Goal: Task Accomplishment & Management: Manage account settings

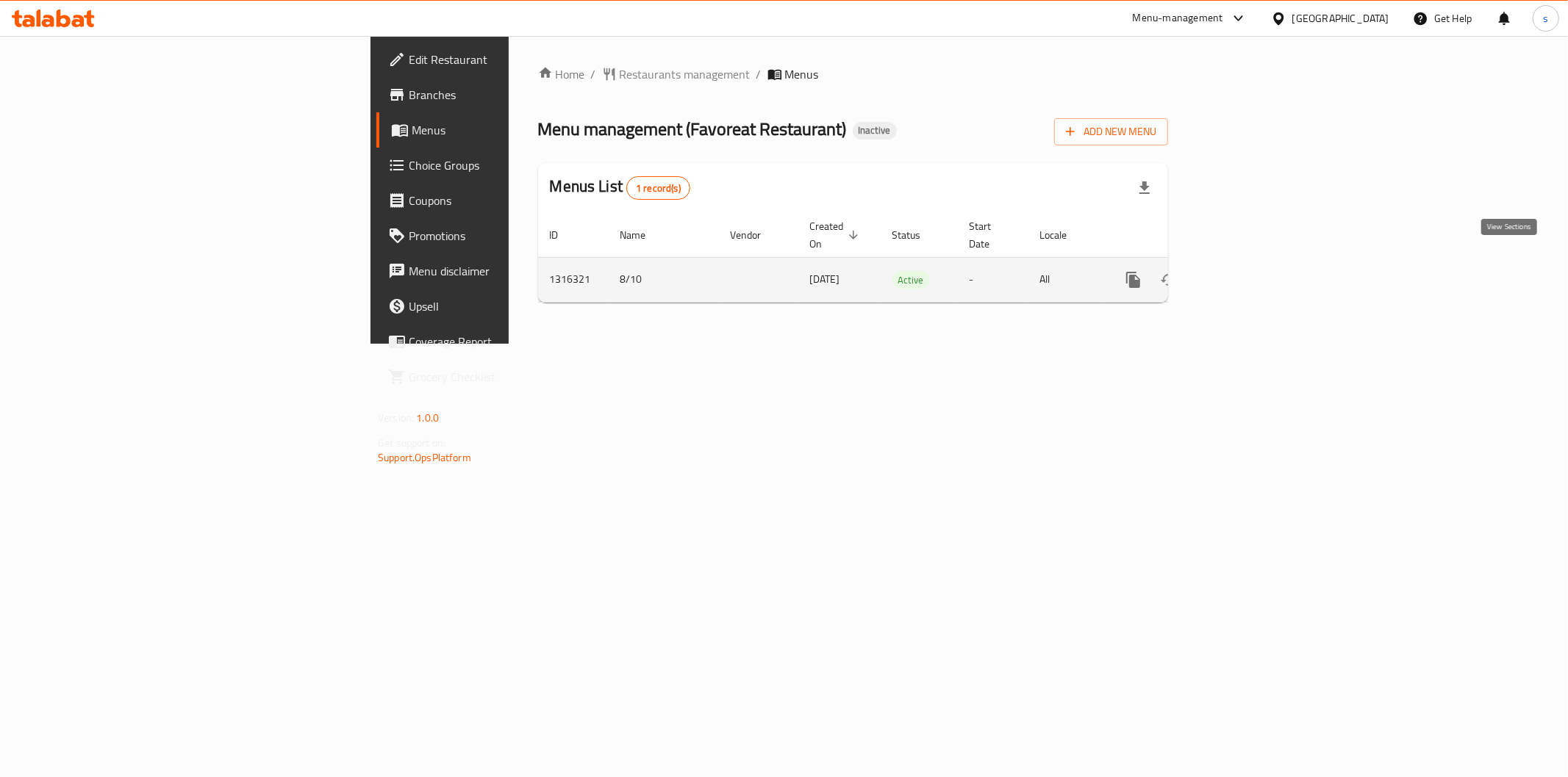
click at [1246, 274] on icon "enhanced table" at bounding box center [1239, 280] width 13 height 13
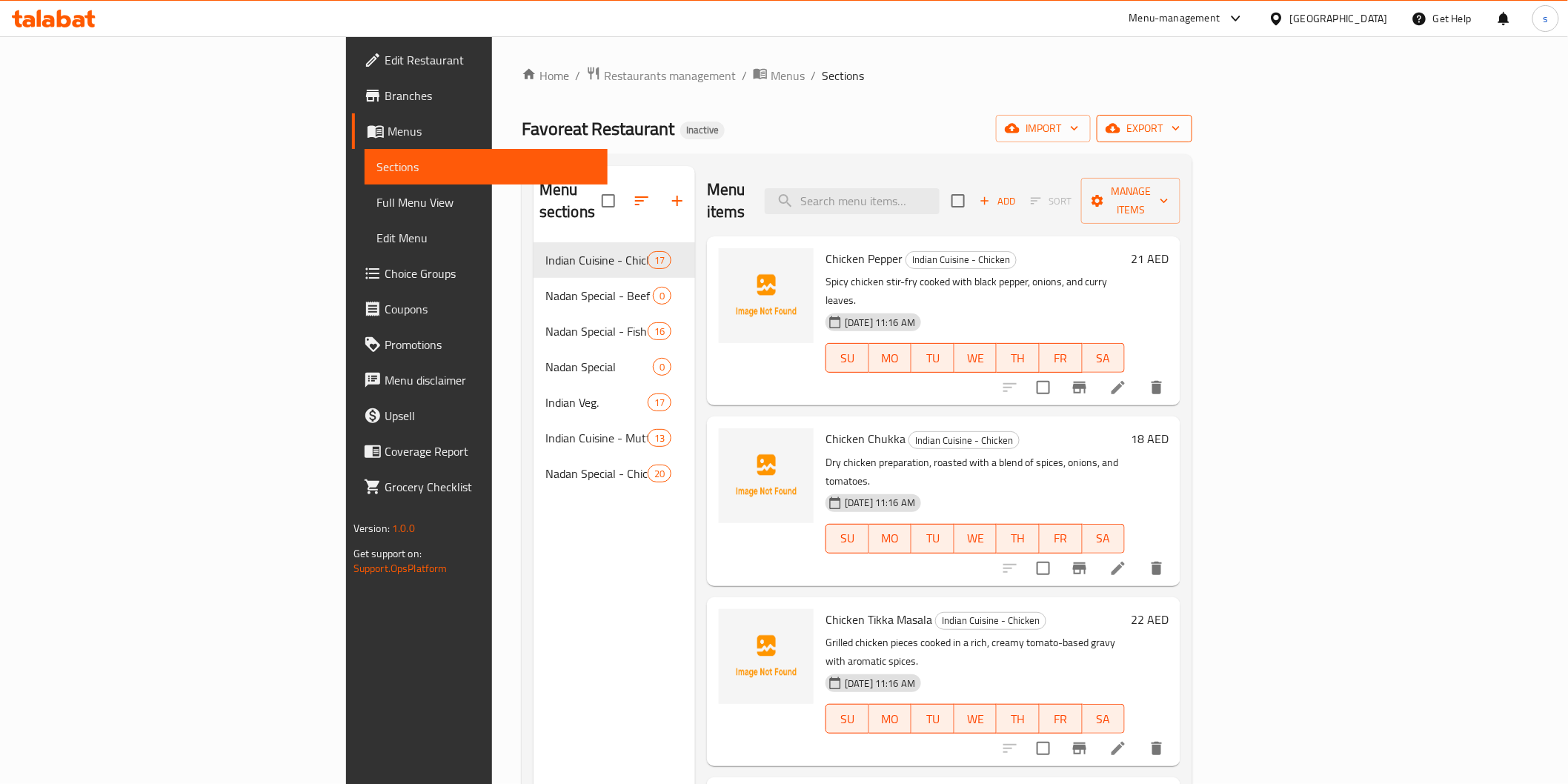
click at [1180, 135] on span "export" at bounding box center [1144, 128] width 72 height 18
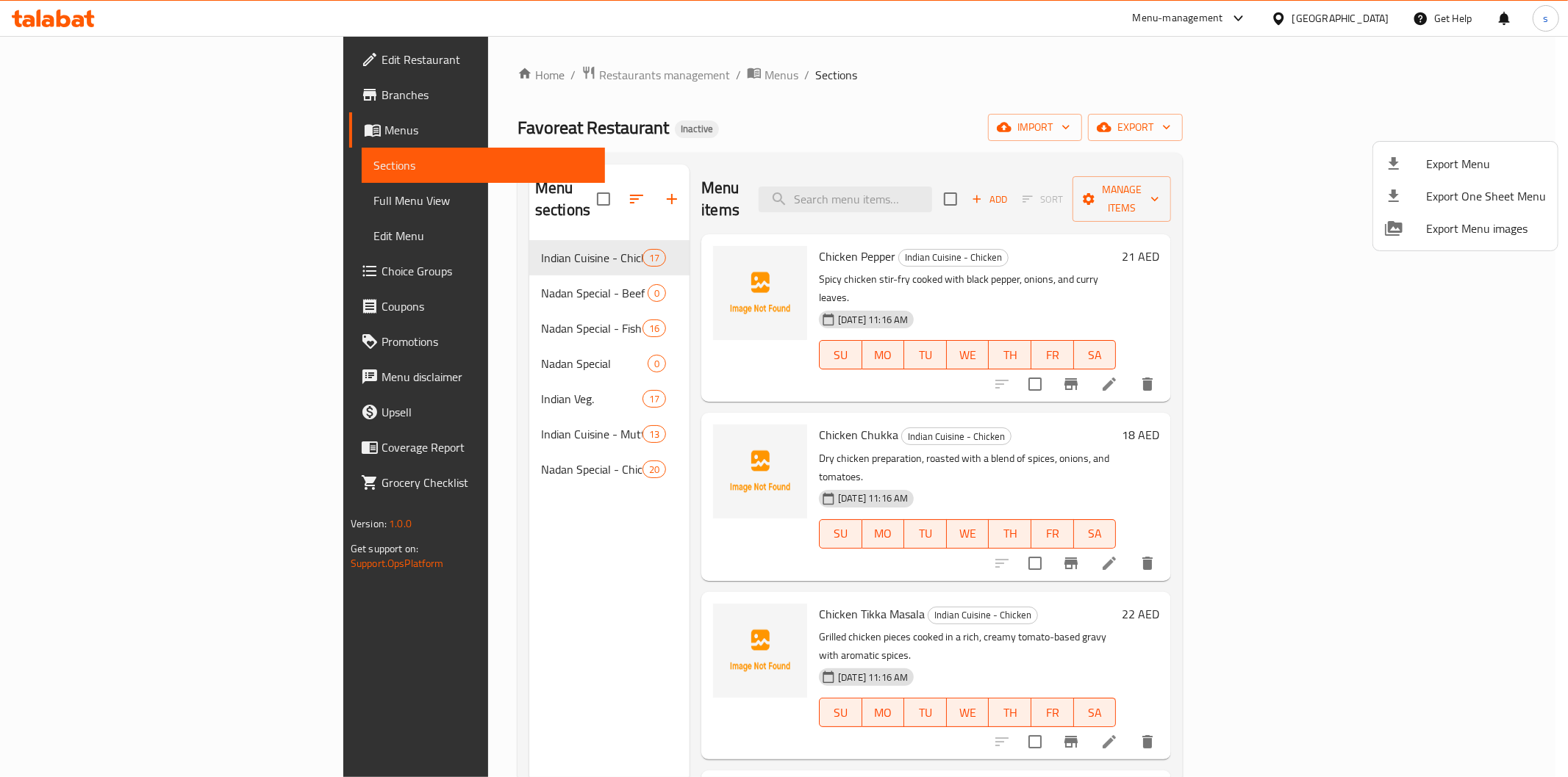
click at [1284, 107] on div at bounding box center [784, 388] width 1568 height 777
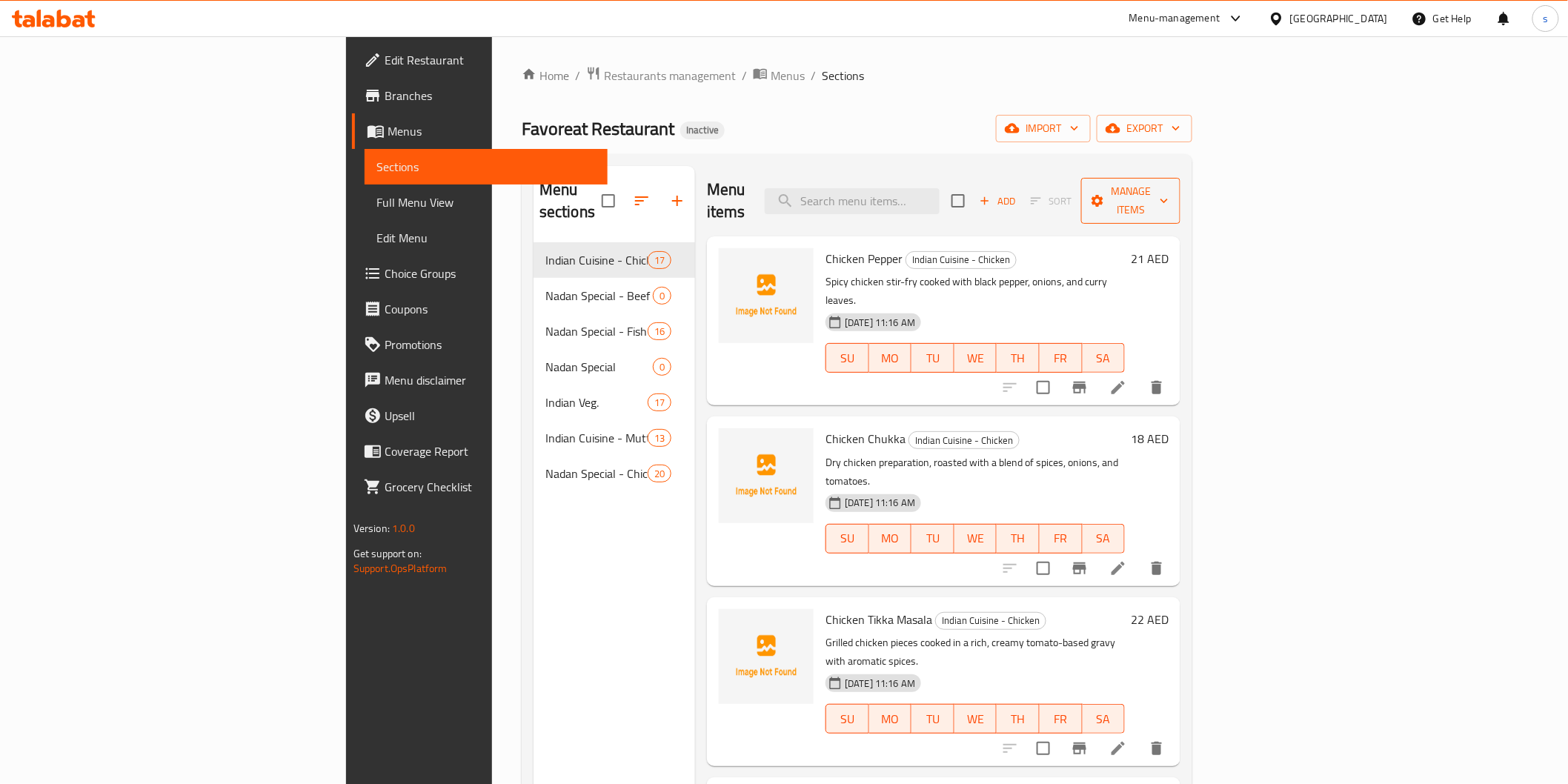
click at [1168, 187] on span "Manage items" at bounding box center [1130, 200] width 76 height 37
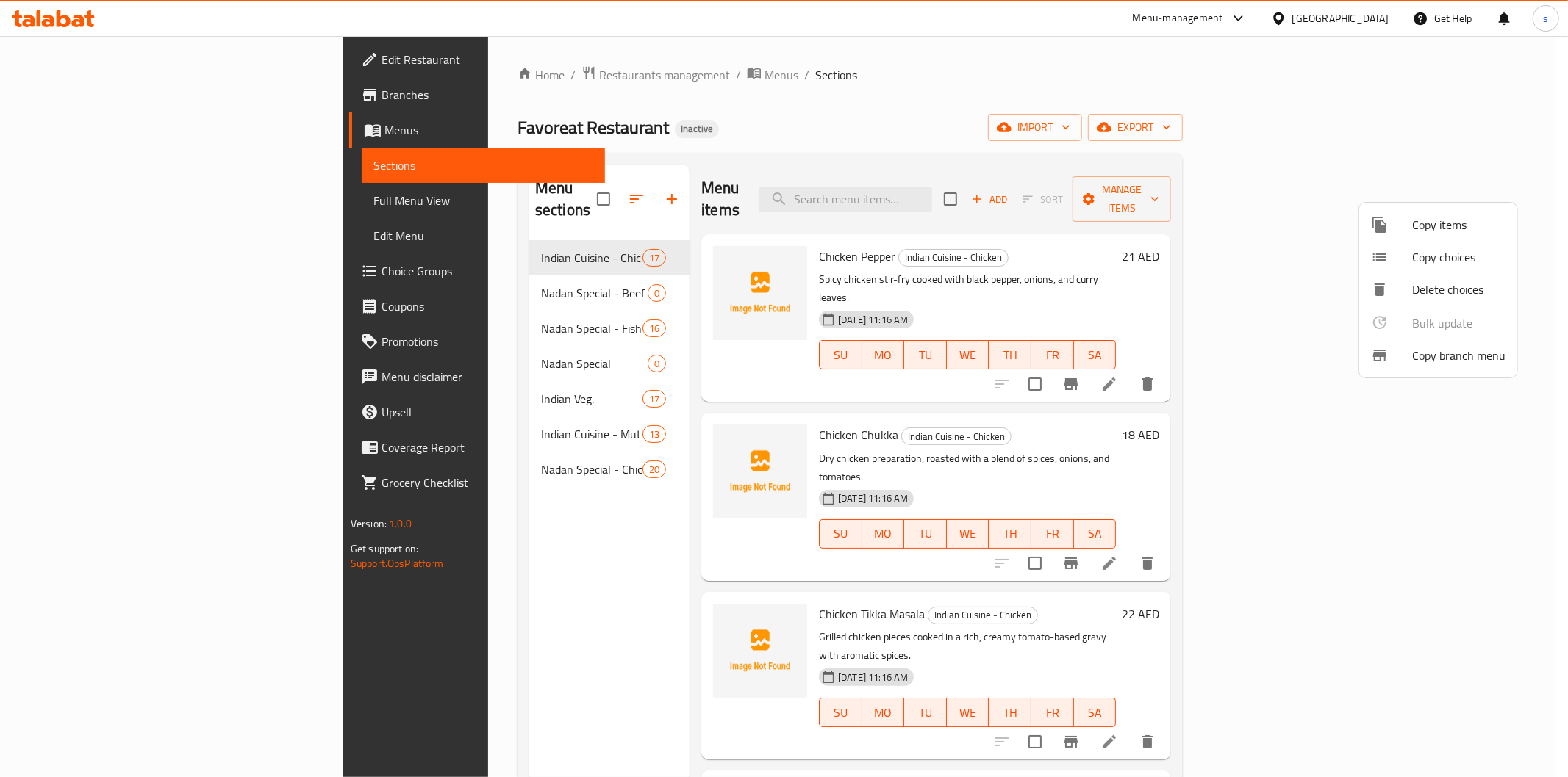
click at [1369, 115] on div at bounding box center [784, 388] width 1568 height 777
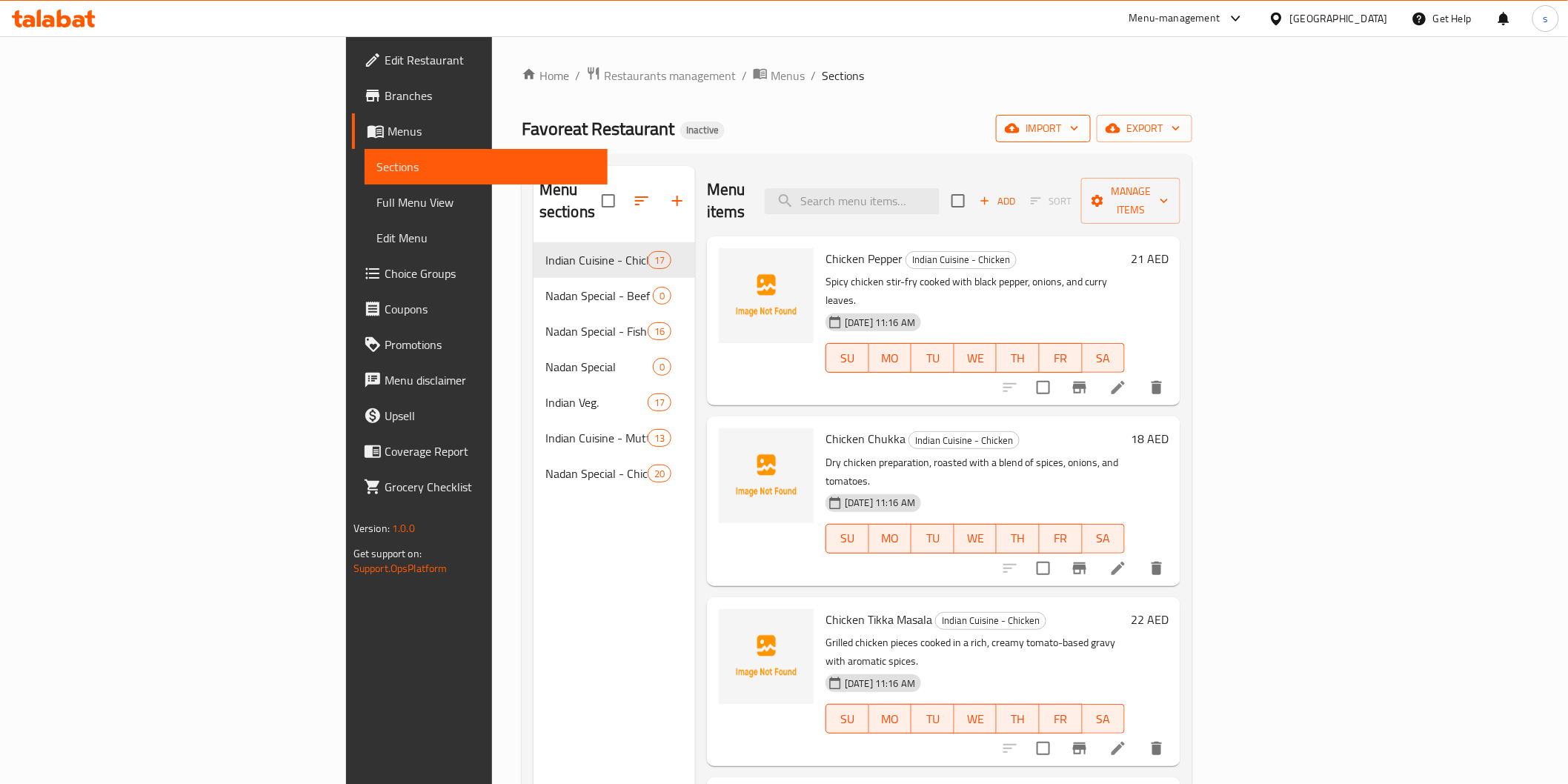
click at [1078, 130] on span "import" at bounding box center [1043, 128] width 71 height 18
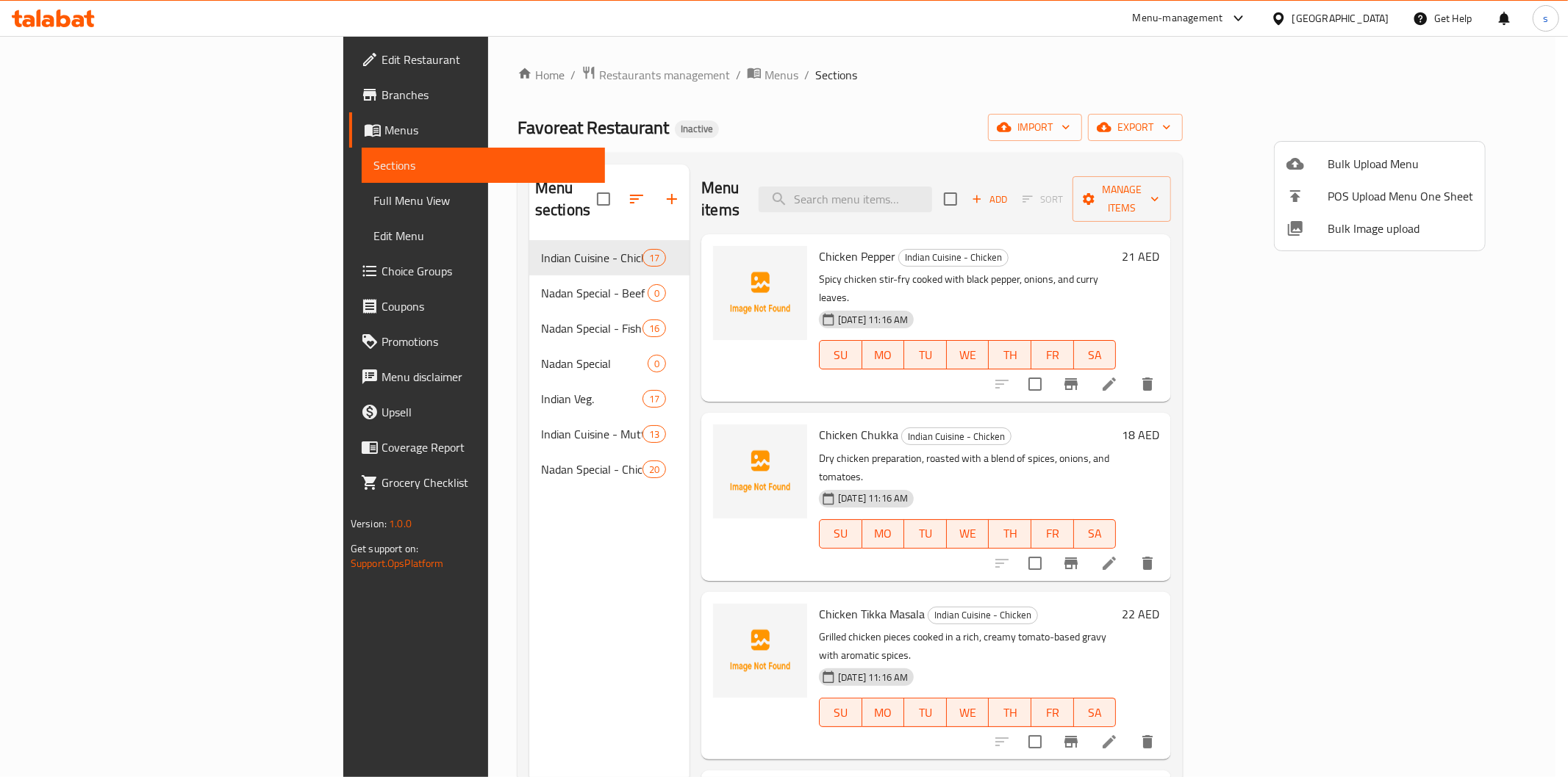
click at [1370, 220] on span "Bulk Image upload" at bounding box center [1400, 228] width 145 height 18
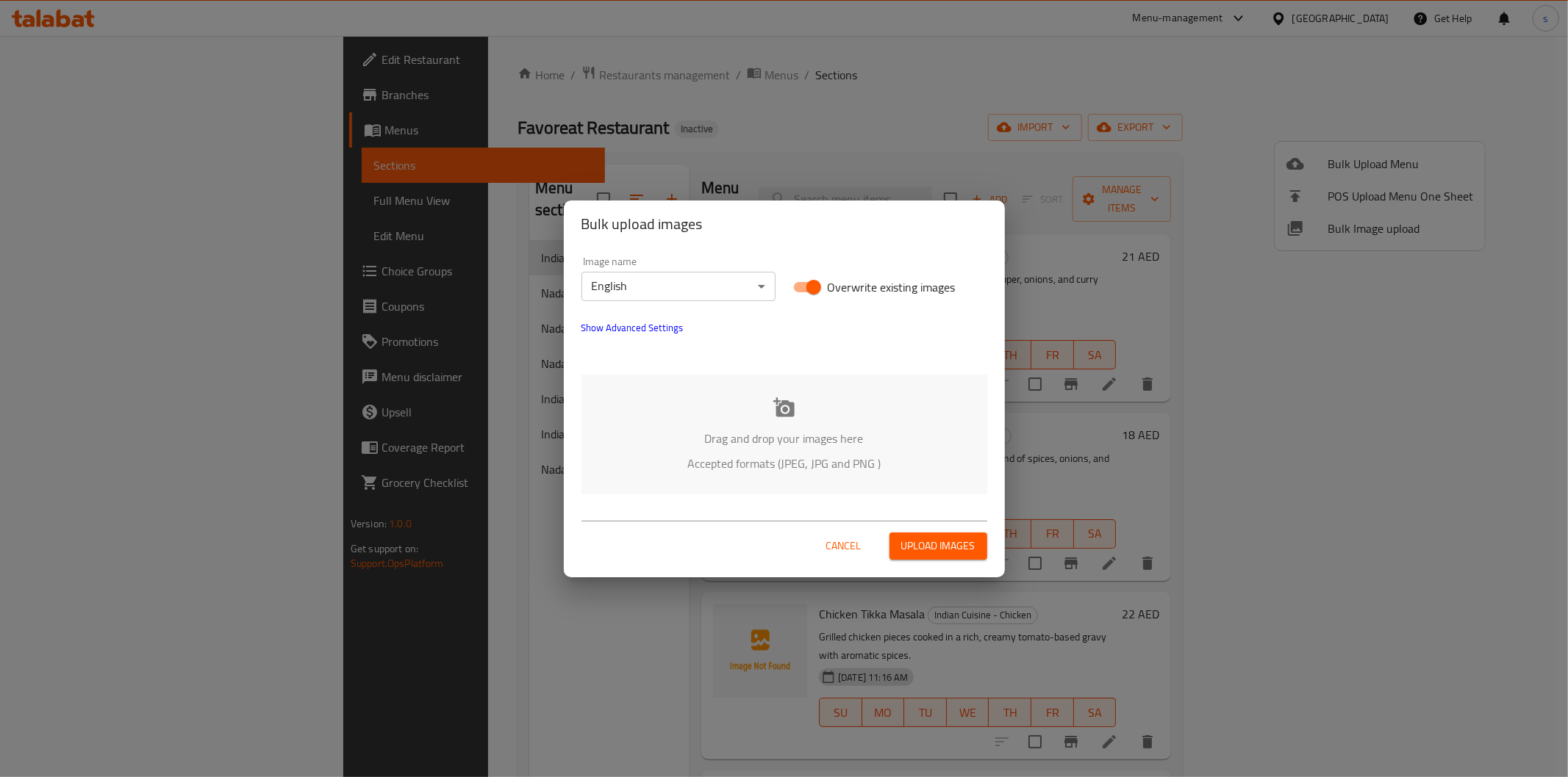
click at [1091, 86] on div "Bulk upload images Image name English ​ Overwrite existing images Show Advanced…" at bounding box center [784, 388] width 1568 height 777
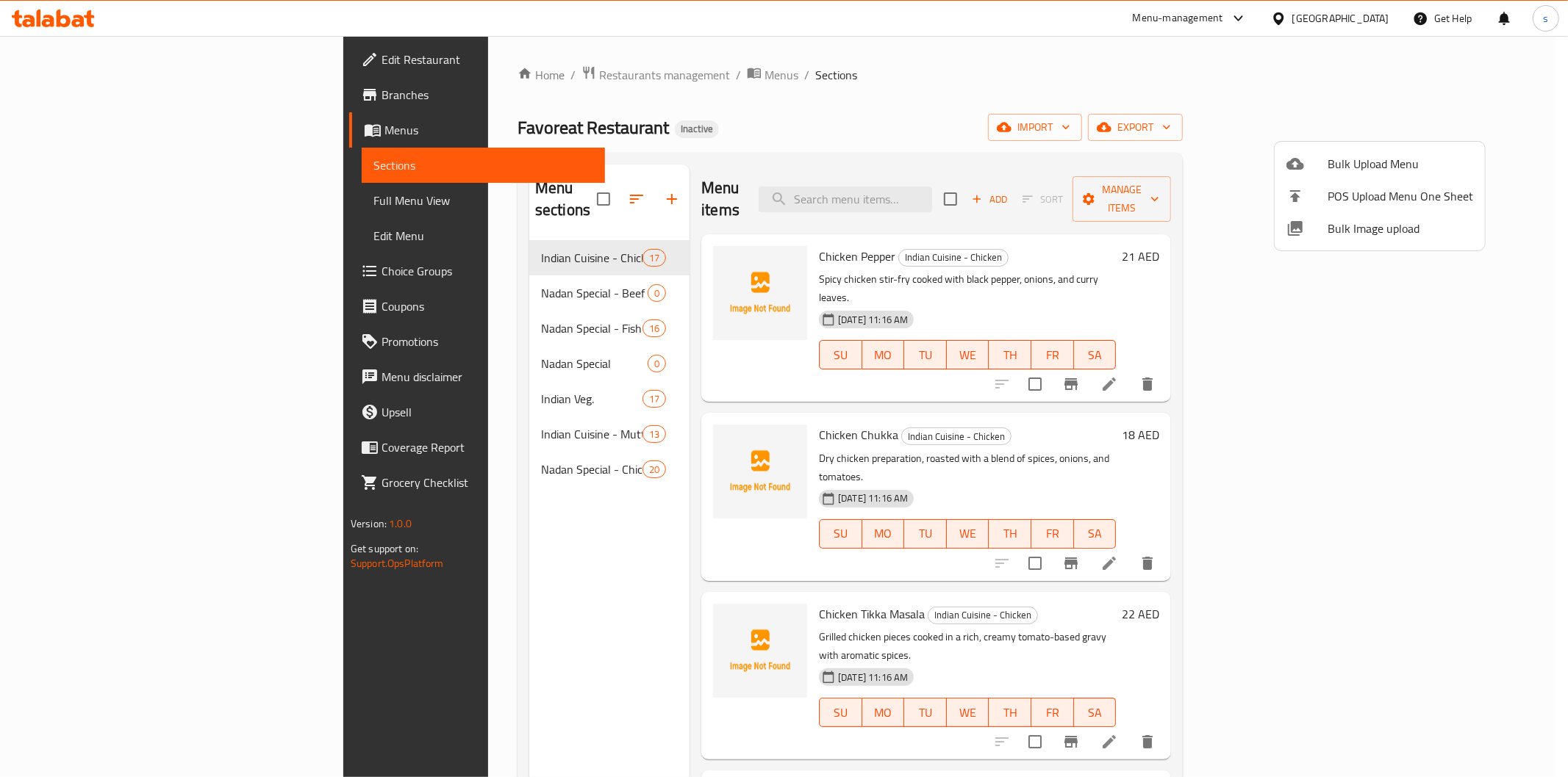
click at [1473, 116] on div at bounding box center [784, 388] width 1568 height 777
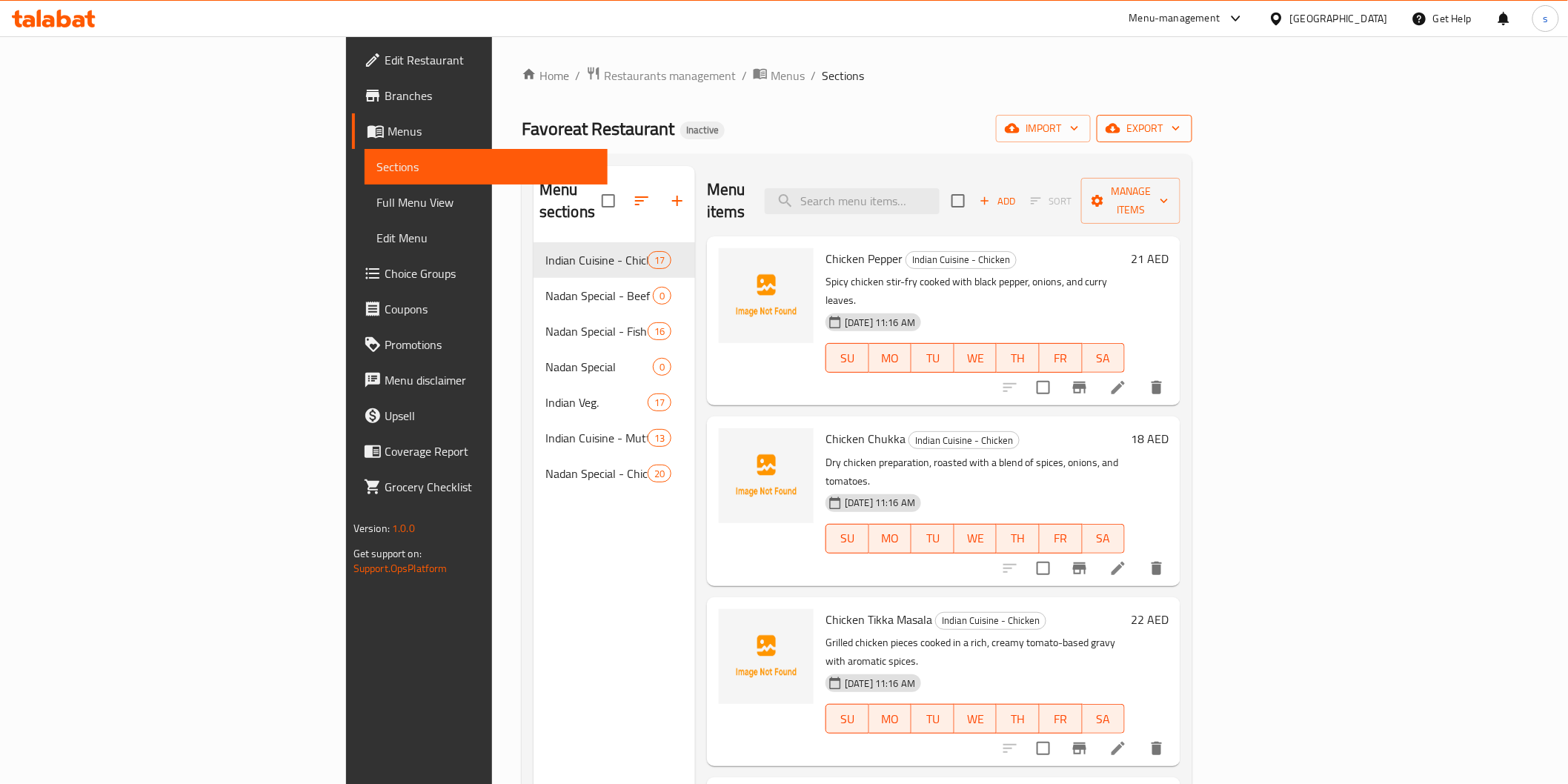
click at [1192, 117] on button "export" at bounding box center [1144, 129] width 95 height 28
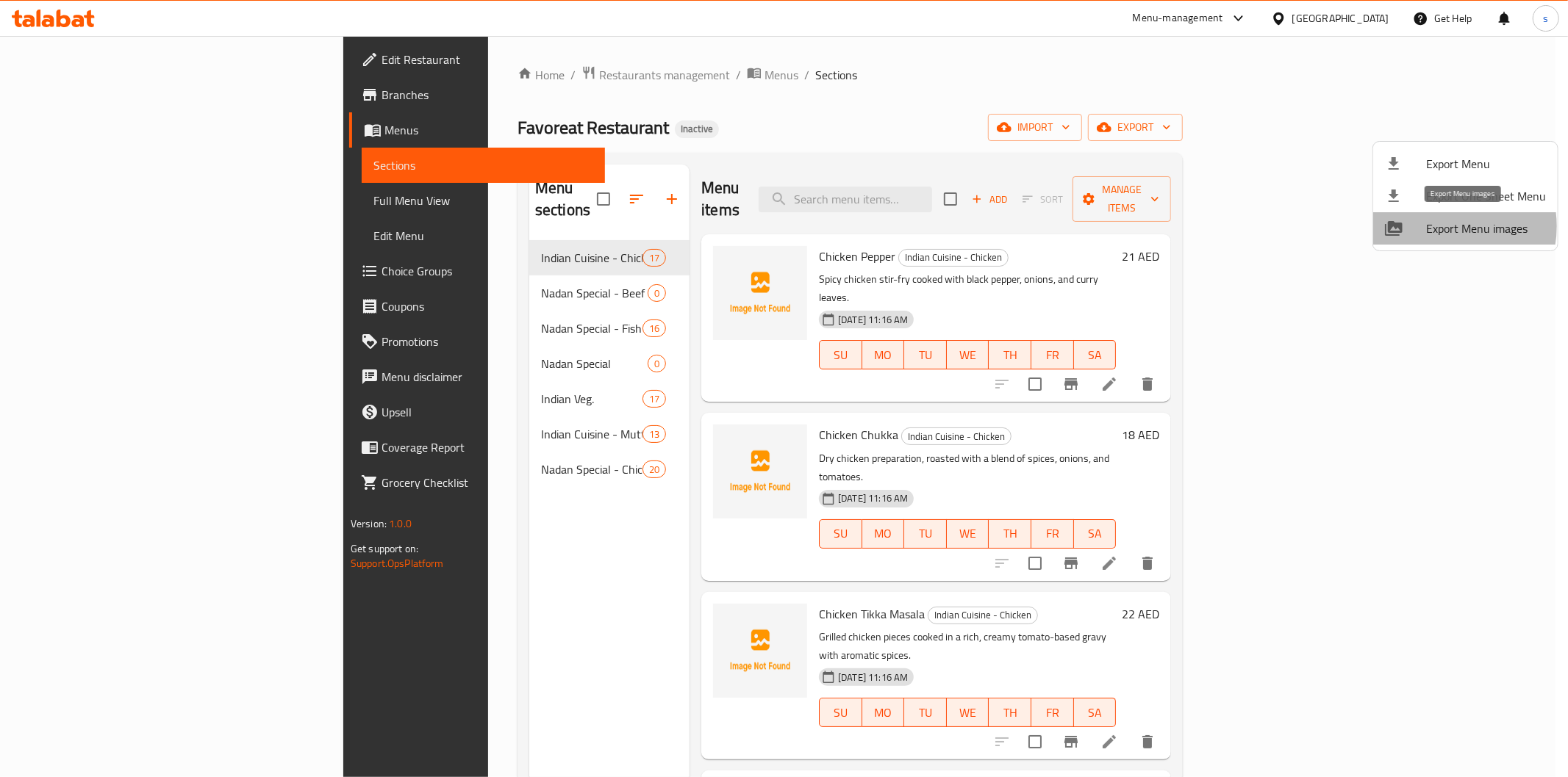
click at [1437, 226] on span "Export Menu images" at bounding box center [1485, 228] width 120 height 18
drag, startPoint x: 1205, startPoint y: 92, endPoint x: 1130, endPoint y: 106, distance: 76.3
click at [1205, 92] on div at bounding box center [784, 388] width 1568 height 777
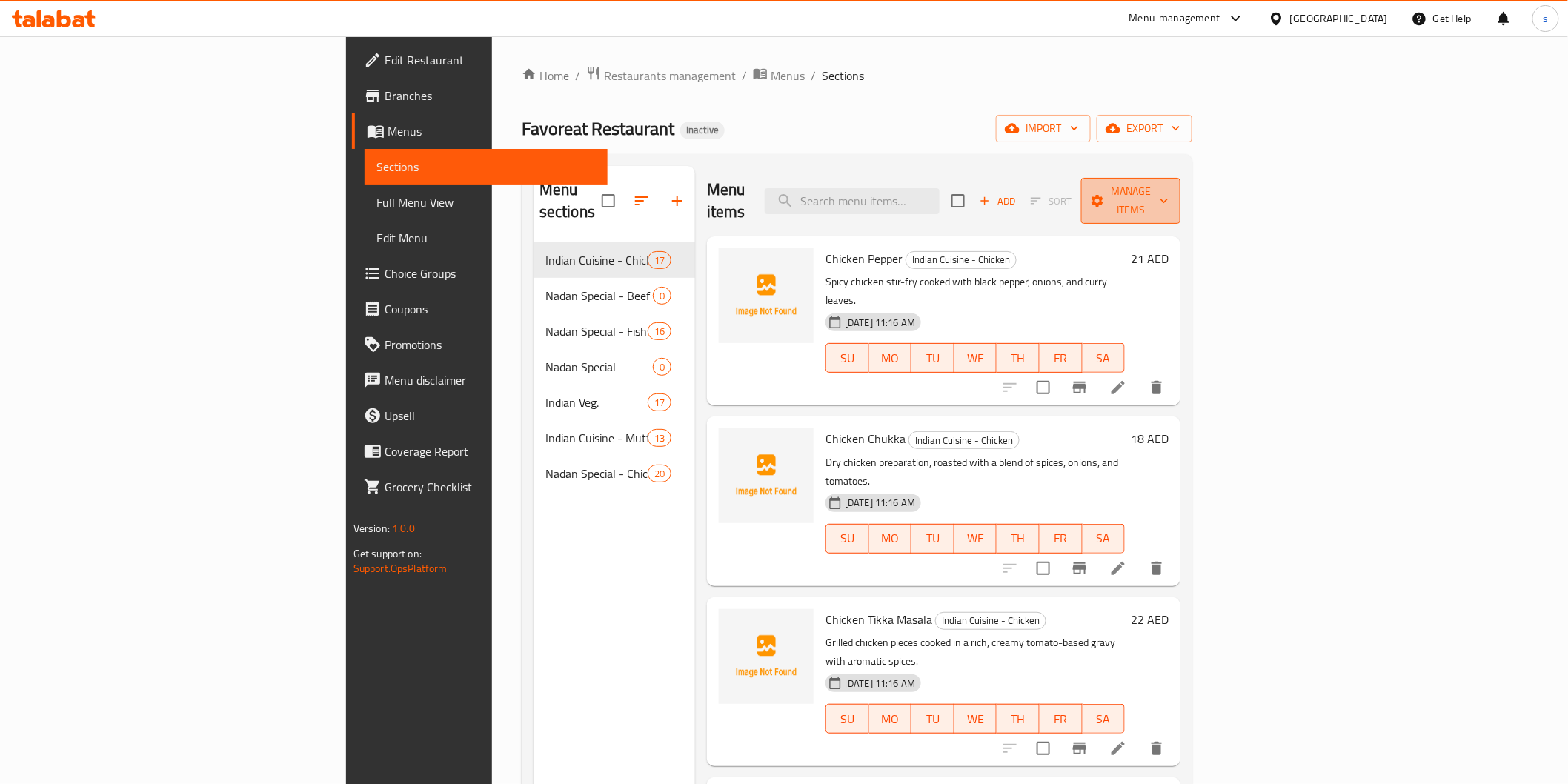
click at [1168, 193] on span "Manage items" at bounding box center [1130, 200] width 76 height 37
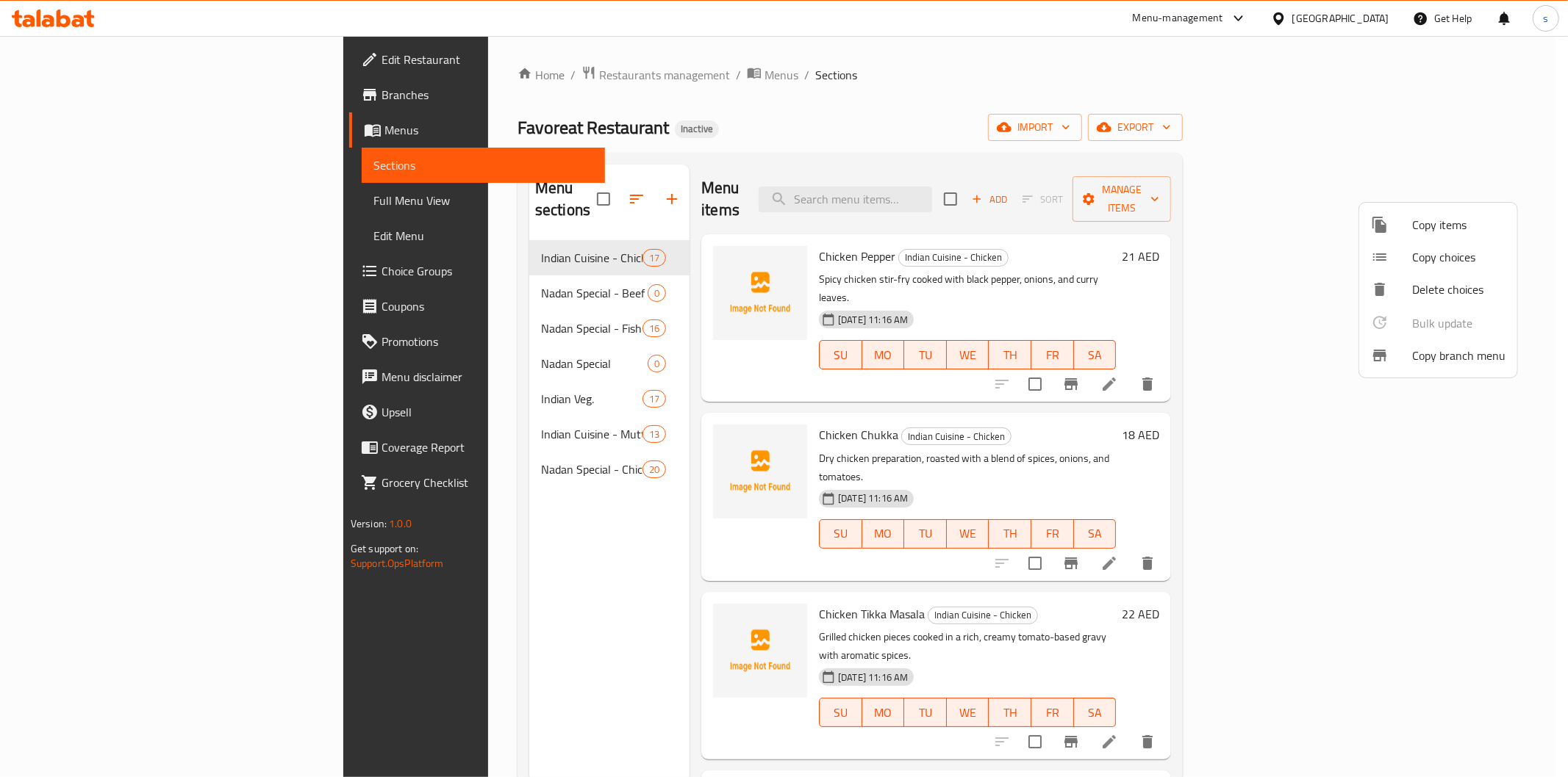
click at [1154, 128] on div at bounding box center [784, 388] width 1568 height 777
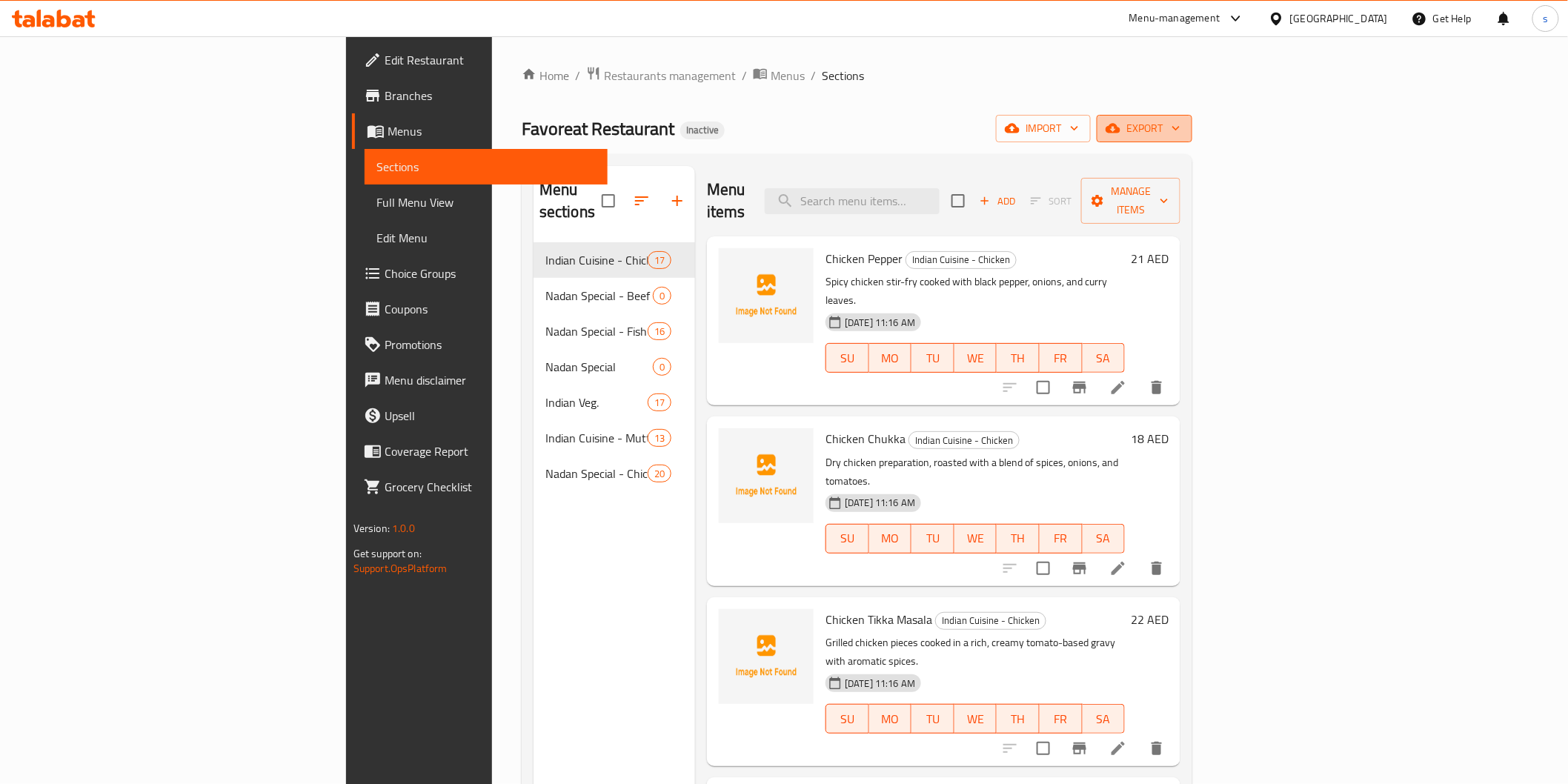
click at [1120, 121] on icon "button" at bounding box center [1112, 128] width 15 height 15
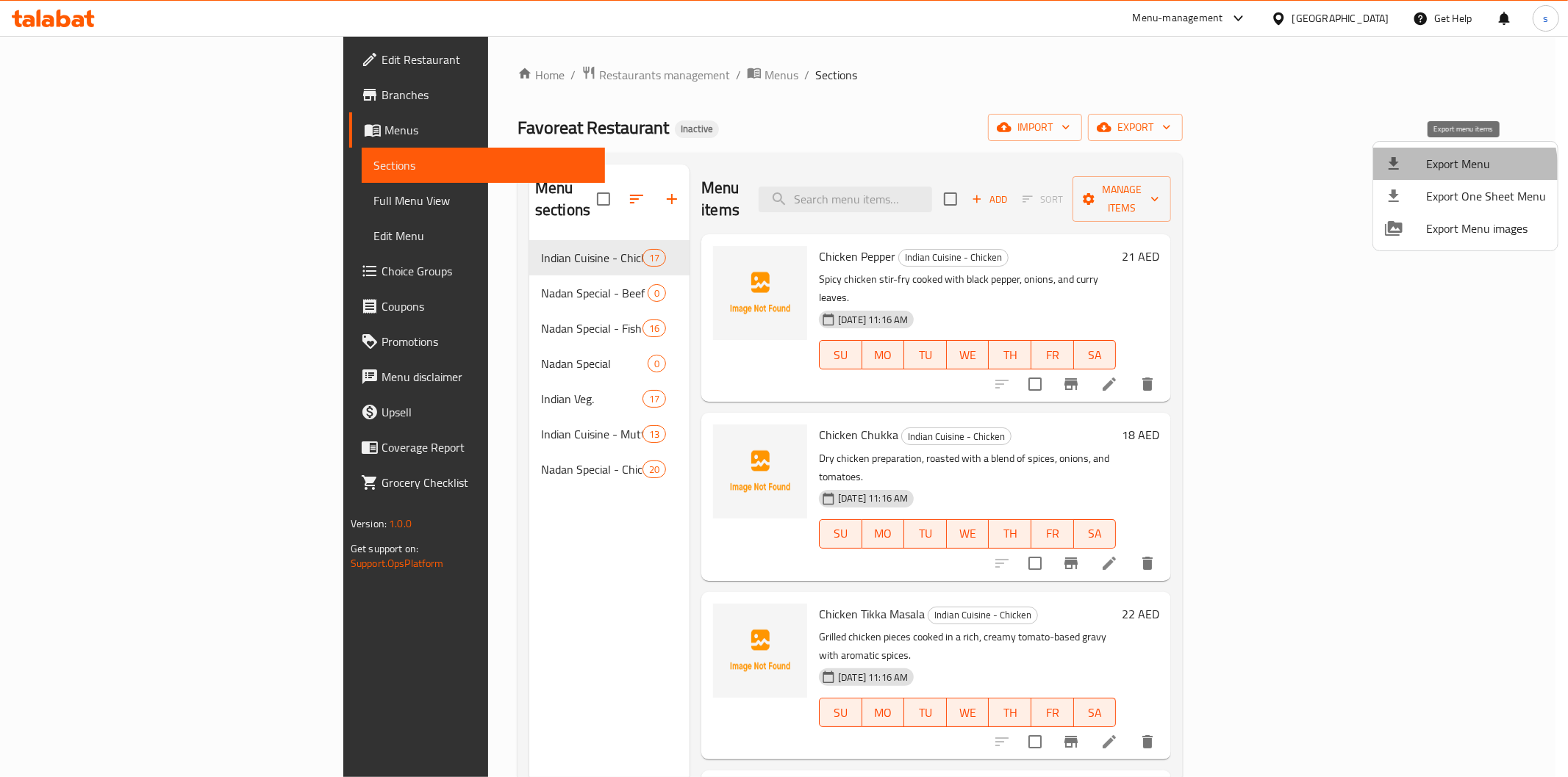
click at [1439, 172] on span "Export Menu" at bounding box center [1485, 163] width 120 height 18
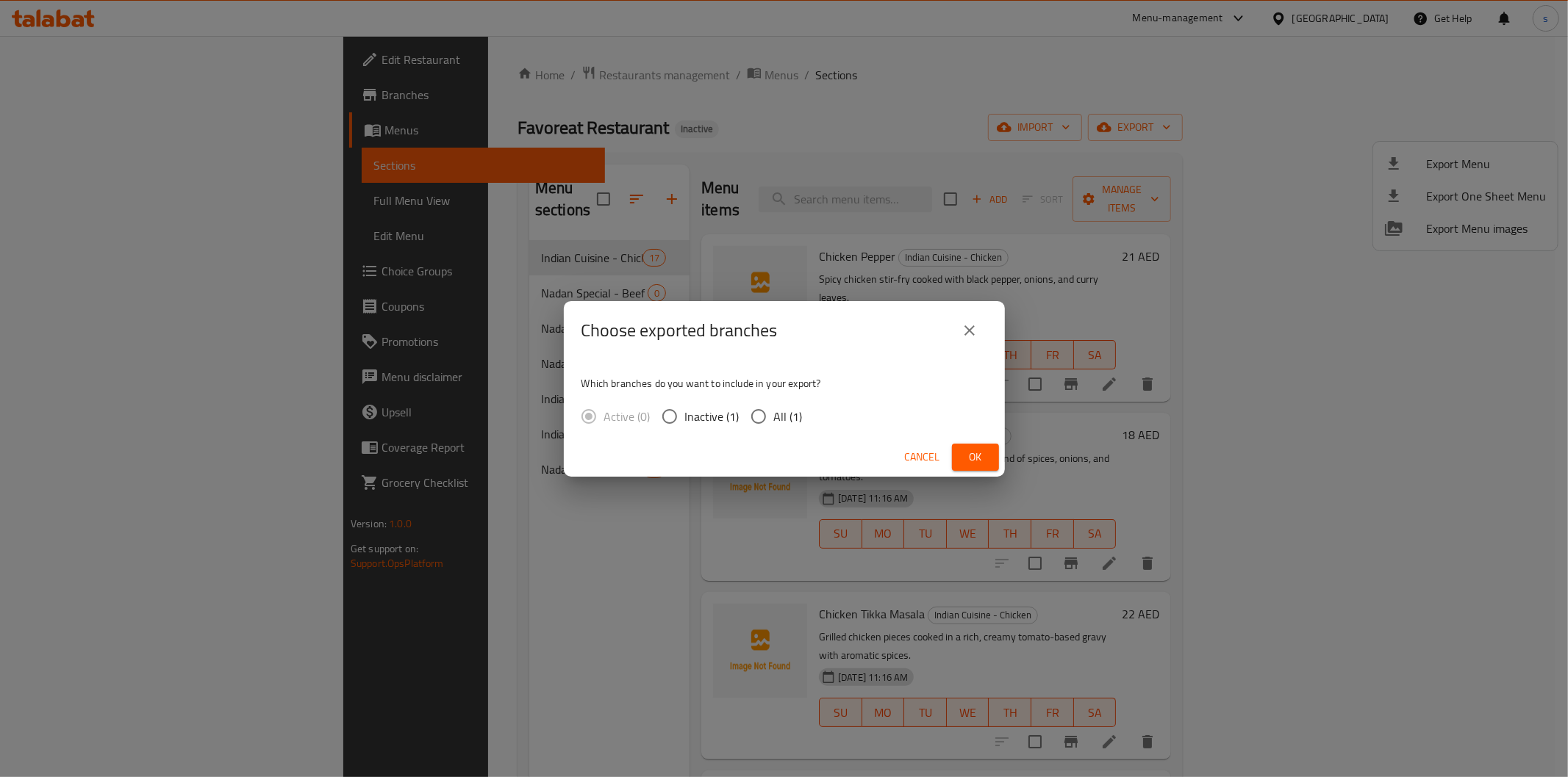
click at [1078, 141] on div "Choose exported branches Which branches do you want to include in your export? …" at bounding box center [784, 388] width 1568 height 777
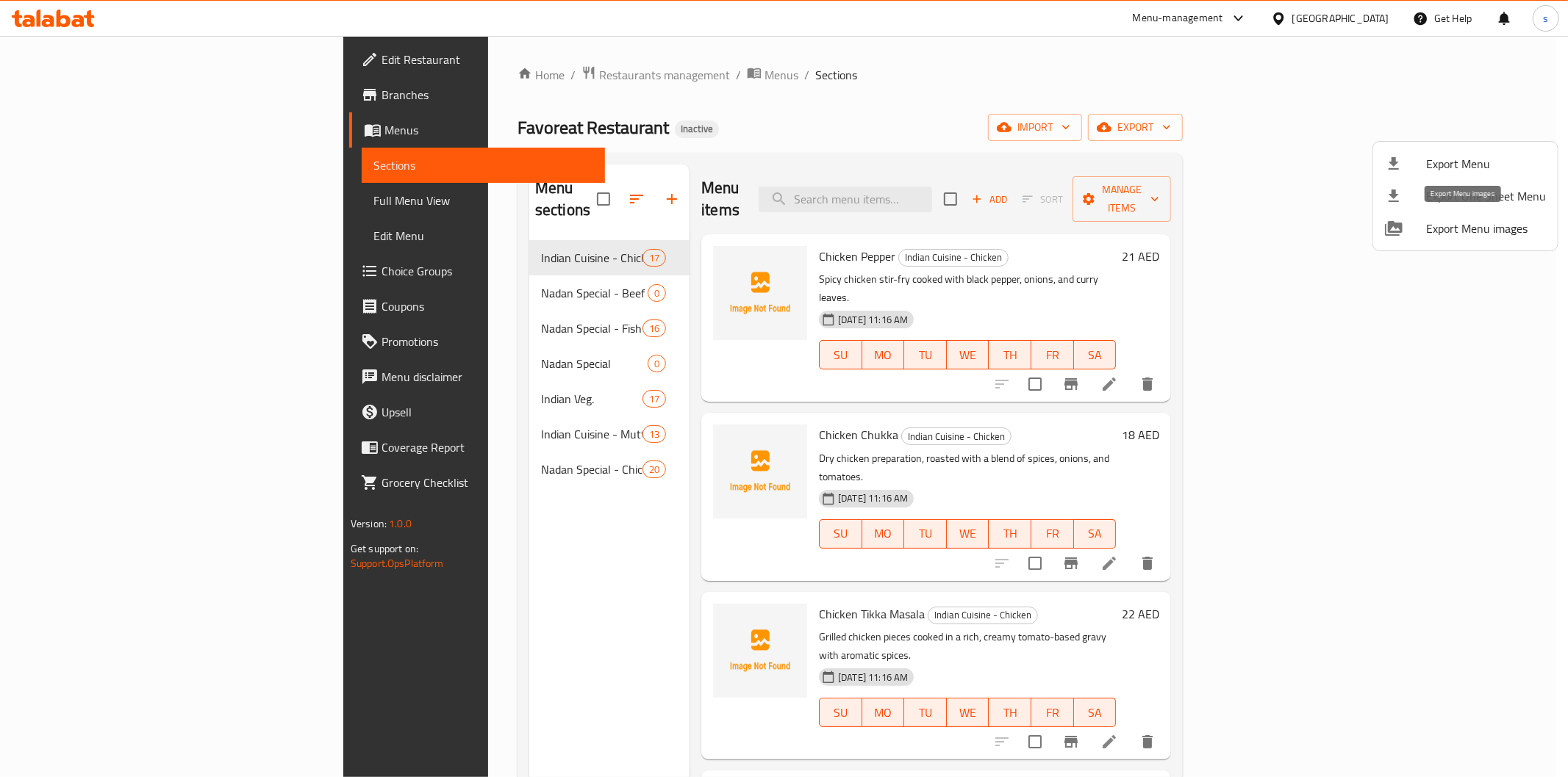
click at [1408, 226] on div at bounding box center [1405, 228] width 41 height 18
click at [1244, 100] on div at bounding box center [784, 388] width 1568 height 777
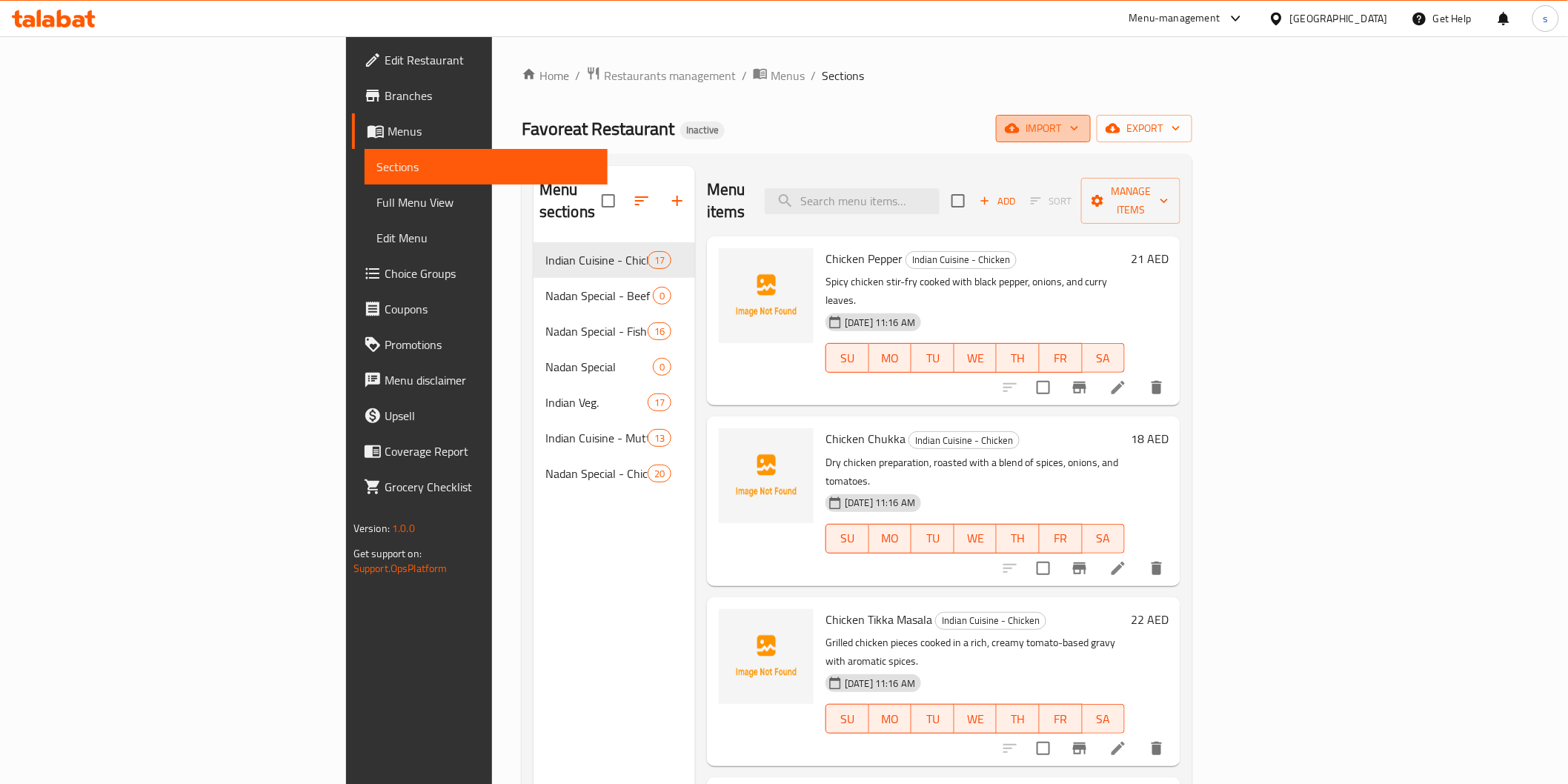
click at [1078, 121] on span "import" at bounding box center [1043, 128] width 71 height 18
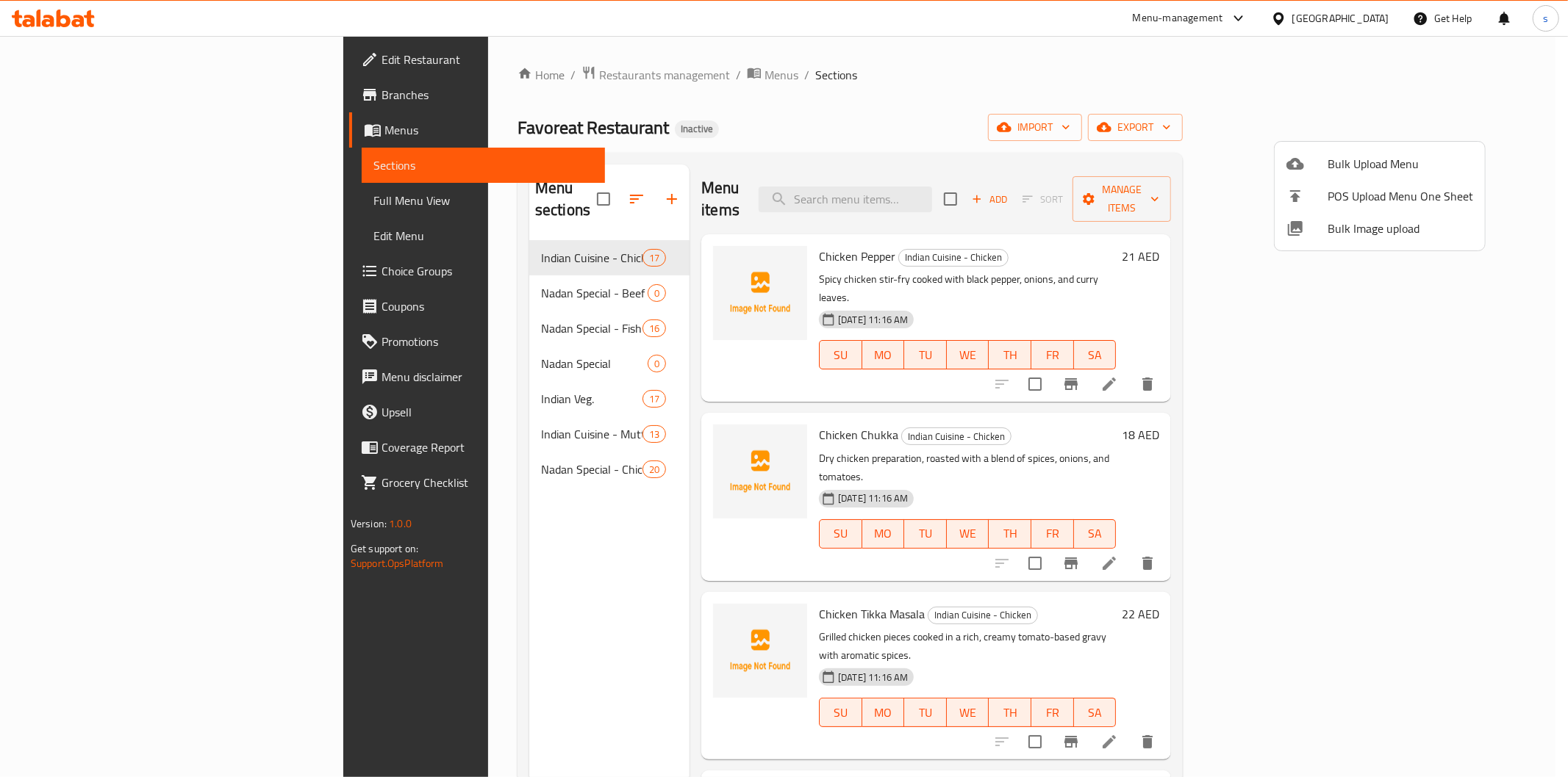
click at [1361, 157] on span "Bulk Upload Menu" at bounding box center [1400, 163] width 145 height 18
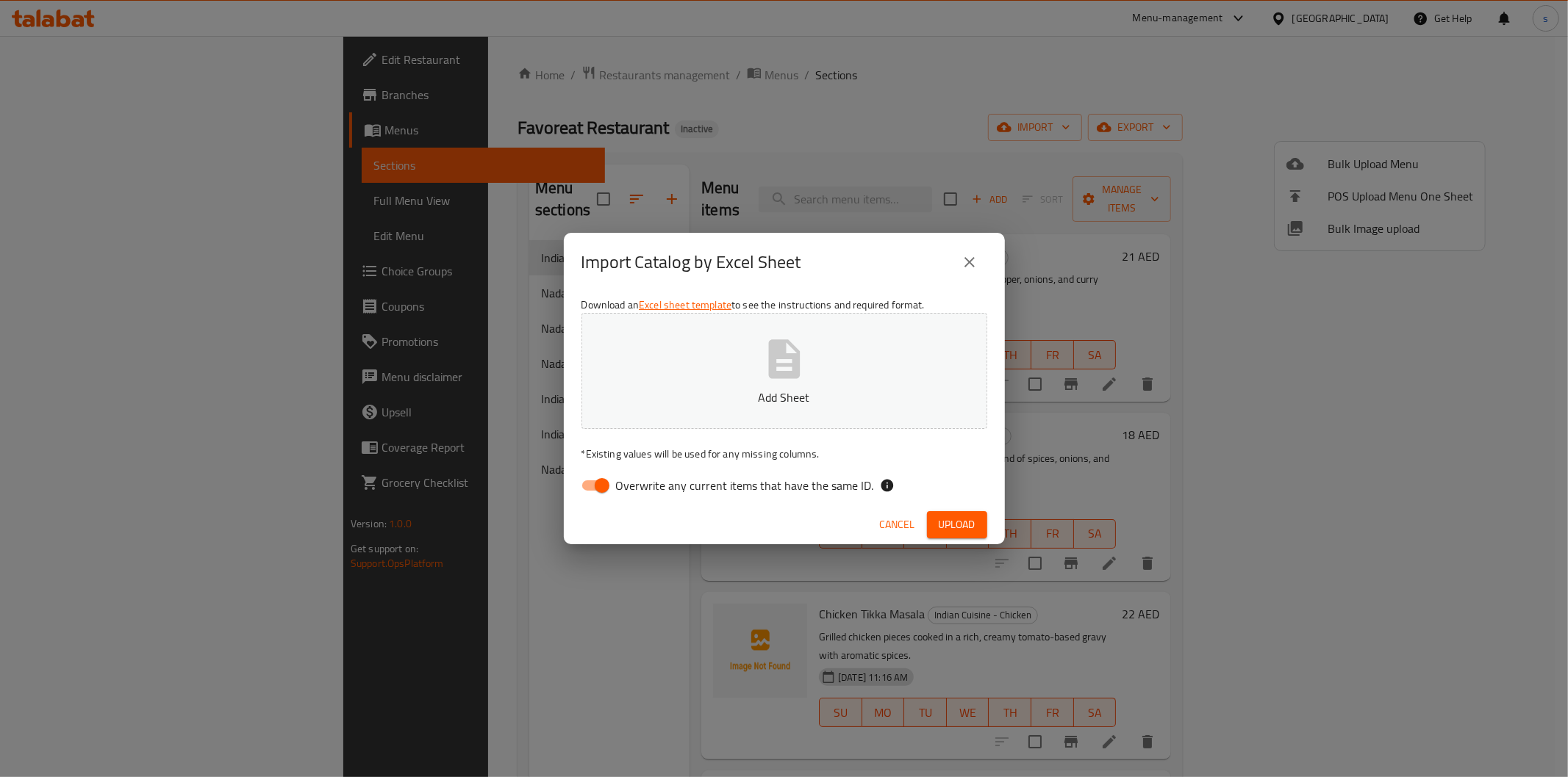
click at [643, 486] on span "Overwrite any current items that have the same ID." at bounding box center [745, 485] width 258 height 18
click at [643, 486] on input "Overwrite any current items that have the same ID." at bounding box center [601, 485] width 84 height 28
checkbox input "false"
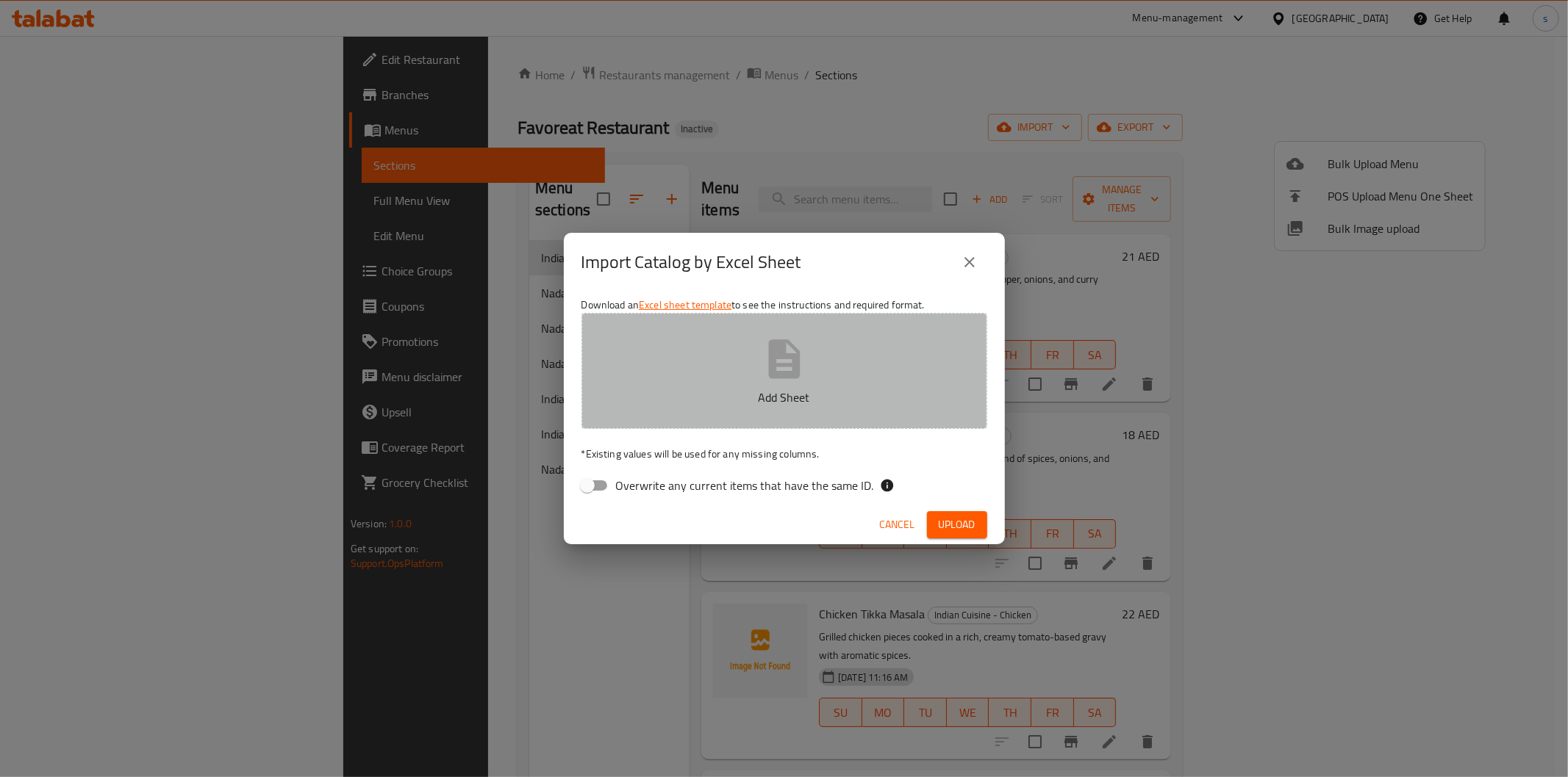
click at [739, 377] on button "Add Sheet" at bounding box center [784, 371] width 406 height 116
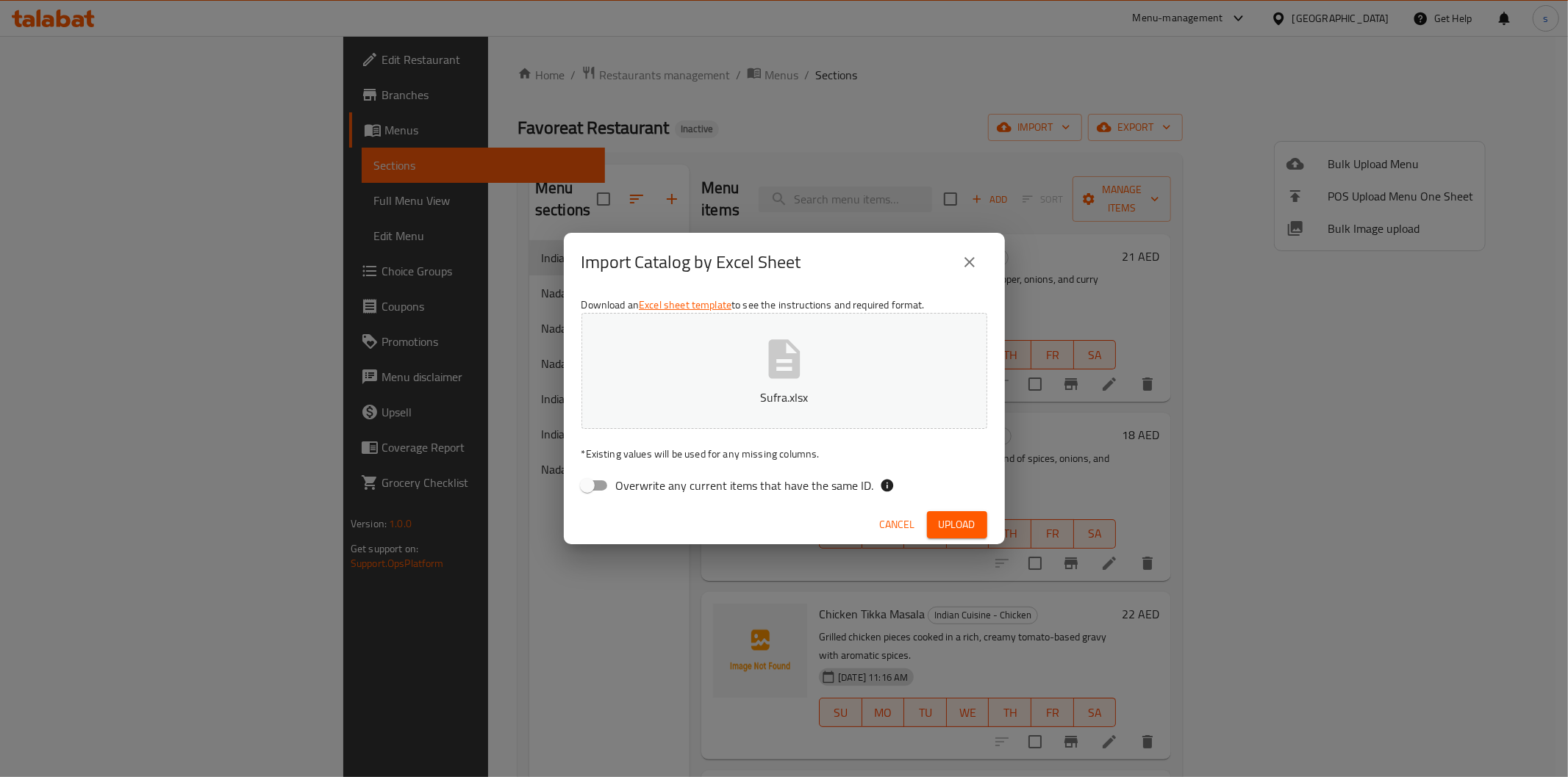
click at [965, 534] on button "Upload" at bounding box center [956, 525] width 60 height 27
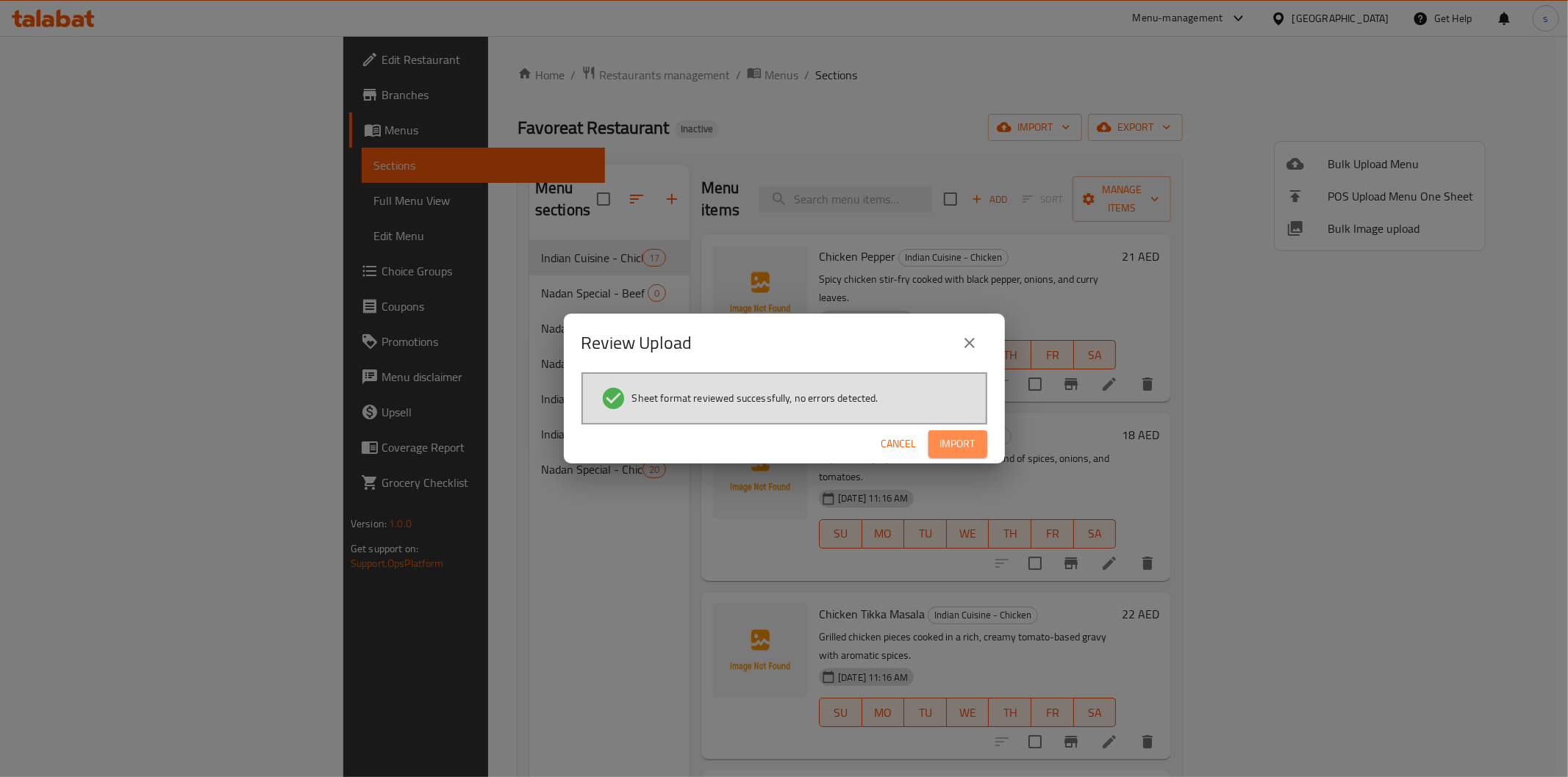
click at [954, 435] on span "Import" at bounding box center [957, 443] width 35 height 18
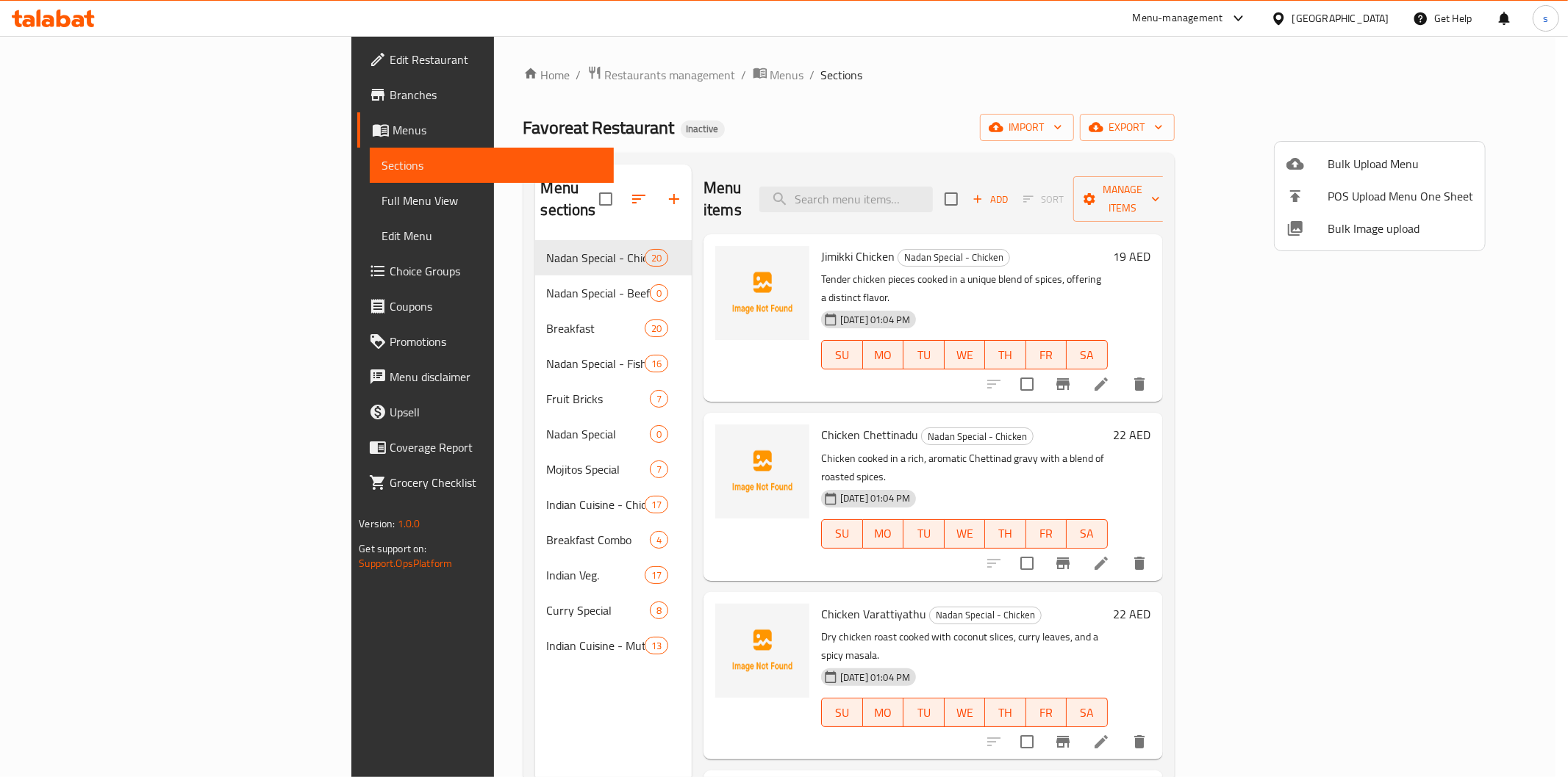
click at [942, 132] on div at bounding box center [784, 388] width 1568 height 777
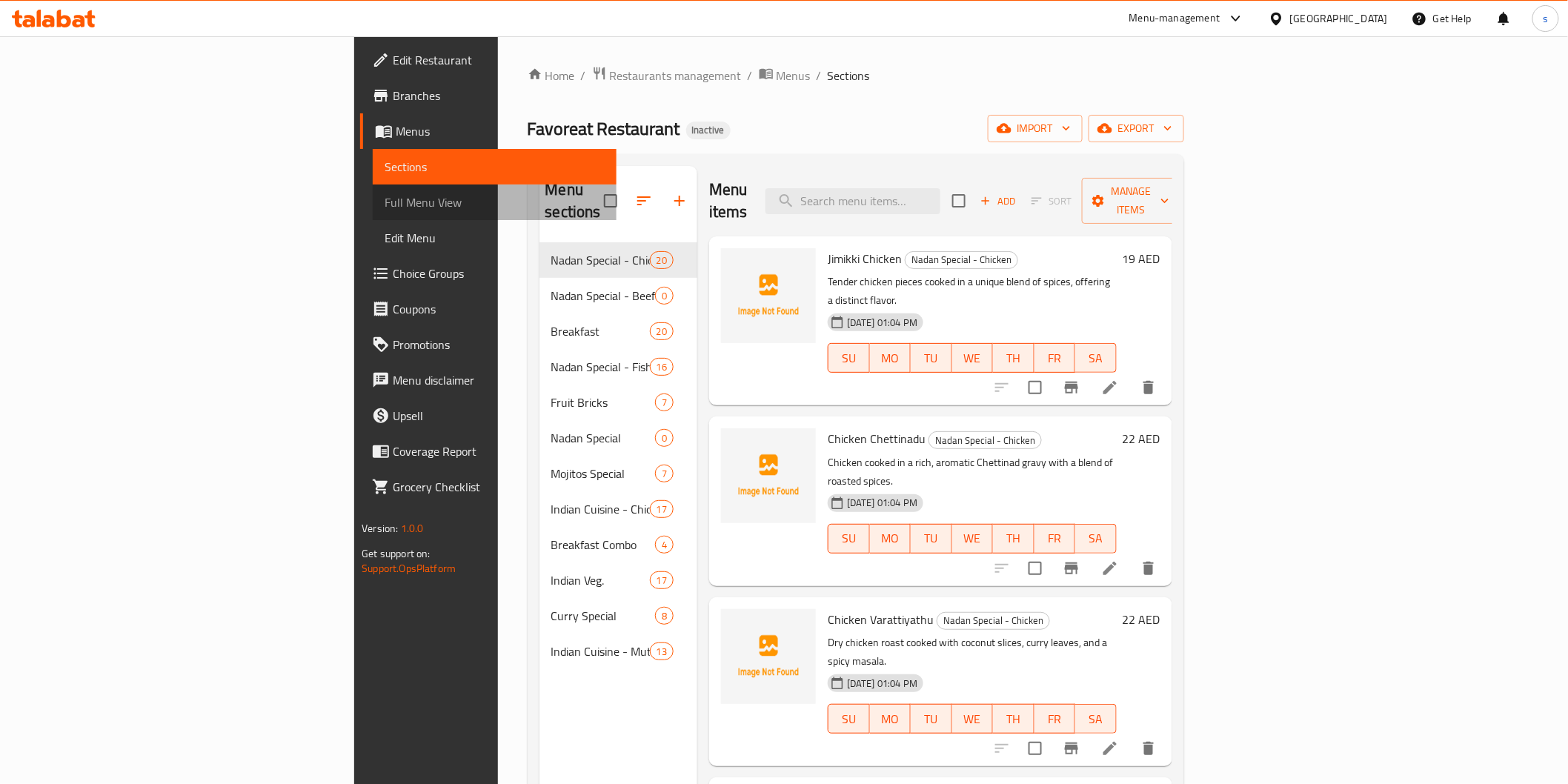
click at [385, 211] on span "Full Menu View" at bounding box center [494, 202] width 219 height 18
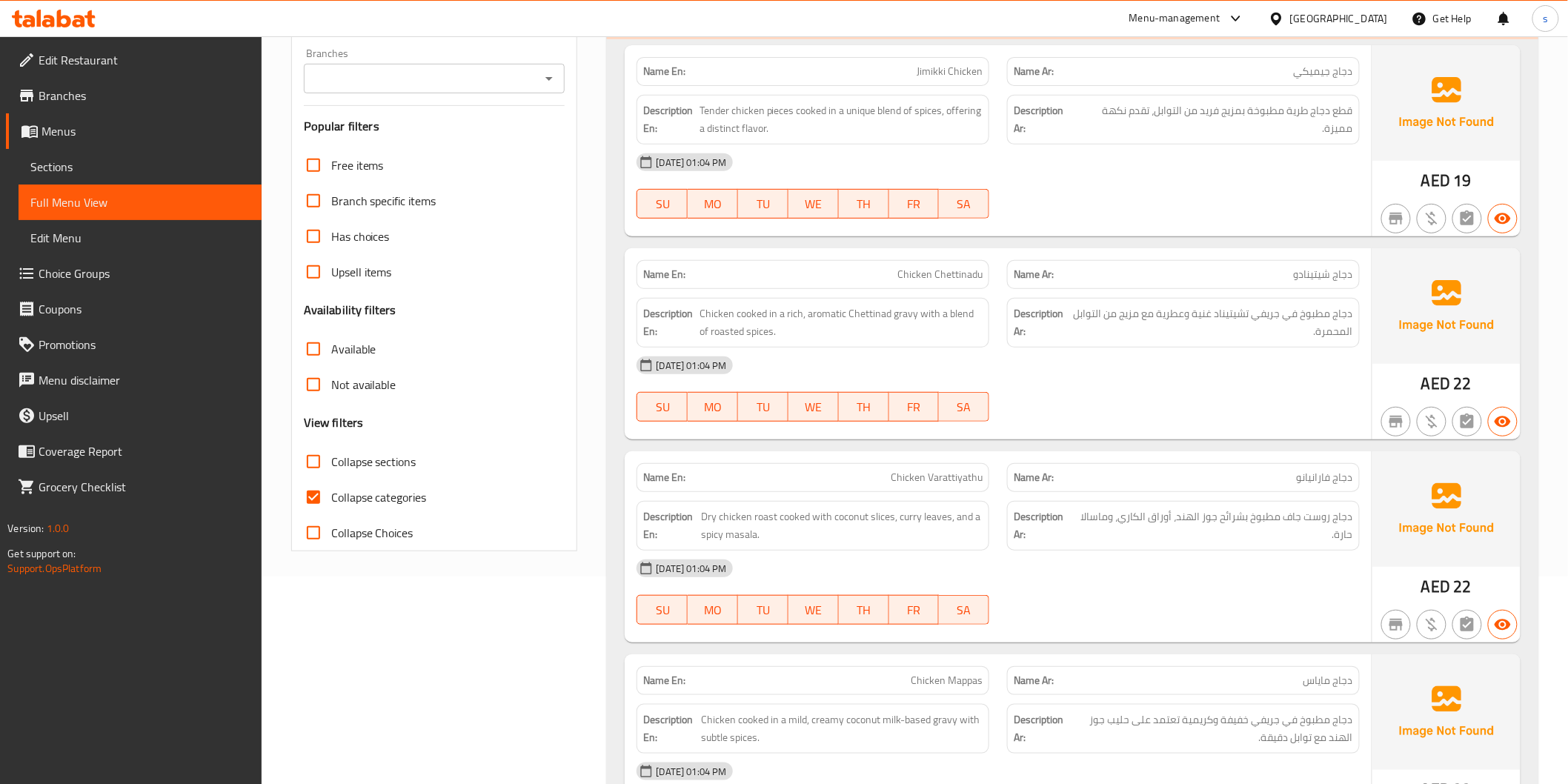
click at [375, 501] on span "Collapse categories" at bounding box center [378, 497] width 95 height 18
click at [331, 501] on input "Collapse categories" at bounding box center [313, 497] width 35 height 35
checkbox input "false"
click at [384, 454] on span "Collapse sections" at bounding box center [374, 461] width 85 height 18
click at [331, 454] on input "Collapse sections" at bounding box center [313, 461] width 35 height 35
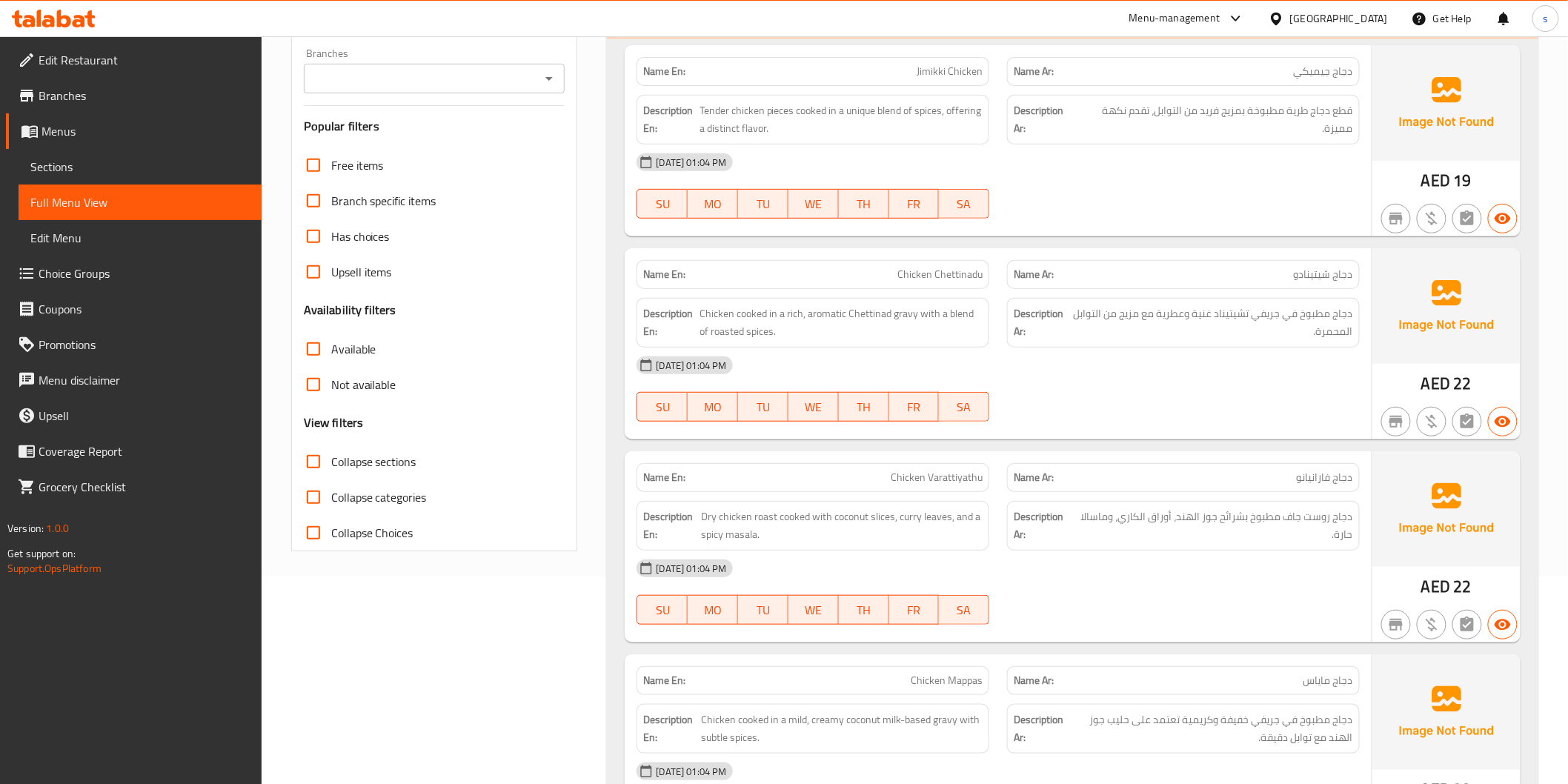
checkbox input "true"
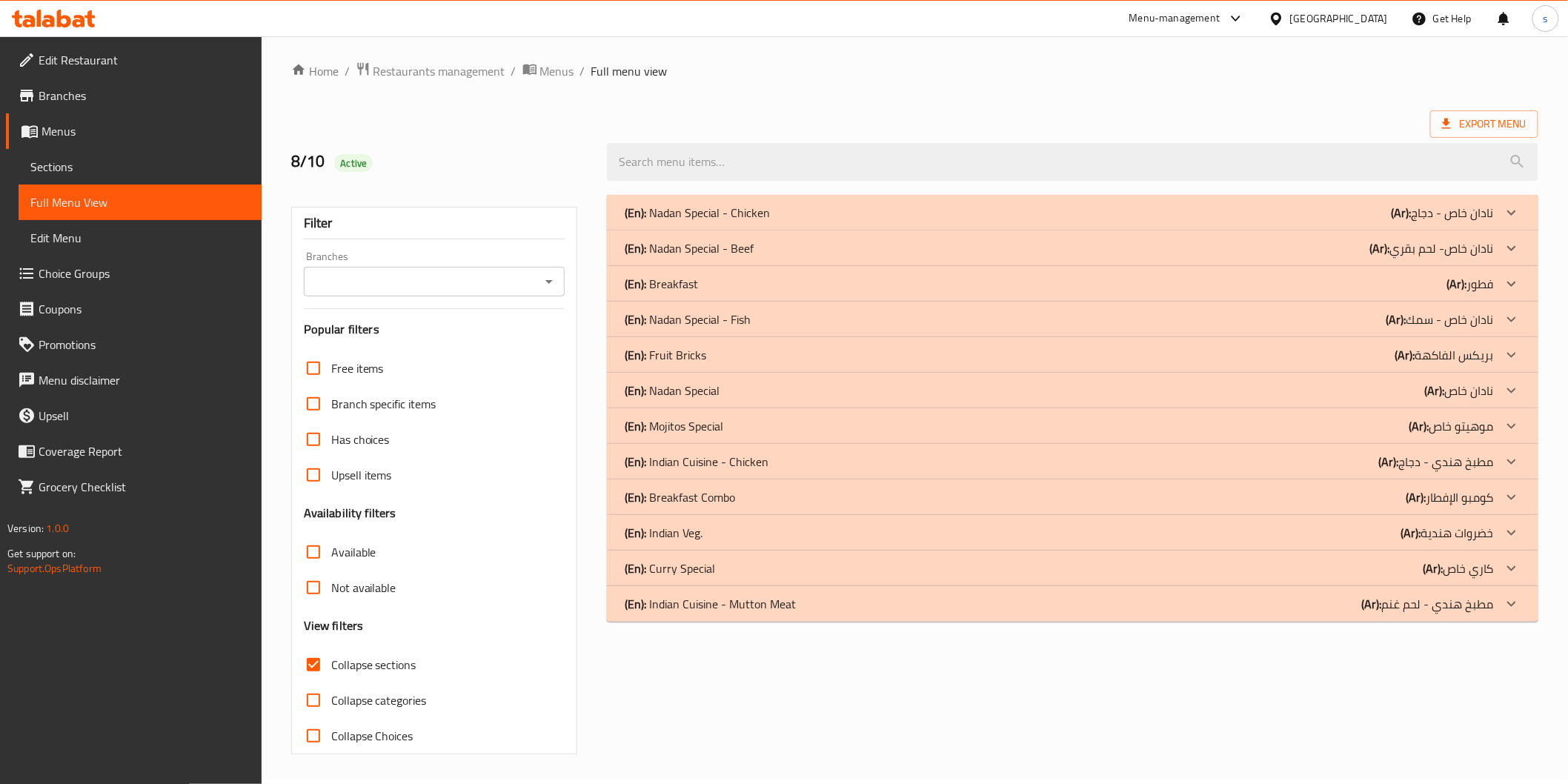
scroll to position [4, 0]
click at [823, 289] on div "(En): Breakfast (Ar): فطور" at bounding box center [1058, 285] width 868 height 18
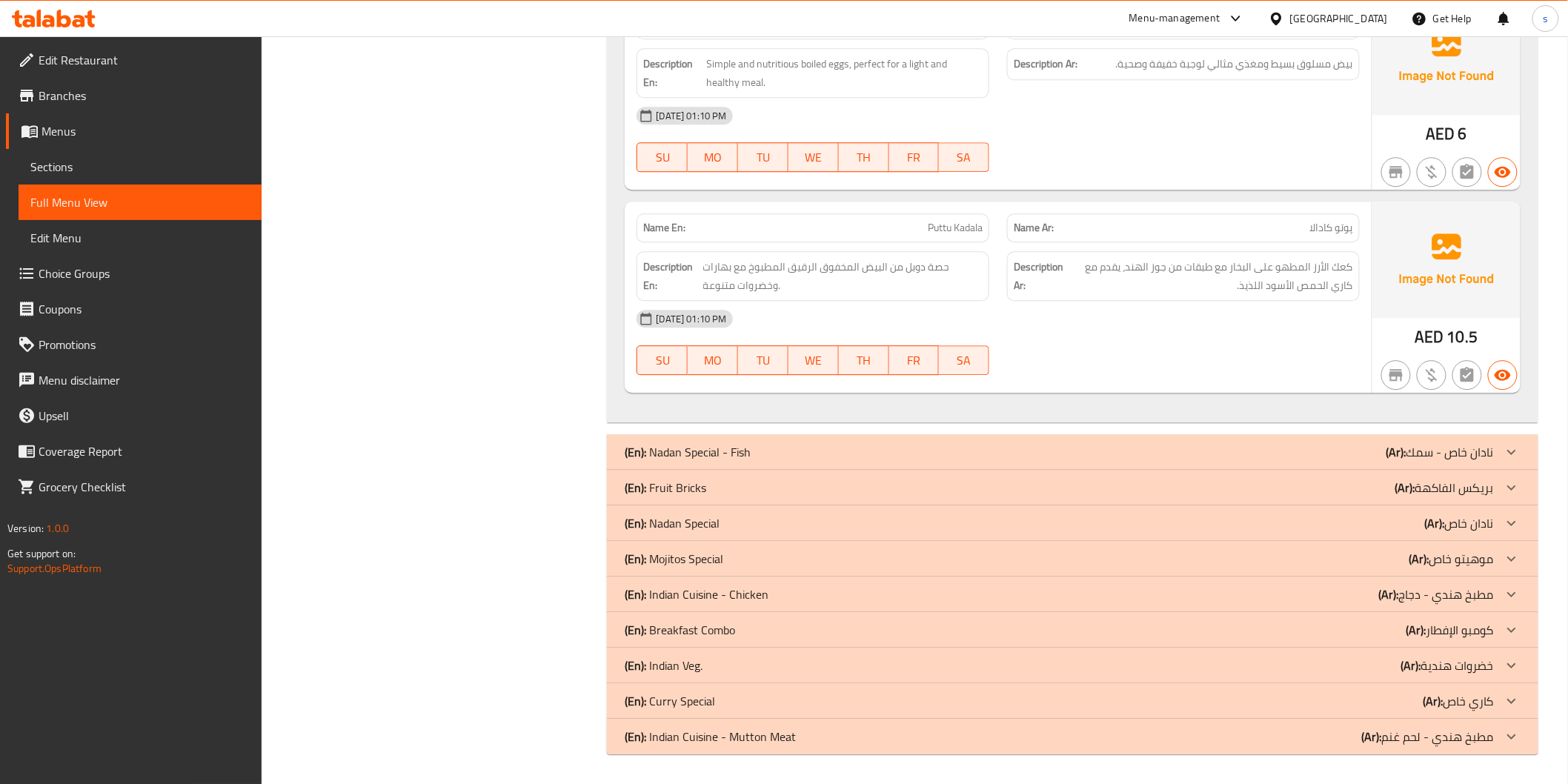
scroll to position [3978, 0]
click at [735, 494] on div "(En): Fruit Bricks (Ar): بريكس الفاكهة" at bounding box center [1058, 487] width 868 height 18
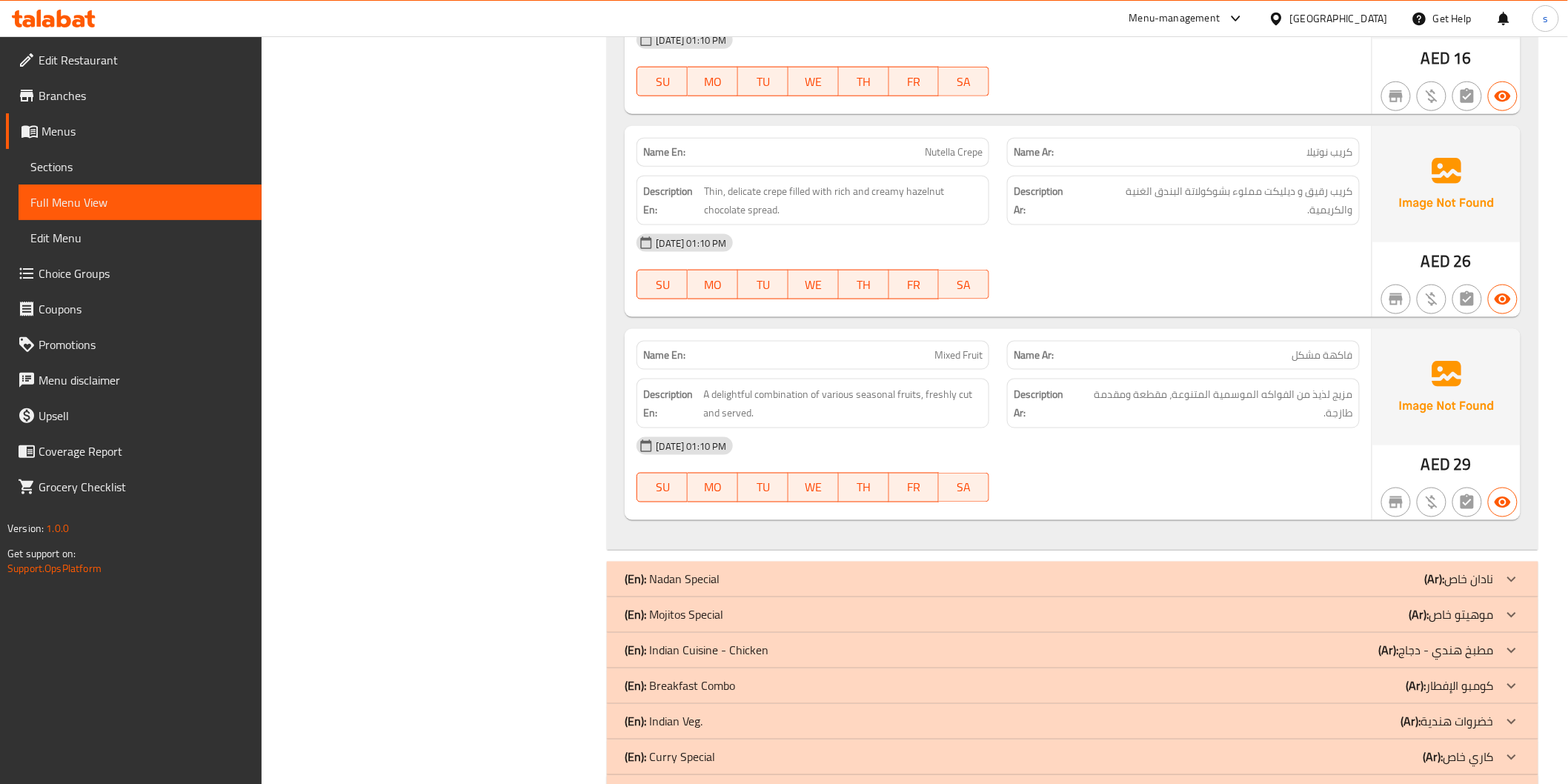
scroll to position [5460, 0]
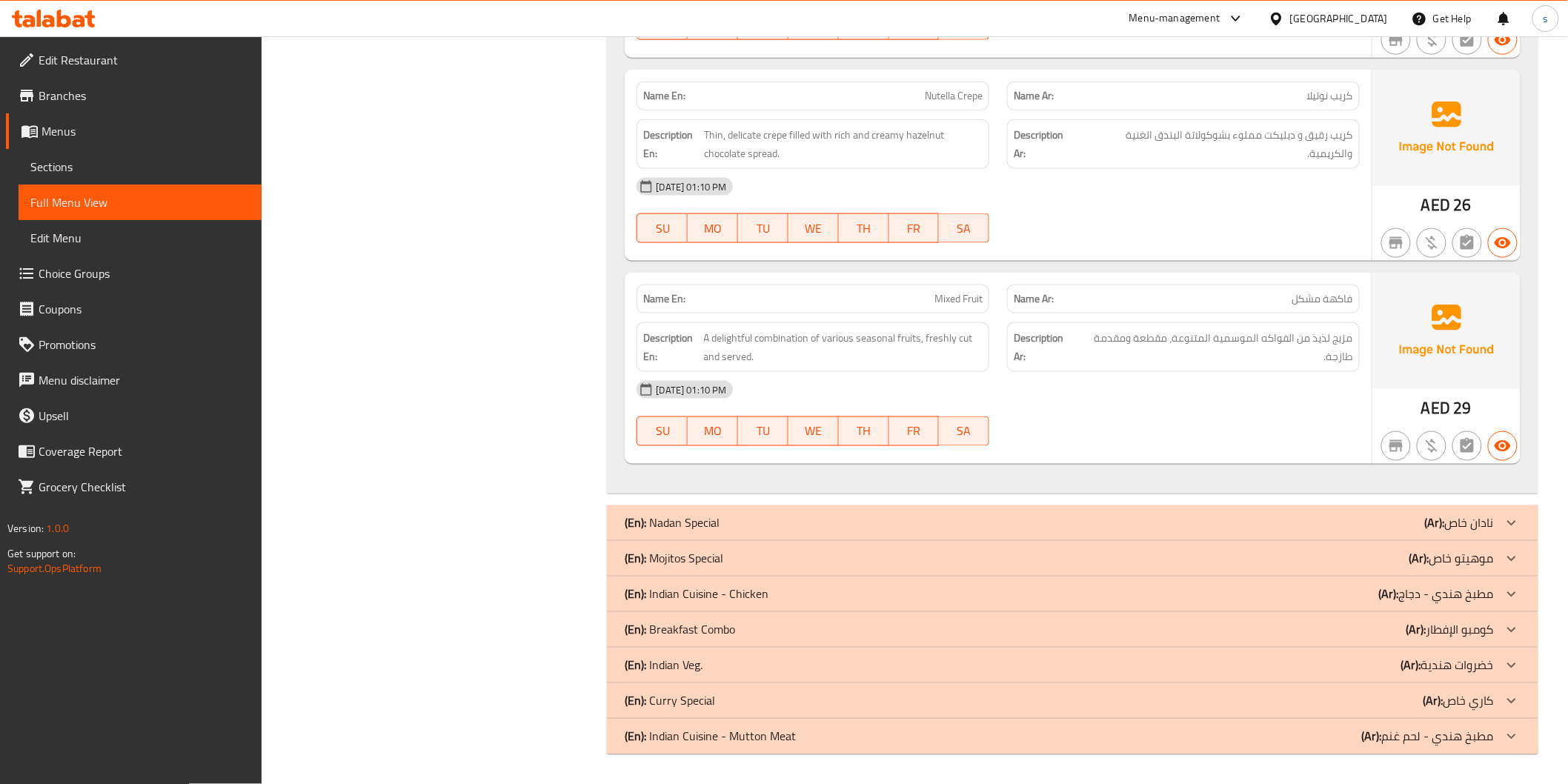
click at [721, 564] on p "(En): Mojitos Special" at bounding box center [673, 558] width 99 height 18
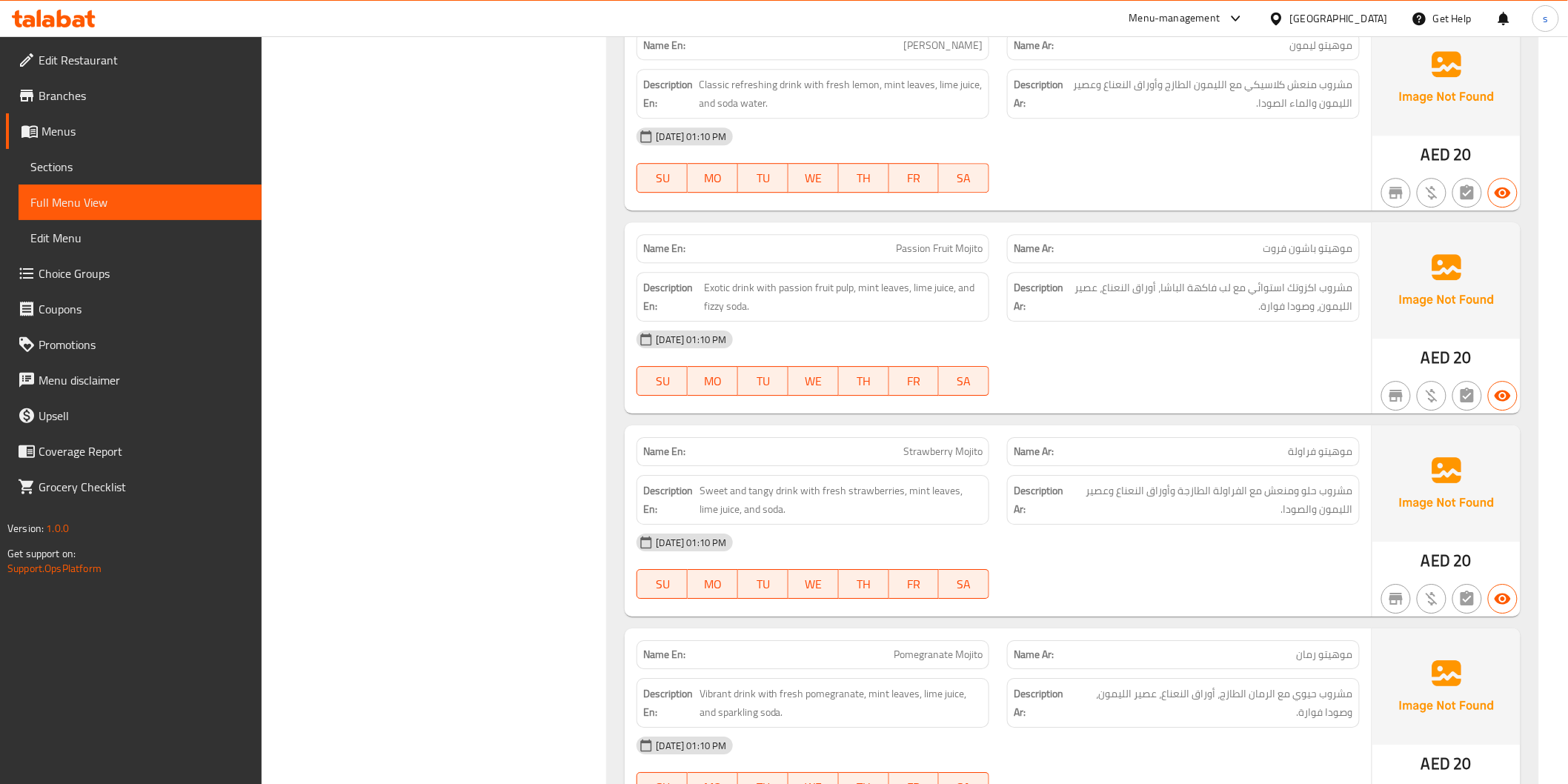
scroll to position [6943, 0]
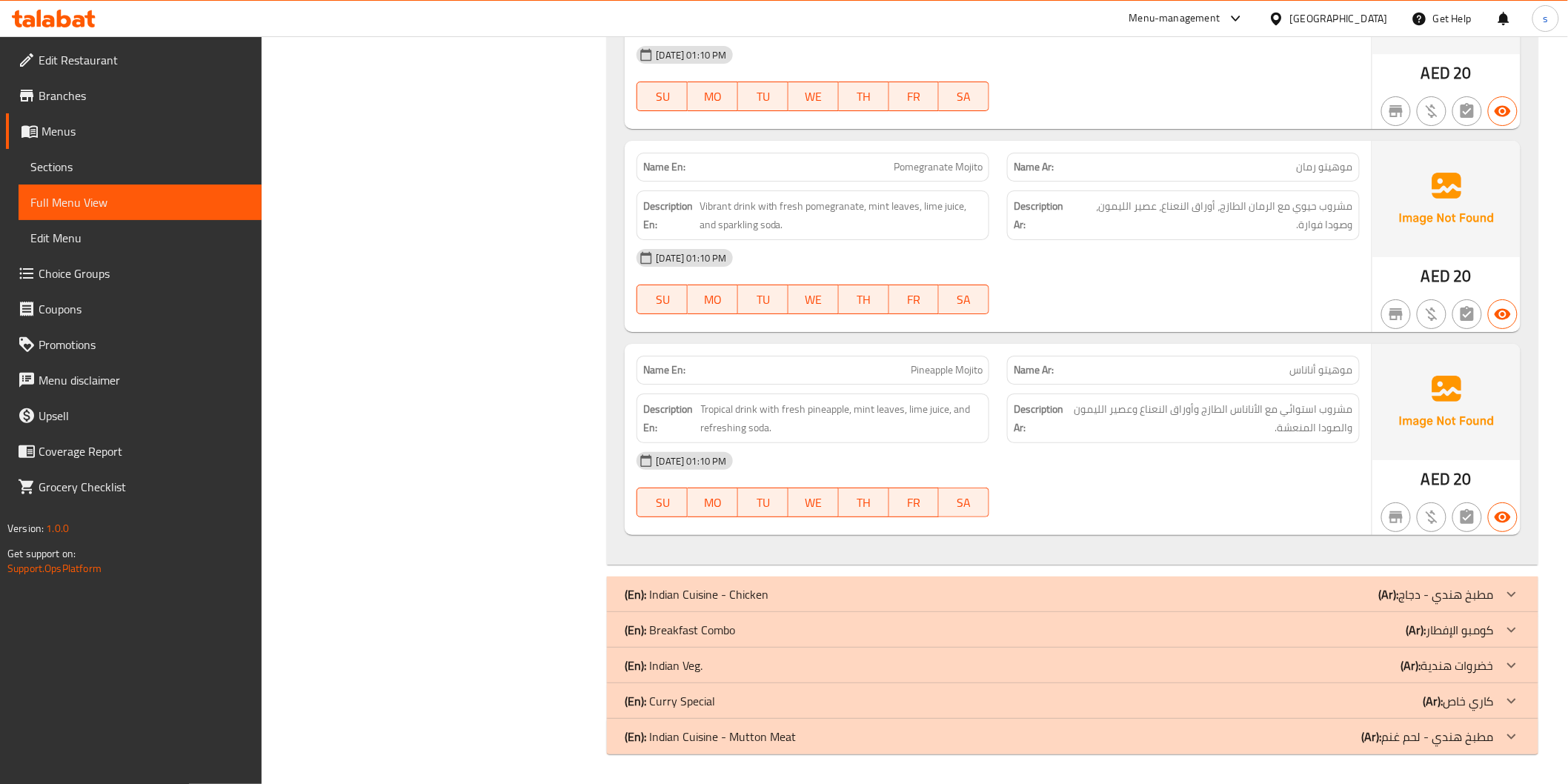
click at [732, 637] on p "(En): Breakfast Combo" at bounding box center [680, 630] width 110 height 18
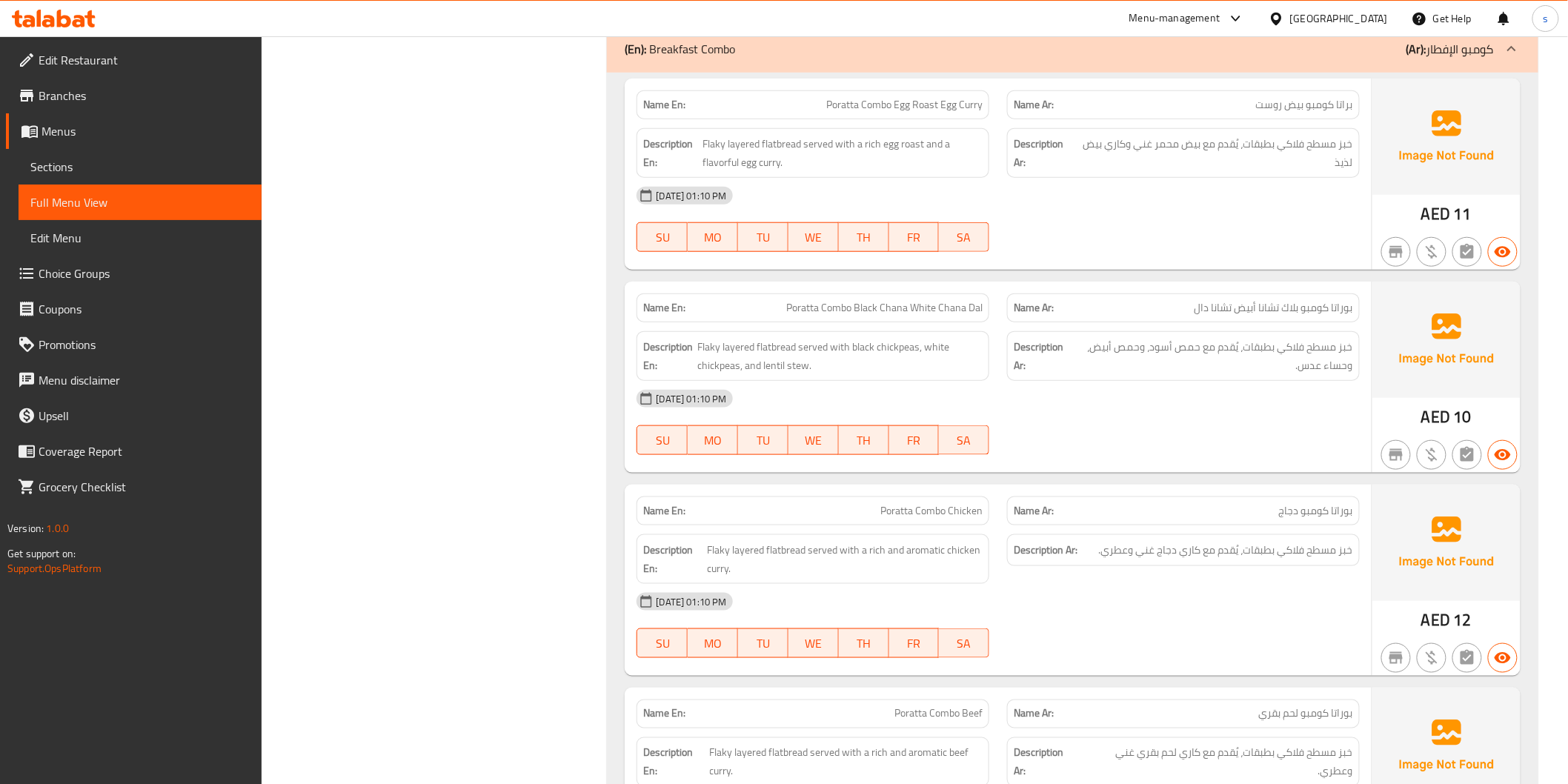
scroll to position [7816, 0]
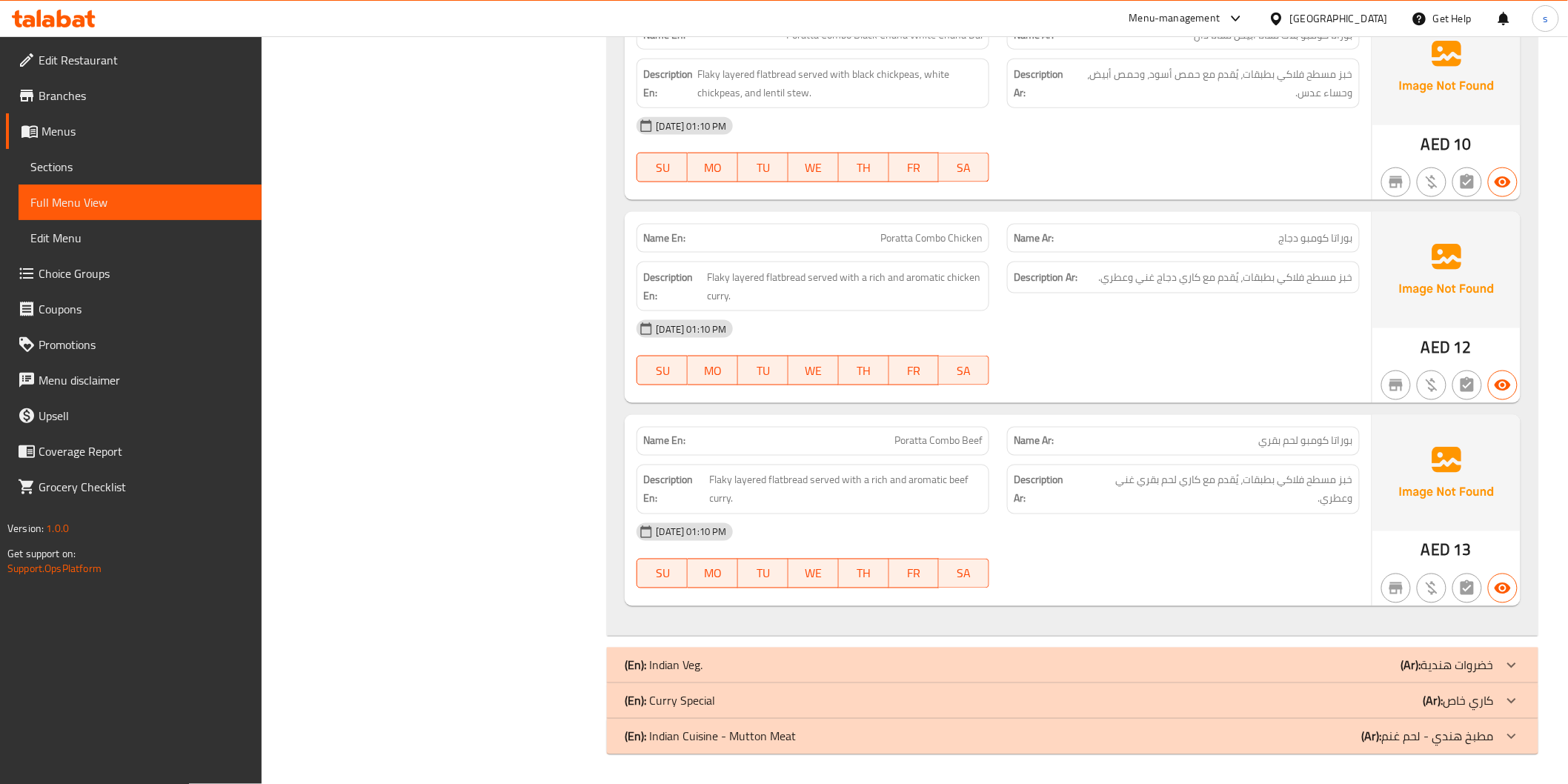
click at [743, 711] on div "(En): Curry Special (Ar): كاري خاص" at bounding box center [1072, 700] width 930 height 35
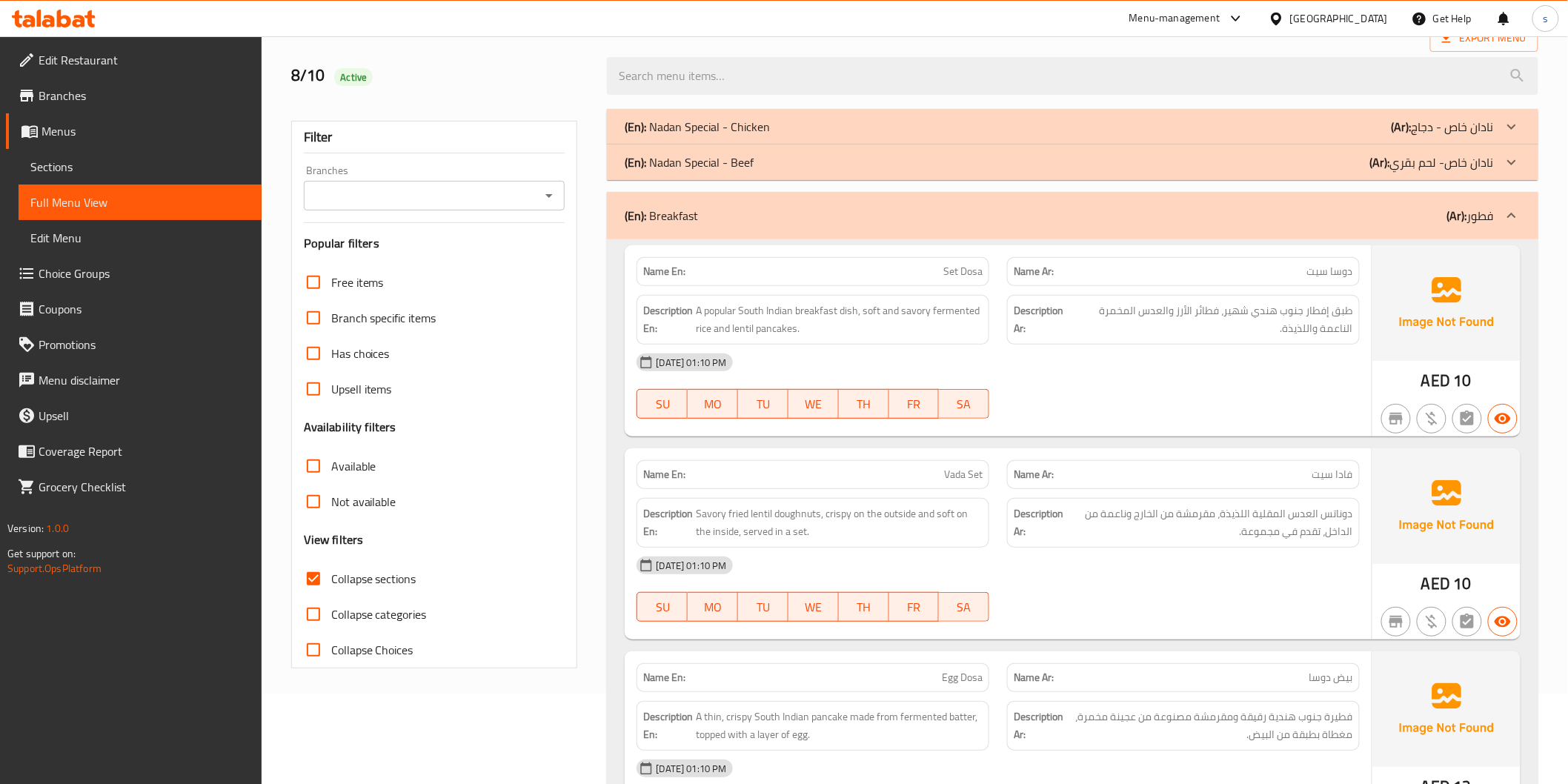
scroll to position [82, 0]
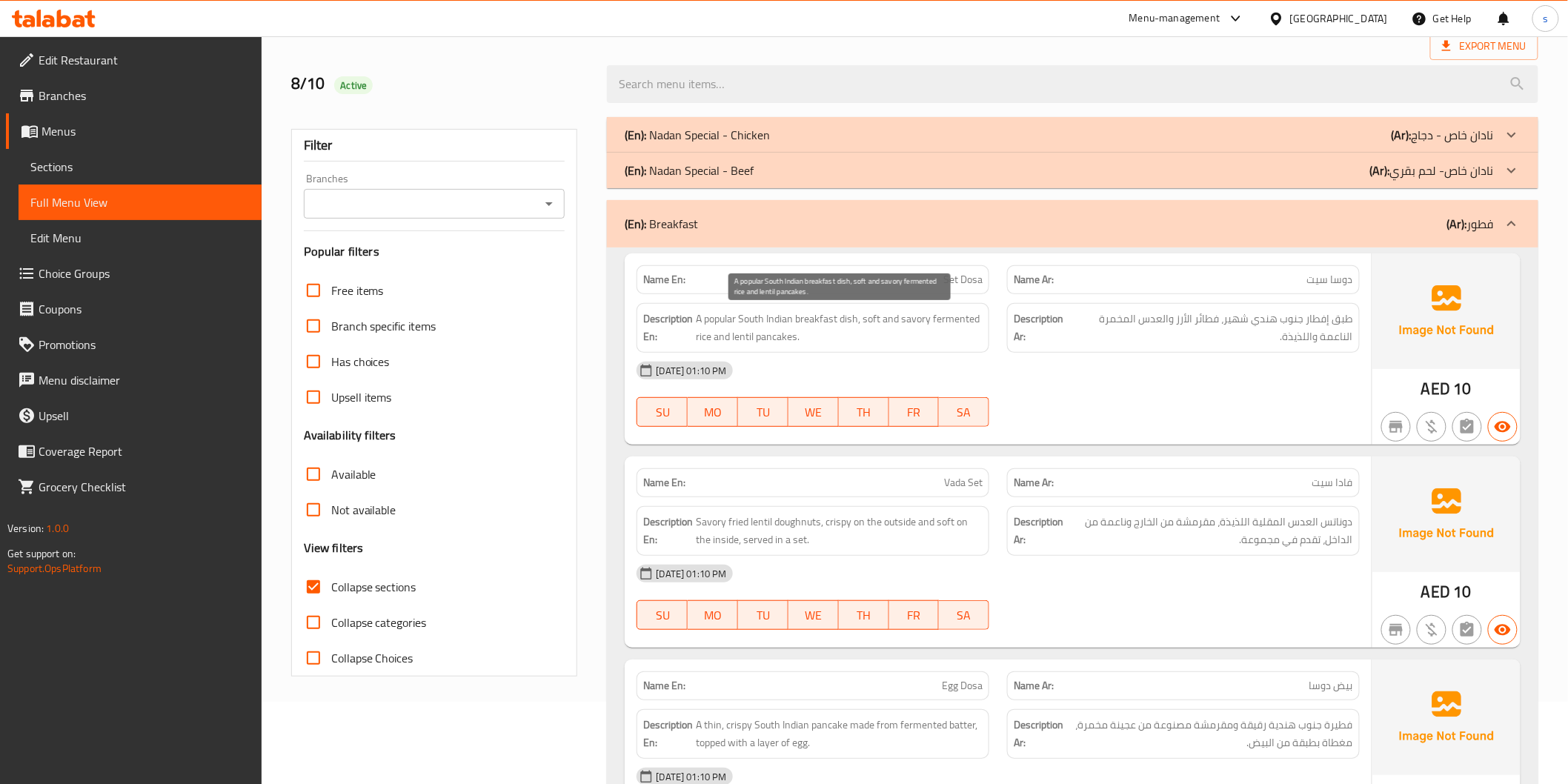
click at [955, 317] on span "A popular South Indian breakfast dish, soft and savory fermented rice and lenti…" at bounding box center [839, 328] width 287 height 36
click at [762, 342] on span "A popular South Indian breakfast dish, soft and savory fermented rice and lenti…" at bounding box center [839, 328] width 287 height 36
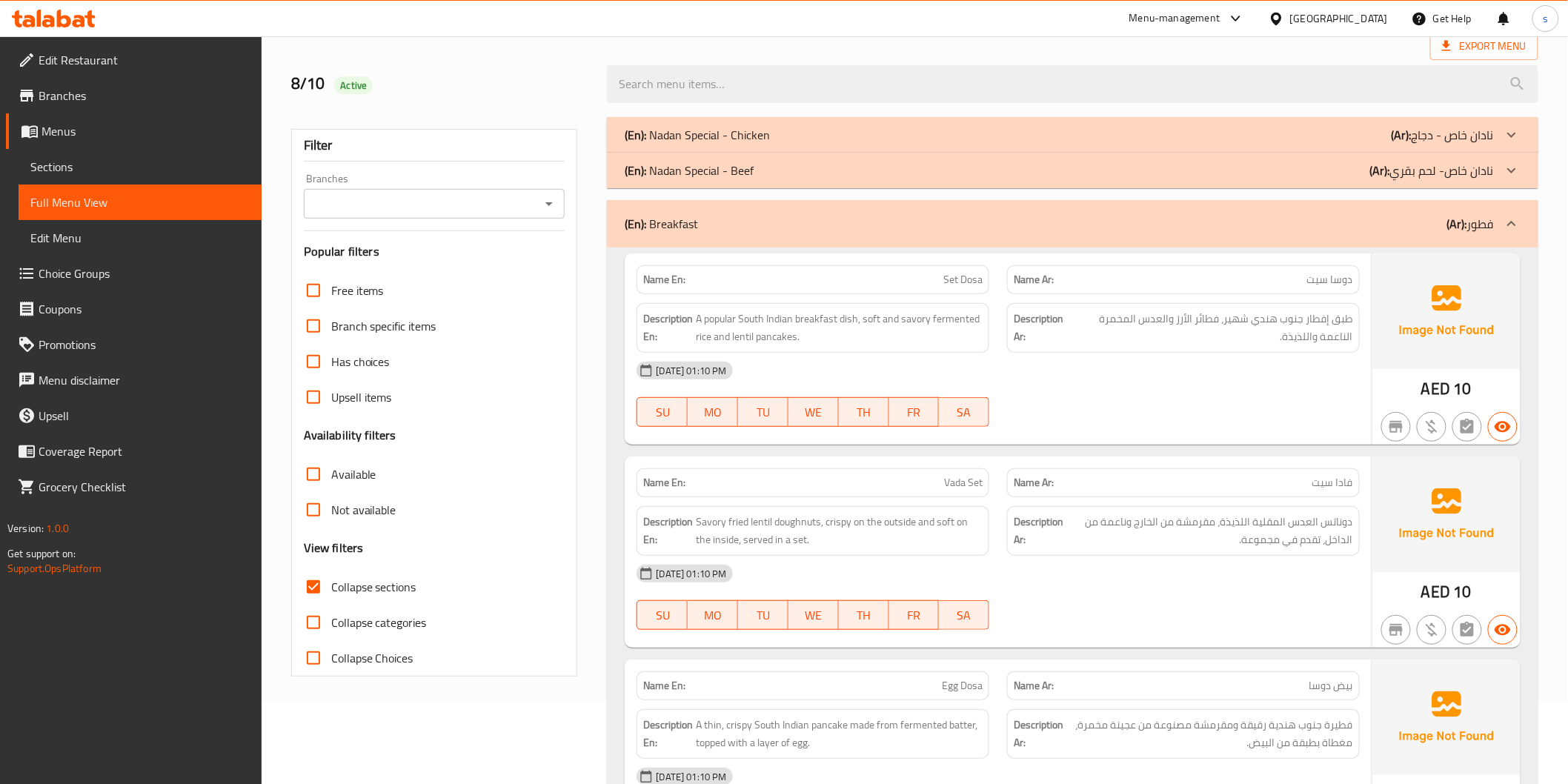
drag, startPoint x: 1157, startPoint y: 388, endPoint x: 1175, endPoint y: 390, distance: 18.1
click at [1157, 389] on div "08-10-2025 01:10 PM SU MO TU WE TH FR SA" at bounding box center [997, 394] width 740 height 83
click at [757, 341] on span "A popular South Indian breakfast dish, soft and savory fermented rice and lenti…" at bounding box center [839, 328] width 287 height 36
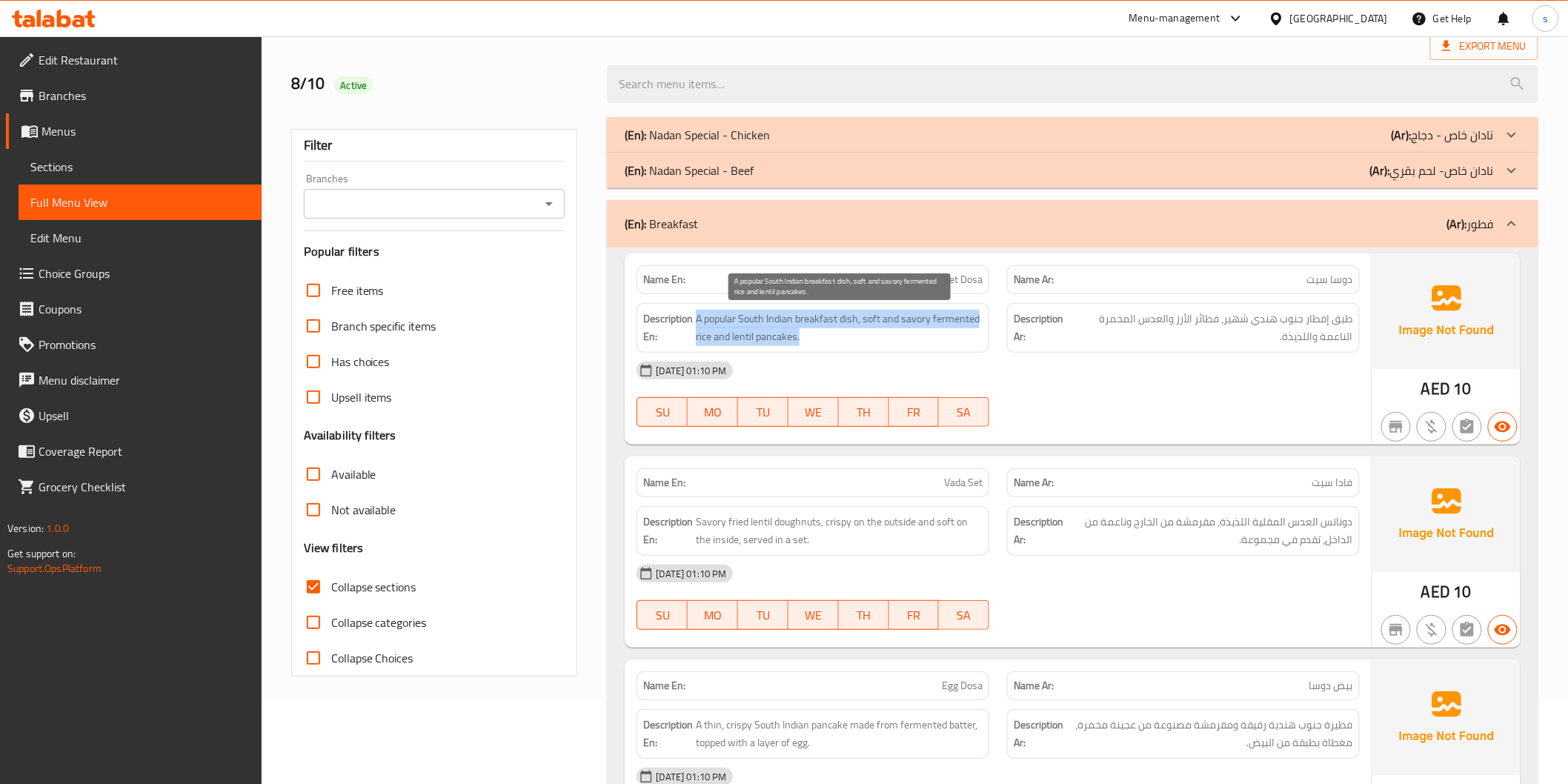
click at [757, 341] on span "A popular South Indian breakfast dish, soft and savory fermented rice and lenti…" at bounding box center [839, 328] width 287 height 36
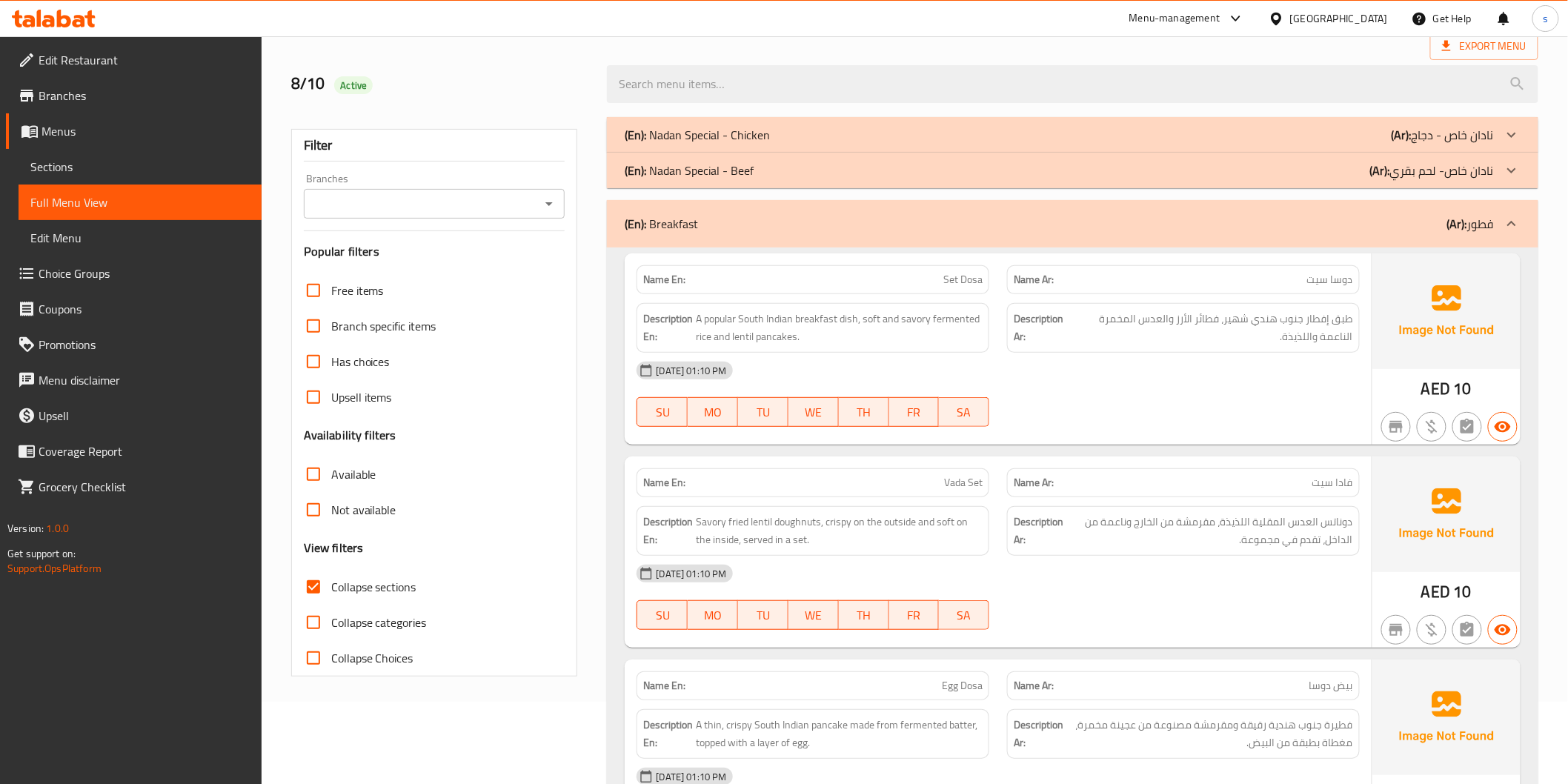
click at [818, 353] on div "08-10-2025 01:10 PM" at bounding box center [997, 370] width 740 height 35
drag, startPoint x: 757, startPoint y: 339, endPoint x: 851, endPoint y: 349, distance: 94.5
click at [853, 344] on span "A popular South Indian breakfast dish, soft and savory fermented rice and lenti…" at bounding box center [839, 328] width 287 height 36
click at [1215, 322] on span "طبق إفطار جنوب هندي شهير، فطائر الأرز والعدس المخمرة الناعمة واللذيذة." at bounding box center [1212, 328] width 281 height 36
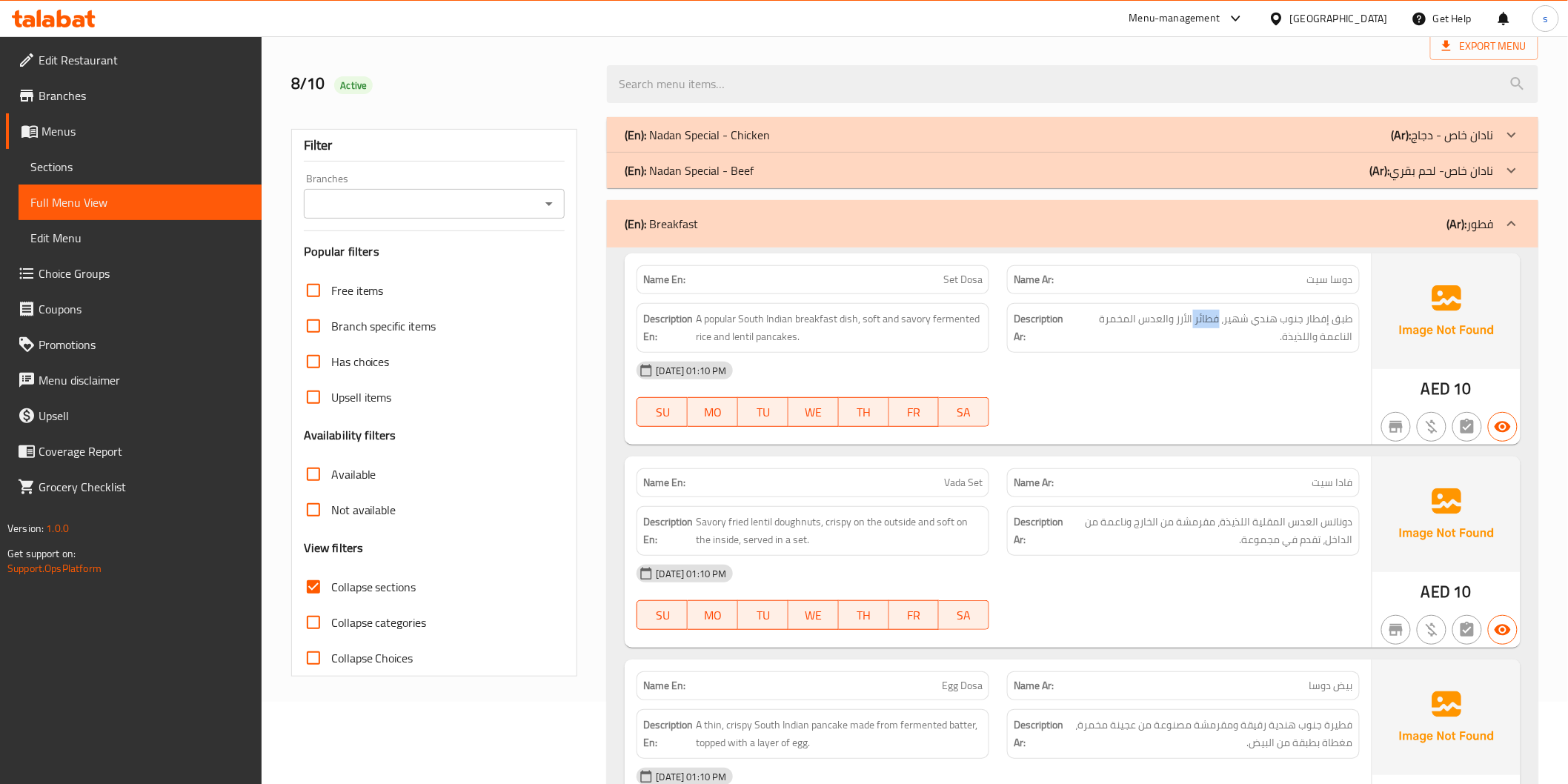
click at [1228, 405] on div "08-10-2025 01:10 PM SU MO TU WE TH FR SA" at bounding box center [997, 394] width 740 height 83
drag, startPoint x: 732, startPoint y: 338, endPoint x: 840, endPoint y: 349, distance: 108.6
click at [837, 349] on div "Description En: A popular South Indian breakfast dish, soft and savory fermente…" at bounding box center [812, 327] width 352 height 50
click at [922, 338] on span "A popular South Indian breakfast dish, soft and savory fermented rice and lenti…" at bounding box center [839, 328] width 287 height 36
click at [956, 278] on span "Set Dosa" at bounding box center [963, 280] width 39 height 16
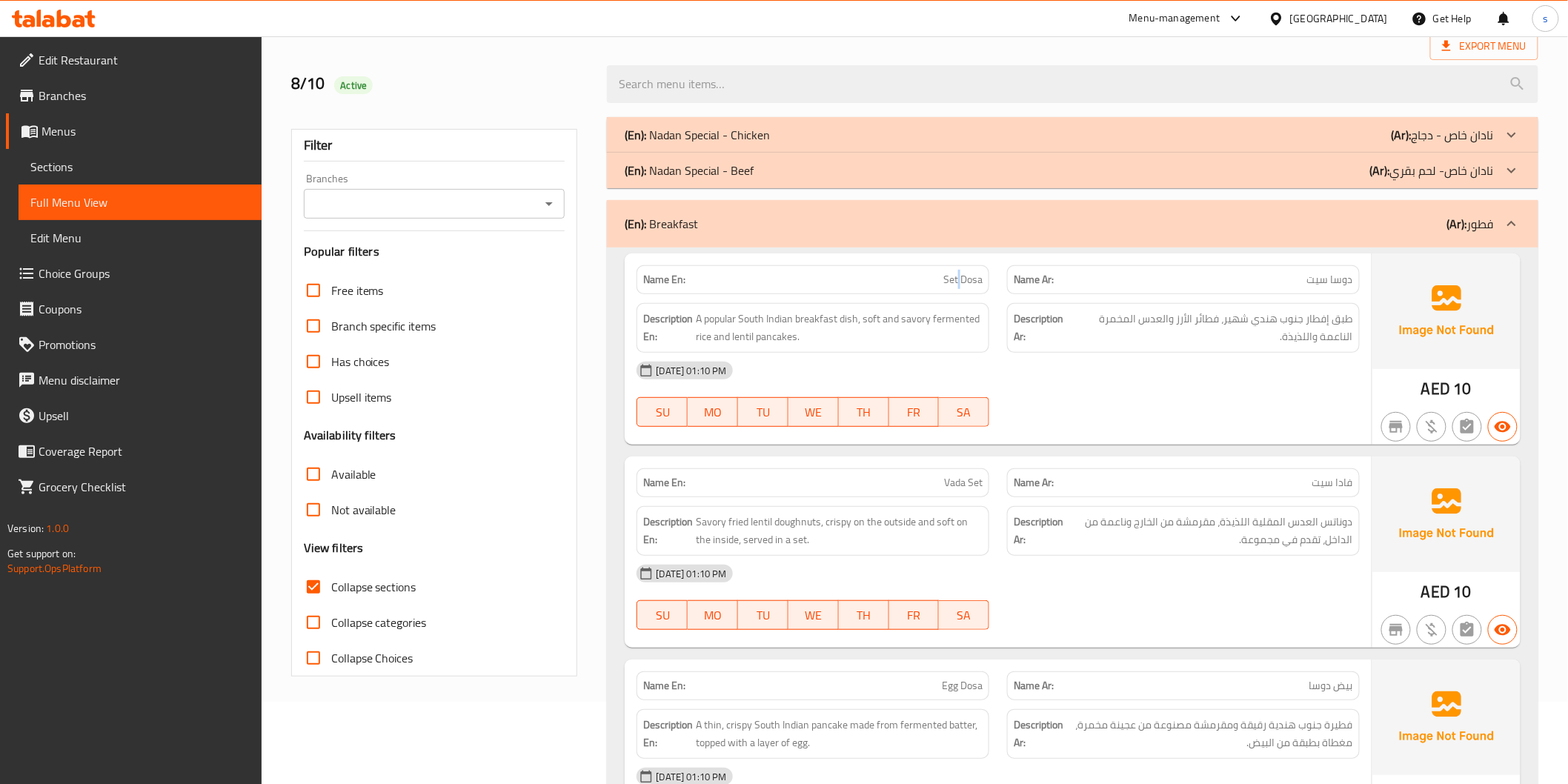
click at [956, 278] on span "Set Dosa" at bounding box center [963, 280] width 39 height 16
copy span "Set Dosa"
click at [1209, 394] on div "08-10-2025 01:10 PM SU MO TU WE TH FR SA" at bounding box center [997, 394] width 740 height 83
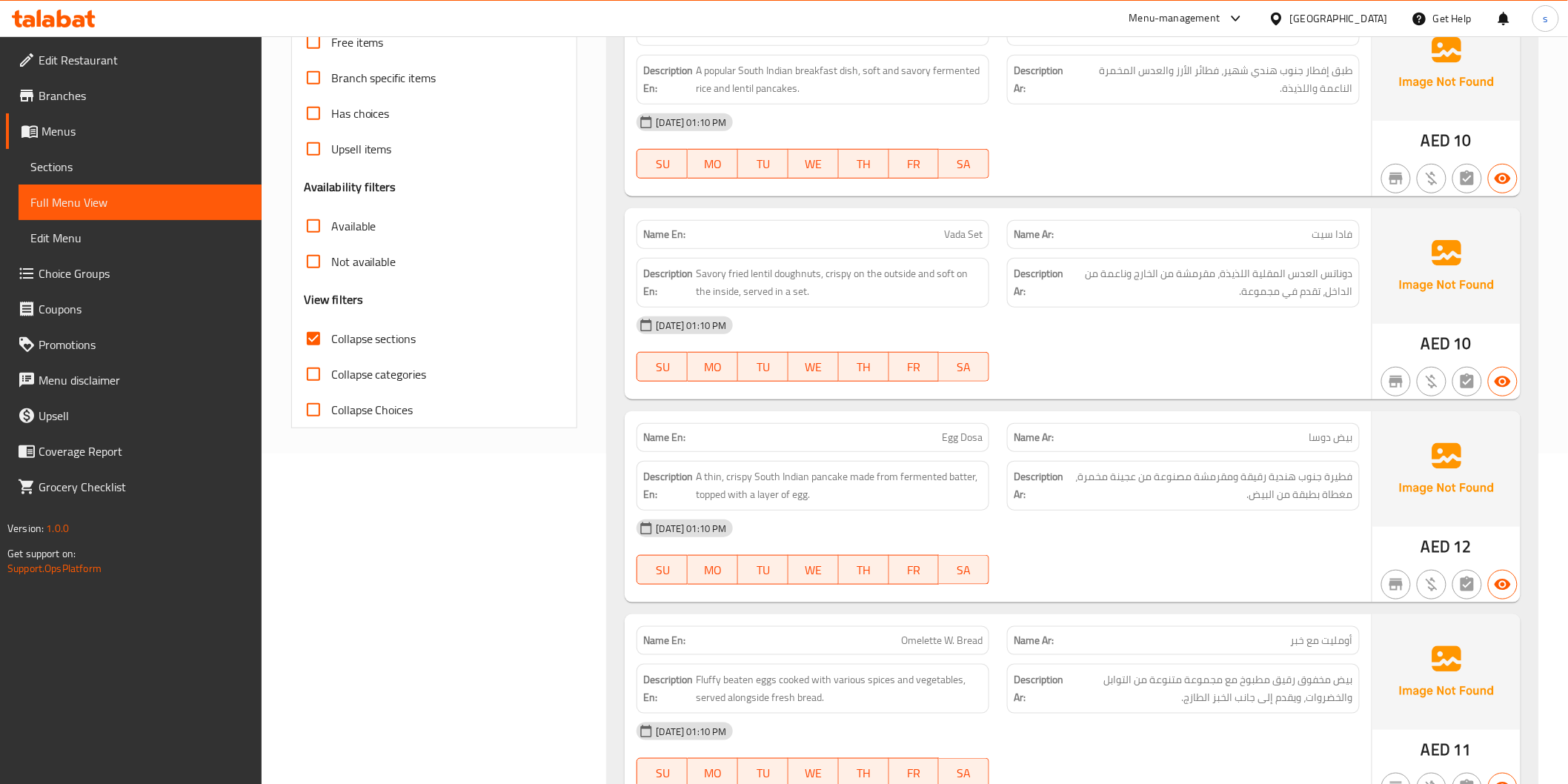
scroll to position [412, 0]
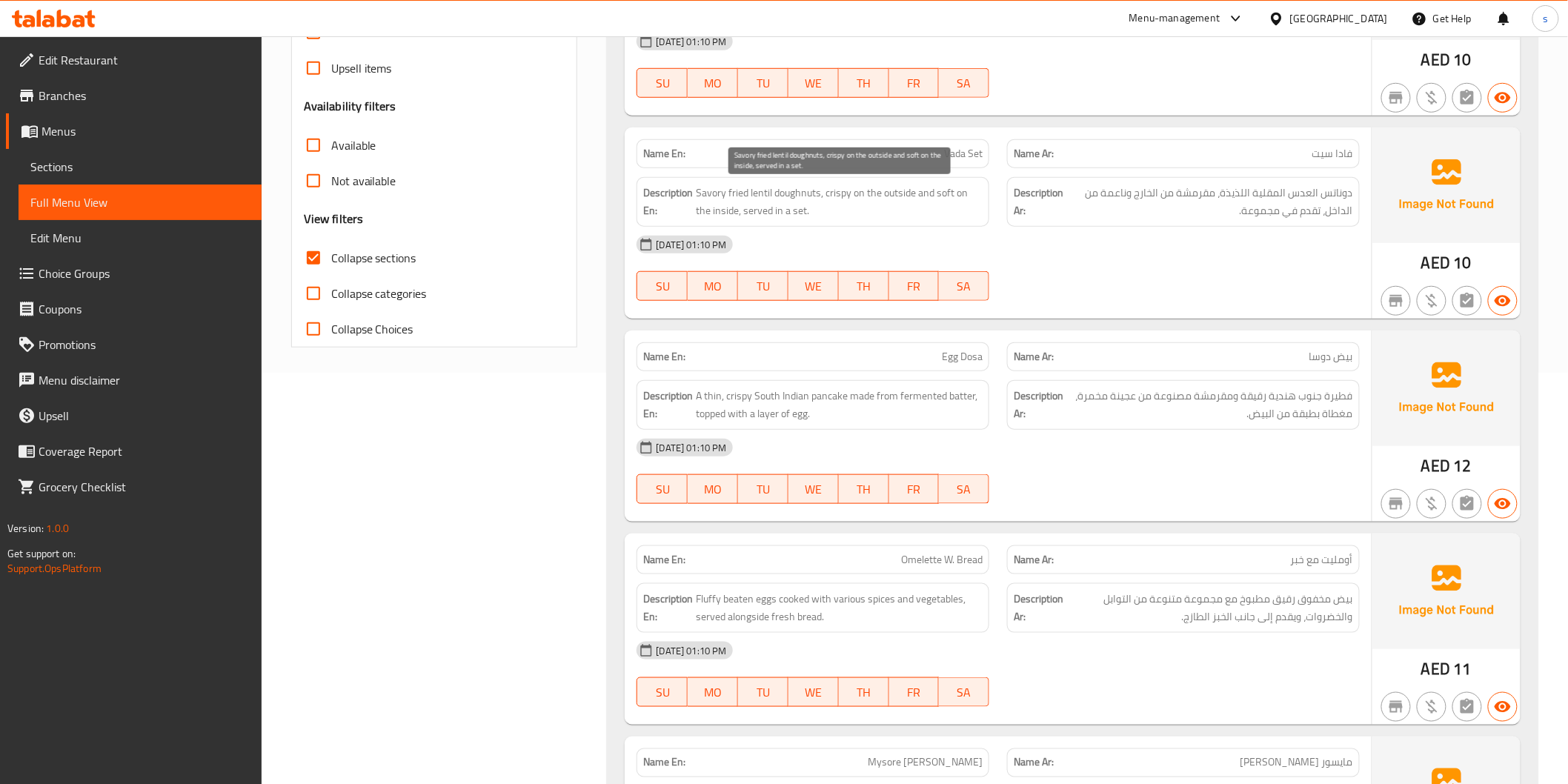
click at [719, 199] on span "Savory fried lentil doughnuts, crispy on the outside and soft on the inside, se…" at bounding box center [839, 202] width 287 height 36
click at [966, 155] on span "Vada Set" at bounding box center [963, 154] width 39 height 16
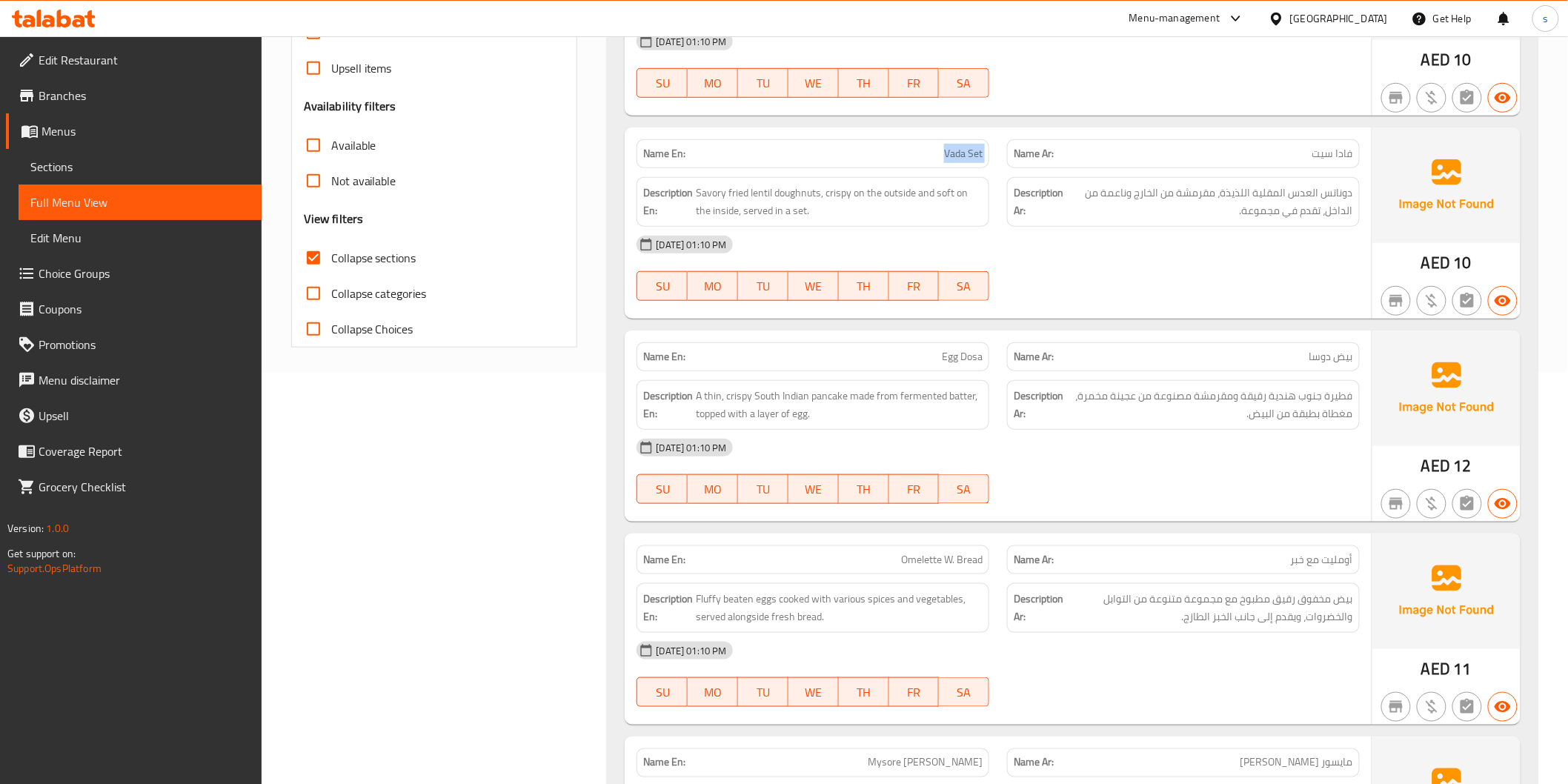
copy span "Vada Set"
click at [847, 242] on div "08-10-2025 01:10 PM" at bounding box center [997, 245] width 740 height 35
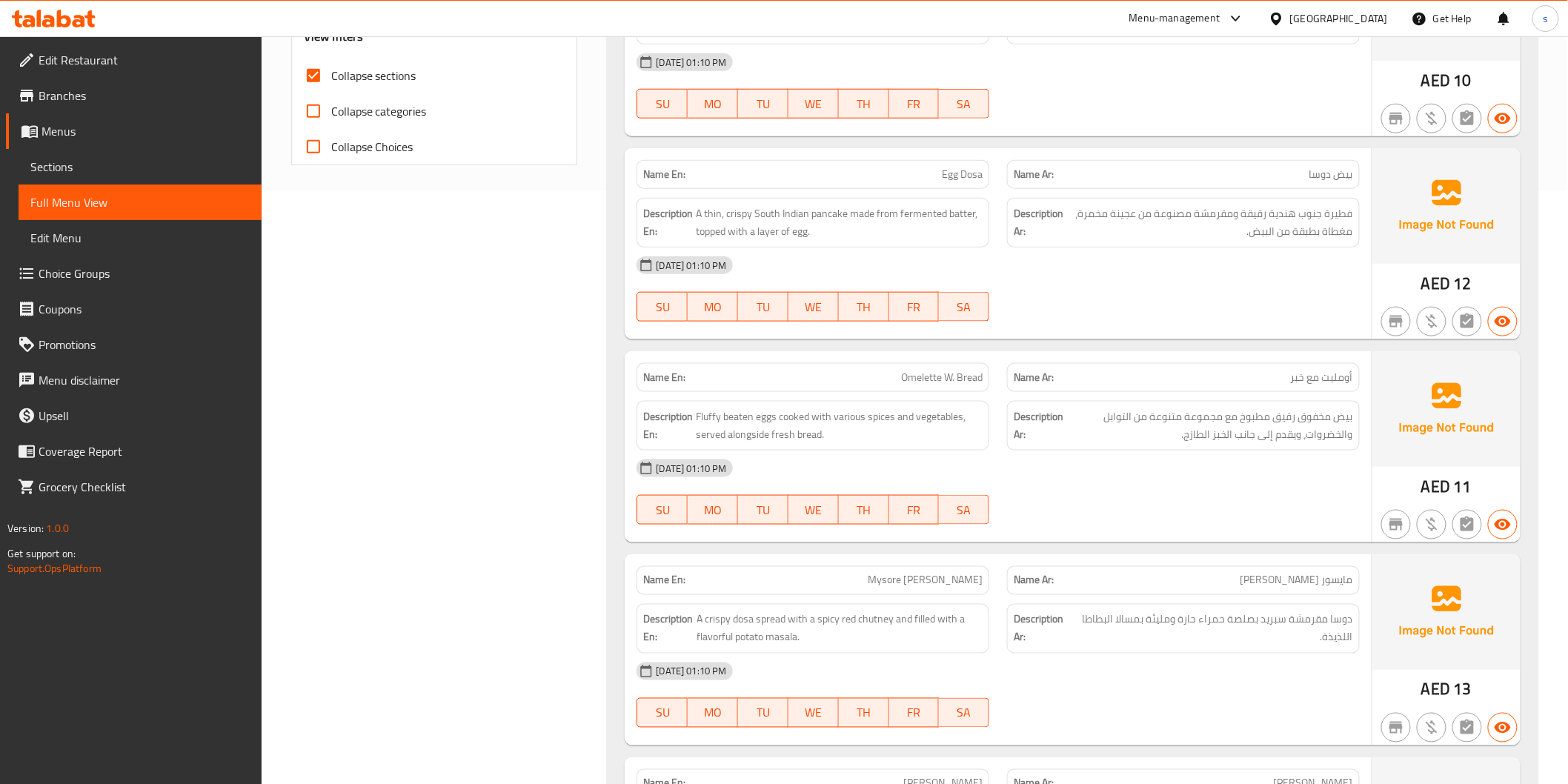
scroll to position [659, 0]
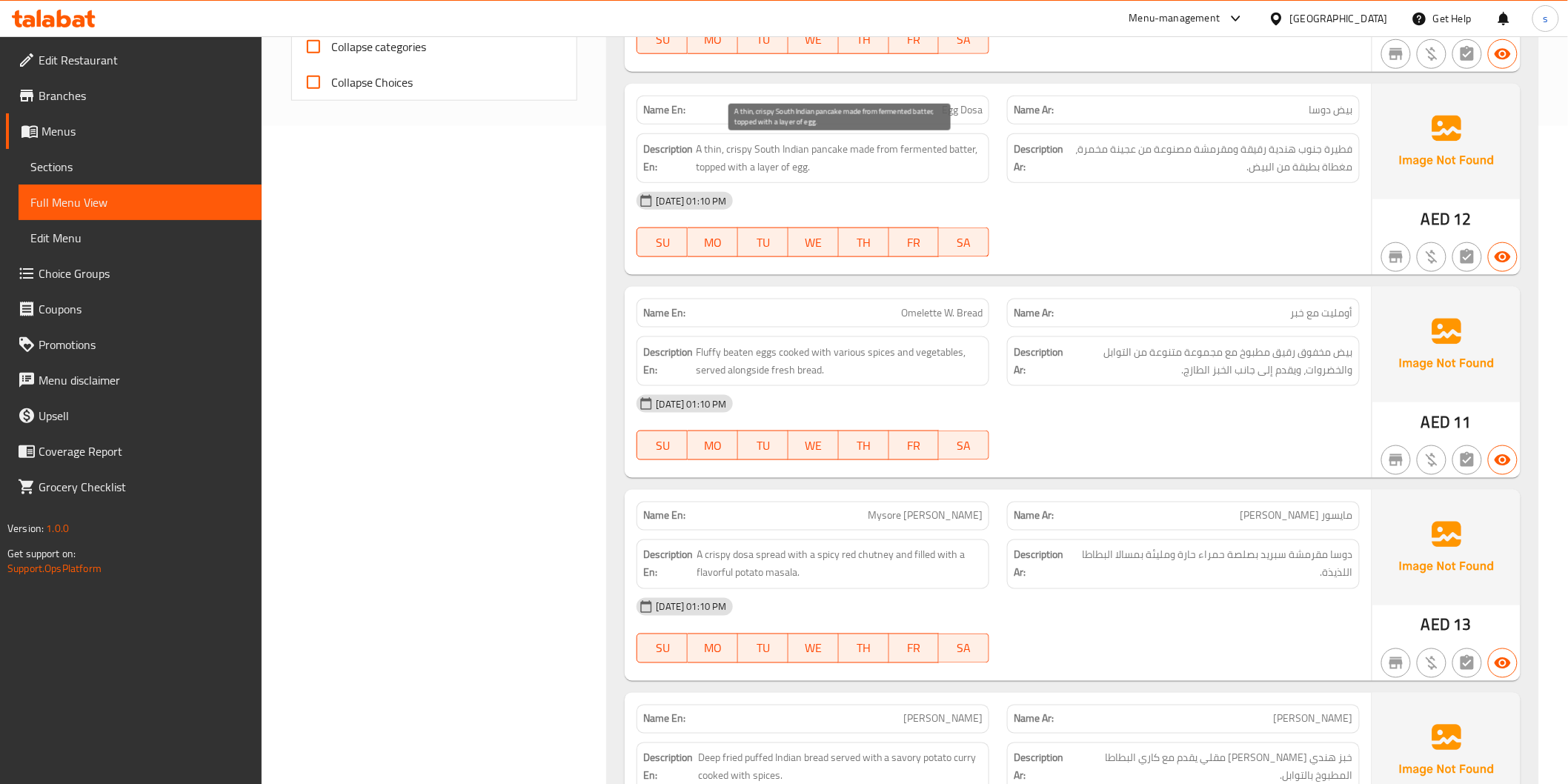
click at [825, 153] on span "A thin, crispy South Indian pancake made from fermented batter, topped with a l…" at bounding box center [839, 159] width 287 height 36
click at [953, 114] on span "Egg Dosa" at bounding box center [962, 110] width 41 height 16
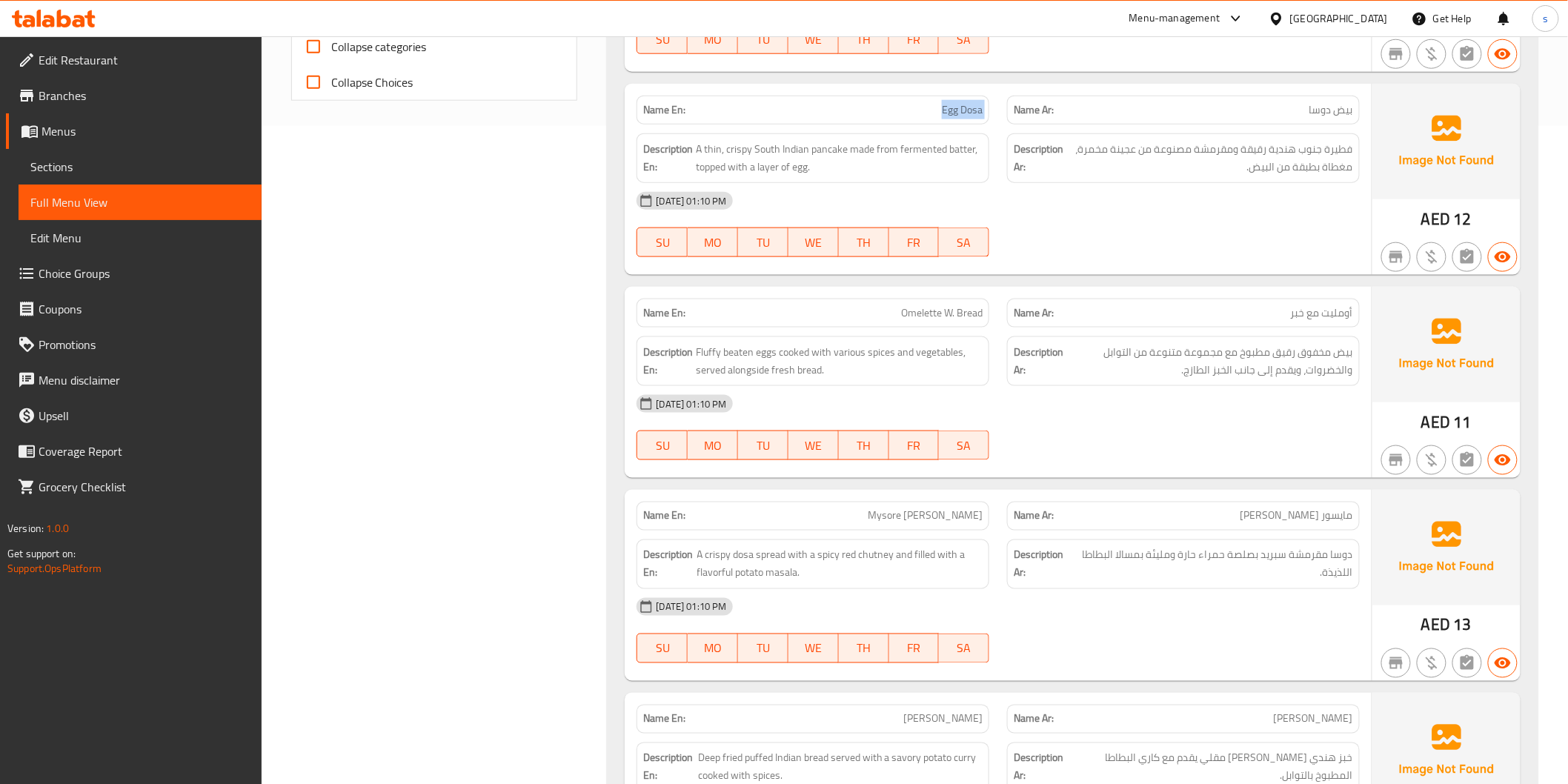
copy span "Egg Dosa"
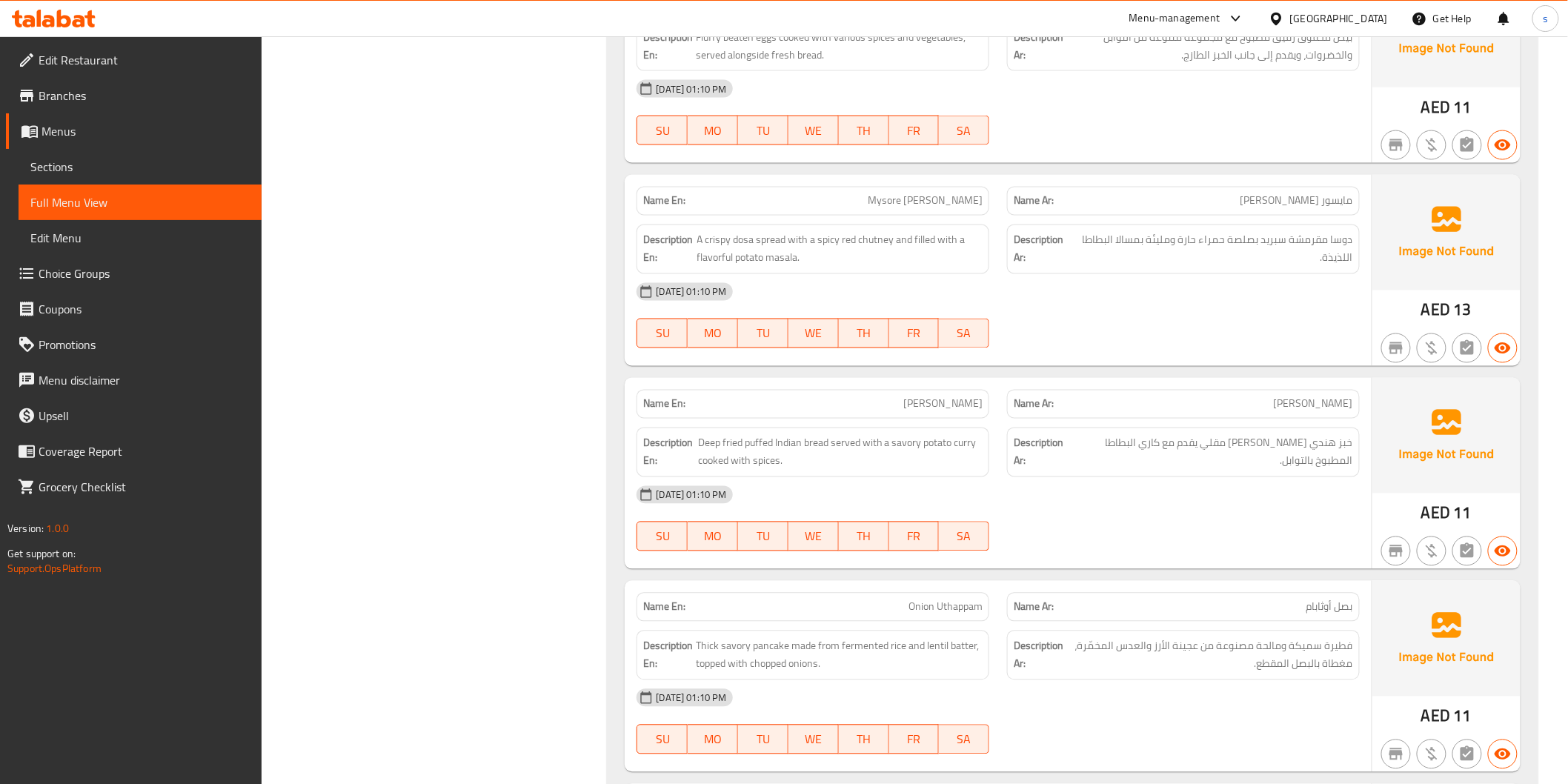
scroll to position [988, 0]
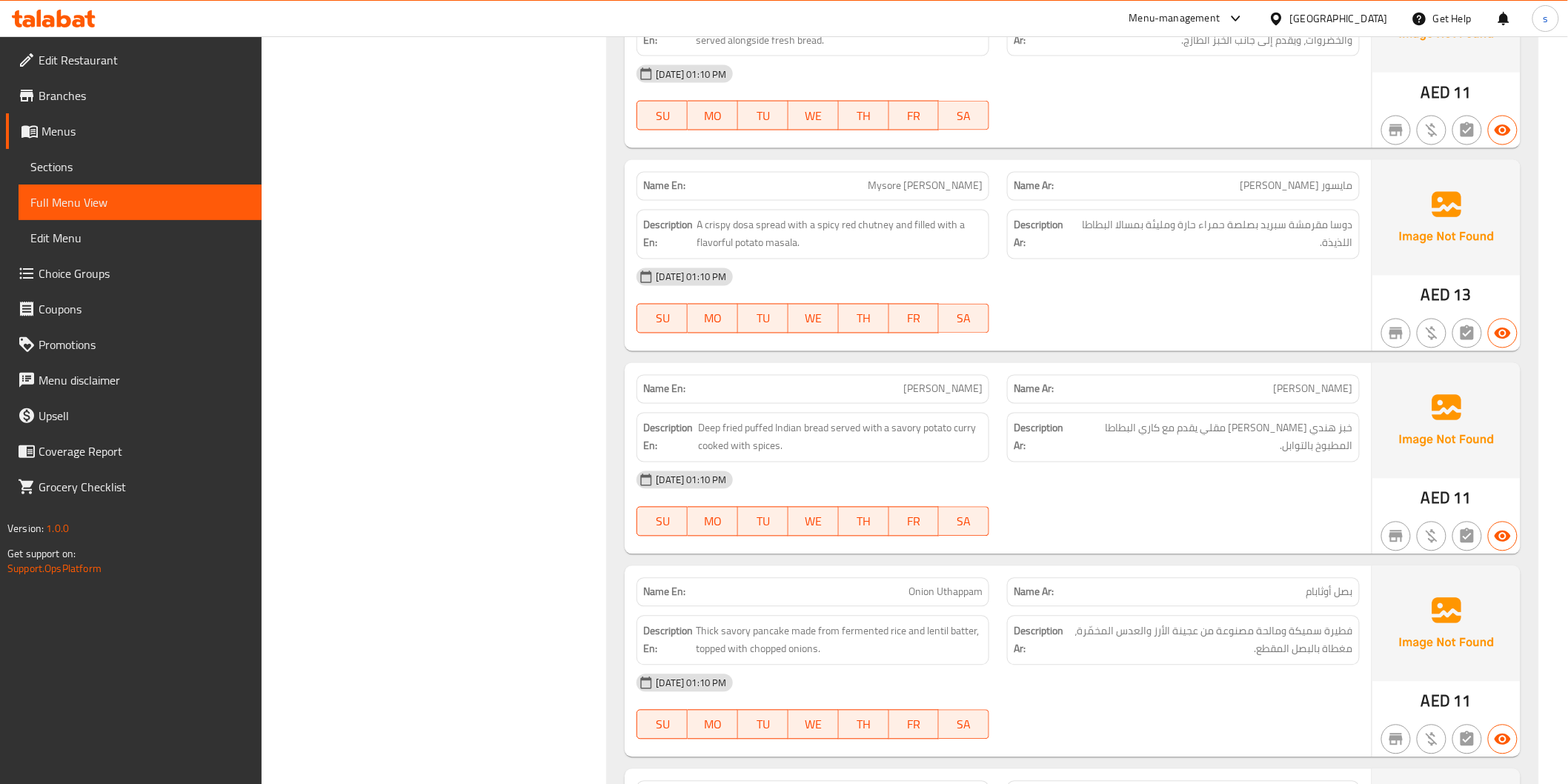
click at [1308, 277] on div "08-10-2025 01:10 PM" at bounding box center [997, 277] width 740 height 35
click at [1247, 230] on span "دوسا مقرمشة سبريد بصلصة حمراء حارة ومليئة بمسالا البطاطا اللذيذة." at bounding box center [1214, 234] width 277 height 36
click at [864, 226] on span "A crispy dosa spread with a spicy red chutney and filled with a flavorful potat…" at bounding box center [840, 234] width 286 height 36
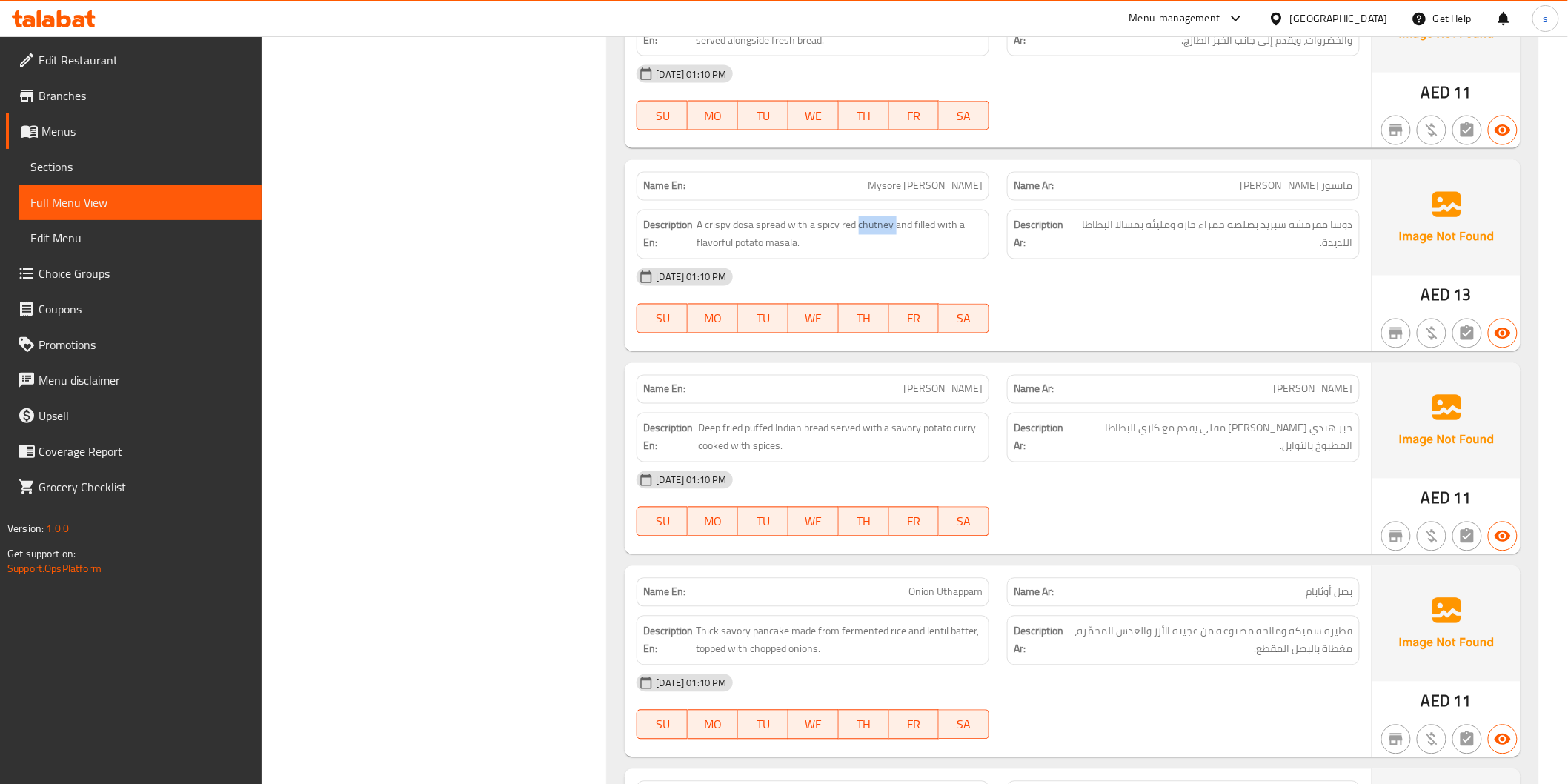
copy span "chutney"
click at [940, 181] on span "Mysore Masala Dosa" at bounding box center [926, 186] width 115 height 16
copy span "Mysore Masala Dosa"
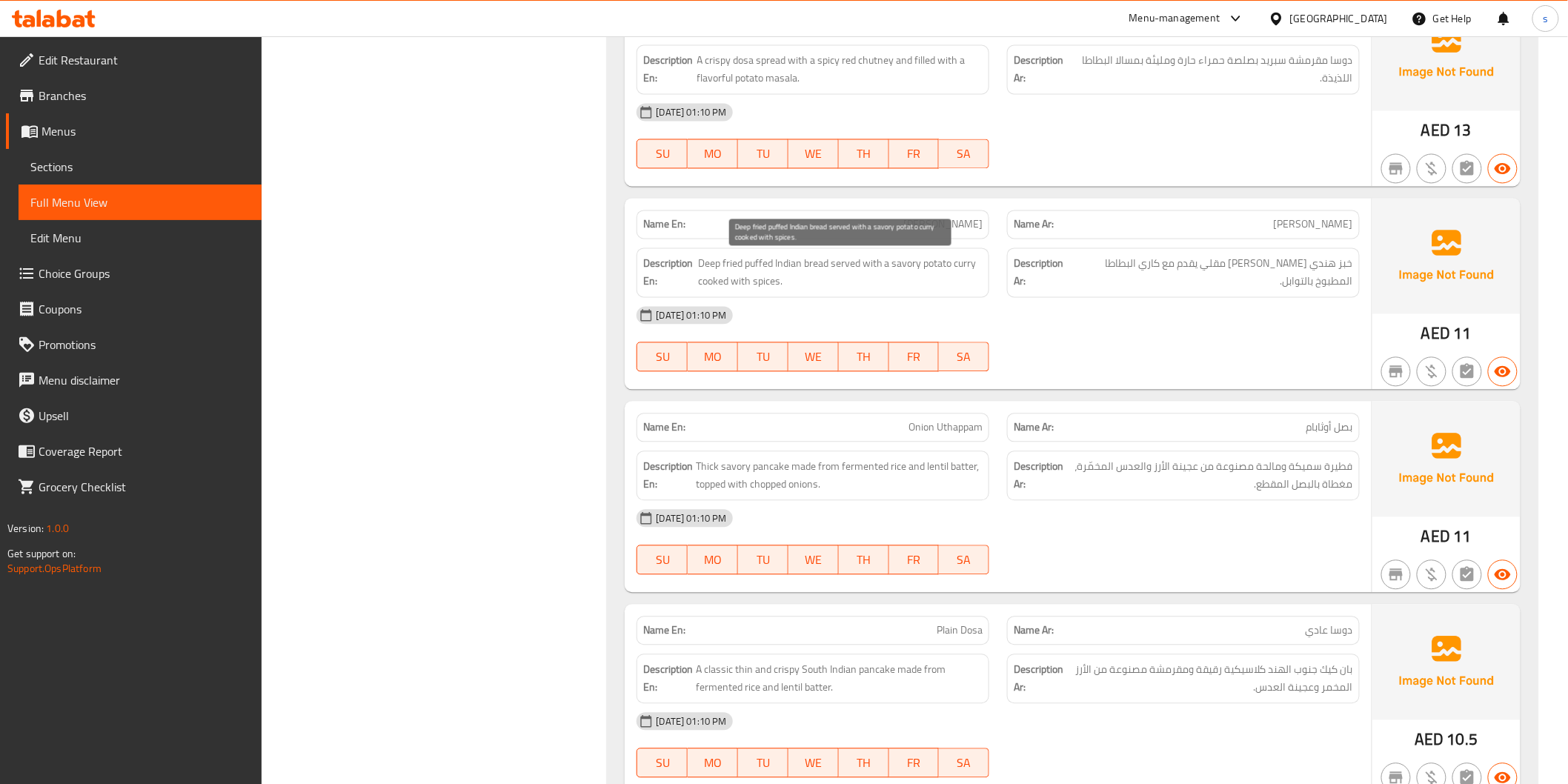
click at [904, 265] on span "Deep fried puffed Indian bread served with a savory potato curry cooked with sp…" at bounding box center [840, 273] width 285 height 36
click at [956, 218] on span "Poori Bhaji" at bounding box center [943, 225] width 80 height 16
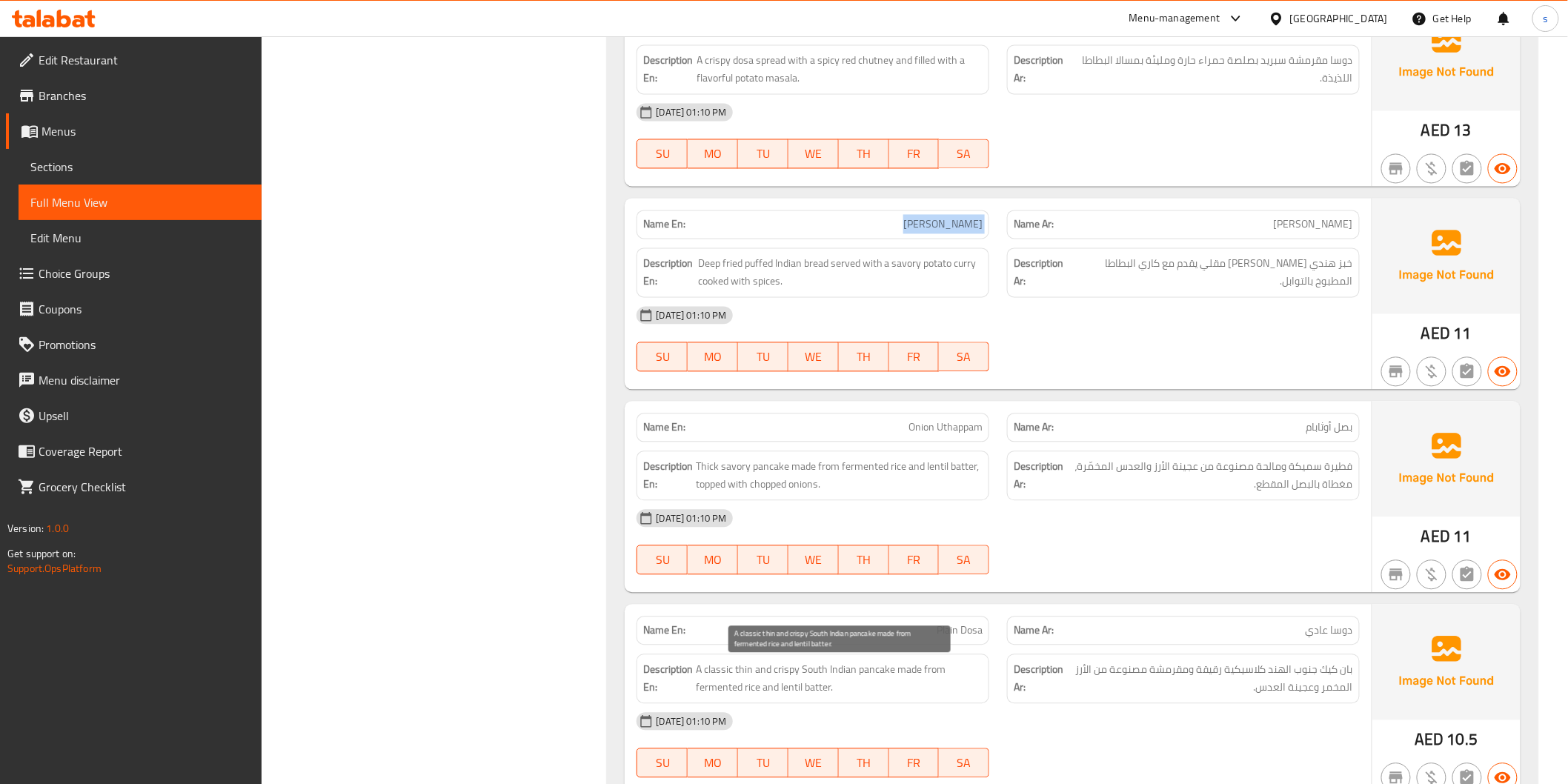
copy span "Poori Bhaji"
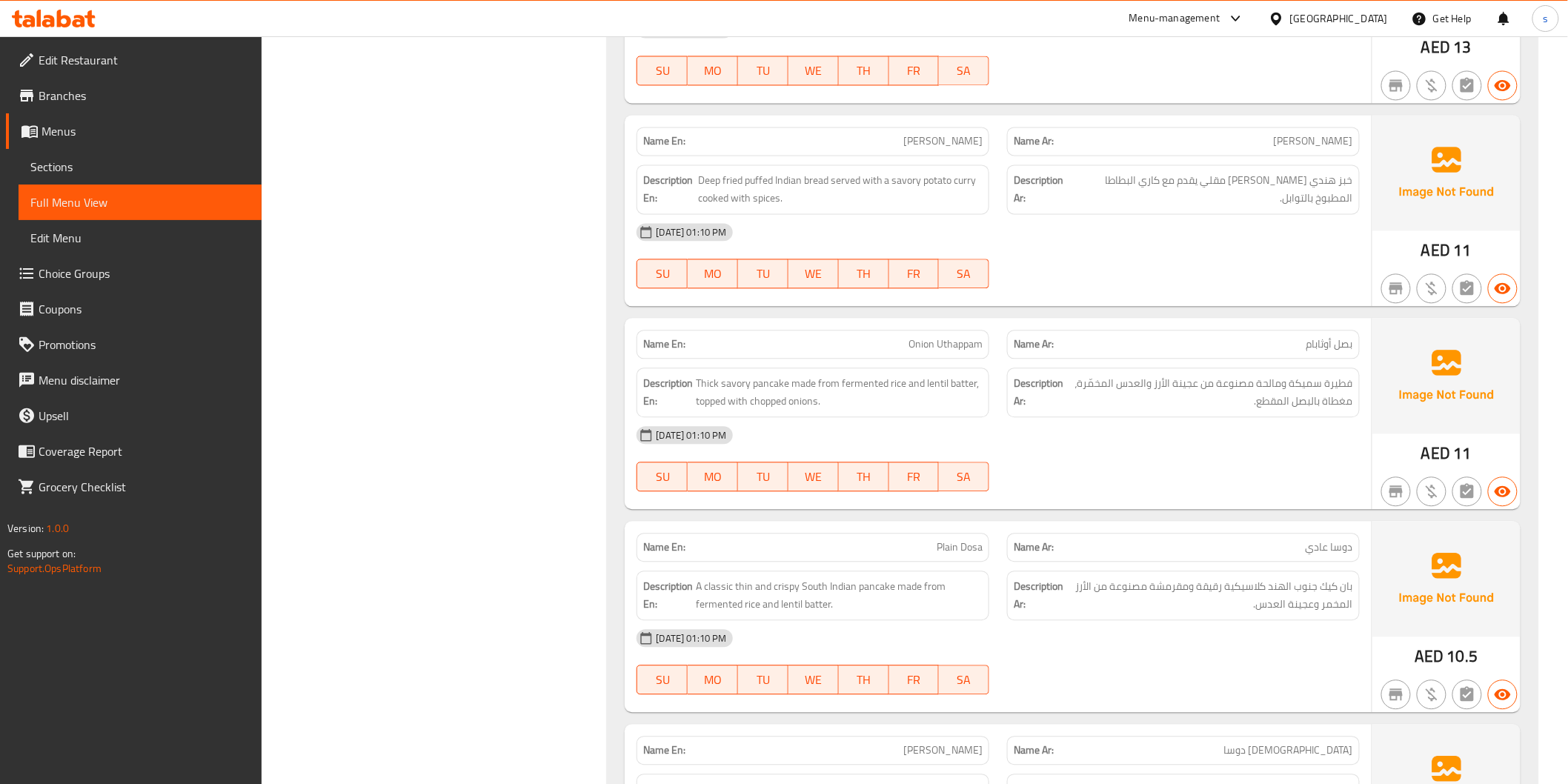
scroll to position [1317, 0]
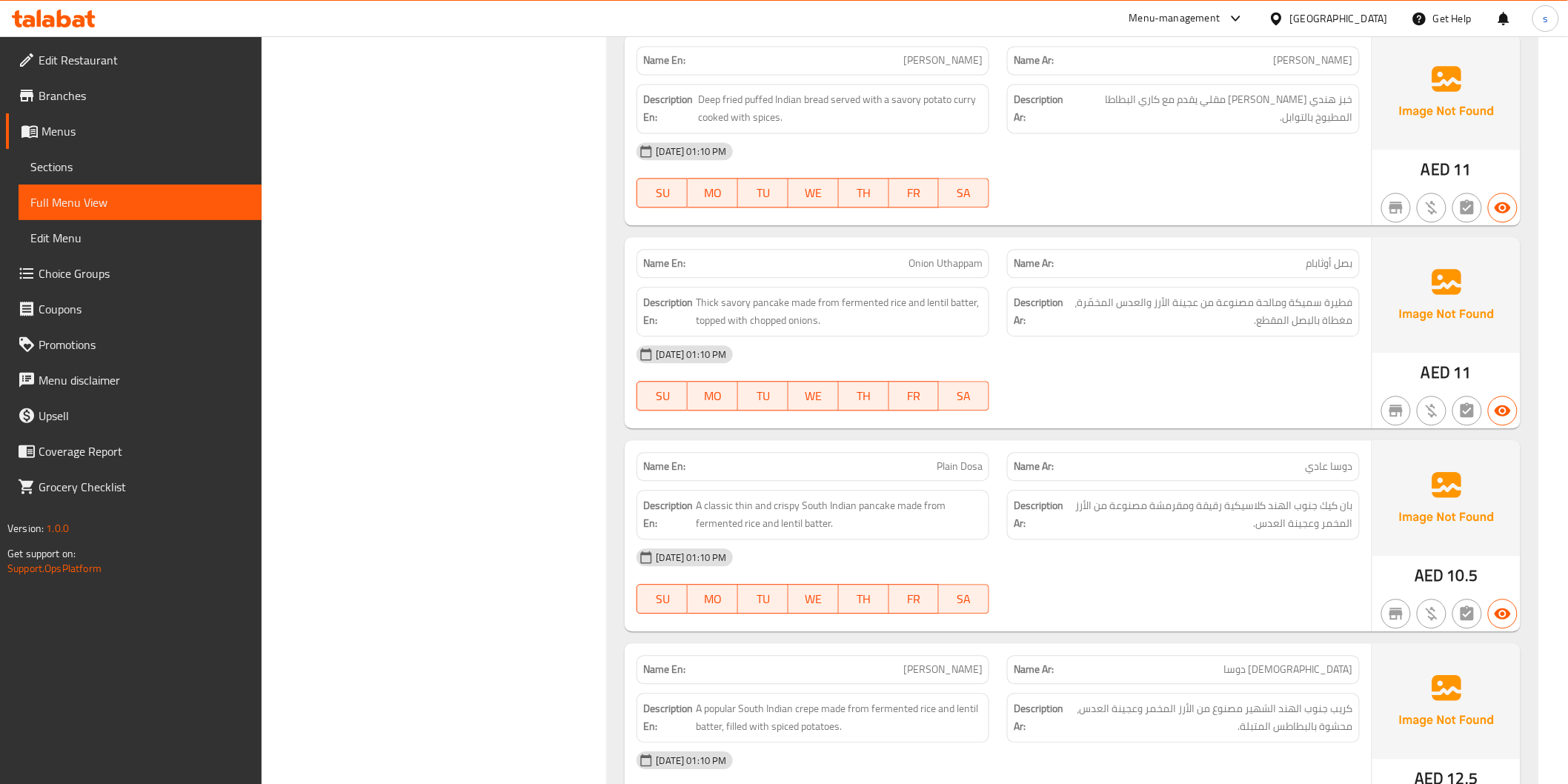
click at [914, 258] on span "Onion Uthappam" at bounding box center [945, 263] width 74 height 16
copy span "Onion Uthappam"
click at [884, 321] on span "Thick savory pancake made from fermented rice and lentil batter, topped with ch…" at bounding box center [839, 312] width 287 height 36
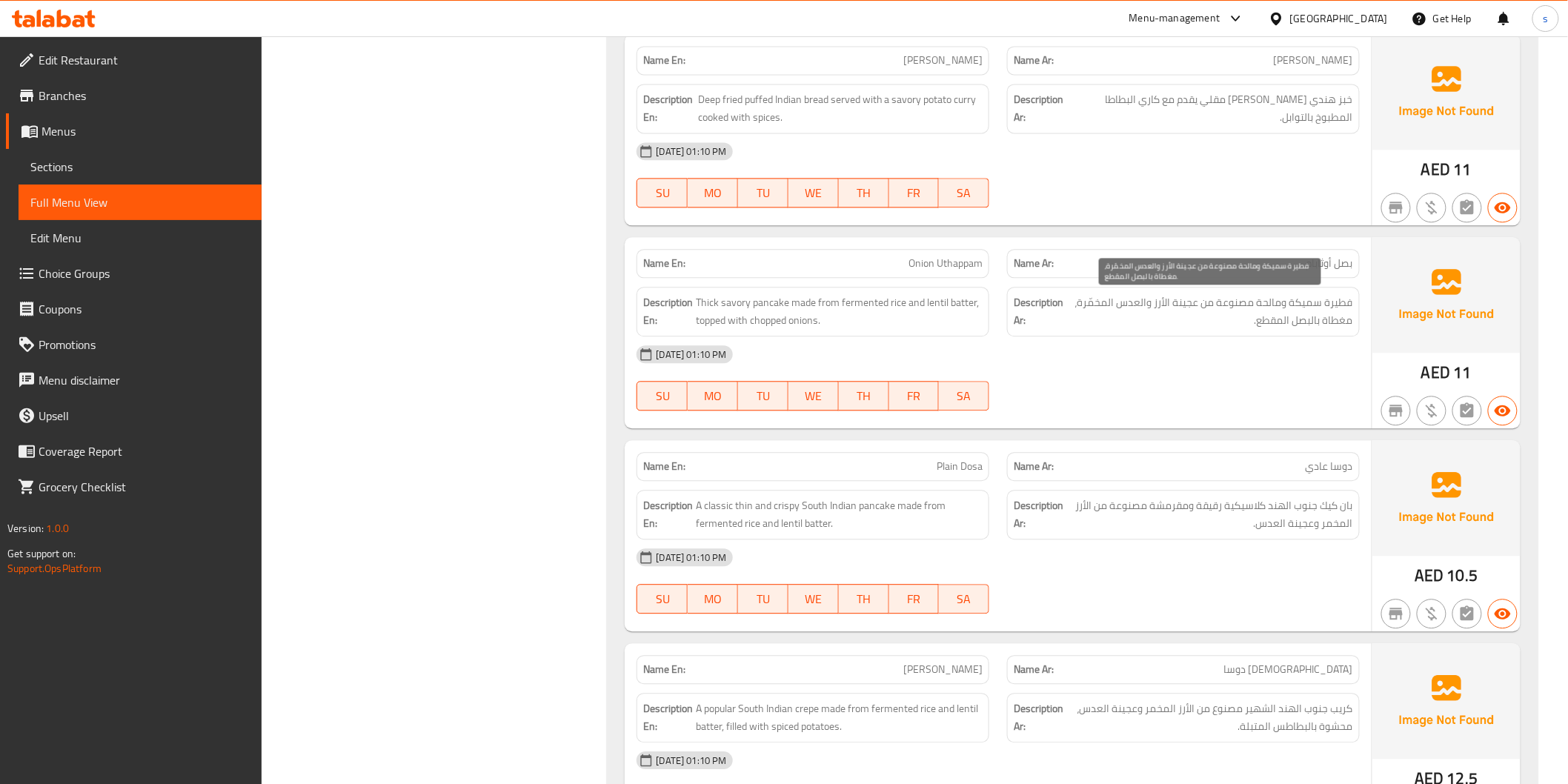
click at [1268, 310] on span "فطيرة سميكة ومالحة مصنوعة من عجينة الأرز والعدس المخمّرة، مغطاة بالبصل المقطع." at bounding box center [1209, 312] width 287 height 36
click at [1126, 357] on div "08-10-2025 01:10 PM" at bounding box center [997, 354] width 740 height 35
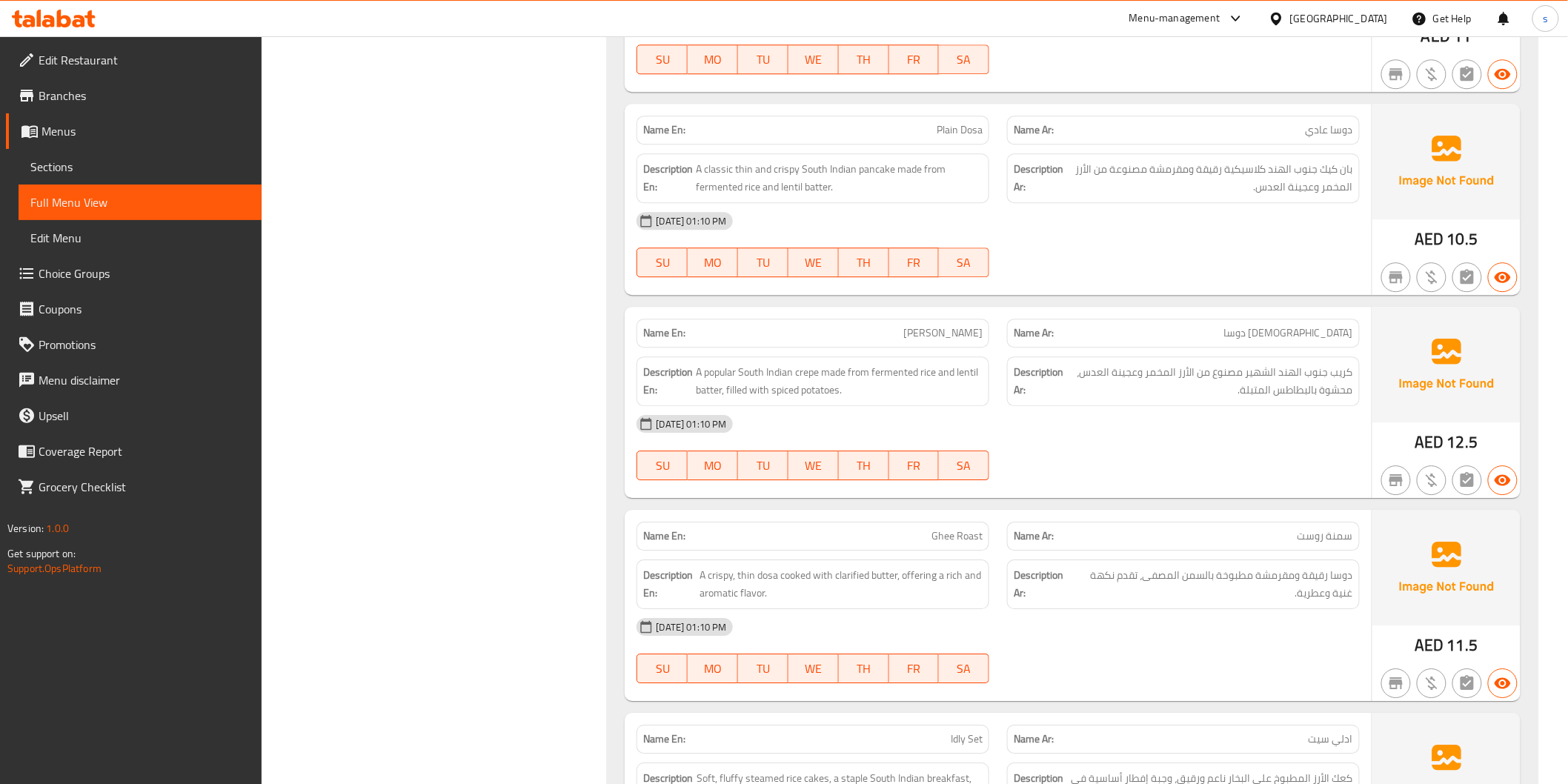
scroll to position [1647, 0]
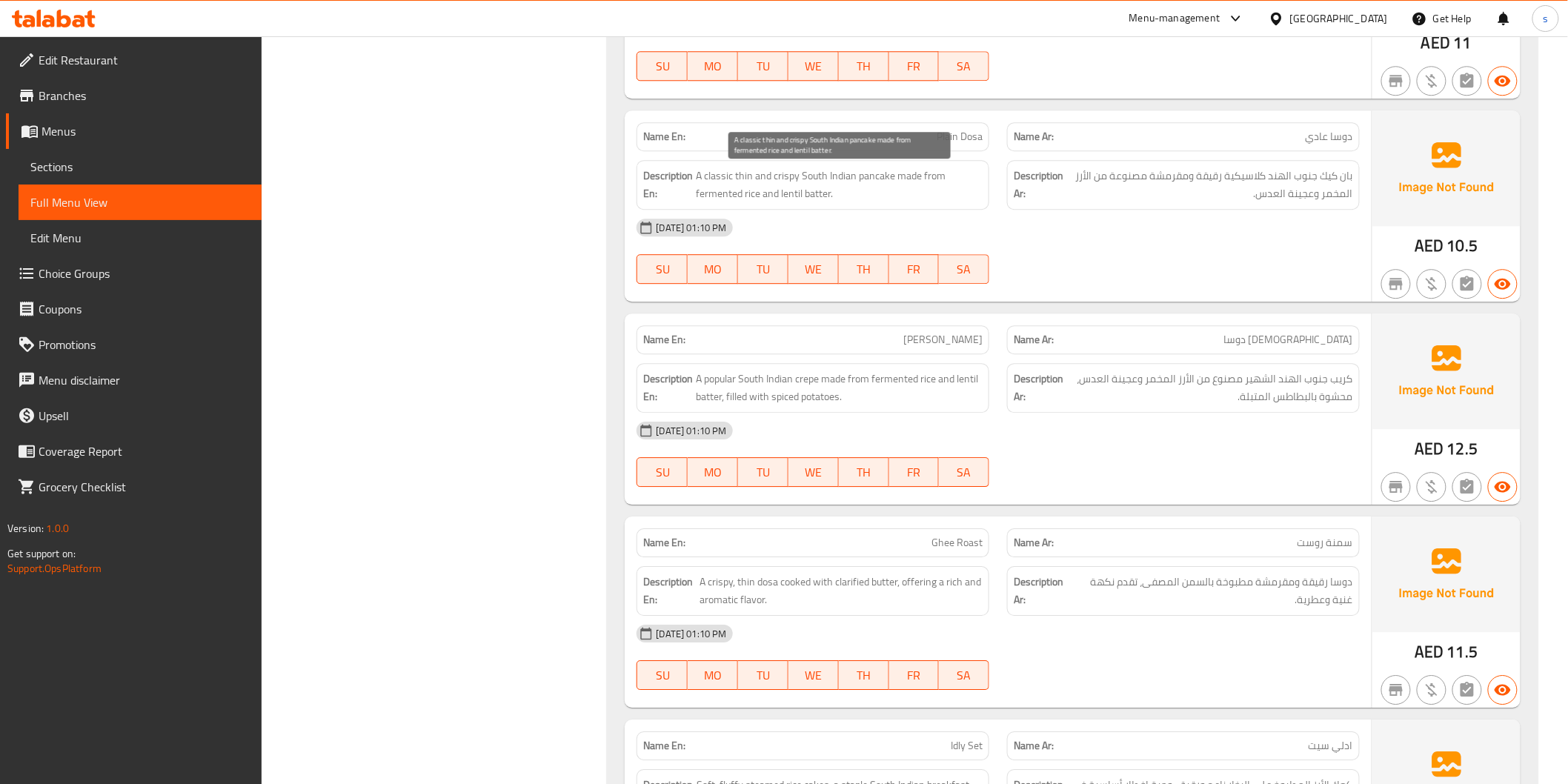
click at [820, 196] on span "A classic thin and crispy South Indian pancake made from fermented rice and len…" at bounding box center [839, 185] width 287 height 36
copy span "batter"
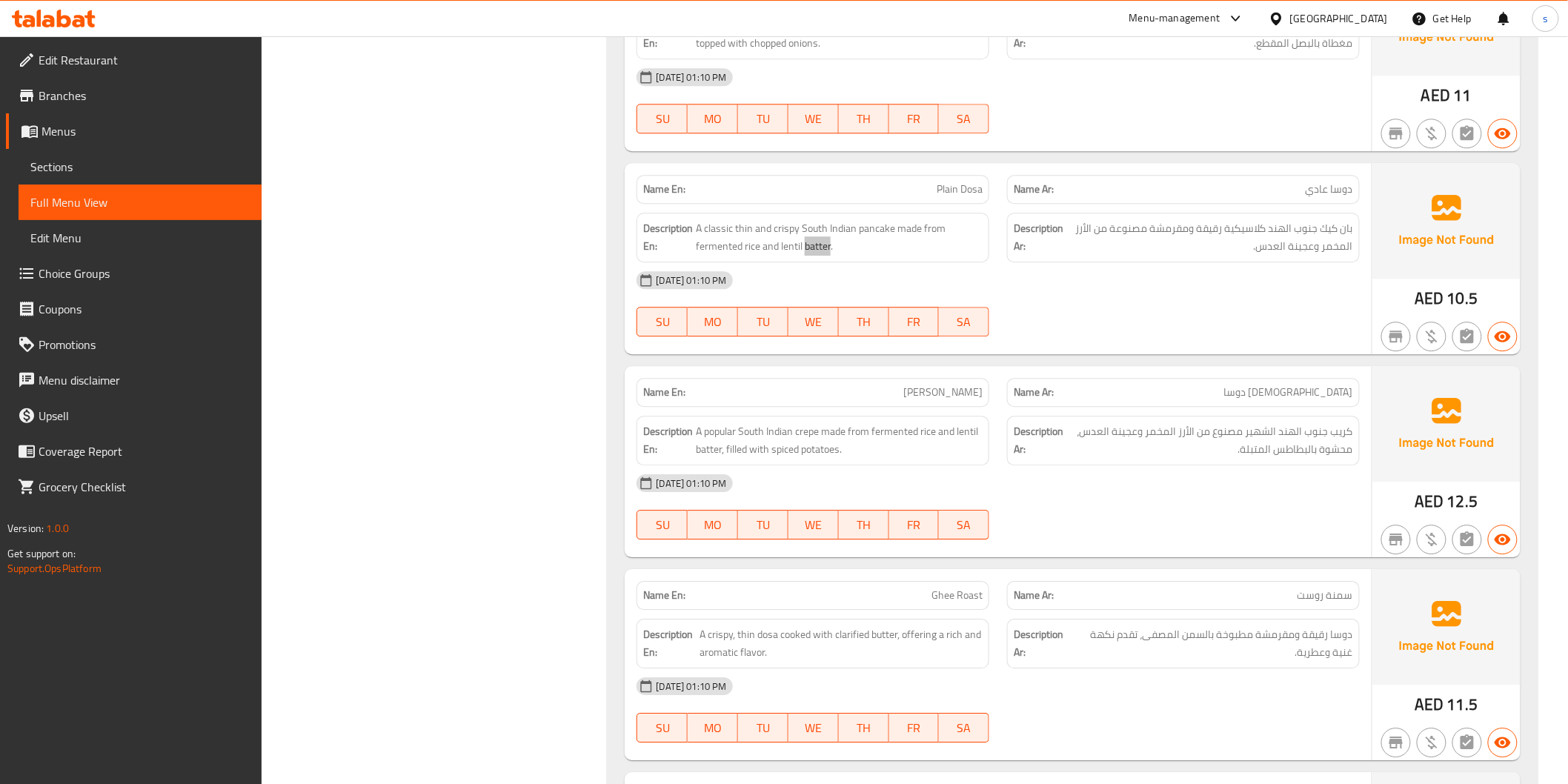
scroll to position [1565, 0]
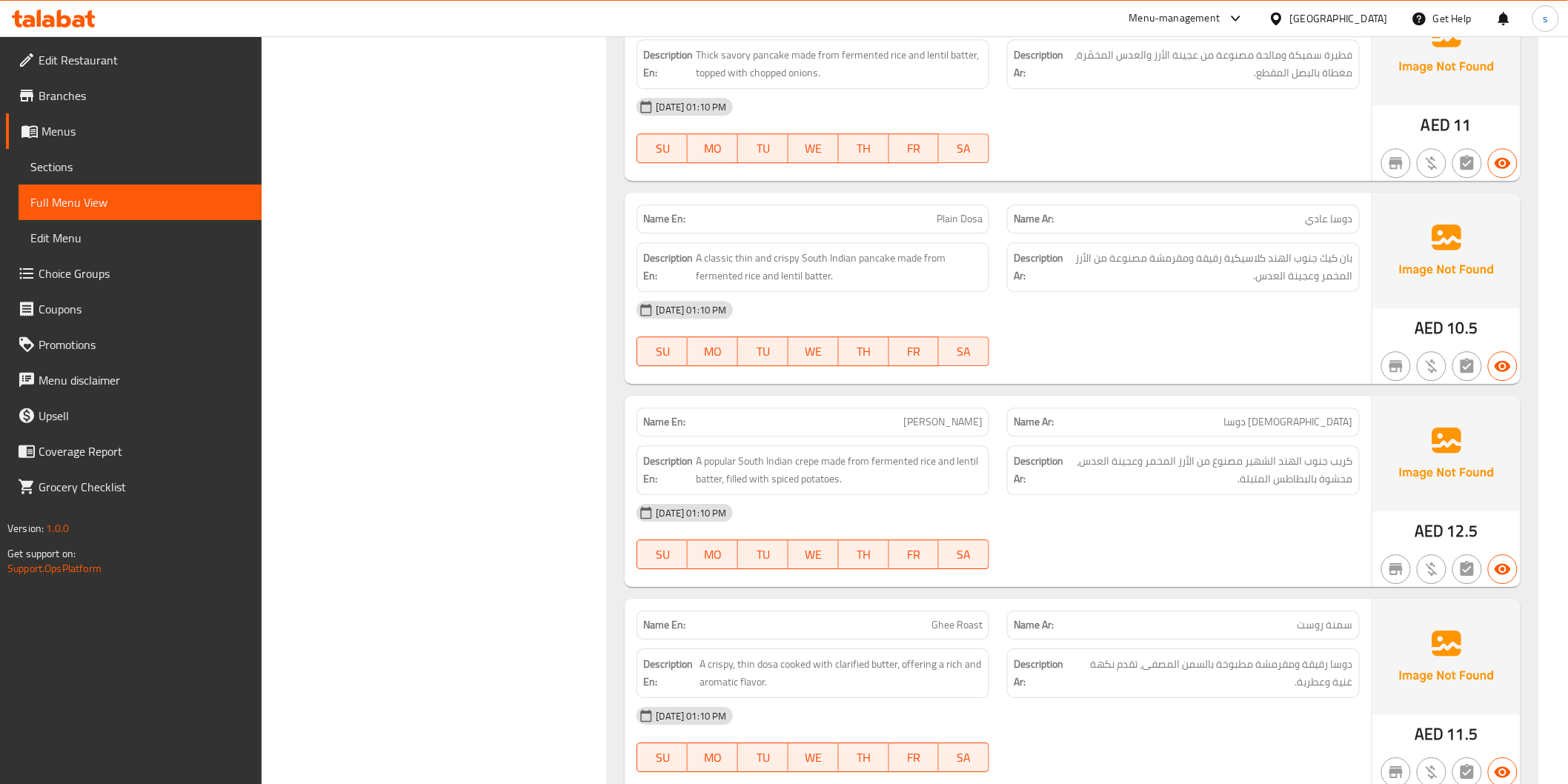
drag, startPoint x: 881, startPoint y: 241, endPoint x: 909, endPoint y: 234, distance: 28.9
click at [881, 241] on div "Description En: A classic thin and crispy South Indian pancake made from fermen…" at bounding box center [813, 267] width 371 height 68
click at [955, 221] on span "Plain Dosa" at bounding box center [959, 219] width 46 height 16
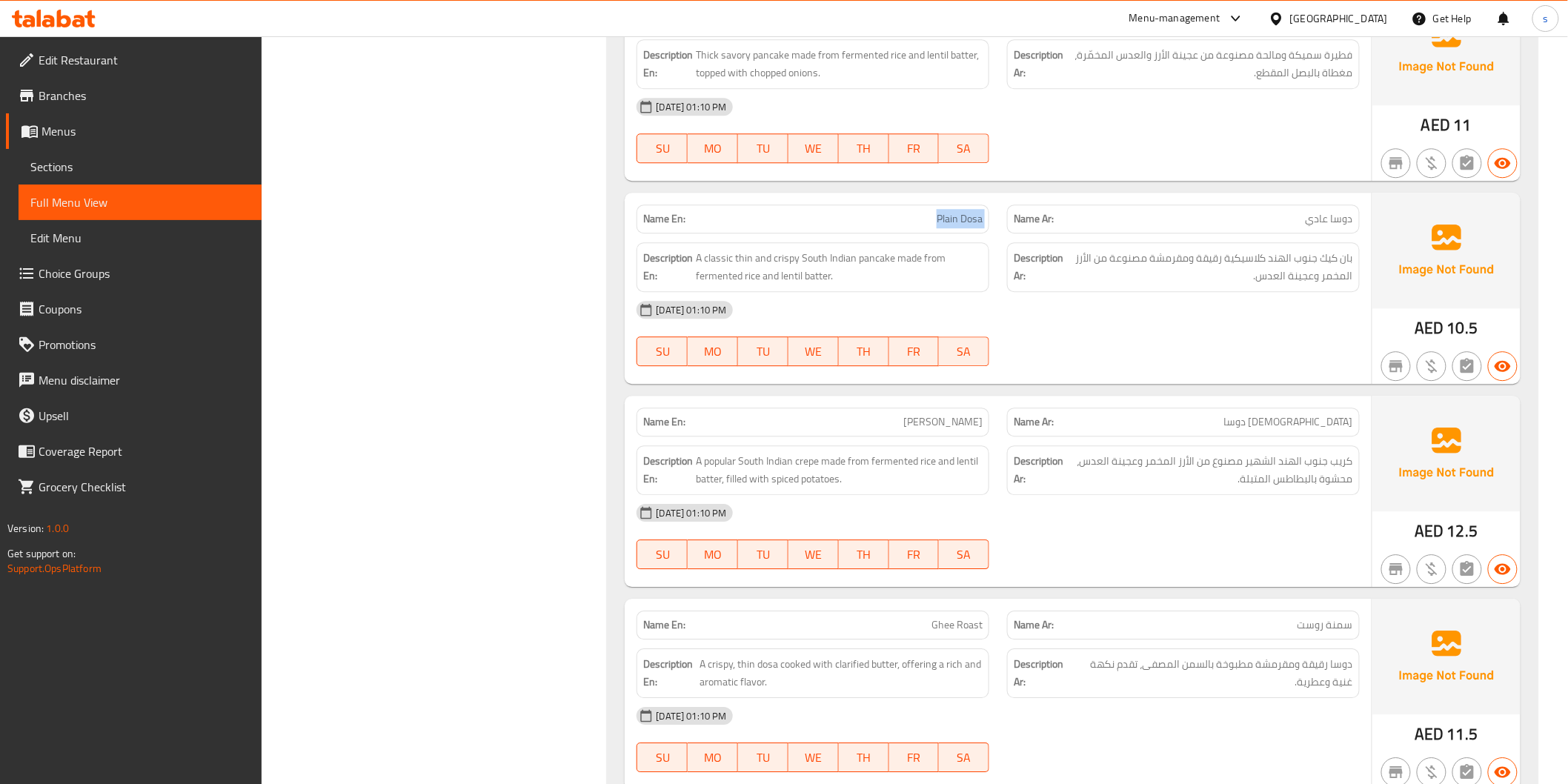
copy span "Plain Dosa"
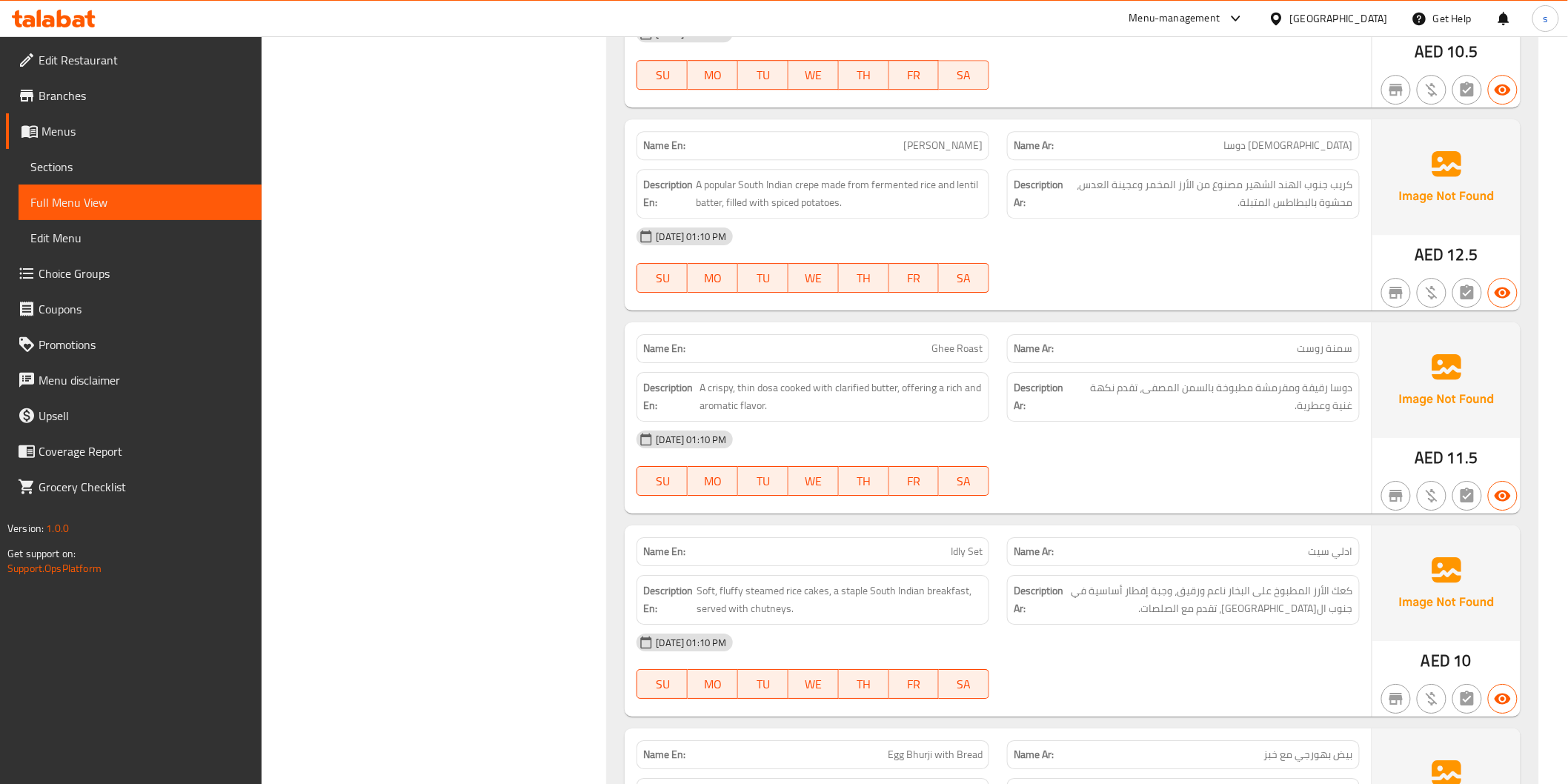
scroll to position [1812, 0]
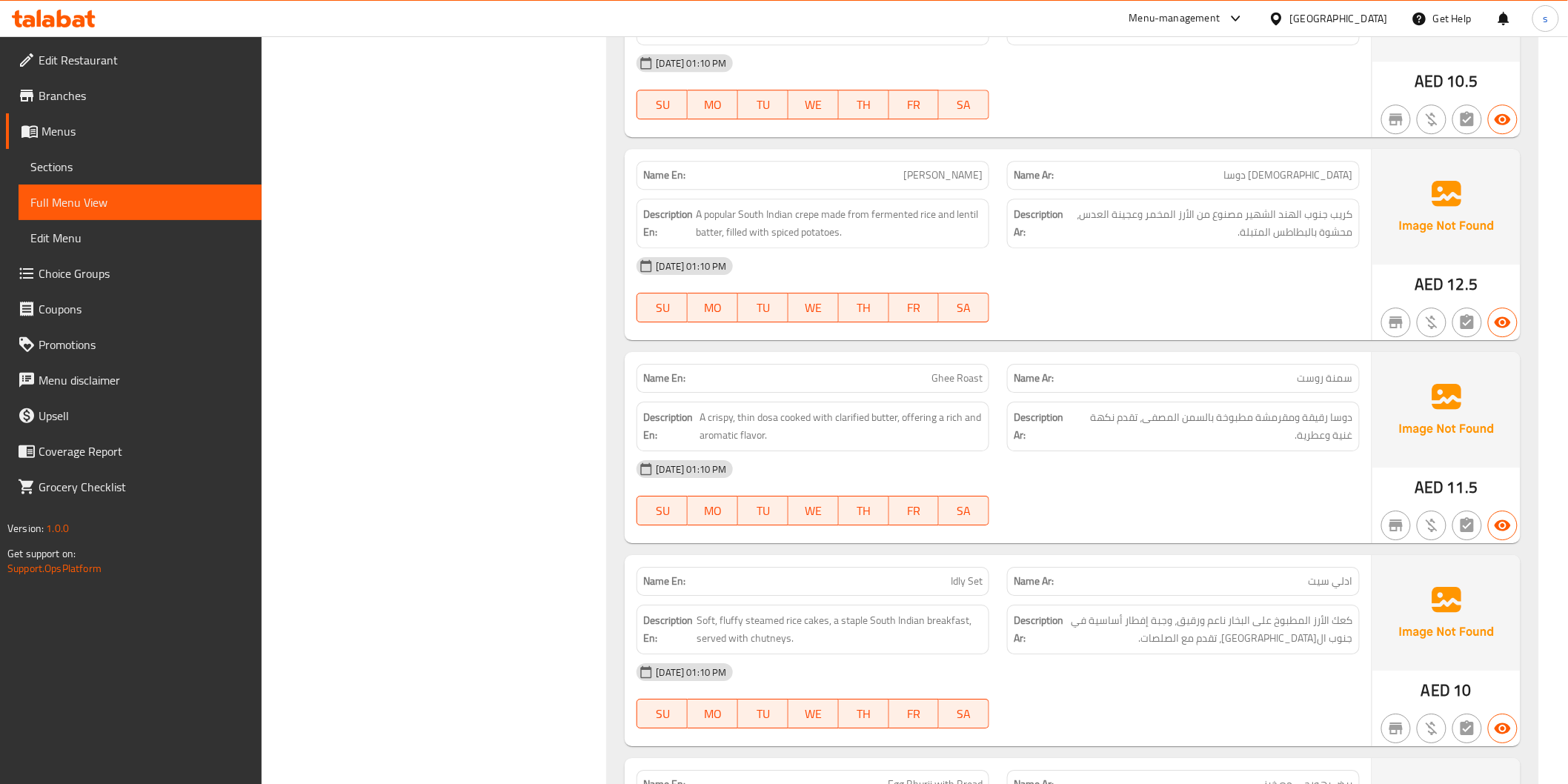
click at [957, 178] on span "Masala Dosa" at bounding box center [943, 175] width 80 height 16
copy span "Masala Dosa"
click at [1112, 357] on div "Name Ar: سمنة روست" at bounding box center [1183, 378] width 371 height 47
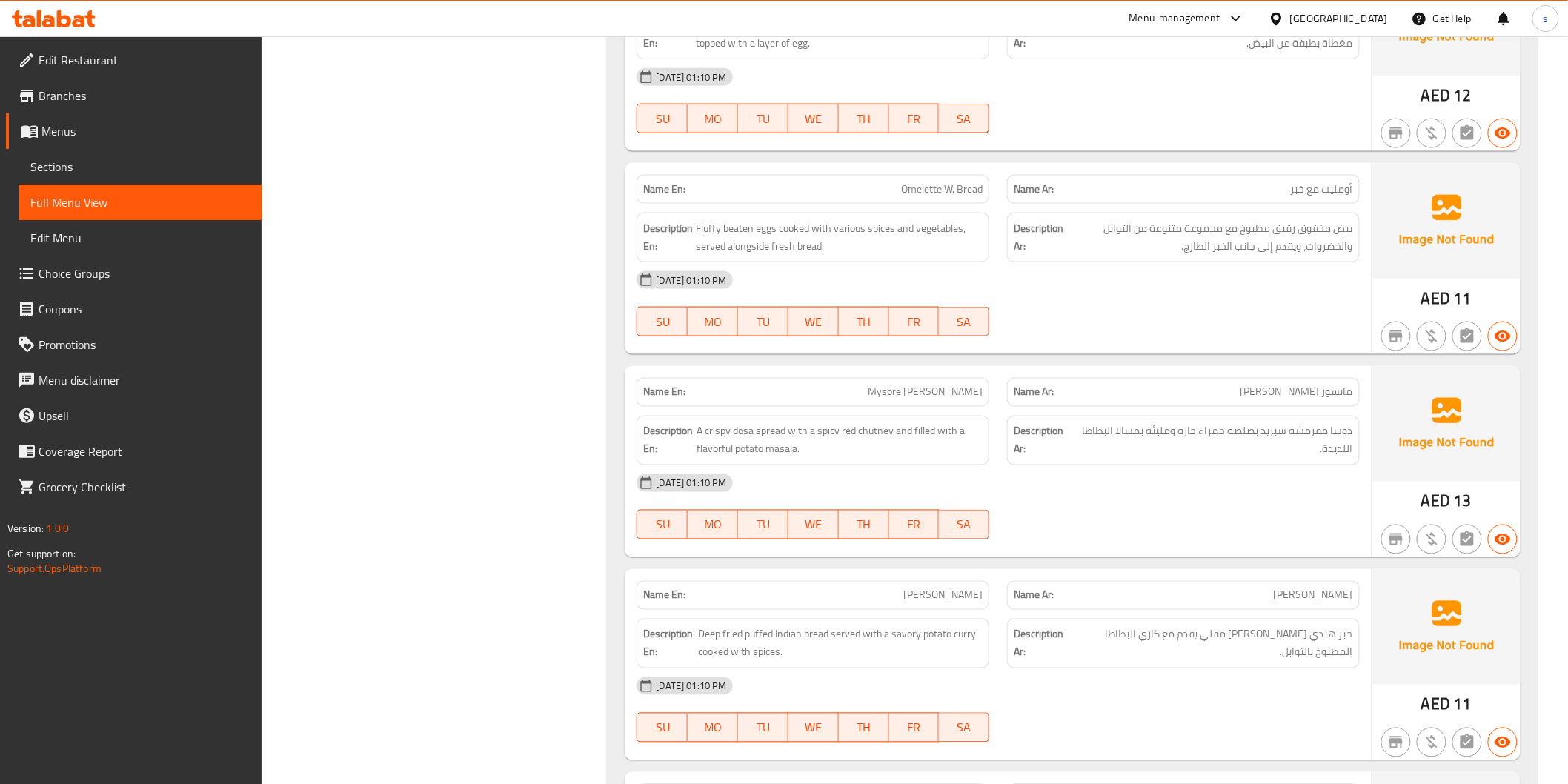
scroll to position [1596, 0]
click at [1206, 299] on div "08-10-2025 01:10 PM SU MO TU WE TH FR SA" at bounding box center [997, 302] width 740 height 83
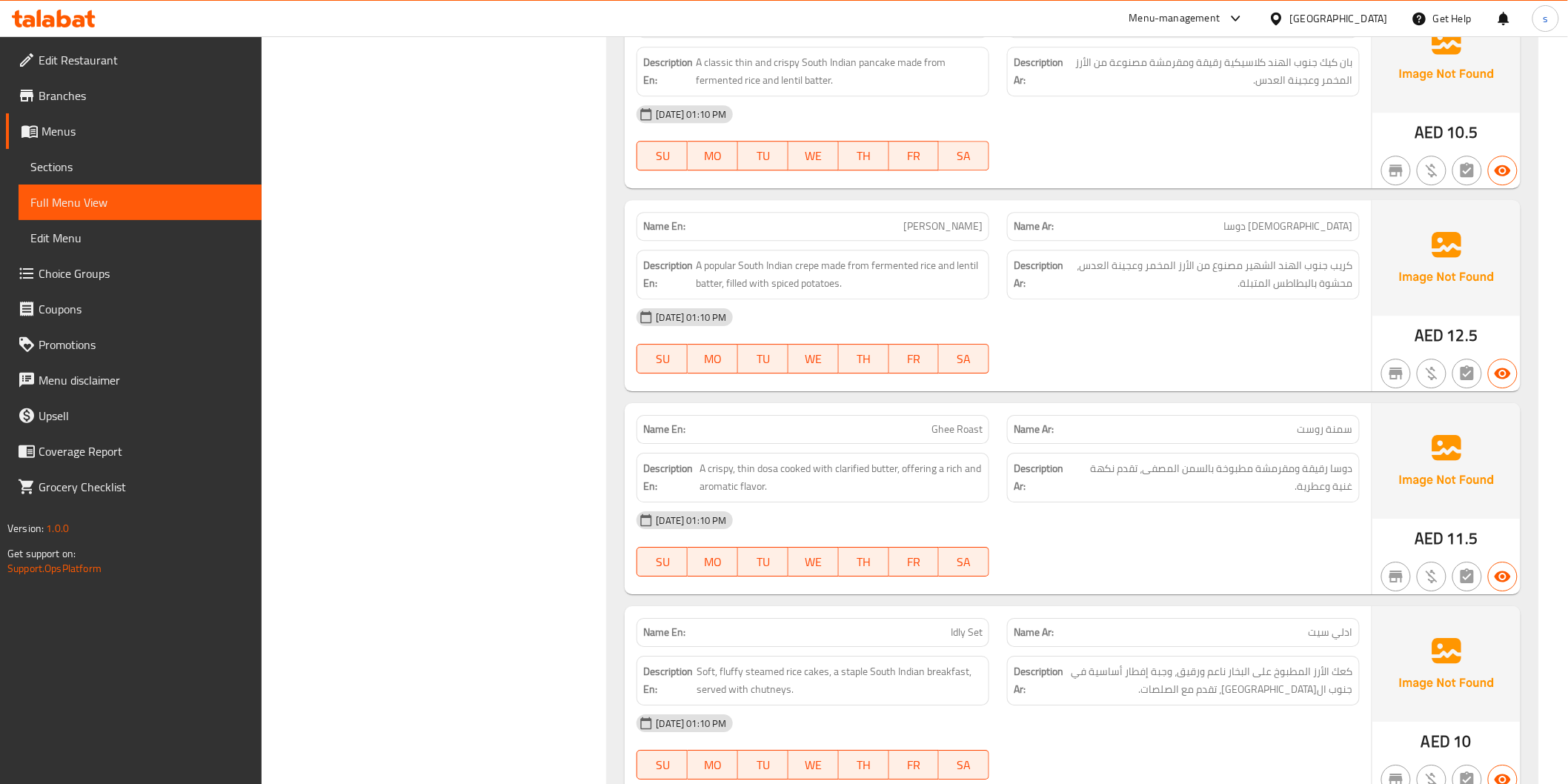
click at [970, 225] on span "Masala Dosa" at bounding box center [943, 226] width 80 height 16
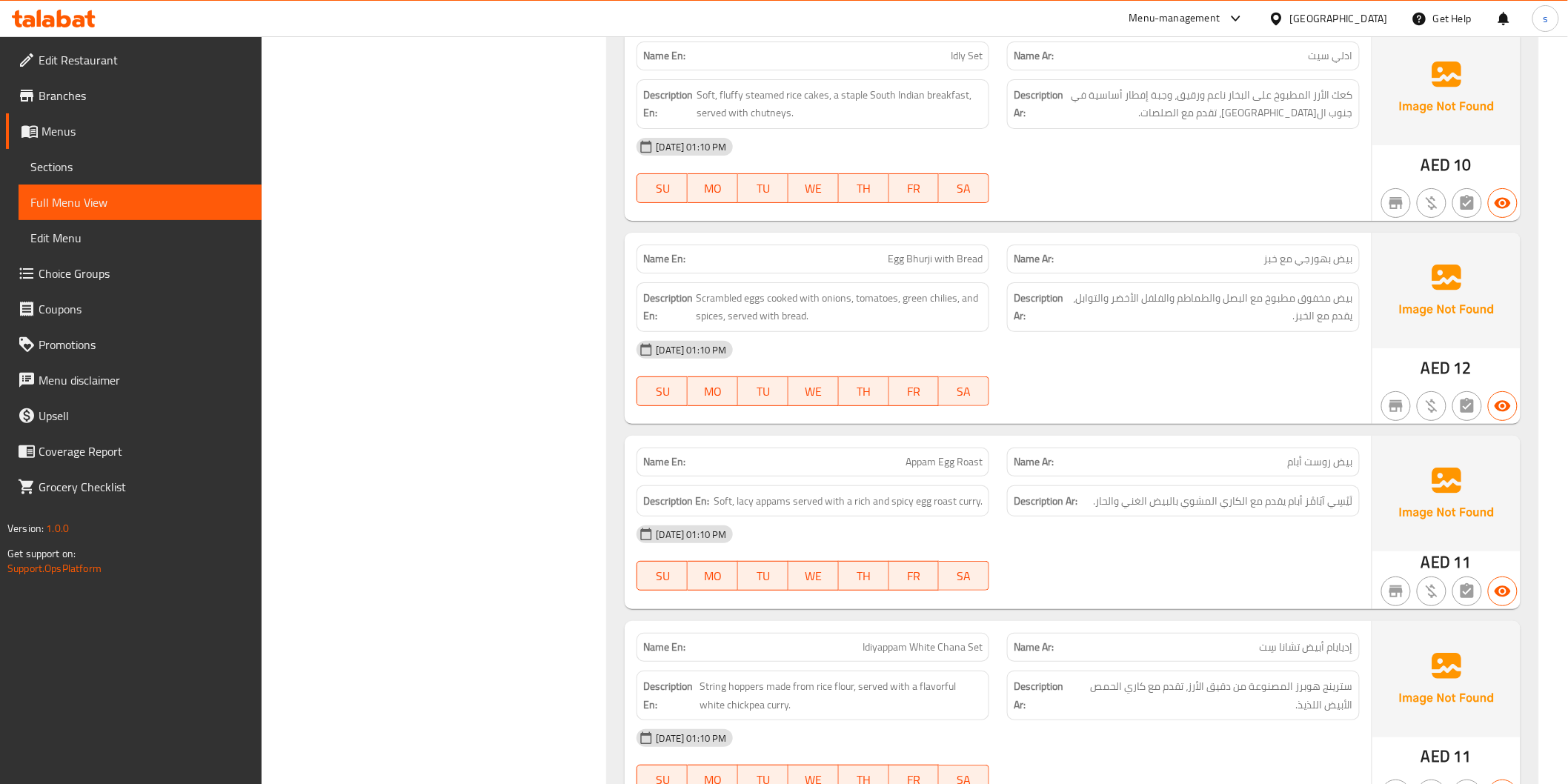
scroll to position [2255, 0]
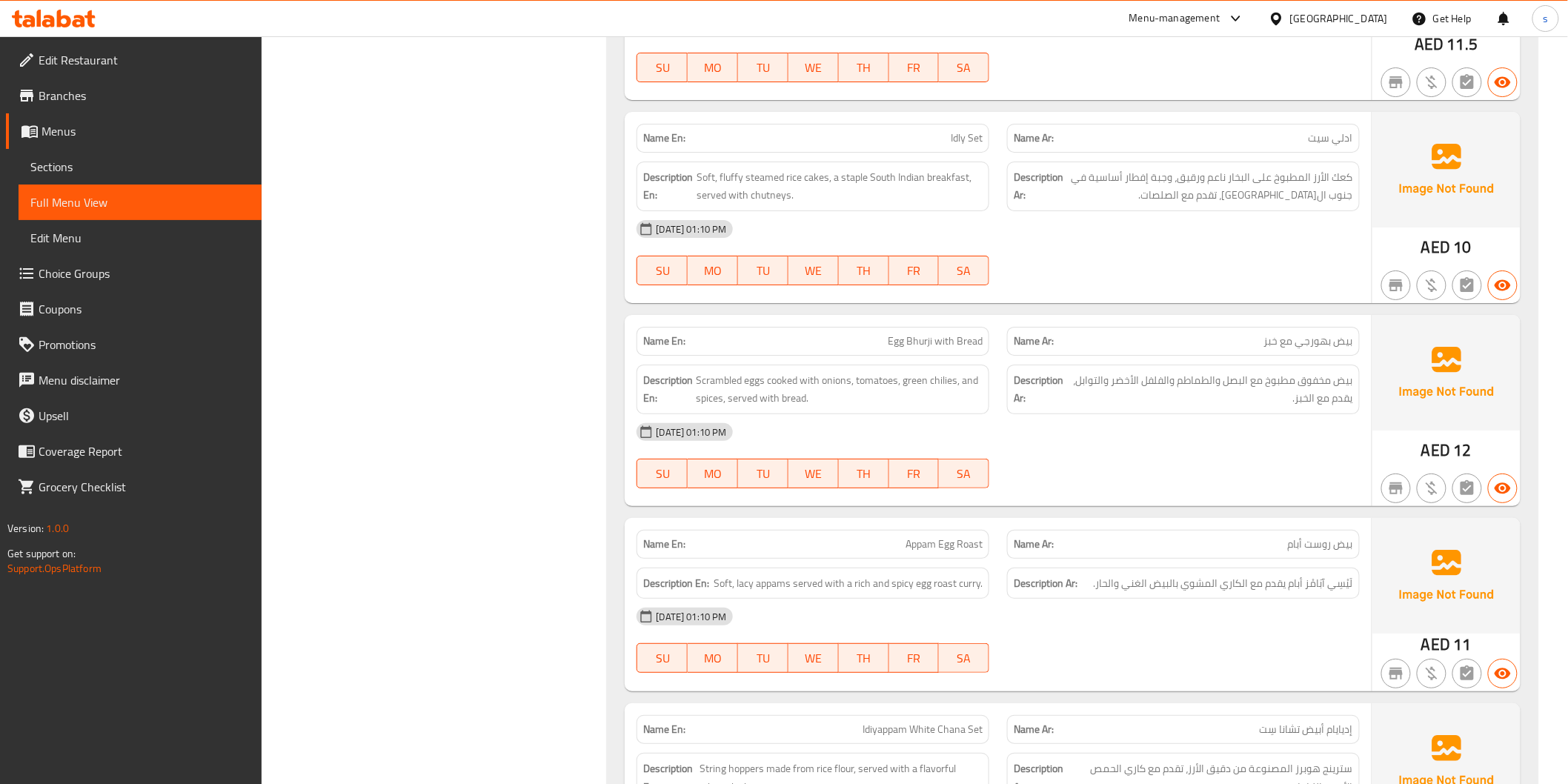
click at [1200, 233] on div "08-10-2025 01:10 PM" at bounding box center [997, 229] width 740 height 35
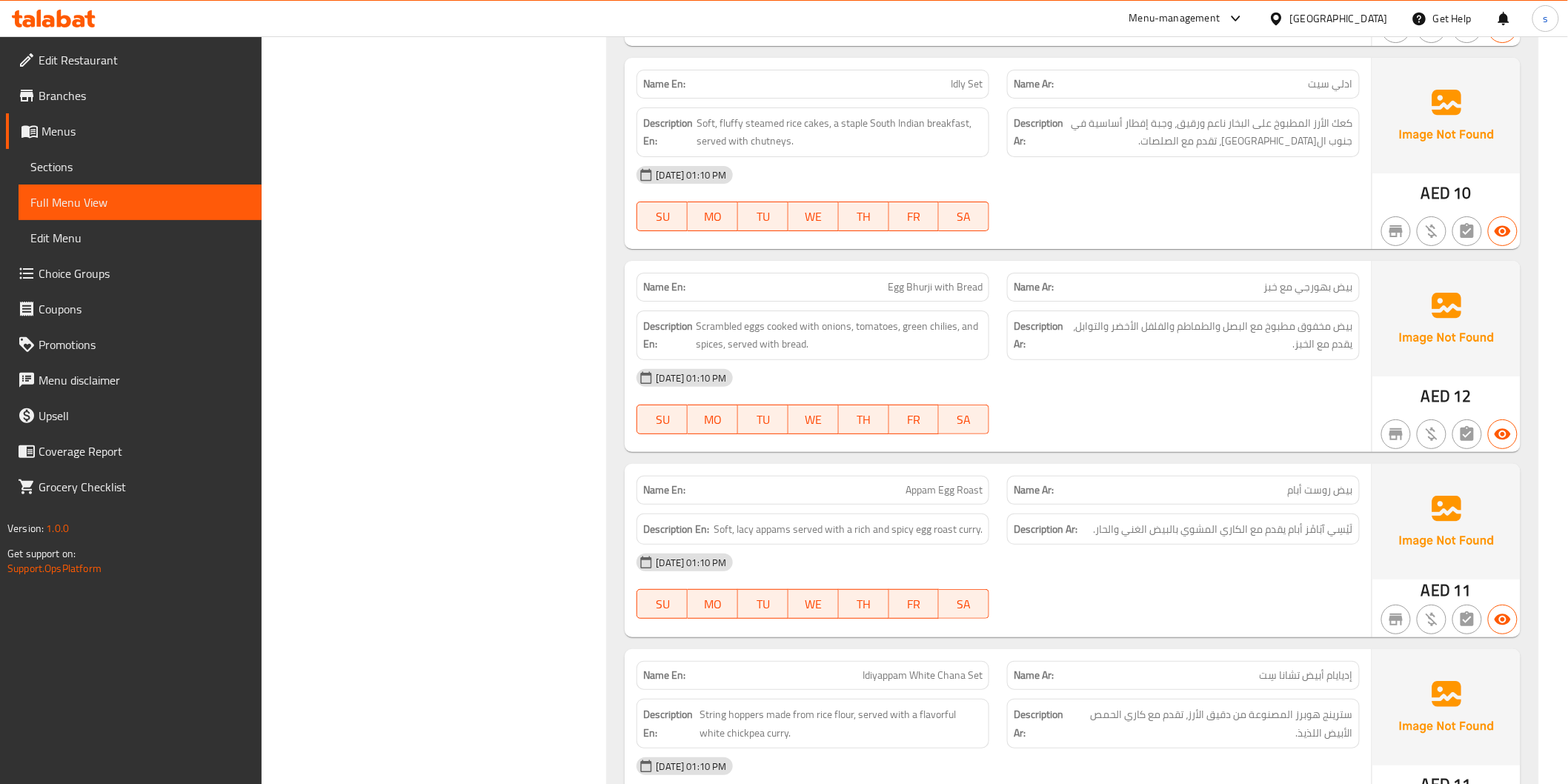
scroll to position [2337, 0]
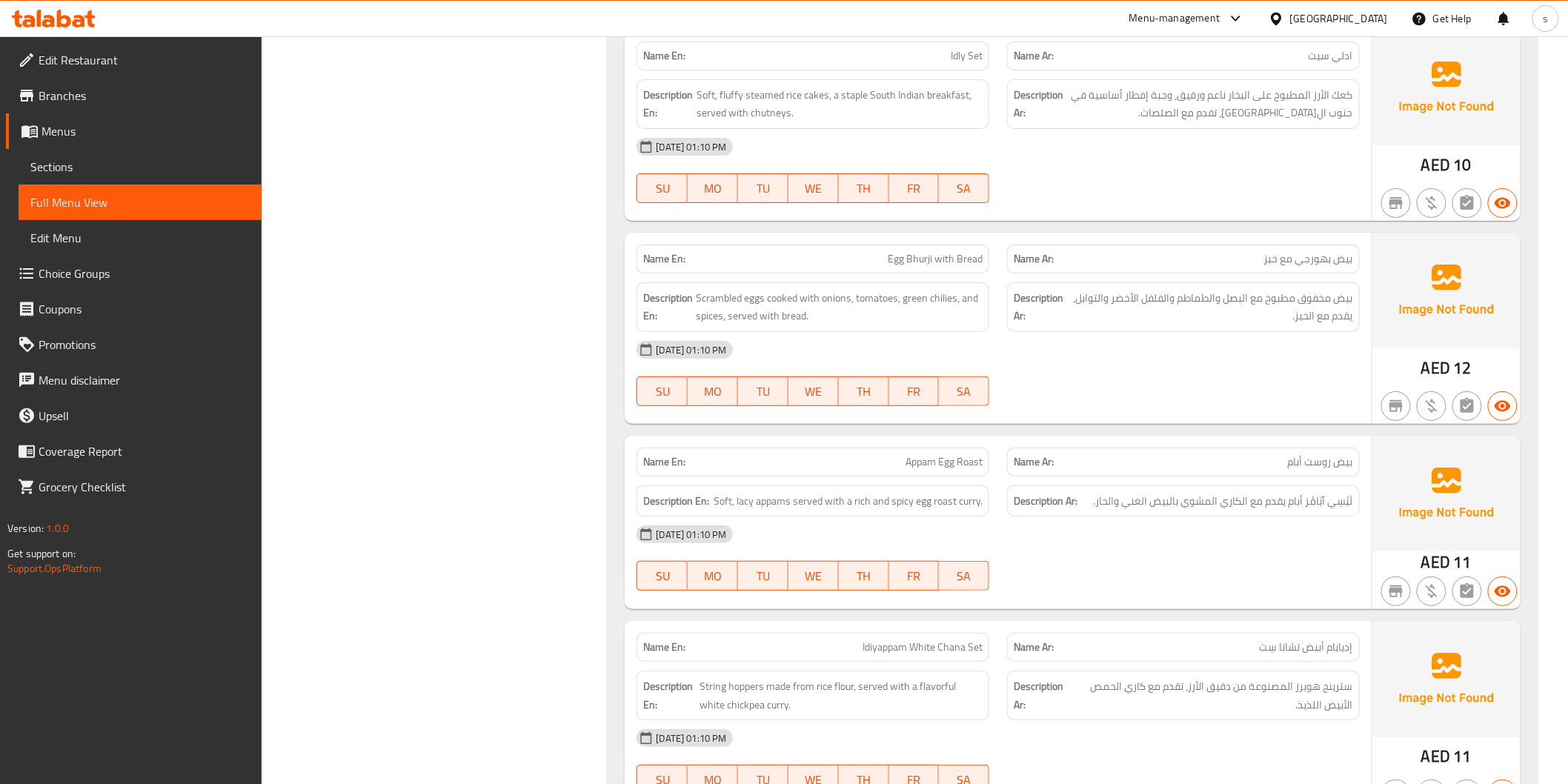
click at [942, 63] on p "Name En: Idly Set" at bounding box center [813, 56] width 339 height 16
click at [966, 60] on span "Idly Set" at bounding box center [966, 56] width 32 height 16
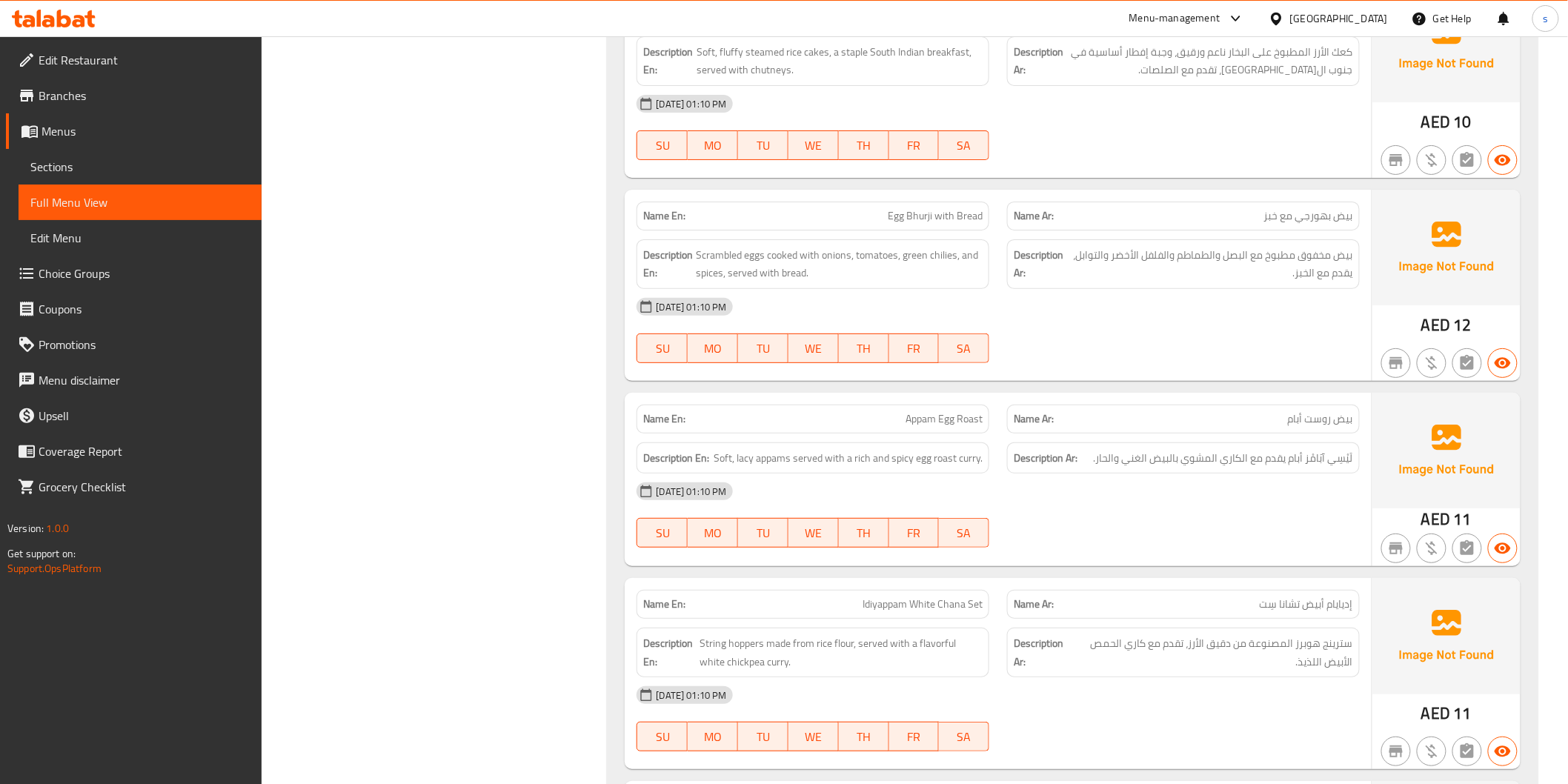
scroll to position [2420, 0]
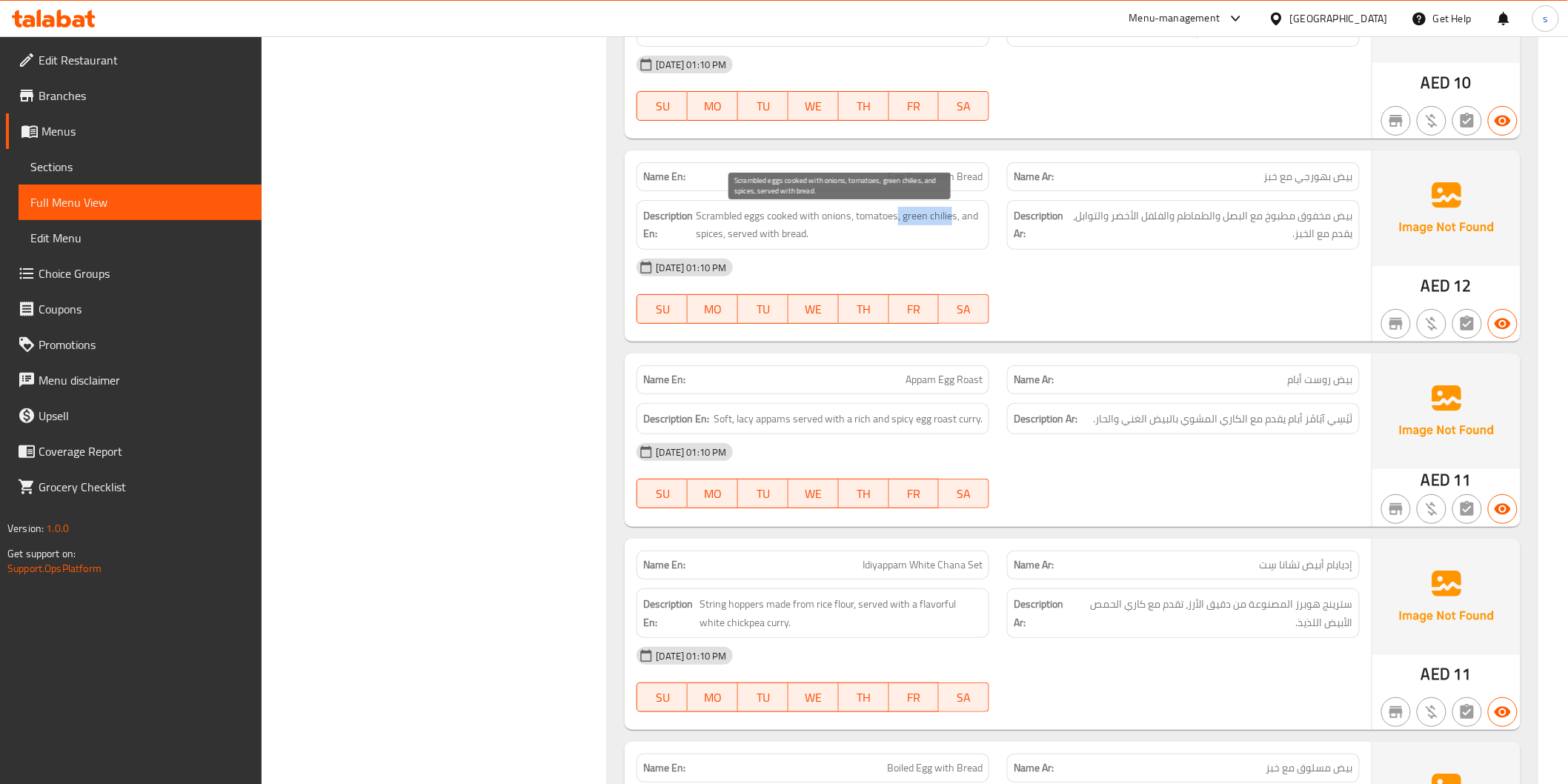
drag, startPoint x: 905, startPoint y: 225, endPoint x: 953, endPoint y: 217, distance: 48.7
click at [953, 217] on span "Scrambled eggs cooked with onions, tomatoes, green chilies, and spices, served …" at bounding box center [839, 225] width 287 height 36
click at [872, 183] on p "Name En: Egg Bhurji with Bread" at bounding box center [813, 177] width 339 height 16
click at [899, 183] on span "Egg Bhurji with Bread" at bounding box center [935, 177] width 95 height 16
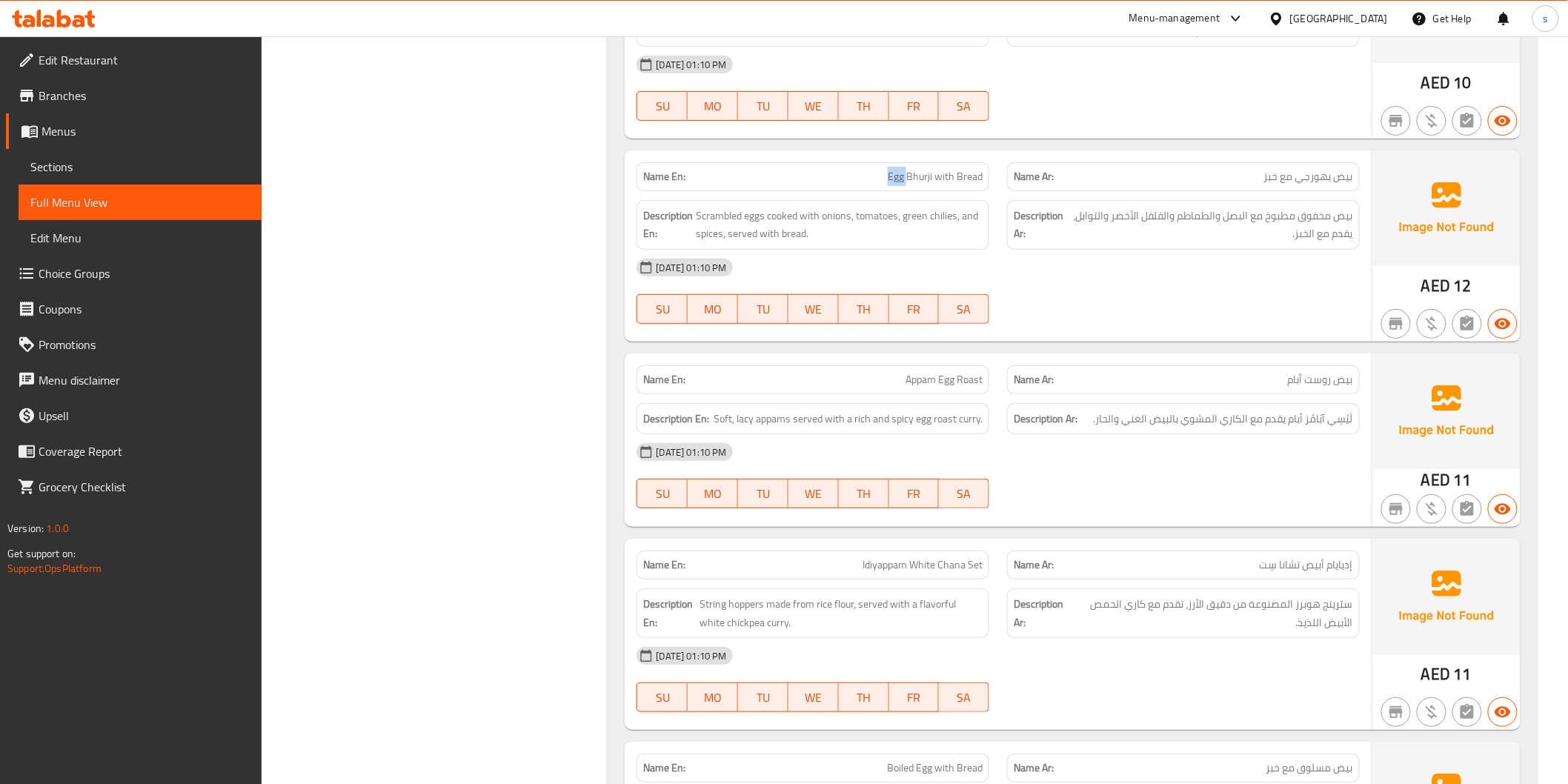
click at [899, 183] on span "Egg Bhurji with Bread" at bounding box center [935, 177] width 95 height 16
click at [1162, 448] on div "08-10-2025 01:10 PM" at bounding box center [997, 452] width 740 height 35
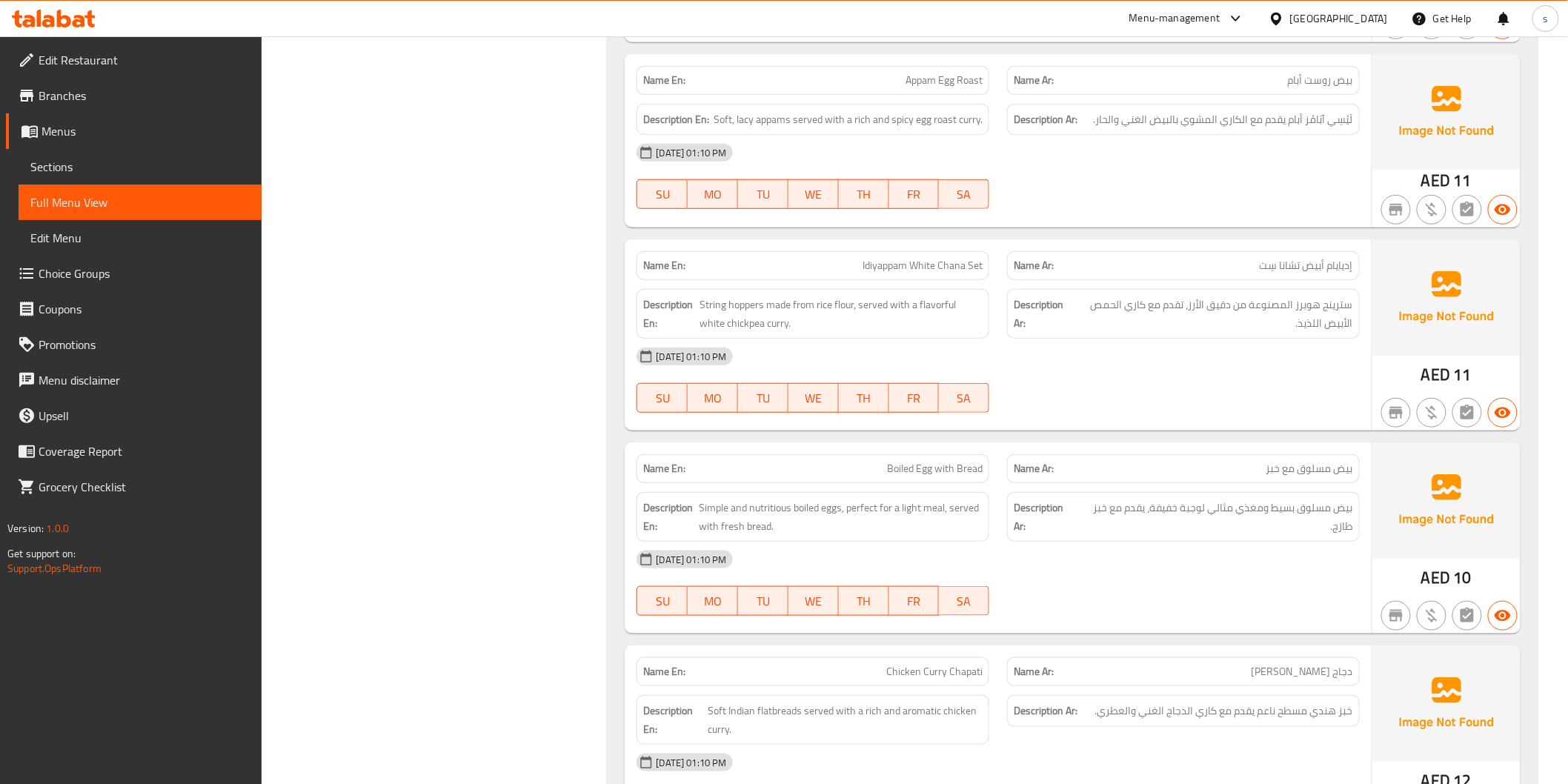
scroll to position [2749, 0]
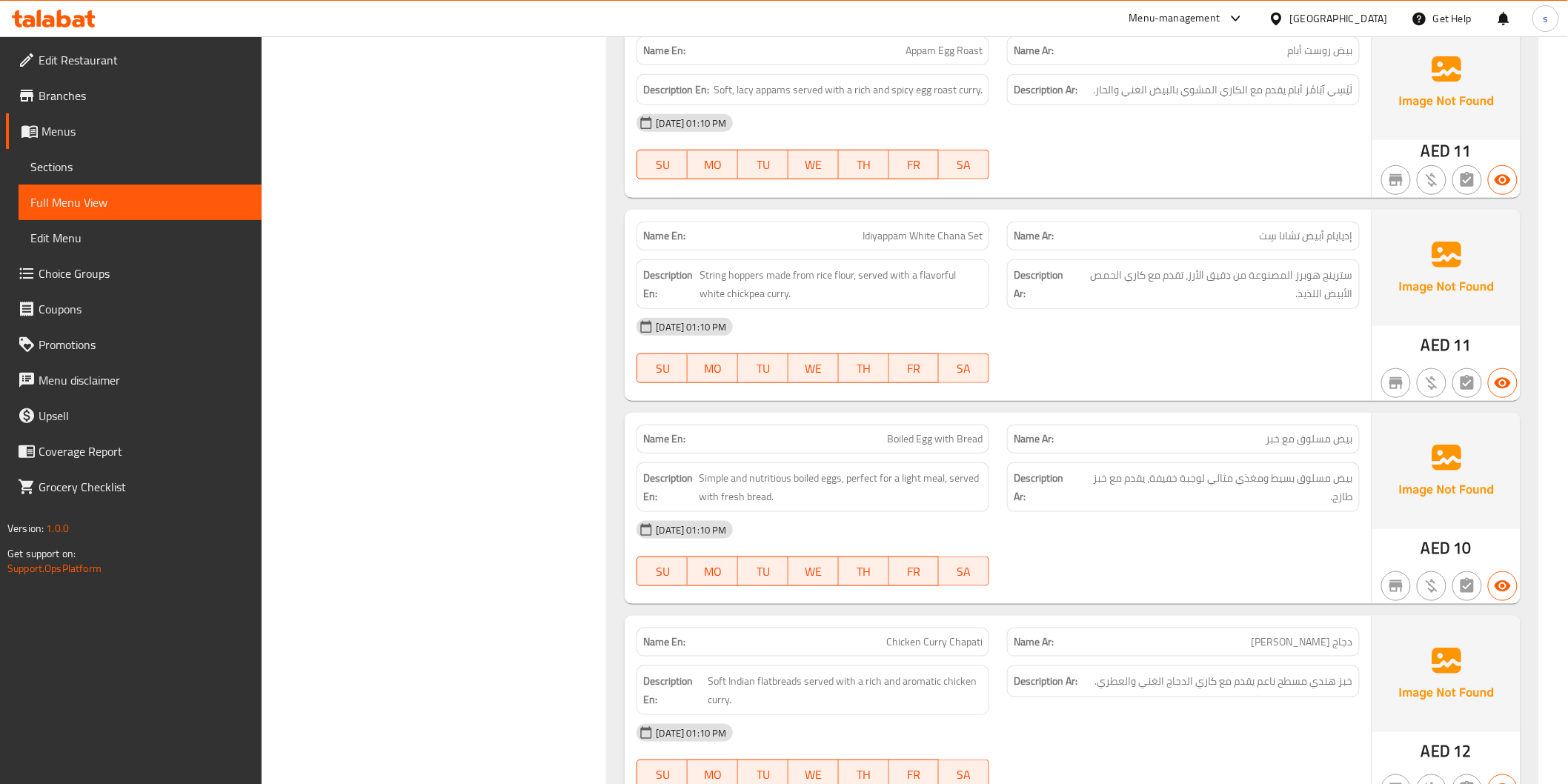
click at [1336, 91] on span "لَيْسِي آبَامْز أبام يقدم مع الكاري المشوي بالبيض الغني والحار." at bounding box center [1223, 89] width 259 height 18
click at [1317, 162] on div "08-10-2025 01:10 PM SU MO TU WE TH FR SA" at bounding box center [997, 146] width 740 height 83
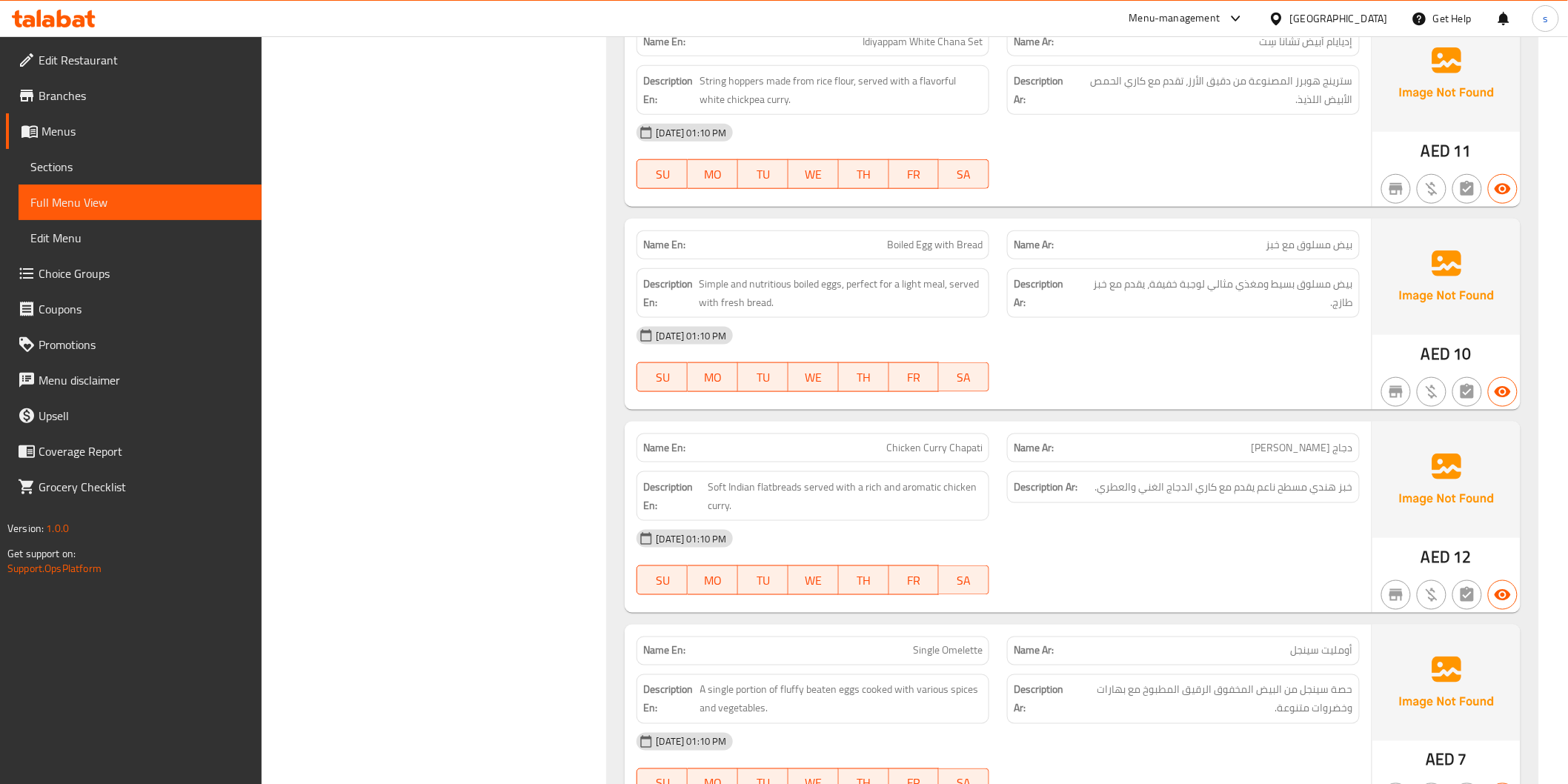
scroll to position [2914, 0]
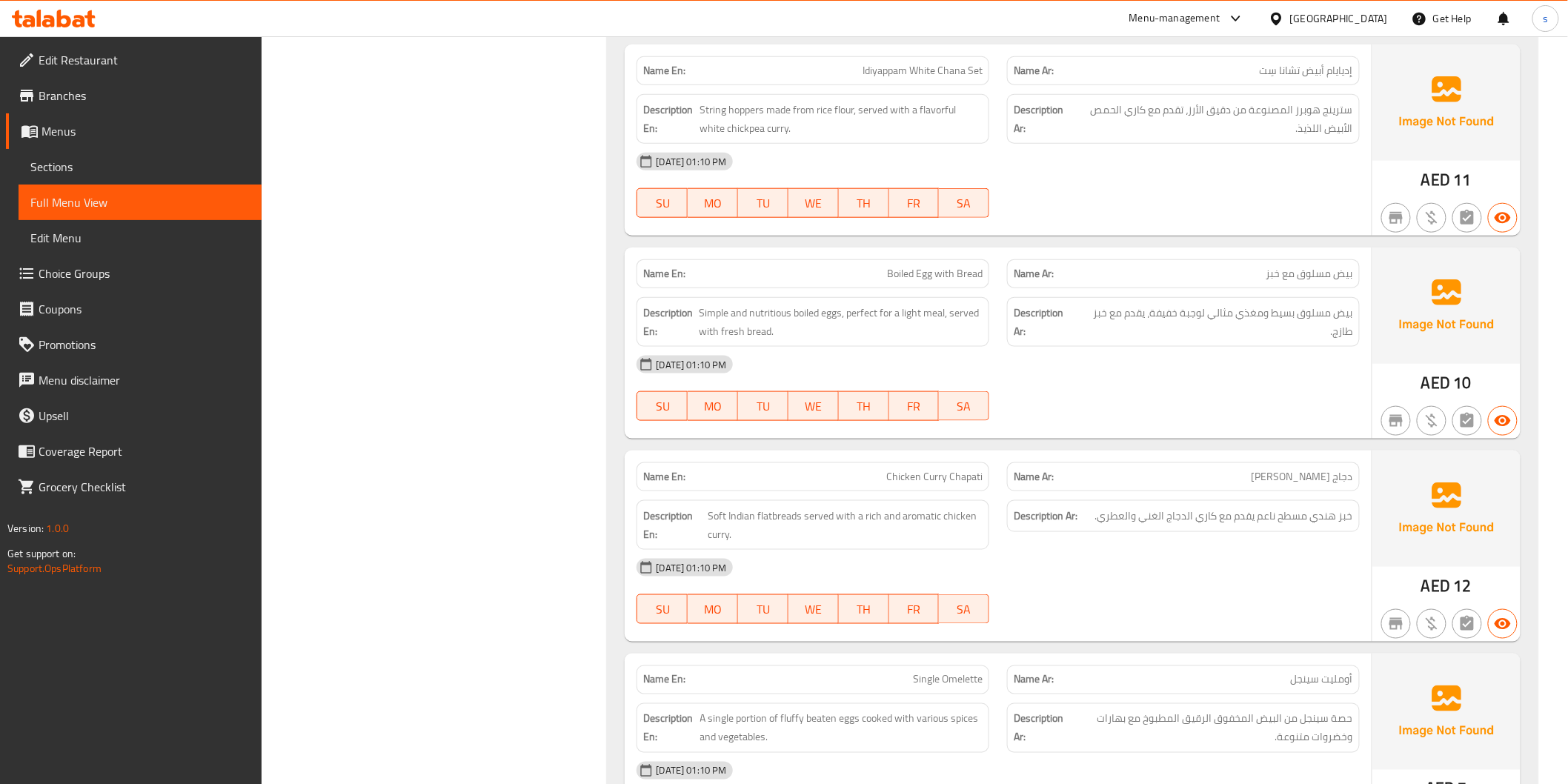
click at [1174, 215] on div at bounding box center [1183, 218] width 371 height 18
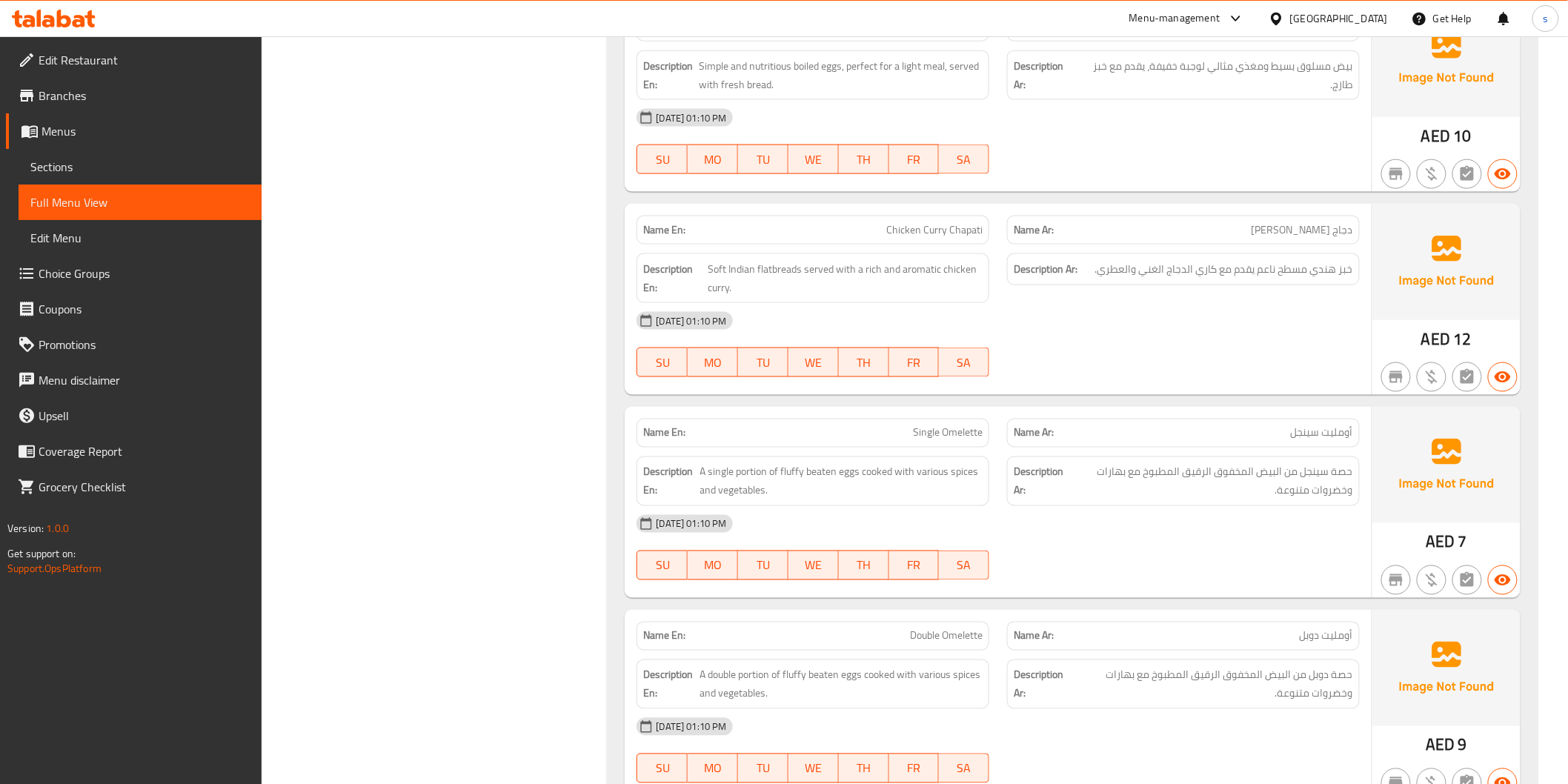
scroll to position [3078, 0]
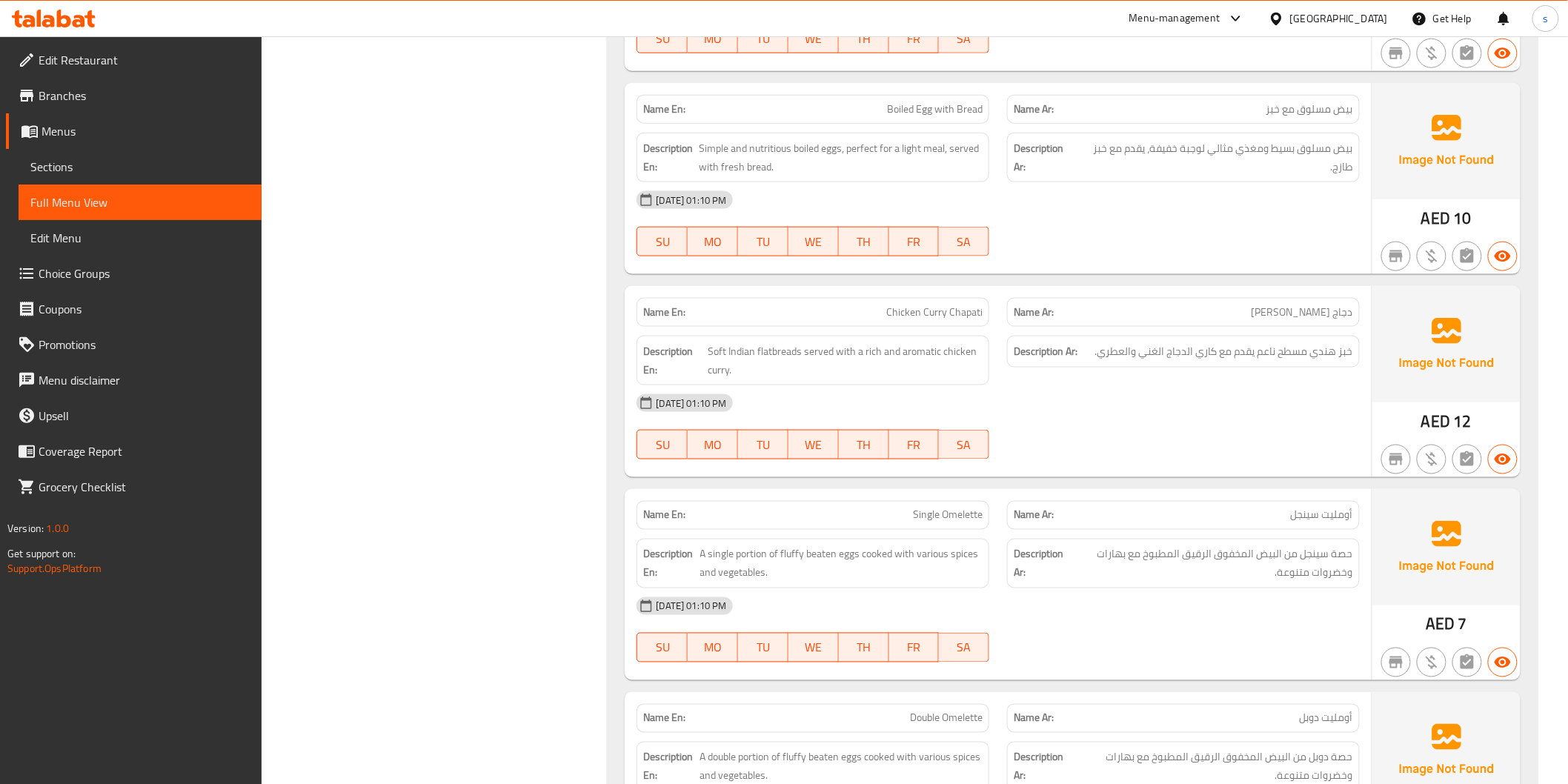
click at [1261, 368] on div "Description Ar: خبز هندي مسطح ناعم يقدم مع كاري الدجاج الغني والعطري." at bounding box center [1183, 352] width 352 height 32
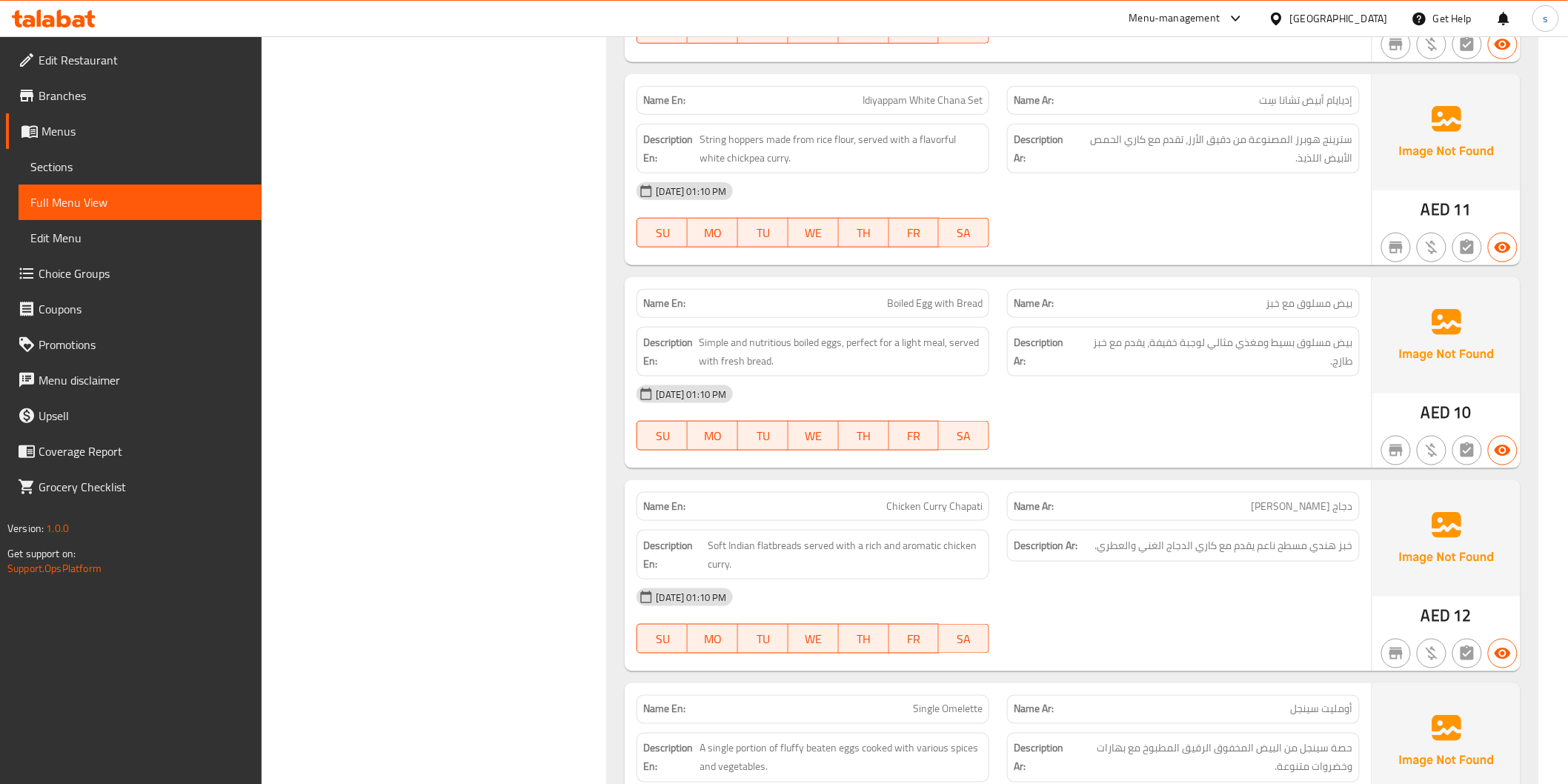
scroll to position [2914, 0]
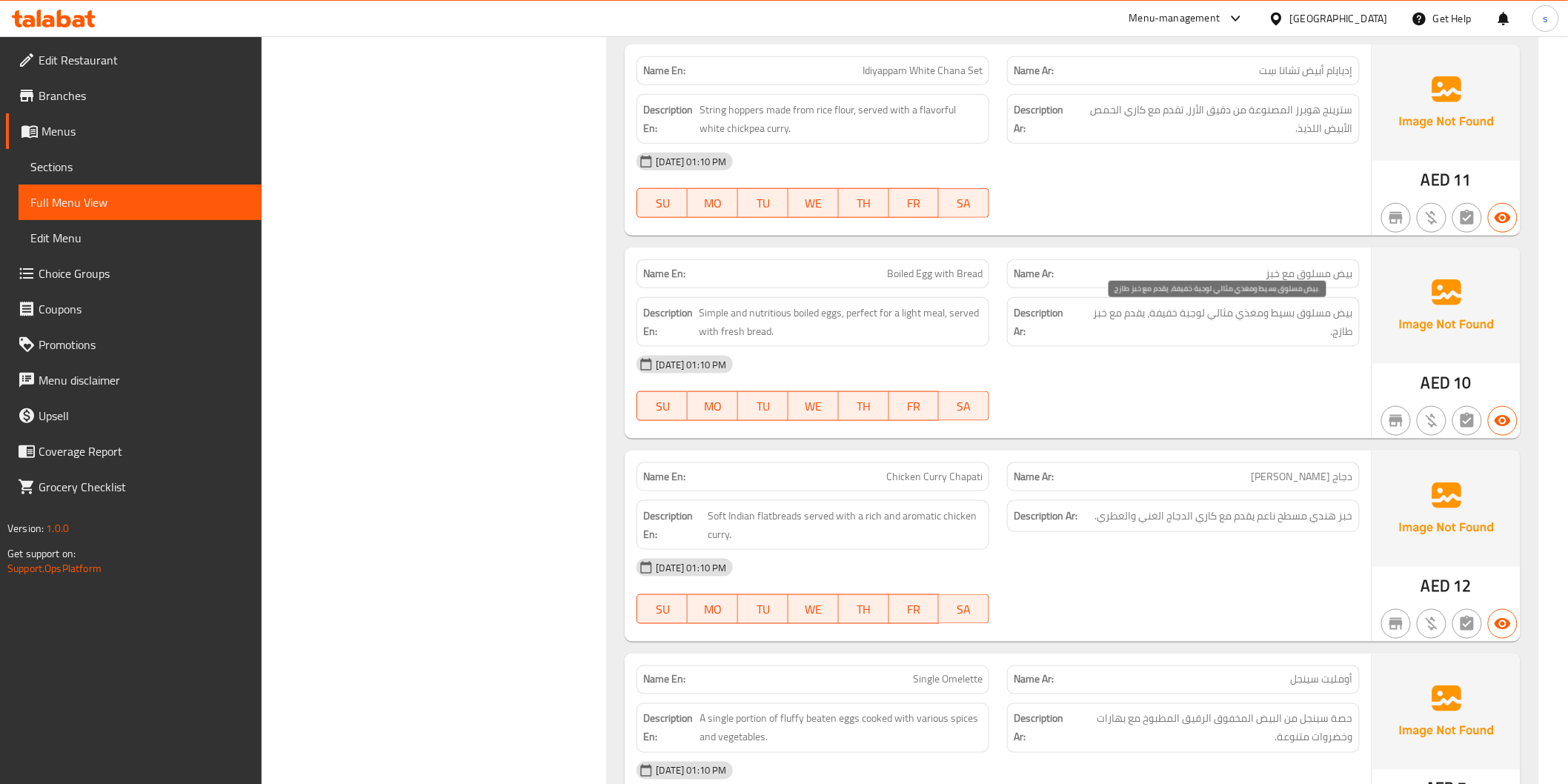
click at [1249, 335] on span "بيض مسلوق بسيط ومغذي مثالي لوجبة خفيفة، يقدم مع خبز طازج." at bounding box center [1215, 322] width 275 height 36
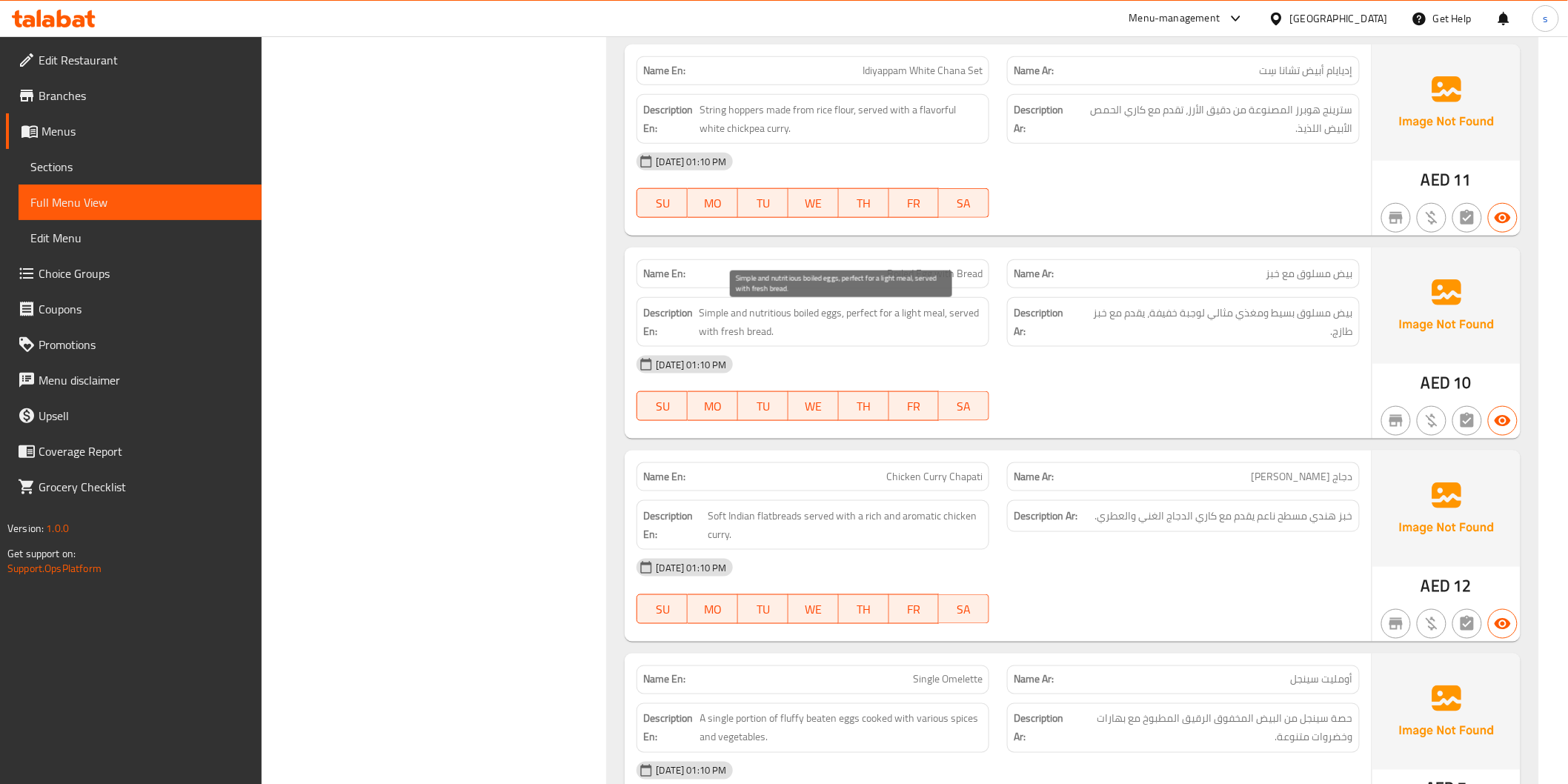
click at [909, 328] on span "Simple and nutritious boiled eggs, perfect for a light meal, served with fresh …" at bounding box center [840, 322] width 284 height 36
drag, startPoint x: 847, startPoint y: 315, endPoint x: 943, endPoint y: 327, distance: 96.7
click at [943, 327] on span "Simple and nutritious boiled eggs, perfect for a light meal, served with fresh …" at bounding box center [840, 322] width 284 height 36
click at [966, 374] on div "08-10-2025 01:10 PM" at bounding box center [997, 364] width 740 height 35
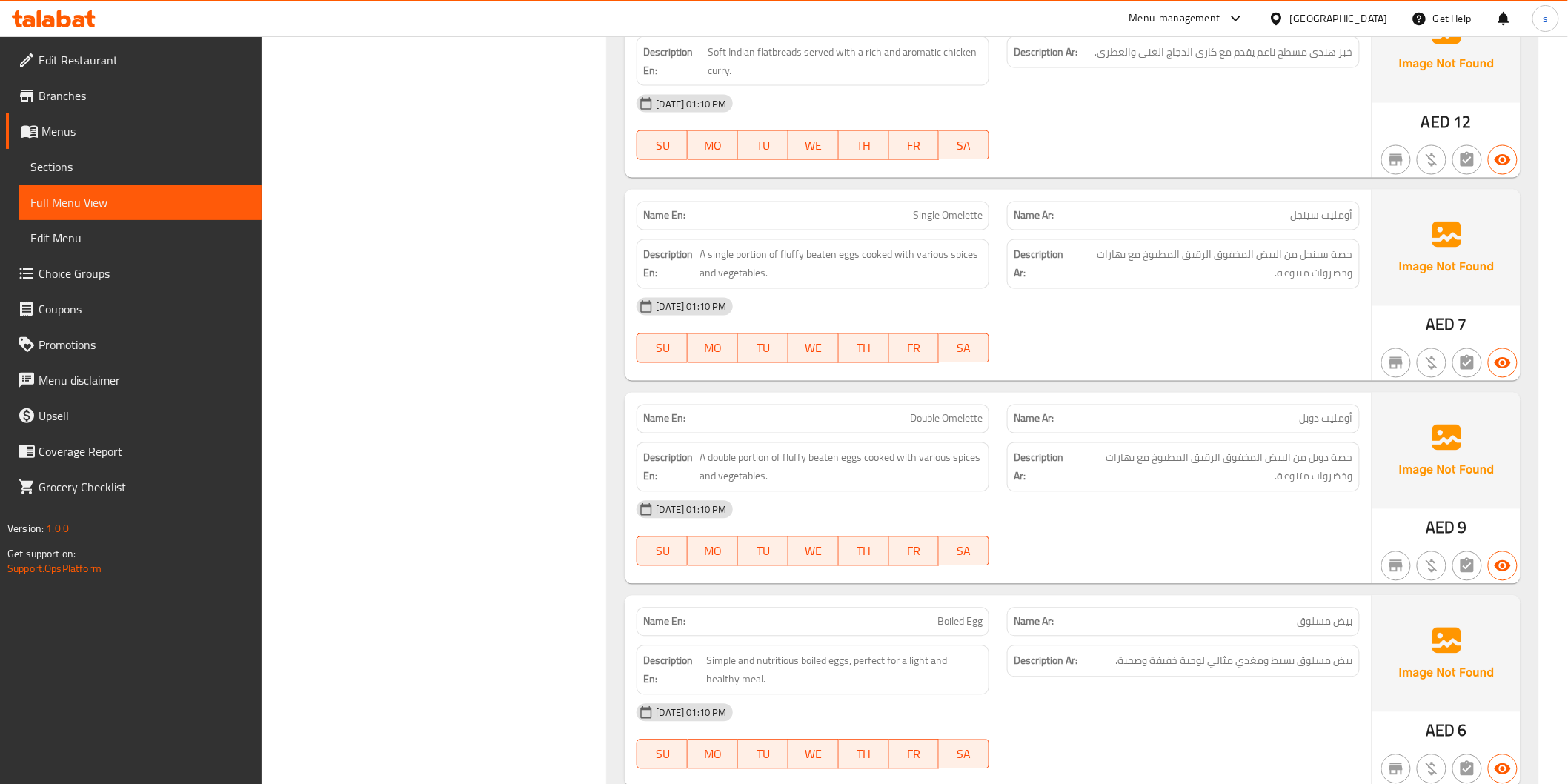
scroll to position [3407, 0]
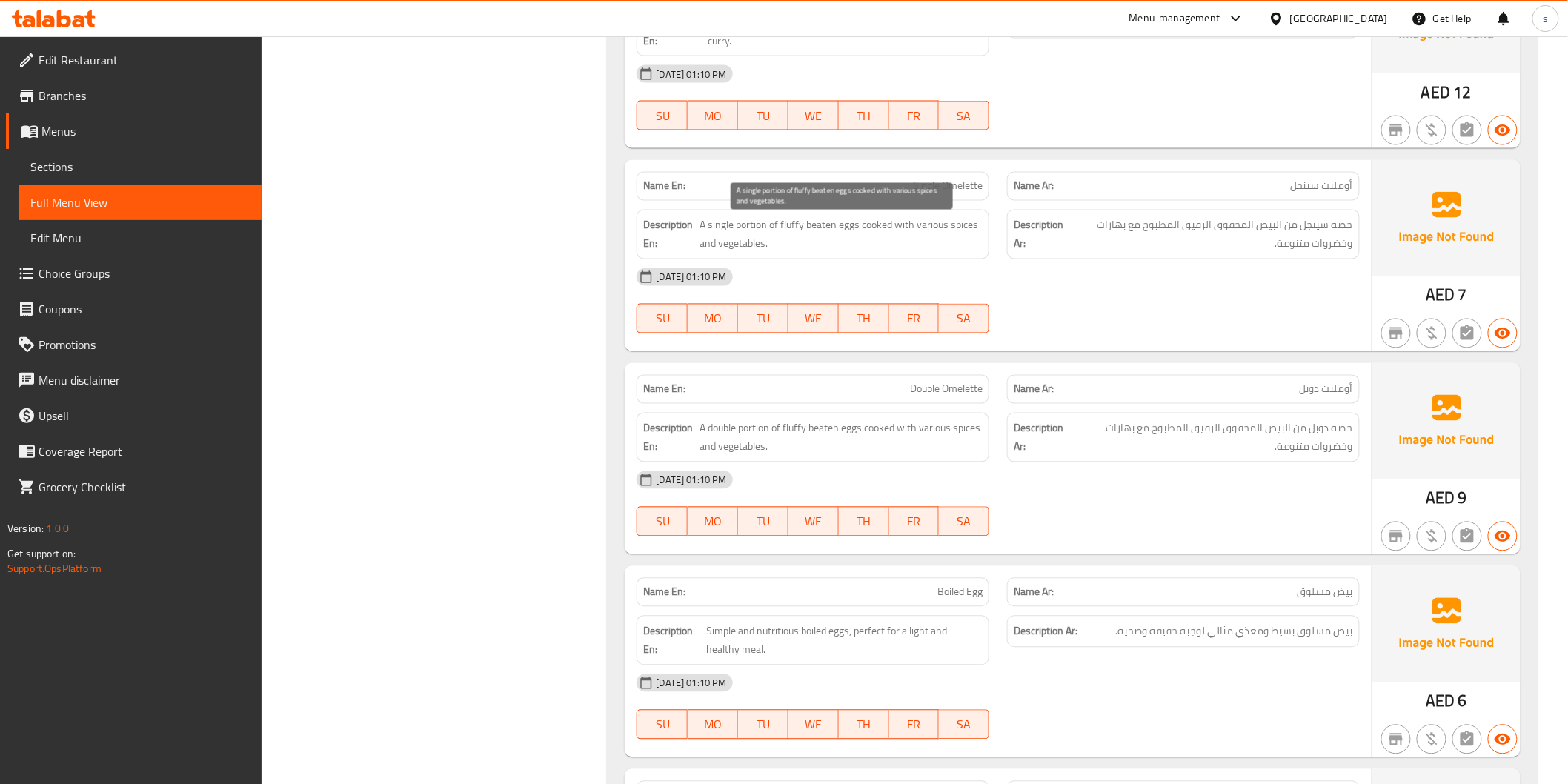
click at [822, 223] on span "A single portion of fluffy beaten eggs cooked with various spices and vegetable…" at bounding box center [841, 234] width 283 height 36
click at [855, 230] on span "A single portion of fluffy beaten eggs cooked with various spices and vegetable…" at bounding box center [841, 234] width 283 height 36
click at [1004, 261] on div "Description Ar: حصة سينجل من البيض المخفوق الرقيق المطبوخ مع بهارات وخضروات متن…" at bounding box center [1183, 235] width 371 height 68
click at [1184, 257] on div "Description Ar: حصة سينجل من البيض المخفوق الرقيق المطبوخ مع بهارات وخضروات متن…" at bounding box center [1183, 234] width 352 height 50
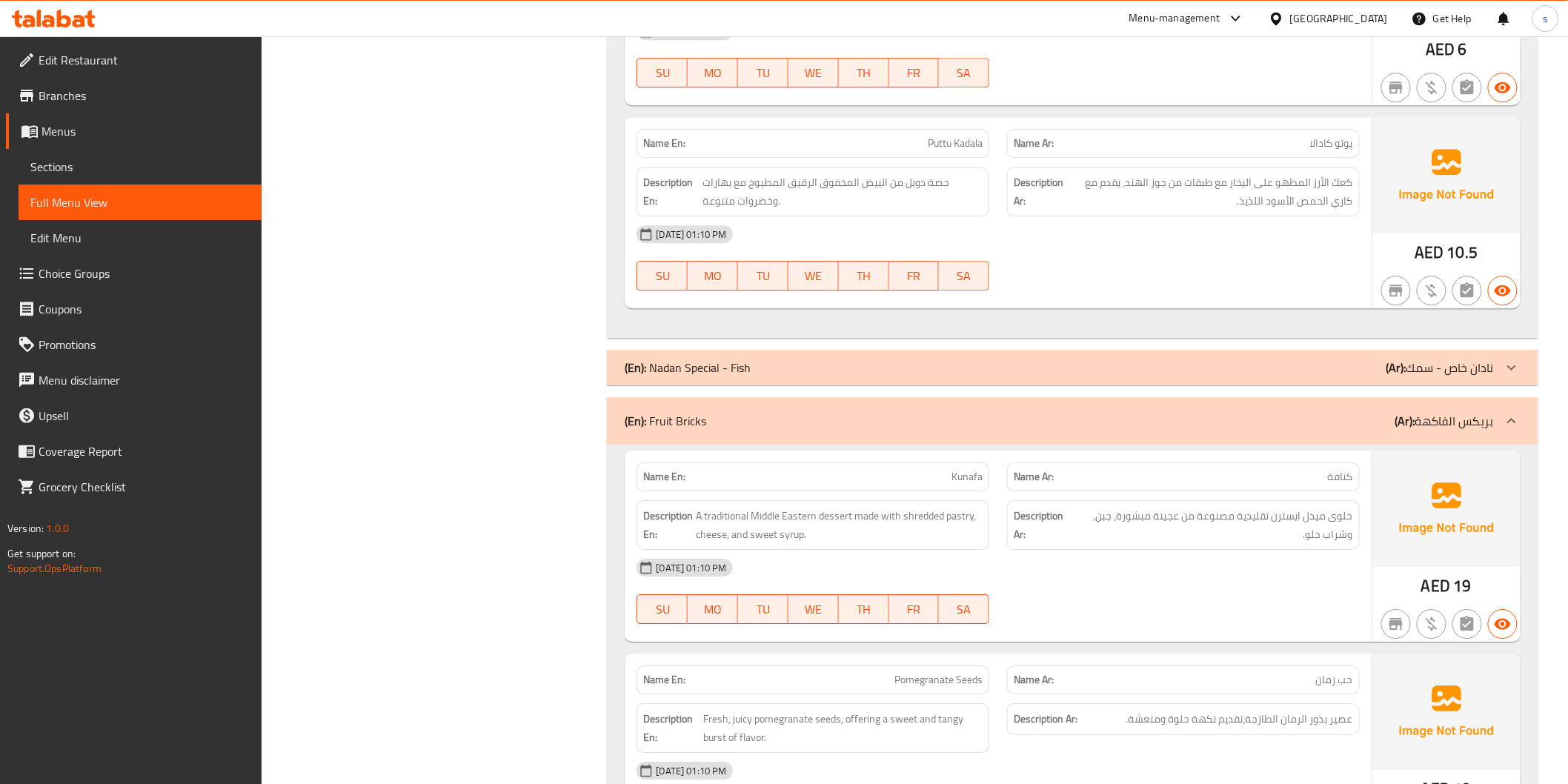
scroll to position [4067, 0]
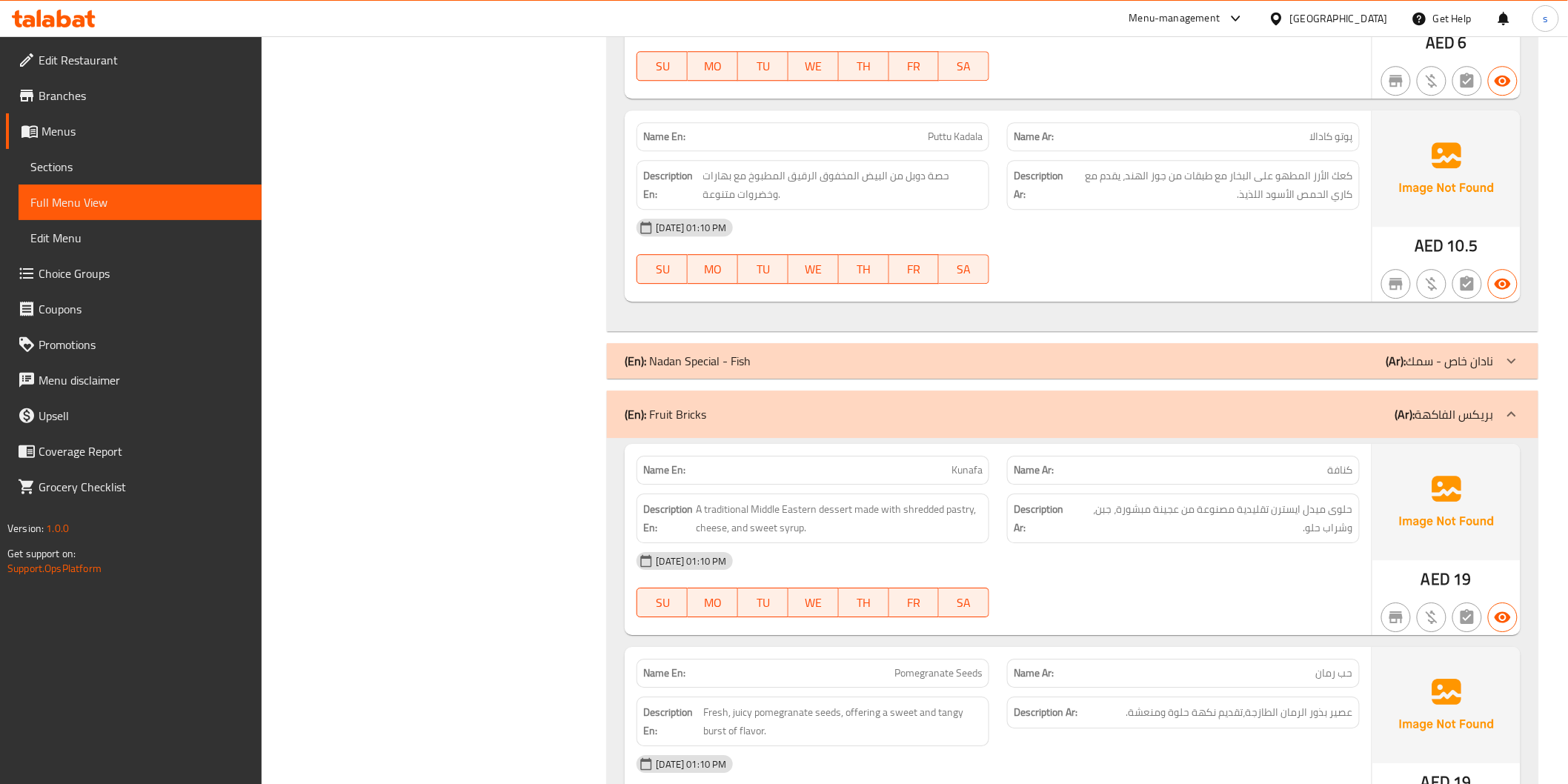
click at [1339, 136] on span "پوتو كادالا" at bounding box center [1331, 137] width 43 height 16
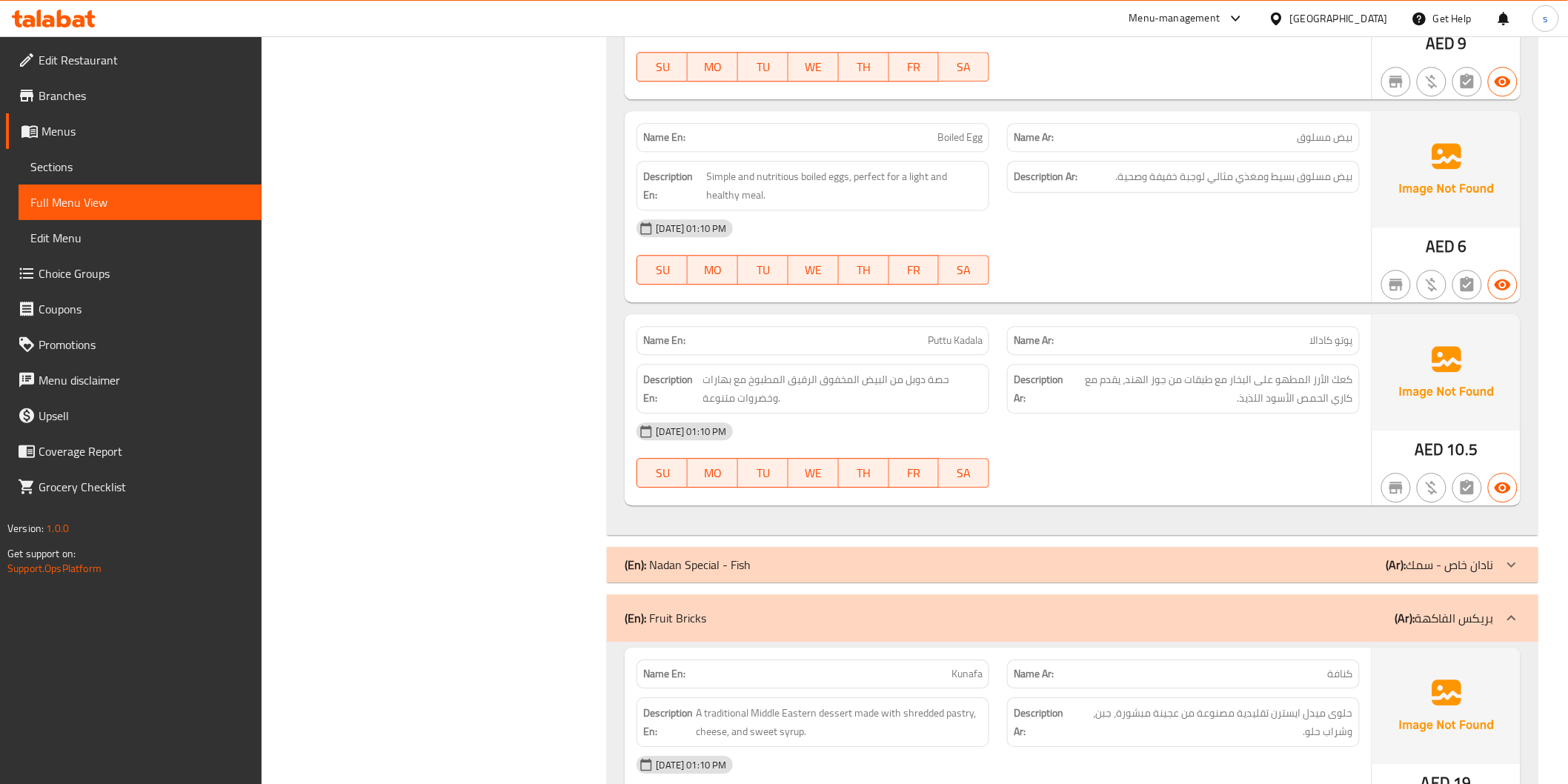
scroll to position [3902, 0]
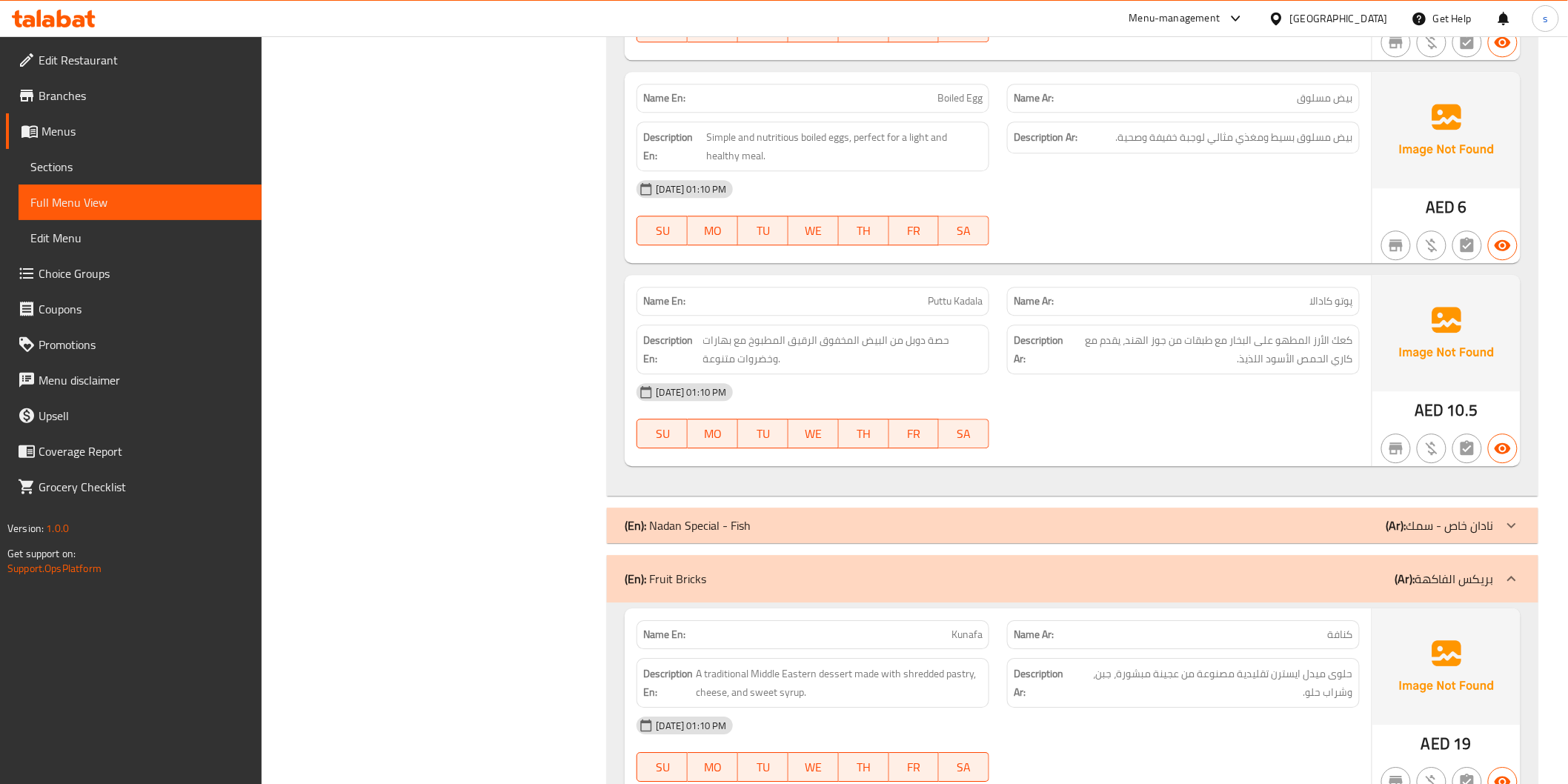
click at [926, 315] on div "Name En: Puttu Kadala" at bounding box center [812, 301] width 352 height 29
click at [937, 314] on div "Name En: Puttu Kadala" at bounding box center [812, 301] width 352 height 29
click at [956, 307] on span "Puttu Kadala" at bounding box center [955, 301] width 55 height 16
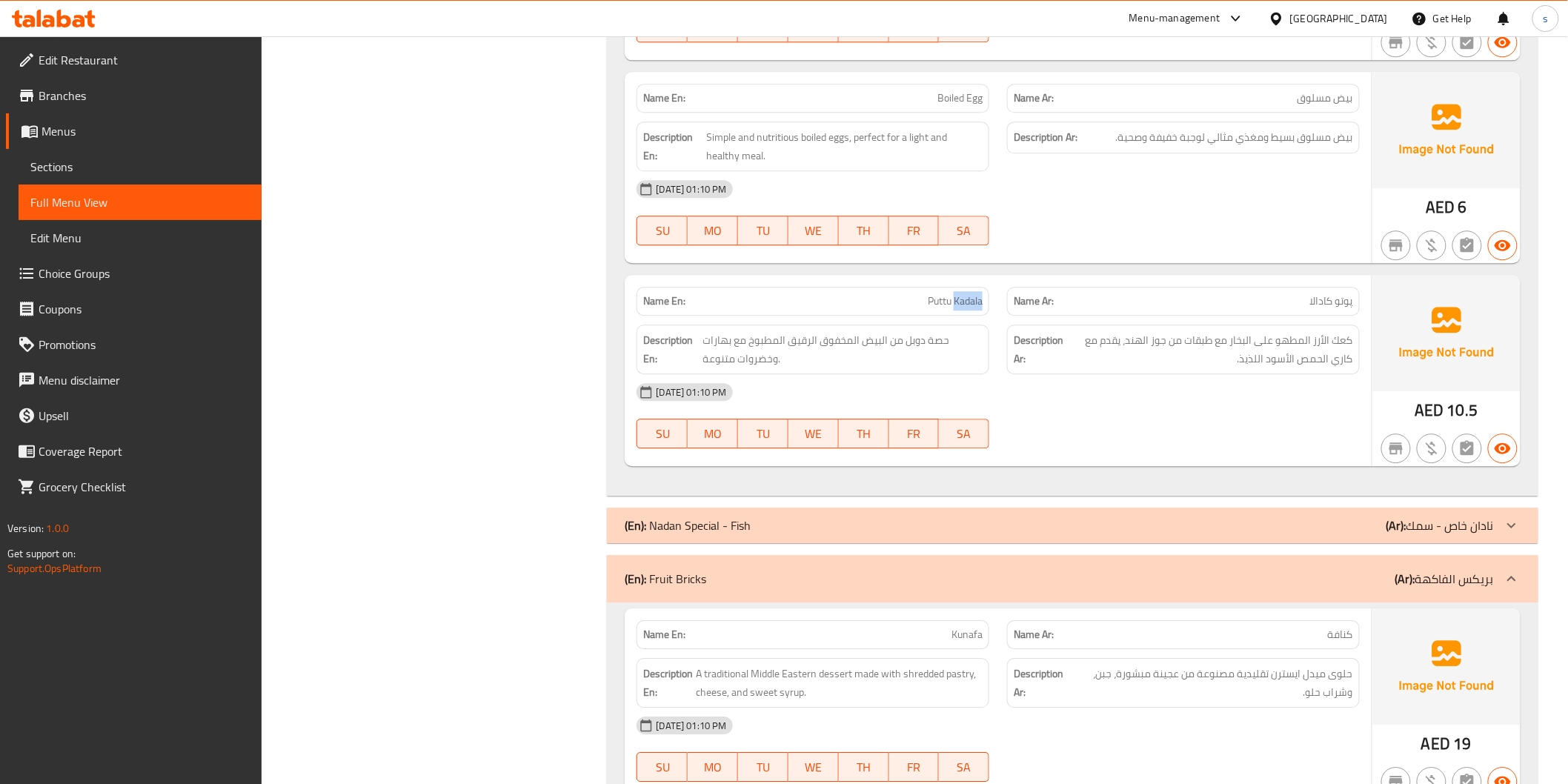
click at [956, 307] on span "Puttu Kadala" at bounding box center [955, 301] width 55 height 16
click at [1145, 425] on div "08-10-2025 01:10 PM SU MO TU WE TH FR SA" at bounding box center [997, 416] width 740 height 83
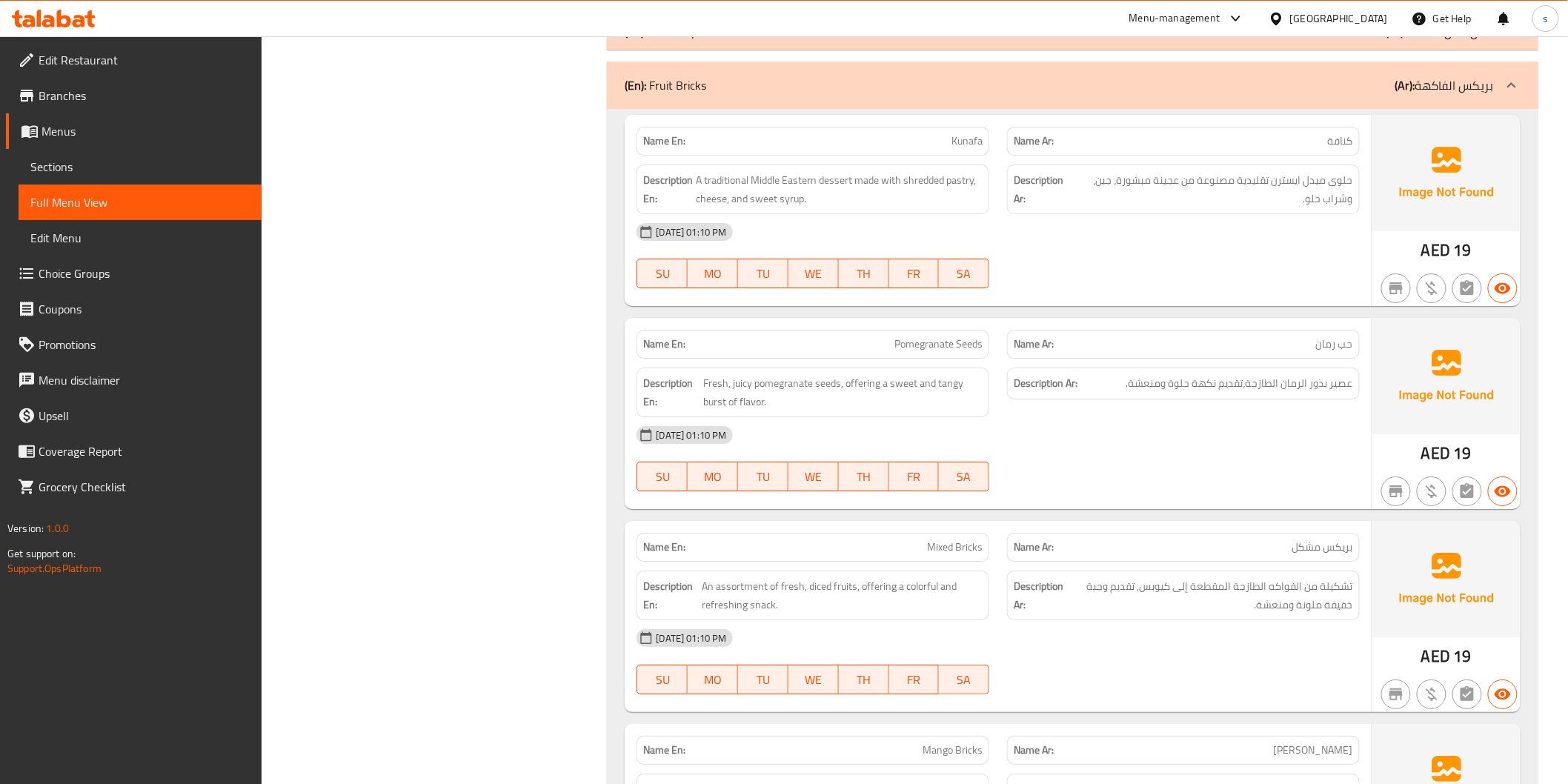
scroll to position [4396, 0]
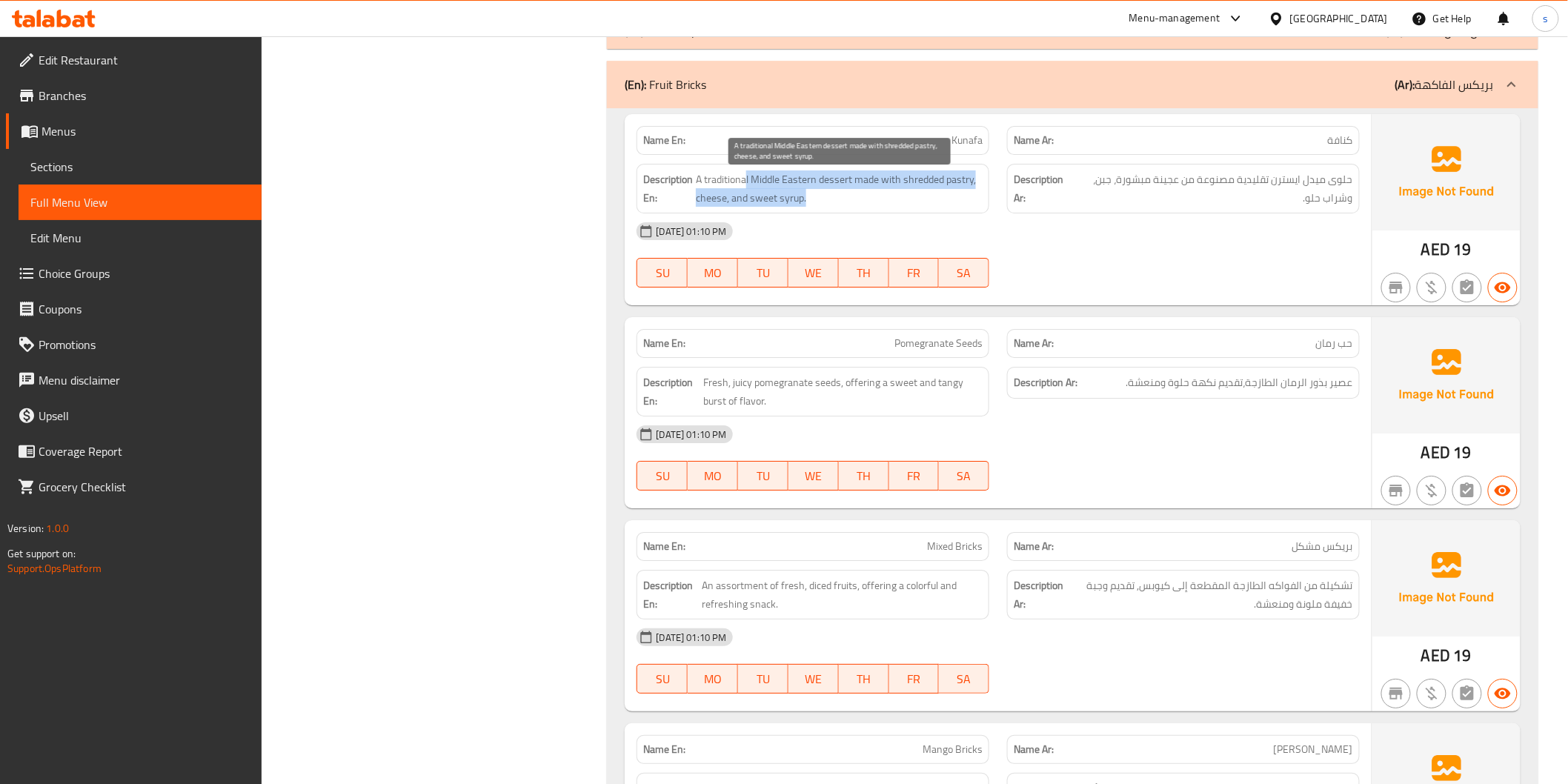
drag, startPoint x: 747, startPoint y: 186, endPoint x: 818, endPoint y: 195, distance: 71.6
click at [818, 195] on span "A traditional Middle Eastern dessert made with shredded pastry, cheese, and swe…" at bounding box center [839, 189] width 287 height 36
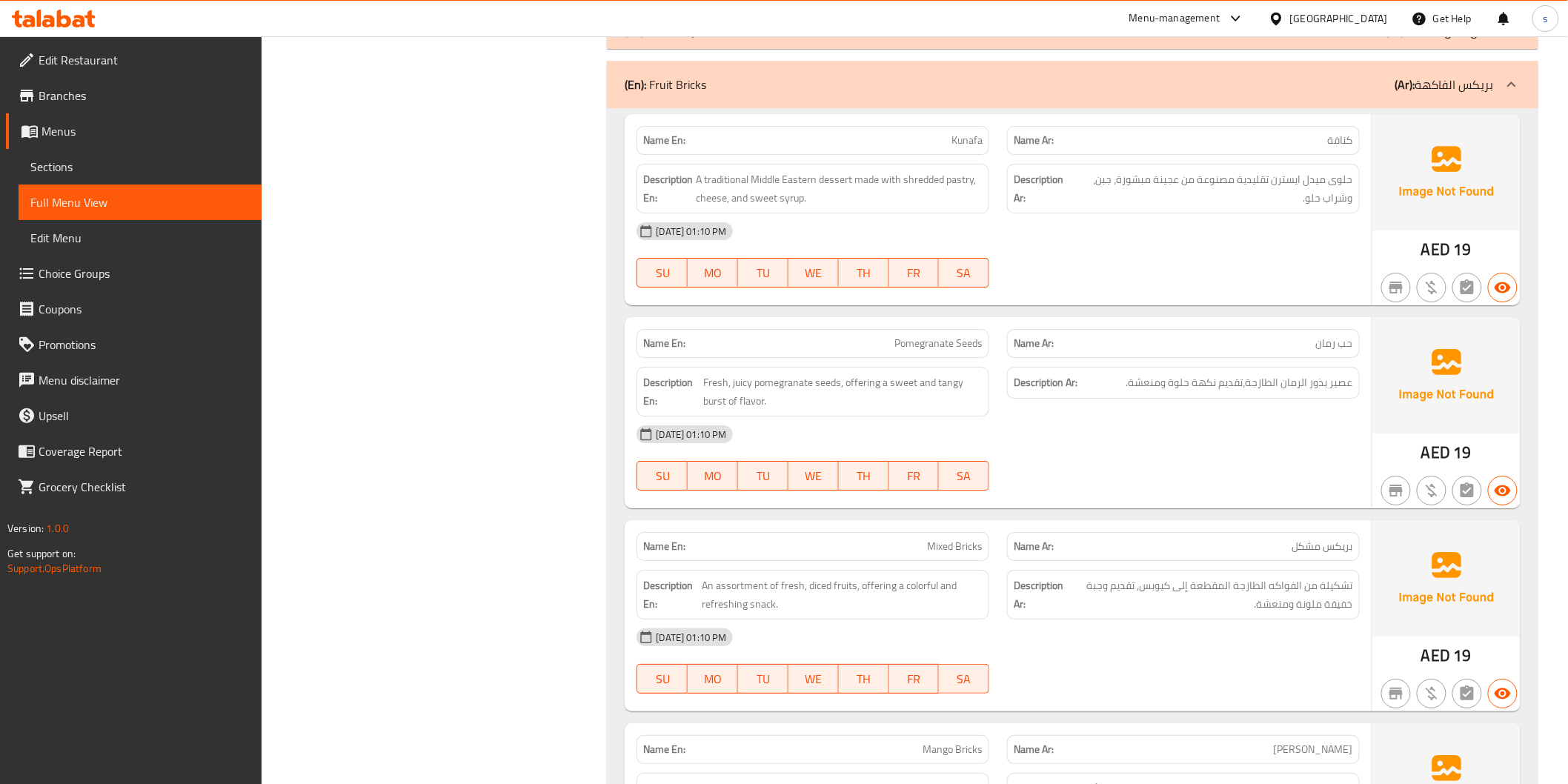
click at [713, 172] on div "Description En: A traditional Middle Eastern dessert made with shredded pastry,…" at bounding box center [812, 189] width 352 height 50
click at [959, 186] on span "A traditional Middle Eastern dessert made with shredded pastry, cheese, and swe…" at bounding box center [839, 189] width 287 height 36
click at [855, 358] on div "Name En: Pomegranate Seeds" at bounding box center [812, 343] width 352 height 29
click at [971, 124] on div "Name En: Kunafa" at bounding box center [813, 140] width 371 height 47
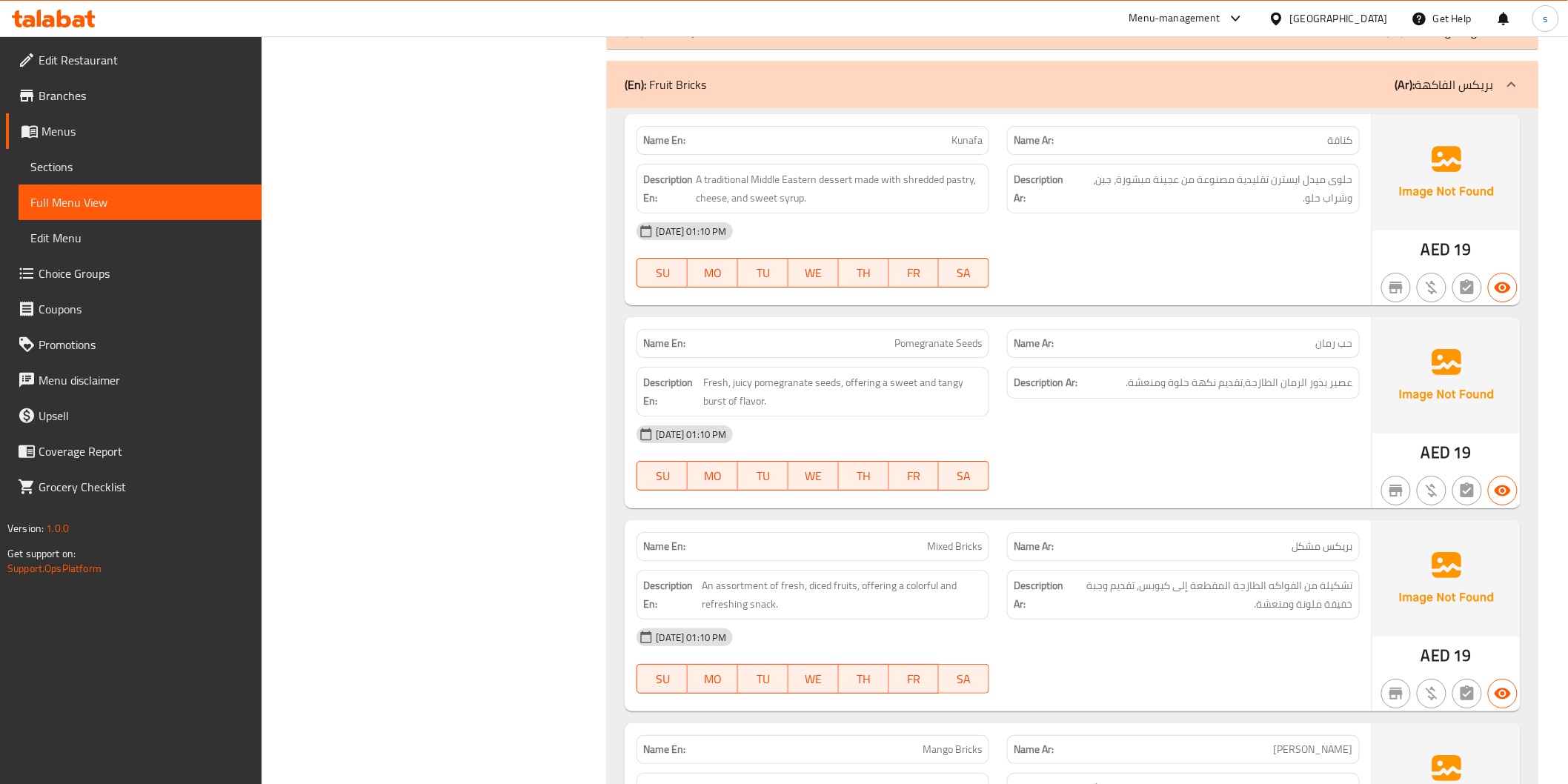
click at [971, 144] on span "Kunafa" at bounding box center [966, 140] width 31 height 16
drag, startPoint x: 342, startPoint y: 394, endPoint x: 675, endPoint y: 412, distance: 333.5
click at [933, 345] on span "Pomegranate Seeds" at bounding box center [938, 344] width 88 height 16
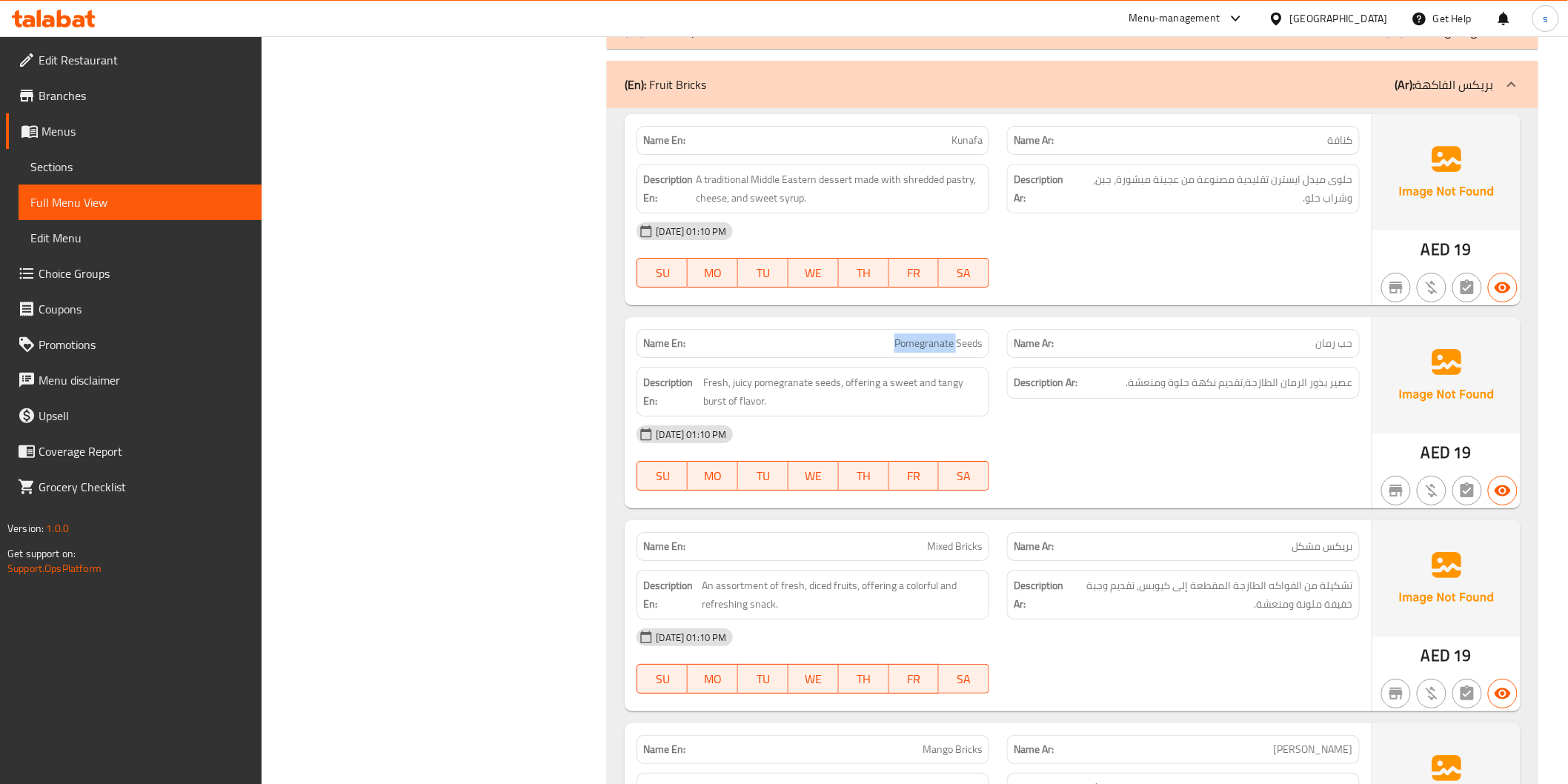
click at [933, 345] on span "Pomegranate Seeds" at bounding box center [938, 344] width 88 height 16
click at [911, 345] on span "Pomegranate Seeds" at bounding box center [938, 344] width 88 height 16
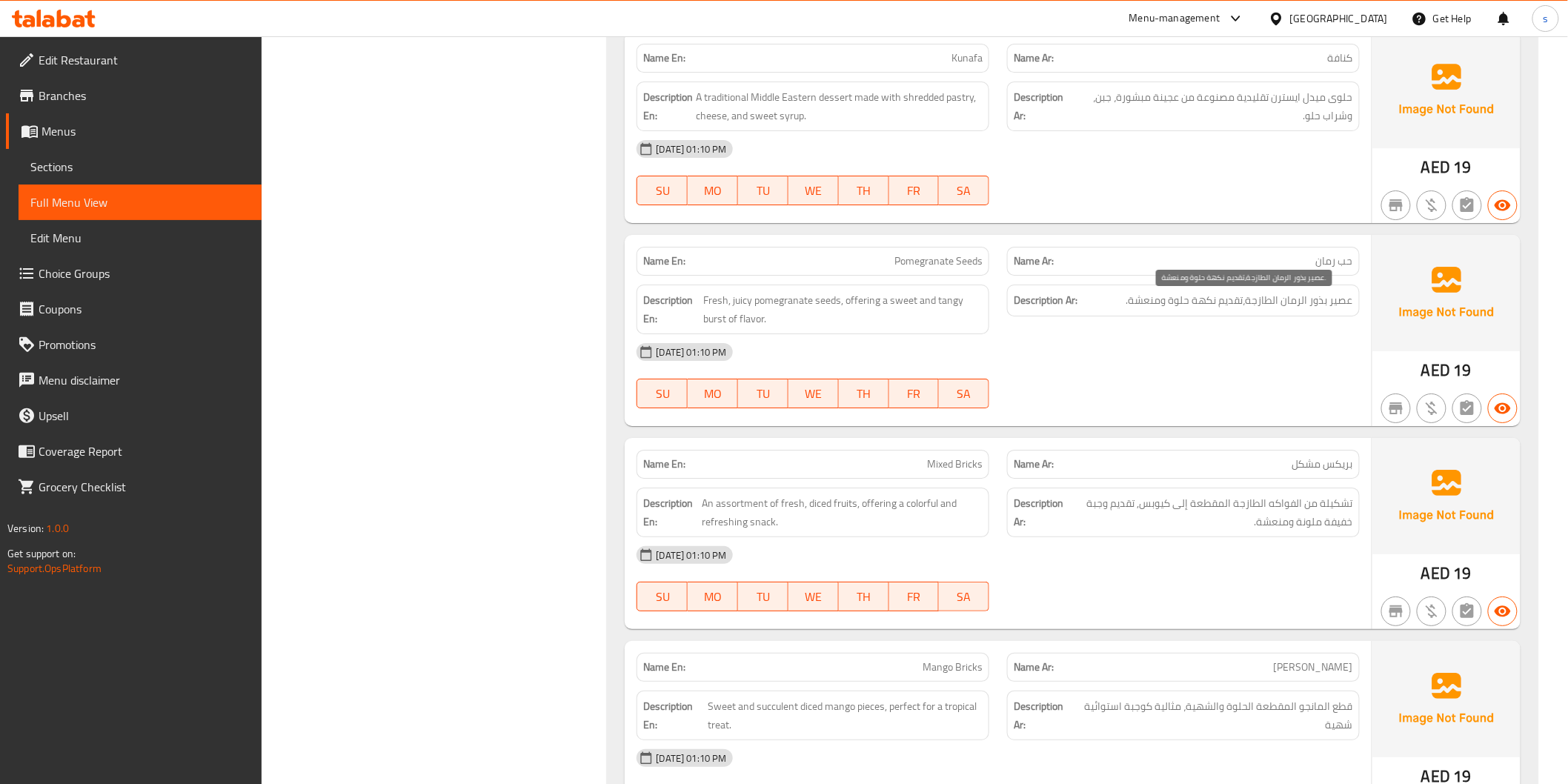
click at [1320, 304] on span "عصير بذور الرمان الطازجة،تقديم نكهة حلوة ومنعشة." at bounding box center [1239, 300] width 227 height 18
click at [1300, 388] on div "08-10-2025 01:10 PM SU MO TU WE TH FR SA" at bounding box center [997, 375] width 740 height 83
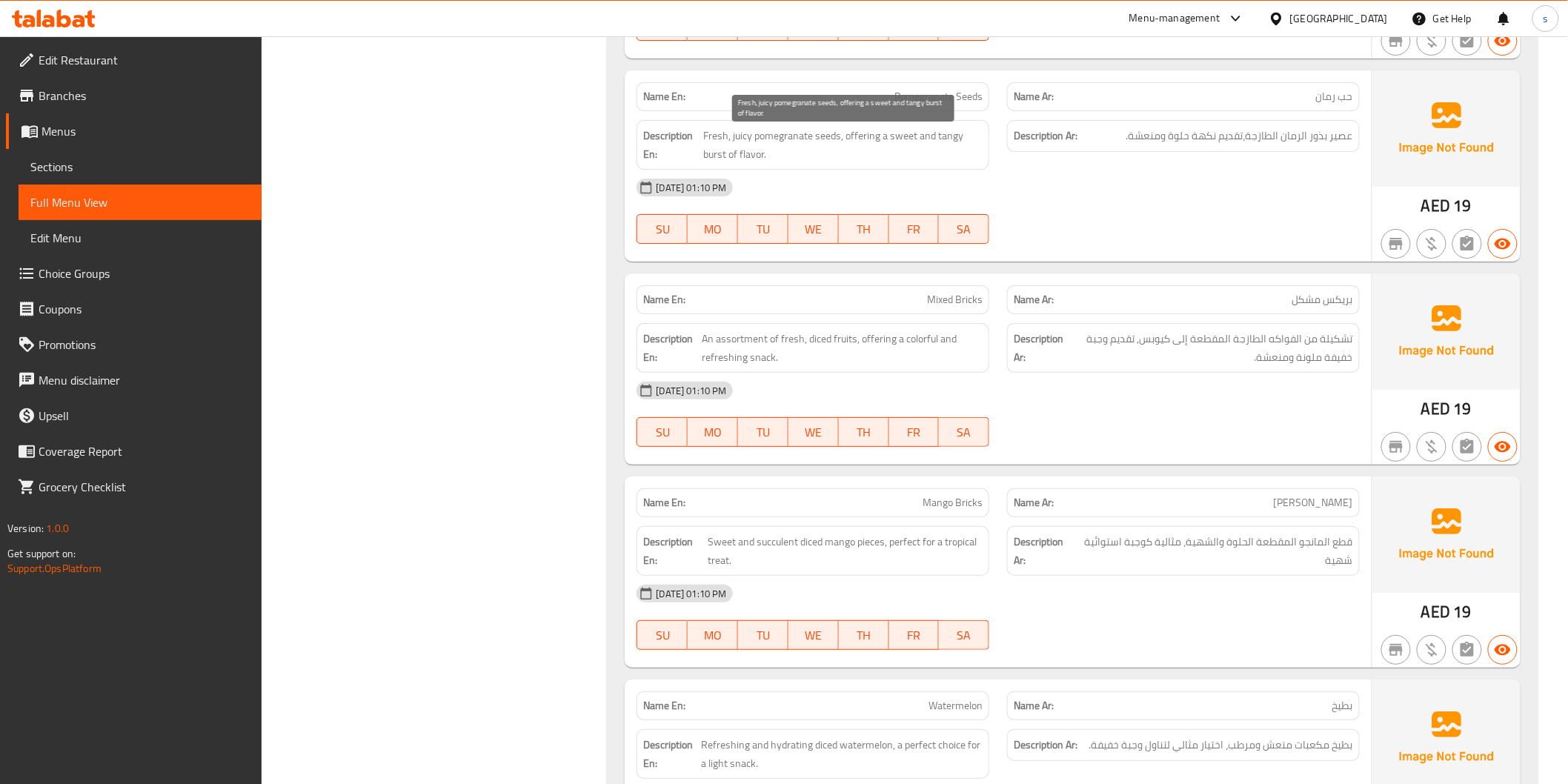
click at [710, 159] on span "Fresh, juicy pomegranate seeds, offering a sweet and tangy burst of flavor." at bounding box center [843, 145] width 279 height 36
click at [735, 138] on span "Fresh, juicy pomegranate seeds, offering a sweet and tangy burst of flavor." at bounding box center [843, 145] width 279 height 36
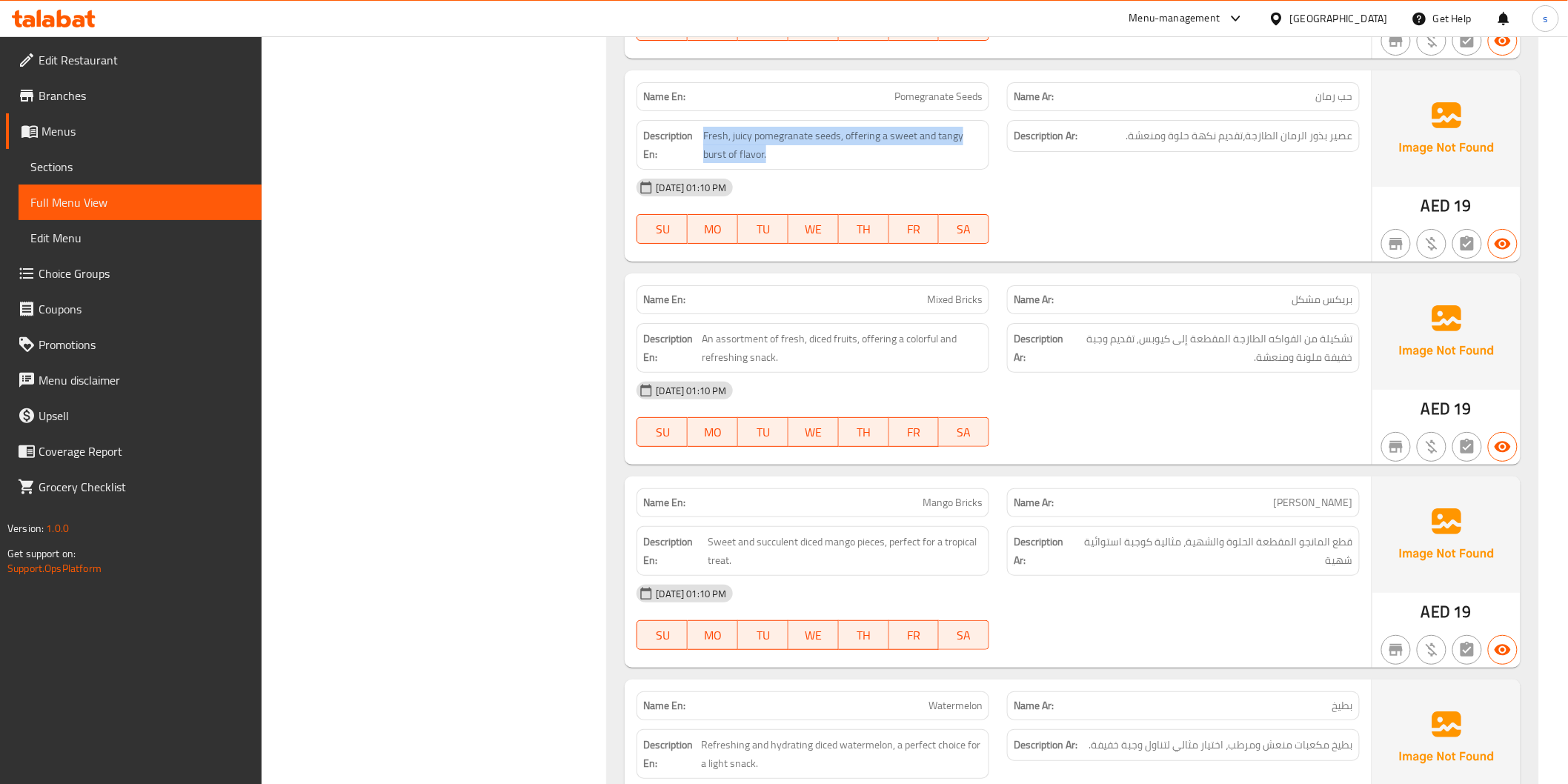
click at [855, 119] on div "Description En: Fresh, juicy pomegranate seeds, offering a sweet and tangy burs…" at bounding box center [813, 145] width 371 height 68
click at [940, 105] on span "Pomegranate Seeds" at bounding box center [938, 97] width 88 height 16
click at [128, 178] on link "Sections" at bounding box center [140, 166] width 243 height 35
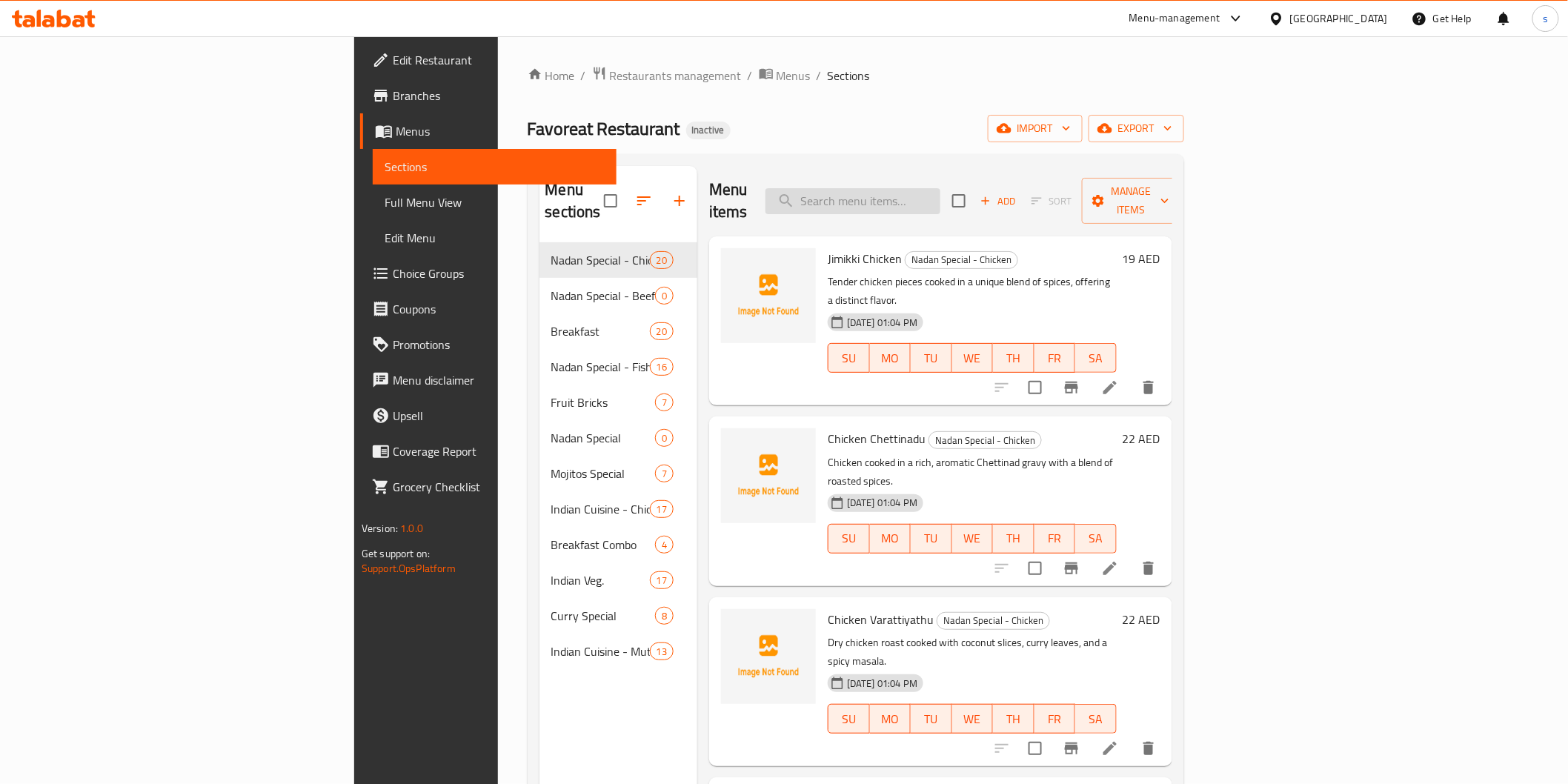
click at [940, 193] on input "search" at bounding box center [853, 201] width 175 height 26
paste input "Pomegranate Seeds"
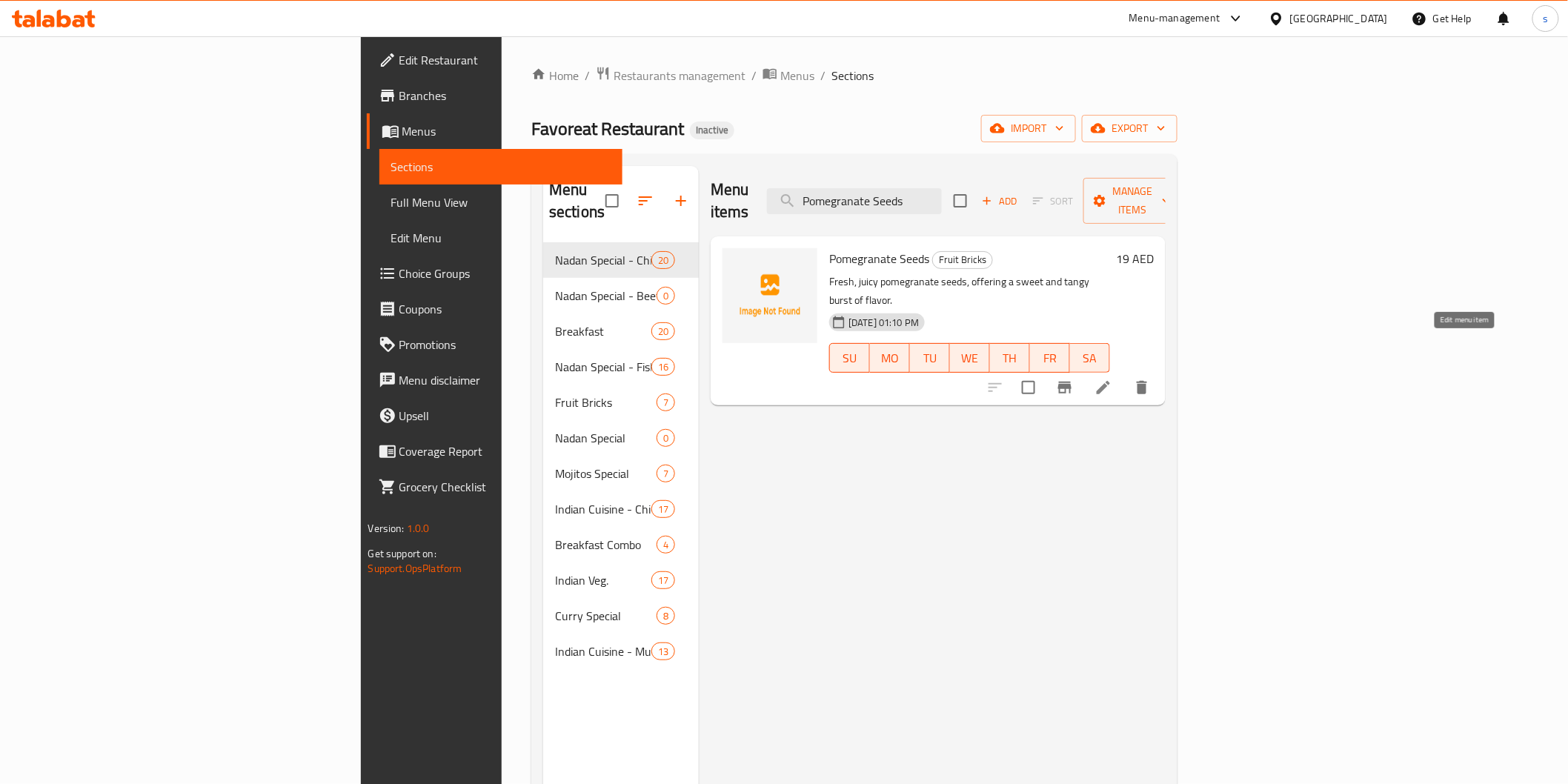
type input "Pomegranate Seeds"
click at [1112, 379] on icon at bounding box center [1103, 387] width 18 height 18
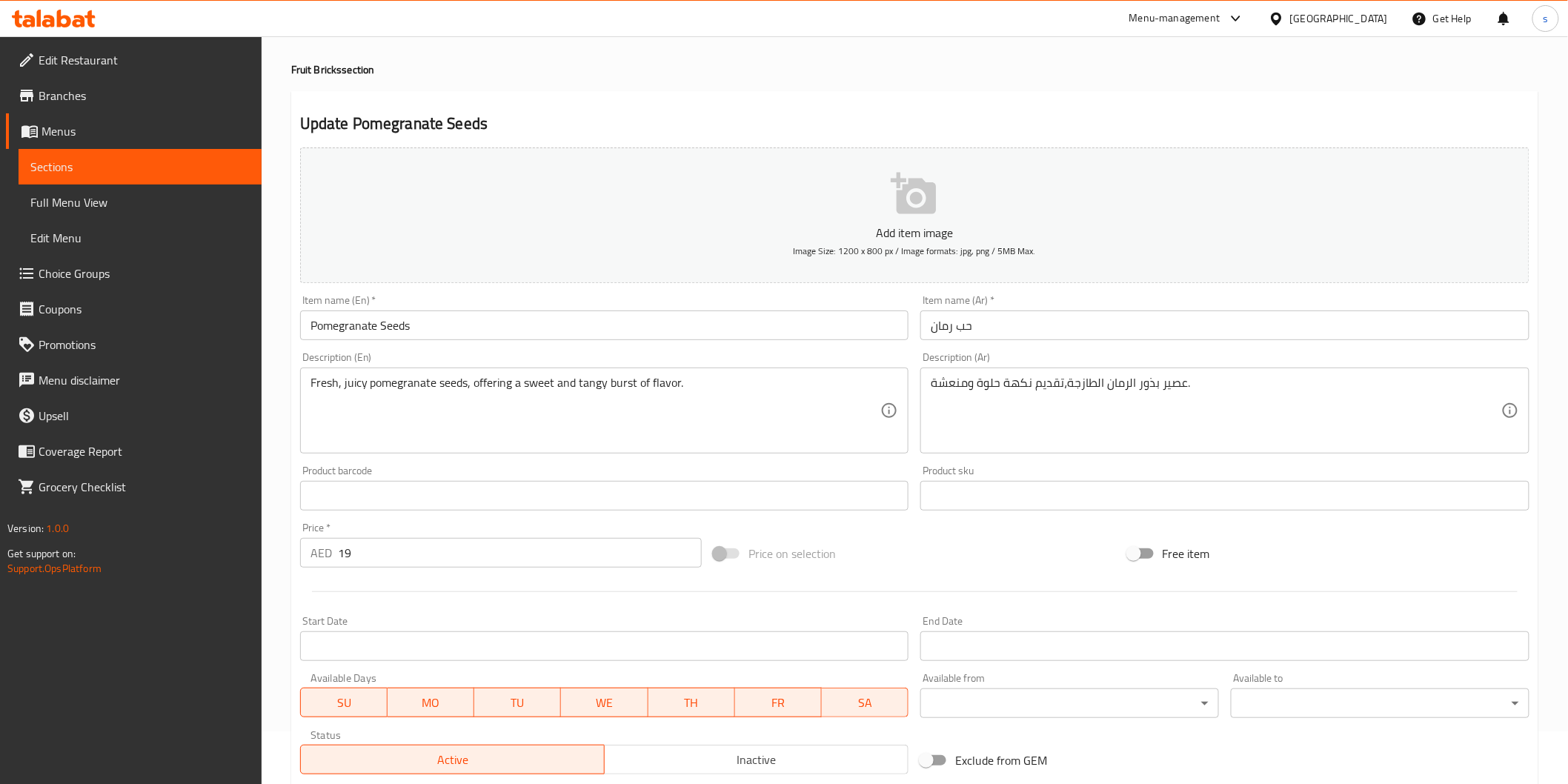
scroll to position [82, 0]
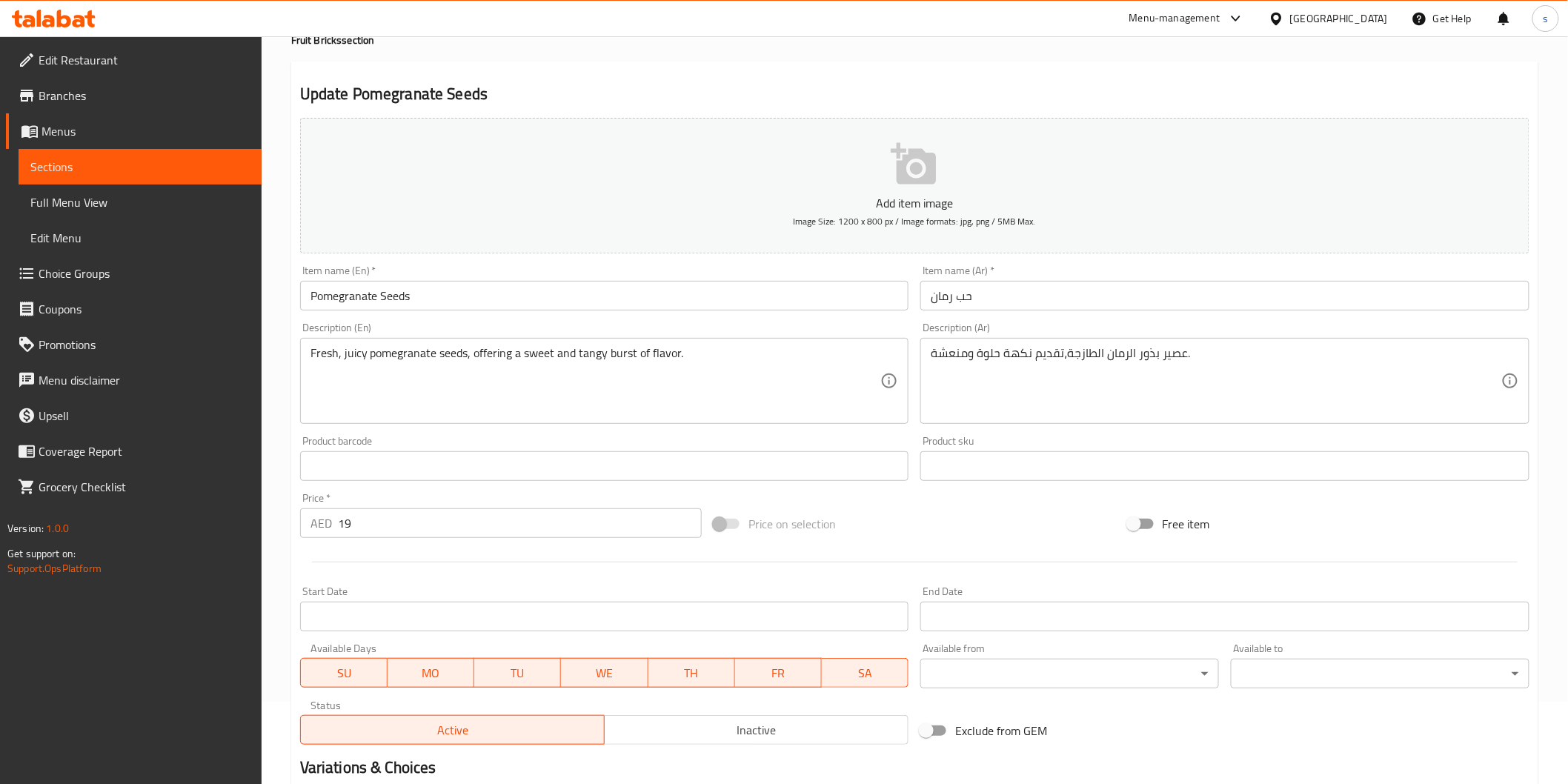
click at [946, 305] on input "حب رمان" at bounding box center [1224, 296] width 609 height 30
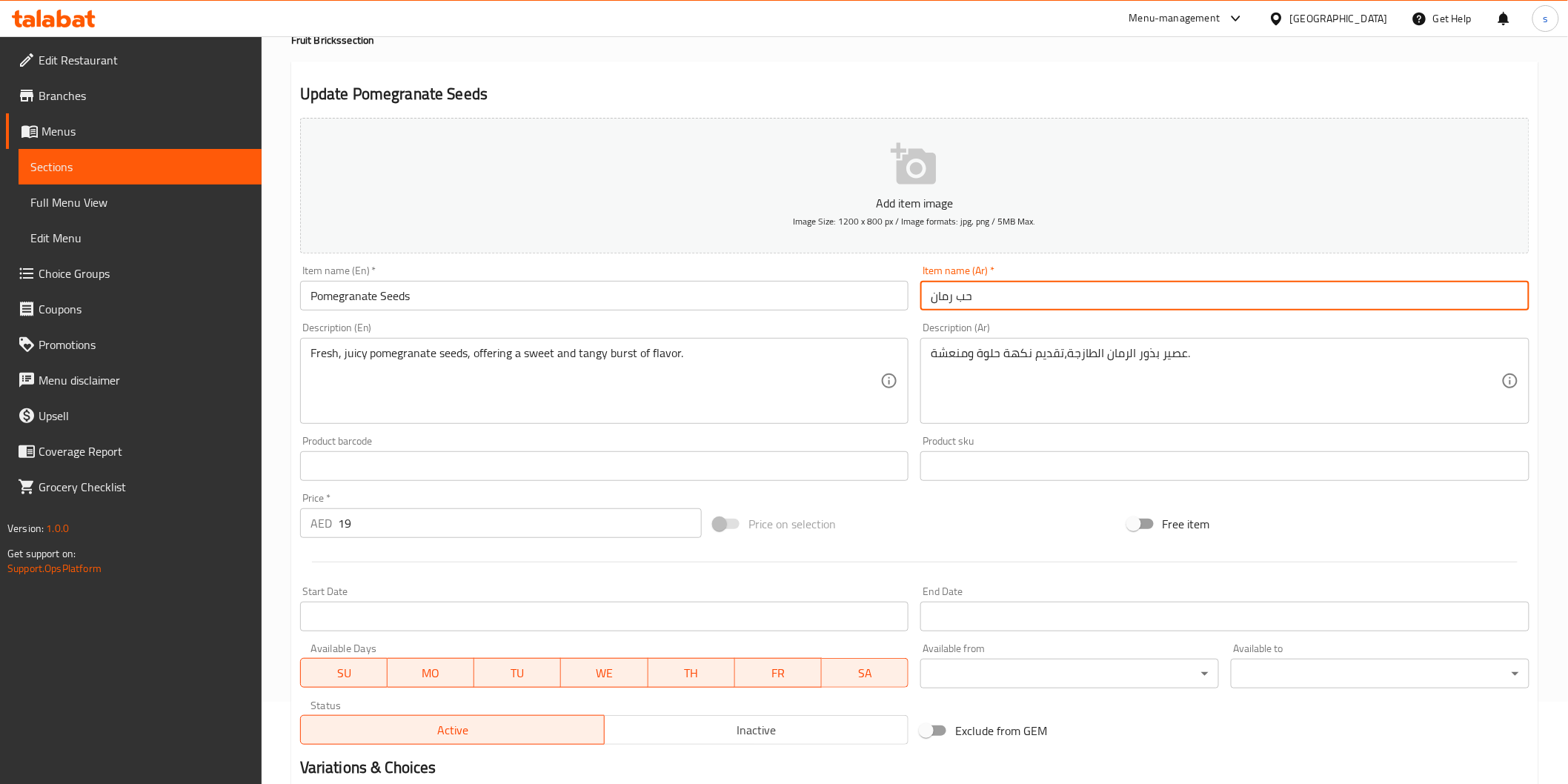
click at [946, 305] on input "حب رمان" at bounding box center [1224, 296] width 609 height 30
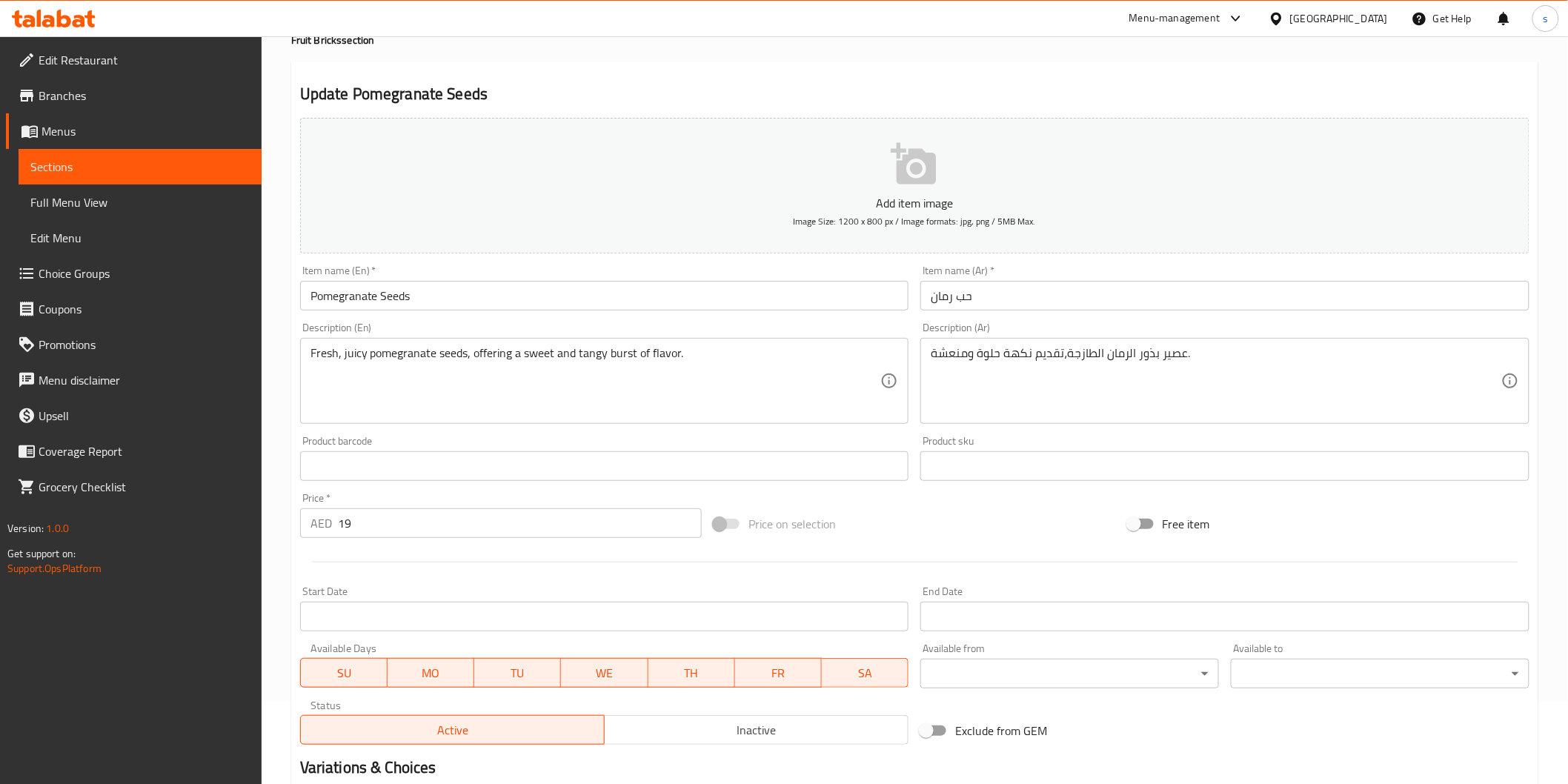
click at [961, 299] on input "حب رمان" at bounding box center [1224, 296] width 609 height 30
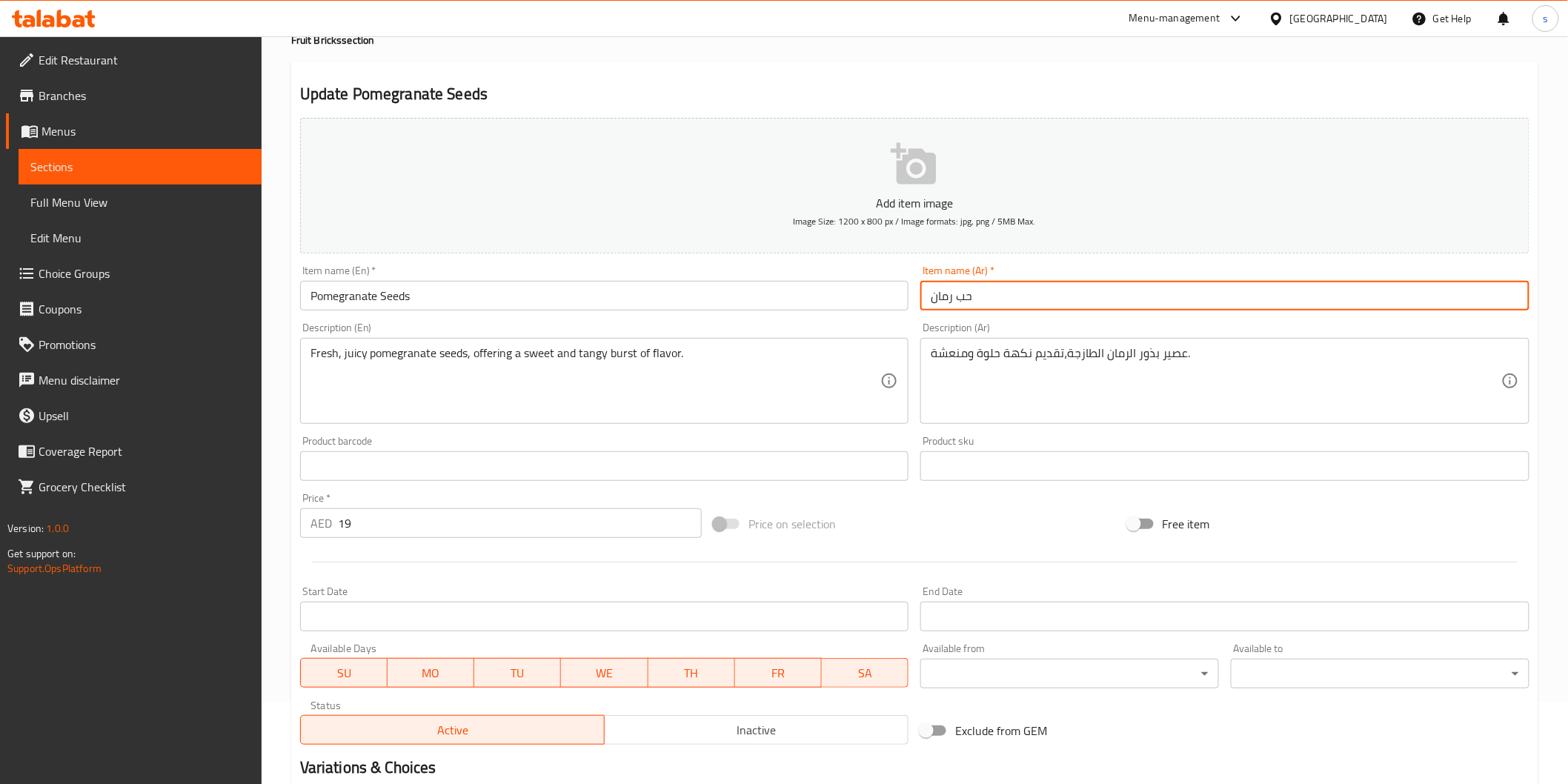
click at [961, 299] on input "حب رمان" at bounding box center [1224, 296] width 609 height 30
paste input "يبات"
type input "حبيبات رمان"
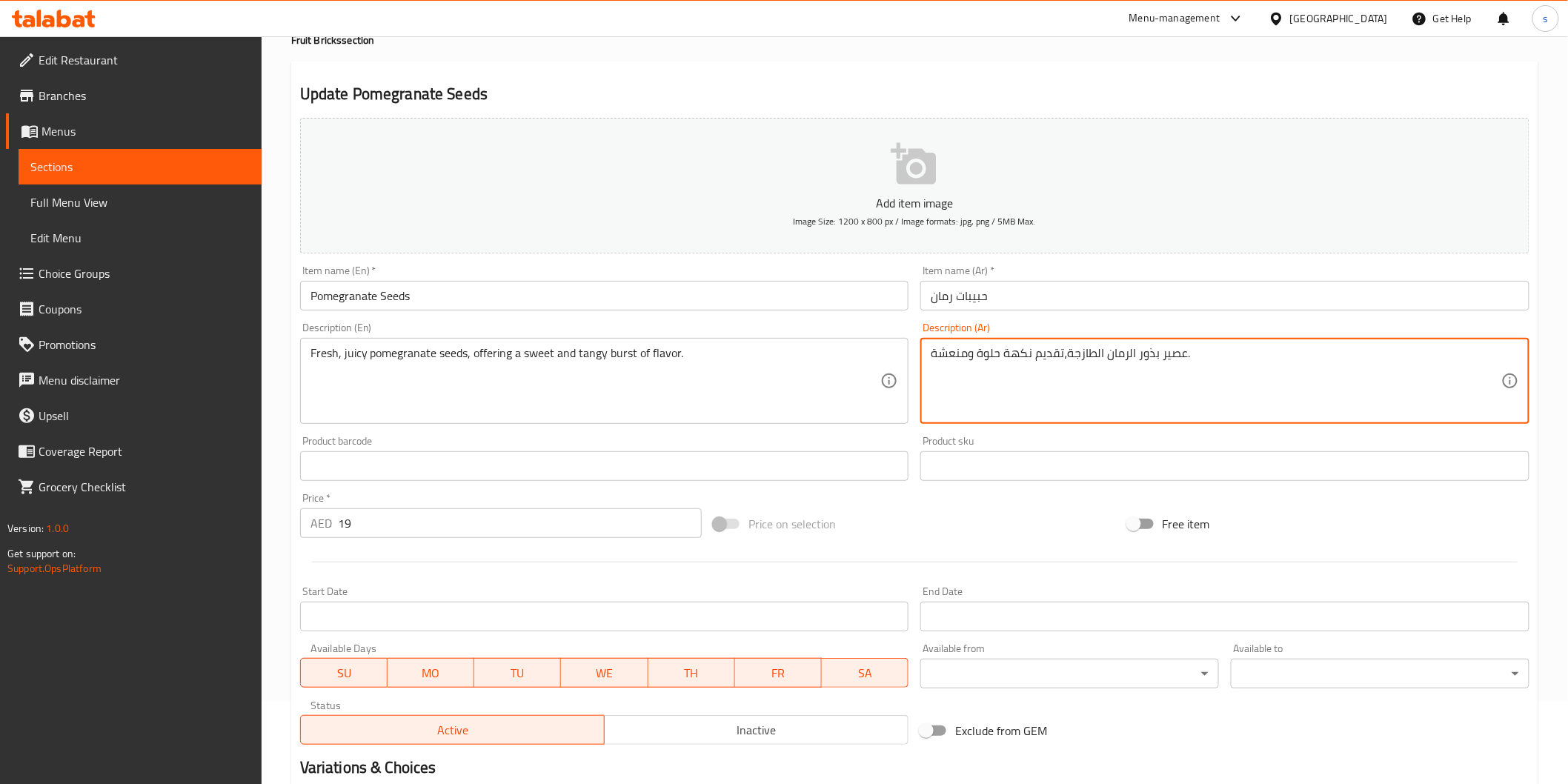
drag, startPoint x: 1159, startPoint y: 353, endPoint x: 1102, endPoint y: 368, distance: 58.9
click at [1102, 368] on textarea "عصير بذور الرمان الطازجة،تقديم نكهة حلوة ومنعشة." at bounding box center [1216, 381] width 571 height 70
paste textarea "حبيبات"
click at [1102, 368] on textarea "عصيرحبيبات رمان الطازجة،تقديم نكهة حلوة ومنعشة." at bounding box center [1216, 381] width 571 height 70
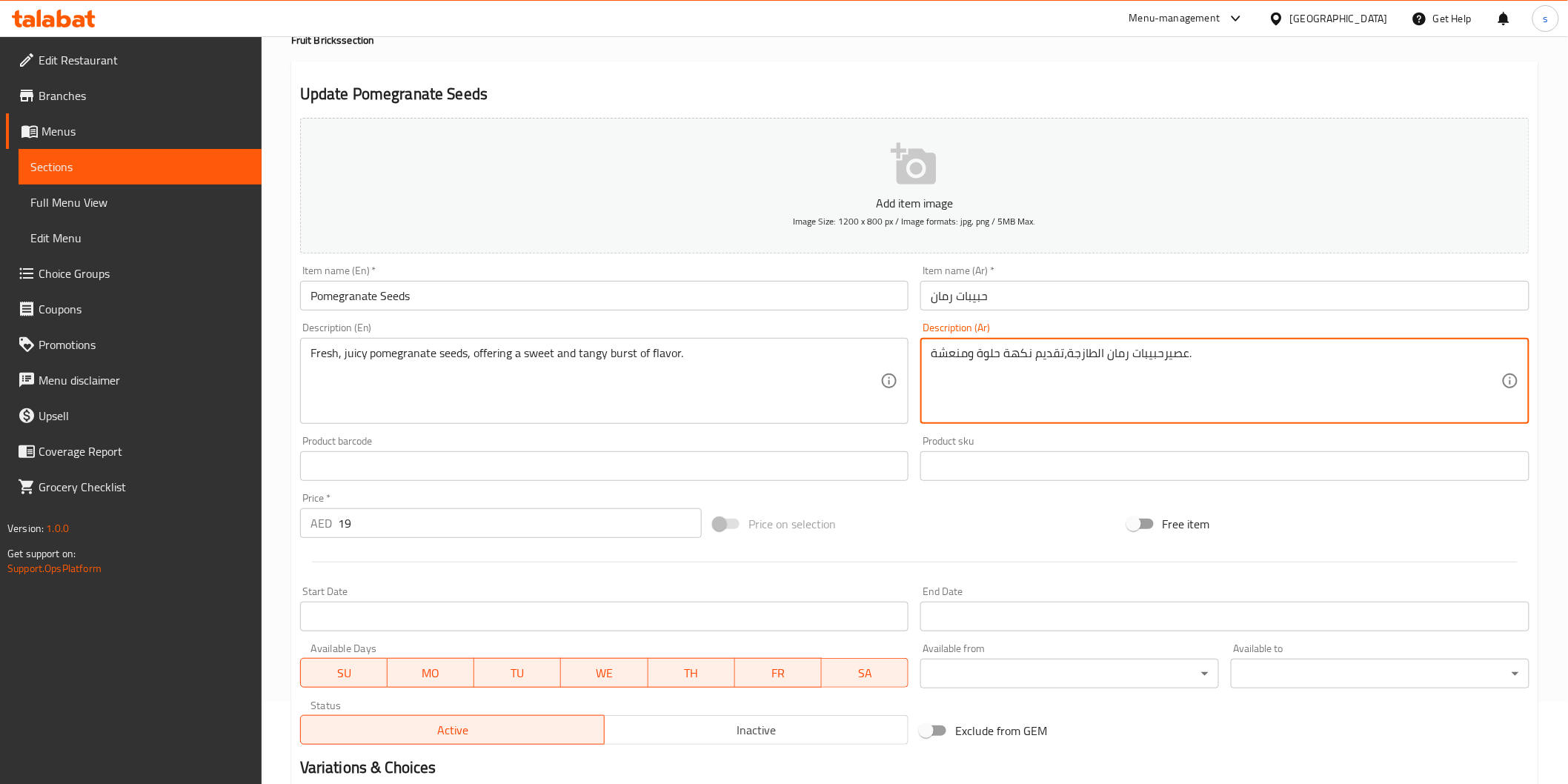
click at [1102, 368] on textarea "عصيرحبيبات رمان الطازجة،تقديم نكهة حلوة ومنعشة." at bounding box center [1216, 381] width 571 height 70
click at [1343, 384] on textarea "عصيرحبيبات رمان الطازجة،تقديم نكهة حلوة ومنعشة." at bounding box center [1216, 381] width 571 height 70
click at [1468, 371] on textarea "عصيرحبيبات رمان الطازجة،تقديم نكهة حلوة ومنعشة." at bounding box center [1216, 381] width 571 height 70
click at [1479, 357] on textarea "عصيرحبيبات رمان الطازجة،تقديم نكهة حلوة ومنعشة." at bounding box center [1216, 381] width 571 height 70
click at [1475, 360] on textarea "عصيرحبيبات رمان الطازجة،تقديم نكهة حلوة ومنعشة." at bounding box center [1216, 381] width 571 height 70
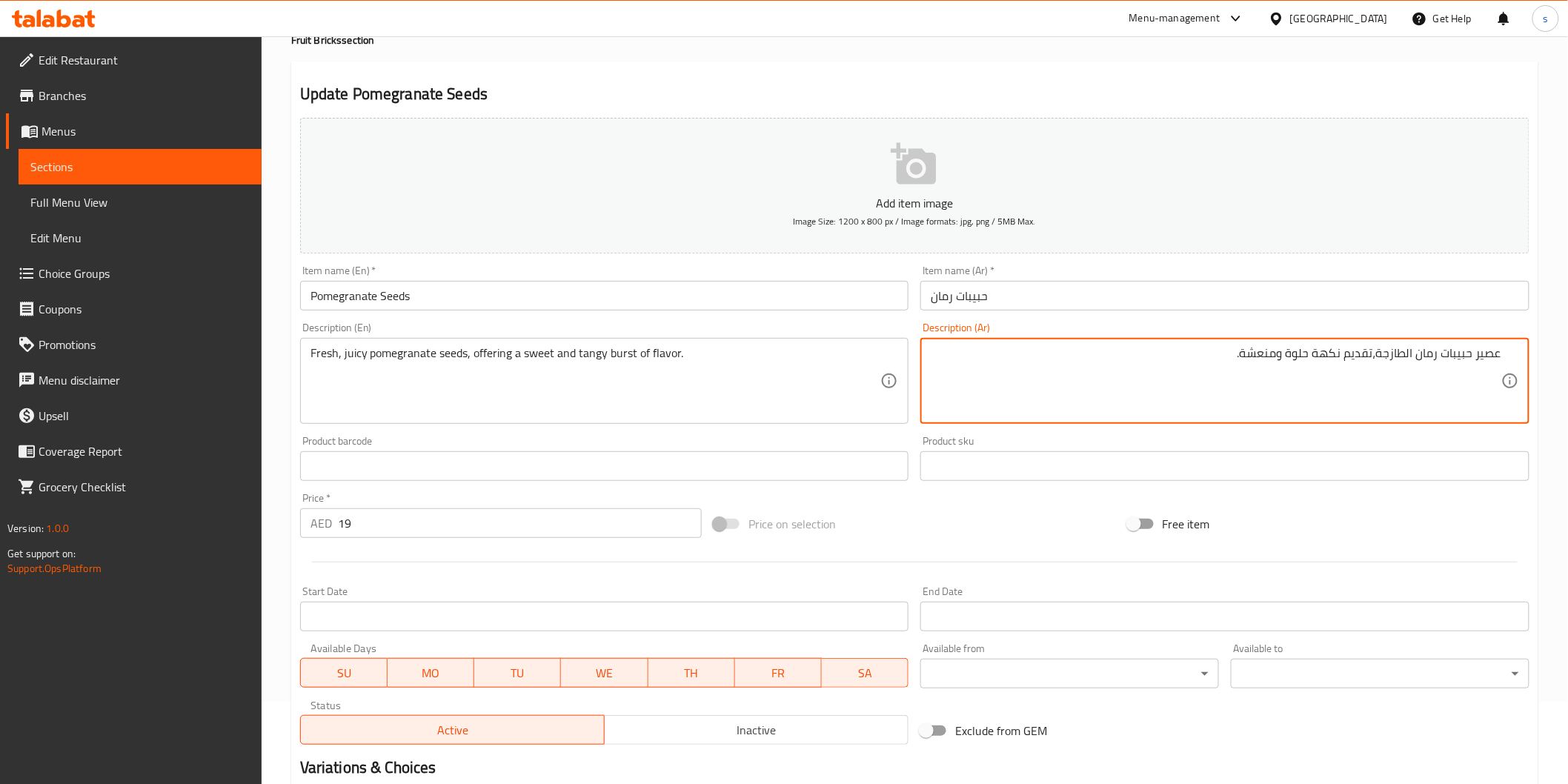
click at [1463, 403] on textarea "عصير حبيبات رمان الطازجة،تقديم نكهة حلوة ومنعشة." at bounding box center [1216, 381] width 571 height 70
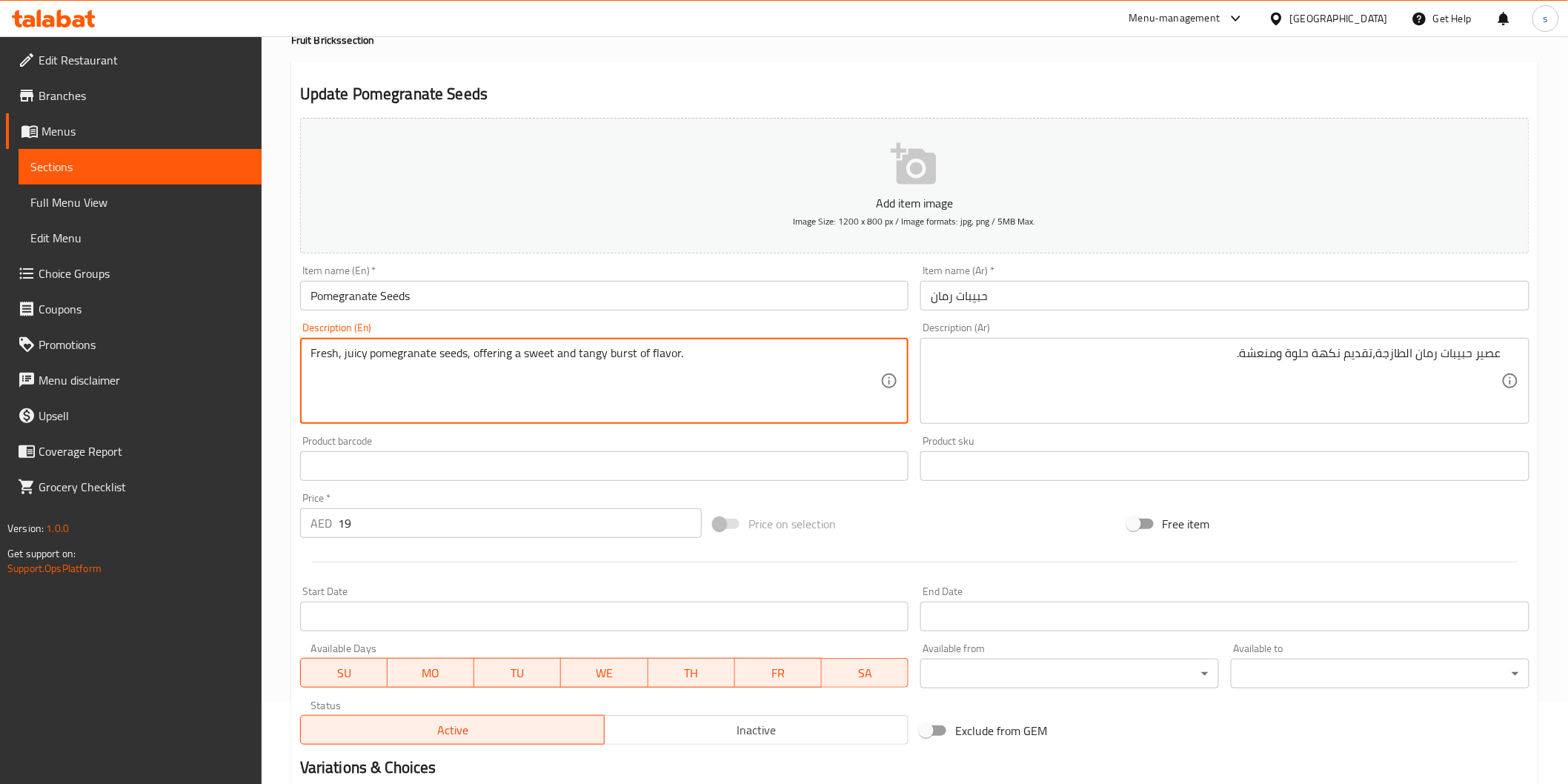
click at [367, 356] on textarea "Fresh, juicy pomegranate seeds, offering a sweet and tangy burst of flavor." at bounding box center [596, 381] width 571 height 70
click at [357, 353] on textarea "Fresh, juicy pomegranate seeds, offering a sweet and tangy burst of flavor." at bounding box center [596, 381] width 571 height 70
click at [1491, 351] on textarea "عصير حبيبات رمان الطازجة،تقديم نكهة حلوة ومنعشة." at bounding box center [1216, 381] width 571 height 70
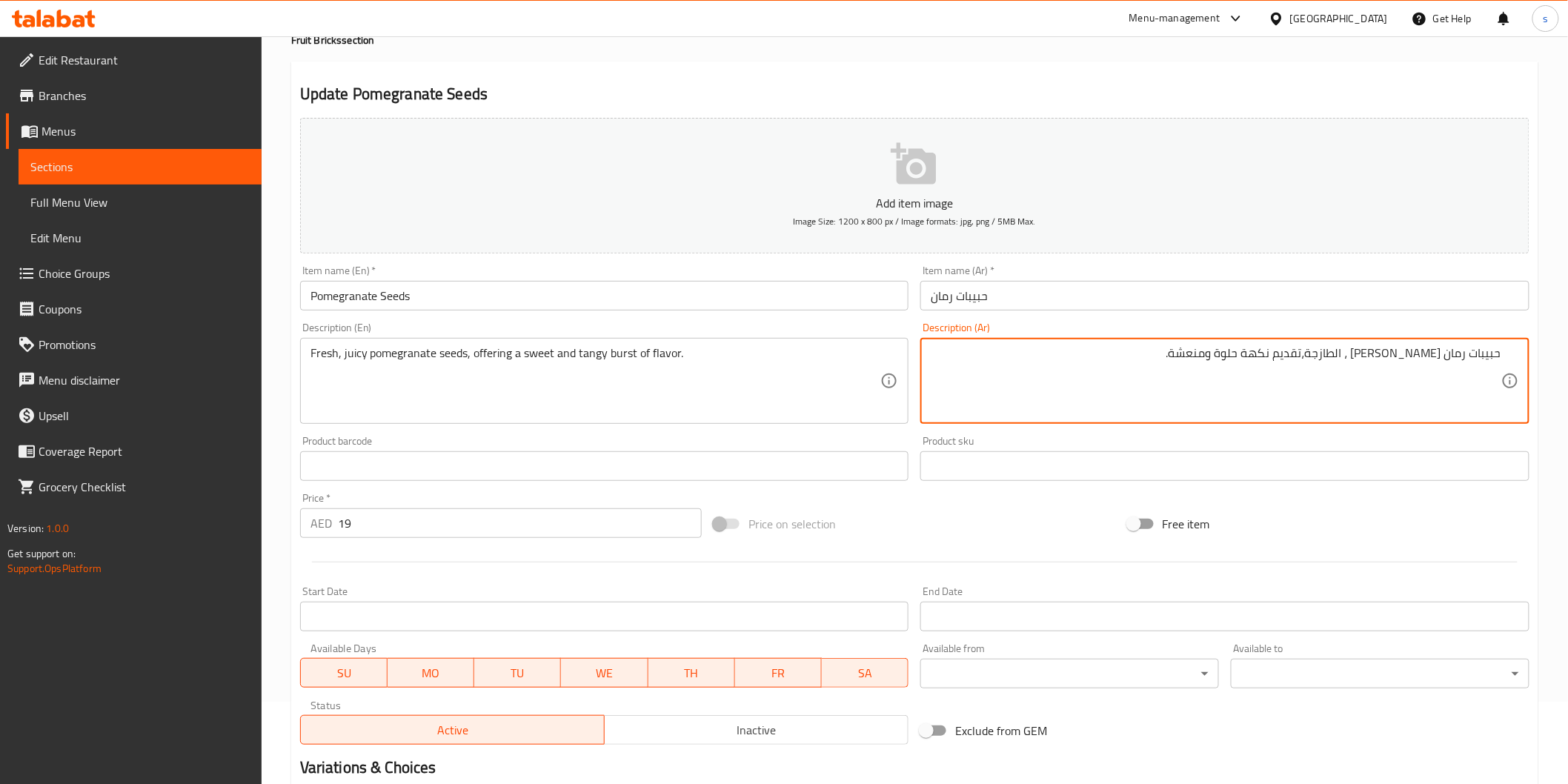
click at [1365, 364] on textarea "حبيبات رمان جوسي ، الطازجة،تقديم نكهة حلوة ومنعشة." at bounding box center [1216, 381] width 571 height 70
click at [1360, 361] on textarea "حبيبات رمان جوسي ، الطازجة ،تقديم نكهة حلوة ومنعشة." at bounding box center [1216, 381] width 571 height 70
click at [1359, 357] on textarea "حبيبات رمان جوسي ، الطازجة ،تقديم نكهة حلوة ومنعشة." at bounding box center [1216, 381] width 571 height 70
drag, startPoint x: 1359, startPoint y: 359, endPoint x: 1216, endPoint y: 384, distance: 145.2
click at [1216, 384] on textarea "حبيبات رمان جوسي ، الطازجة ، تقديم نكهة حلوة ومنعشة." at bounding box center [1216, 381] width 571 height 70
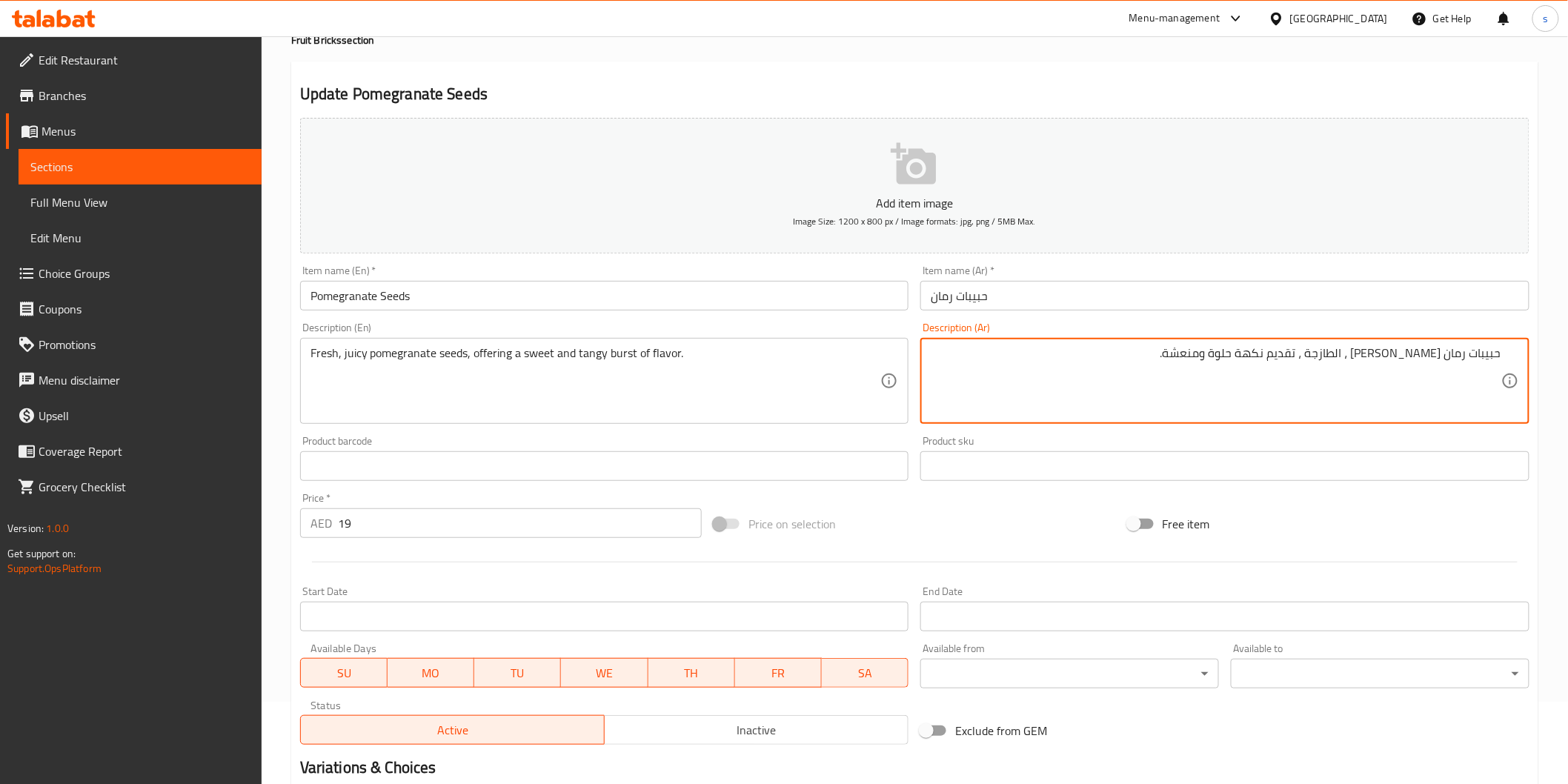
click at [1223, 368] on textarea "حبيبات رمان جوسي ، الطازجة ، تقديم نكهة حلوة ومنعشة." at bounding box center [1216, 381] width 571 height 70
click at [1223, 366] on textarea "حبيبات رمان جوسي ، الطازجة ، تقديم نكهة حلوة ومنعشة." at bounding box center [1216, 381] width 571 height 70
click at [1225, 365] on textarea "حبيبات رمان جوسي ، الطازجة ، تقديم نكهة حلوة ومنعشة." at bounding box center [1216, 381] width 571 height 70
click at [1225, 361] on textarea "حبيبات رمان جوسي ، الطازجة ، تقديم نكهة حلوة ومنعشة." at bounding box center [1216, 381] width 571 height 70
click at [1227, 360] on textarea "حبيبات رمان جوسي ، الطازجة ، تقديم نكهة حلوة ومنعشة." at bounding box center [1216, 381] width 571 height 70
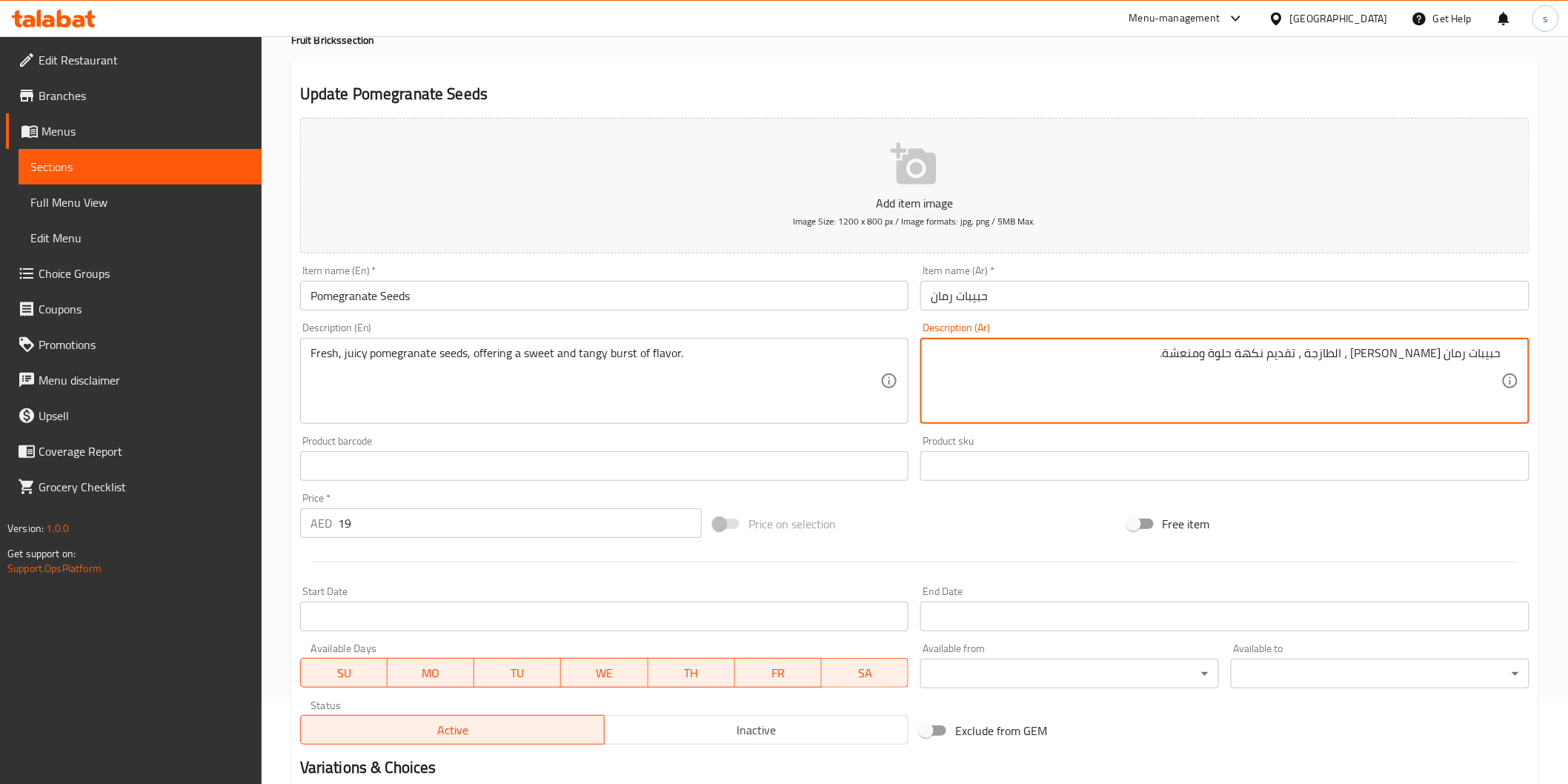
click at [1227, 360] on textarea "حبيبات رمان جوسي ، الطازجة ، تقديم نكهة حلوة ومنعشة." at bounding box center [1216, 381] width 571 height 70
click at [1236, 360] on textarea "حبيبات رمان جوسي ، الطازجة ، تقديم نكهة حلوة ومنعشة." at bounding box center [1216, 381] width 571 height 70
click at [1238, 352] on textarea "حبيبات رمان جوسي ، الطازجة ، تقديم نكهة حلوة ومنعشة." at bounding box center [1216, 381] width 571 height 70
click at [1345, 359] on textarea "حبيبات رمان جوسي ، الطازجة ، تقديم نكهة حلوة ومنعشة." at bounding box center [1216, 381] width 571 height 70
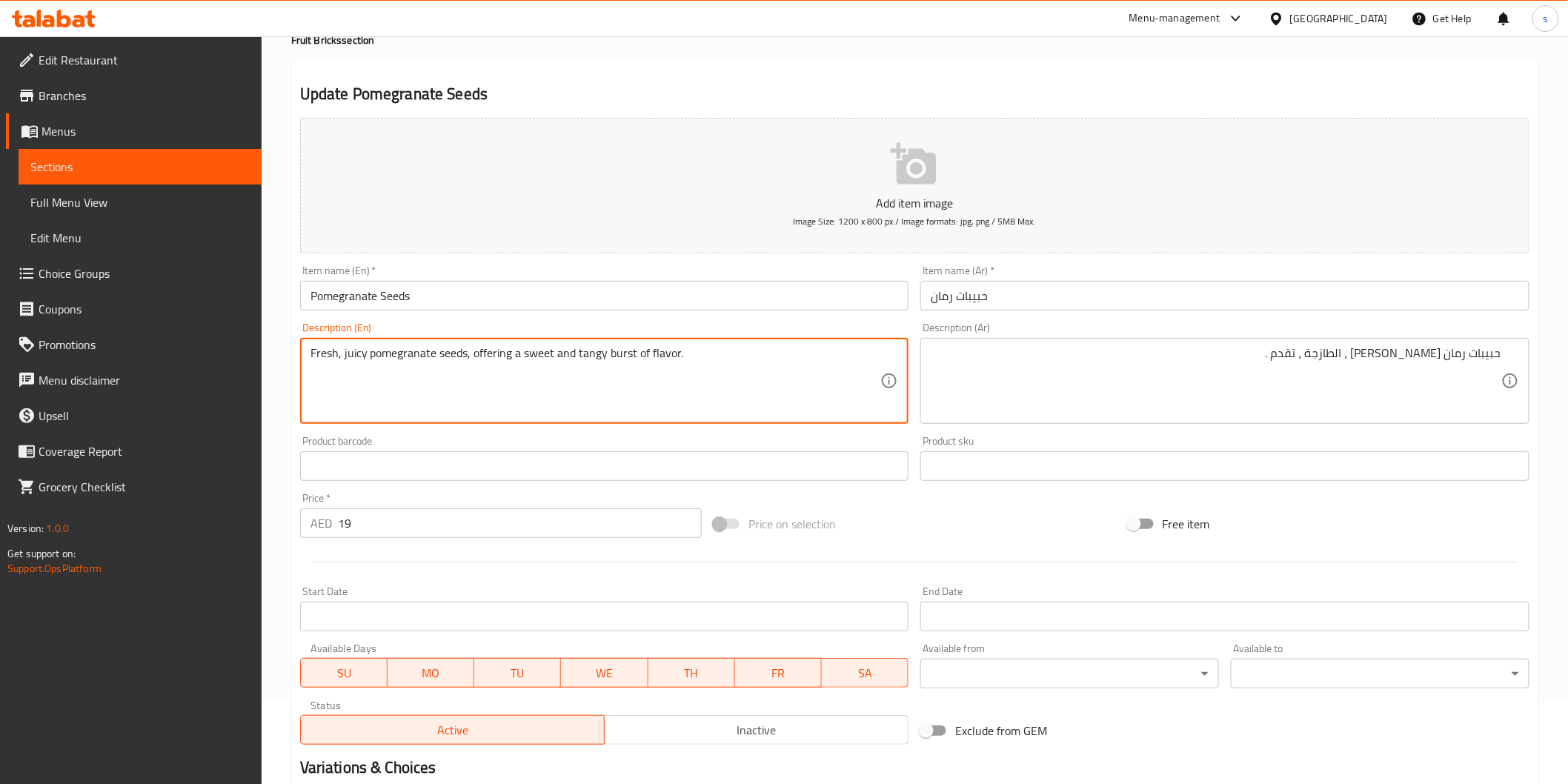
click at [621, 350] on textarea "Fresh, juicy pomegranate seeds, offering a sweet and tangy burst of flavor." at bounding box center [596, 381] width 571 height 70
click at [656, 351] on textarea "Fresh, juicy pomegranate seeds, offering a sweet and tangy burst of flavor." at bounding box center [596, 381] width 571 height 70
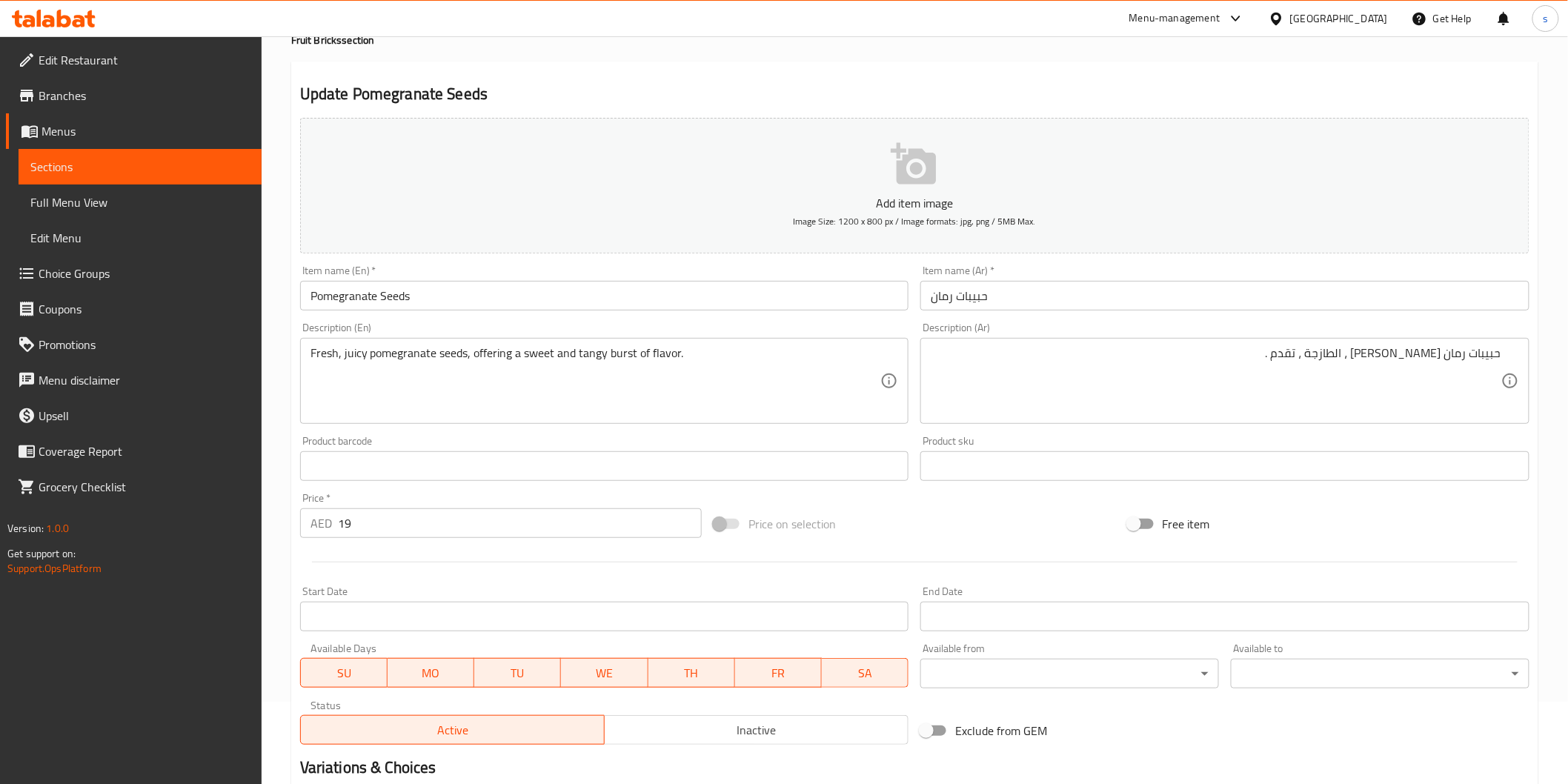
drag, startPoint x: 1329, startPoint y: 357, endPoint x: 1337, endPoint y: 373, distance: 17.9
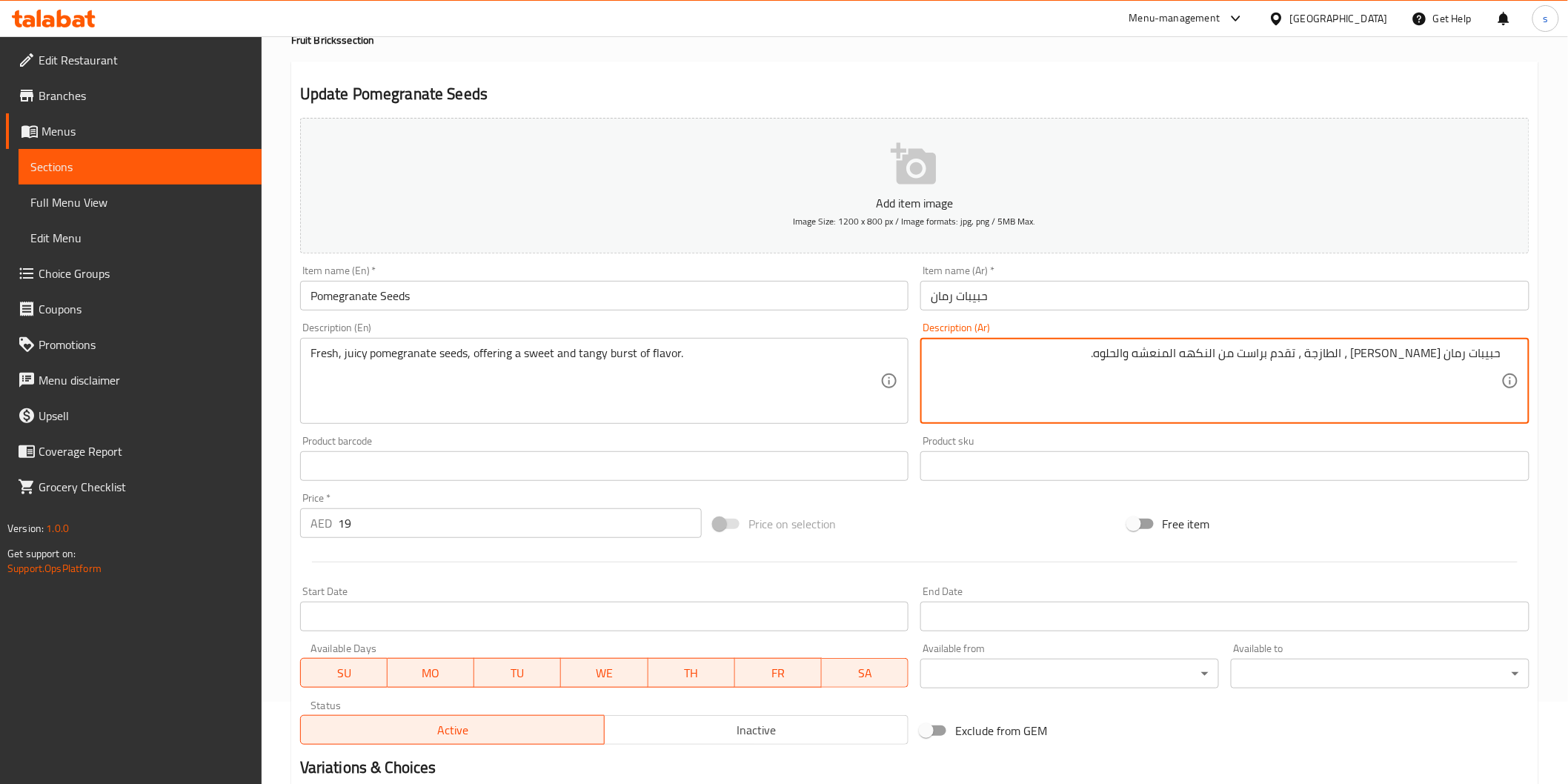
type textarea "حبيبات رمان جوسي ، الطازجة ، تقدم براست من النكهه المنعشه والحلوه."
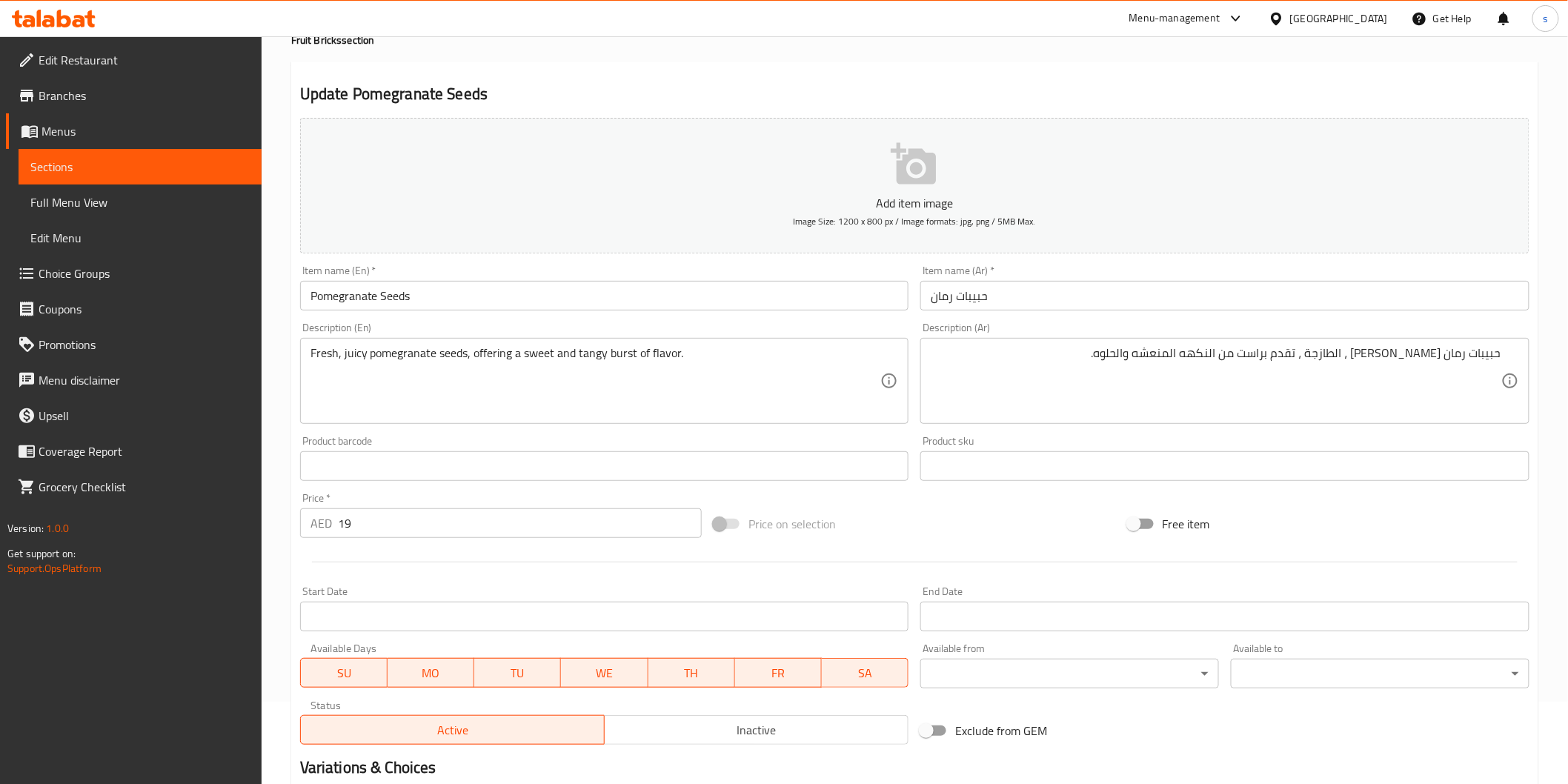
click at [1253, 523] on div "Free item" at bounding box center [1328, 524] width 413 height 40
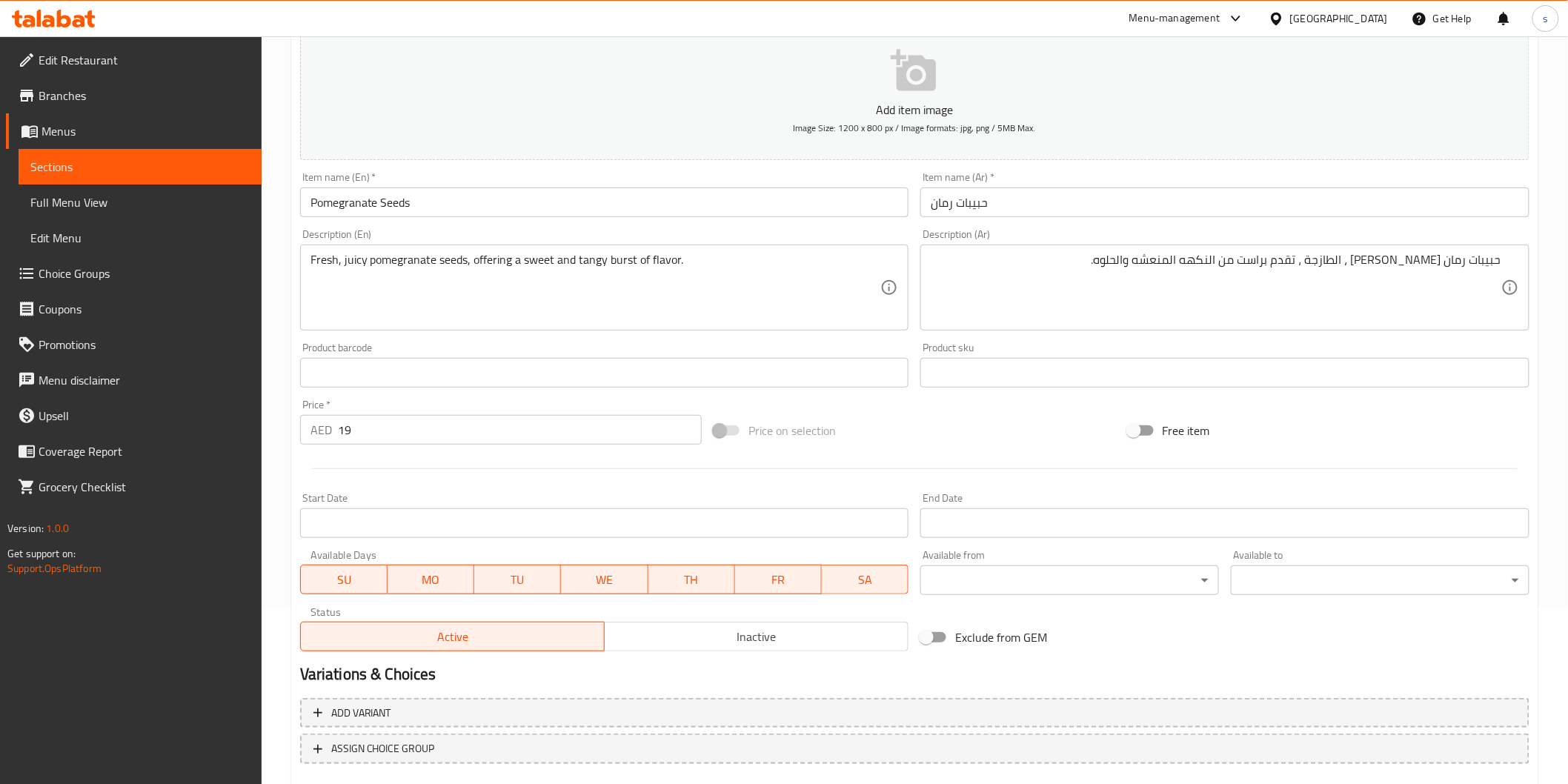
scroll to position [260, 0]
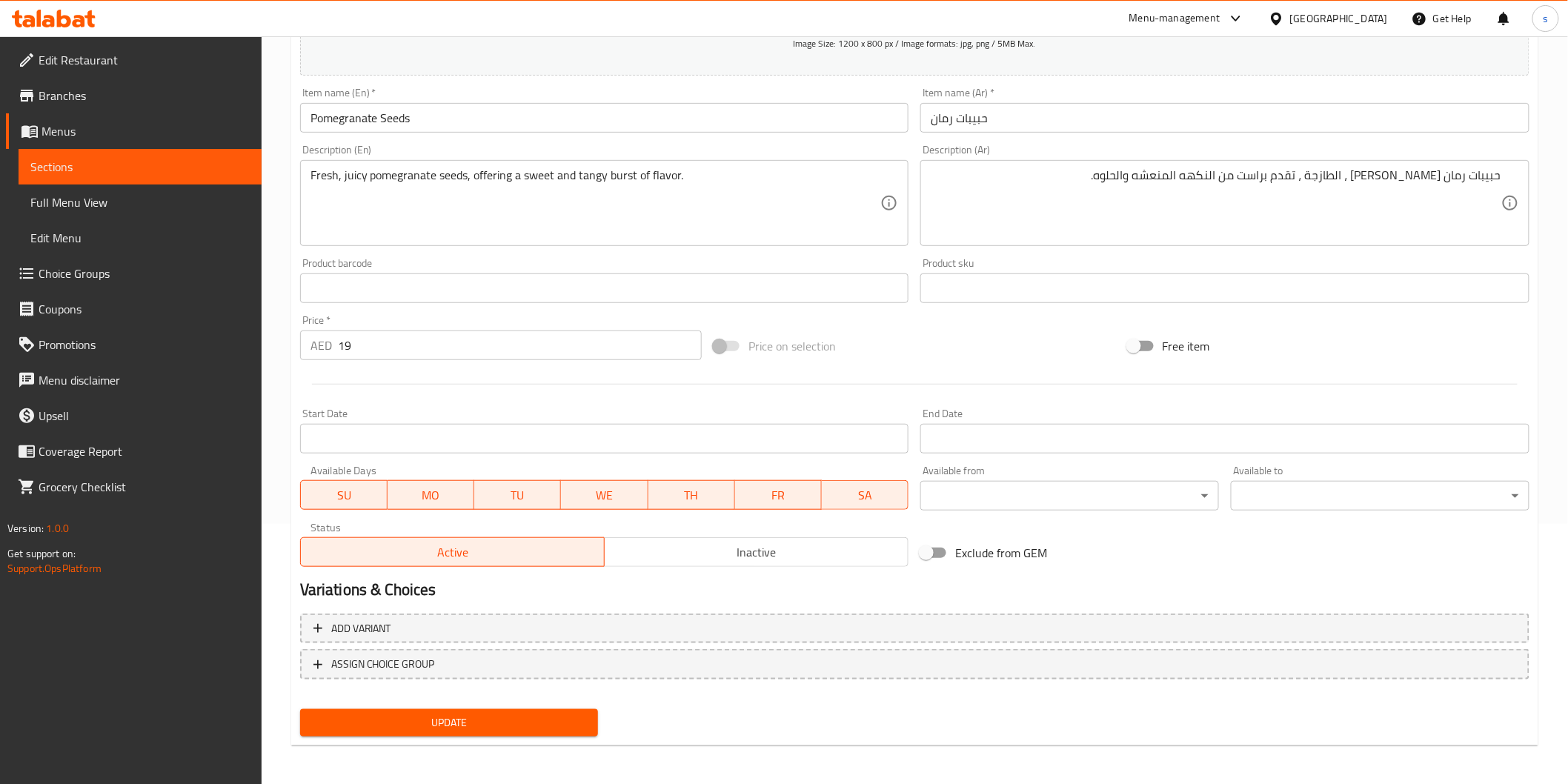
click at [460, 719] on span "Update" at bounding box center [449, 722] width 275 height 18
click at [179, 210] on span "Full Menu View" at bounding box center [140, 202] width 219 height 18
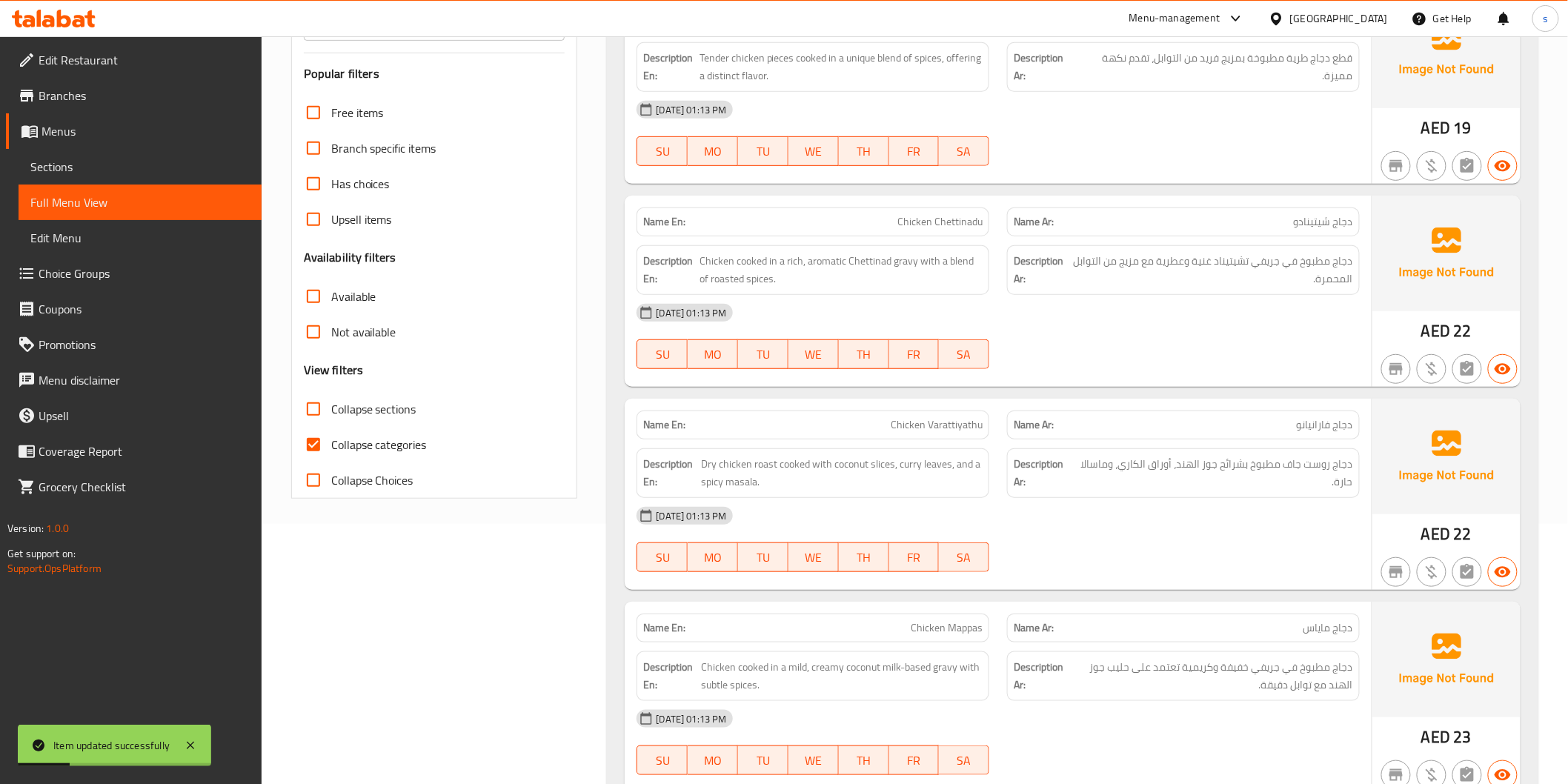
click at [364, 445] on span "Collapse categories" at bounding box center [378, 445] width 95 height 18
click at [331, 445] on input "Collapse categories" at bounding box center [313, 444] width 35 height 35
checkbox input "false"
click at [372, 397] on label "Collapse sections" at bounding box center [356, 409] width 121 height 35
click at [331, 397] on input "Collapse sections" at bounding box center [313, 409] width 35 height 35
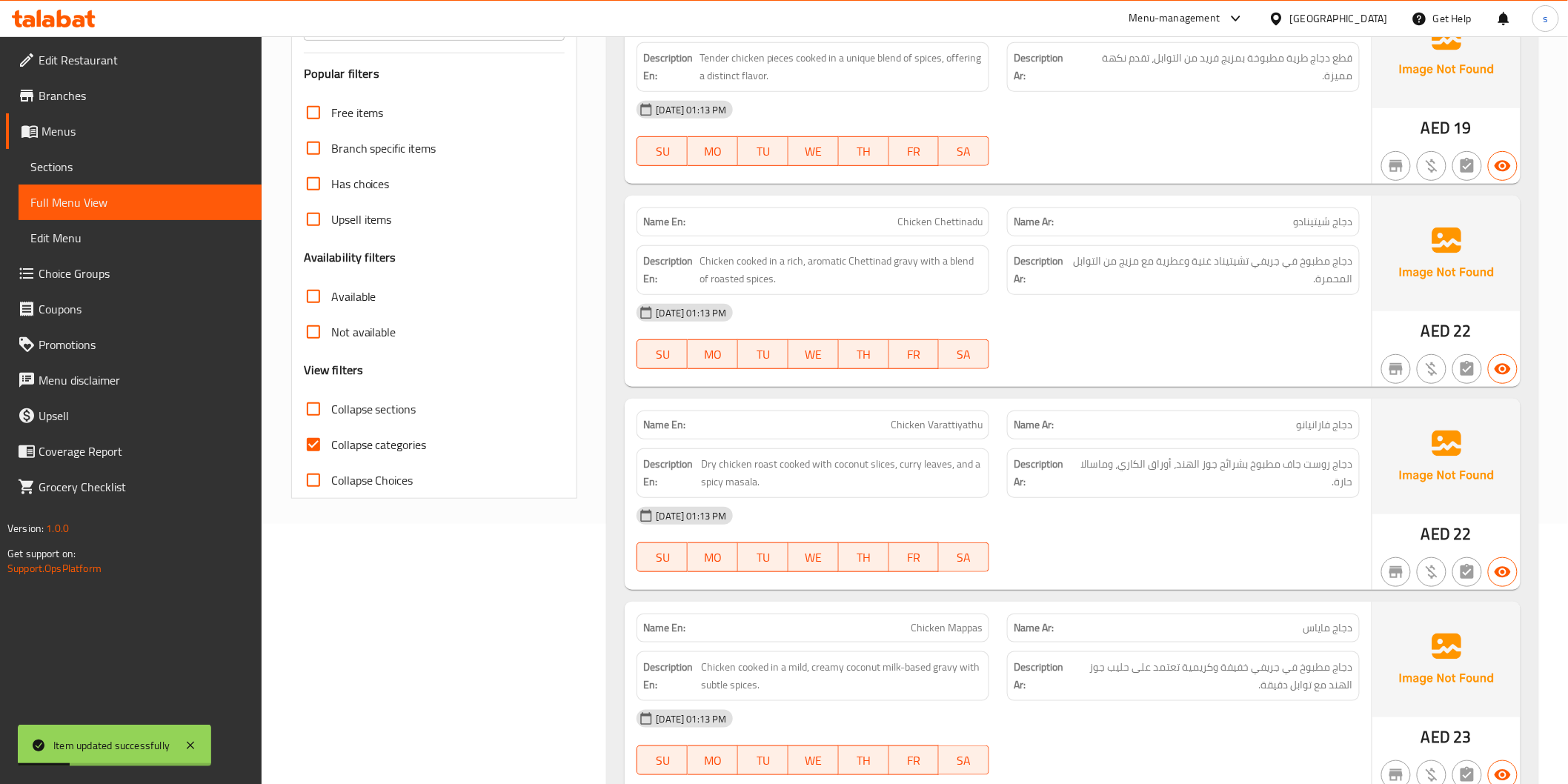
checkbox input "true"
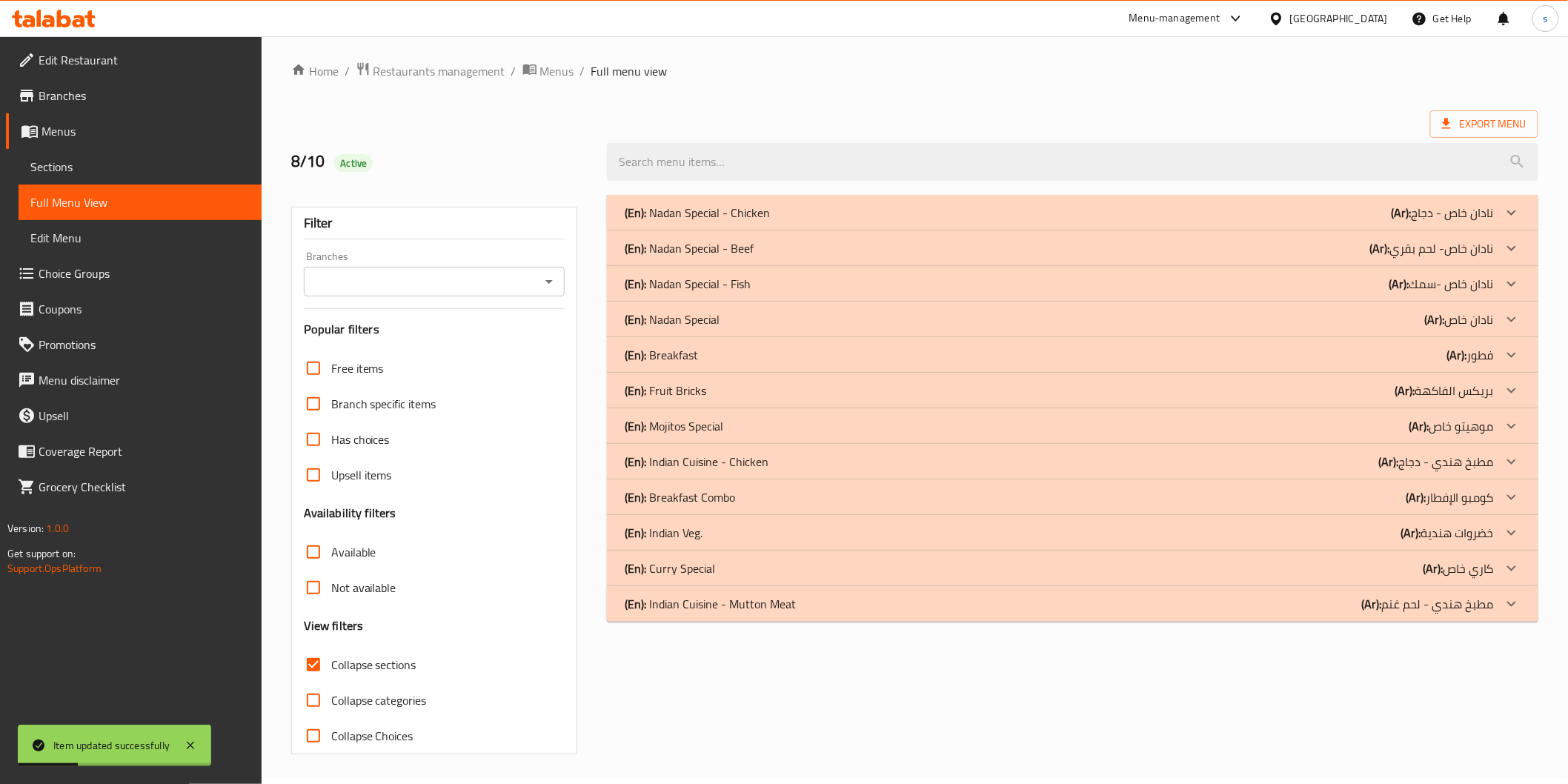
scroll to position [4, 0]
click at [754, 571] on div "(En): Curry Special (Ar): كاري خاص" at bounding box center [1058, 569] width 868 height 18
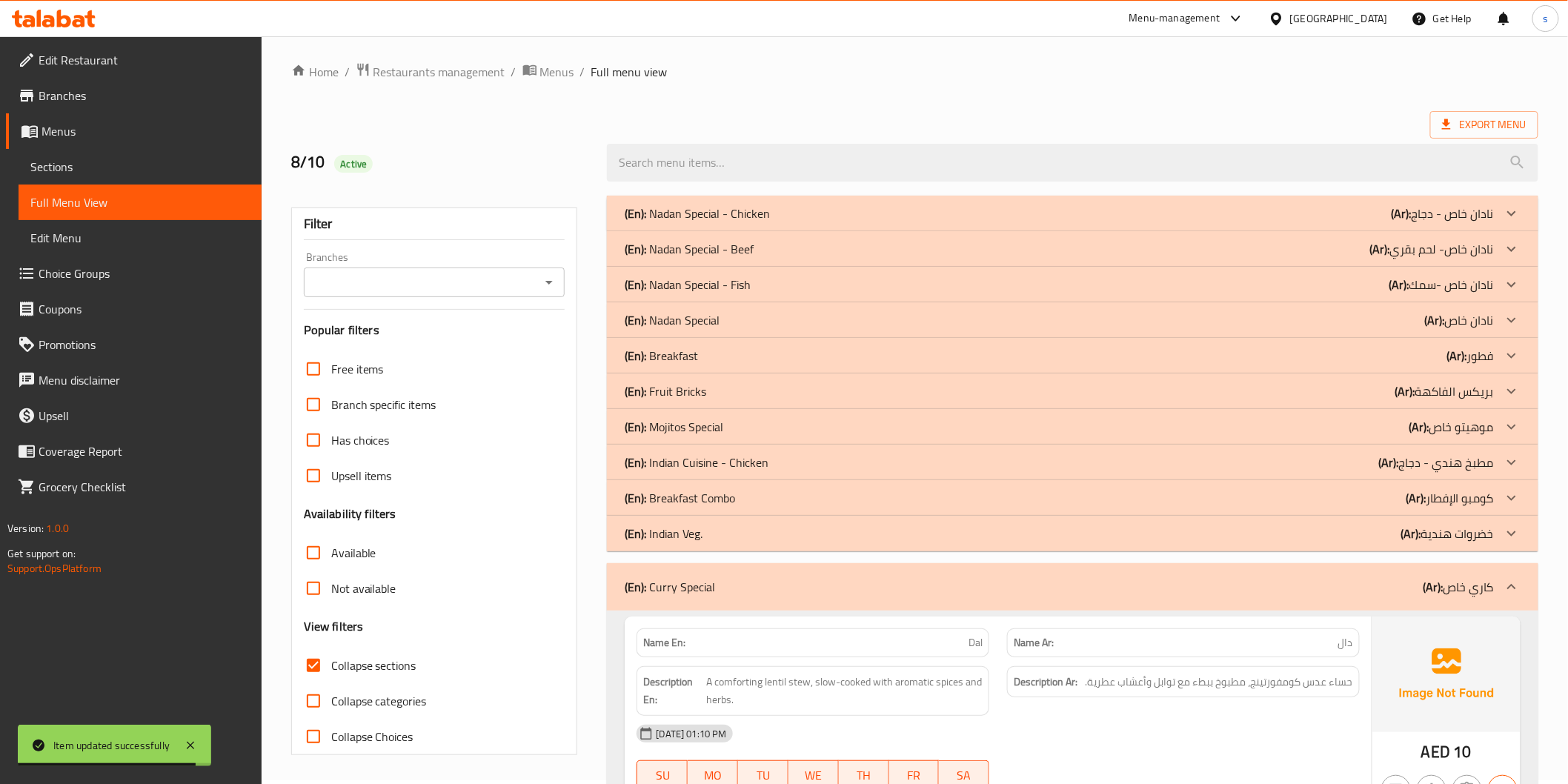
click at [783, 490] on div "(En): Breakfast Combo (Ar): كومبو الإفطار" at bounding box center [1058, 498] width 868 height 18
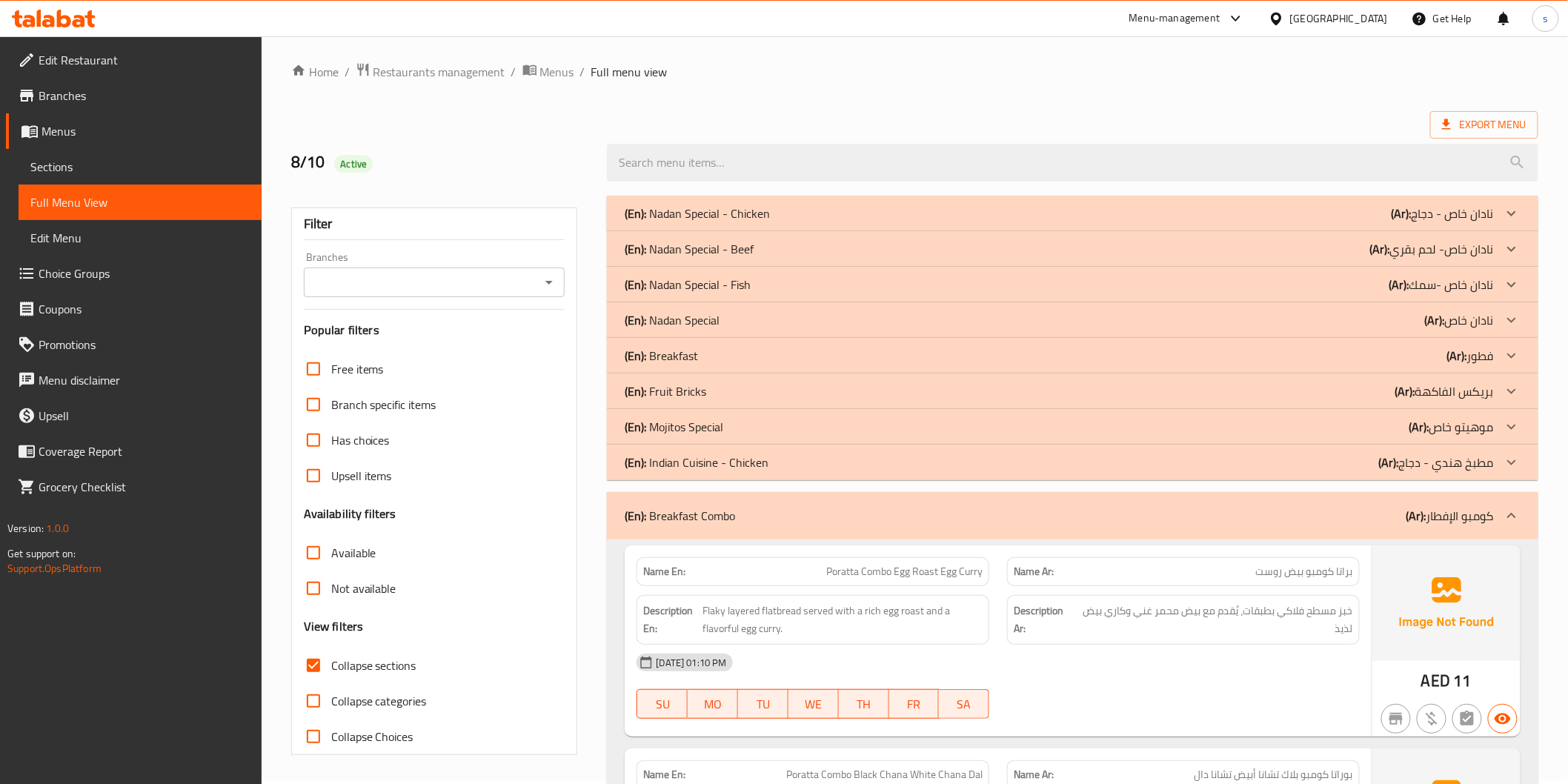
click at [846, 424] on div "(En): Mojitos Special (Ar): موهيتو خاص" at bounding box center [1058, 427] width 868 height 18
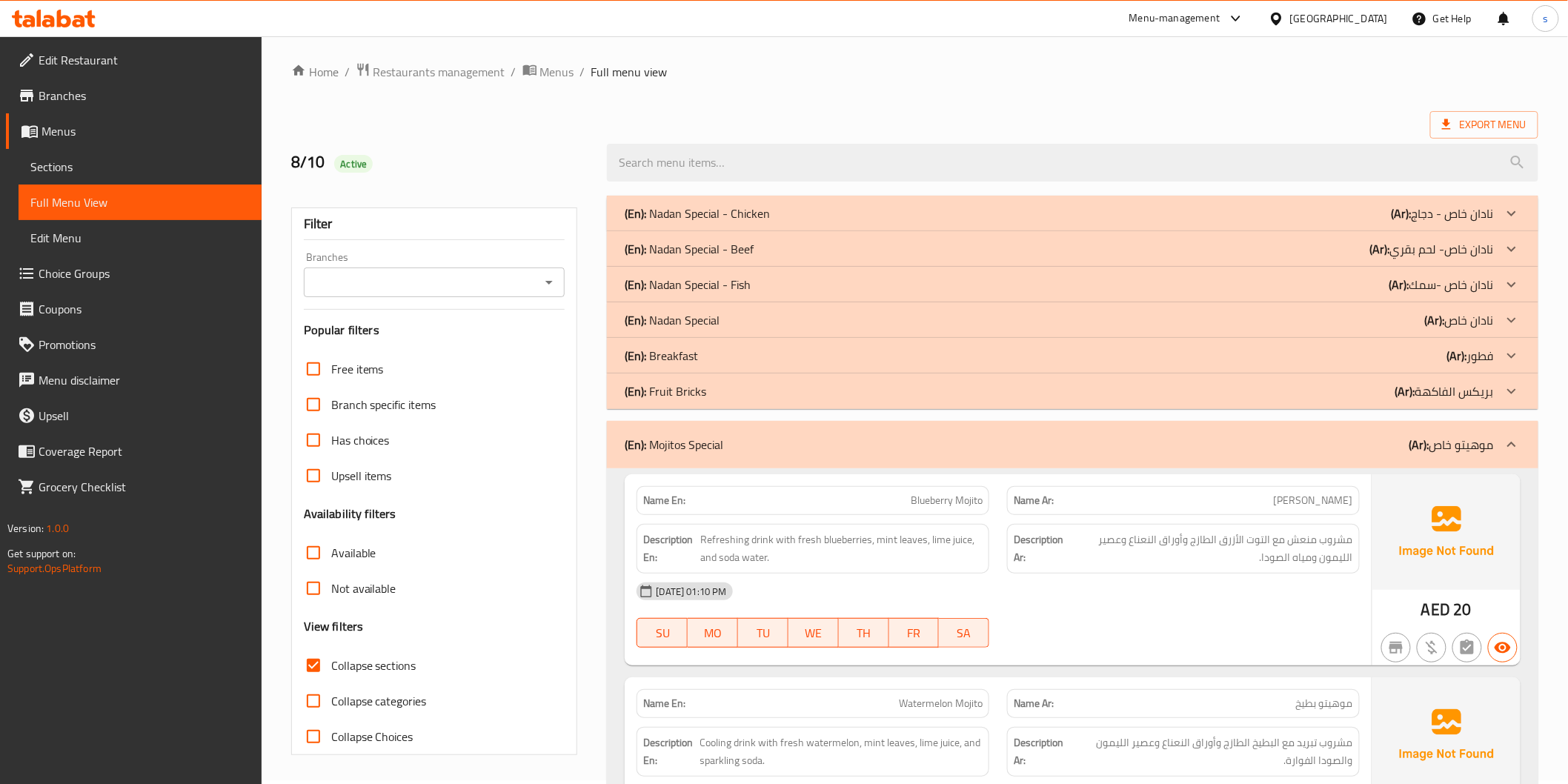
click at [938, 400] on div "(En): Fruit Bricks (Ar): بريكس الفاكهة" at bounding box center [1072, 391] width 930 height 35
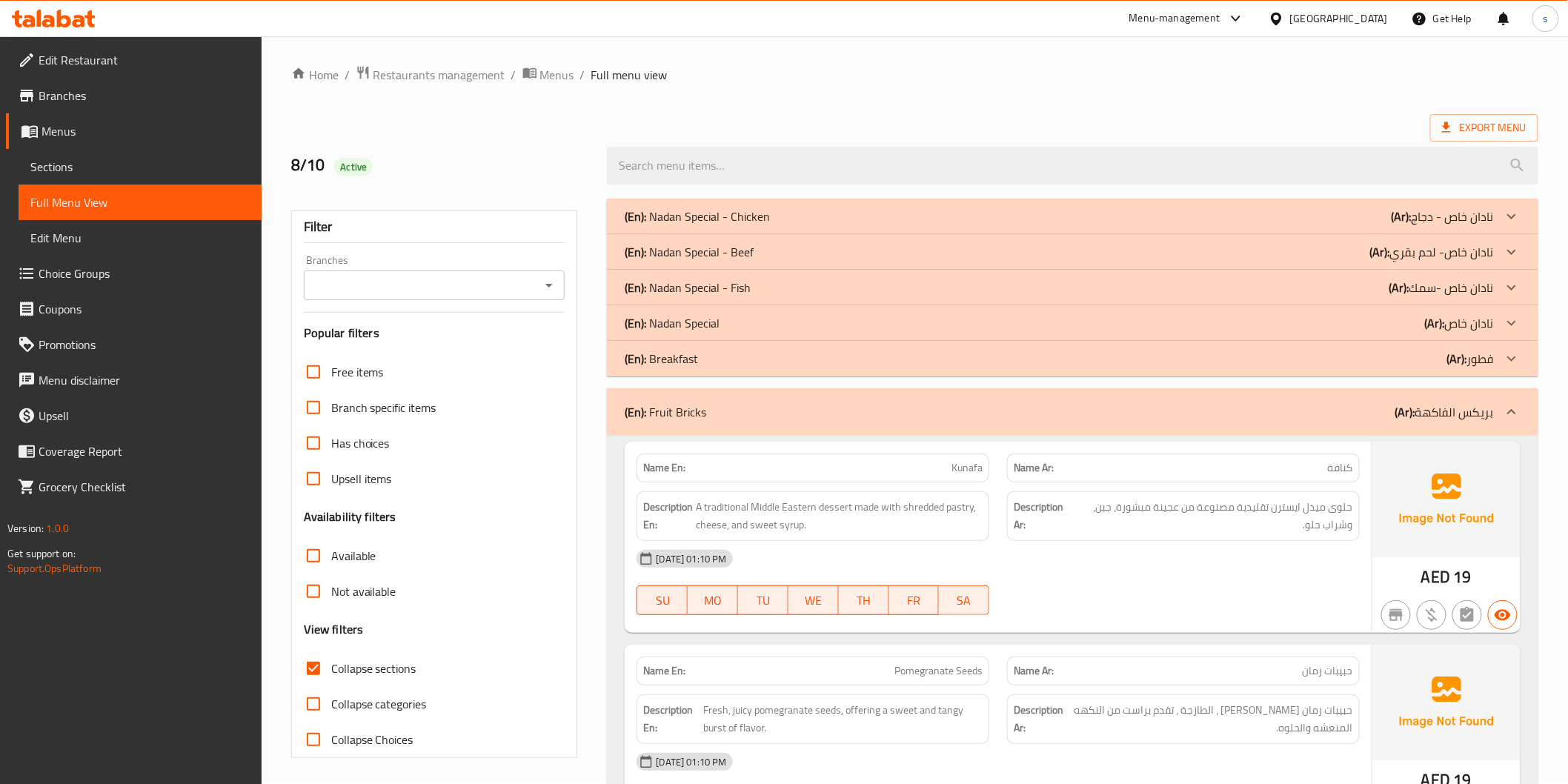
scroll to position [0, 0]
click at [665, 351] on p "(En): Breakfast" at bounding box center [661, 360] width 73 height 18
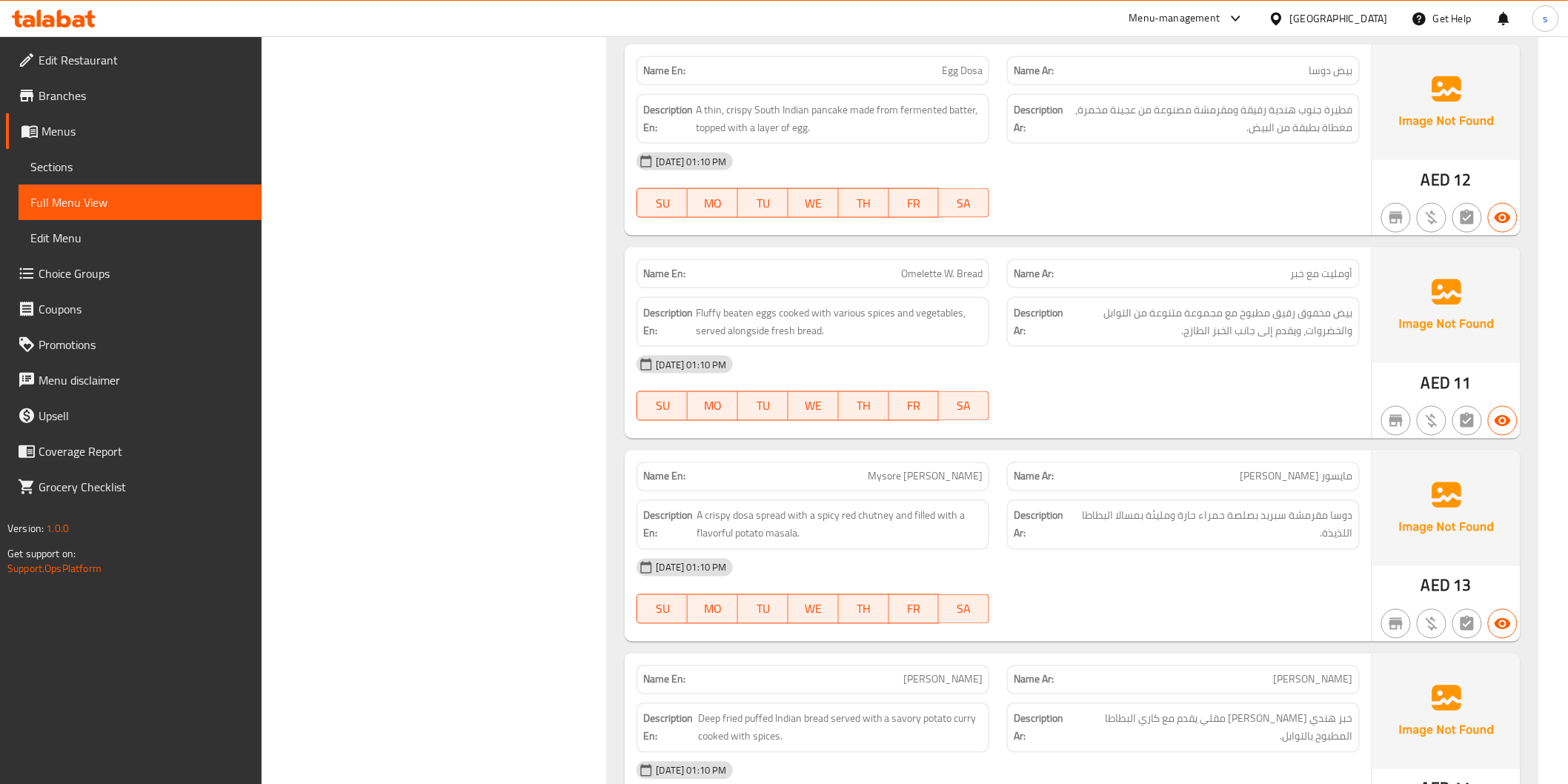
scroll to position [905, 0]
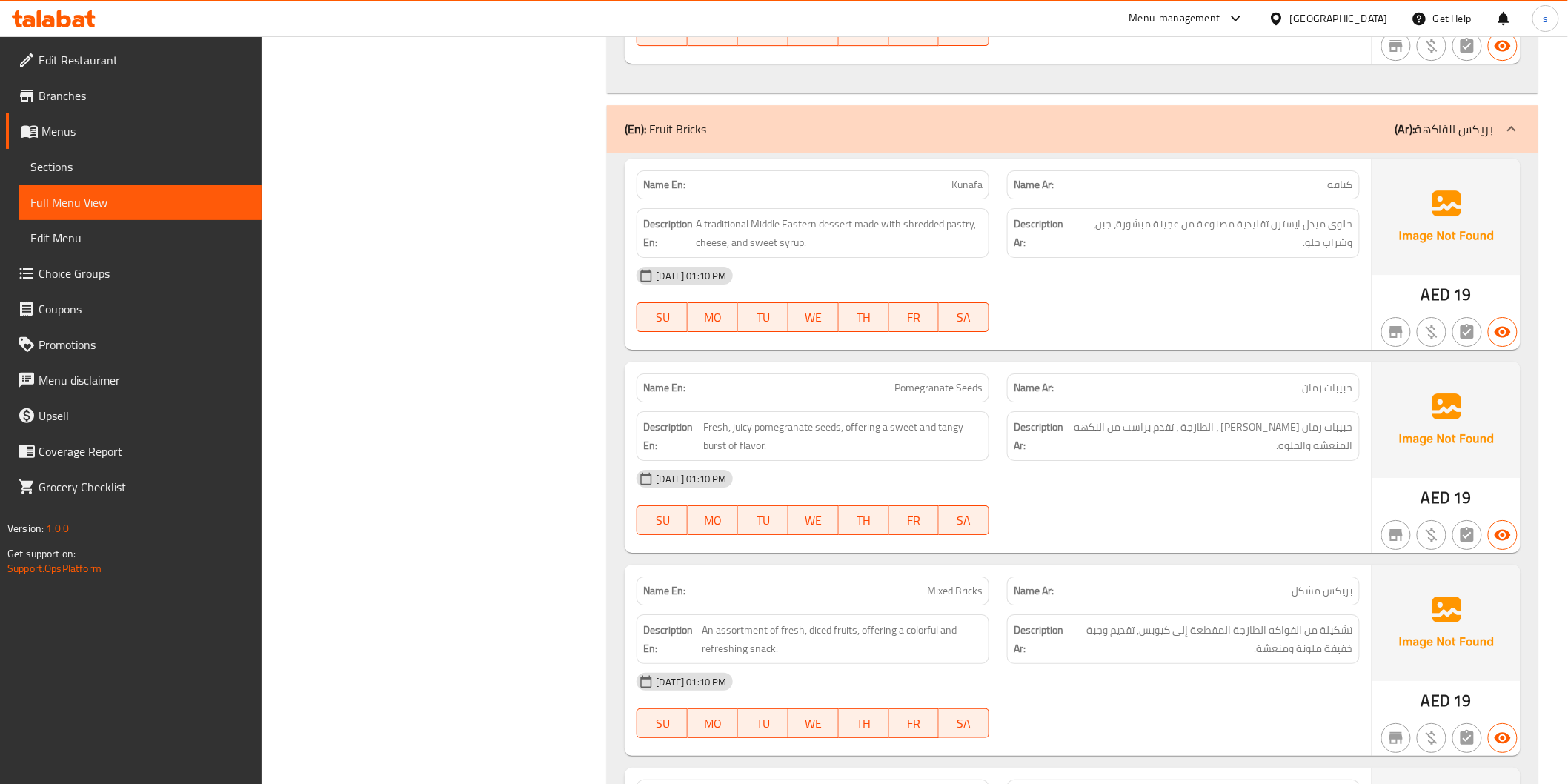
click at [1042, 452] on strong "Description Ar:" at bounding box center [1039, 436] width 51 height 36
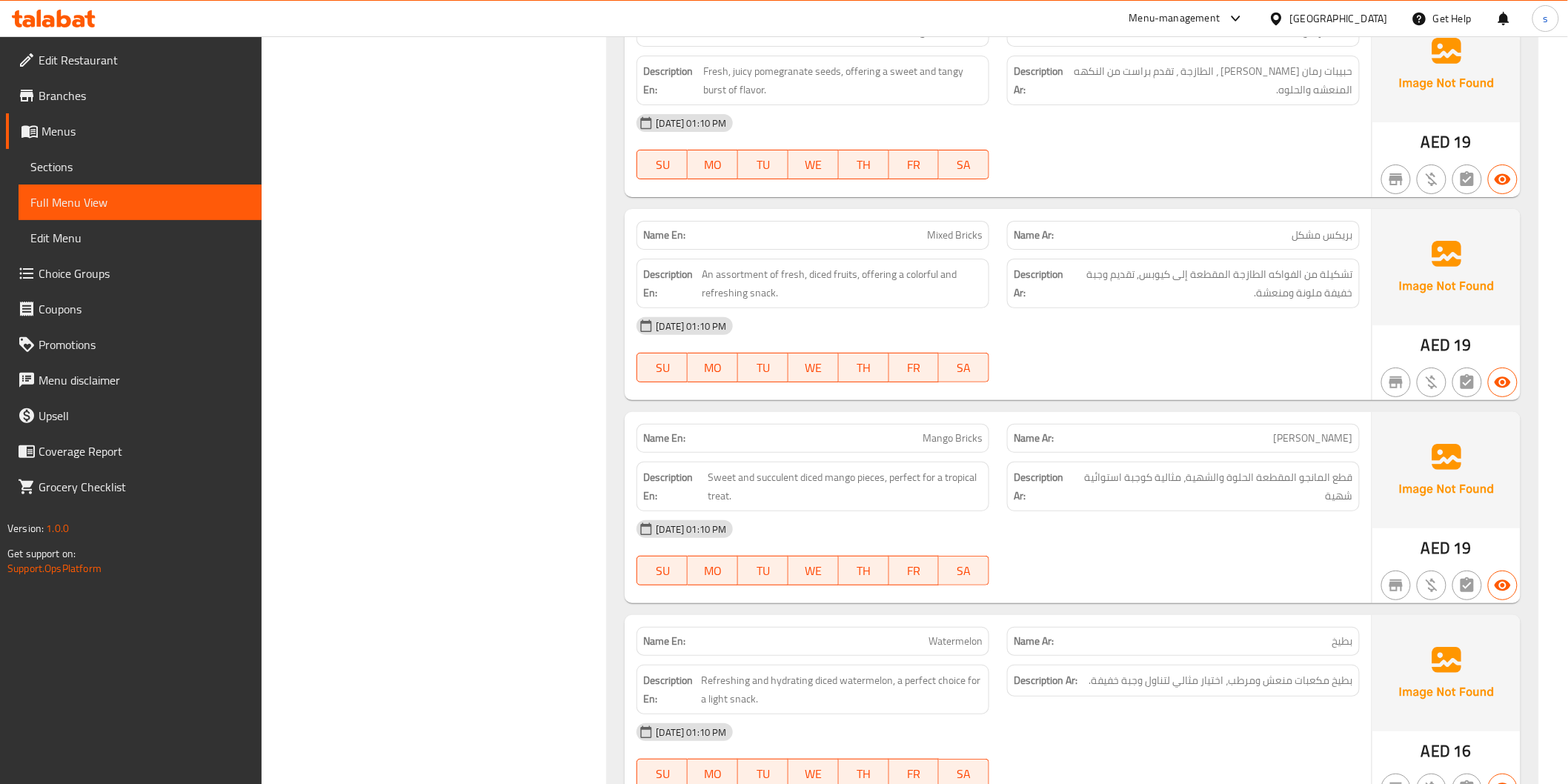
scroll to position [4737, 0]
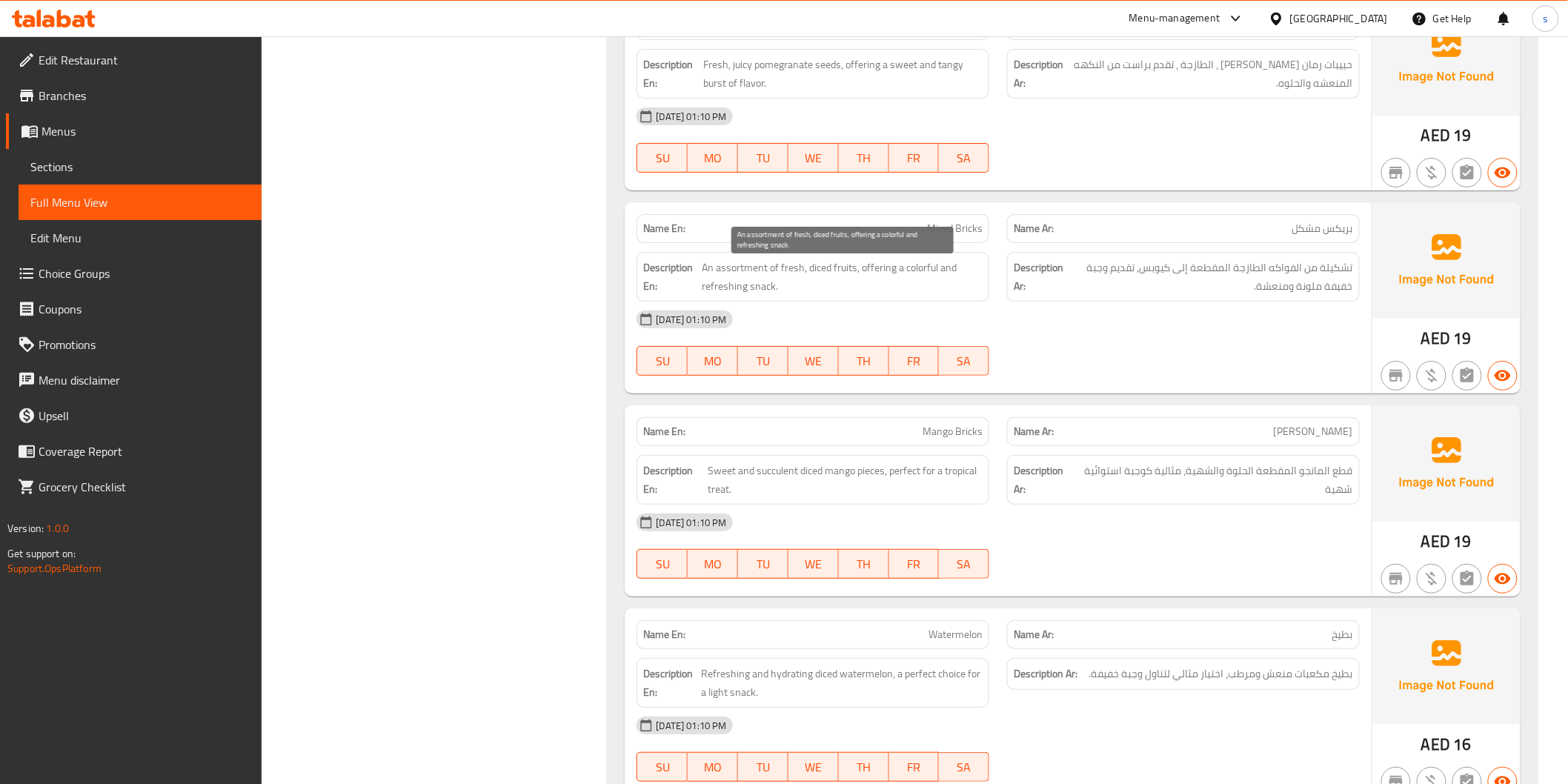
click at [818, 277] on span "An assortment of fresh, diced fruits, offering a colorful and refreshing snack." at bounding box center [842, 277] width 281 height 36
click at [848, 268] on span "An assortment of fresh, diced fruits, offering a colorful and refreshing snack." at bounding box center [842, 277] width 281 height 36
click at [818, 265] on span "An assortment of fresh, diced fruits, offering a colorful and refreshing snack." at bounding box center [842, 277] width 281 height 36
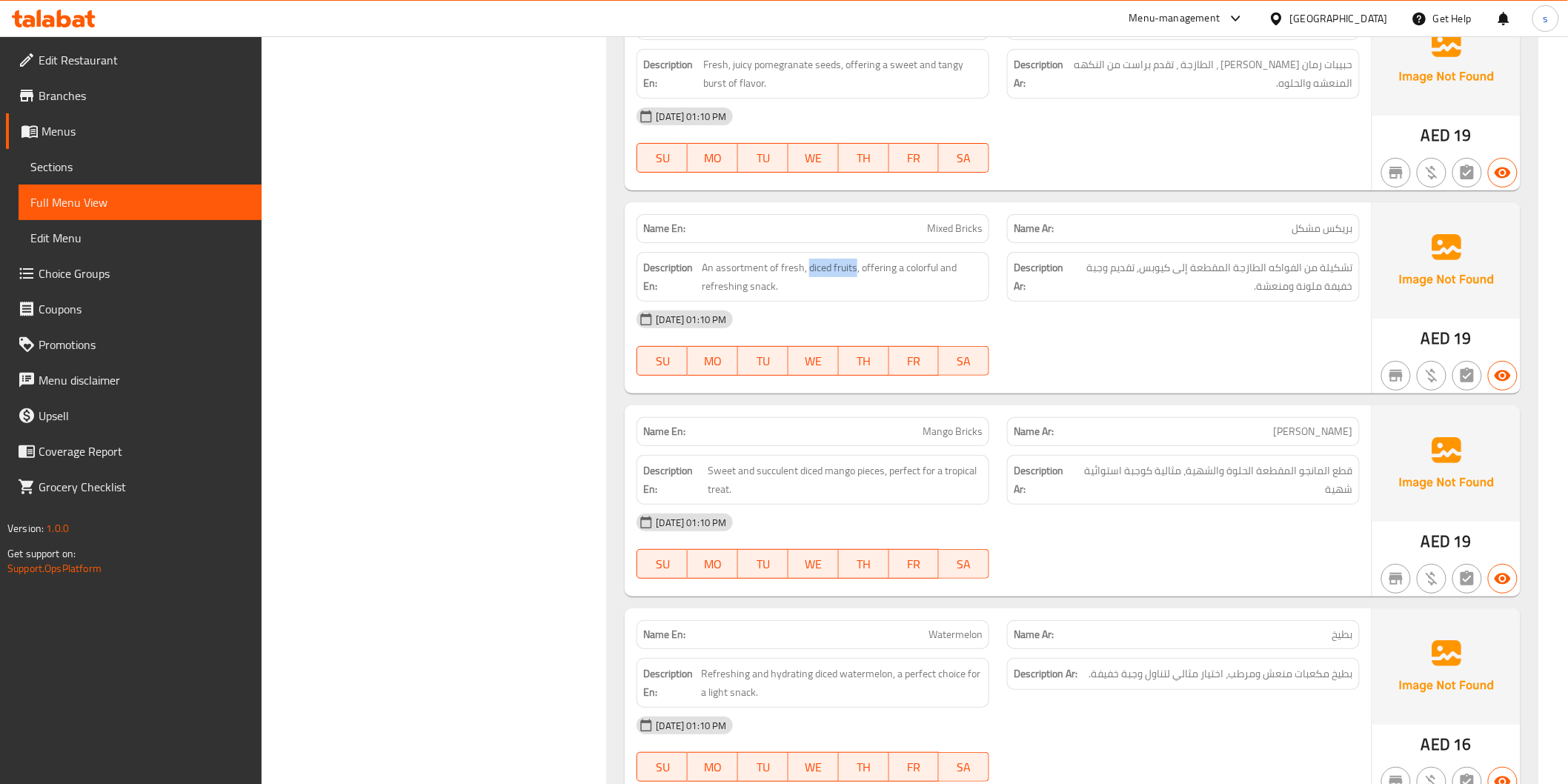
click at [968, 225] on span "Mixed Bricks" at bounding box center [955, 229] width 55 height 16
click at [539, 447] on div "Filter Branches Branches Popular filters Free items Branch specific items Has c…" at bounding box center [440, 474] width 316 height 10042
click at [1086, 361] on div "08-10-2025 01:10 PM SU MO TU WE TH FR SA" at bounding box center [997, 342] width 740 height 83
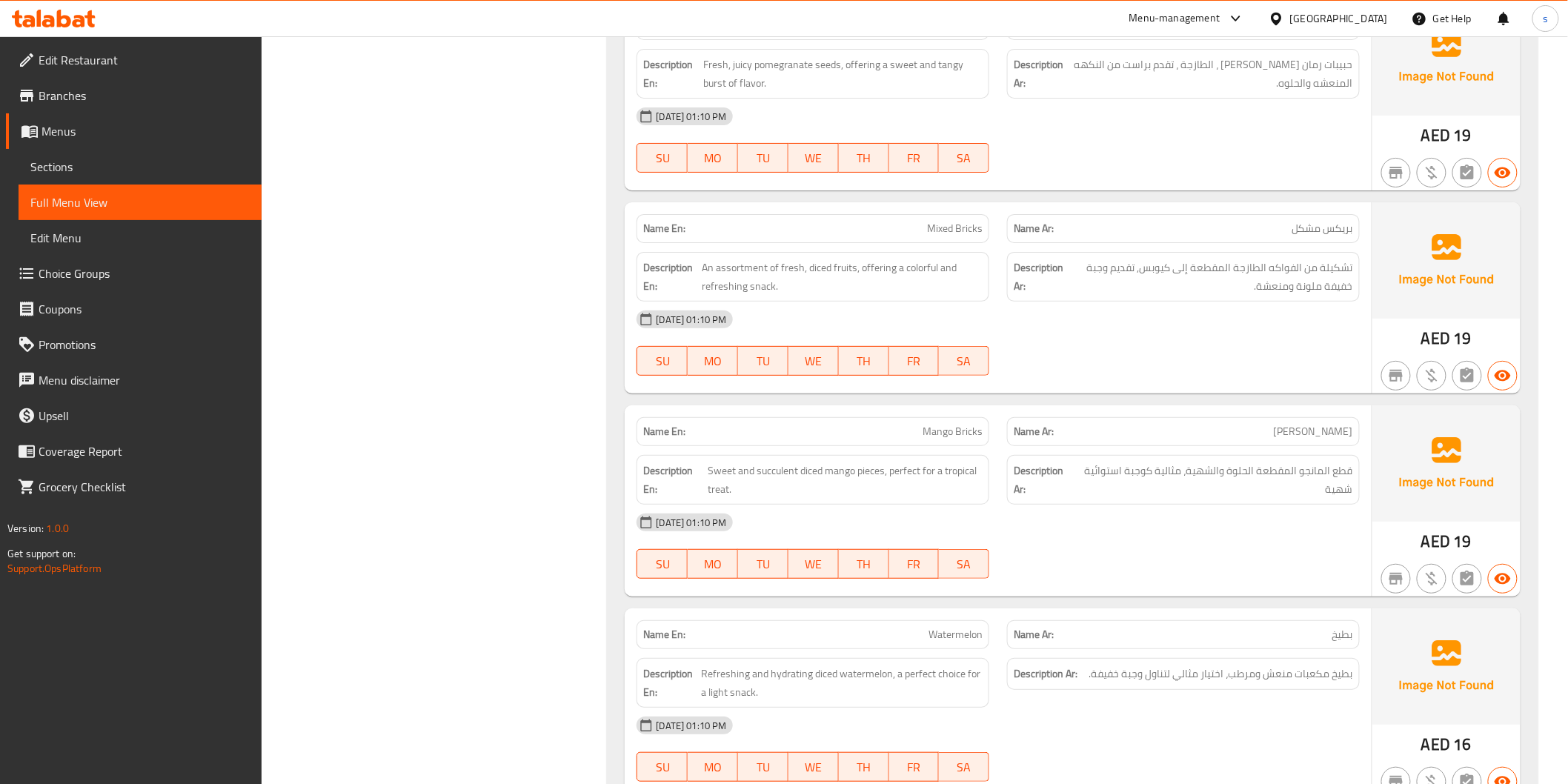
scroll to position [4820, 0]
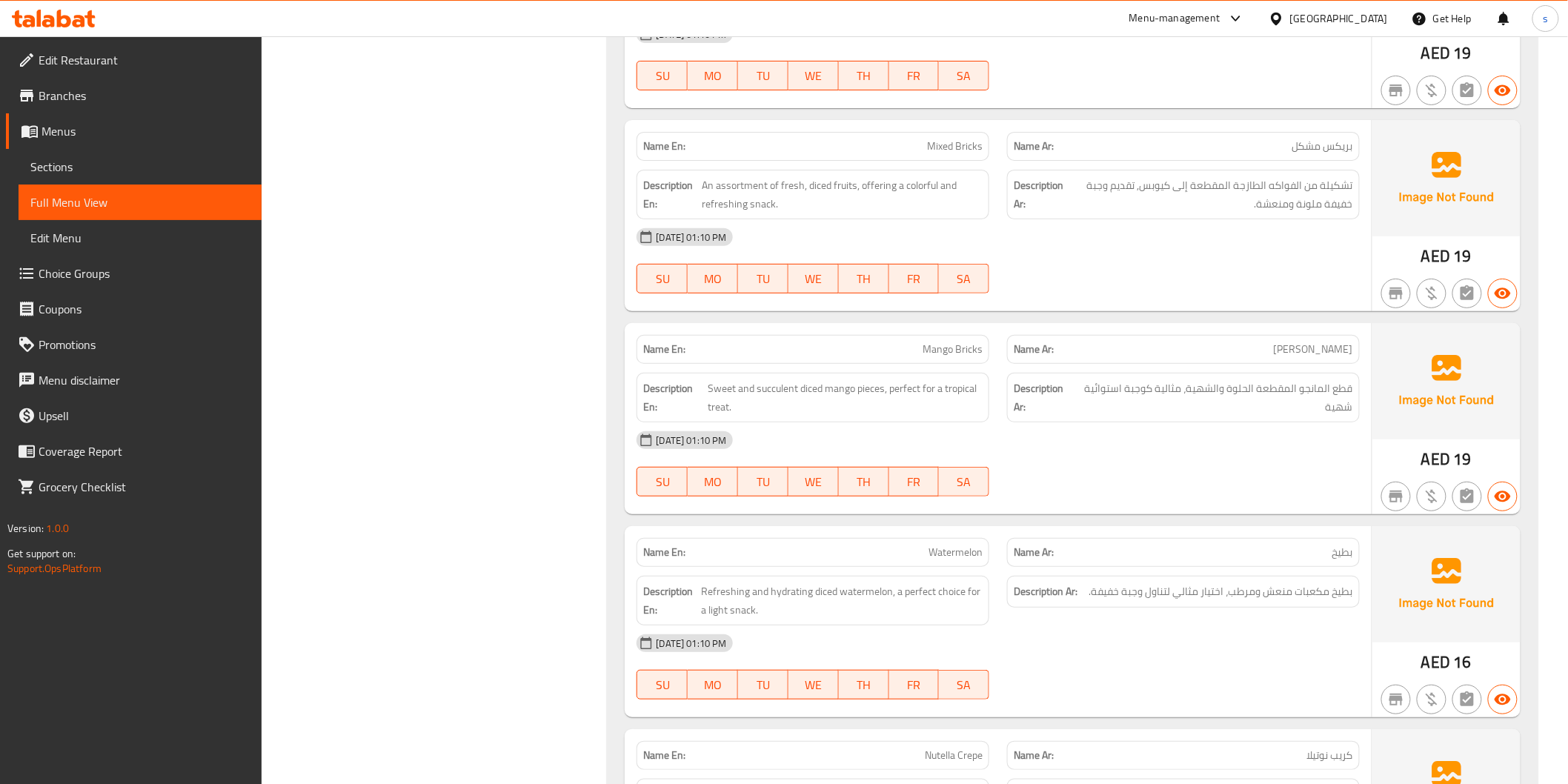
click at [950, 349] on span "Mango Bricks" at bounding box center [952, 349] width 60 height 16
click at [818, 398] on span "Sweet and succulent diced mango pieces, perfect for a tropical treat." at bounding box center [845, 398] width 275 height 36
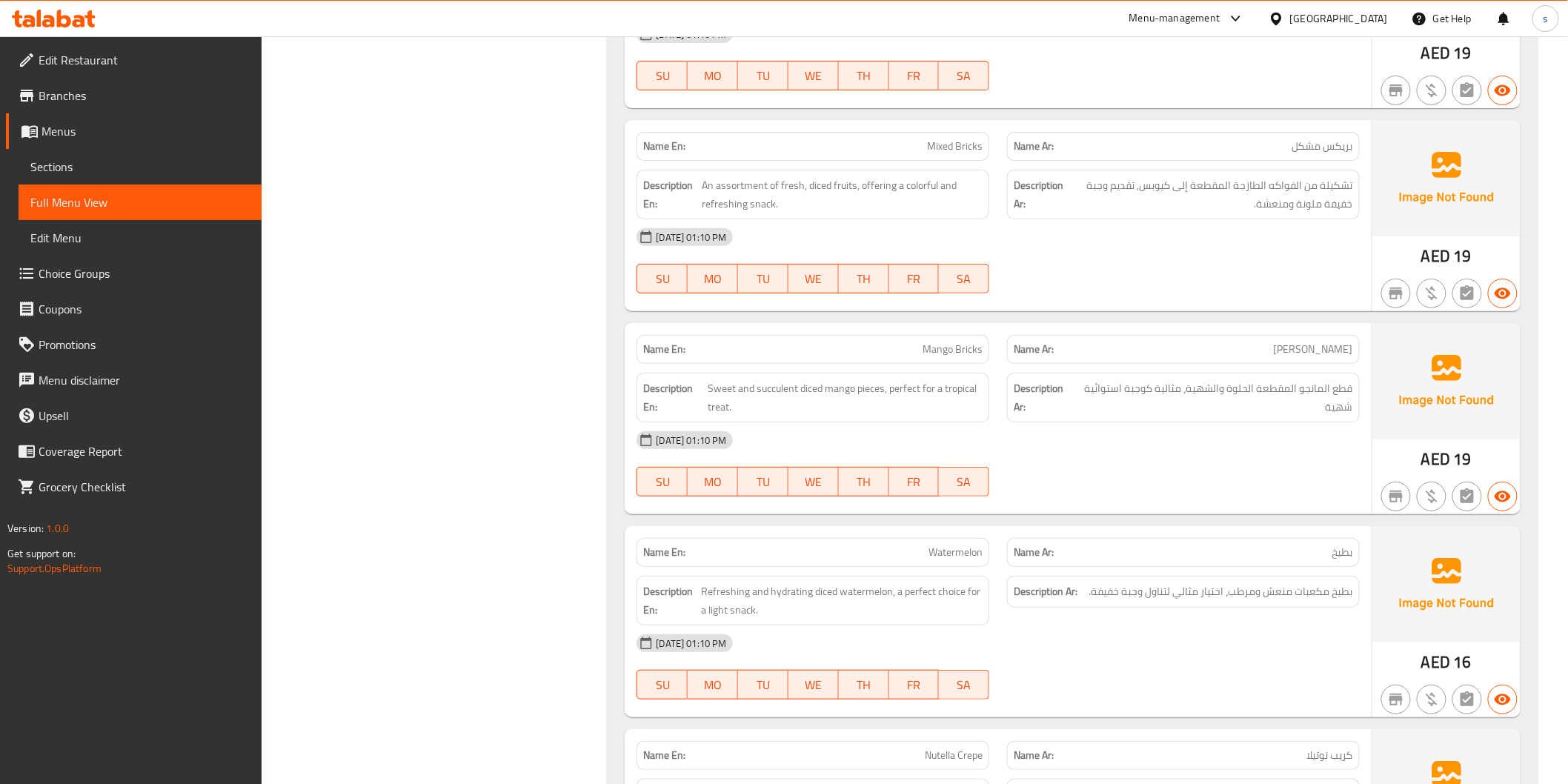
click at [1182, 491] on div "08-10-2025 01:10 PM SU MO TU WE TH FR SA" at bounding box center [997, 464] width 740 height 83
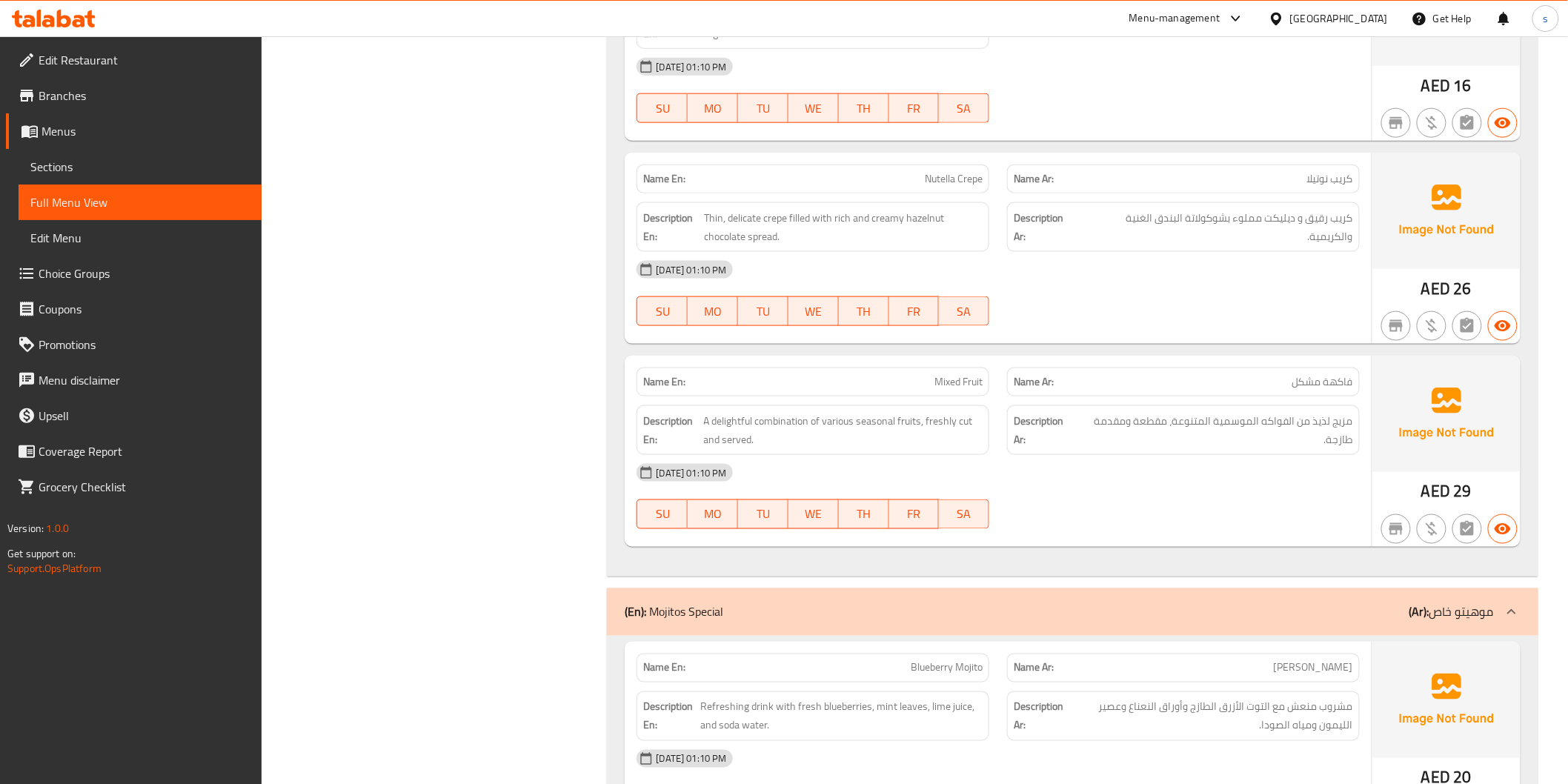
scroll to position [5561, 0]
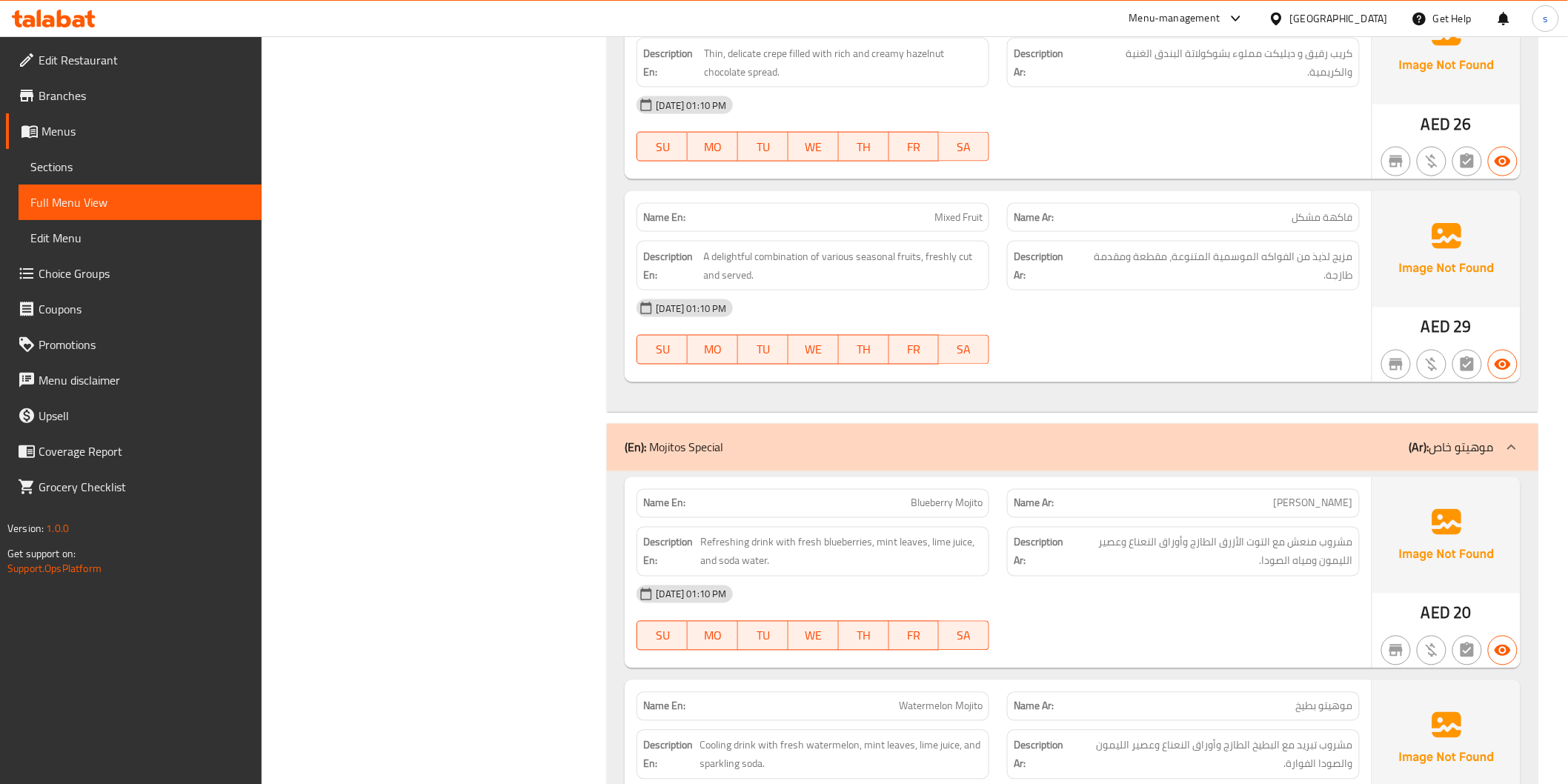
click at [1175, 308] on div "08-10-2025 01:10 PM" at bounding box center [997, 308] width 740 height 35
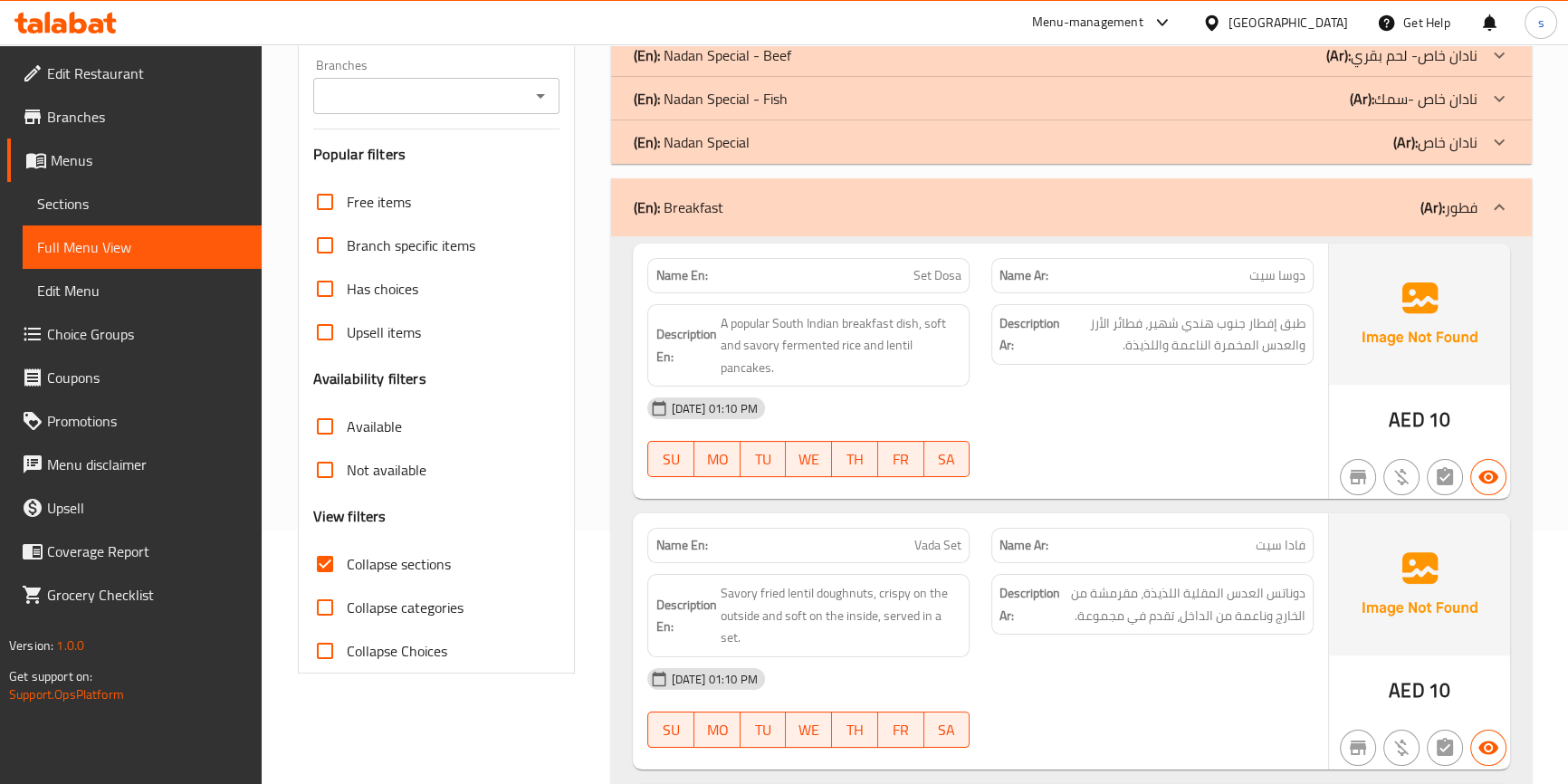
scroll to position [282, 0]
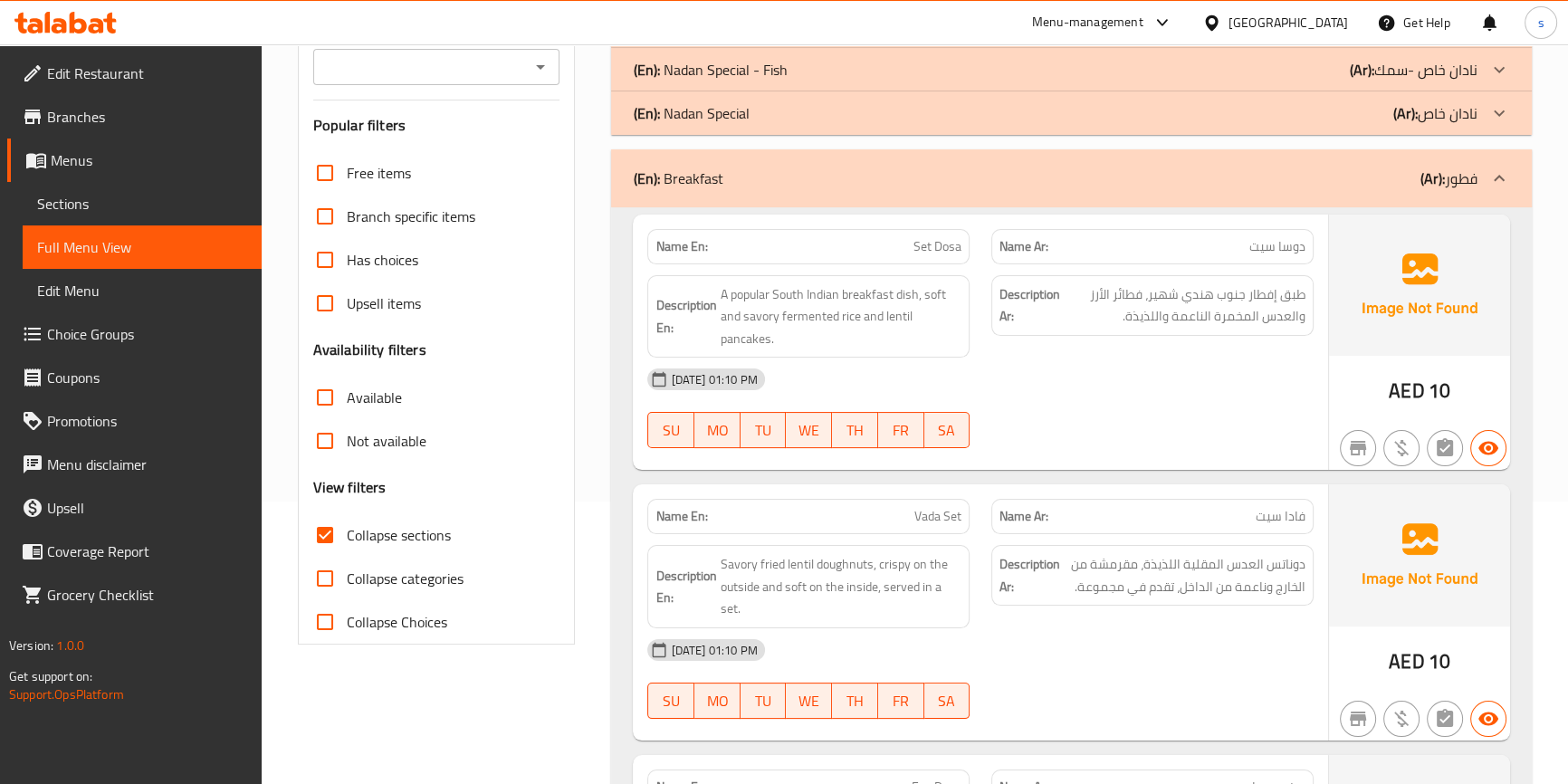
click at [913, 247] on span "Set Dosa" at bounding box center [937, 247] width 48 height 19
click at [127, 288] on span "Edit Menu" at bounding box center [143, 290] width 210 height 22
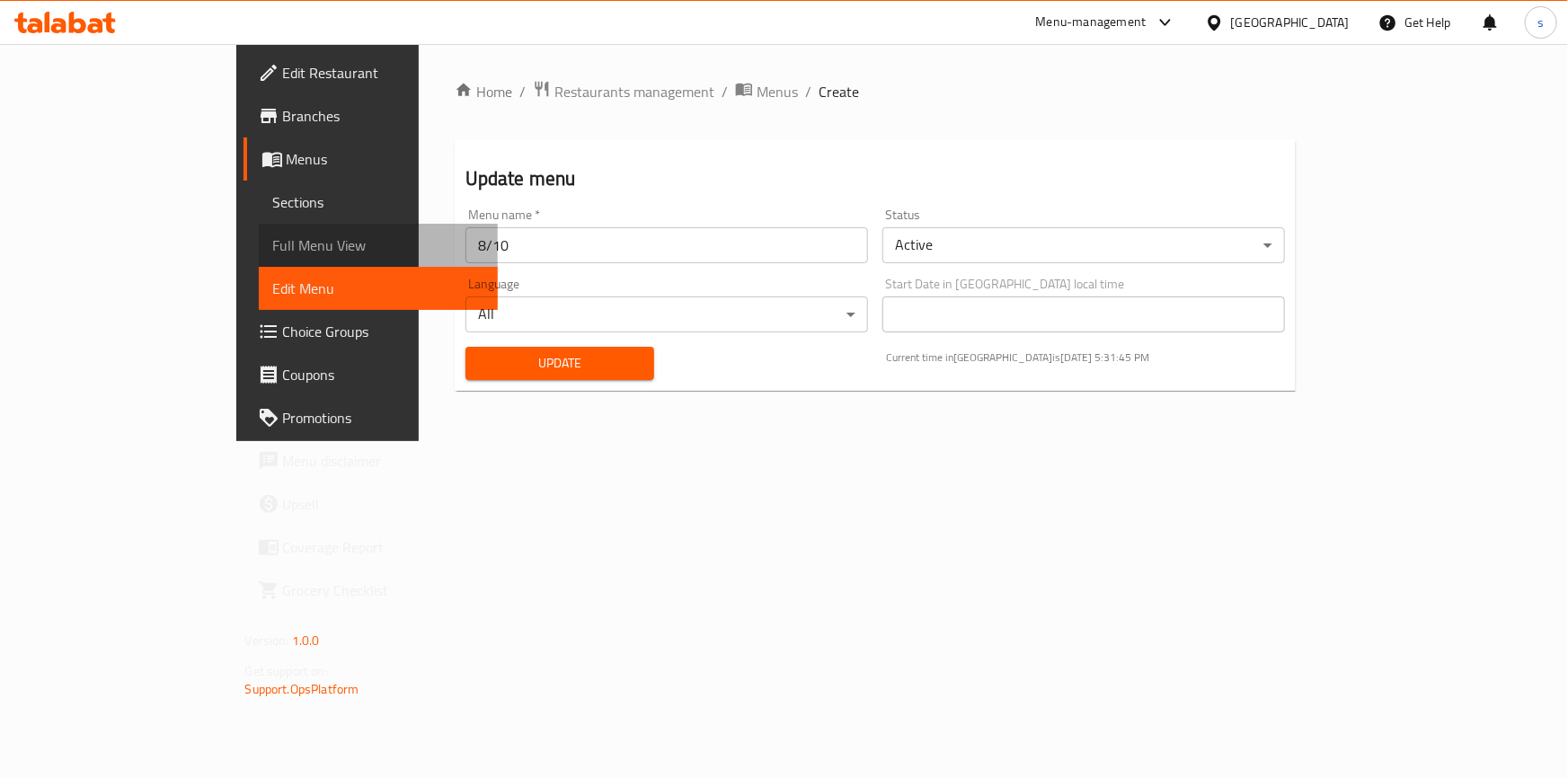
click at [273, 247] on span "Full Menu View" at bounding box center [379, 245] width 210 height 22
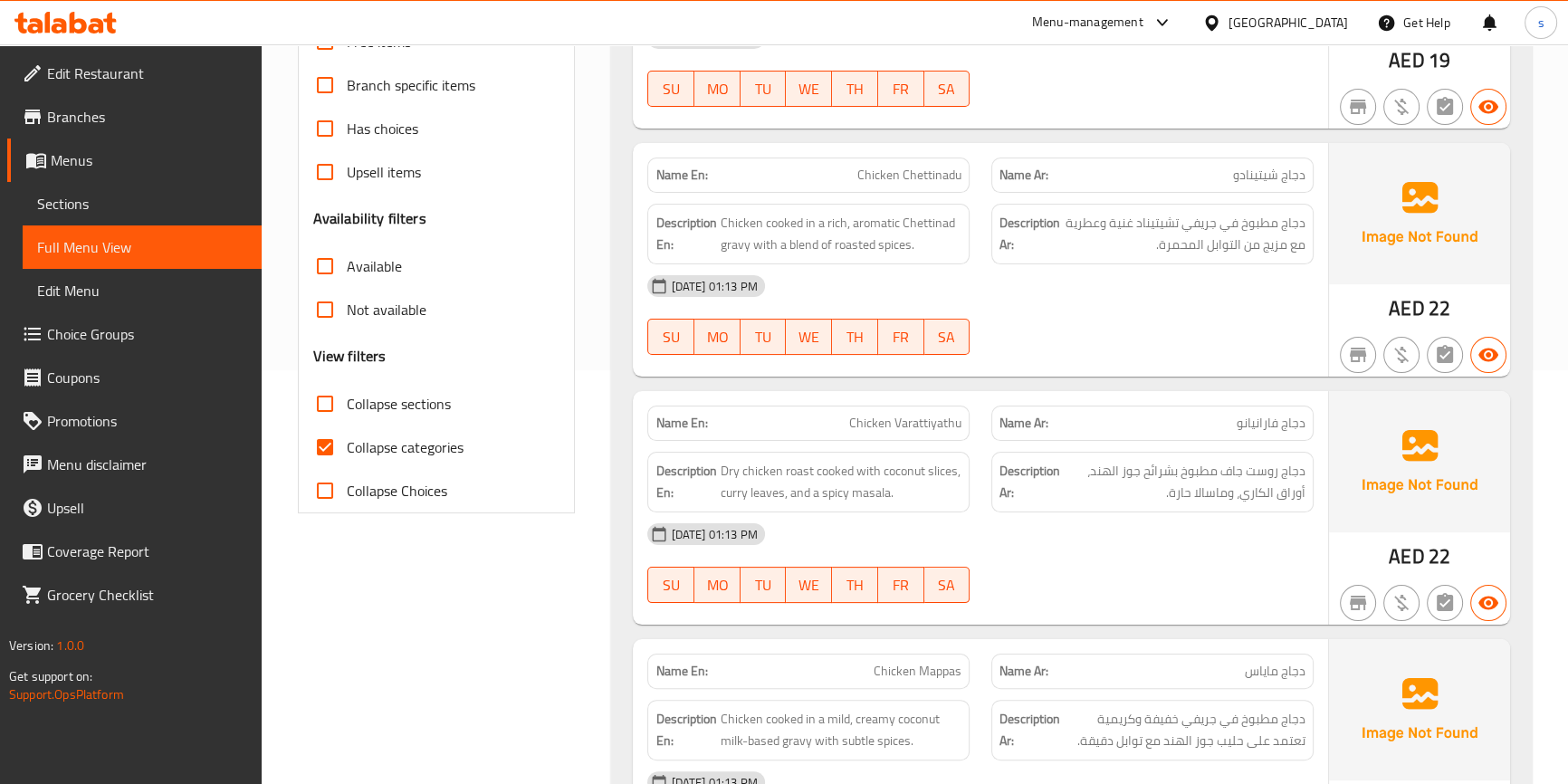
scroll to position [576, 0]
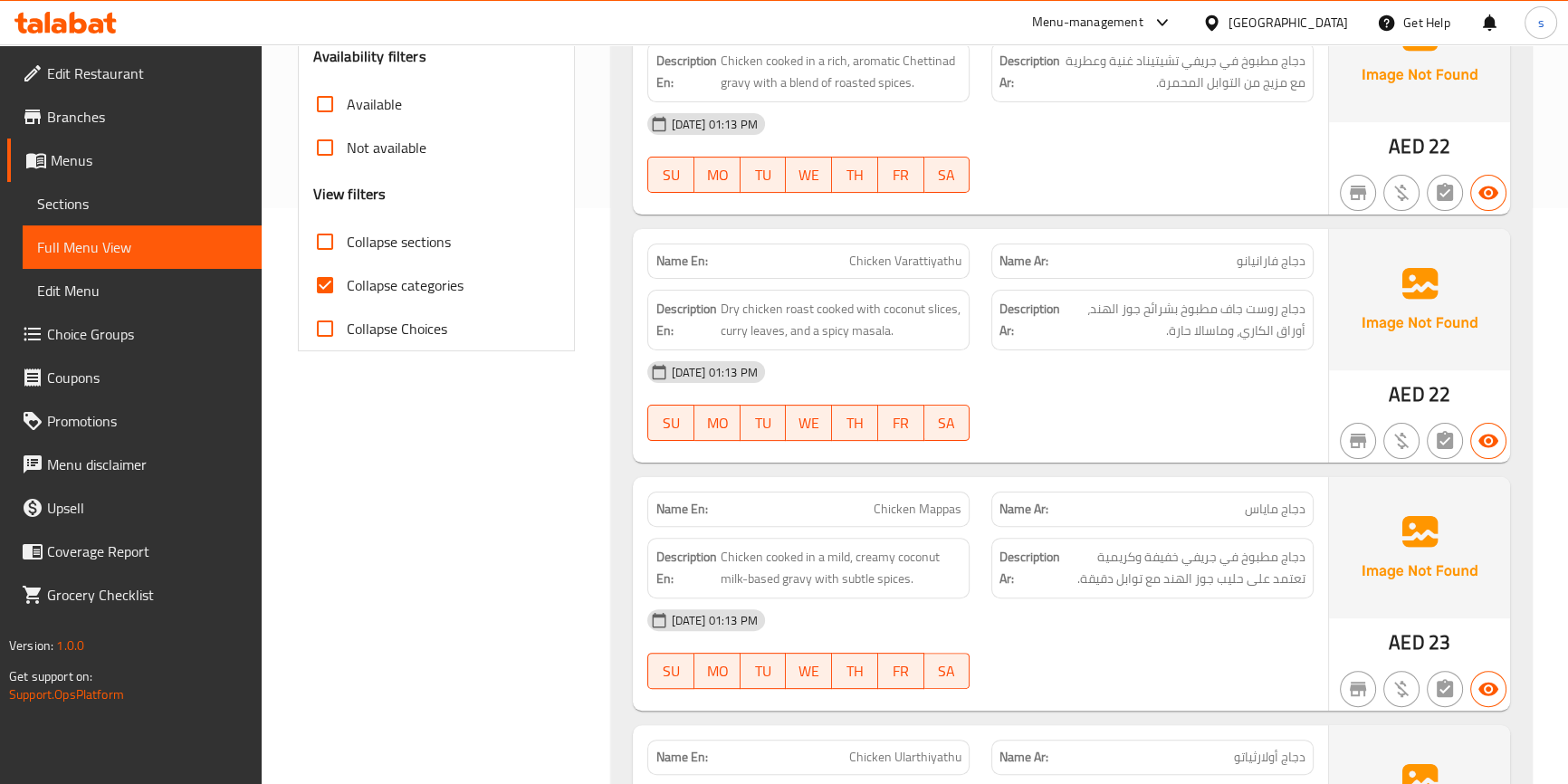
click at [317, 279] on input "Collapse categories" at bounding box center [325, 284] width 43 height 43
checkbox input "false"
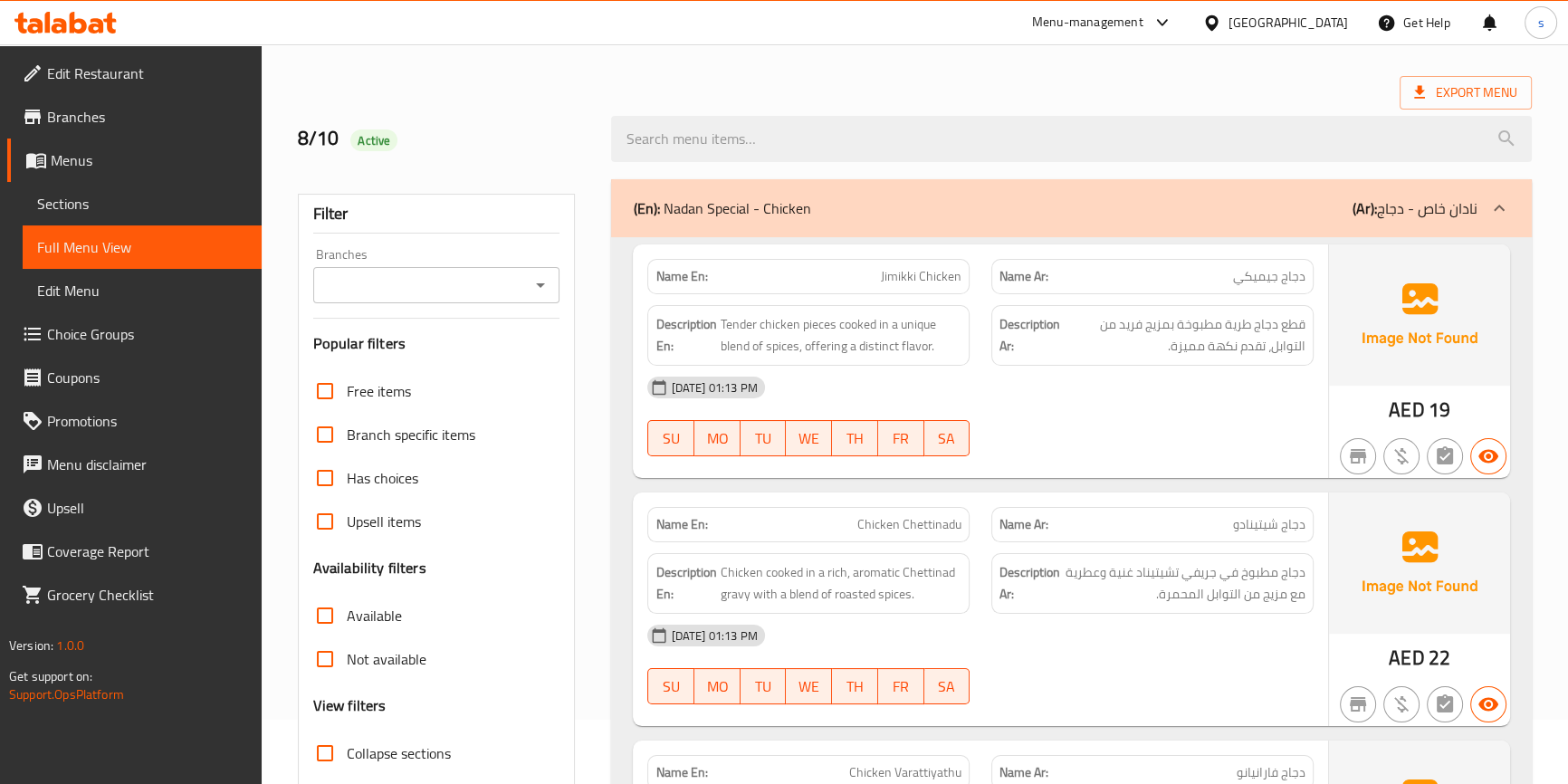
scroll to position [0, 0]
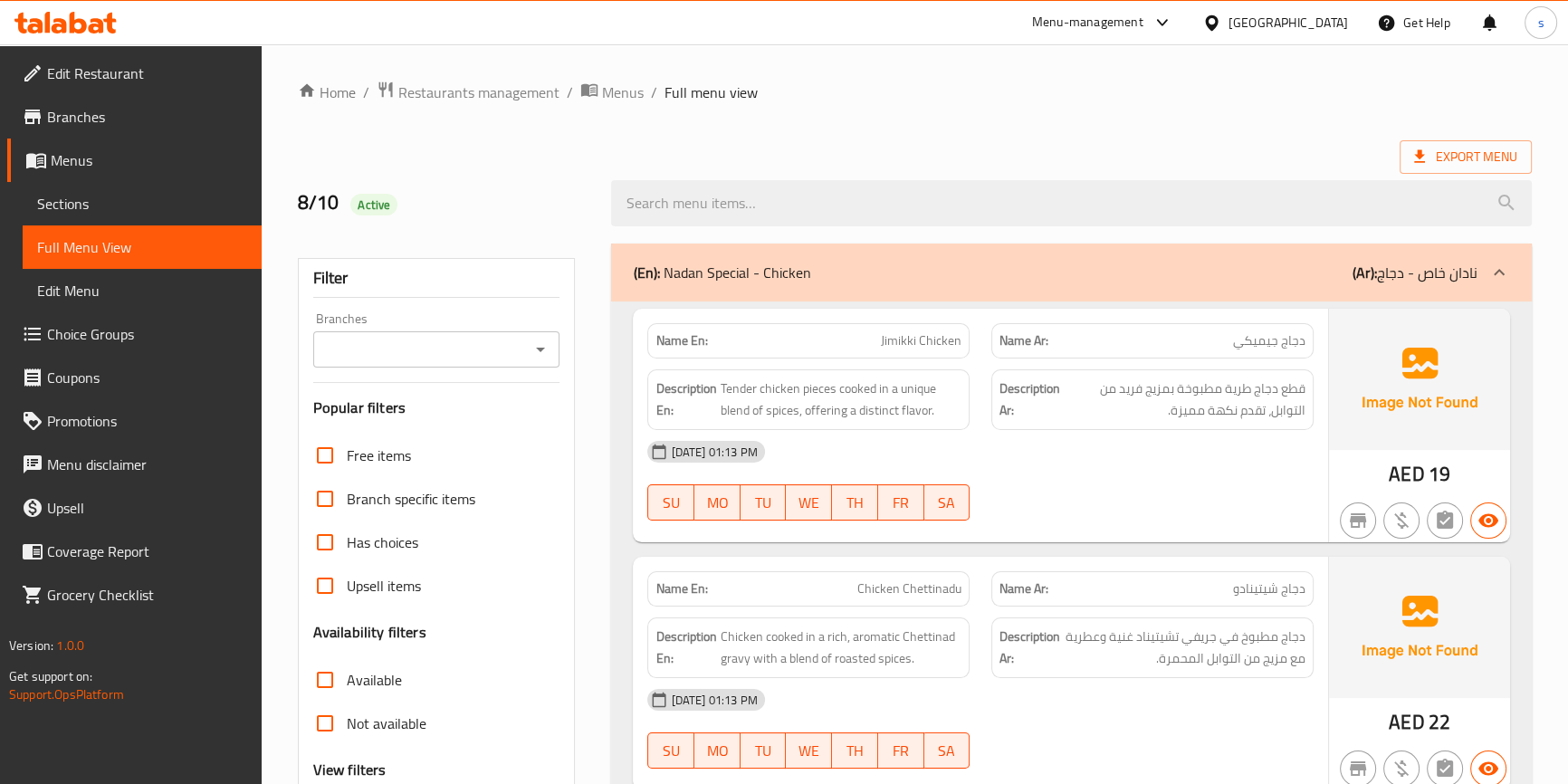
click at [95, 291] on span "Edit Menu" at bounding box center [143, 290] width 210 height 22
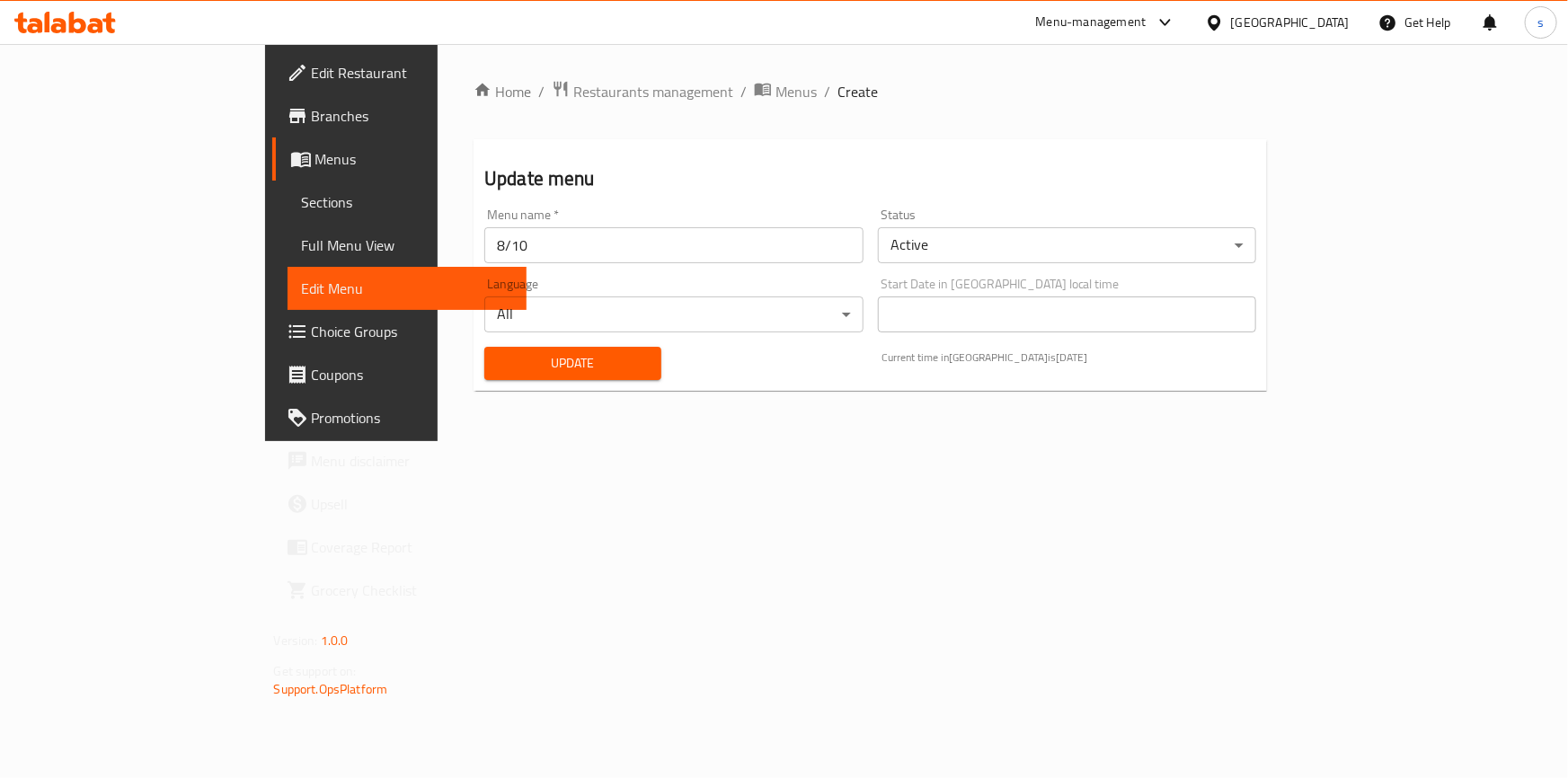
click at [302, 191] on span "Sections" at bounding box center [407, 202] width 210 height 22
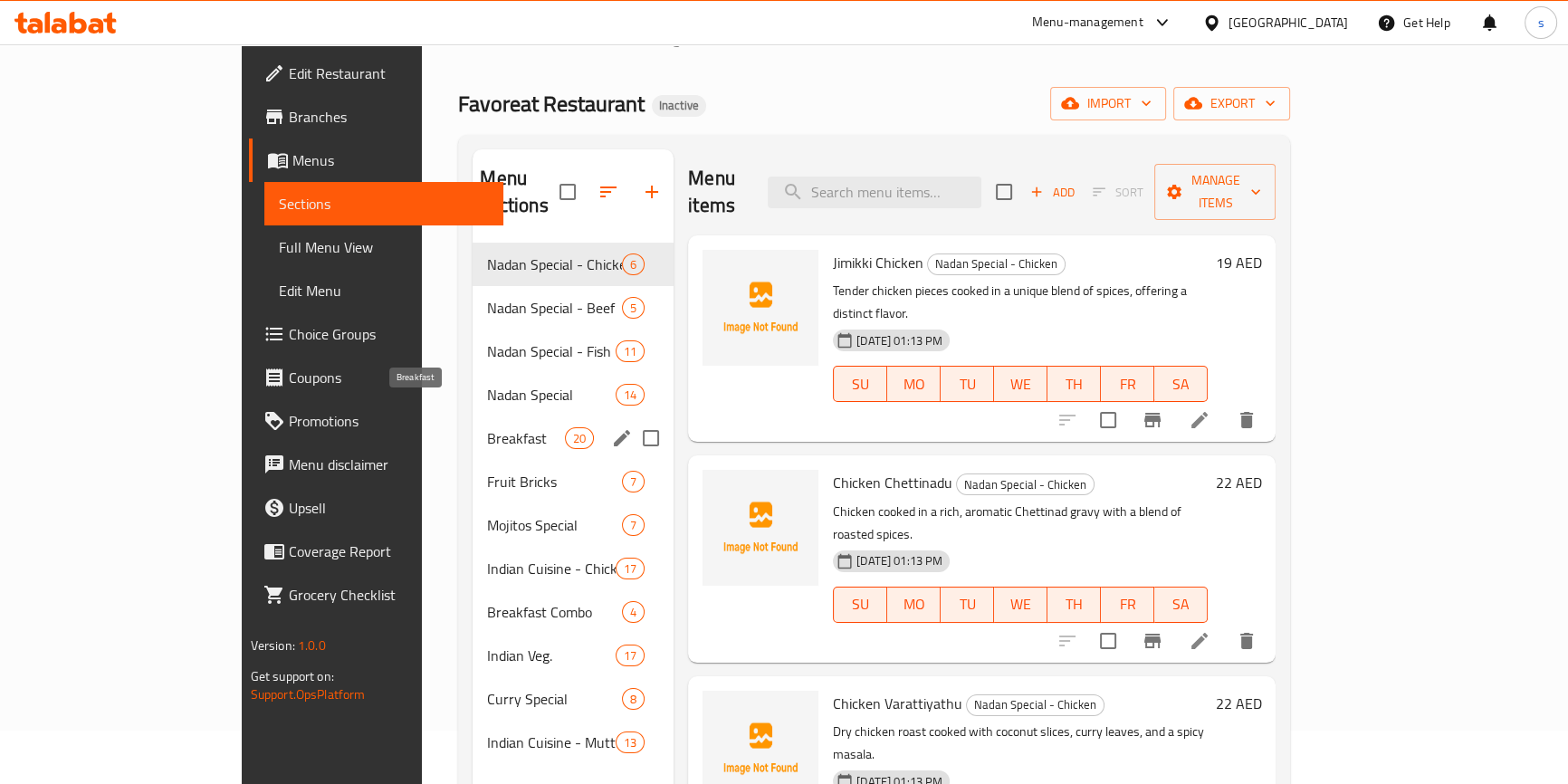
scroll to position [82, 0]
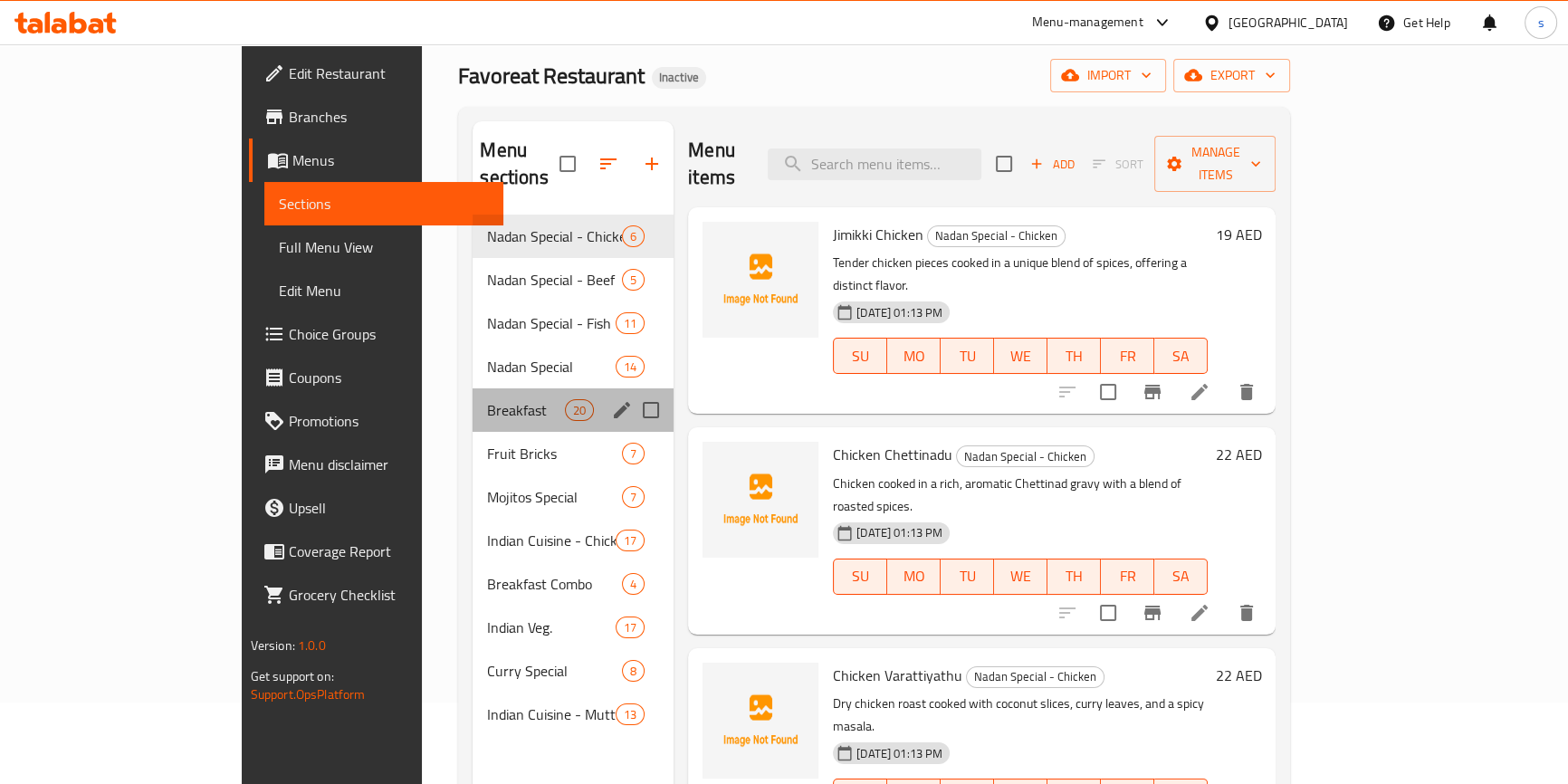
click at [473, 388] on div "Breakfast 20" at bounding box center [573, 409] width 201 height 43
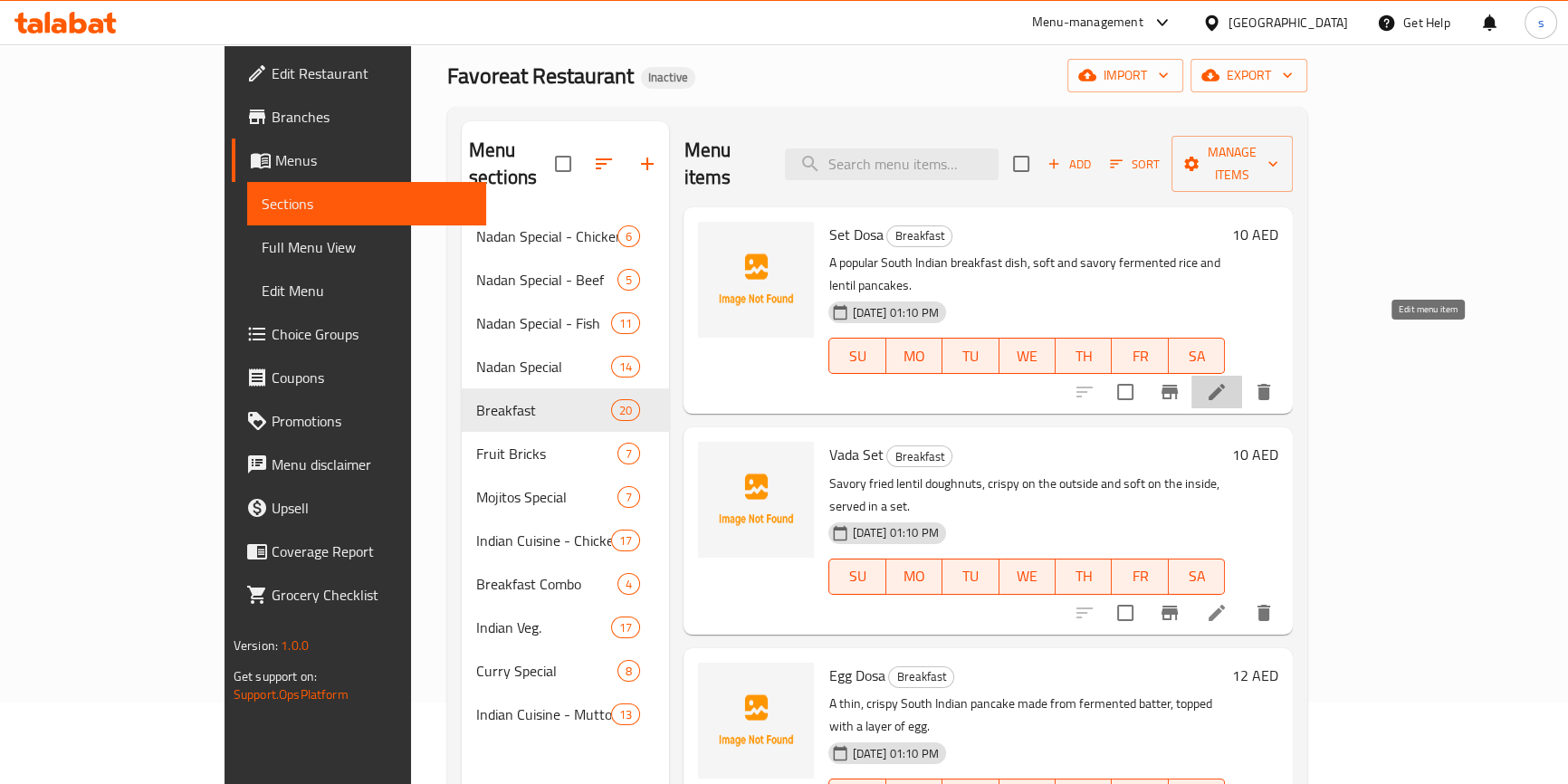
click at [1227, 381] on icon at bounding box center [1216, 392] width 22 height 22
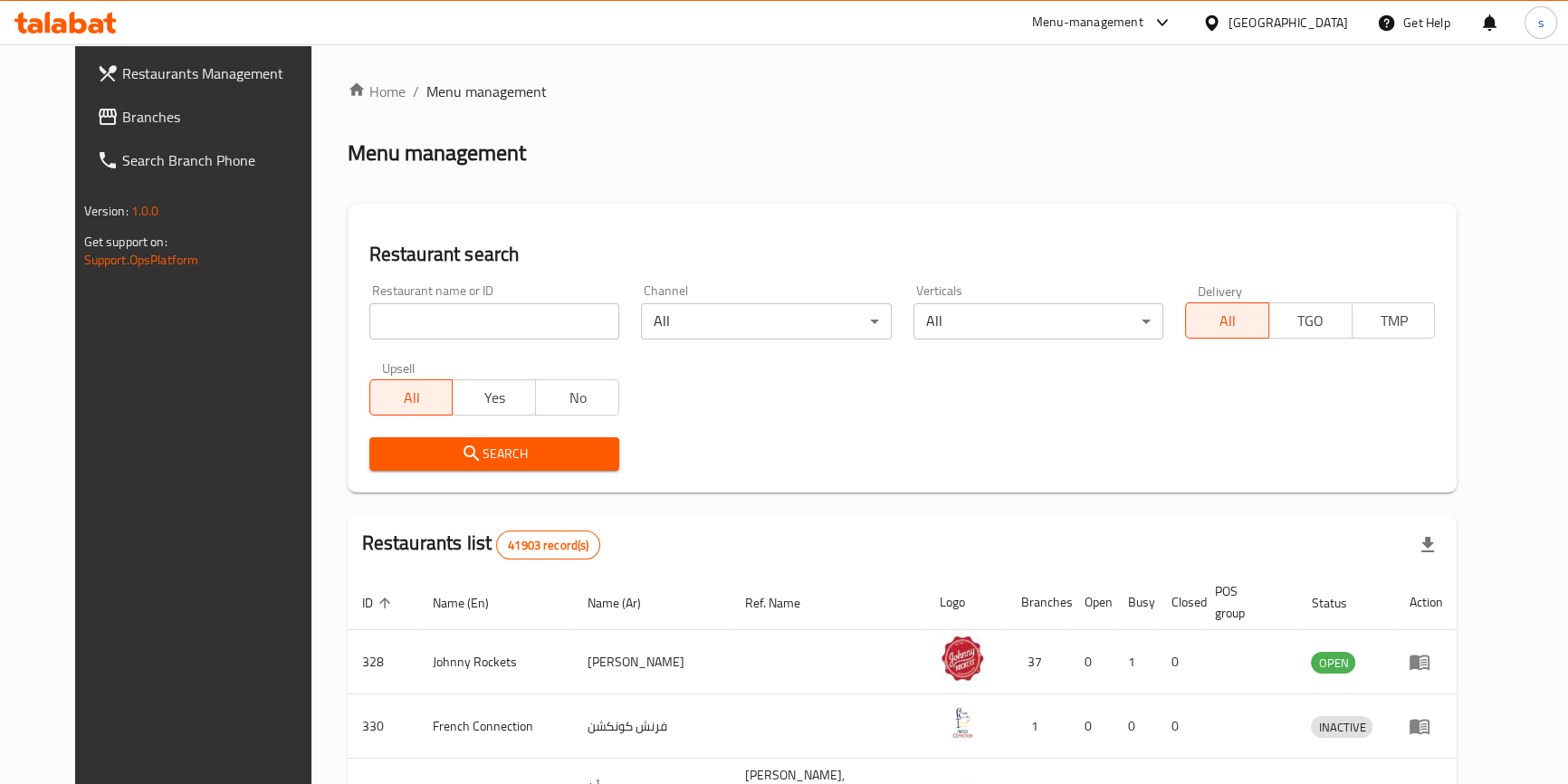
click at [122, 110] on span "Branches" at bounding box center [222, 117] width 200 height 22
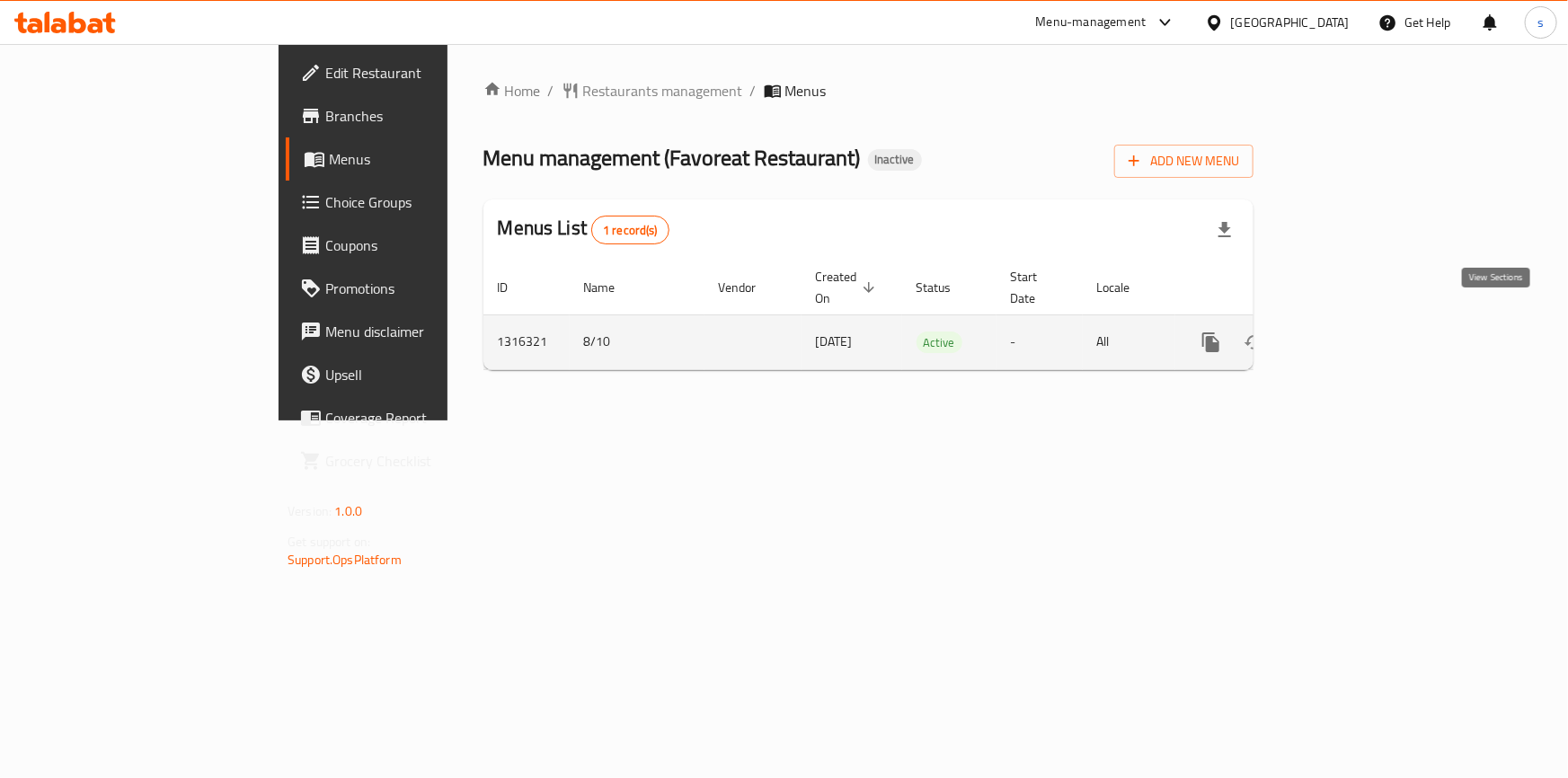
click at [1351, 332] on icon "enhanced table" at bounding box center [1340, 342] width 22 height 22
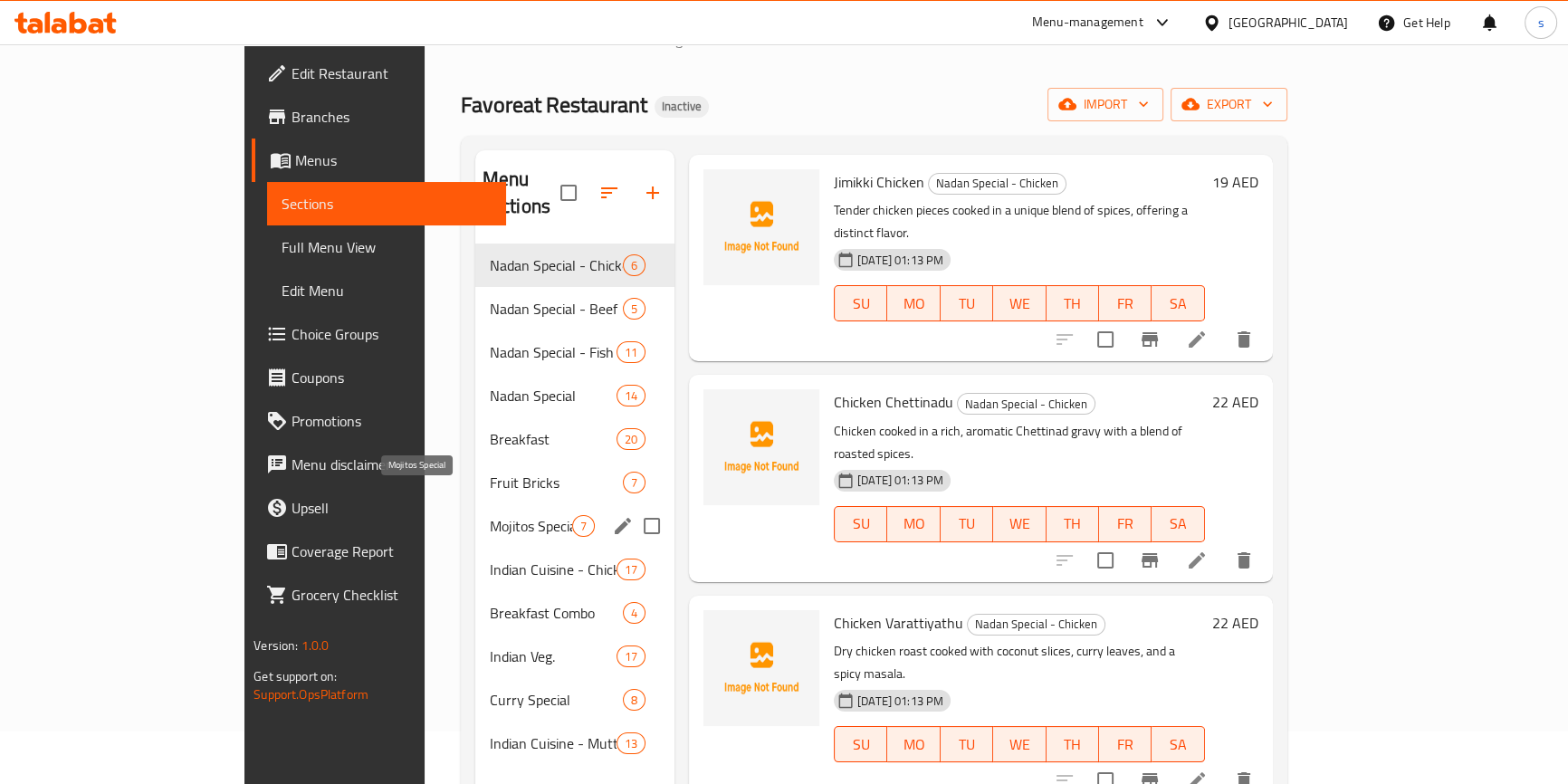
scroll to position [82, 0]
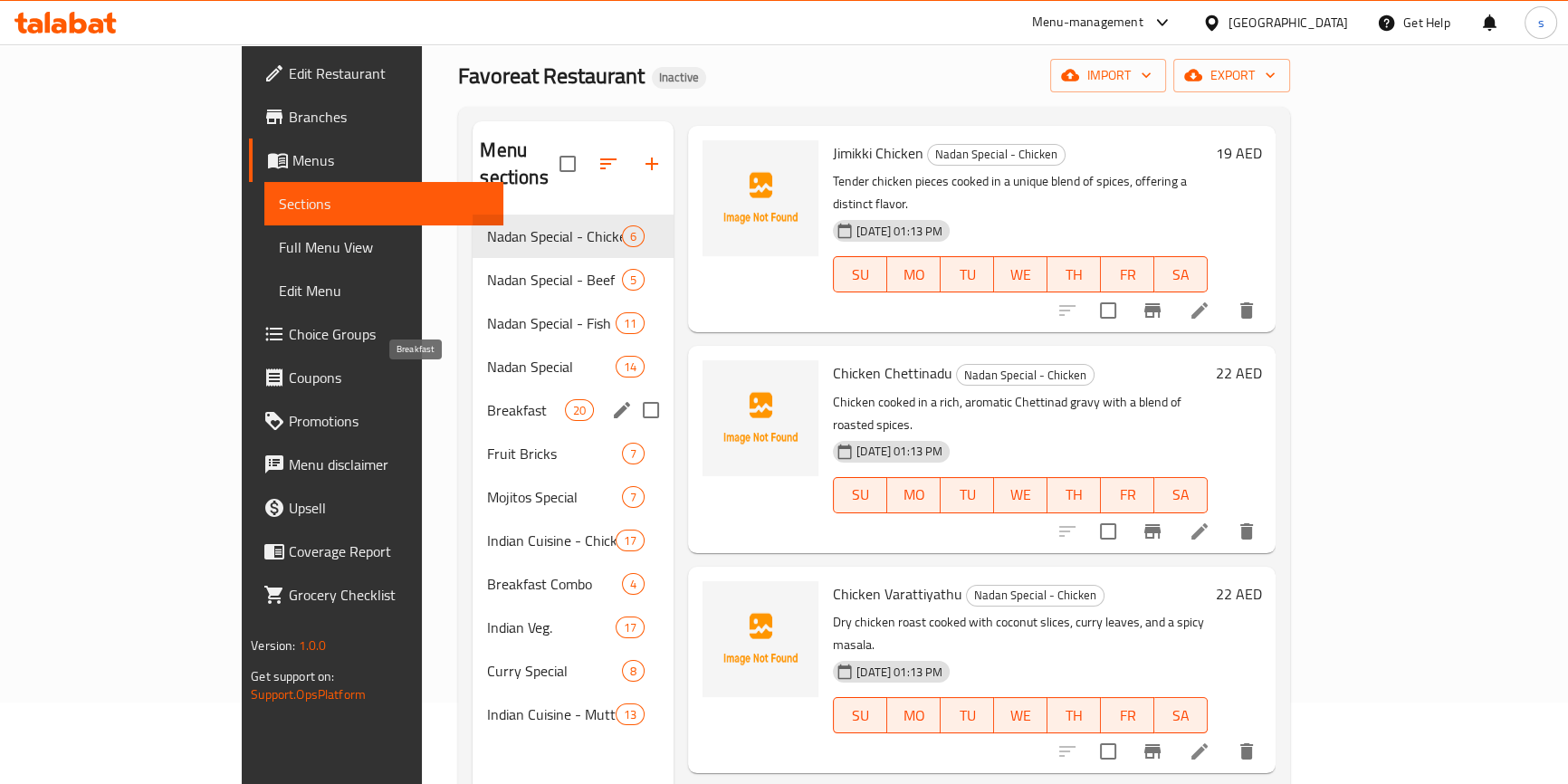
click at [487, 399] on span "Breakfast" at bounding box center [526, 409] width 77 height 22
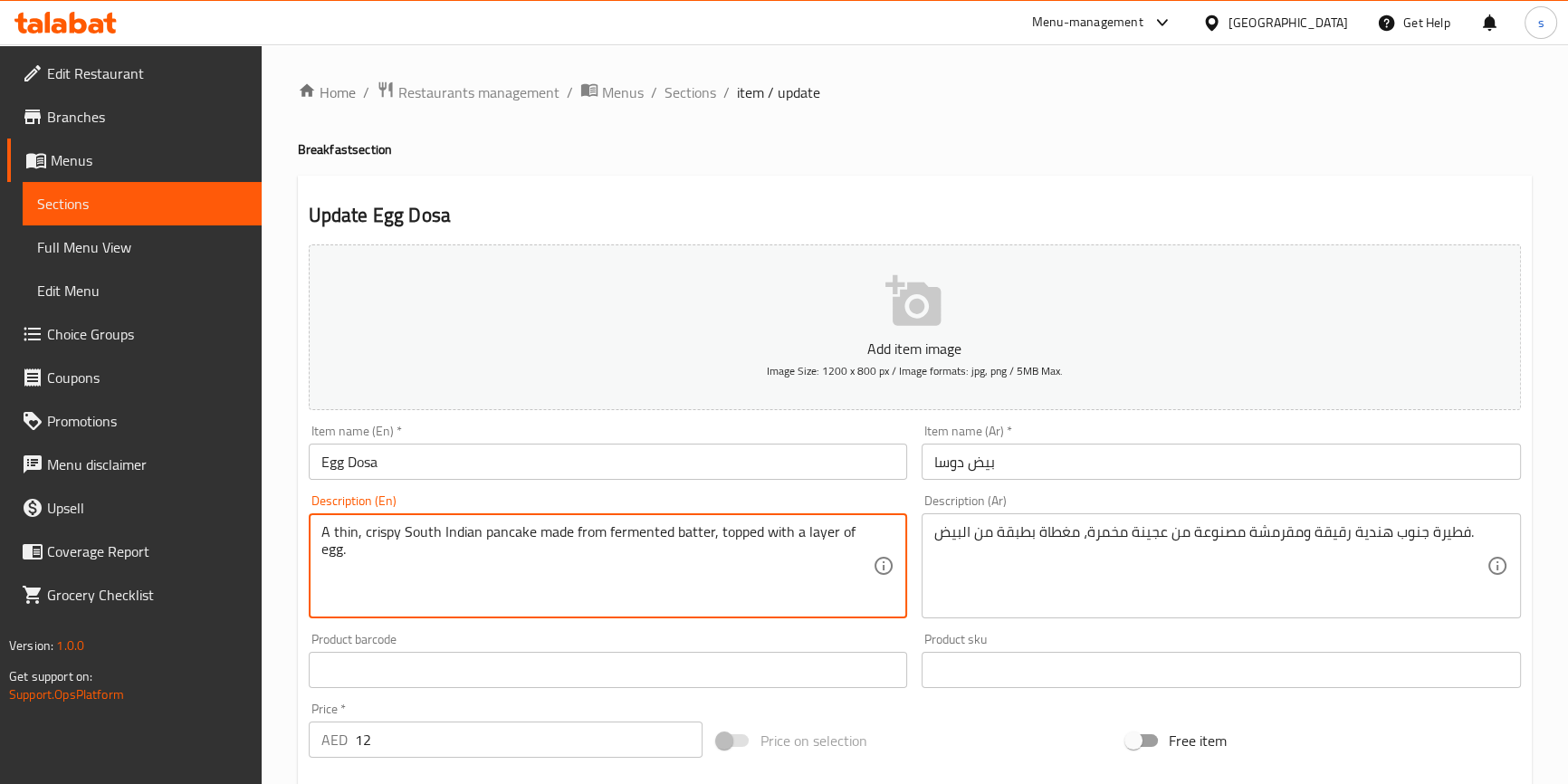
click at [404, 543] on textarea "A thin, crispy South Indian pancake made from fermented batter, topped with a l…" at bounding box center [597, 565] width 552 height 86
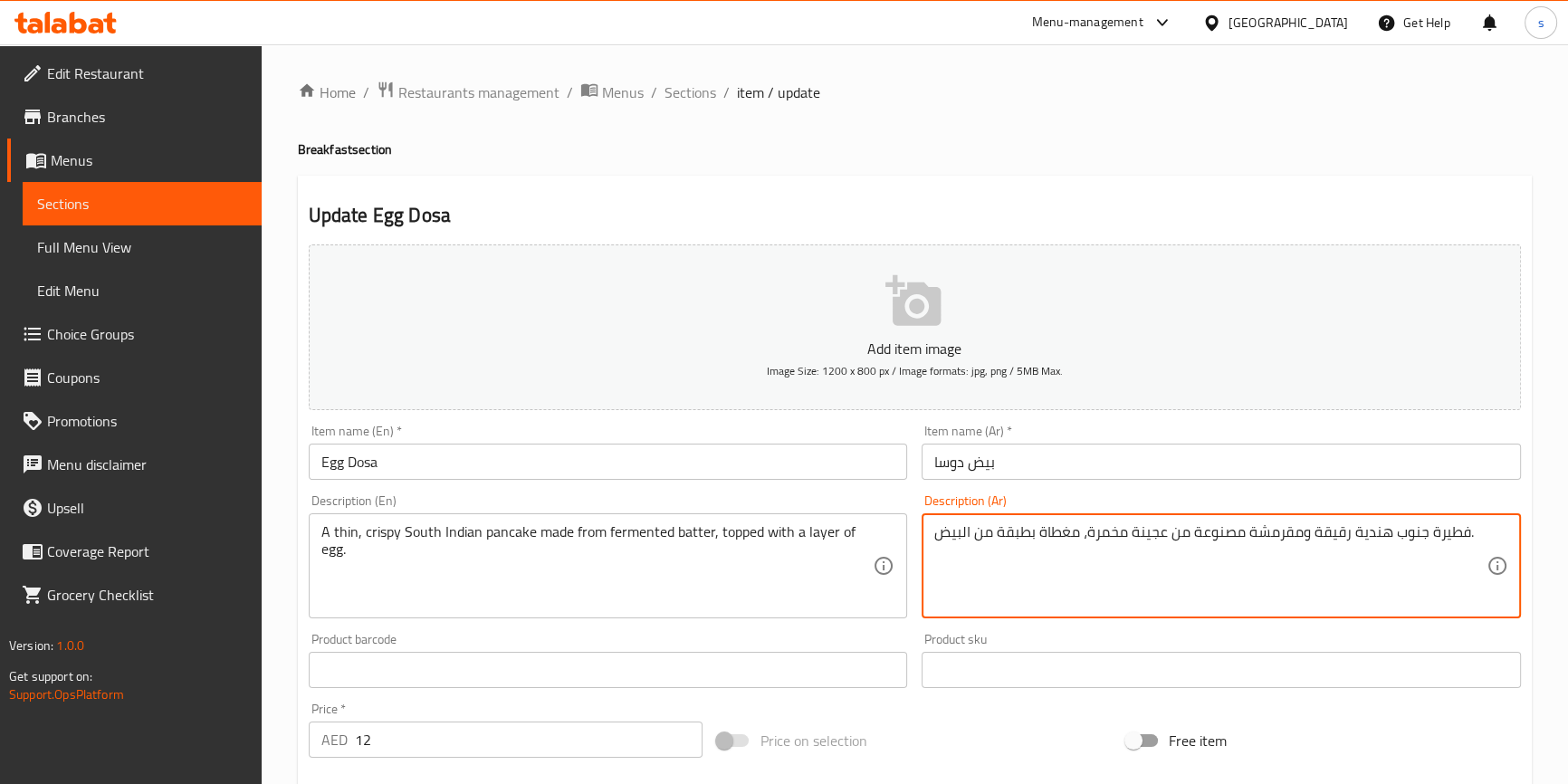
click at [1241, 534] on textarea "فطيرة جنوب هندية رقيقة ومقرمشة مصنوعة من عجينة مخمرة، مغطاة بطبقة من البيض." at bounding box center [1210, 565] width 552 height 86
click at [1085, 551] on textarea "فطيرة جنوب هندية رقيقة ومقرمشة مصنوعة من عجينة مخمرة، مغطاة بطبقة من البيض." at bounding box center [1210, 565] width 552 height 86
type textarea "فطيرة جنوب هندية رقيقة ومقرمشة مصنوعة من عجينة مخمرة ، مغطاة بطبقة من البيض."
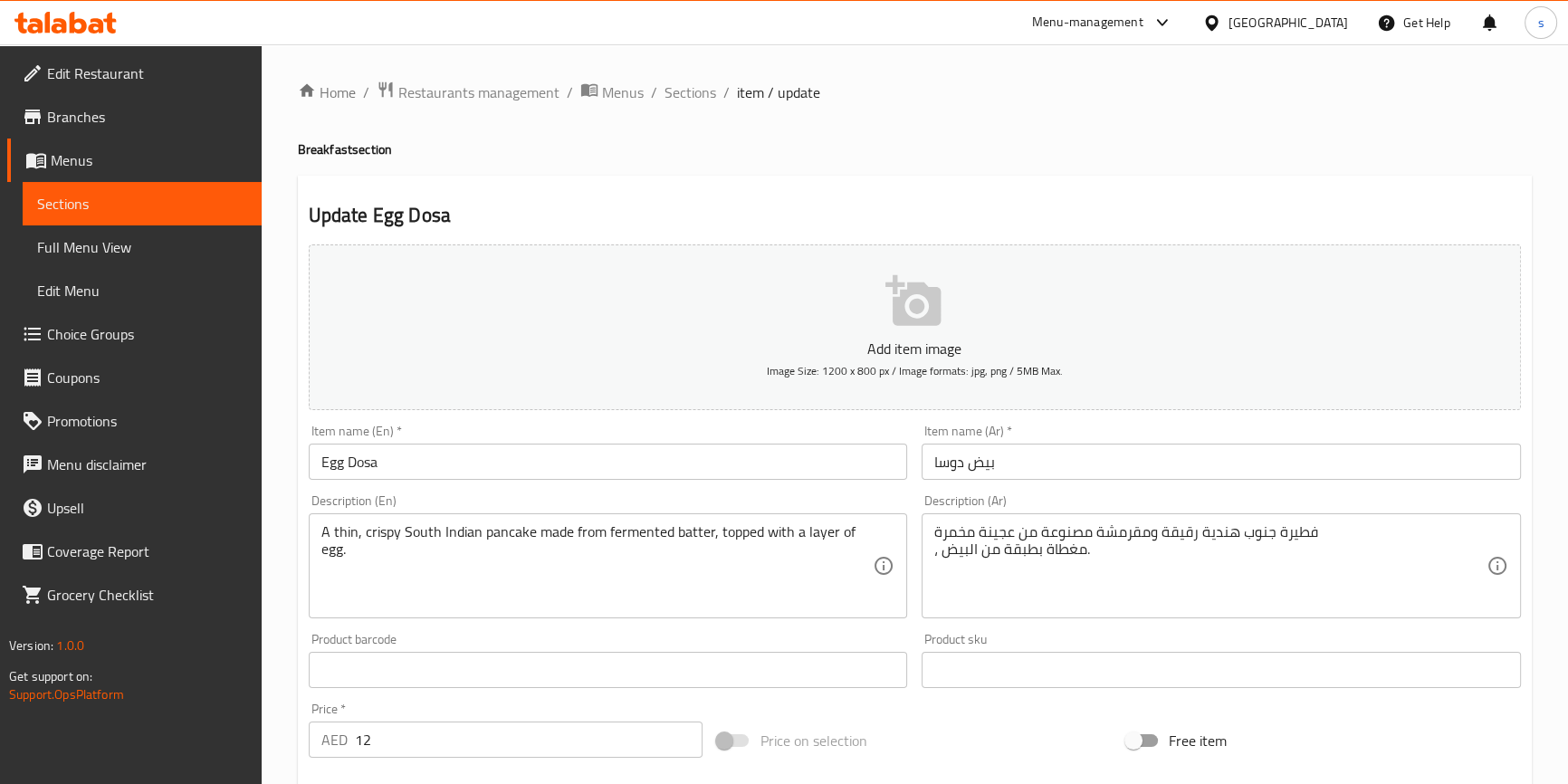
click at [902, 169] on div "Home / Restaurants management / Menus / Sections / item / update Breakfast sect…" at bounding box center [914, 662] width 1234 height 1163
click at [674, 96] on span "Sections" at bounding box center [691, 92] width 52 height 22
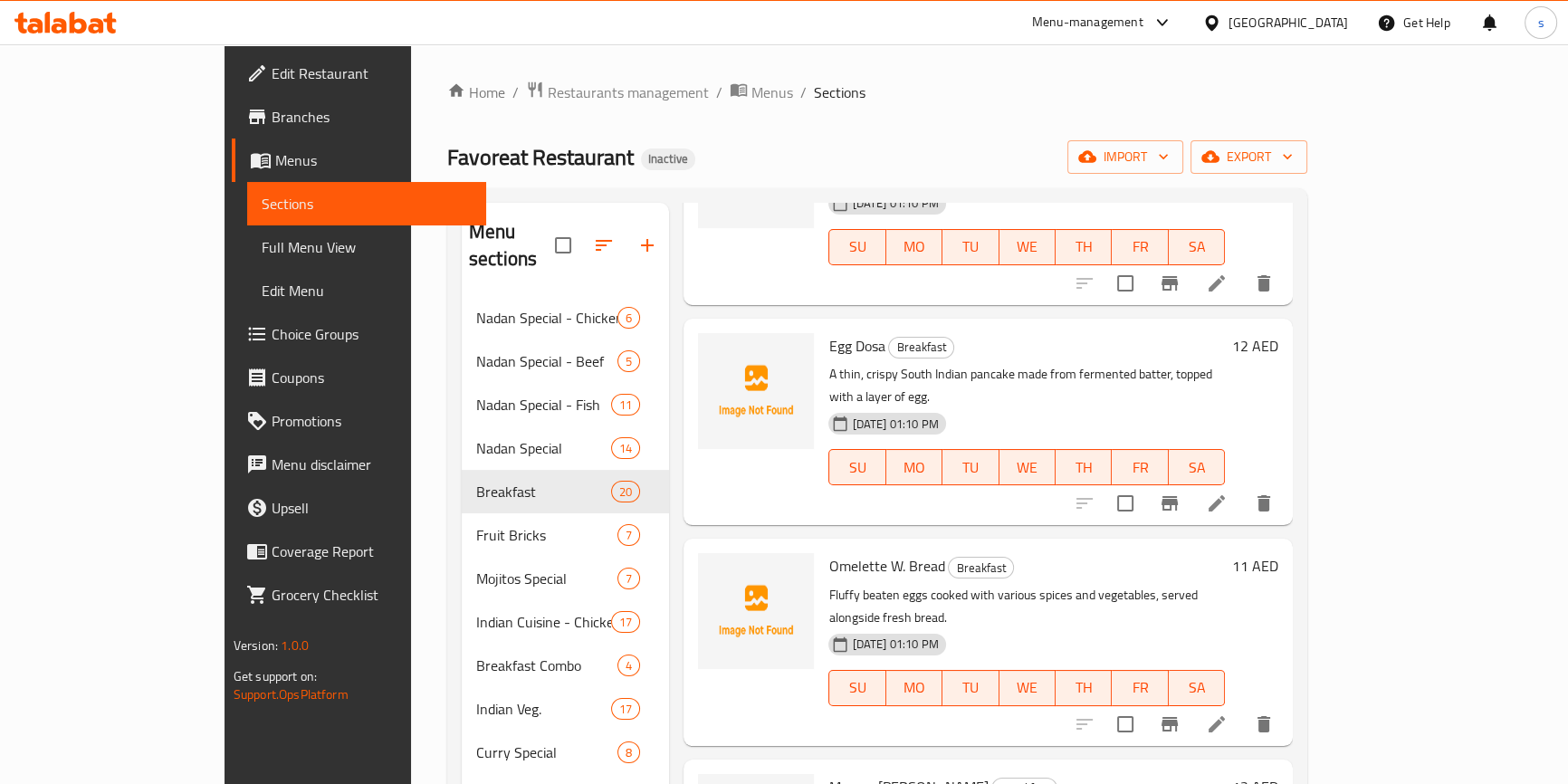
scroll to position [493, 0]
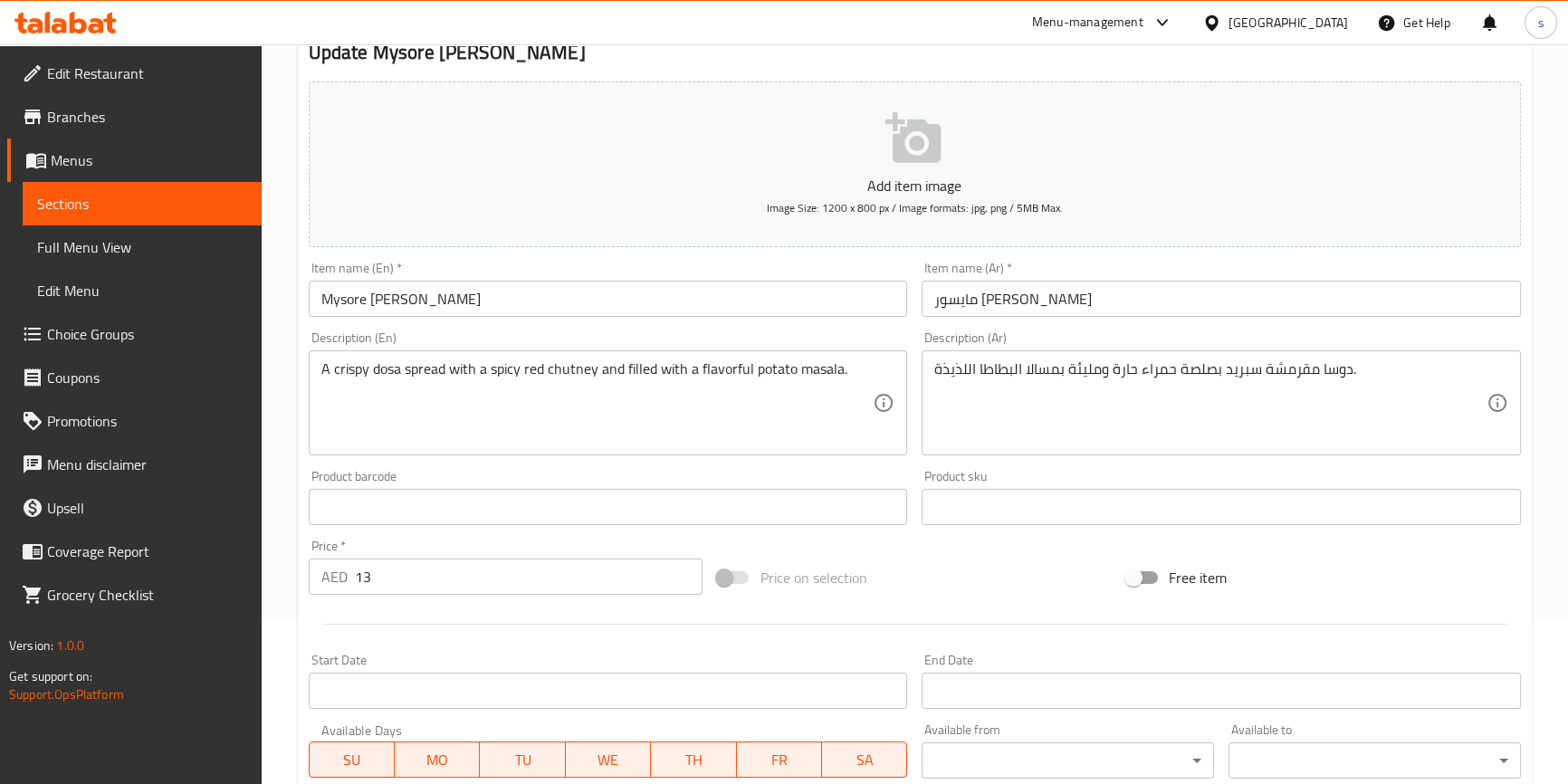
scroll to position [164, 0]
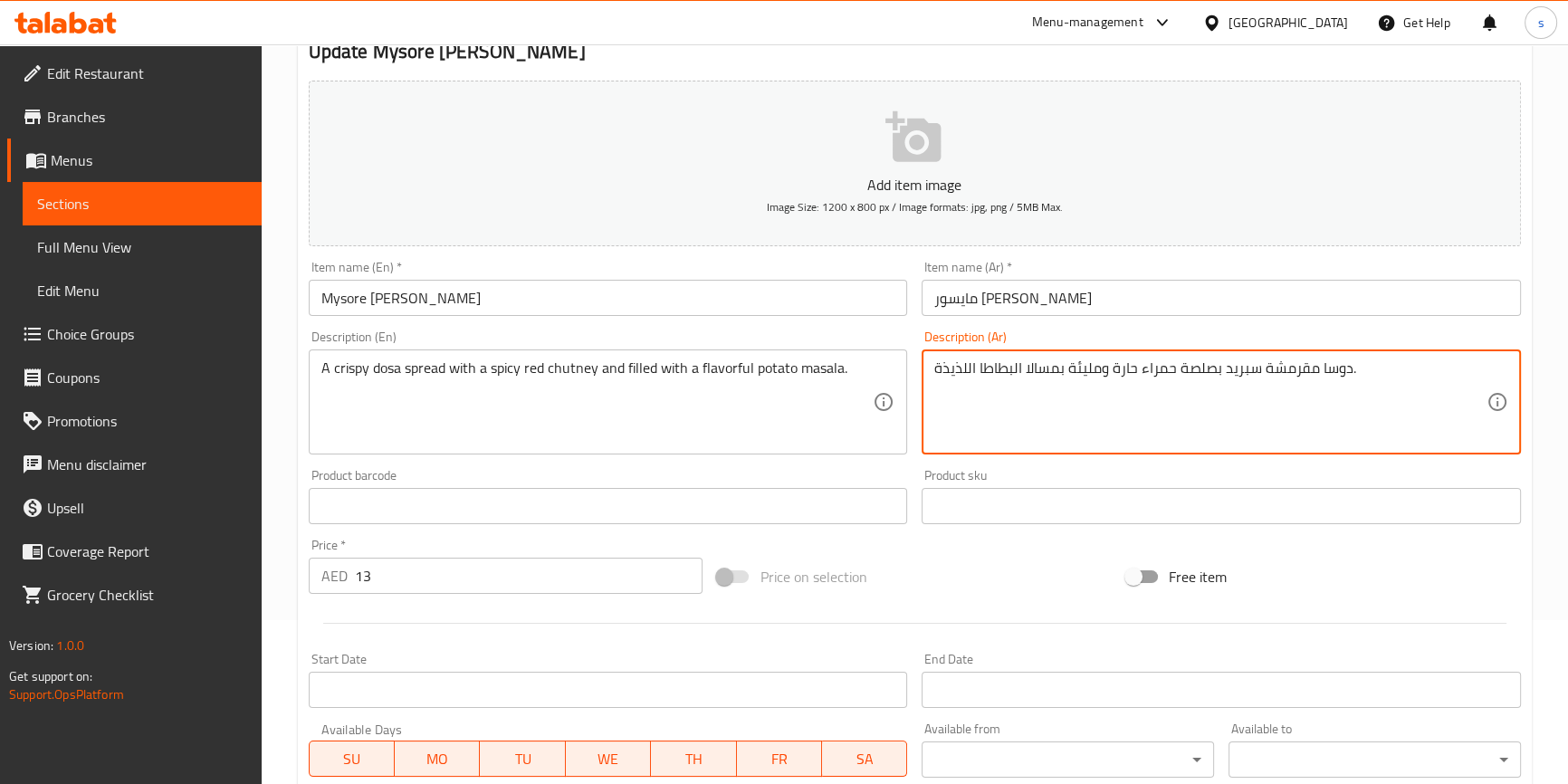
click at [1147, 371] on textarea "دوسا مقرمشة سبريد بصلصة حمراء حارة ومليئة بمسالا البطاطا اللذيذة." at bounding box center [1210, 402] width 552 height 86
click at [1186, 370] on textarea "دوسا مقرمشة سبريد بصلصة حمراء حارة ومليئة بمسالا البطاطا اللذيذة." at bounding box center [1210, 402] width 552 height 86
drag, startPoint x: 1179, startPoint y: 369, endPoint x: 1205, endPoint y: 375, distance: 26.7
click at [1205, 375] on textarea "دوسا مقرمشة سبريد بصلصة حمراء حارة ومليئة بمسالا البطاطا اللذيذة." at bounding box center [1210, 402] width 552 height 86
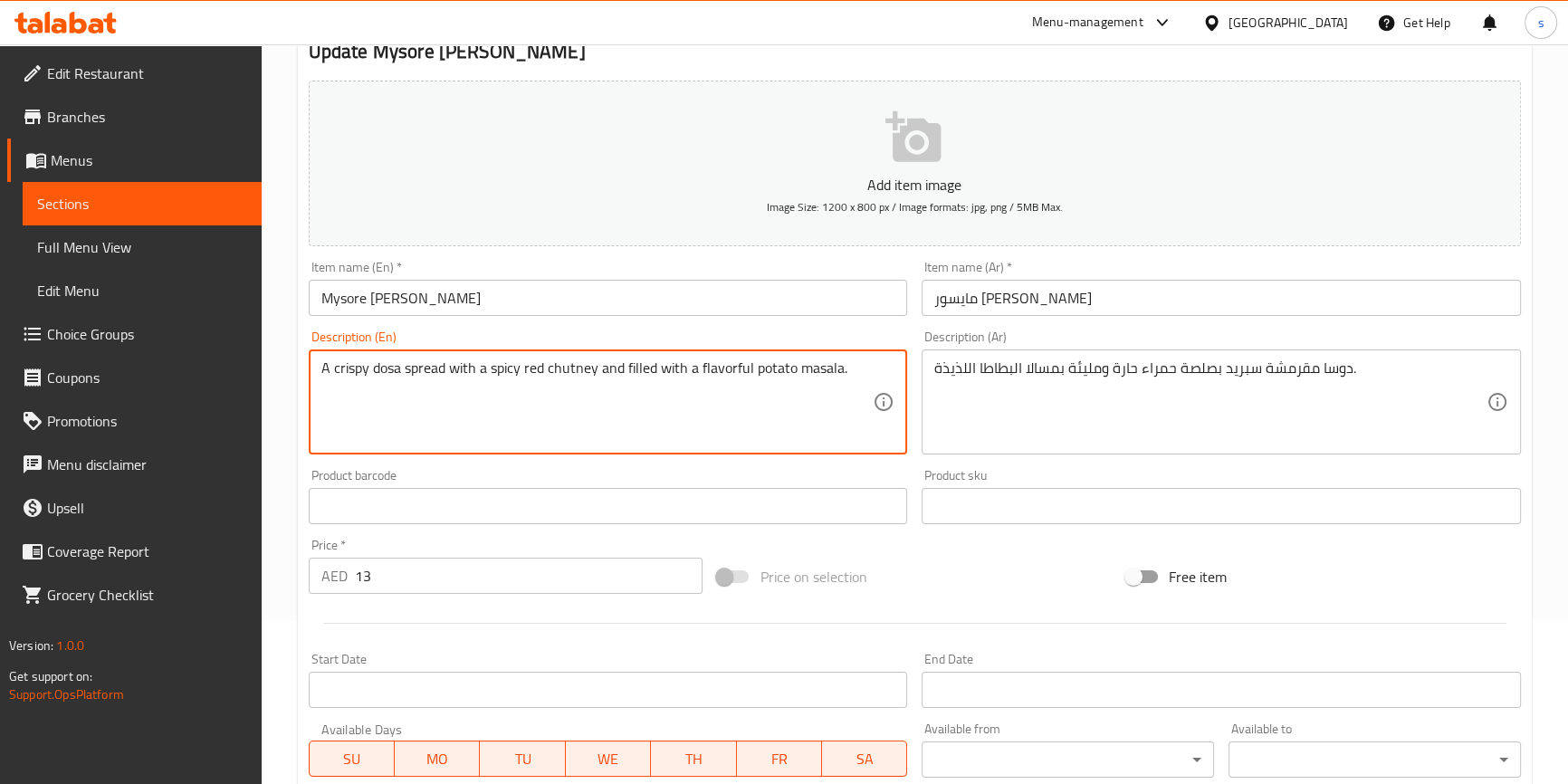
drag, startPoint x: 597, startPoint y: 374, endPoint x: 546, endPoint y: 385, distance: 52.2
click at [546, 385] on textarea "A crispy dosa spread with a spicy red chutney and filled with a flavorful potat…" at bounding box center [597, 402] width 552 height 86
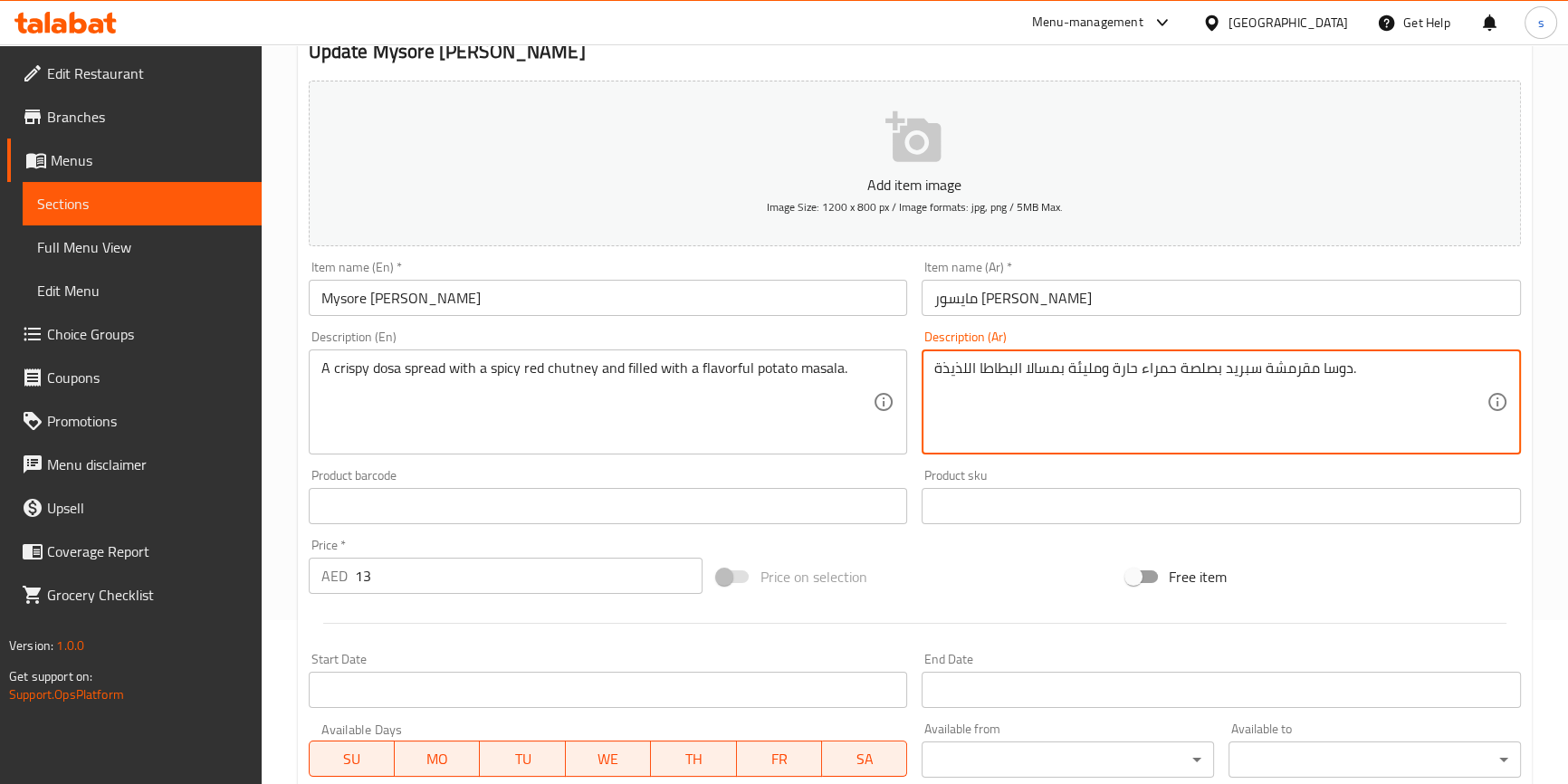
drag, startPoint x: 1216, startPoint y: 367, endPoint x: 1189, endPoint y: 378, distance: 29.2
click at [1189, 378] on textarea "دوسا مقرمشة سبريد بصلصة حمراء حارة ومليئة بمسالا البطاطا اللذيذة." at bounding box center [1210, 402] width 552 height 86
click at [1196, 376] on textarea "دوسا مقرمشة سبريد بصلصة حمراء حارة ومليئة بمسالا البطاطا اللذيذة." at bounding box center [1210, 402] width 552 height 86
drag, startPoint x: 1211, startPoint y: 368, endPoint x: 1177, endPoint y: 369, distance: 34.0
click at [1177, 369] on textarea "دوسا مقرمشة سبريد بصلصة حمراء حارة ومليئة بمسالا البطاطا اللذيذة." at bounding box center [1210, 402] width 552 height 86
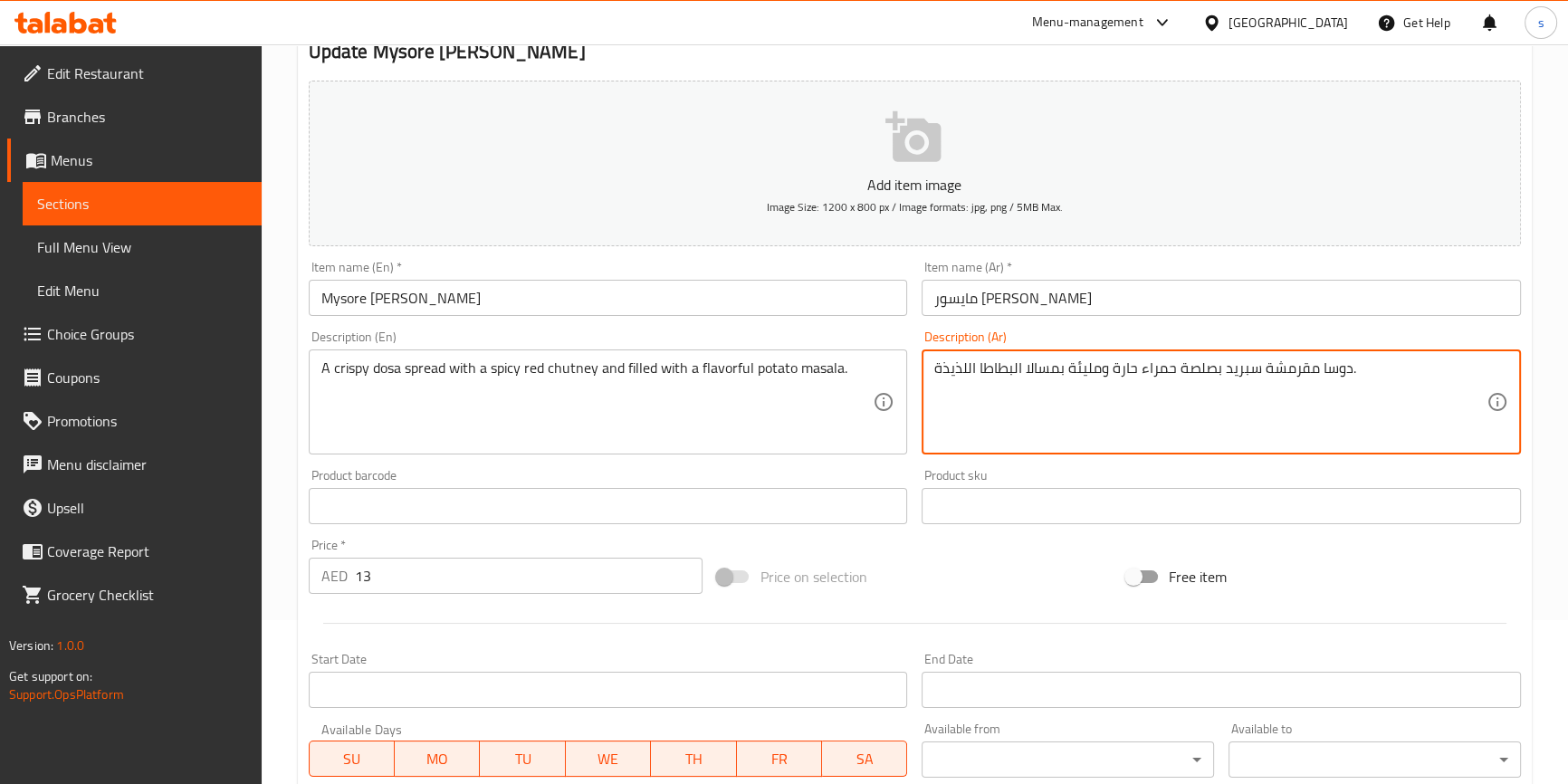
paste textarea "وتني"
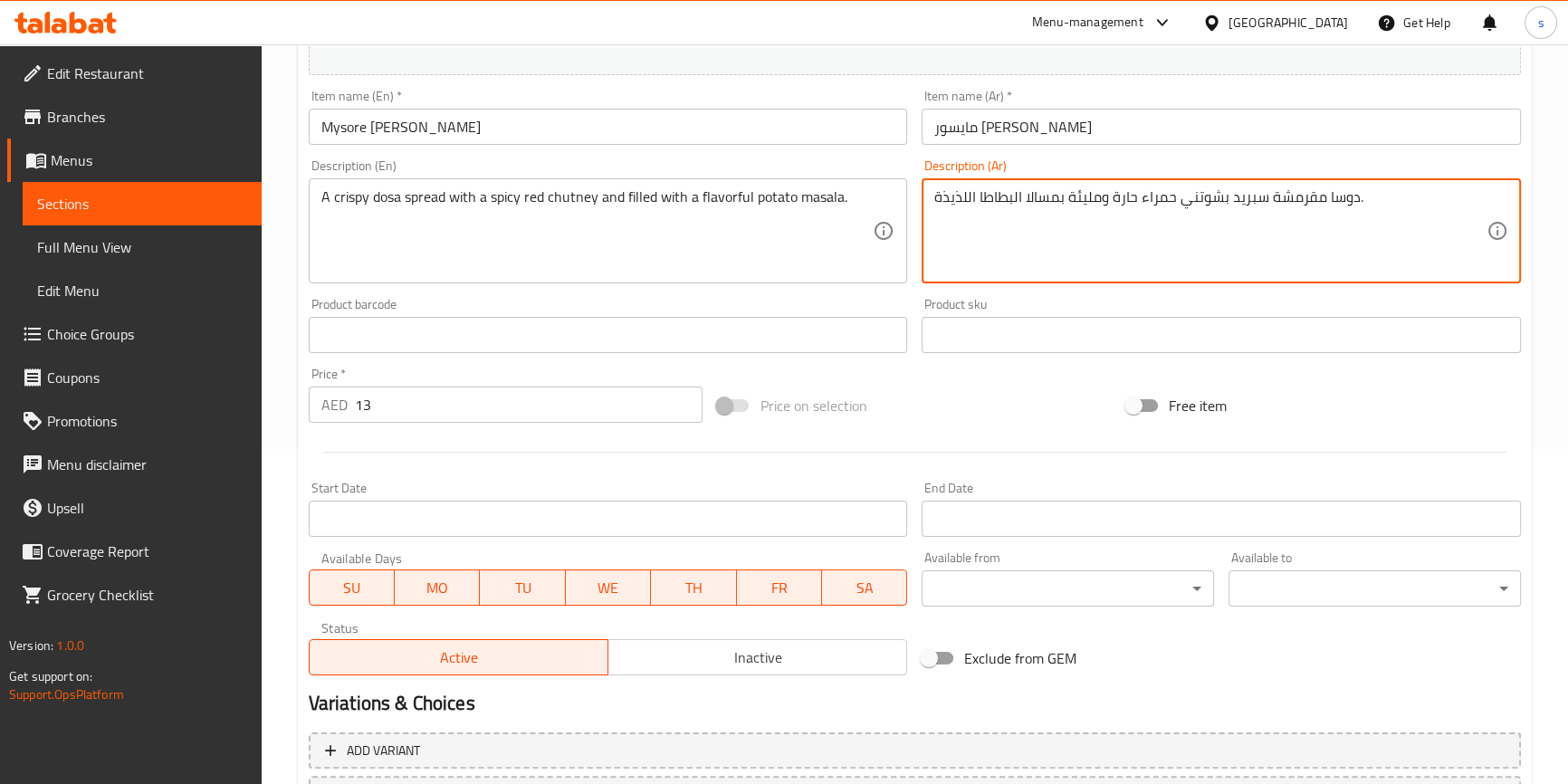
scroll to position [493, 0]
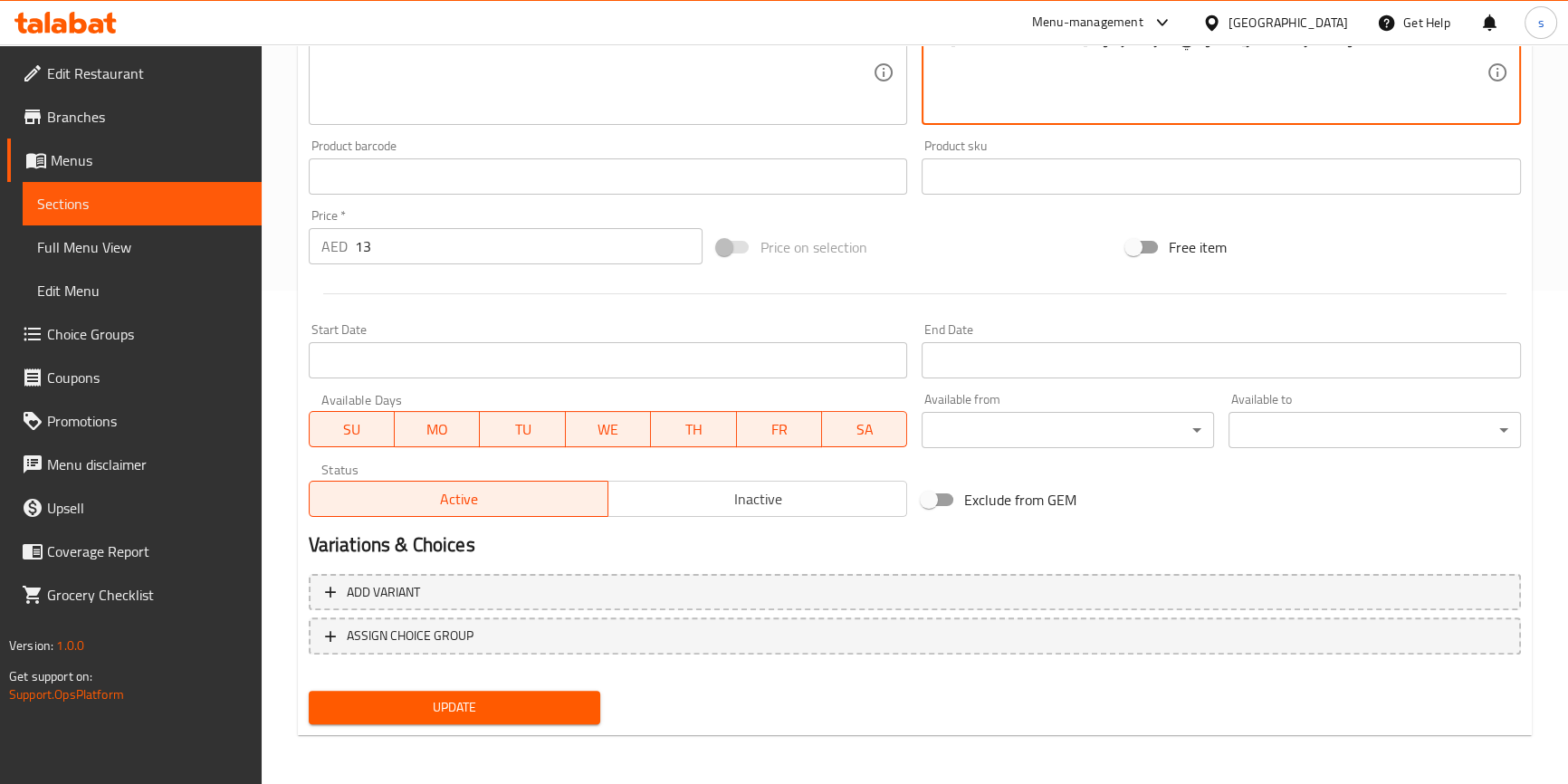
type textarea "دوسا مقرمشة سبريد بشوتني حمراء حارة ومليئة بمسالا البطاطا اللذيذة."
click at [516, 700] on span "Update" at bounding box center [455, 707] width 263 height 22
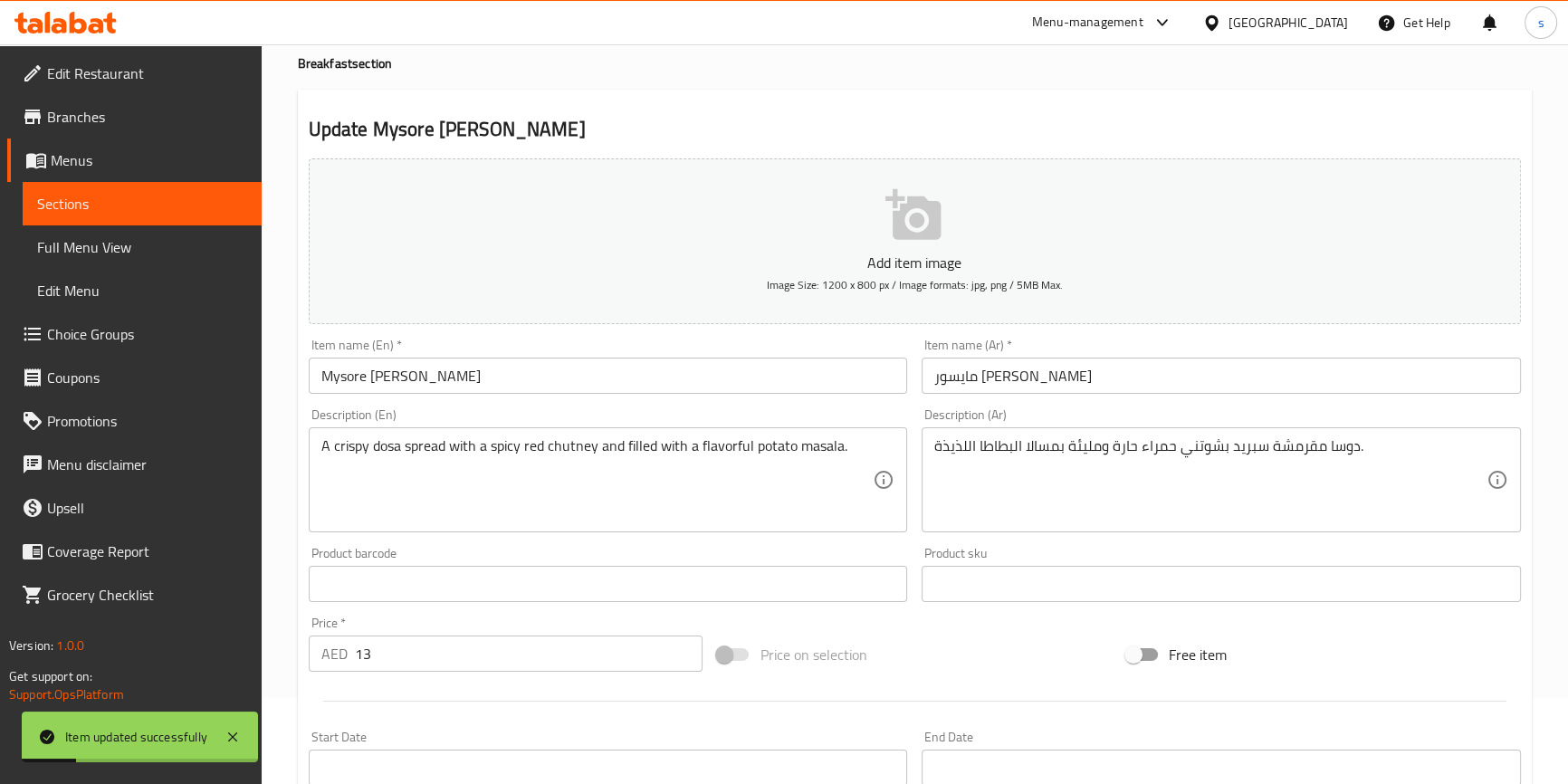
scroll to position [0, 0]
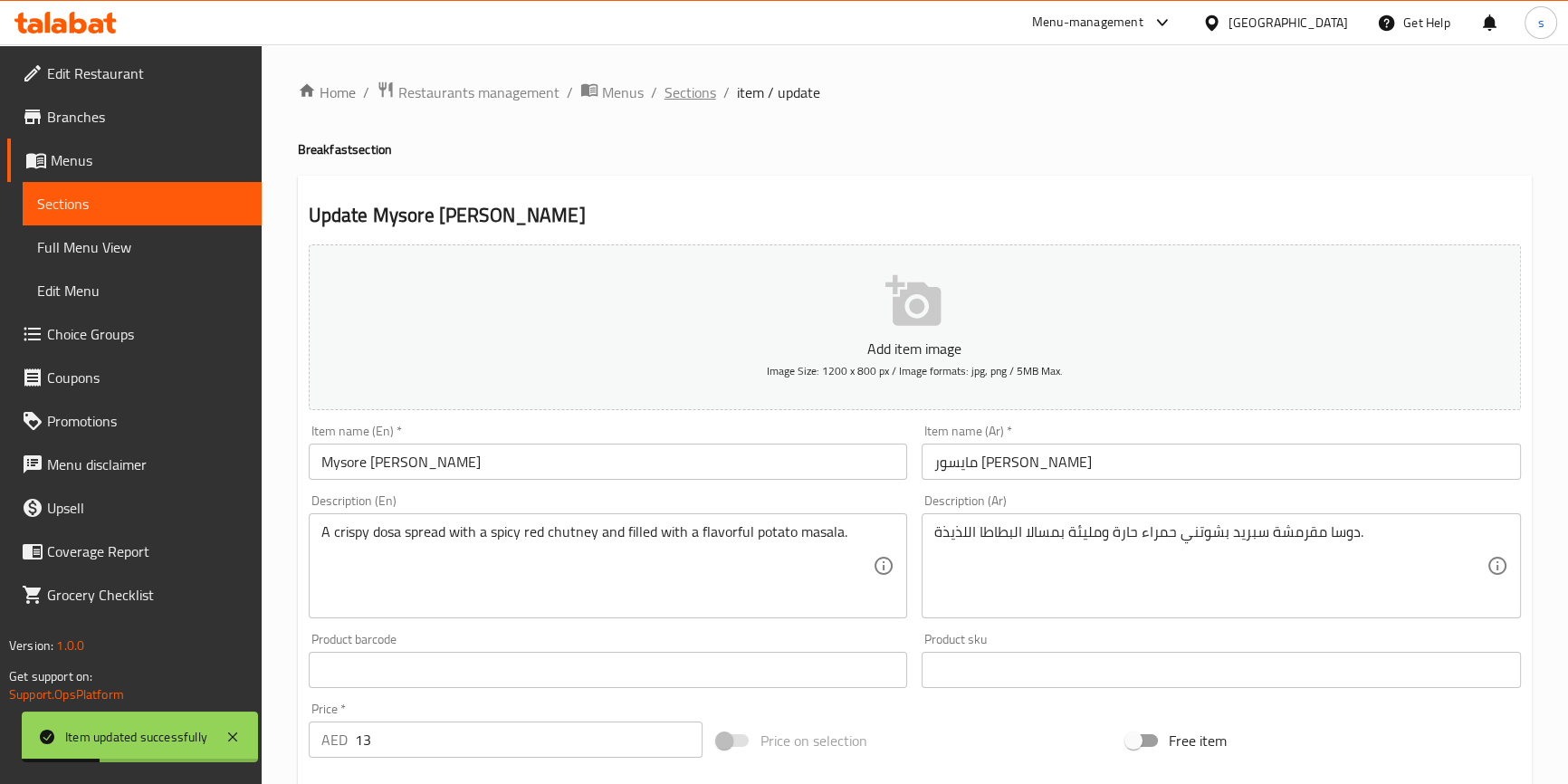
click at [687, 97] on span "Sections" at bounding box center [691, 92] width 52 height 22
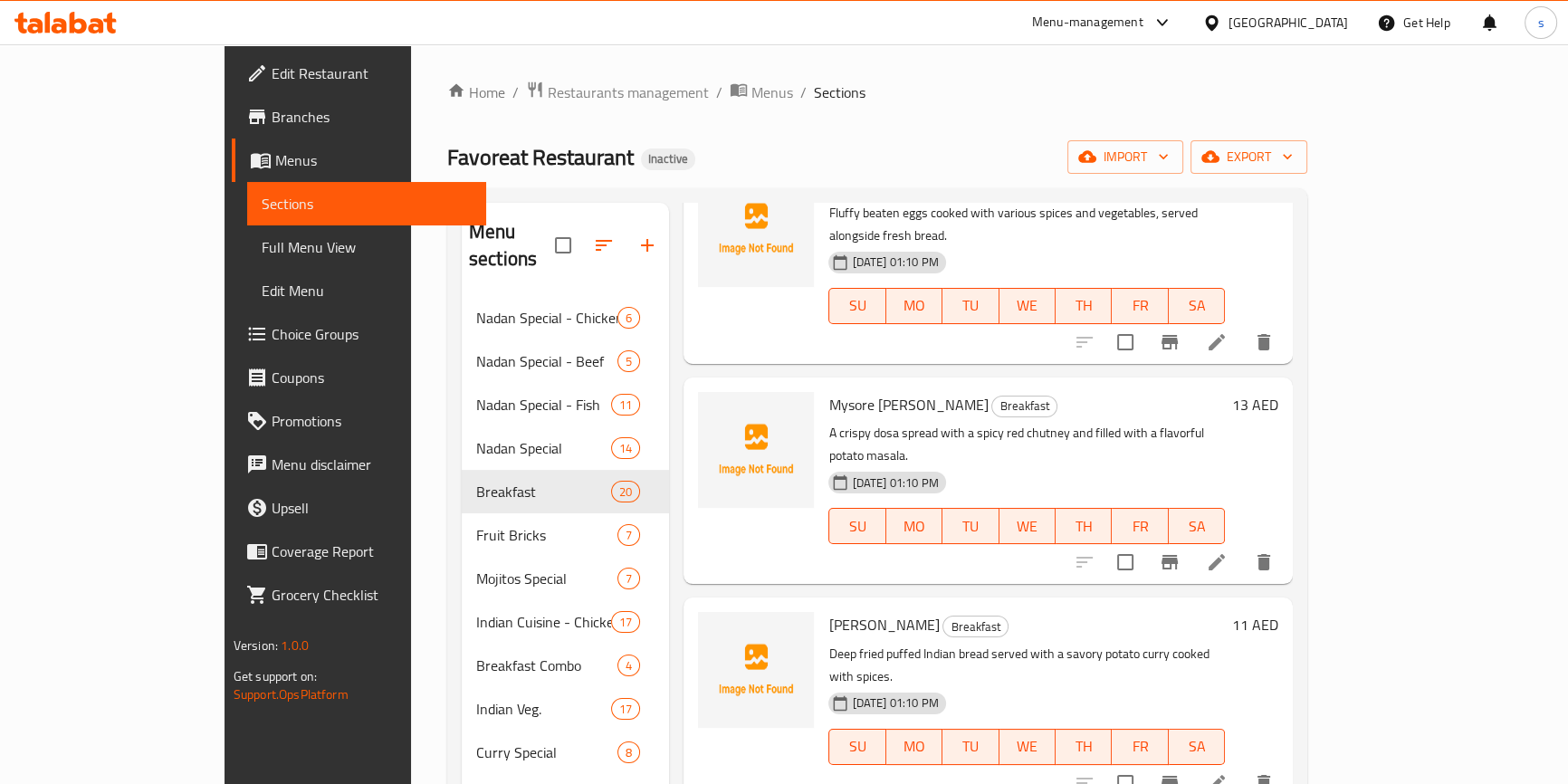
scroll to position [823, 0]
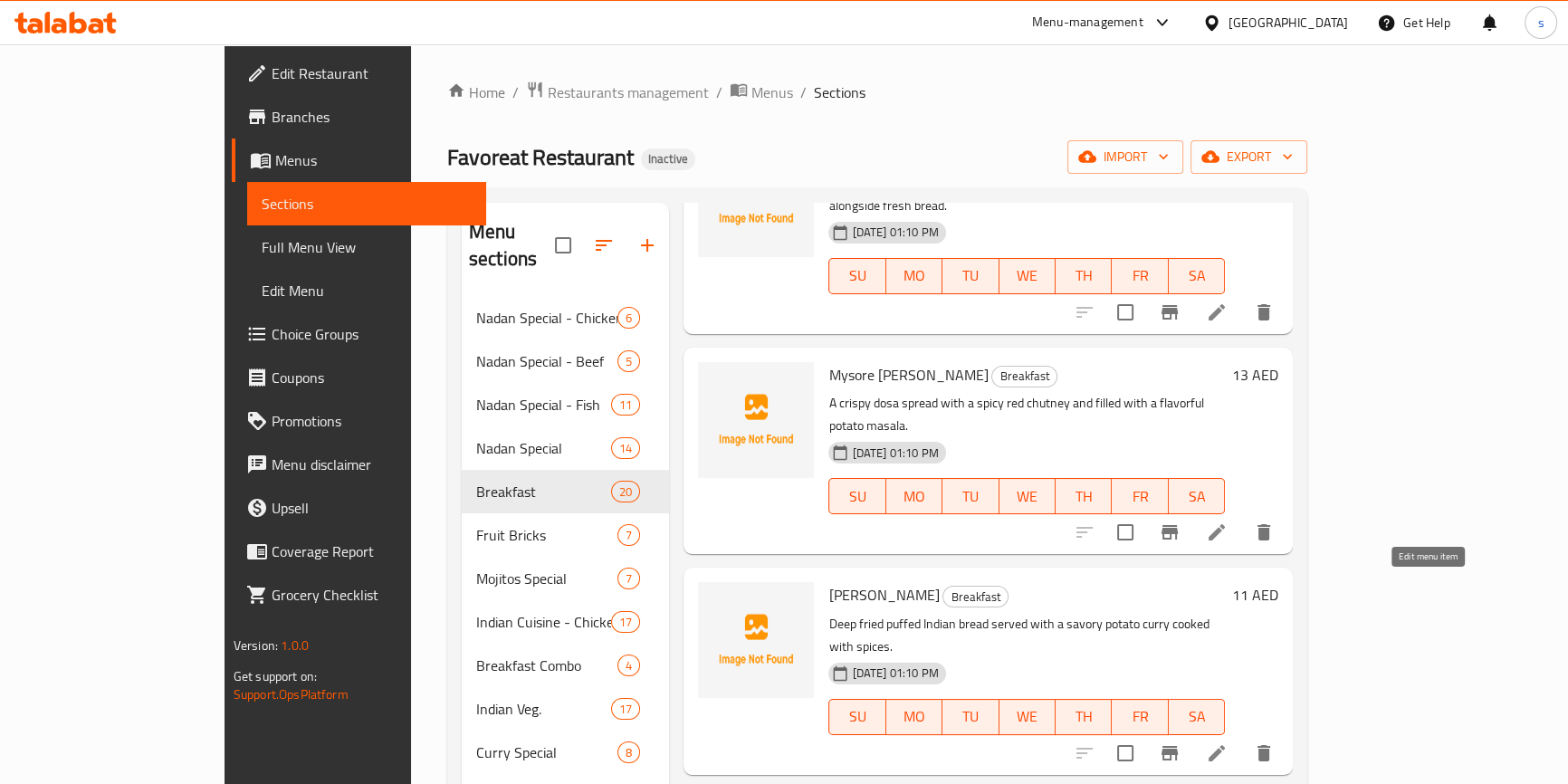
click at [1227, 743] on icon at bounding box center [1216, 753] width 22 height 22
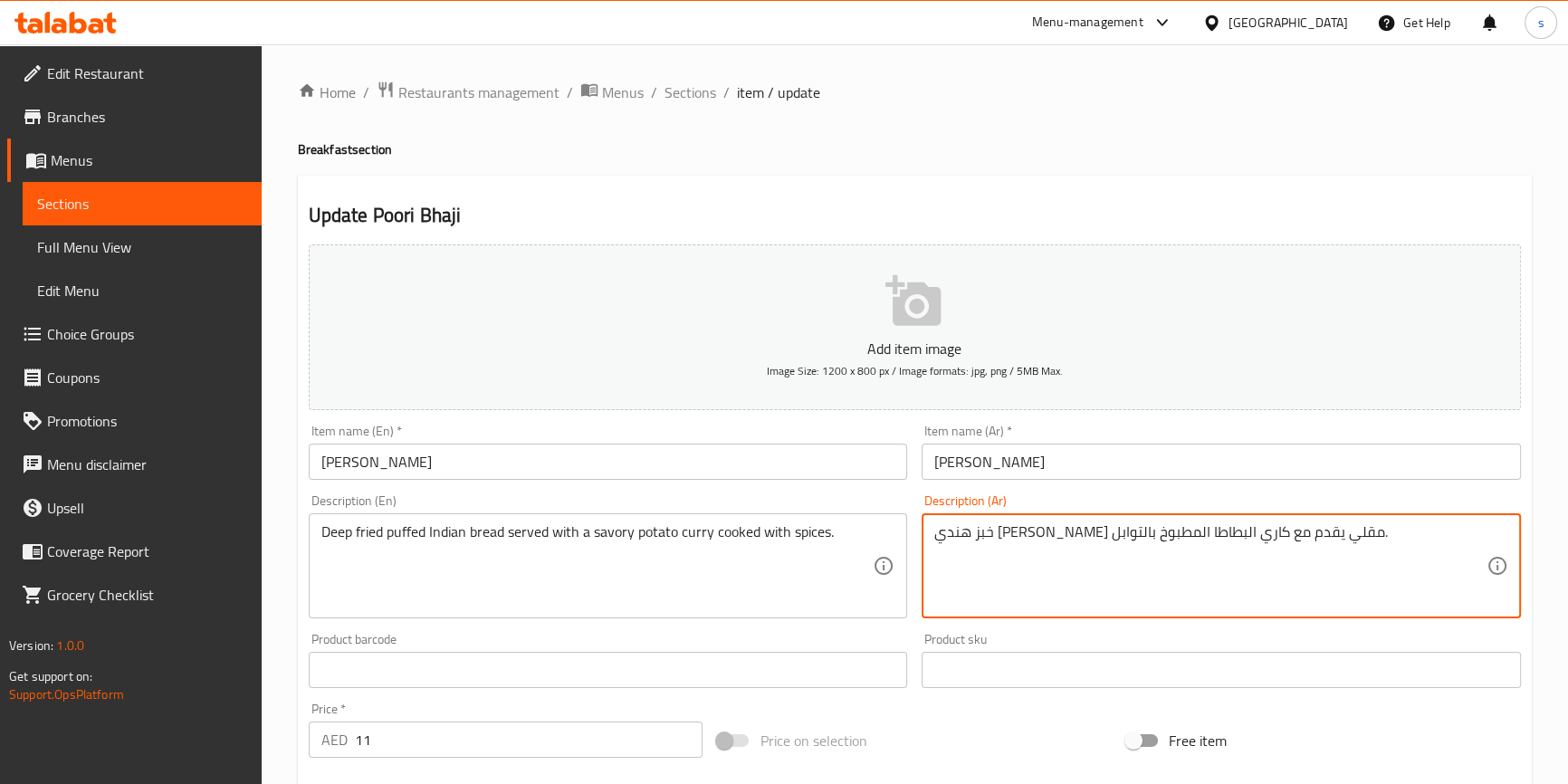
drag, startPoint x: 1033, startPoint y: 534, endPoint x: 1046, endPoint y: 534, distance: 13.0
type textarea "خبز هندي بافد مقلي يقدم مع كاري البطاطس المطبوخ بالتوابل."
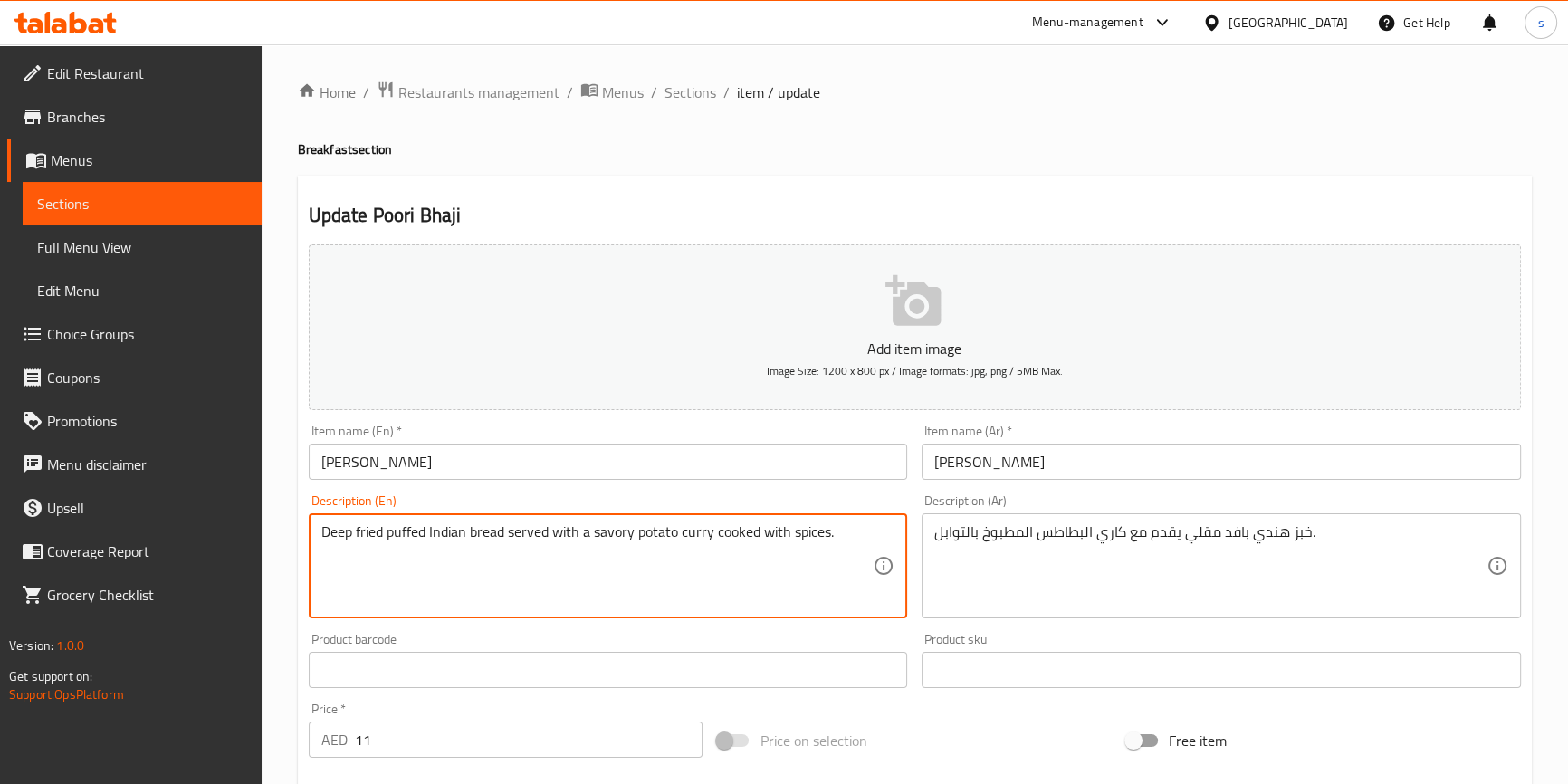
drag, startPoint x: 384, startPoint y: 538, endPoint x: 417, endPoint y: 544, distance: 33.5
click at [417, 544] on textarea "Deep fried puffed Indian bread served with a savory potato curry cooked with sp…" at bounding box center [597, 565] width 552 height 86
click at [421, 543] on textarea "Deep fried puffed Indian bread served with a savory potato curry cooked with sp…" at bounding box center [597, 565] width 552 height 86
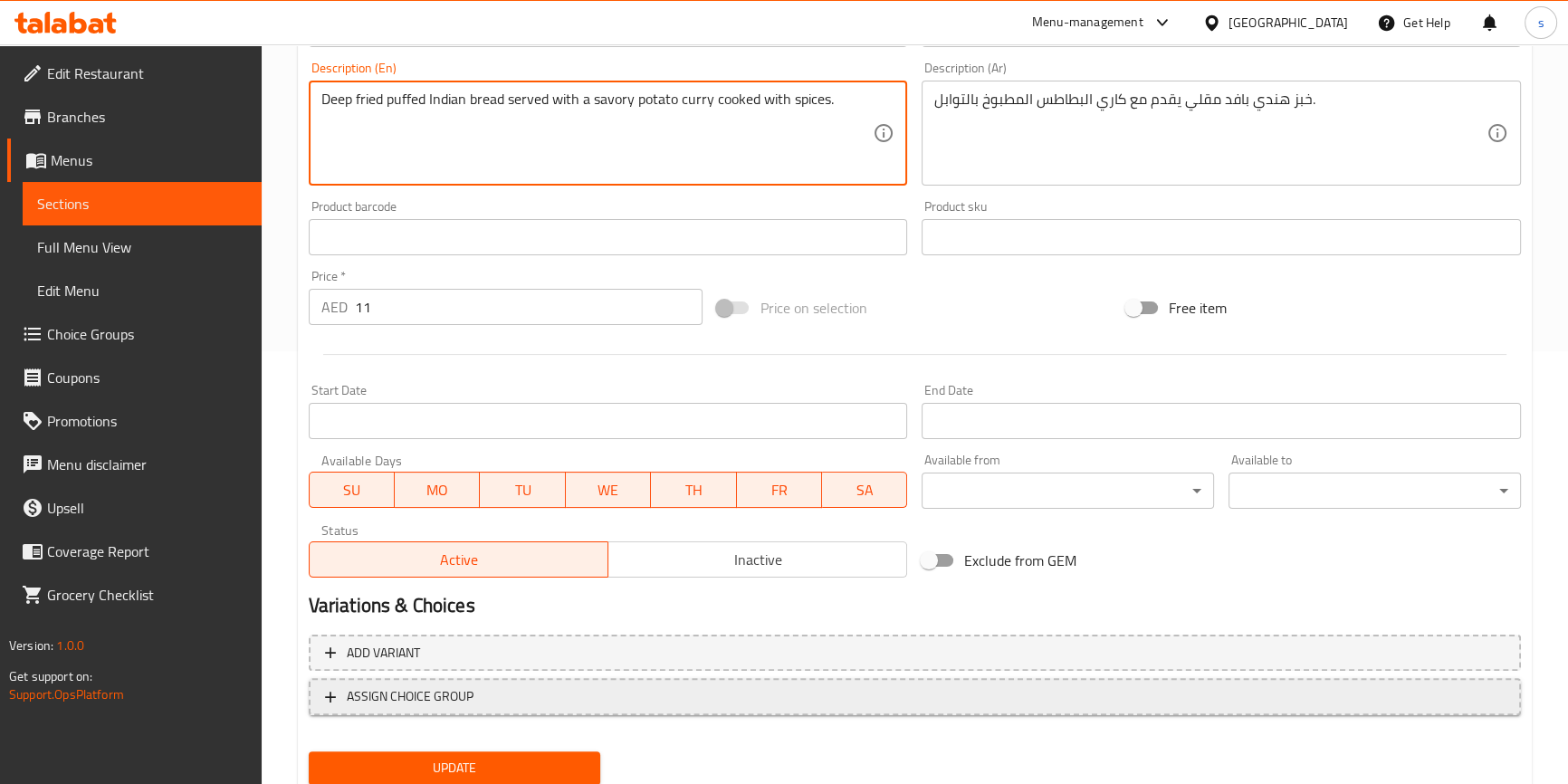
scroll to position [493, 0]
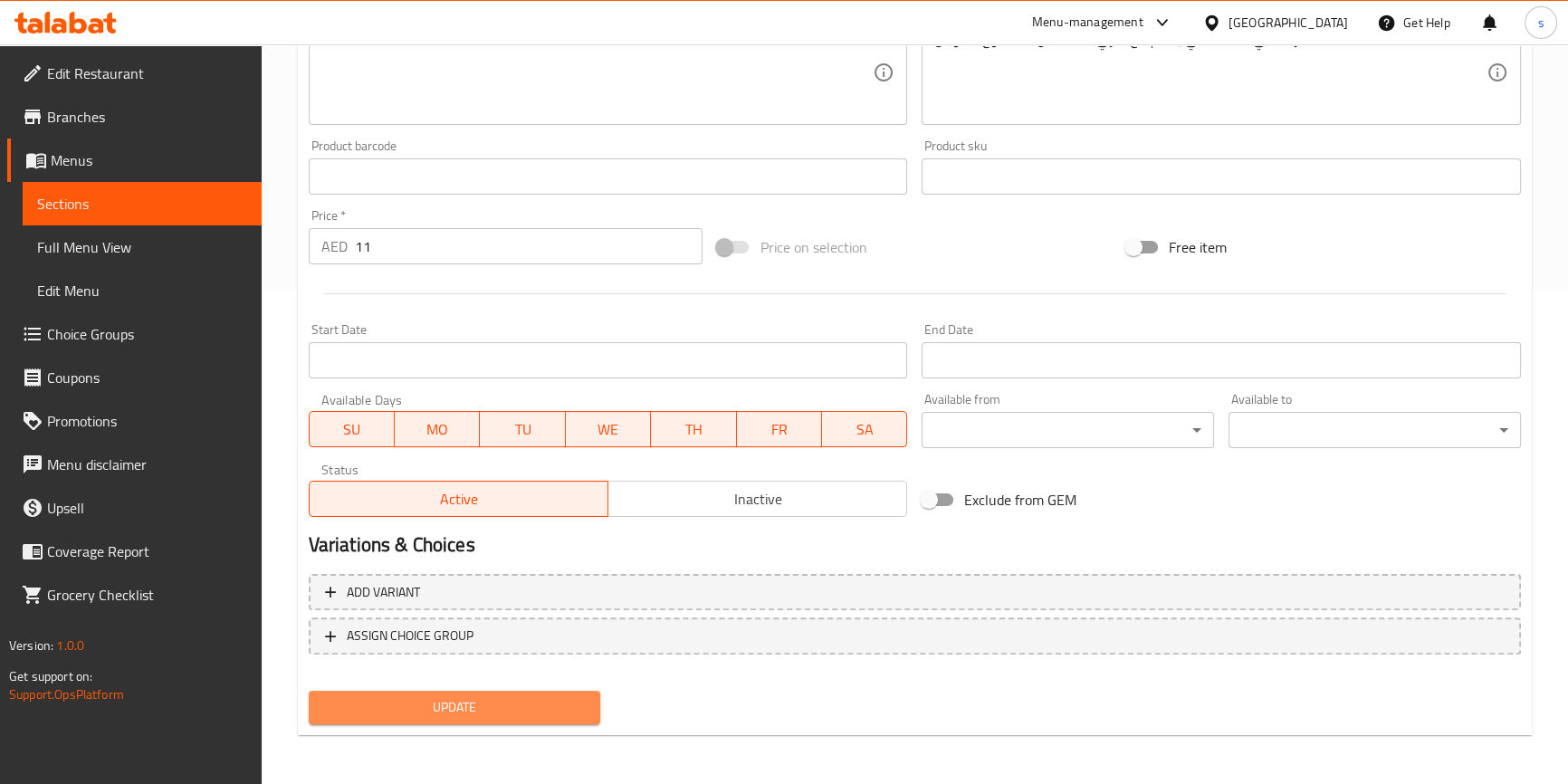
click at [439, 702] on span "Update" at bounding box center [455, 707] width 263 height 22
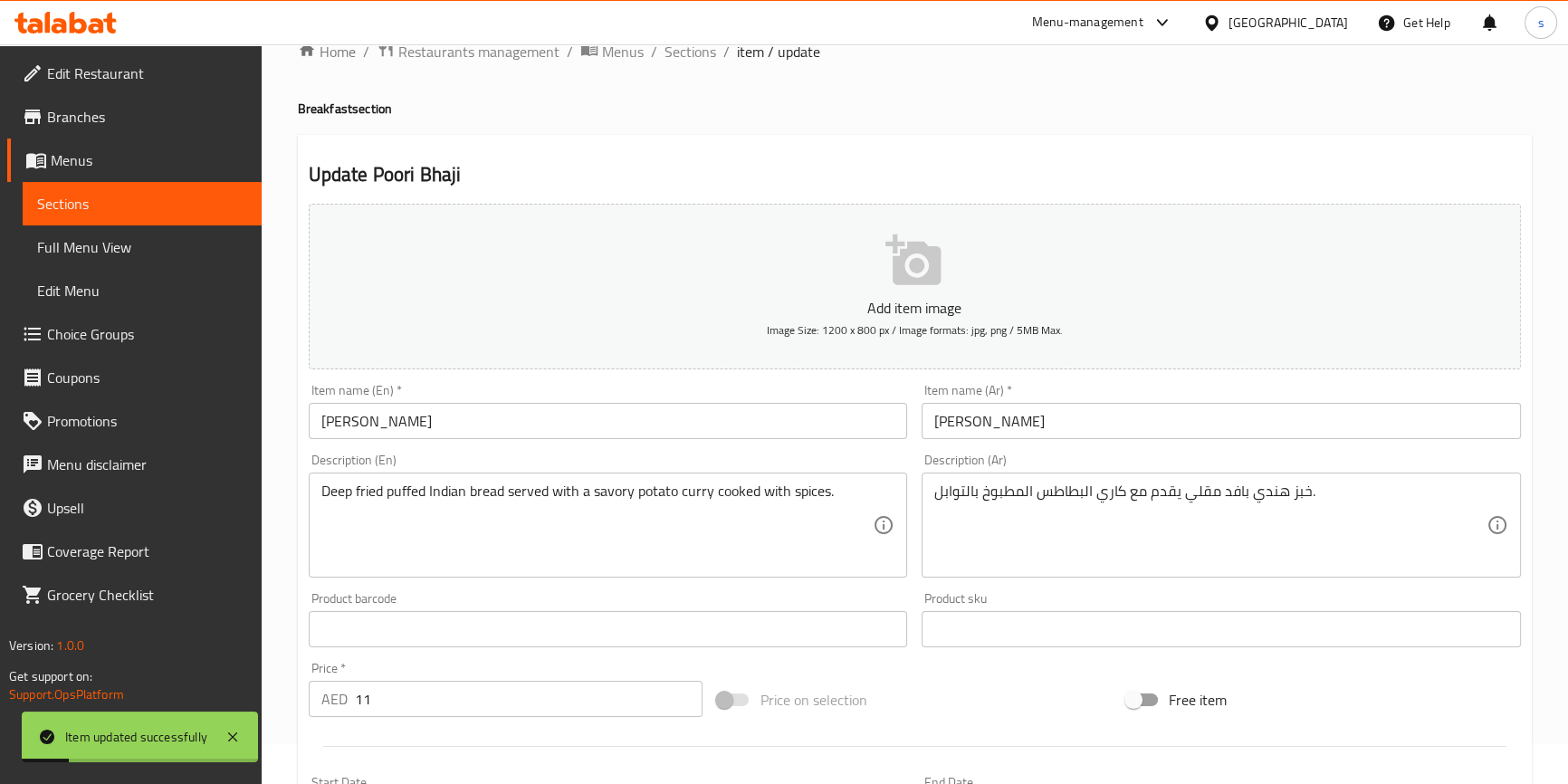
scroll to position [0, 0]
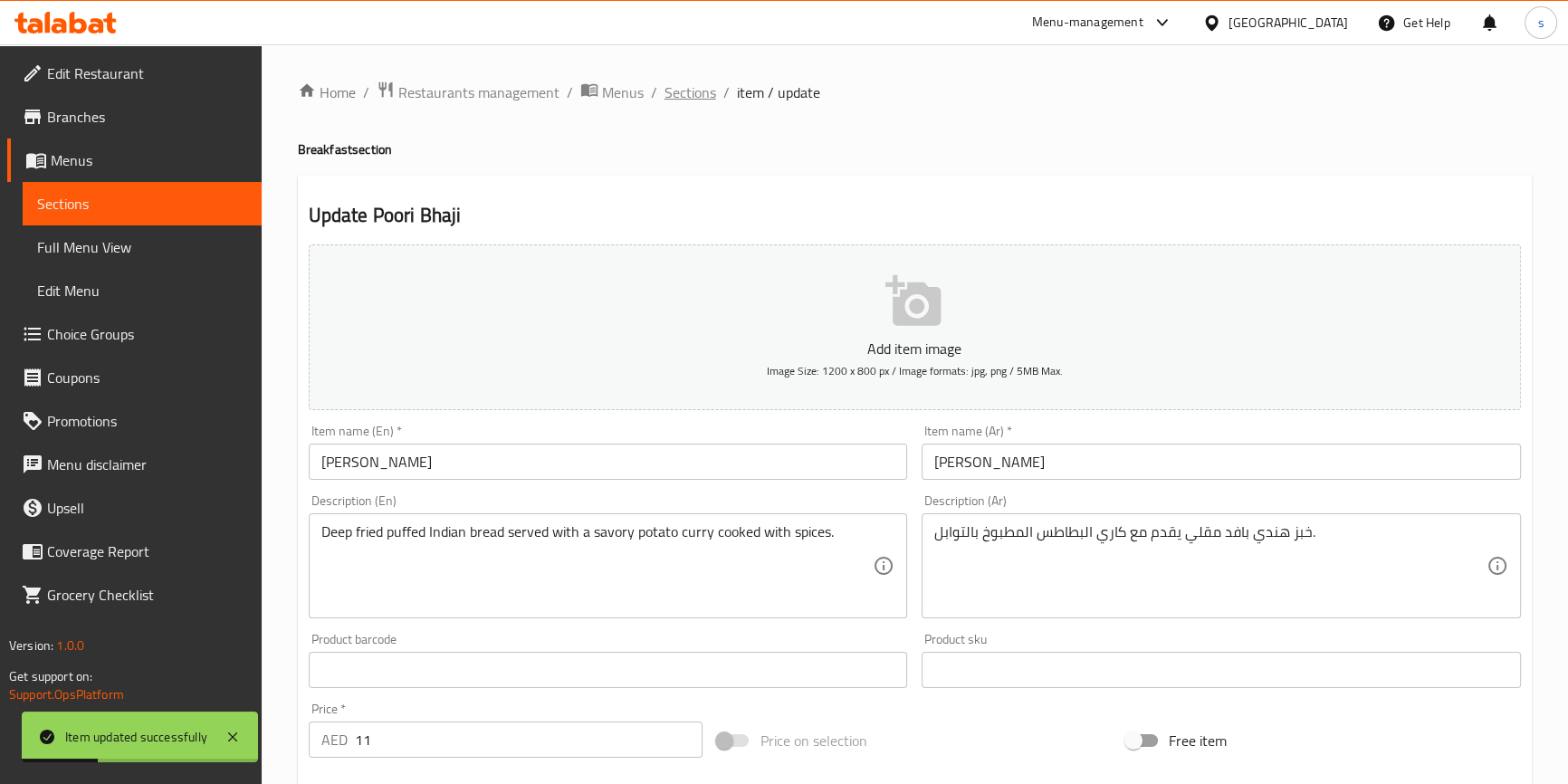
click at [673, 99] on span "Sections" at bounding box center [691, 92] width 52 height 22
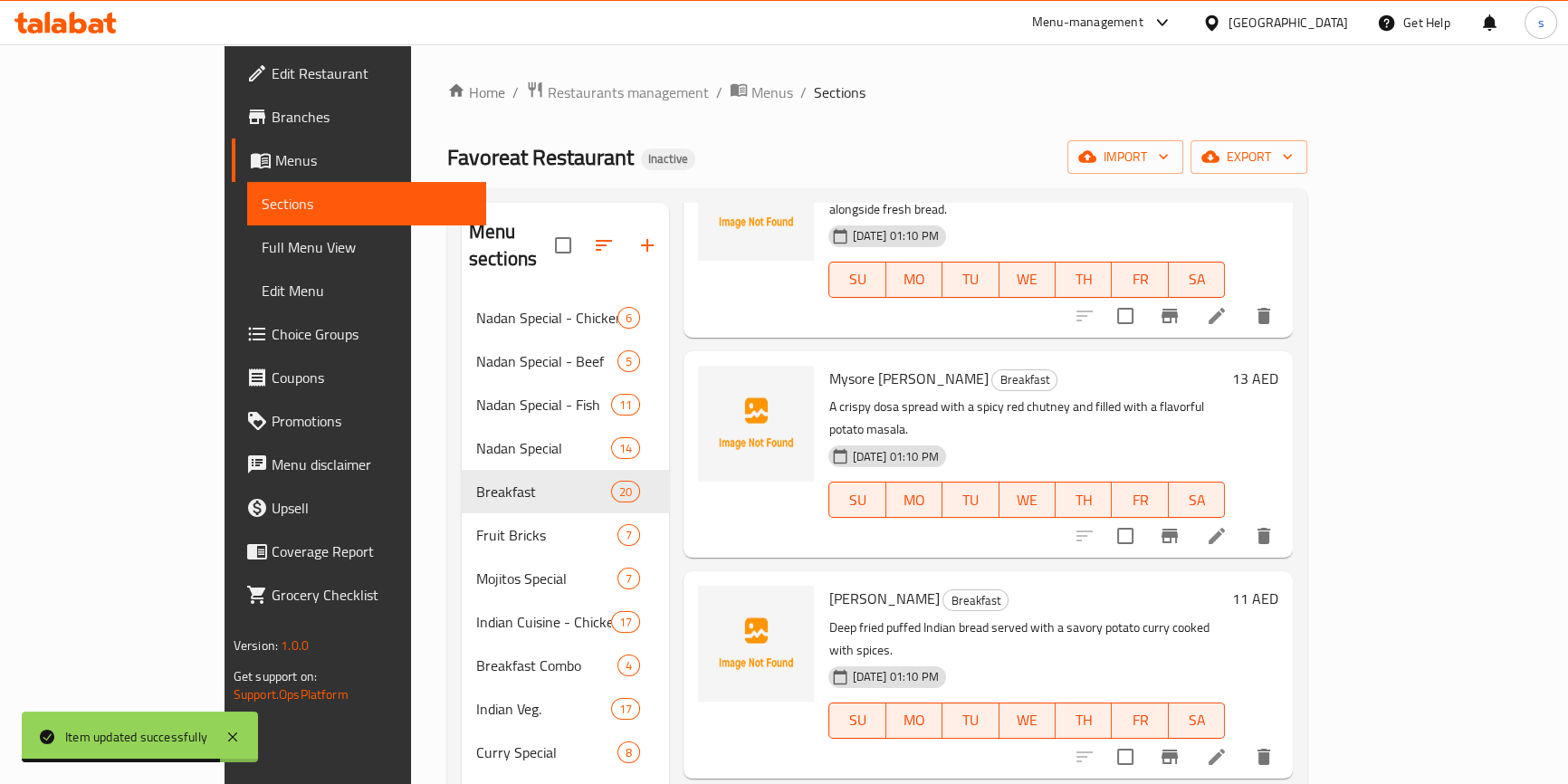
scroll to position [905, 0]
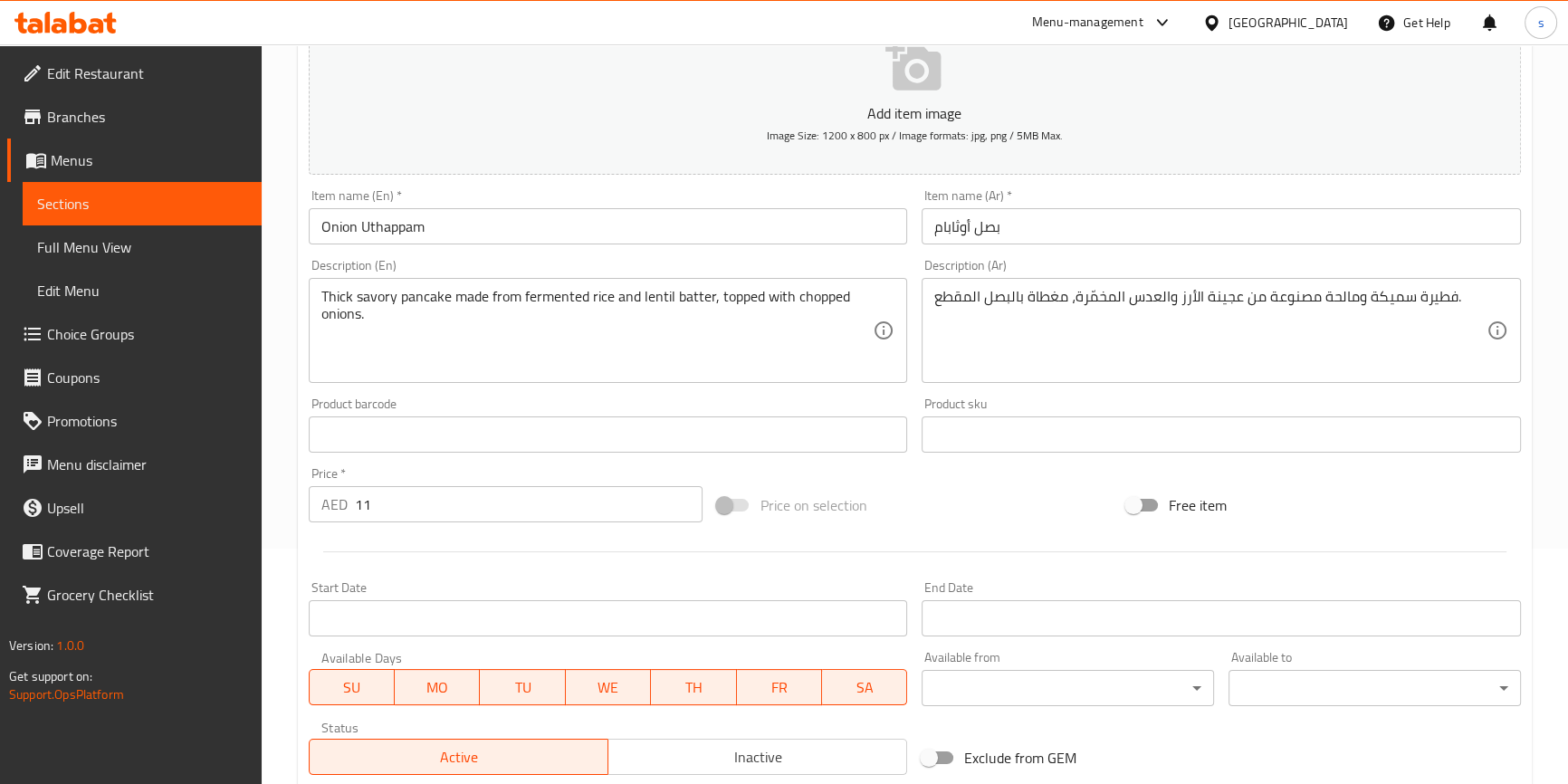
scroll to position [247, 0]
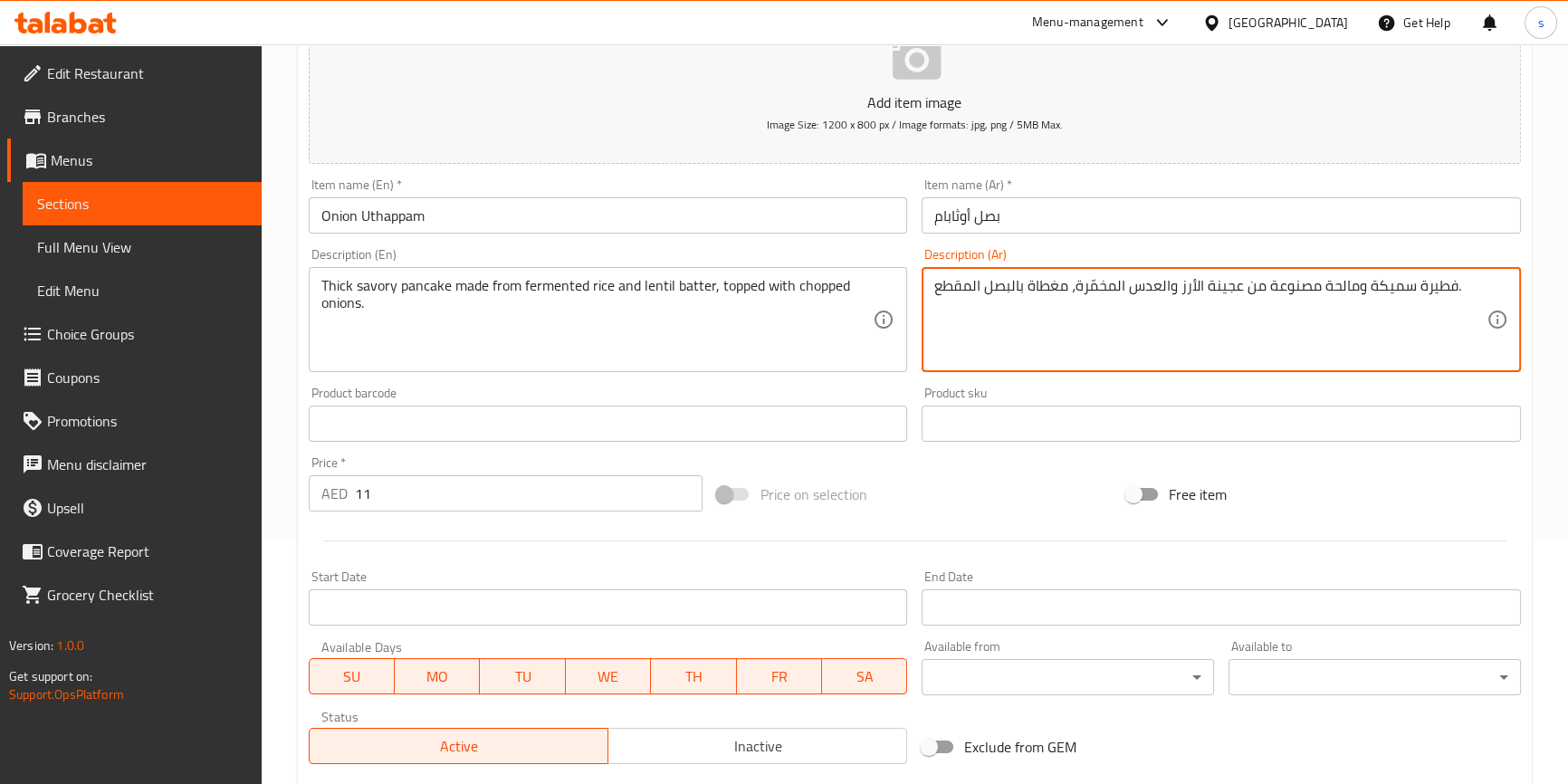
click at [1209, 290] on textarea "فطيرة سميكة ومالحة مصنوعة من عجينة الأرز والعدس المخمّرة، مغطاة بالبصل المقطع." at bounding box center [1210, 320] width 552 height 86
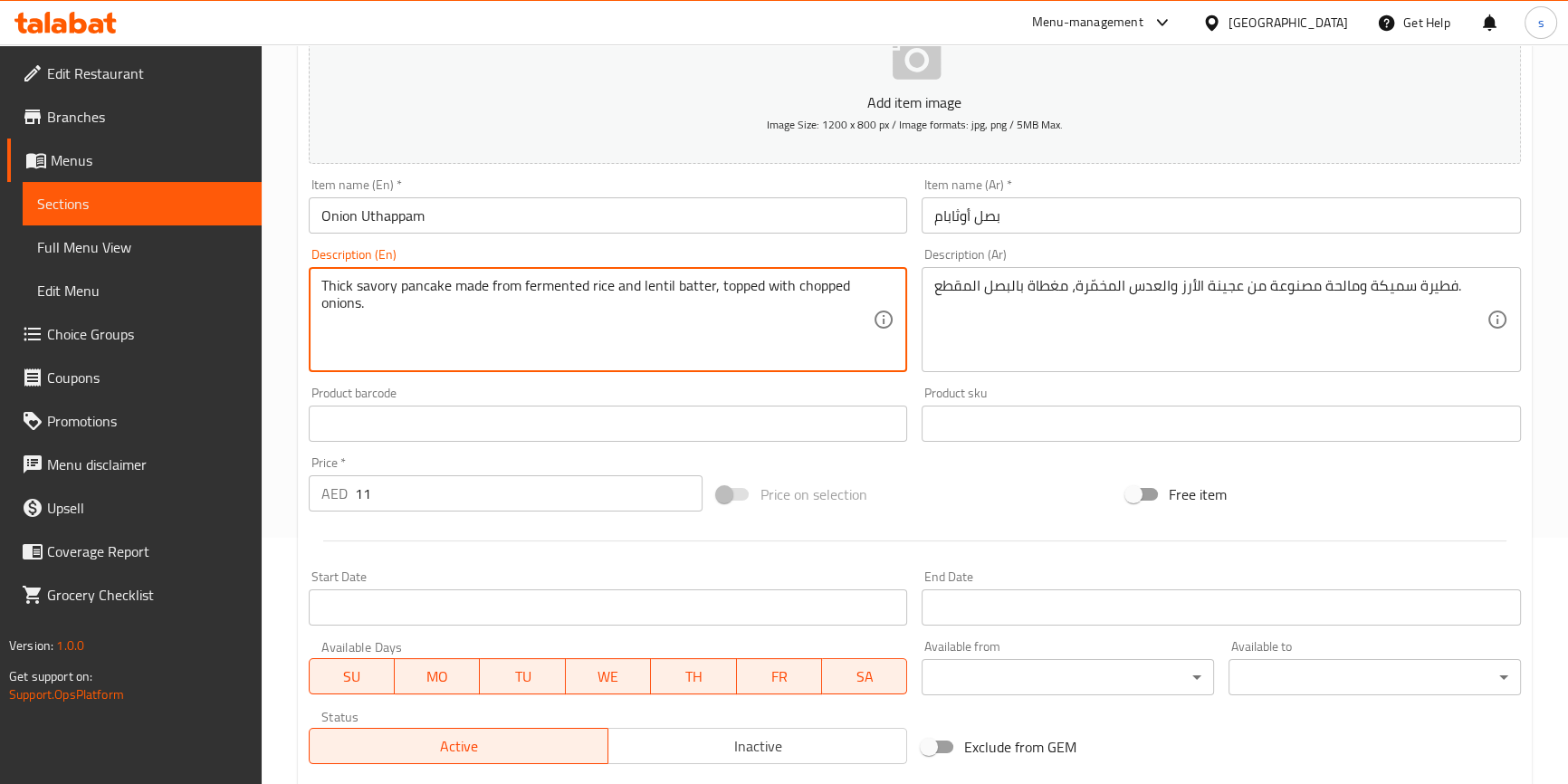
click at [406, 287] on textarea "Thick savory pancake made from fermented rice and lentil batter, topped with ch…" at bounding box center [597, 320] width 552 height 86
click at [457, 289] on textarea "Thick savory pancake made from fermented rice and lentil batter, topped with ch…" at bounding box center [597, 320] width 552 height 86
click at [549, 289] on textarea "Thick savory pancake made from fermented rice and lentil batter, topped with ch…" at bounding box center [597, 320] width 552 height 86
click at [515, 286] on textarea "Thick savory pancake made from fermented rice and lentil batter, topped with ch…" at bounding box center [597, 320] width 552 height 86
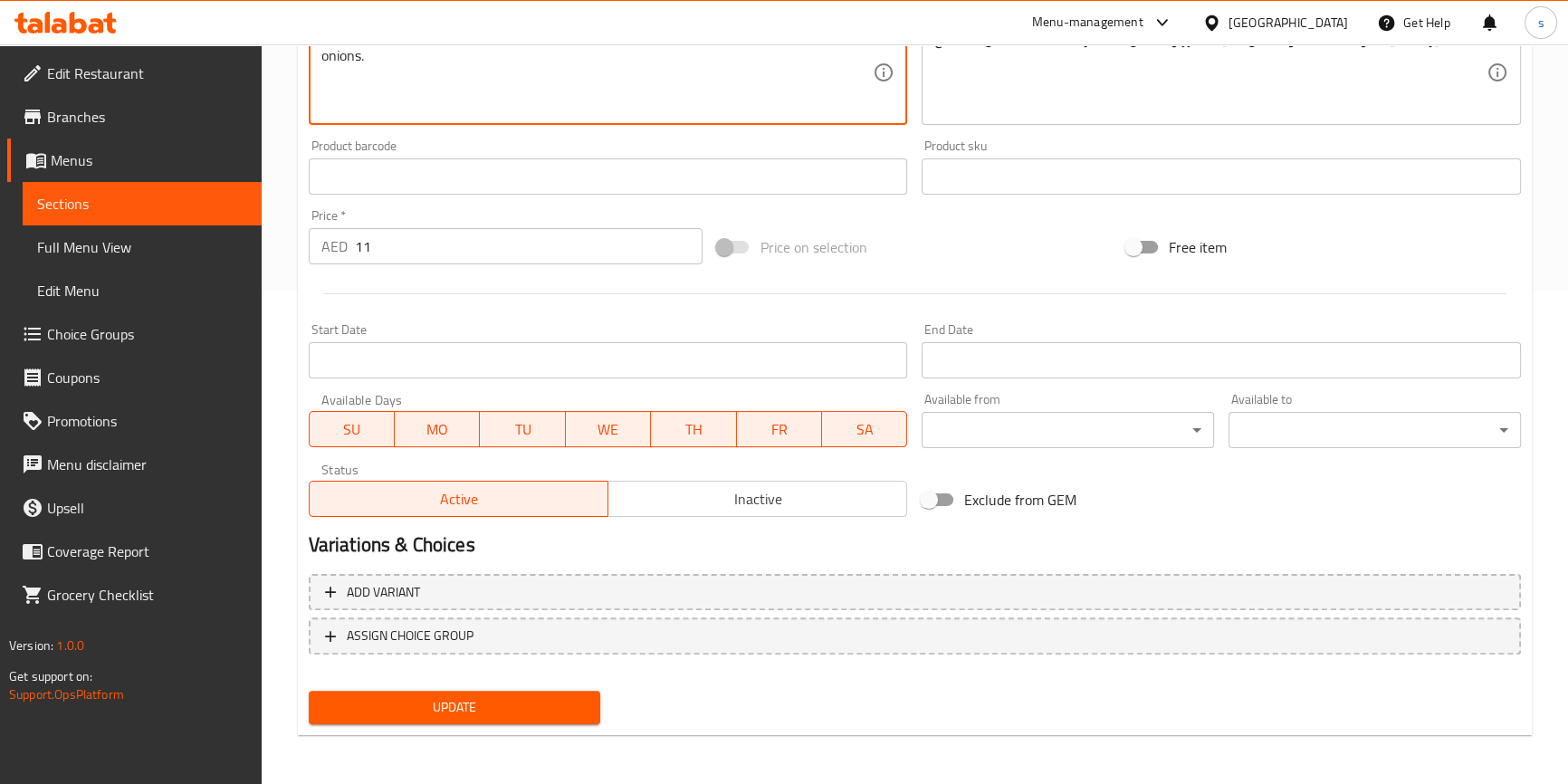
click at [544, 697] on span "Update" at bounding box center [455, 707] width 263 height 22
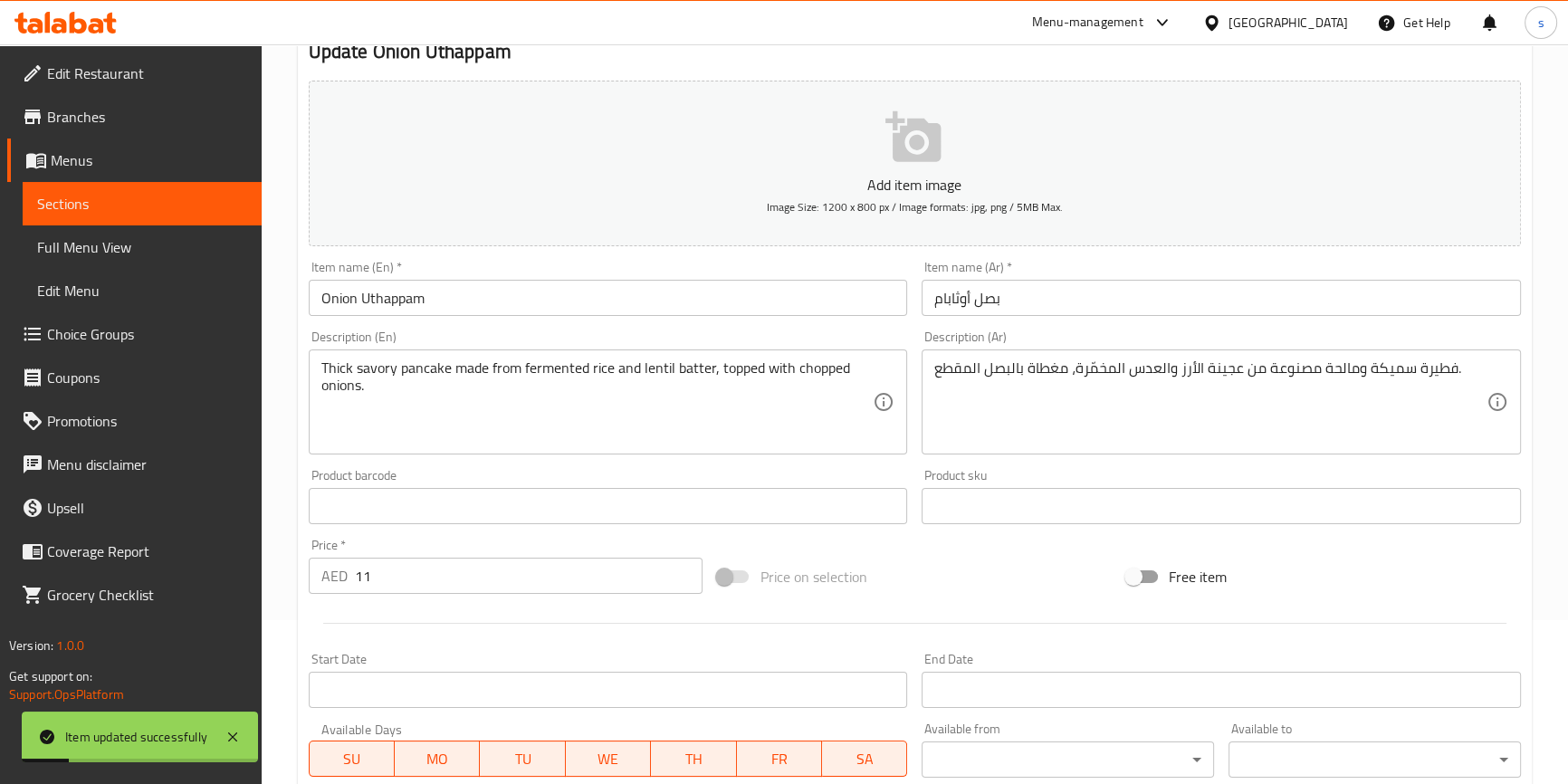
scroll to position [0, 0]
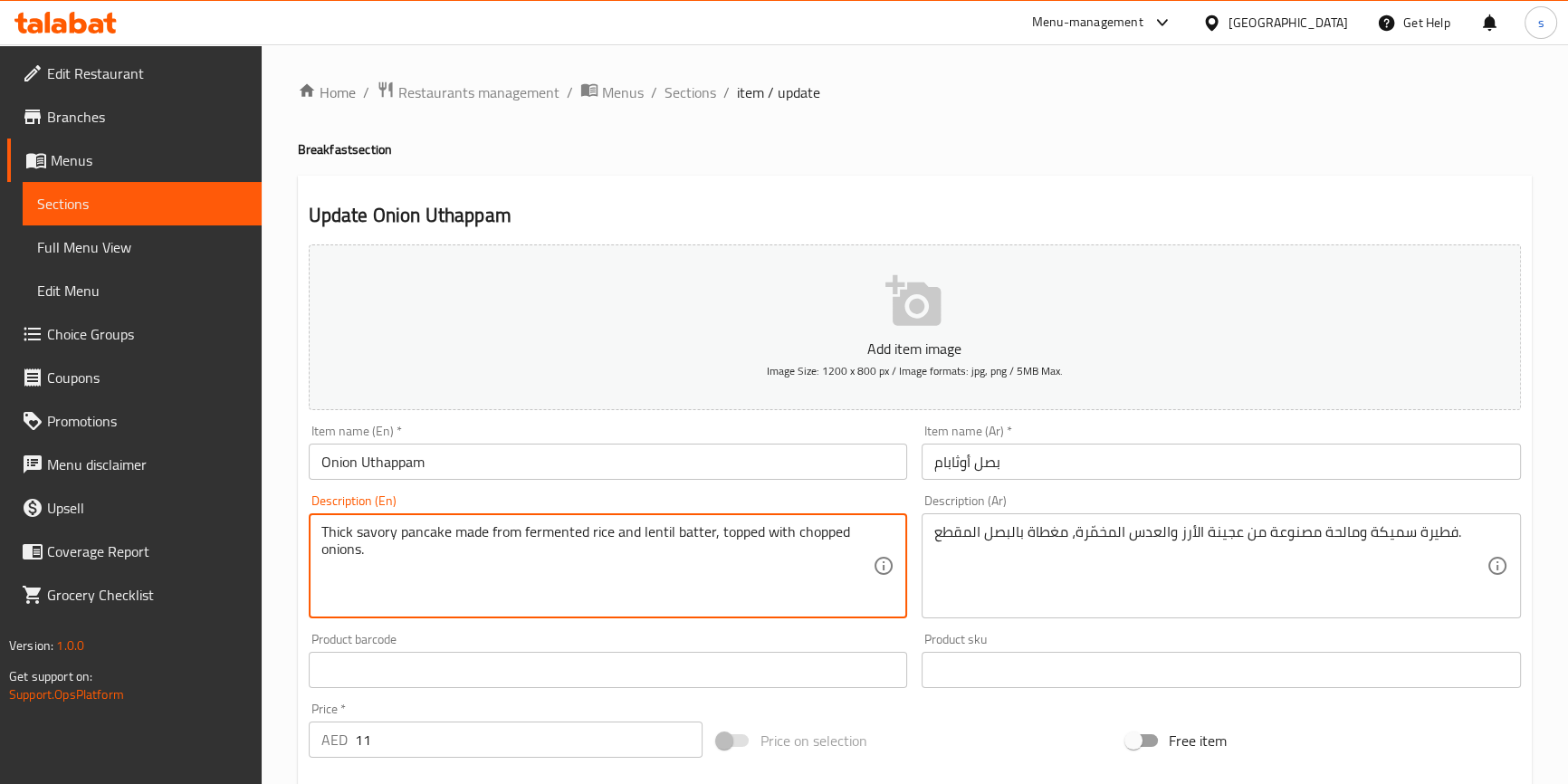
click at [680, 536] on textarea "Thick savory pancake made from fermented rice and lentil batter, topped with ch…" at bounding box center [597, 565] width 552 height 86
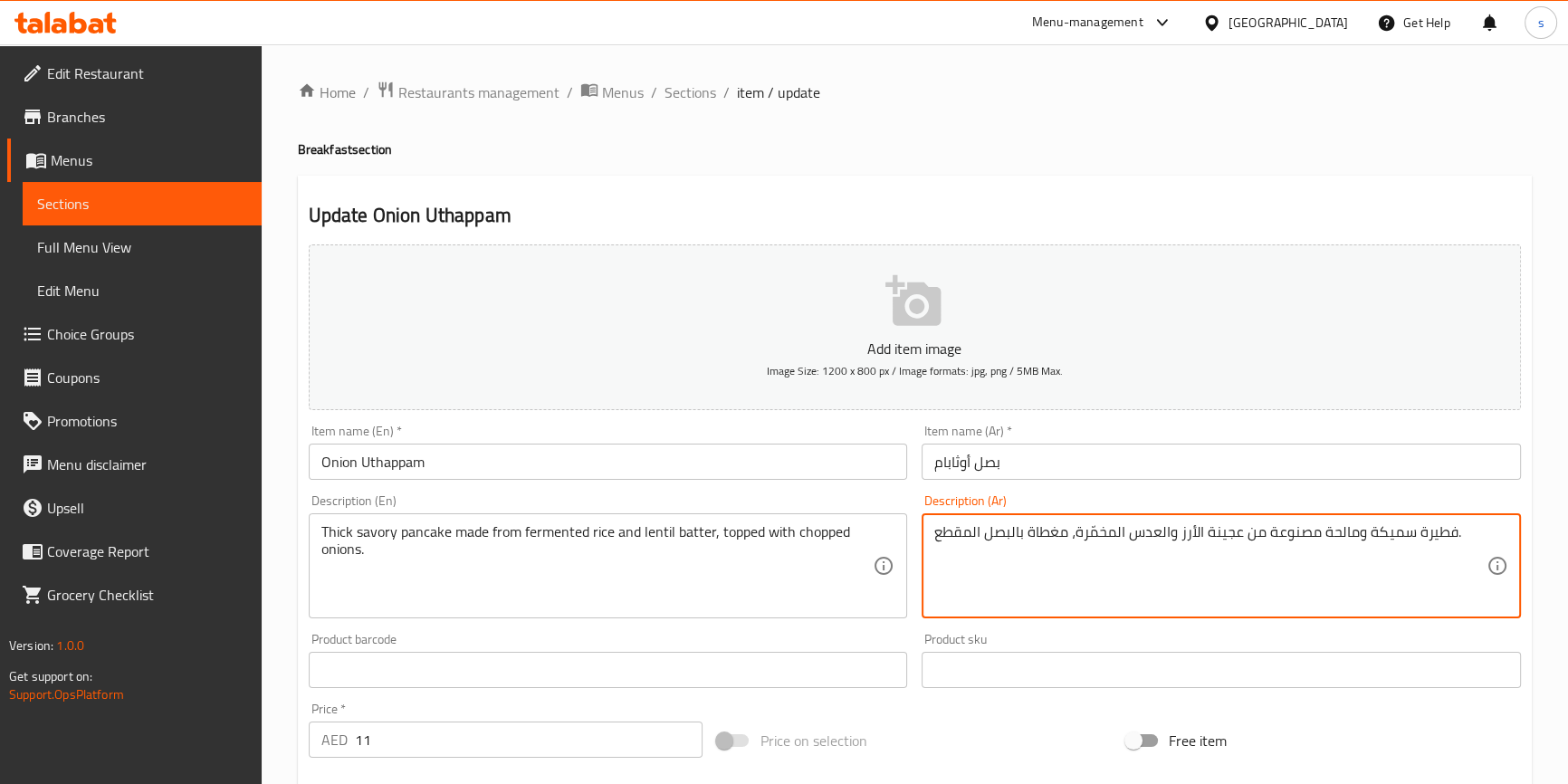
click at [1183, 534] on textarea "فطيرة سميكة ومالحة مصنوعة من عجينة الأرز والعدس المخمّرة، مغطاة بالبصل المقطع." at bounding box center [1210, 565] width 552 height 86
click at [1260, 527] on textarea "فطيرة سميكة ومالحة مصنوعة من عجينة الأرز والعدس المخمّرة، مغطاة بالبصل المقطع." at bounding box center [1210, 565] width 552 height 86
click at [1194, 529] on textarea "فطيرة سميكة ومالحة مصنوعة من عجينة الأرز والعدس المخمّرة، مغطاة بالبصل المقطع." at bounding box center [1210, 565] width 552 height 86
click at [1126, 534] on textarea "فطيرة سميكة ومالحة مصنوعة من عجينة الأرز والعدس المخمّرة، مغطاة بالبصل المقطع." at bounding box center [1210, 565] width 552 height 86
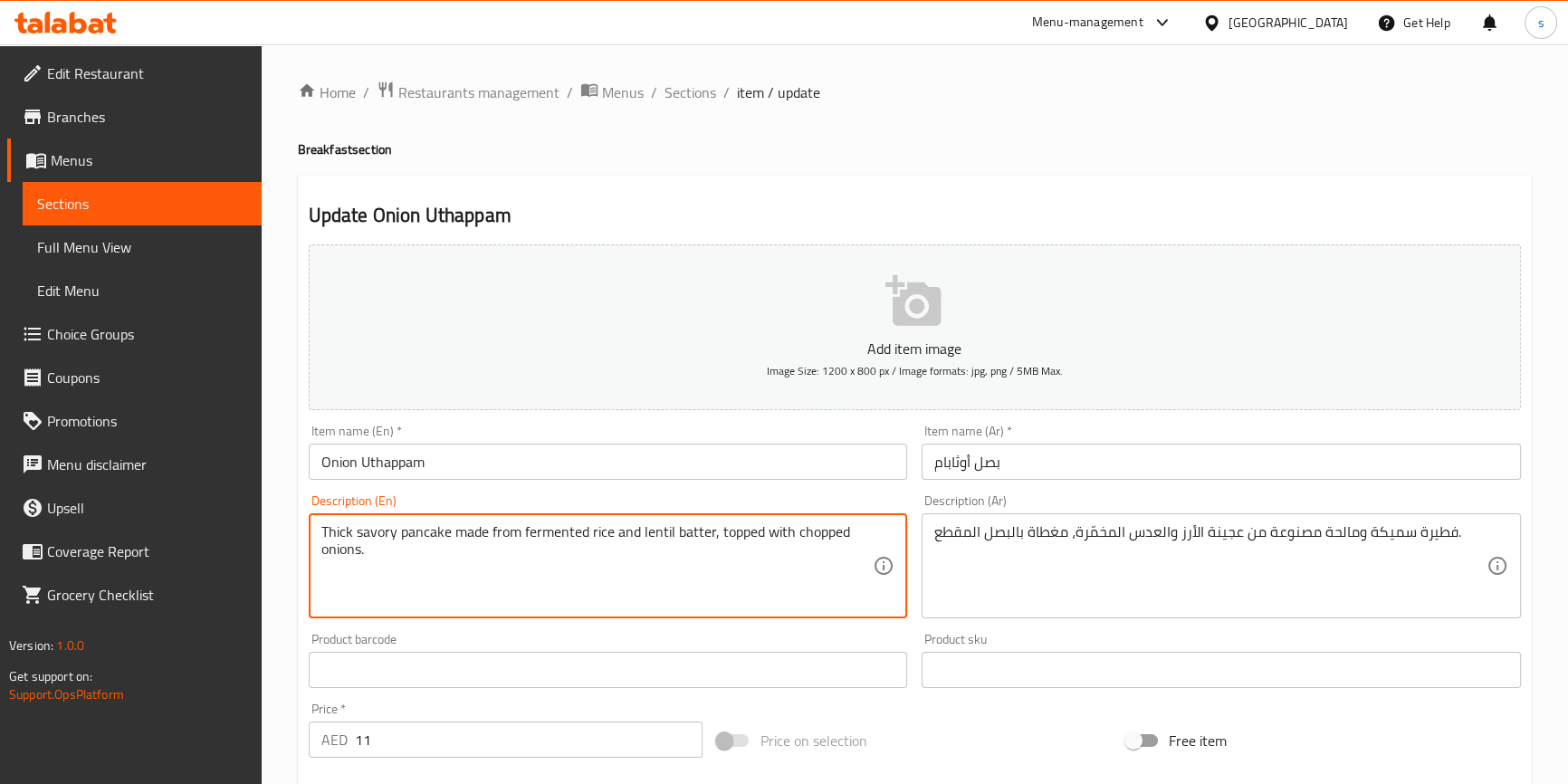
drag, startPoint x: 453, startPoint y: 534, endPoint x: 493, endPoint y: 573, distance: 55.9
click at [493, 573] on textarea "Thick savory pancake made from fermented rice and lentil batter, topped with ch…" at bounding box center [597, 565] width 552 height 86
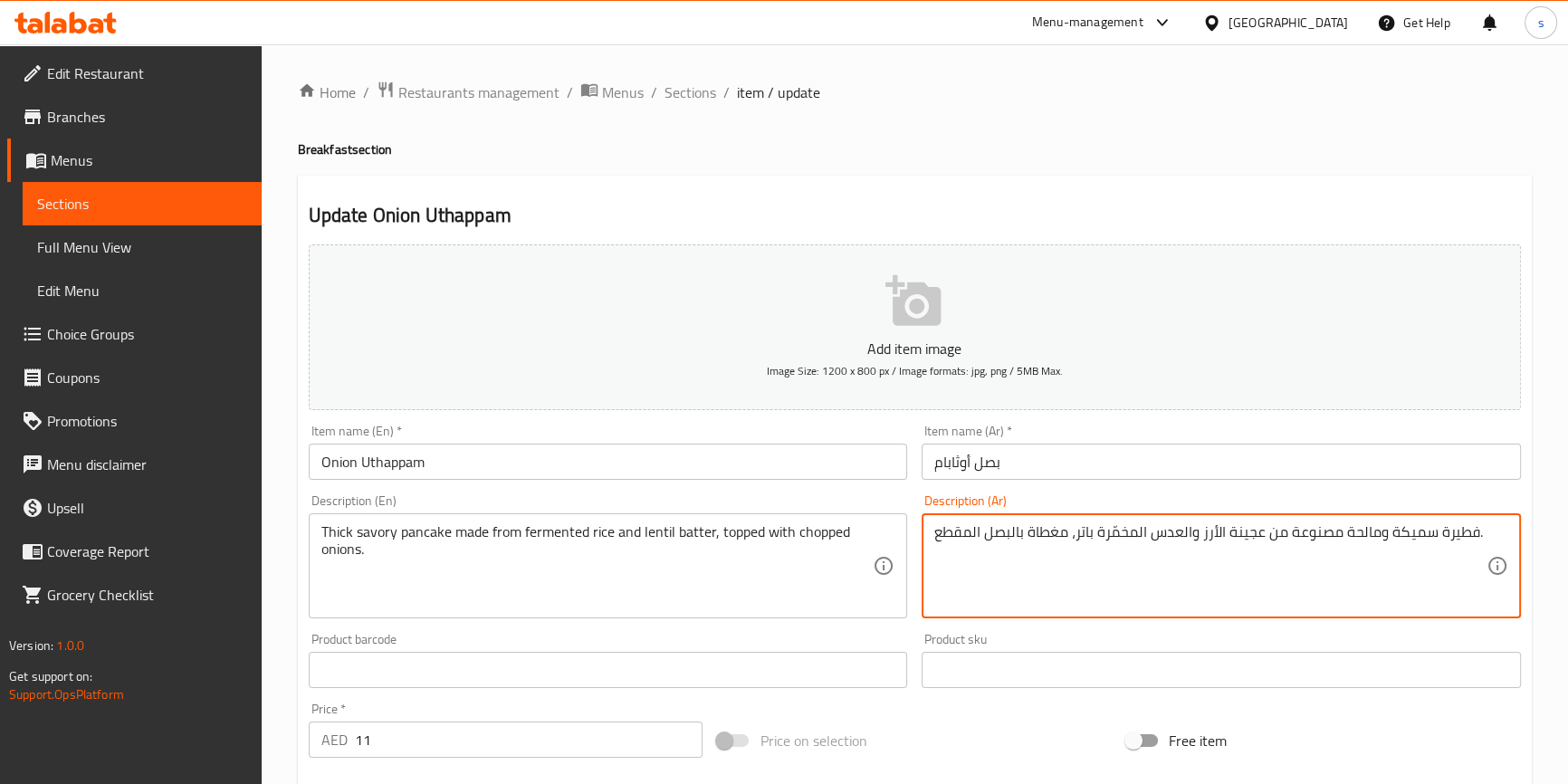
type textarea "فطيرة سميكة ومالحة مصنوعة من عجينة الأرز والعدس المخمّرة باتر، مغطاة بالبصل الم…"
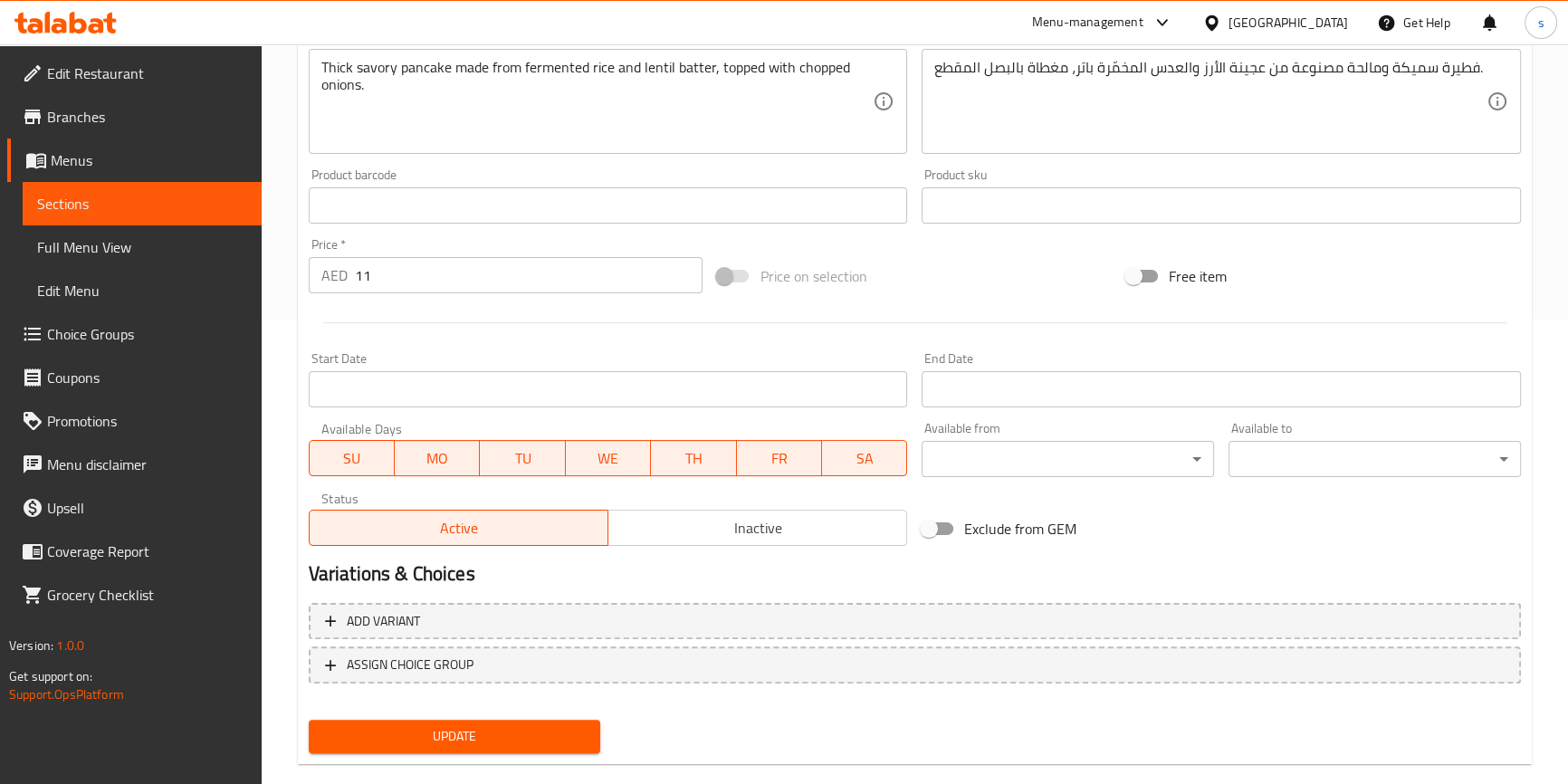
scroll to position [493, 0]
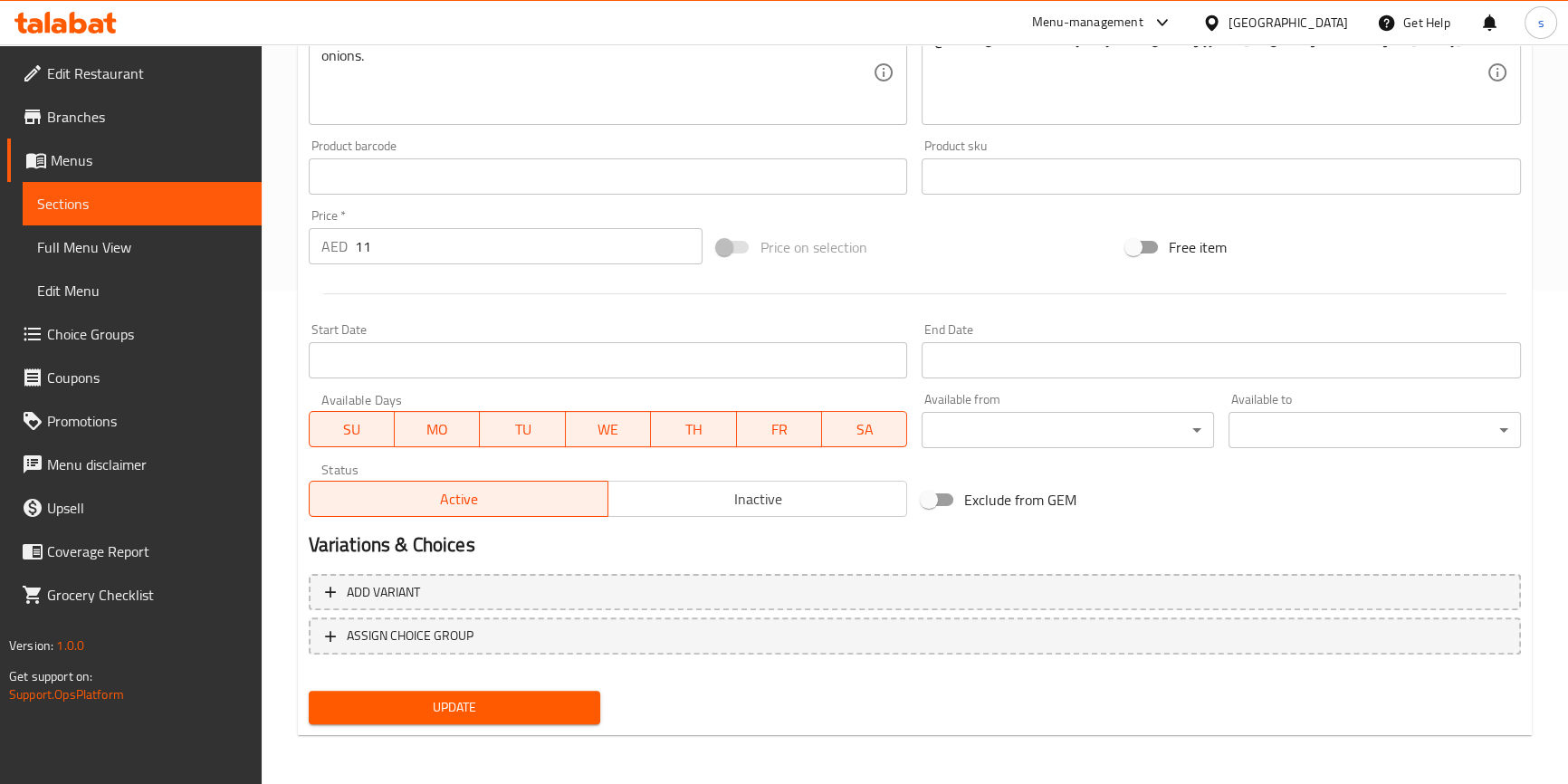
click at [512, 696] on span "Update" at bounding box center [455, 707] width 263 height 22
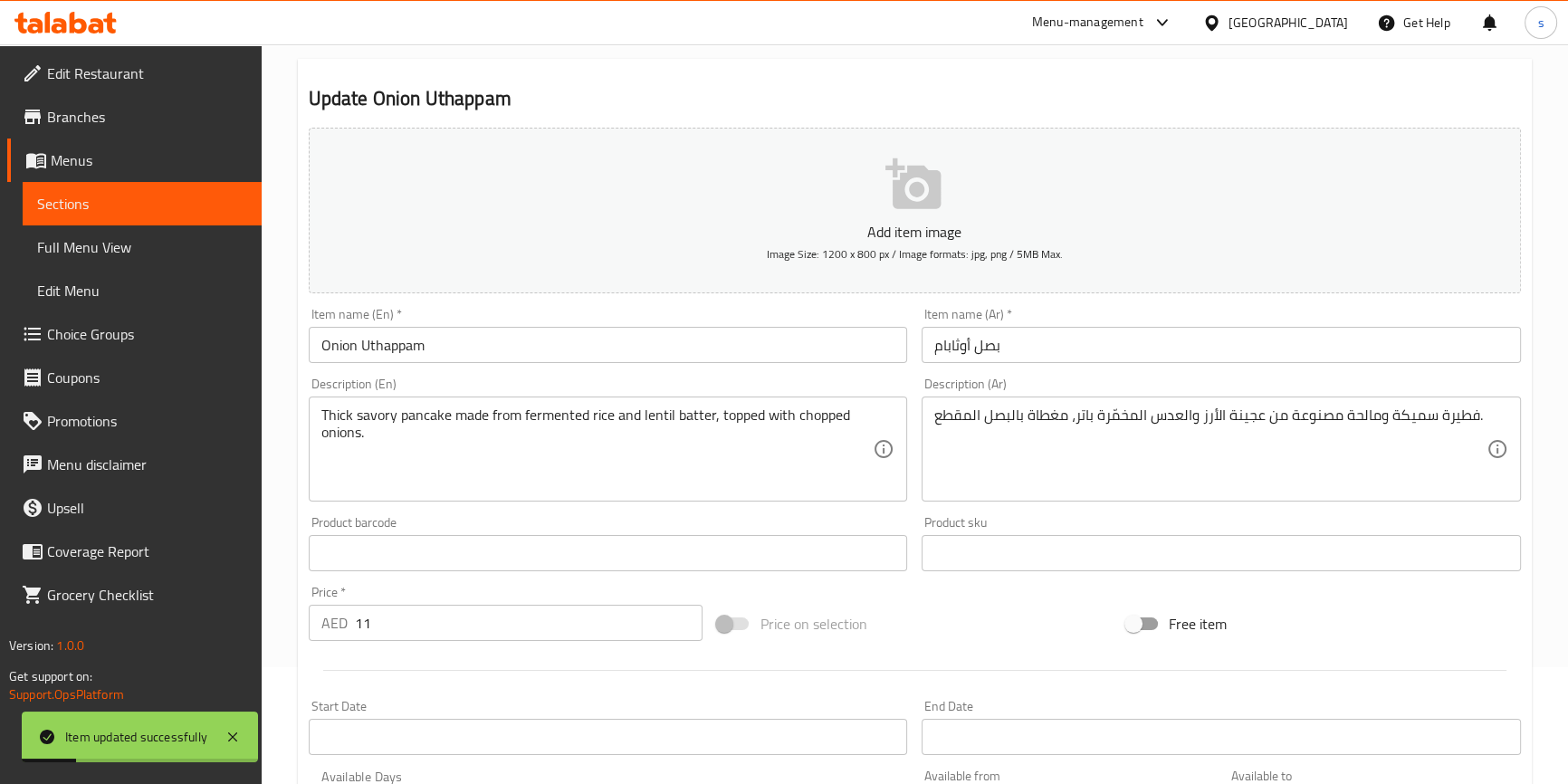
scroll to position [0, 0]
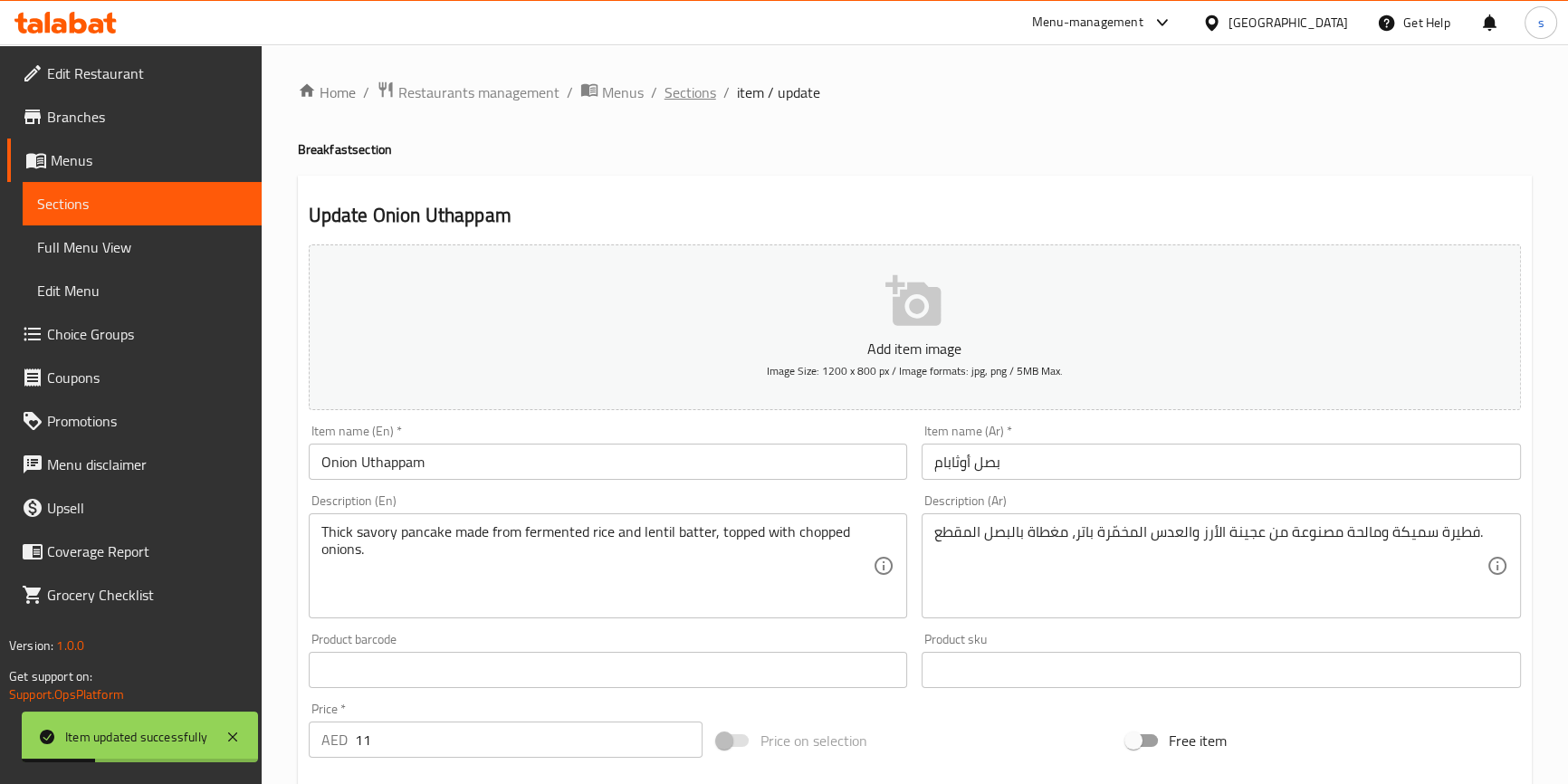
click at [675, 84] on span "Sections" at bounding box center [691, 92] width 52 height 22
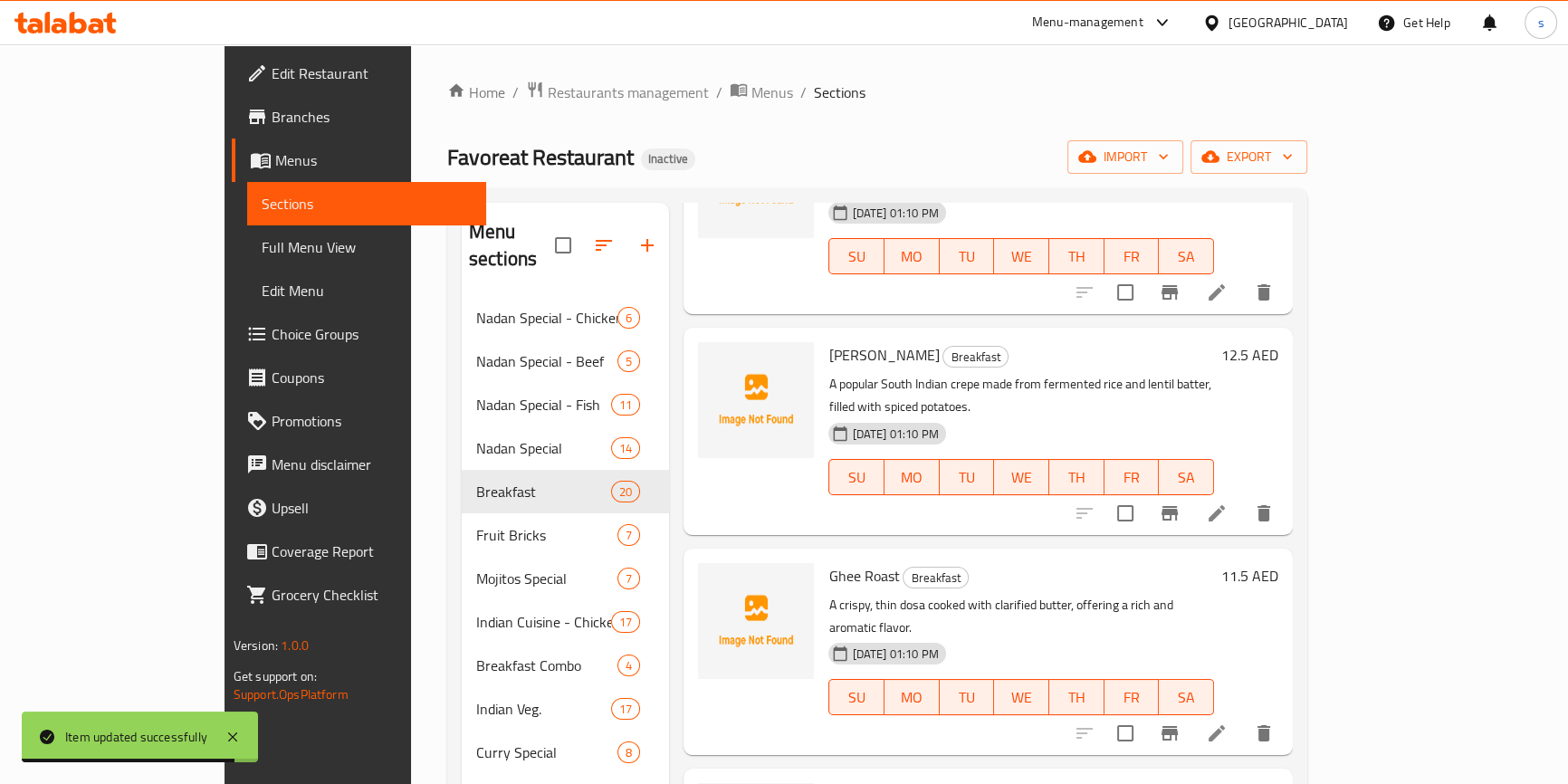
scroll to position [1728, 0]
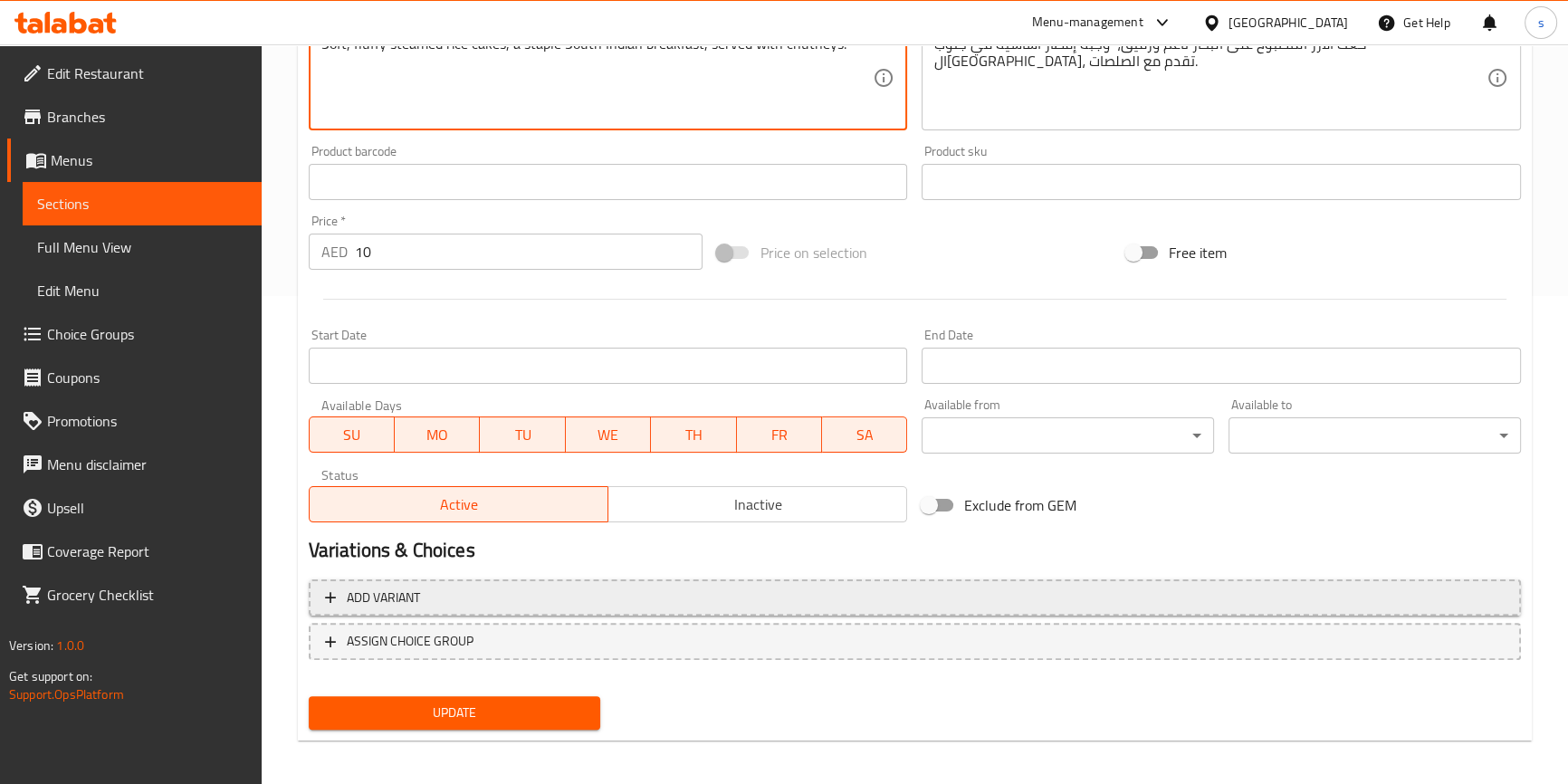
scroll to position [493, 0]
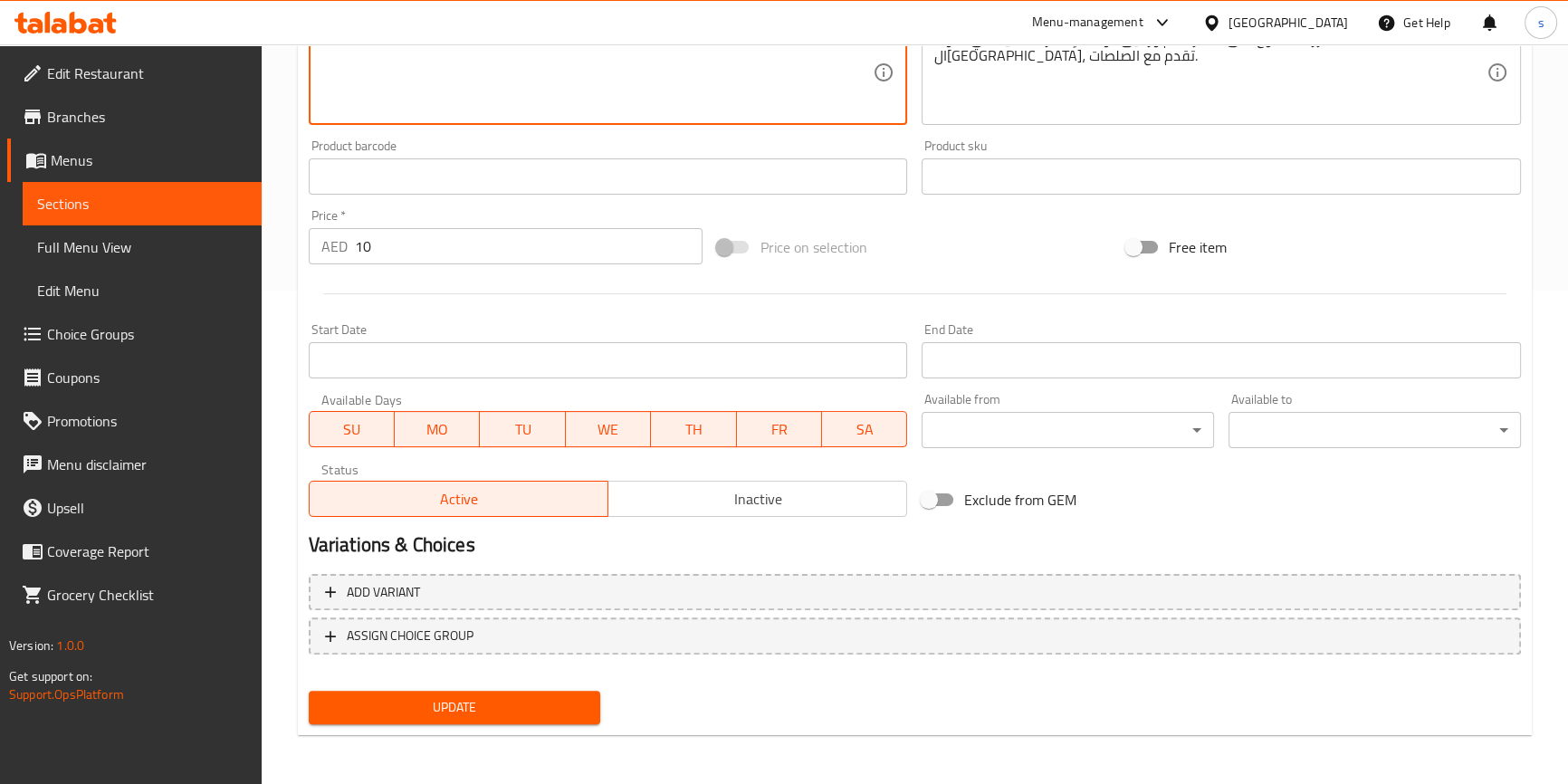
click at [535, 706] on span "Update" at bounding box center [455, 707] width 263 height 22
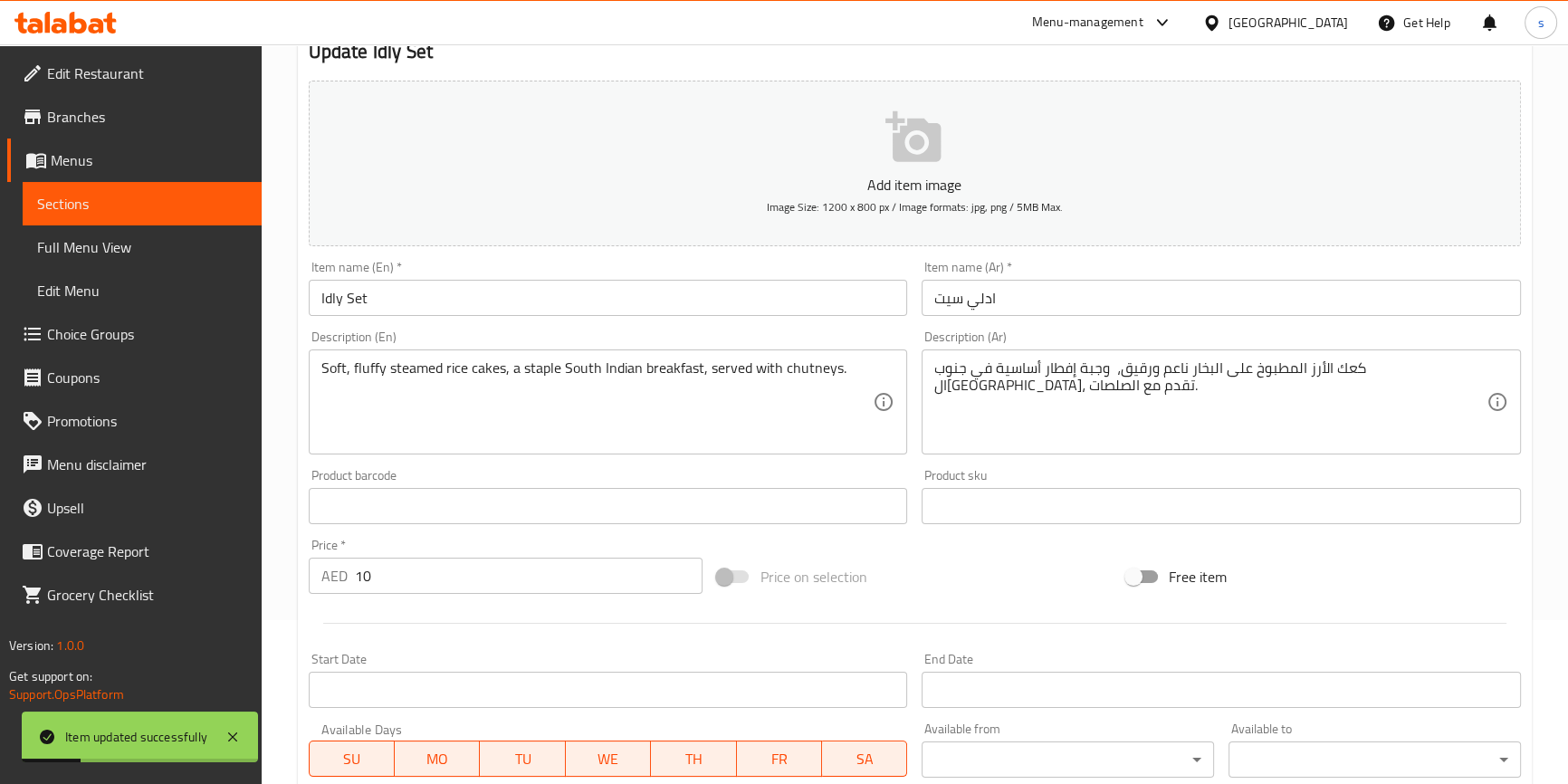
scroll to position [0, 0]
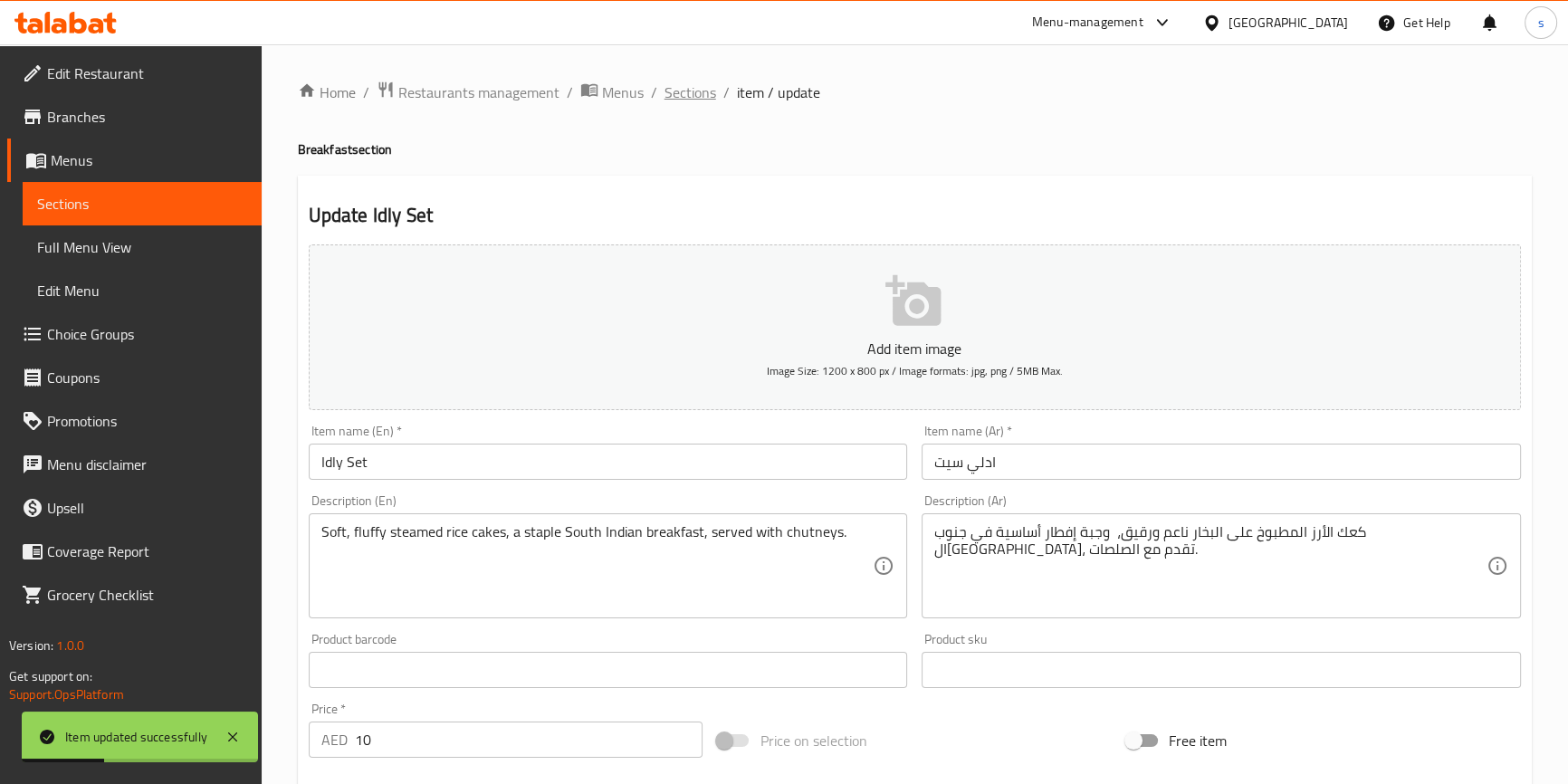
click at [668, 91] on span "Sections" at bounding box center [691, 92] width 52 height 22
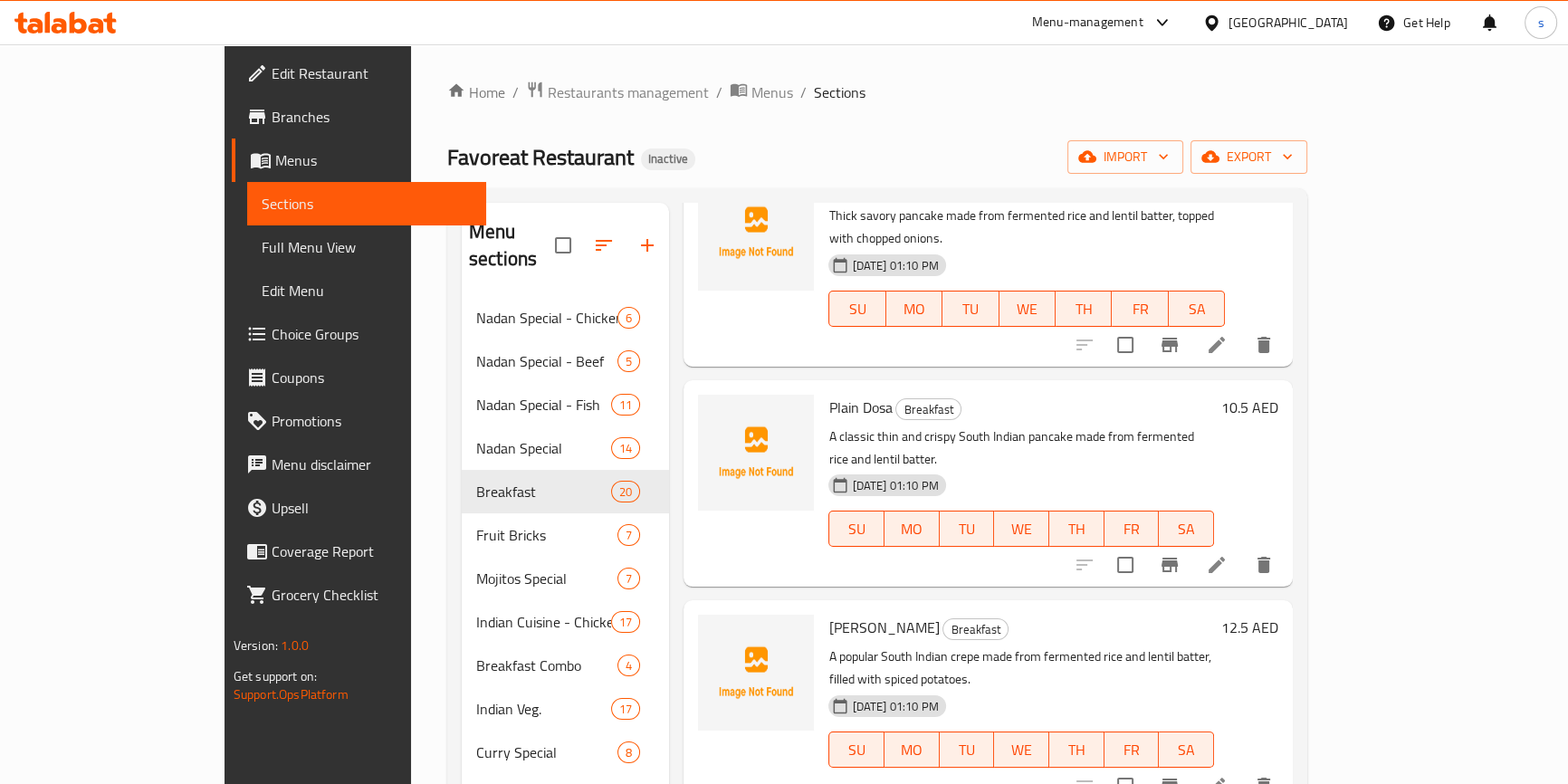
scroll to position [1481, 0]
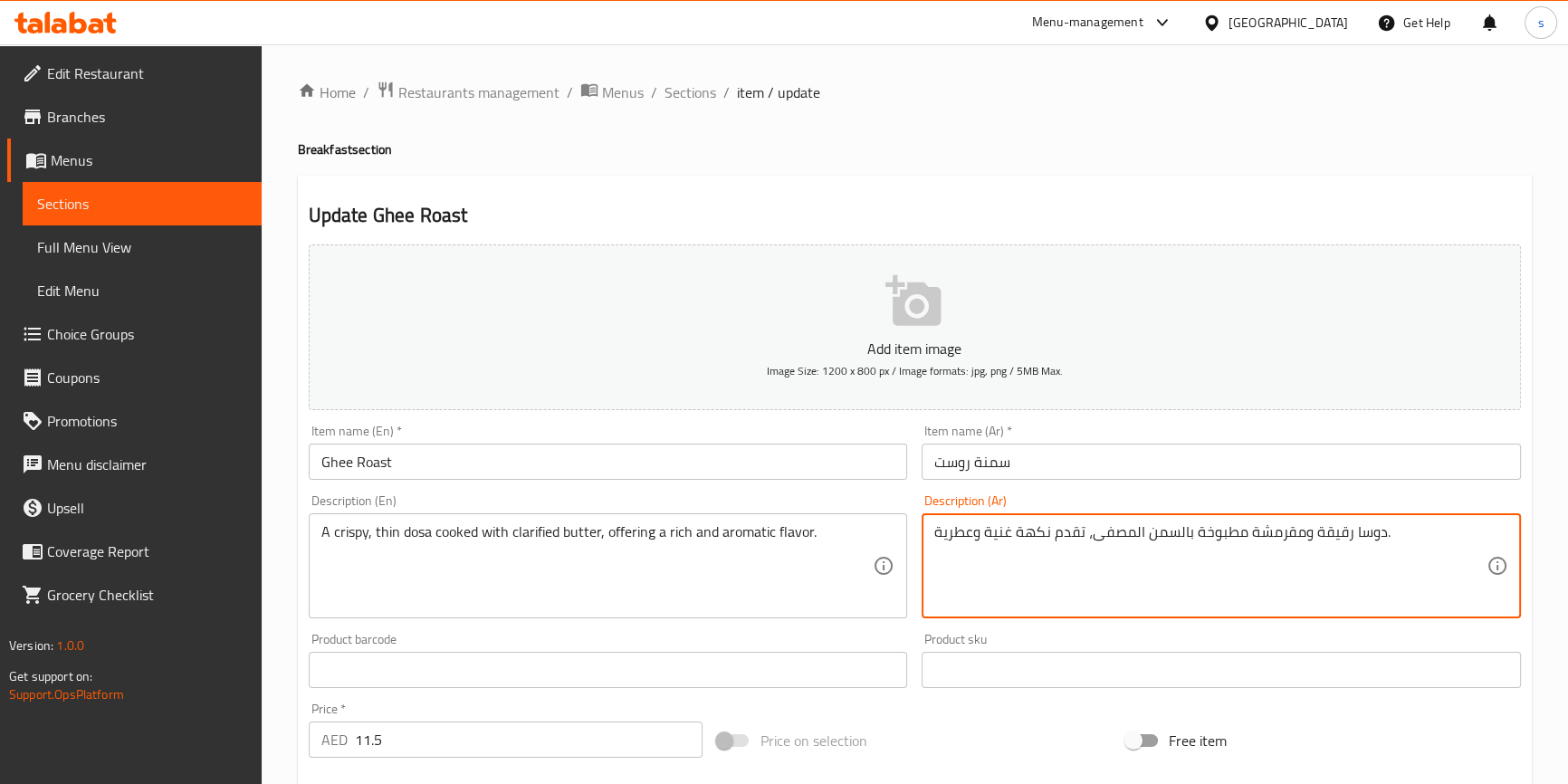
click at [1142, 538] on textarea "دوسا رقيقة ومقرمشة مطبوخة بالسمن المصفى، تقدم نكهة غنية وعطرية." at bounding box center [1210, 565] width 552 height 86
click at [1361, 536] on textarea "دوسا رقيقة ومقرمشة مطبوخة بالسمن المصفى، تقدم نكهة غنية وعطرية." at bounding box center [1210, 565] width 552 height 86
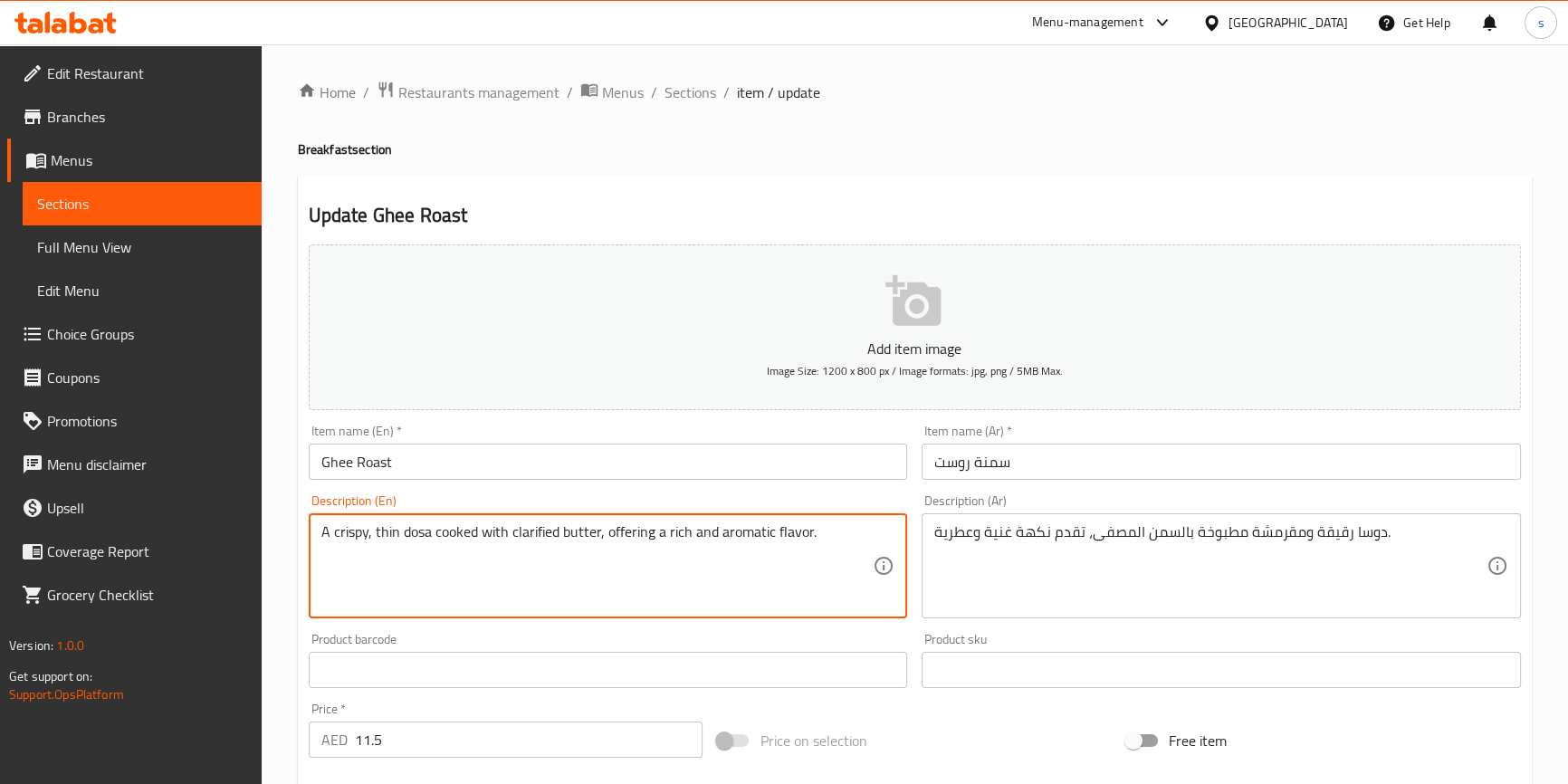
click at [669, 533] on textarea "A crispy, thin dosa cooked with clarified butter, offering a rich and aromatic …" at bounding box center [597, 565] width 552 height 86
click at [571, 546] on textarea "A crispy, thin dosa cooked with clarified butter, offering a rich and aromatic …" at bounding box center [597, 565] width 552 height 86
click at [682, 535] on textarea "A crispy, thin dosa cooked with clarified butter, offering a rich and aromatic …" at bounding box center [597, 565] width 552 height 86
click at [809, 532] on textarea "A crispy, thin dosa cooked with clarified butter, offering a rich and aromatic …" at bounding box center [597, 565] width 552 height 86
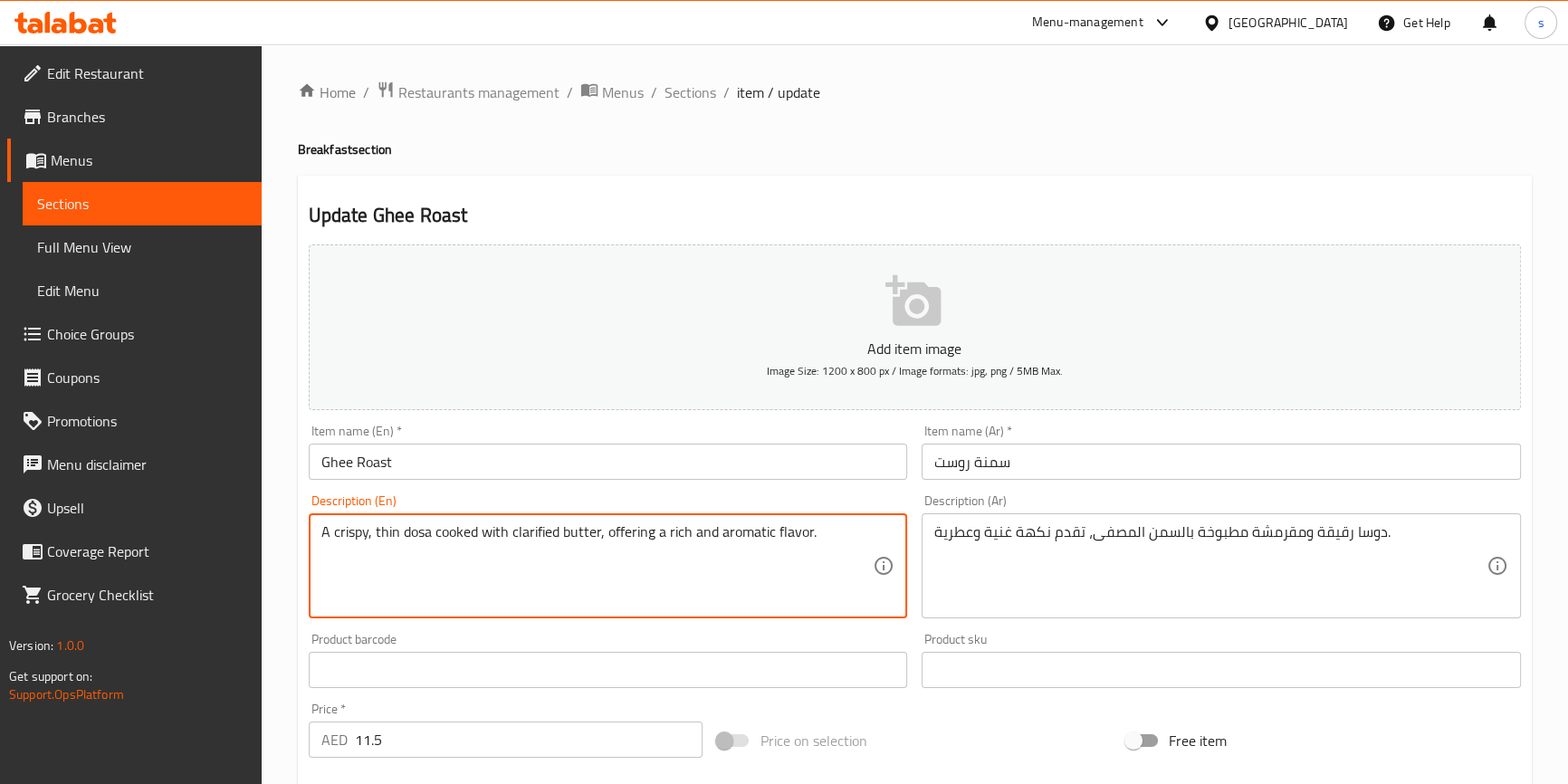
click at [638, 527] on textarea "A crispy, thin dosa cooked with clarified butter, offering a rich and aromatic …" at bounding box center [597, 565] width 552 height 86
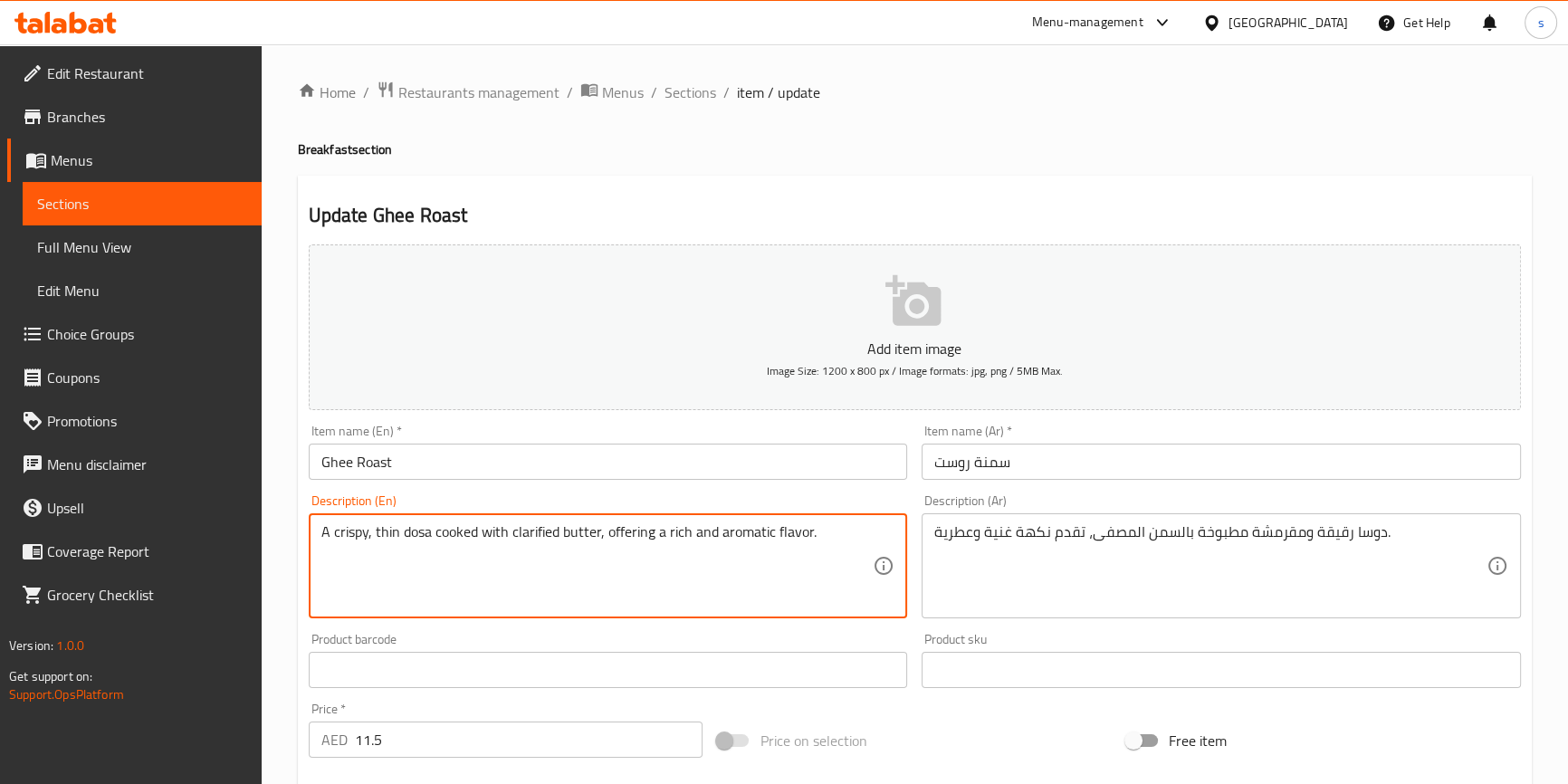
click at [612, 566] on textarea "A crispy, thin dosa cooked with clarified butter, offering a rich and aromatic …" at bounding box center [597, 565] width 552 height 86
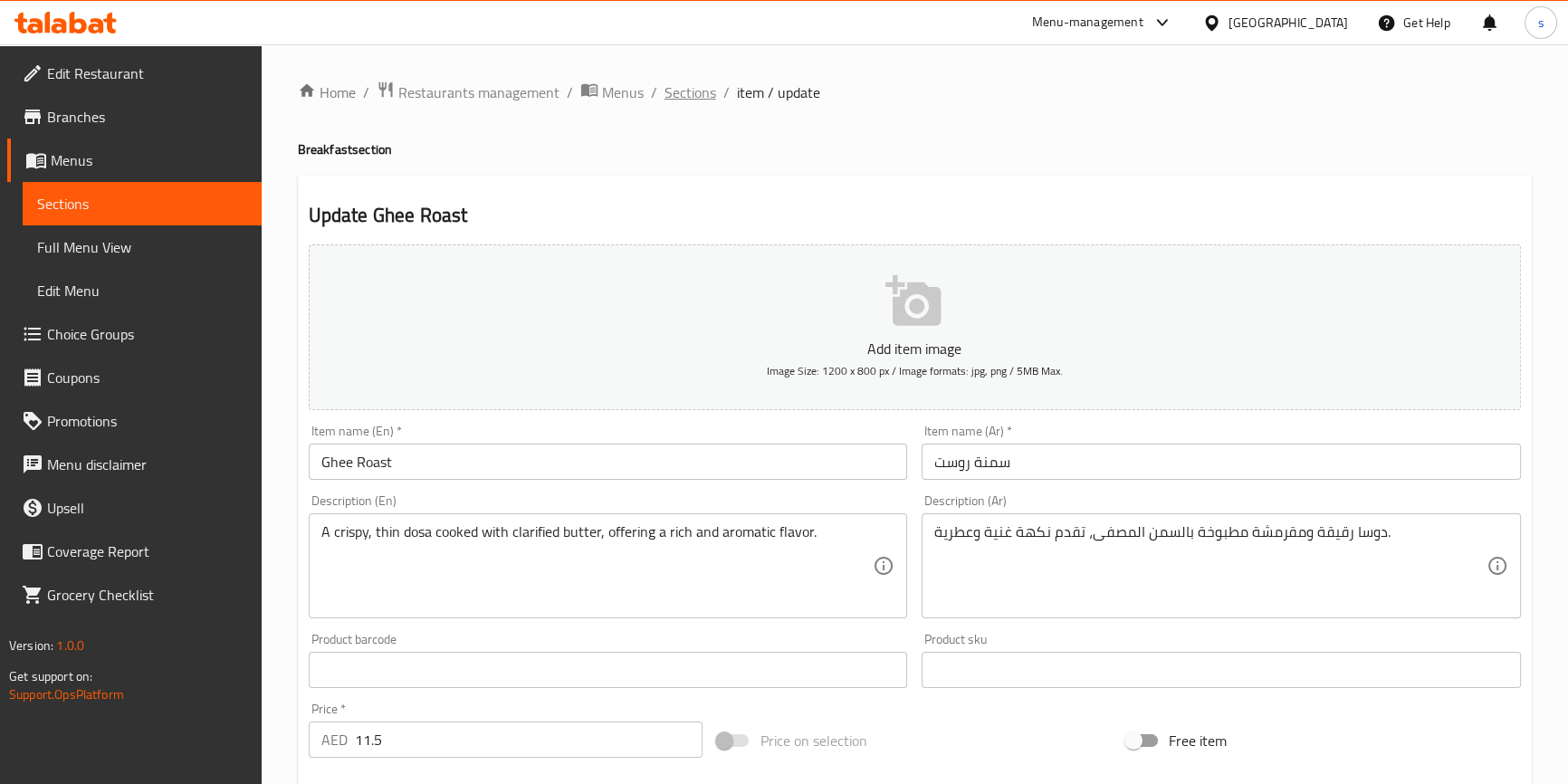
click at [684, 103] on span "Sections" at bounding box center [691, 92] width 52 height 22
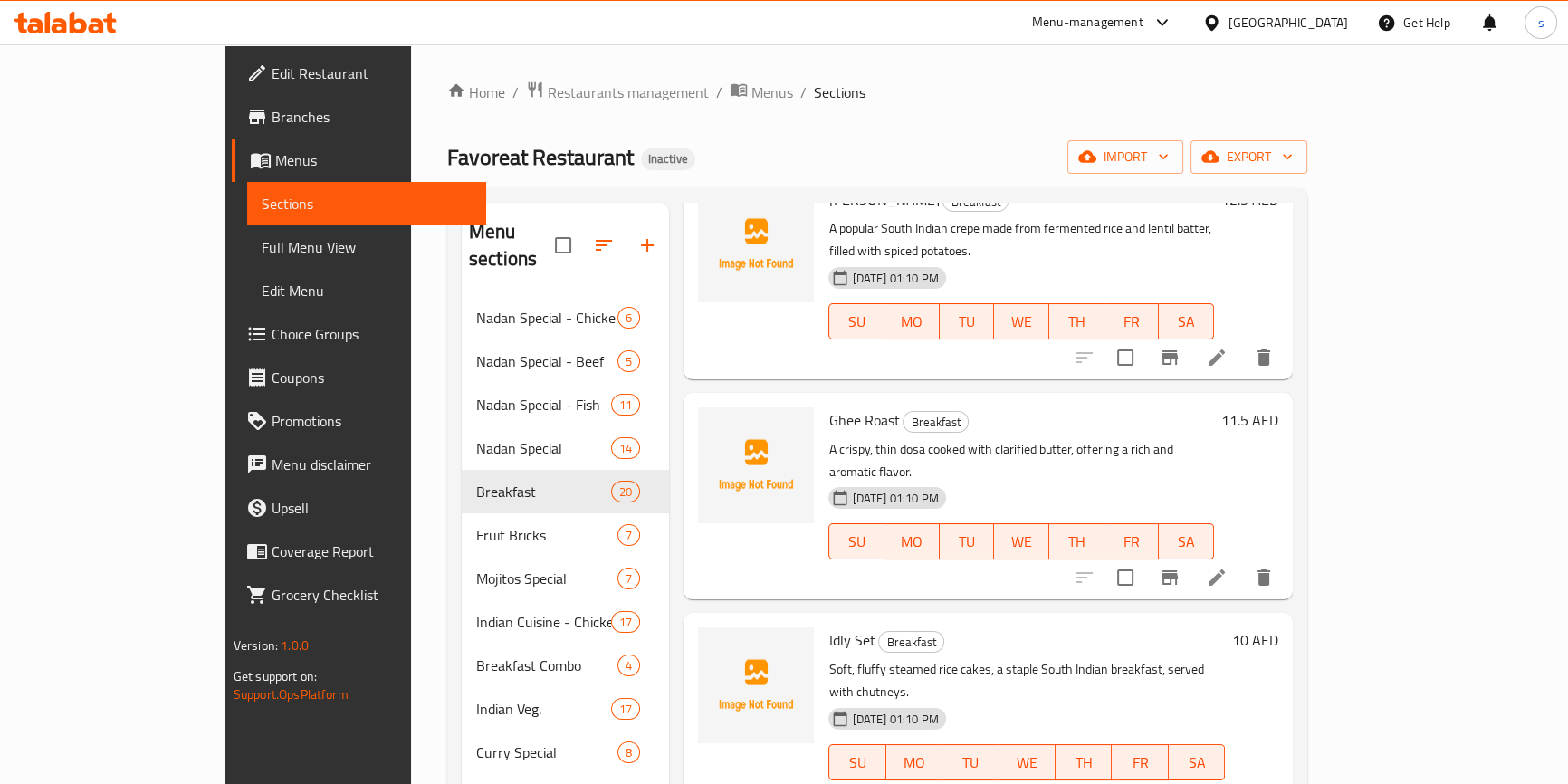
scroll to position [1974, 0]
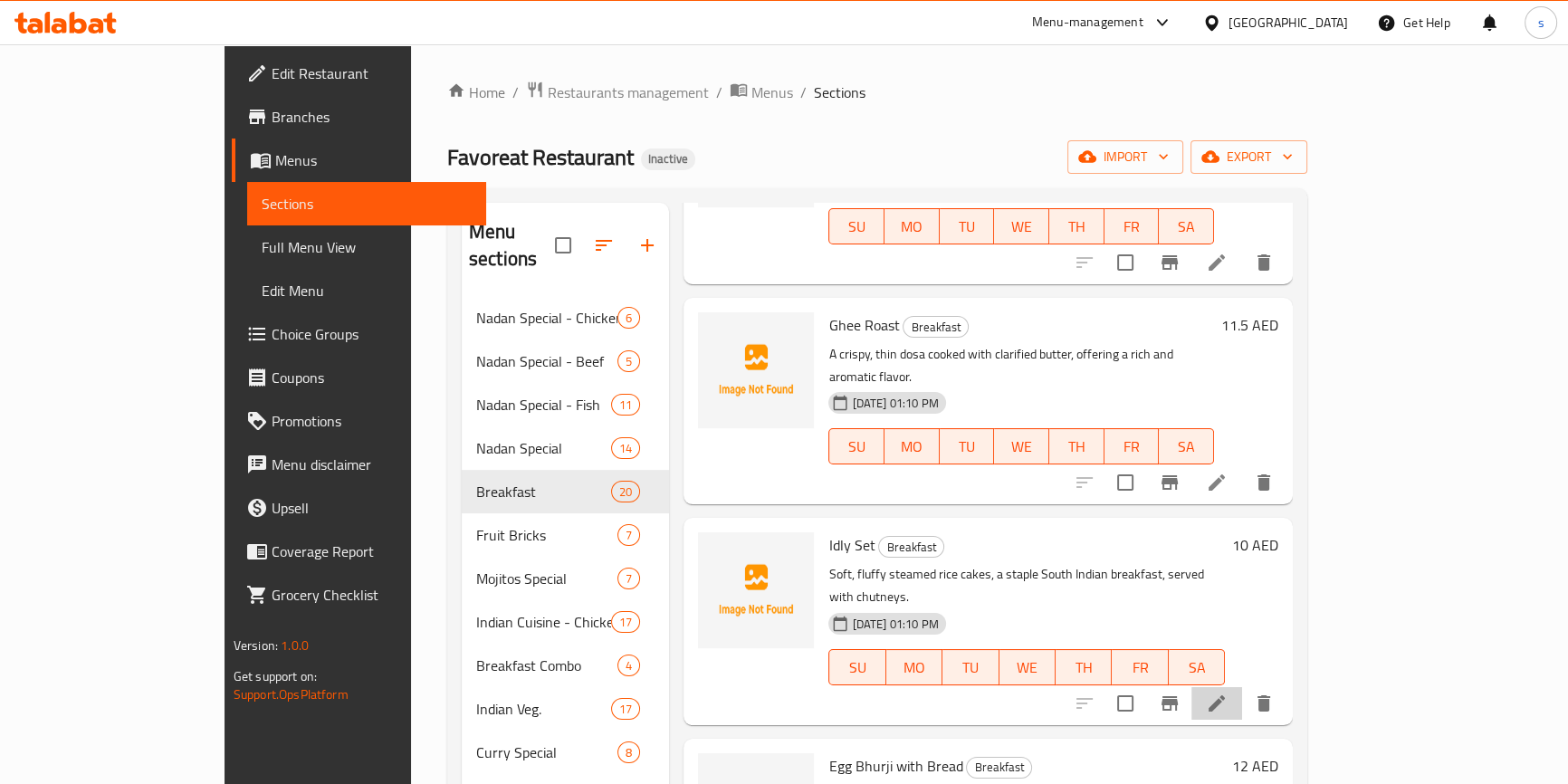
click at [1227, 693] on icon at bounding box center [1216, 703] width 22 height 22
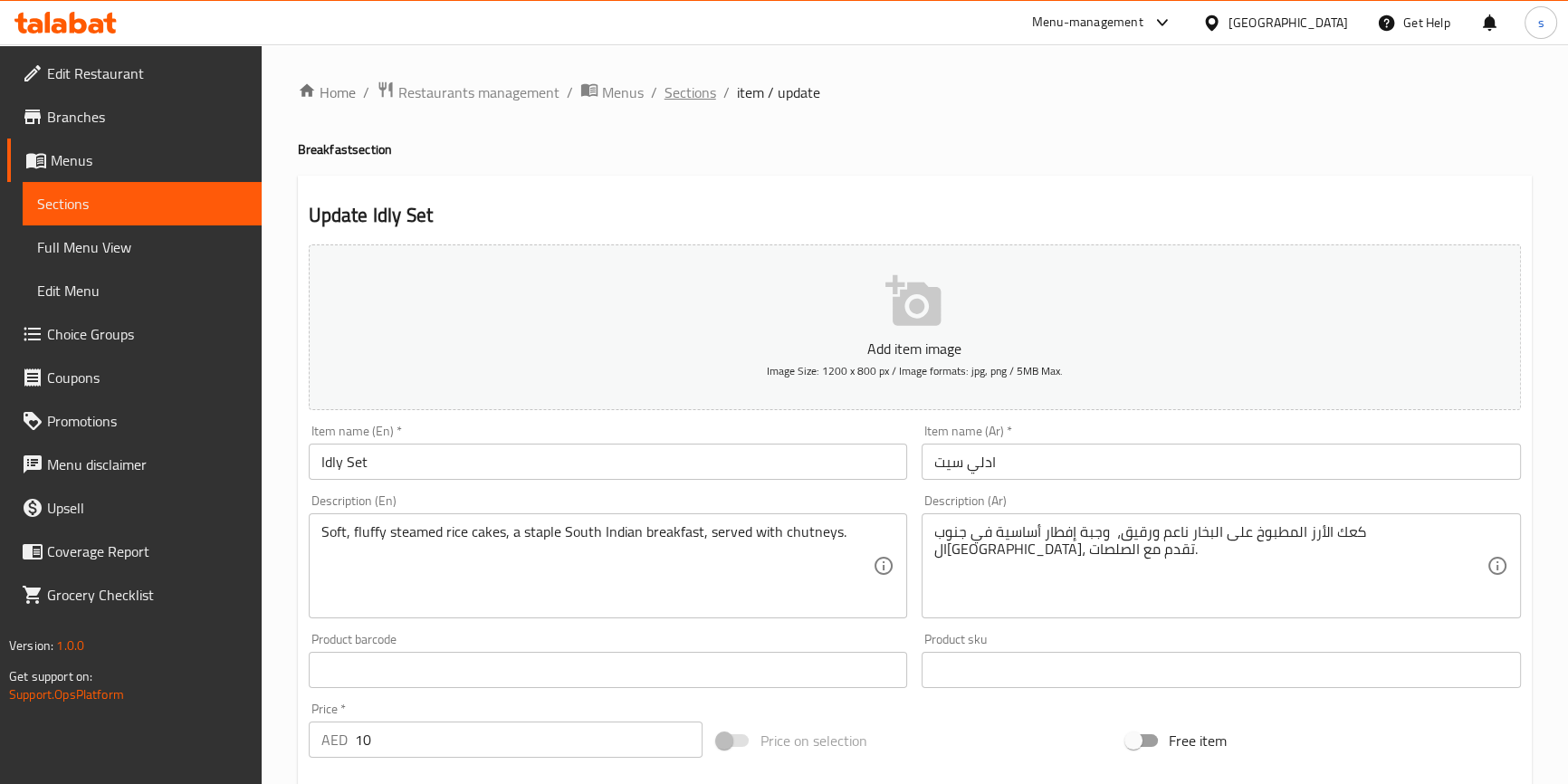
click at [684, 97] on span "Sections" at bounding box center [691, 92] width 52 height 22
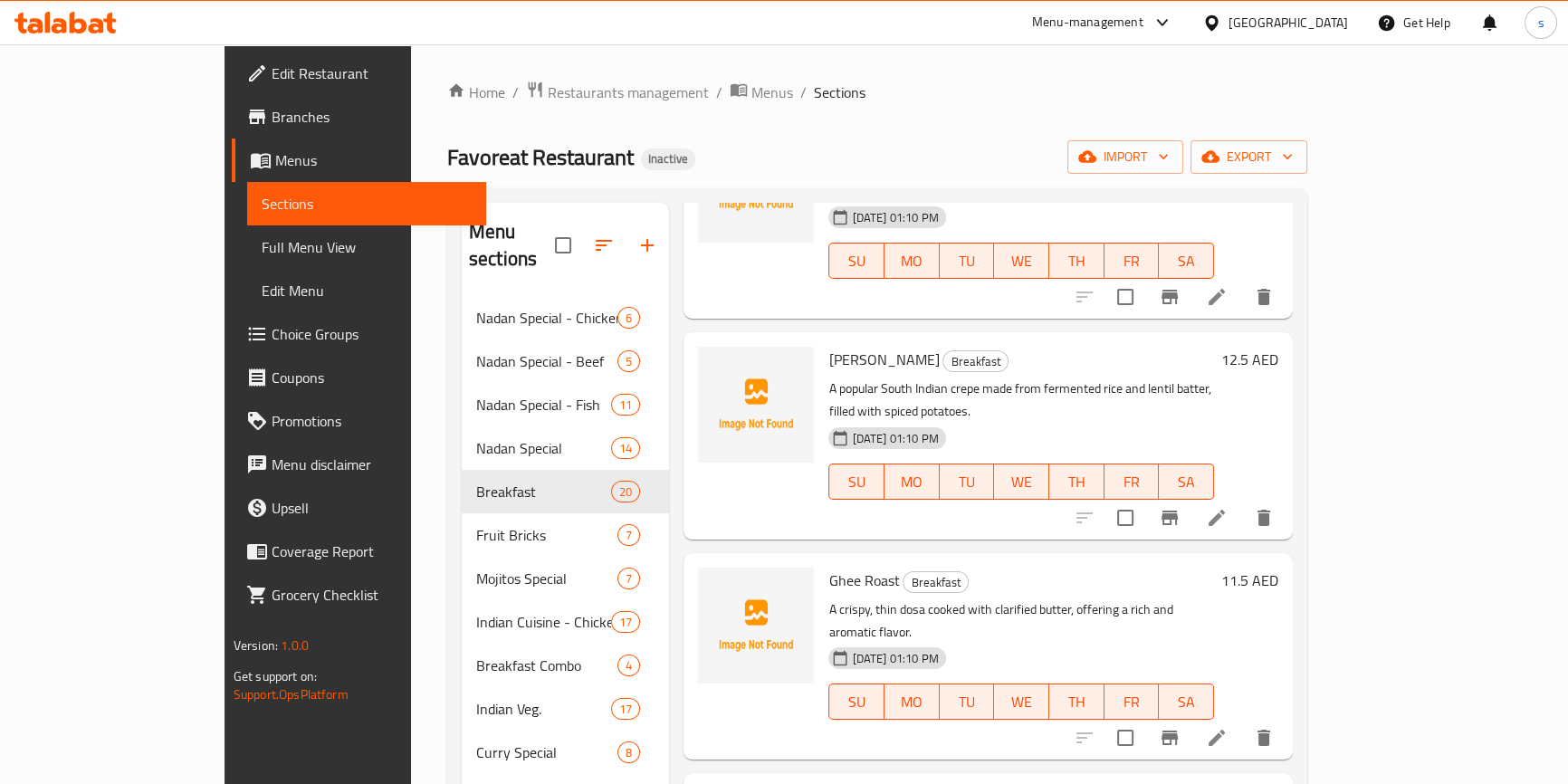
scroll to position [1728, 0]
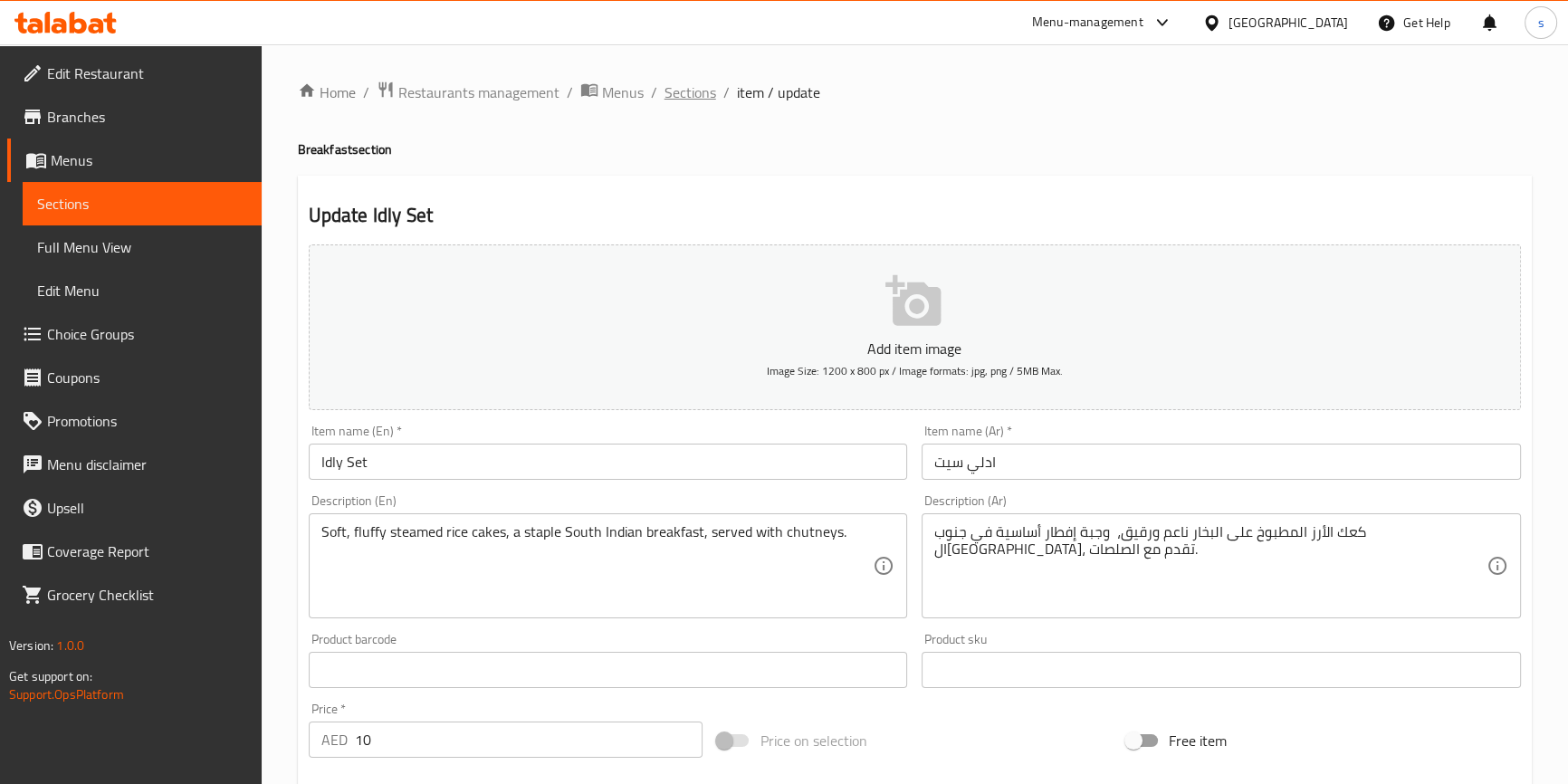
click at [674, 97] on span "Sections" at bounding box center [691, 92] width 52 height 22
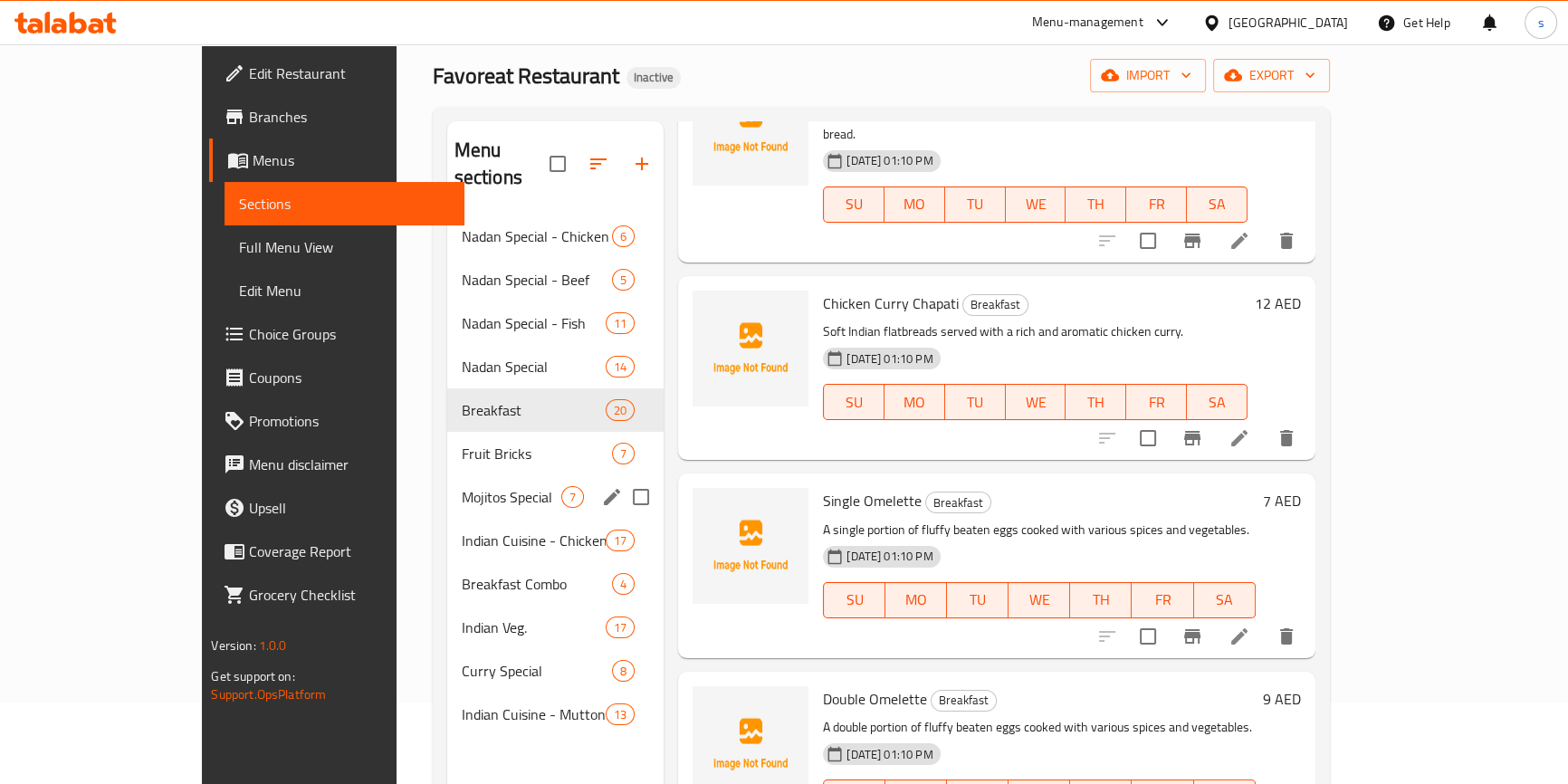
scroll to position [164, 0]
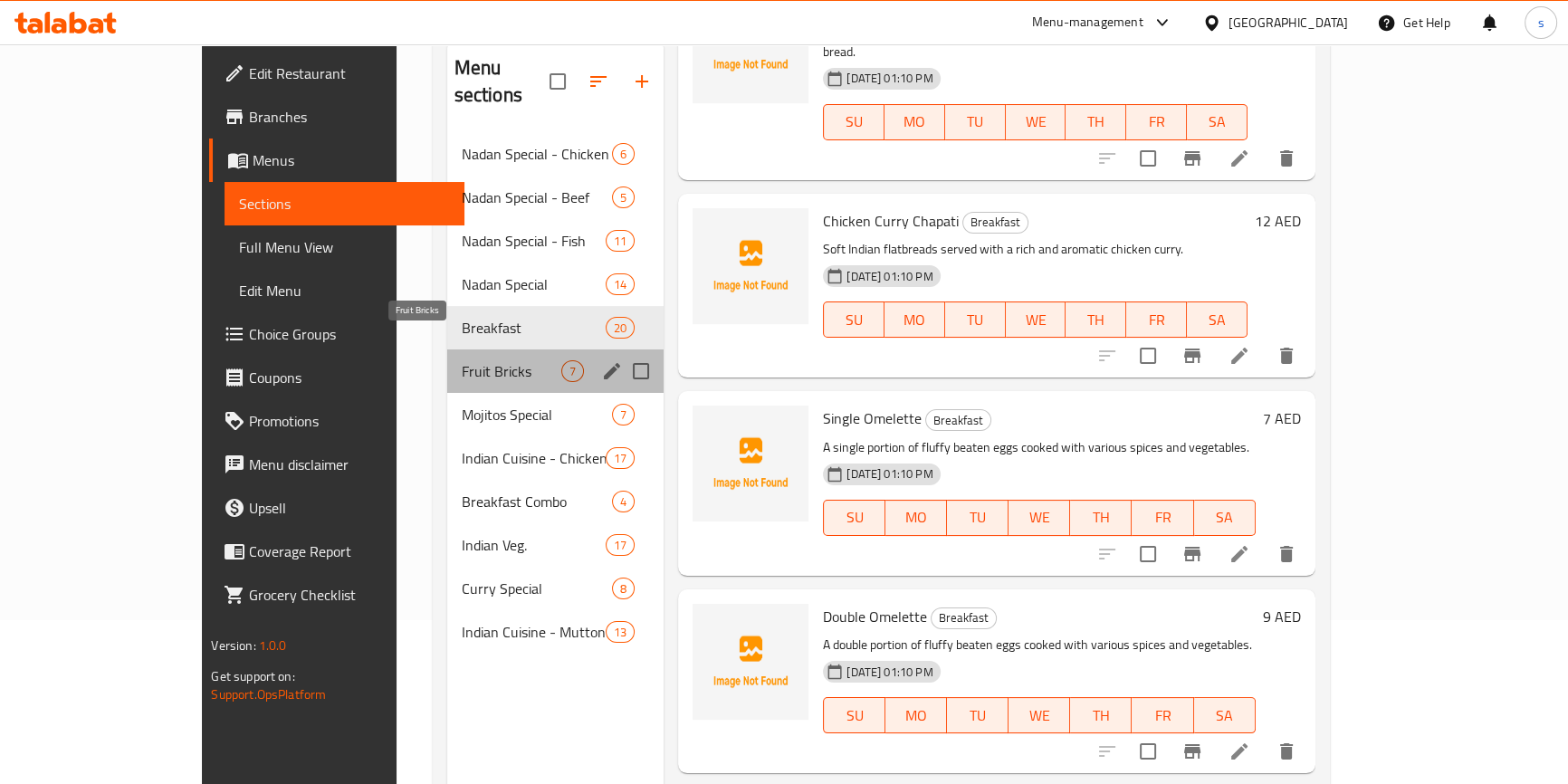
click at [461, 360] on span "Fruit Bricks" at bounding box center [511, 371] width 100 height 22
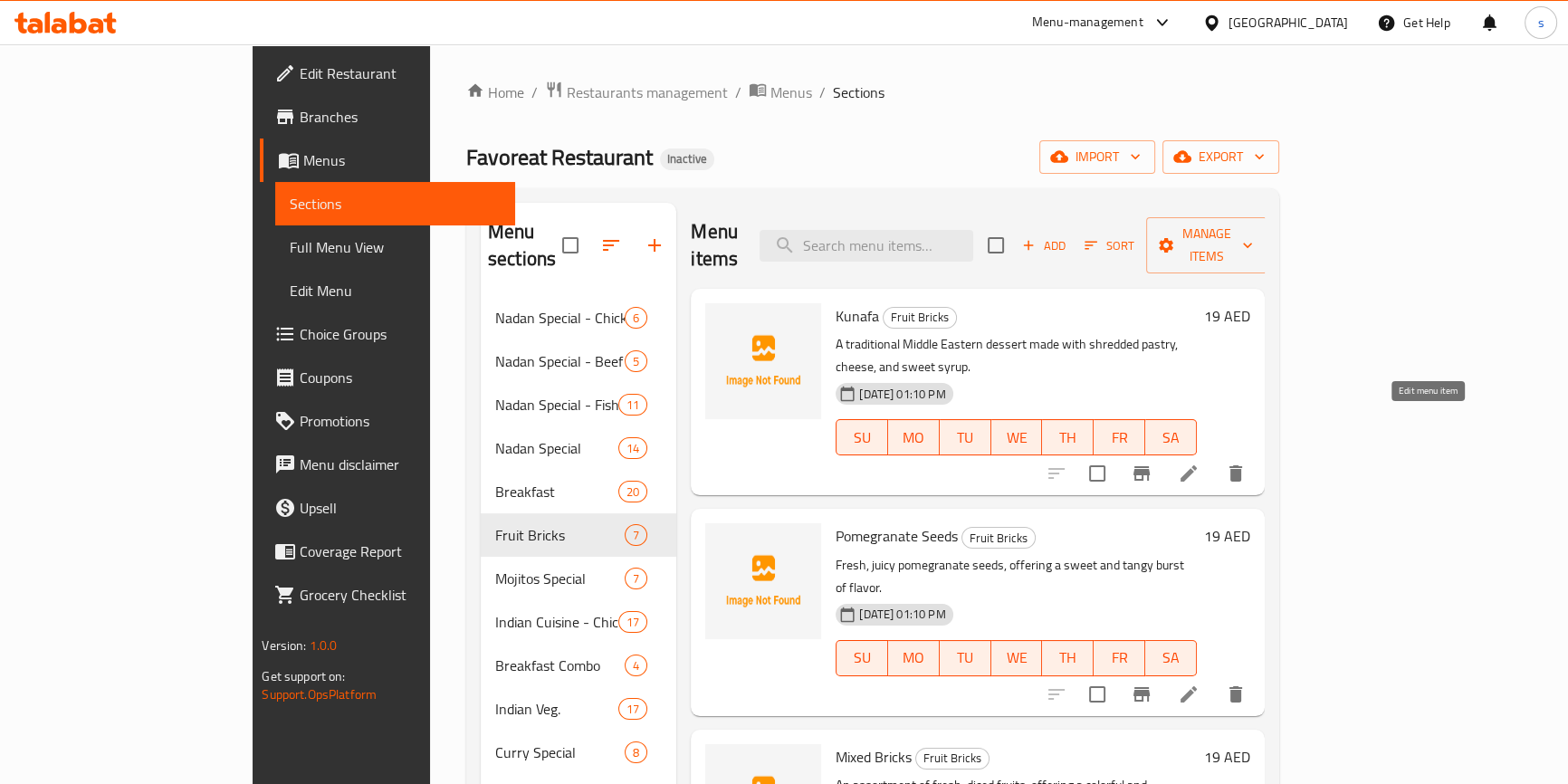
click at [1199, 462] on icon at bounding box center [1189, 473] width 22 height 22
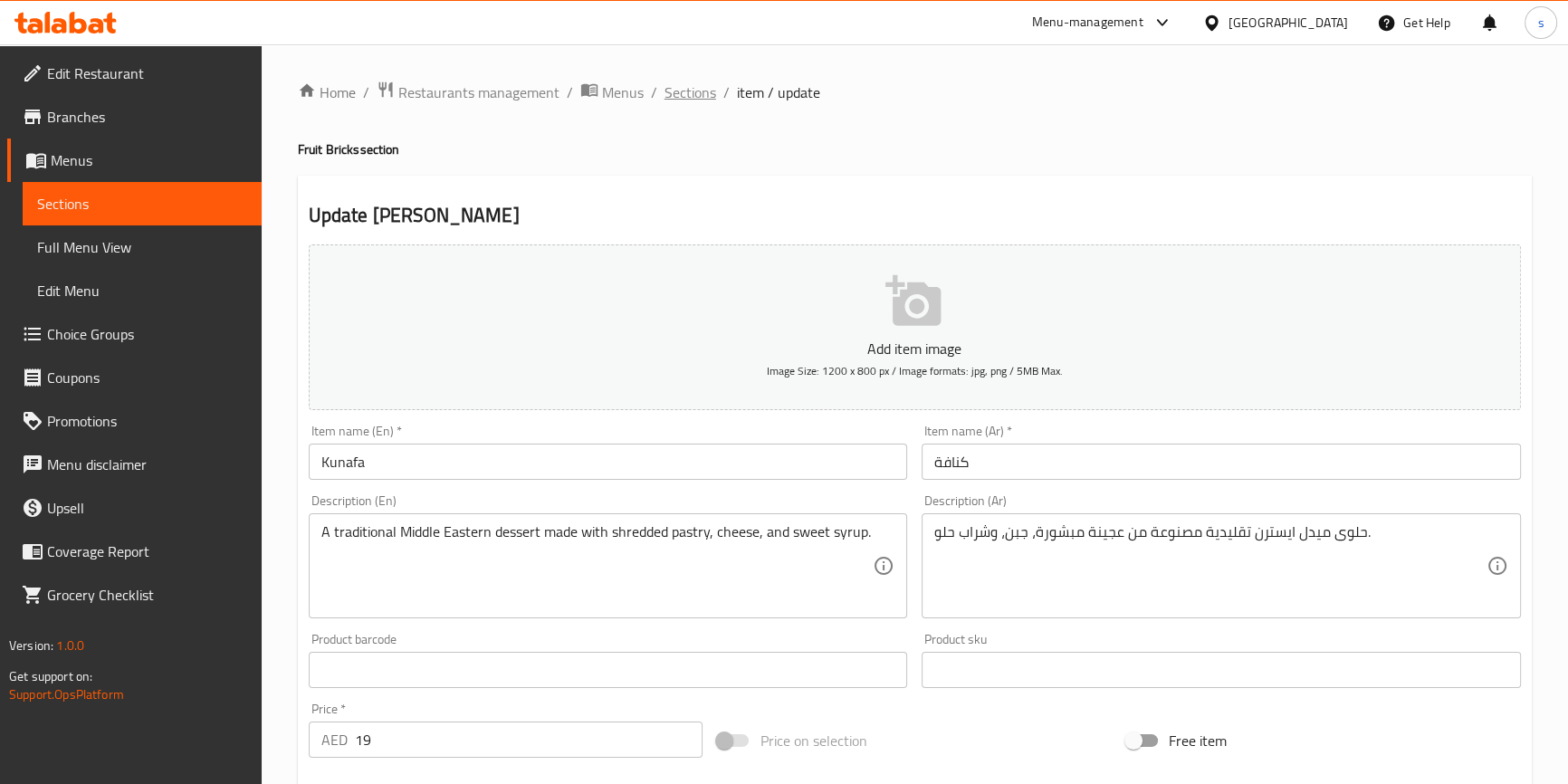
click at [680, 97] on span "Sections" at bounding box center [691, 92] width 52 height 22
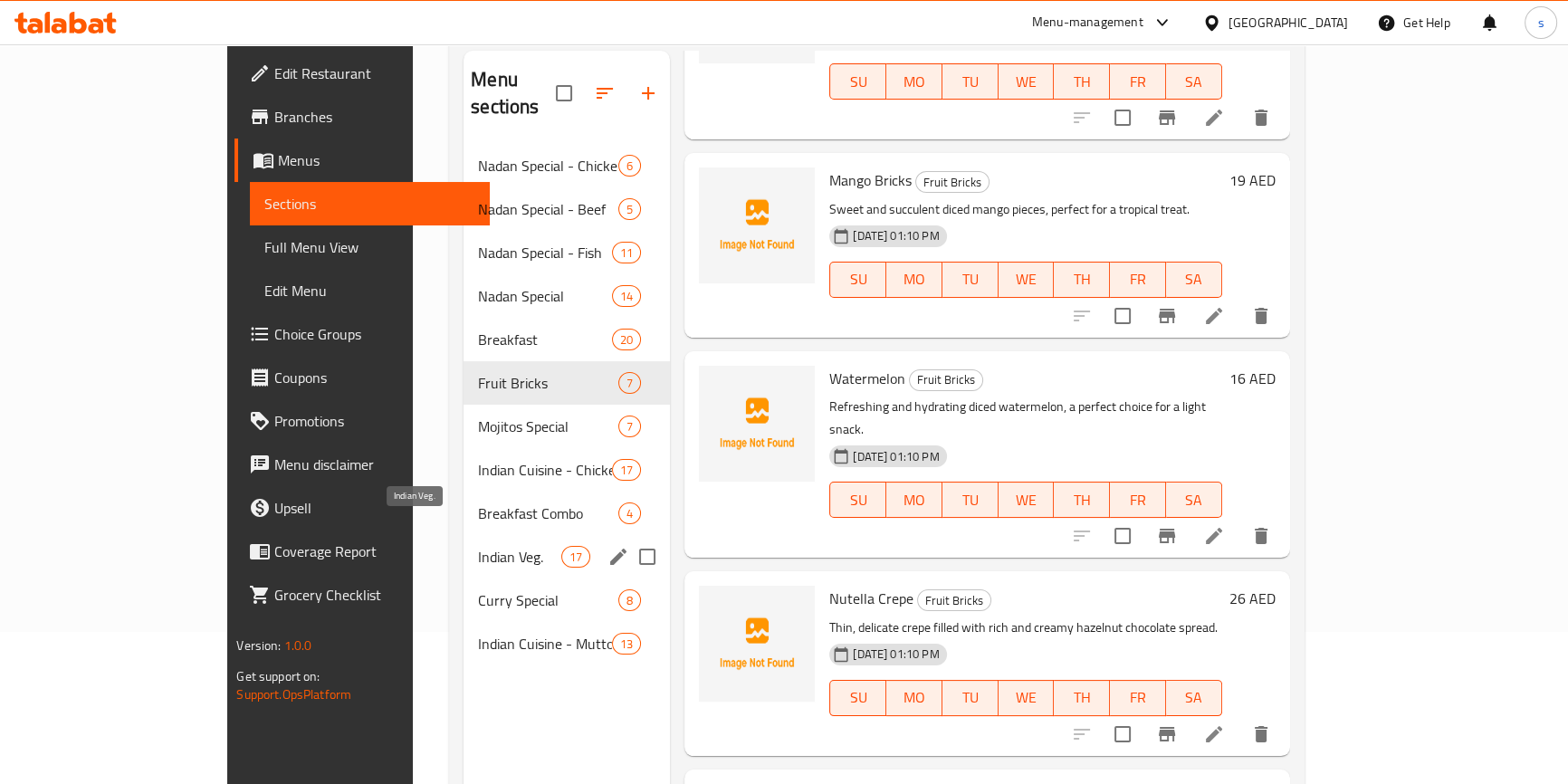
scroll to position [164, 0]
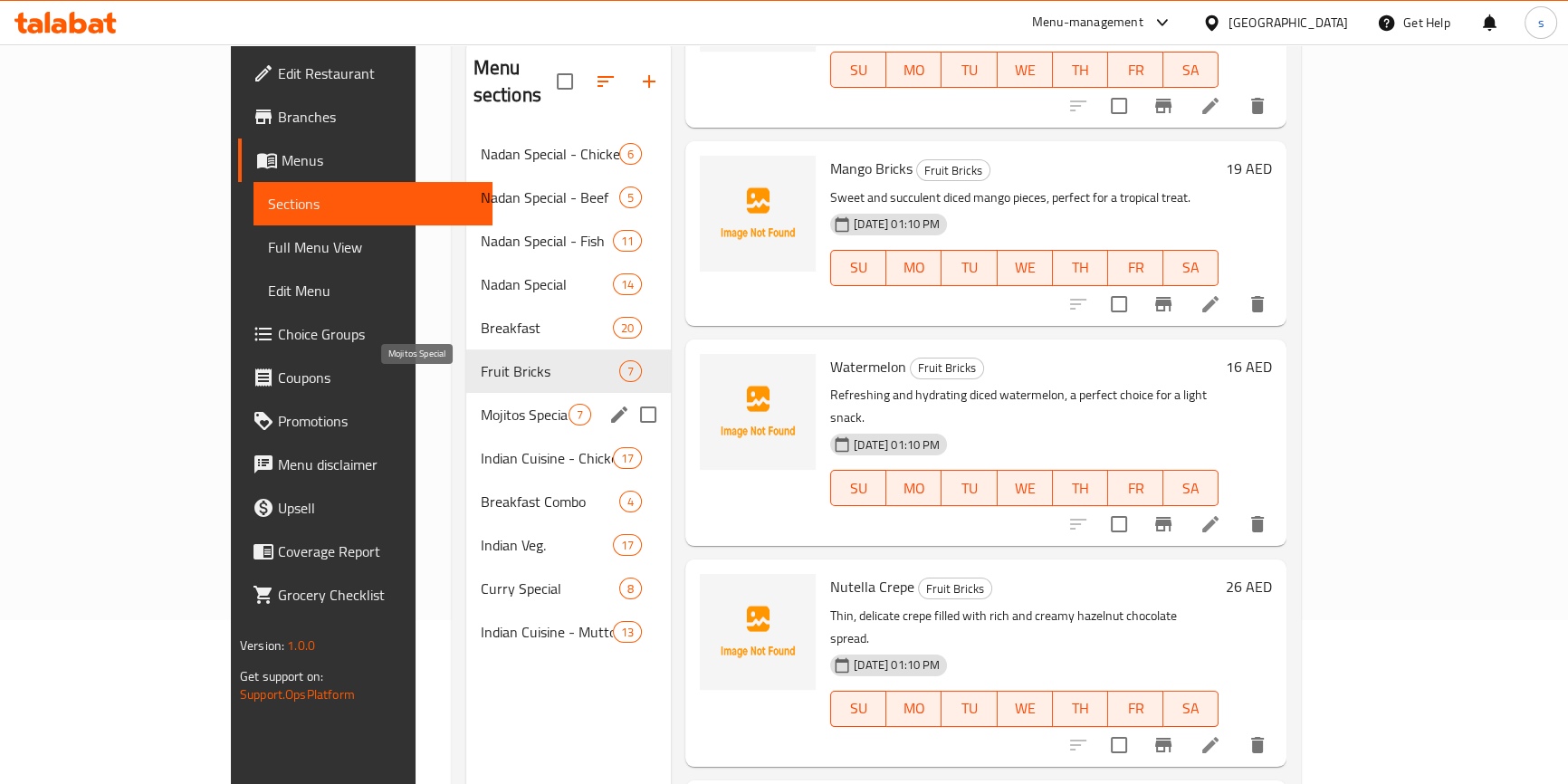
click at [481, 404] on span "Mojitos Special" at bounding box center [524, 414] width 88 height 22
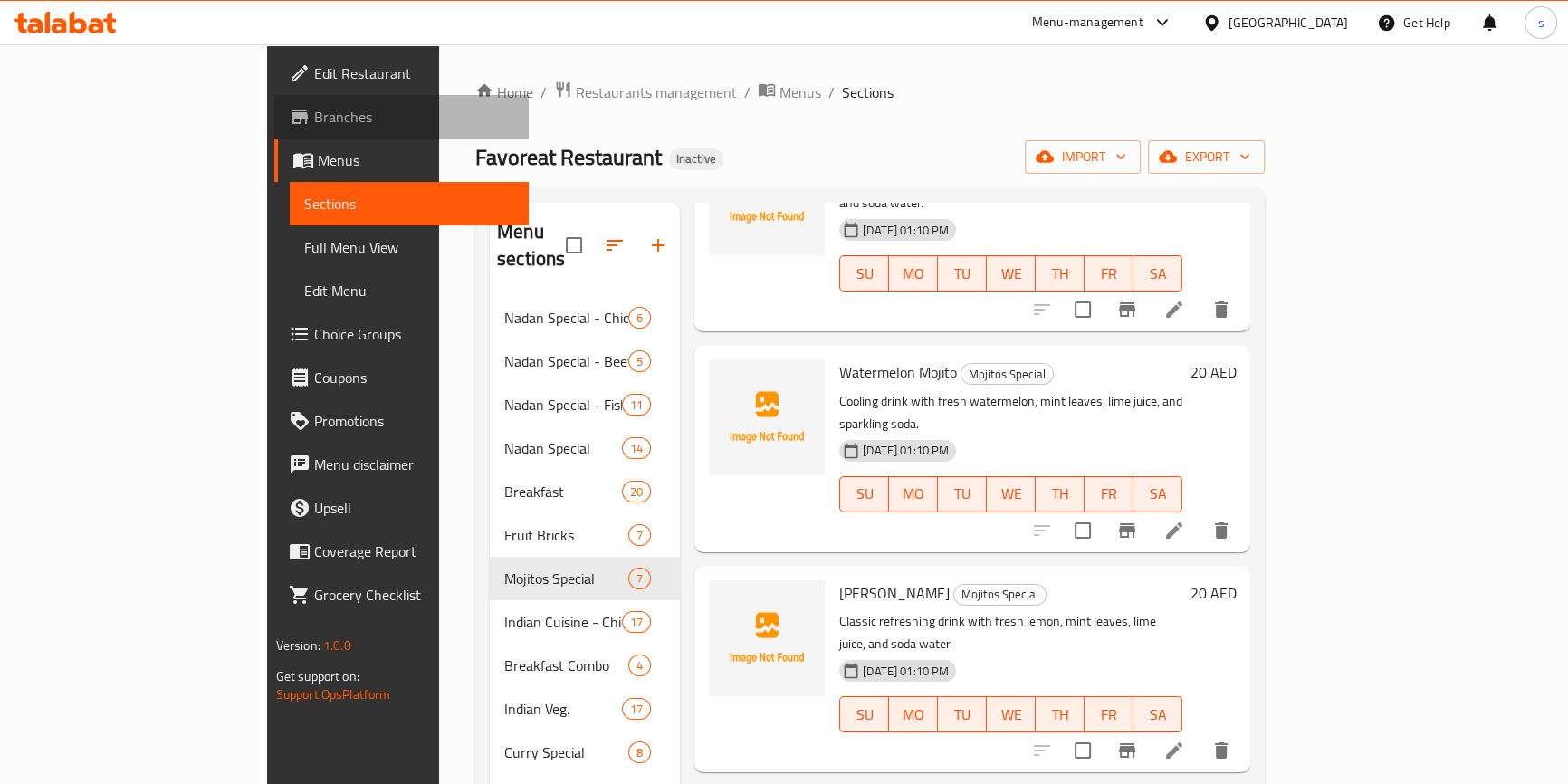
click at [314, 119] on span "Branches" at bounding box center [414, 117] width 200 height 22
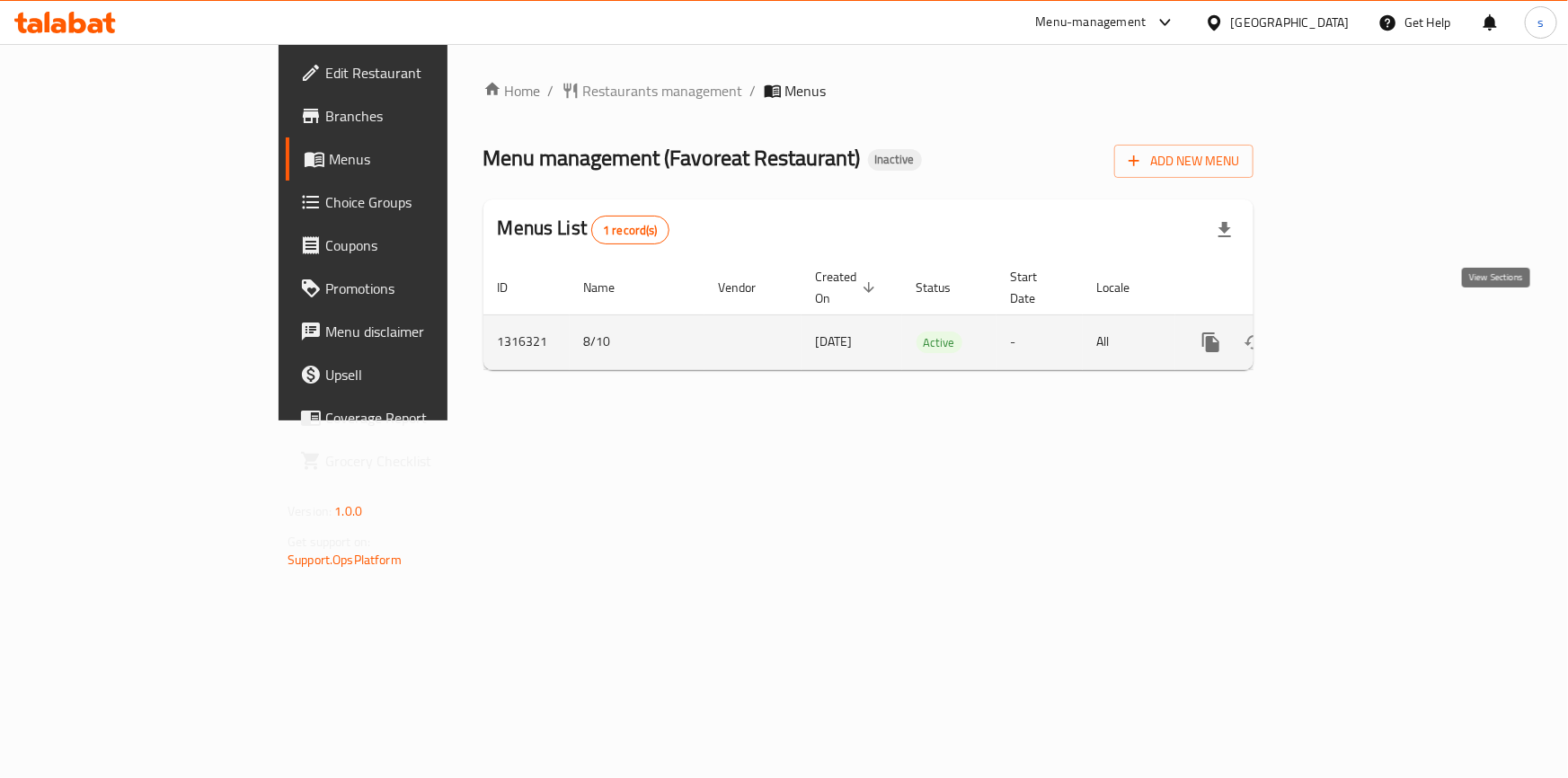
click at [1349, 335] on icon "enhanced table" at bounding box center [1340, 342] width 16 height 16
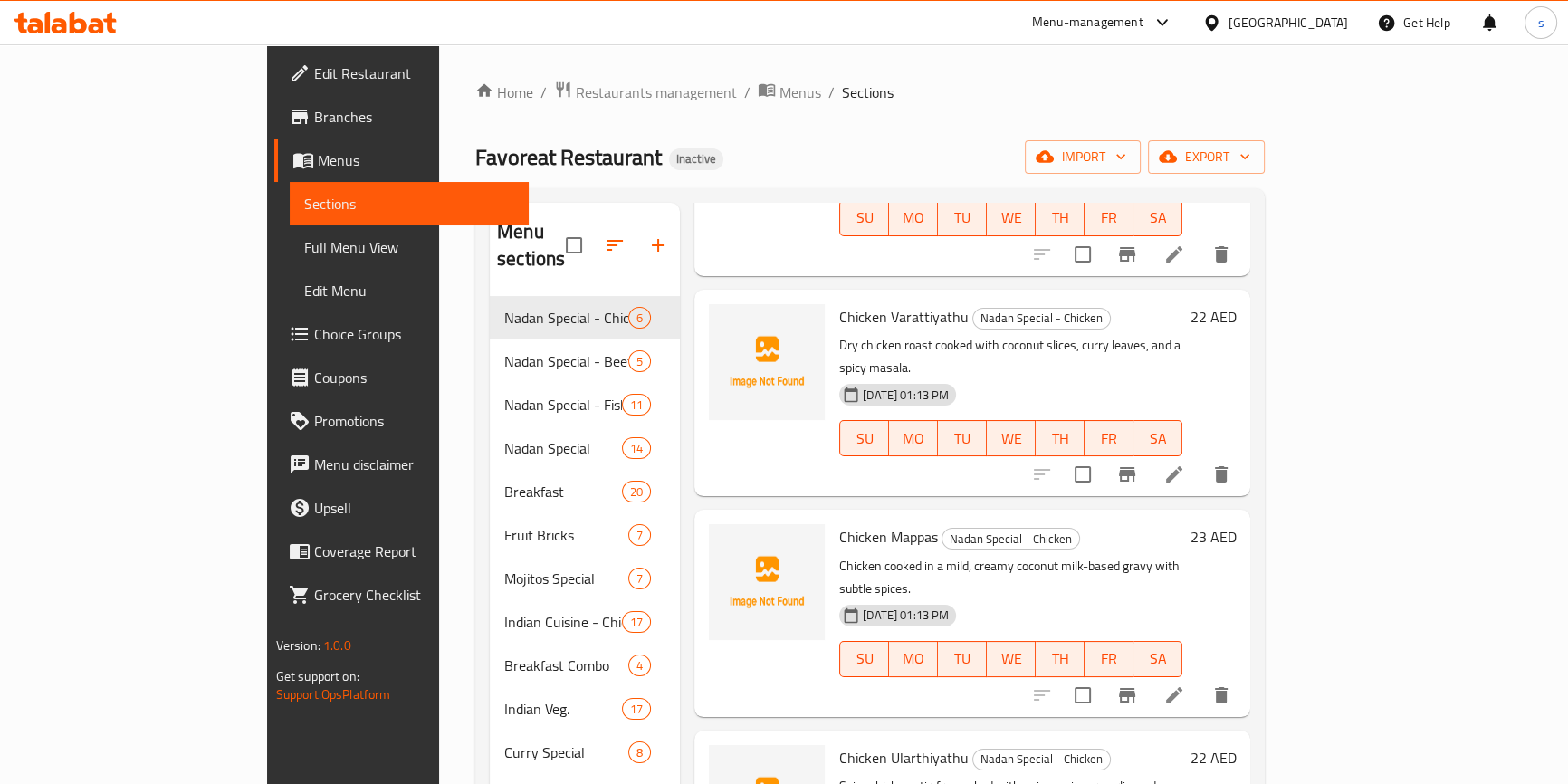
scroll to position [446, 0]
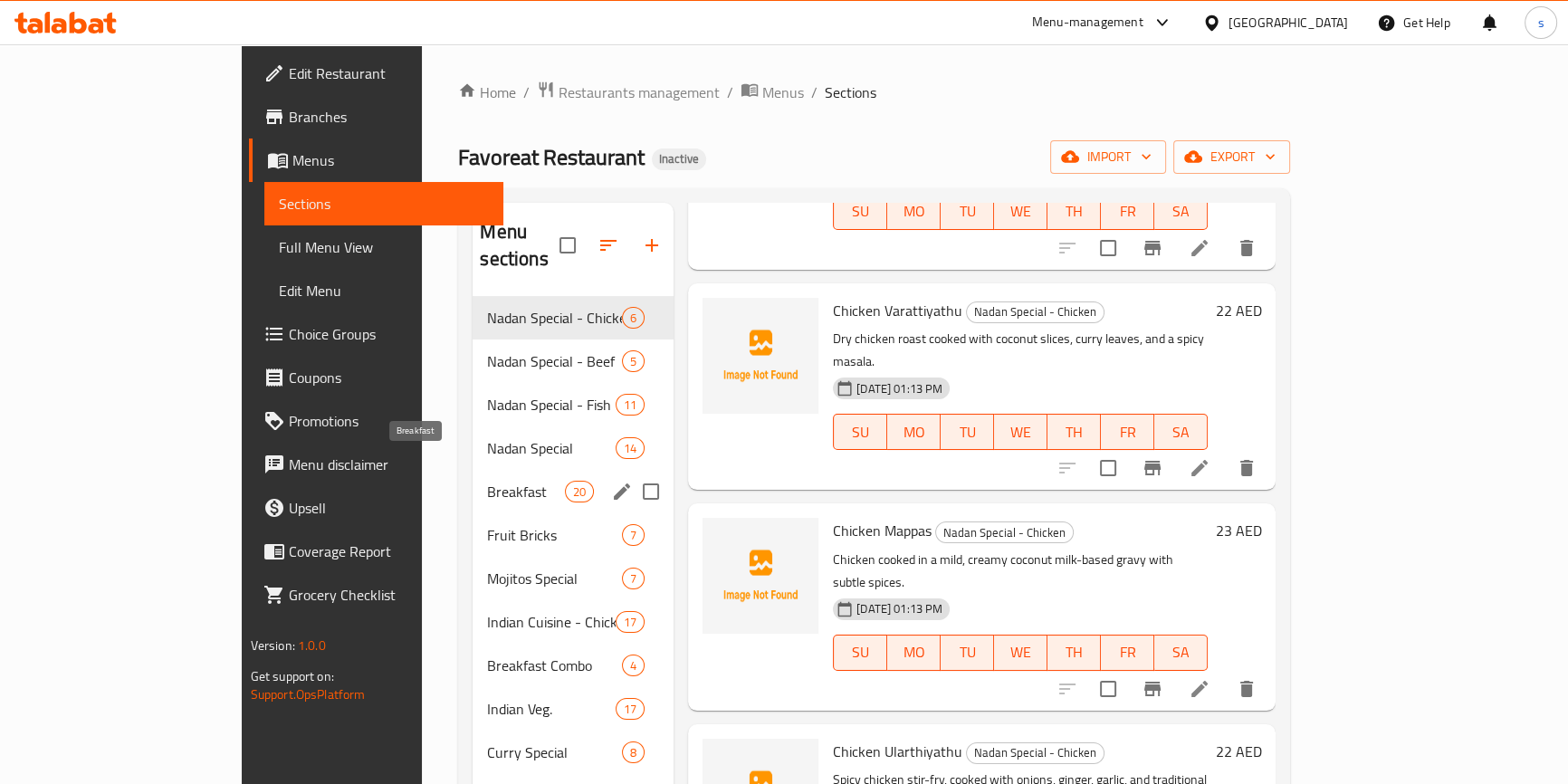
drag, startPoint x: 373, startPoint y: 457, endPoint x: 430, endPoint y: 465, distance: 57.6
click at [487, 481] on span "Breakfast" at bounding box center [526, 491] width 77 height 22
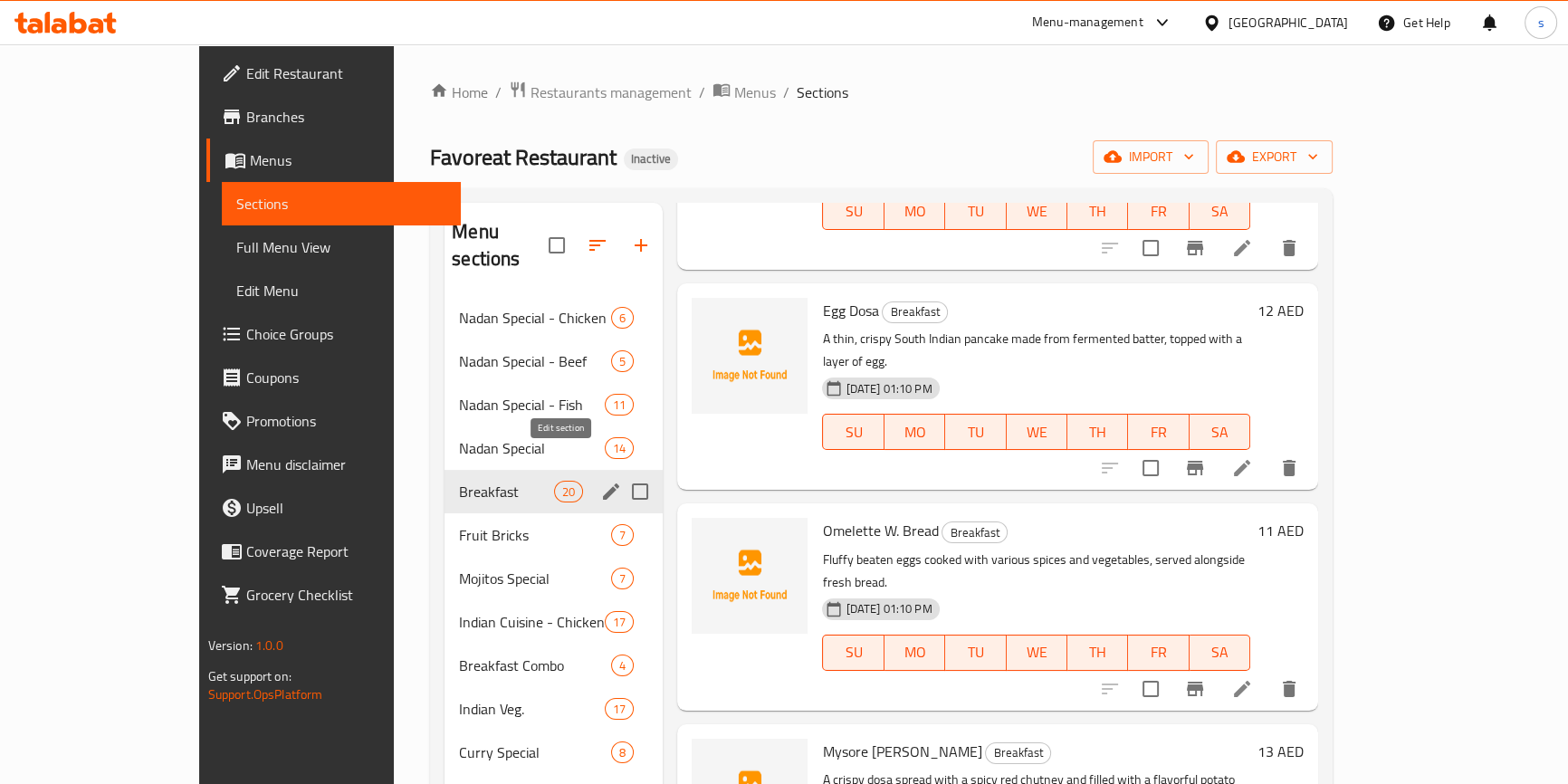
click at [603, 483] on icon "edit" at bounding box center [611, 491] width 16 height 16
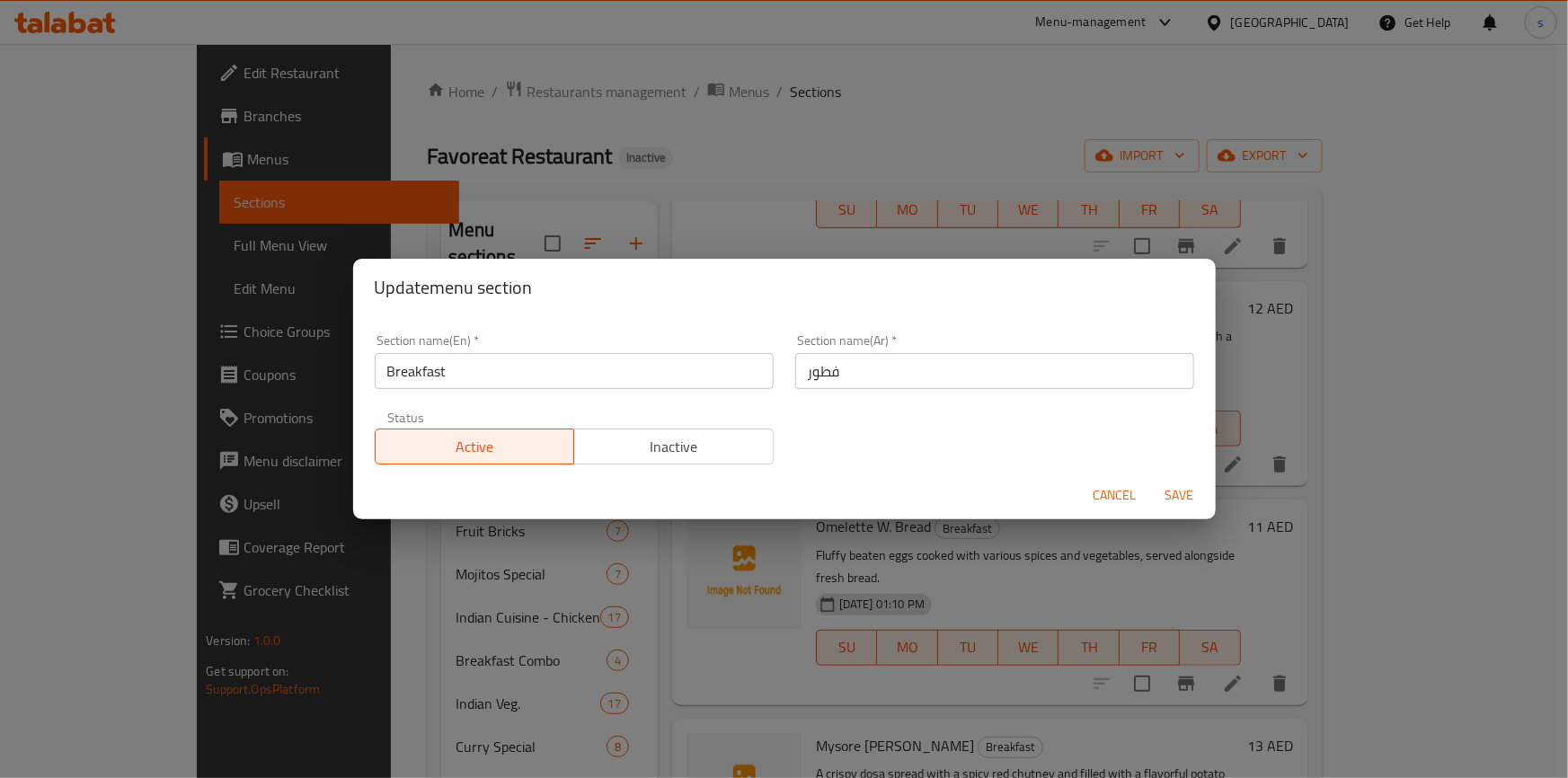
click at [888, 565] on div "Update menu section Section name(En)   * Breakfast Section name(En) * Section n…" at bounding box center [784, 389] width 1568 height 778
click at [1116, 492] on span "Cancel" at bounding box center [1115, 495] width 43 height 22
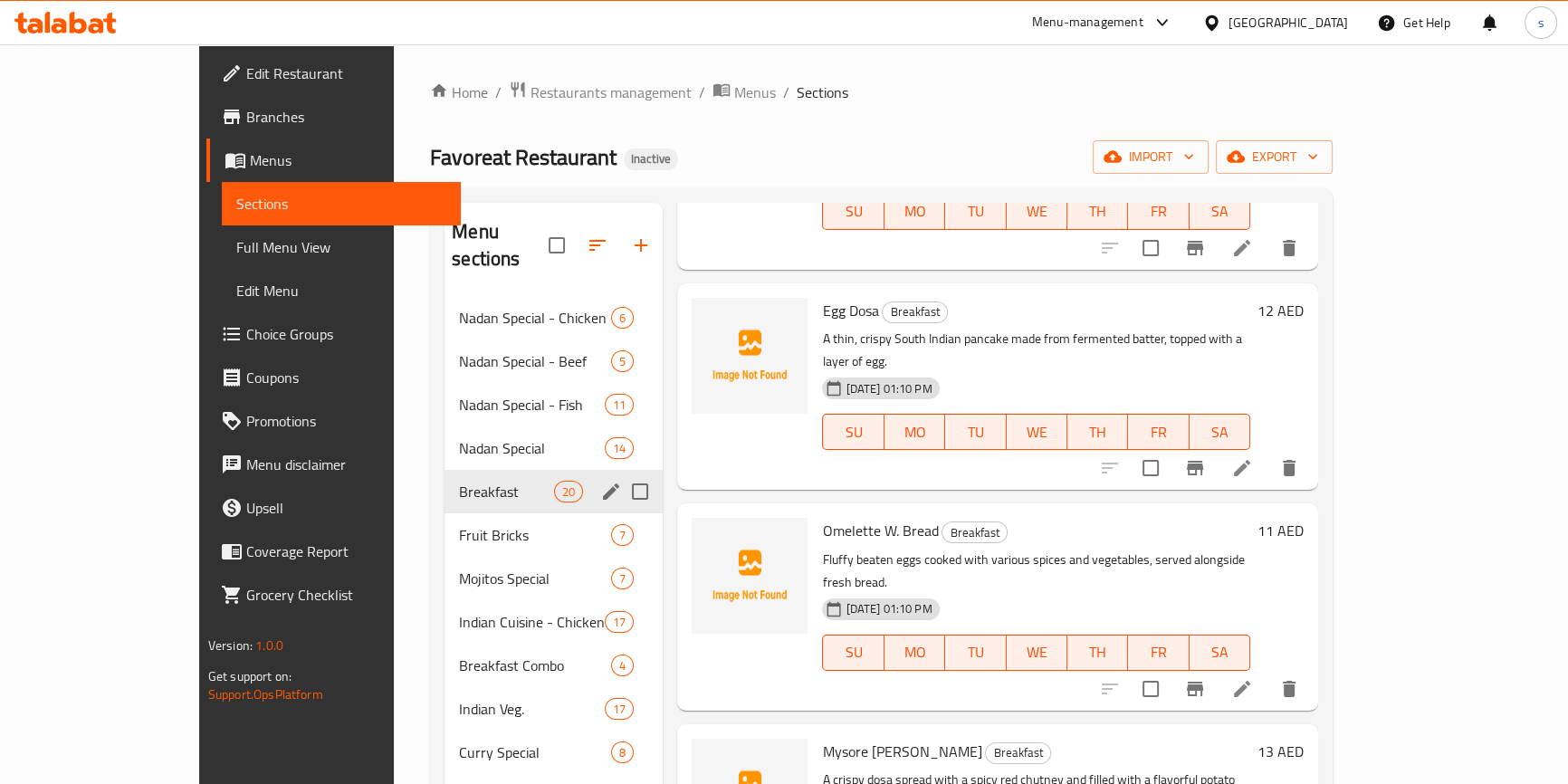
click at [1102, 518] on h6 "Omelette W. Bread Breakfast" at bounding box center [1035, 531] width 429 height 25
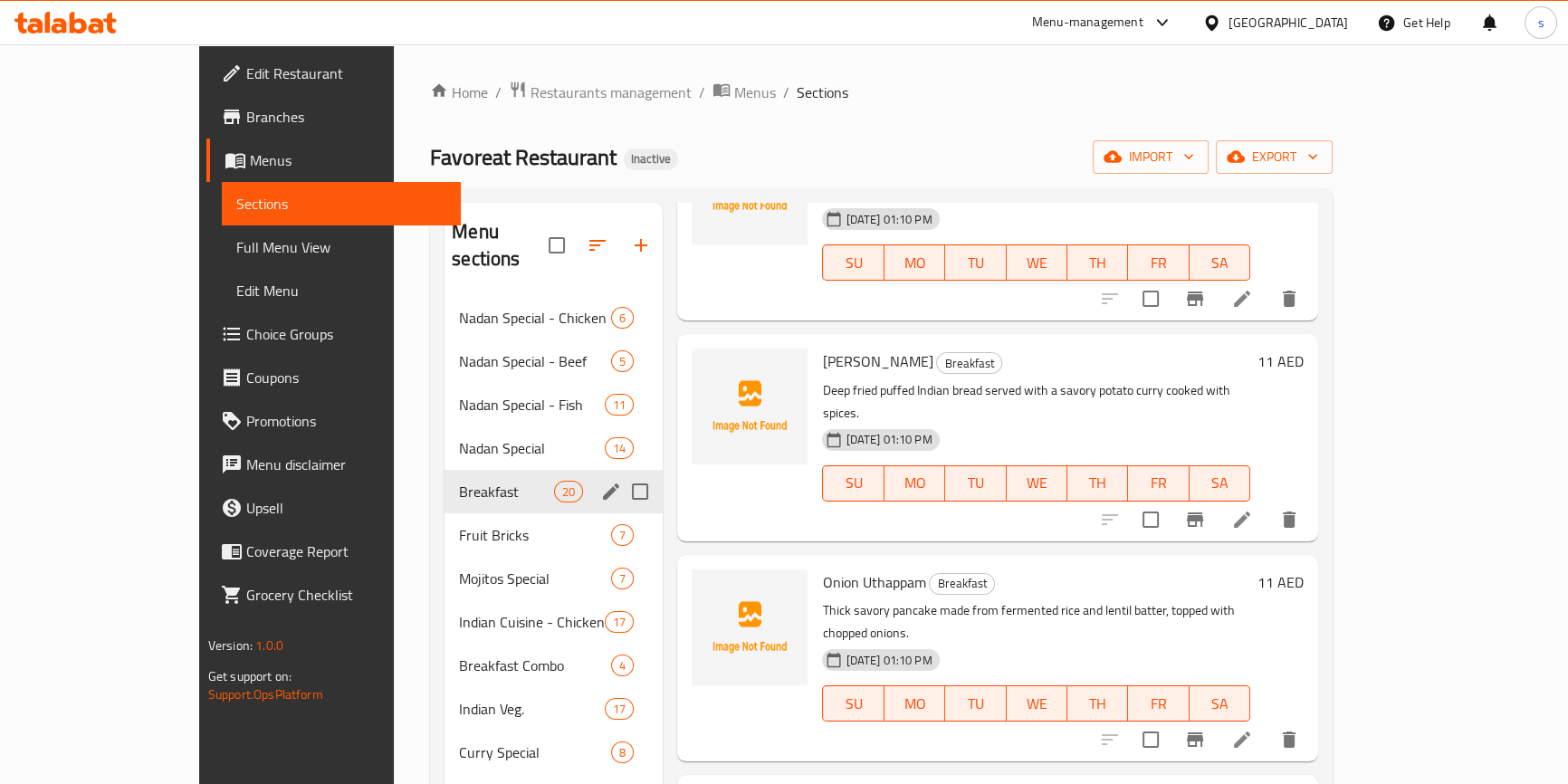
scroll to position [1187, 0]
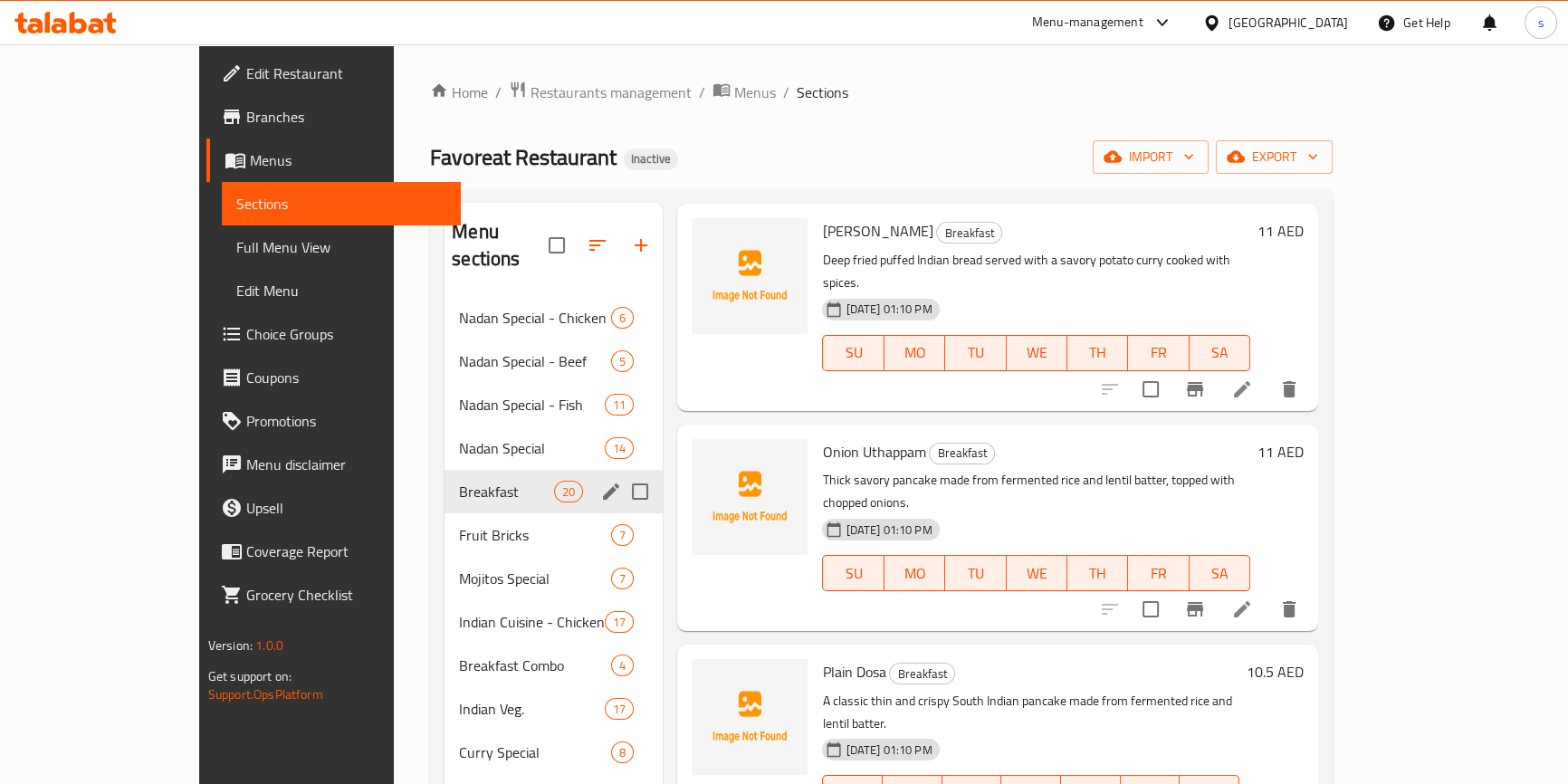
click at [236, 244] on span "Full Menu View" at bounding box center [341, 247] width 210 height 22
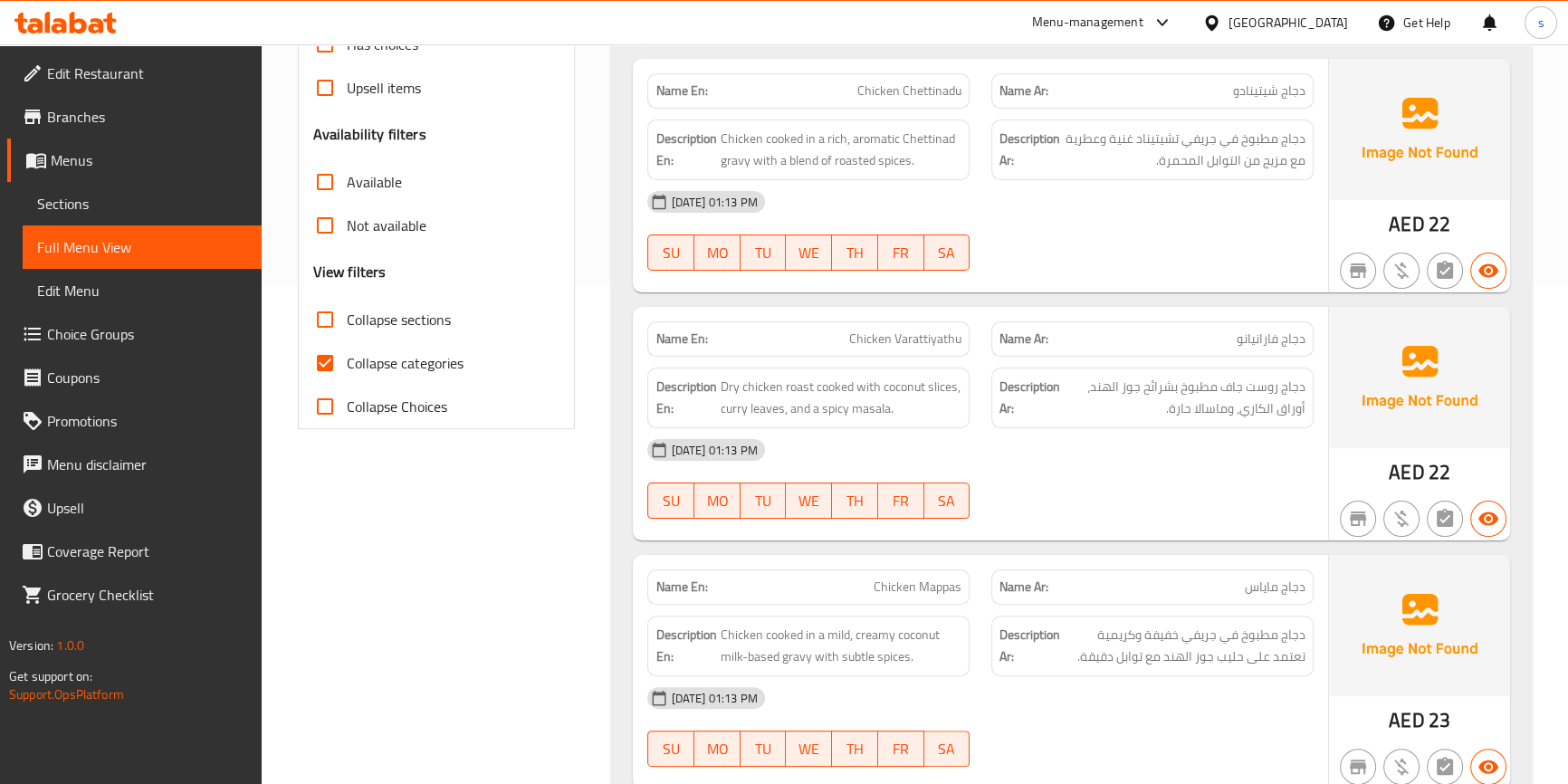
scroll to position [328, 0]
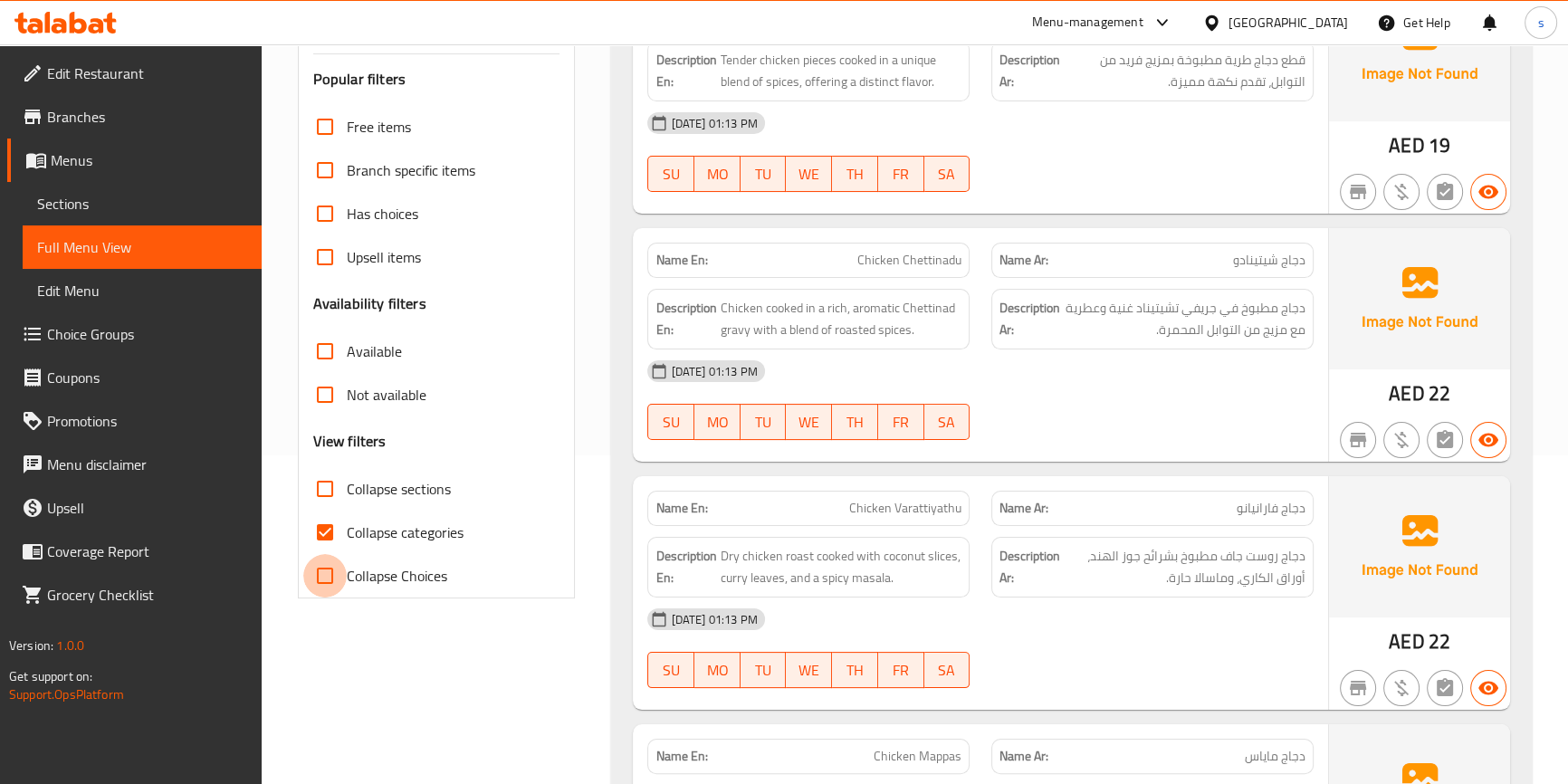
click at [318, 569] on input "Collapse Choices" at bounding box center [325, 575] width 43 height 43
checkbox input "true"
click at [327, 536] on input "Collapse categories" at bounding box center [325, 532] width 43 height 43
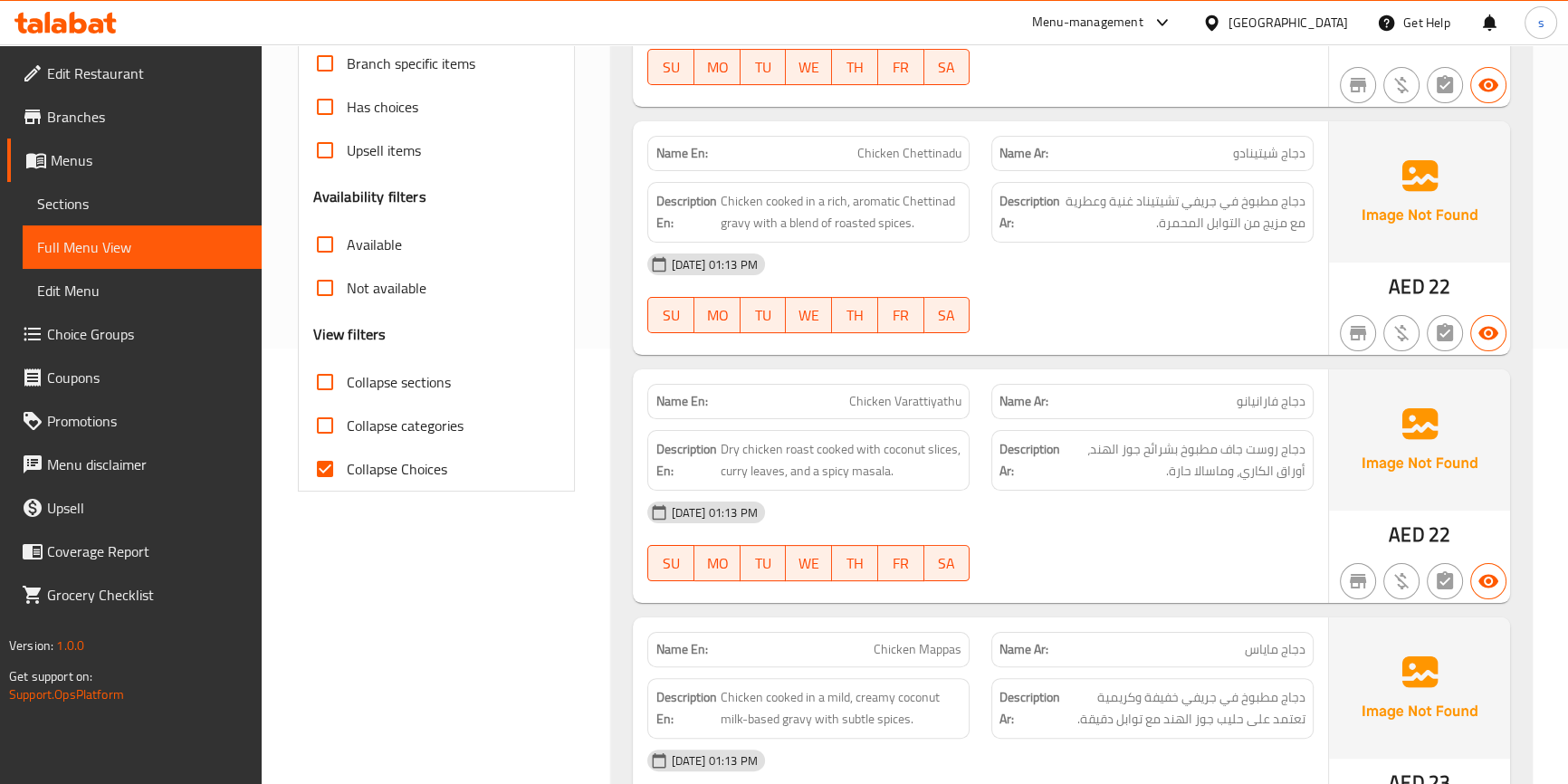
scroll to position [493, 0]
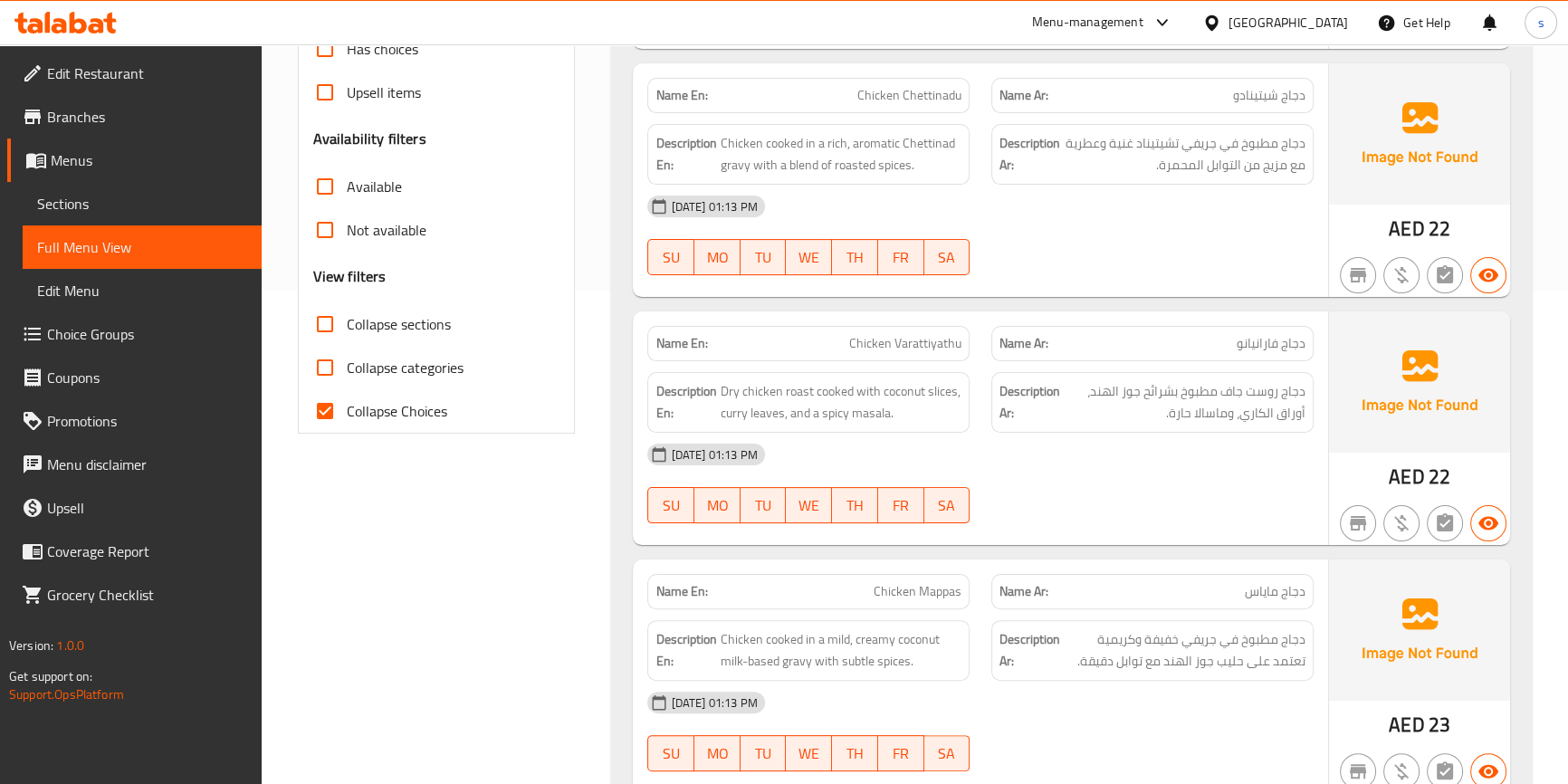
click at [324, 369] on input "Collapse categories" at bounding box center [325, 367] width 43 height 43
checkbox input "true"
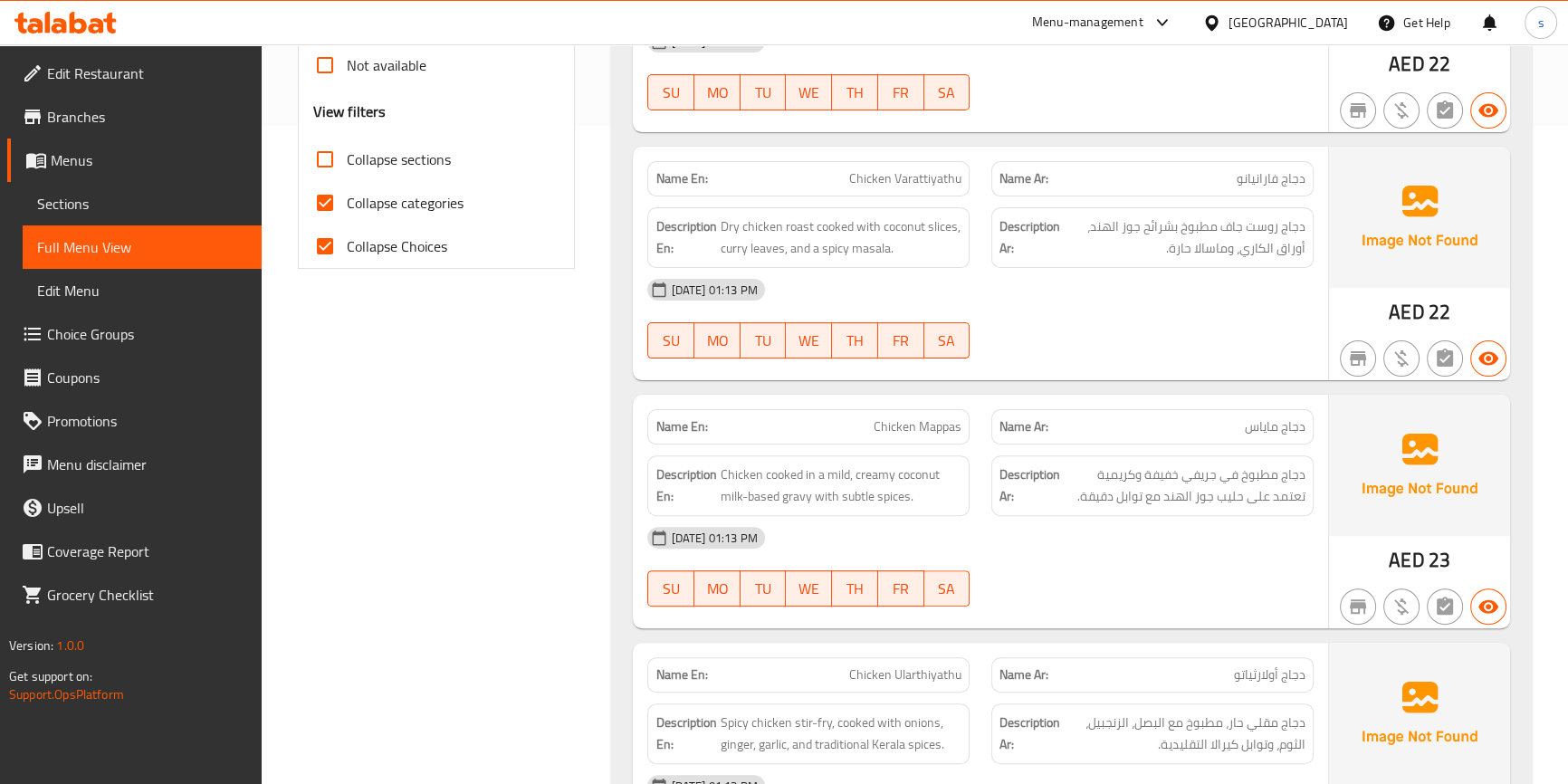
scroll to position [247, 0]
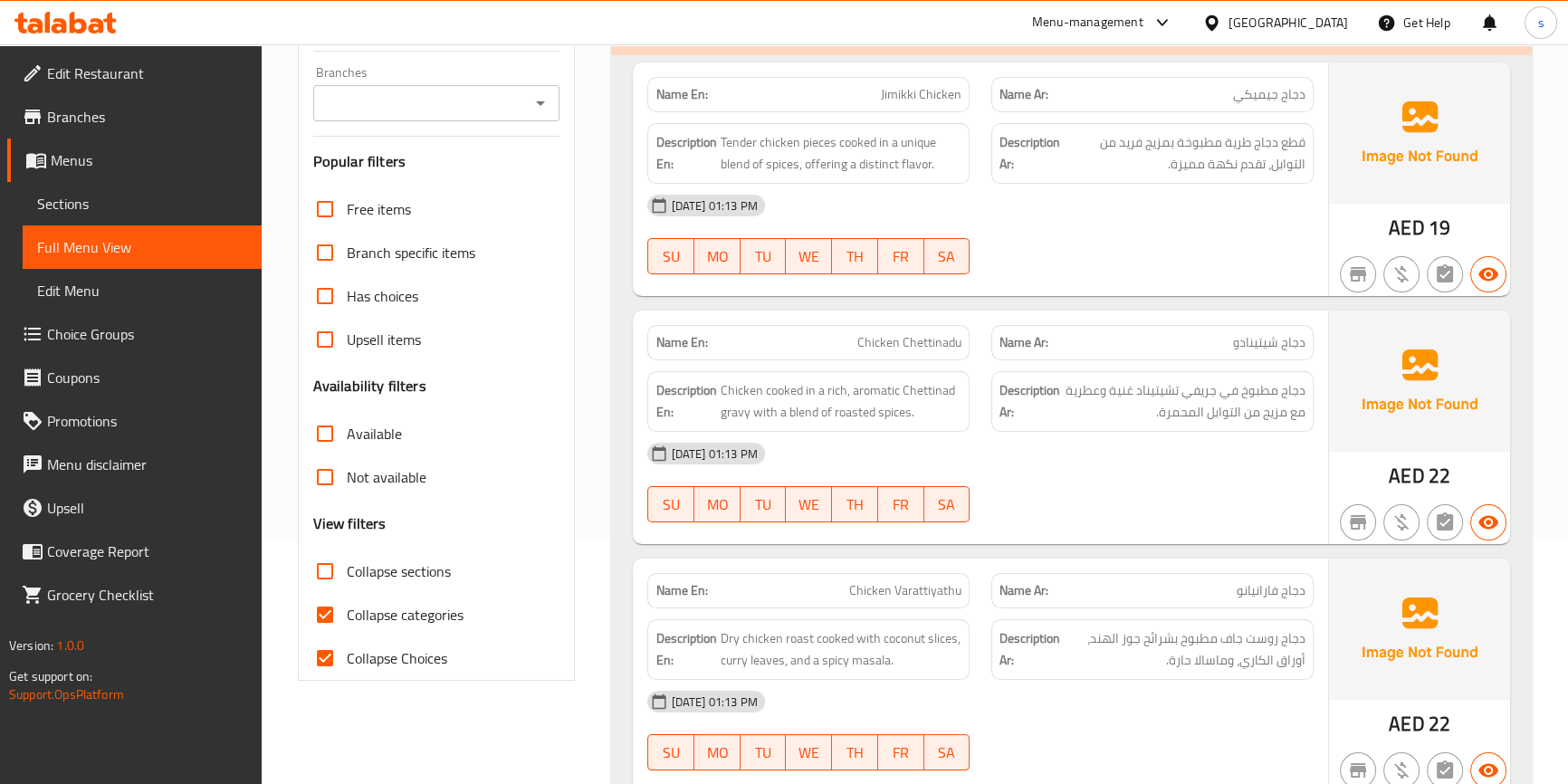
click at [327, 572] on input "Collapse sections" at bounding box center [325, 570] width 43 height 43
checkbox input "true"
click at [326, 607] on input "Collapse categories" at bounding box center [325, 614] width 43 height 43
checkbox input "false"
click at [325, 641] on input "Collapse Choices" at bounding box center [325, 658] width 43 height 43
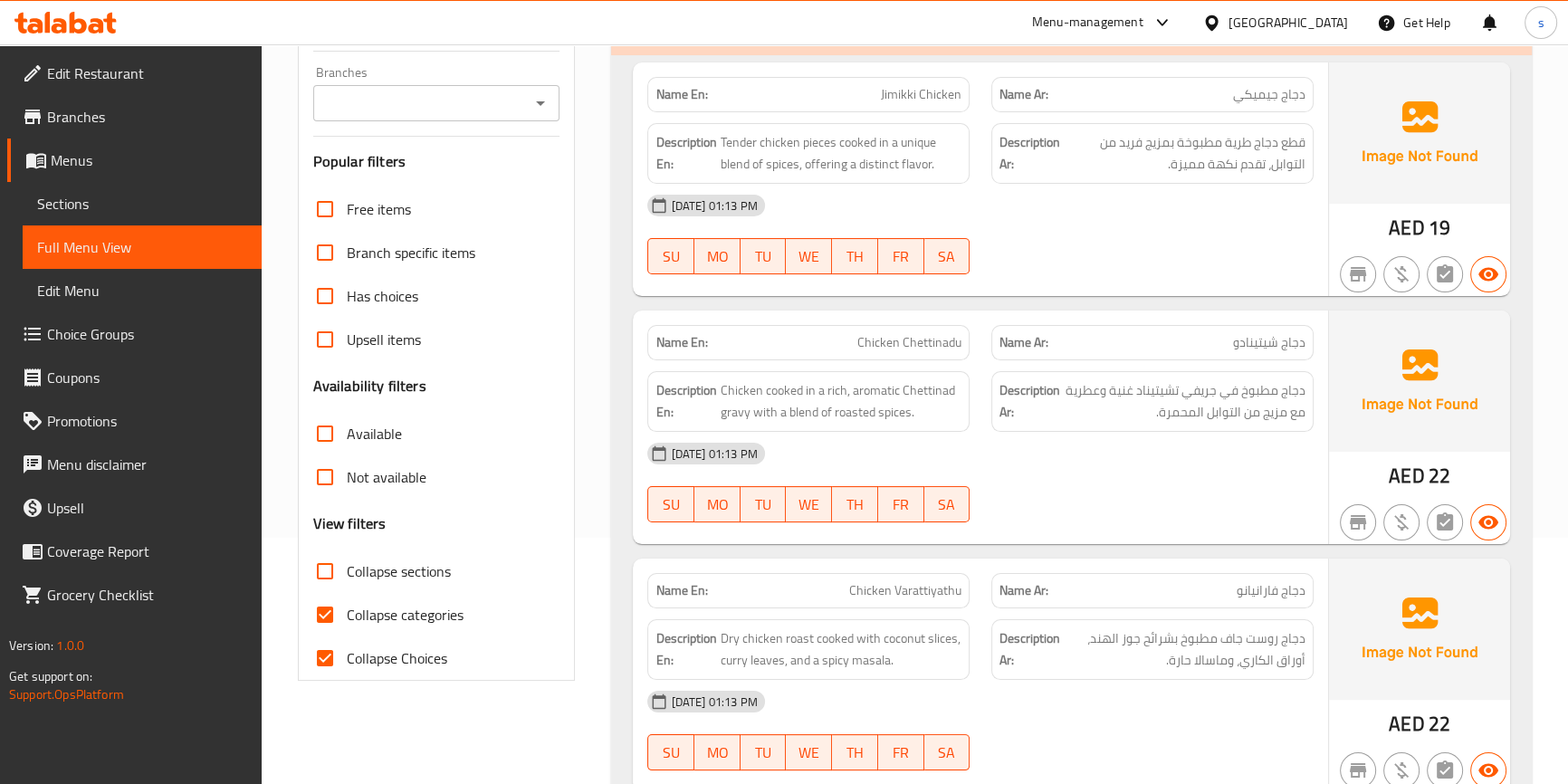
checkbox input "false"
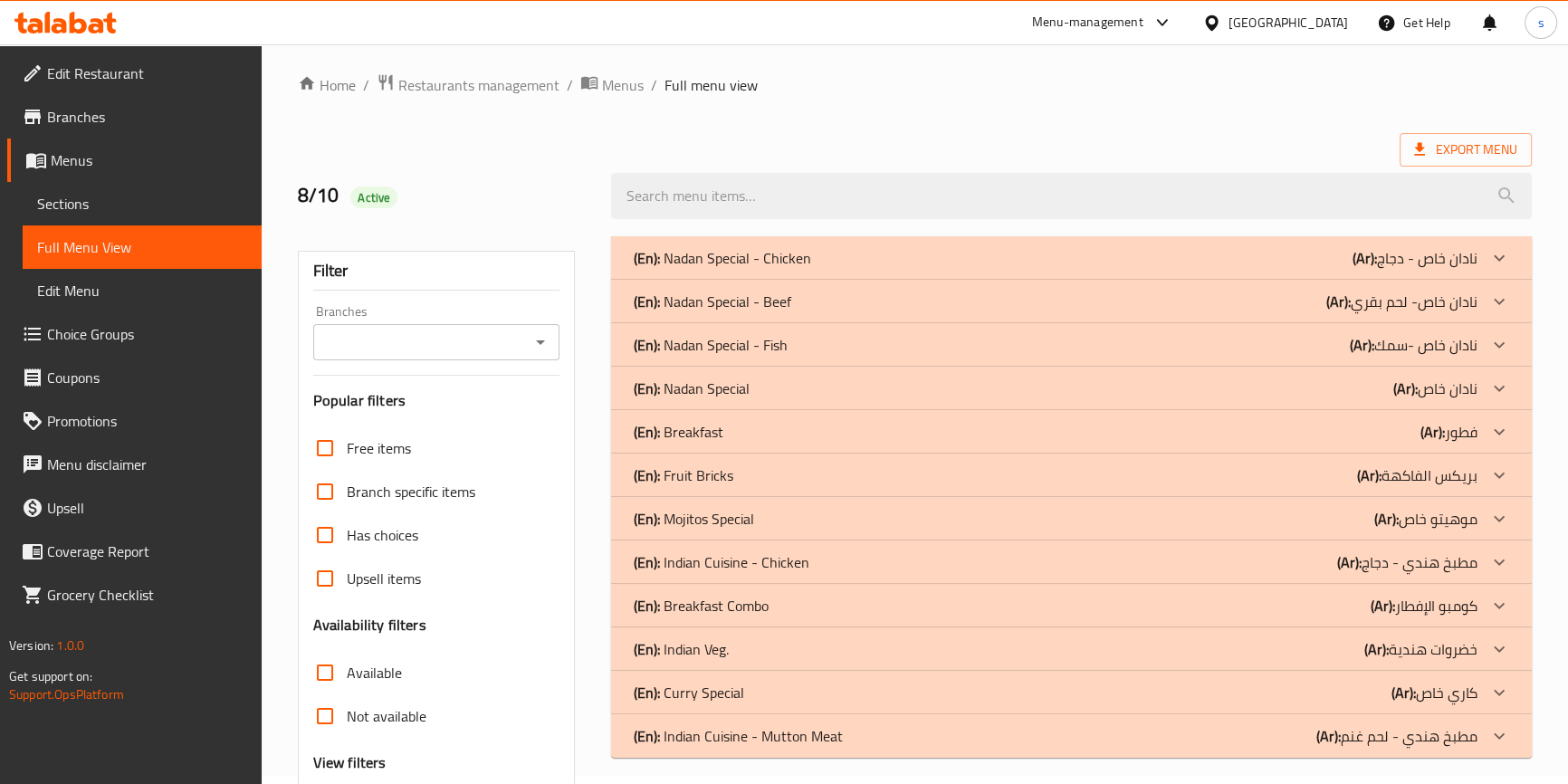
scroll to position [0, 0]
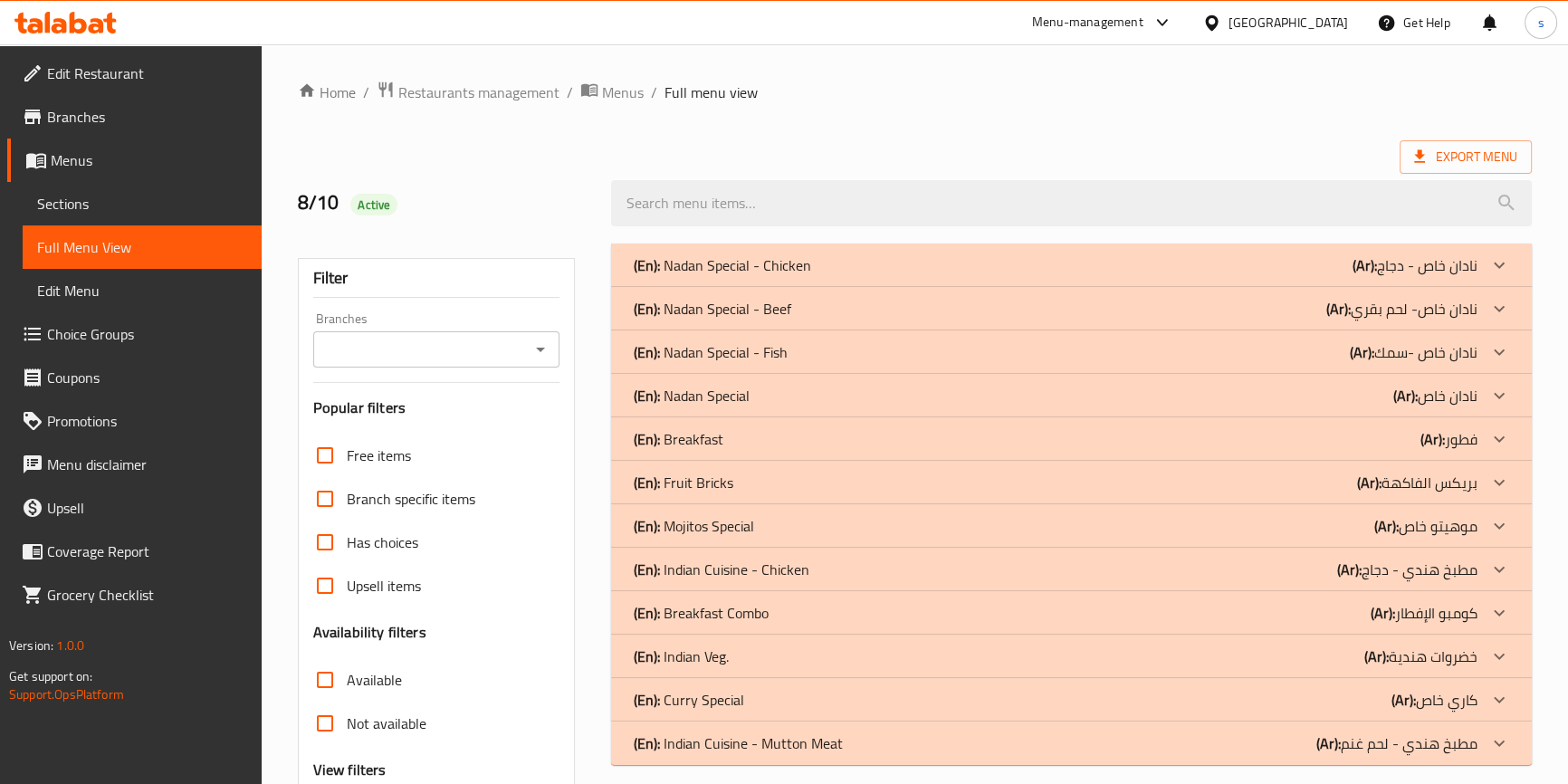
click at [1471, 448] on p "(Ar): فطور" at bounding box center [1449, 439] width 57 height 22
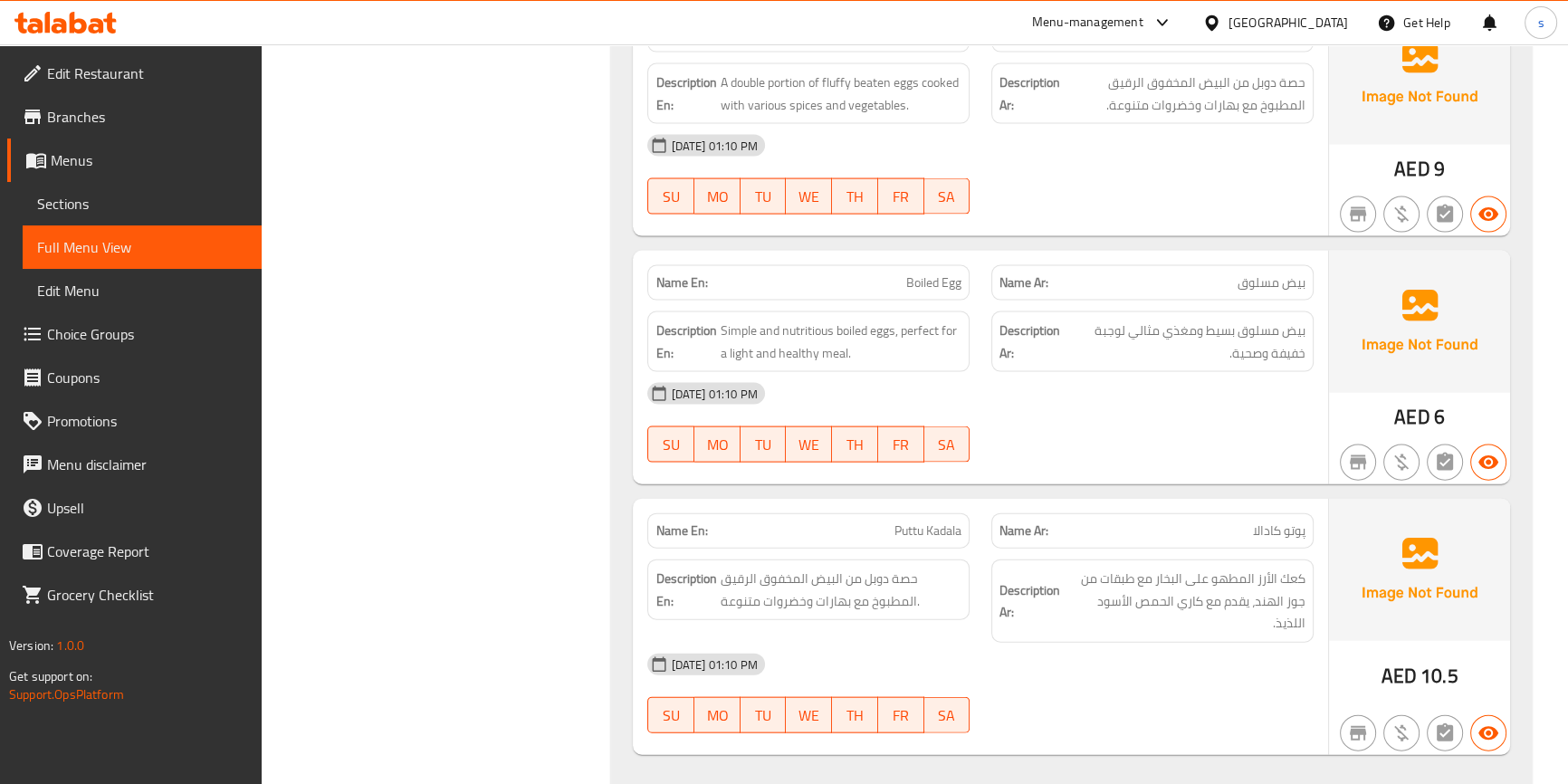
scroll to position [4937, 0]
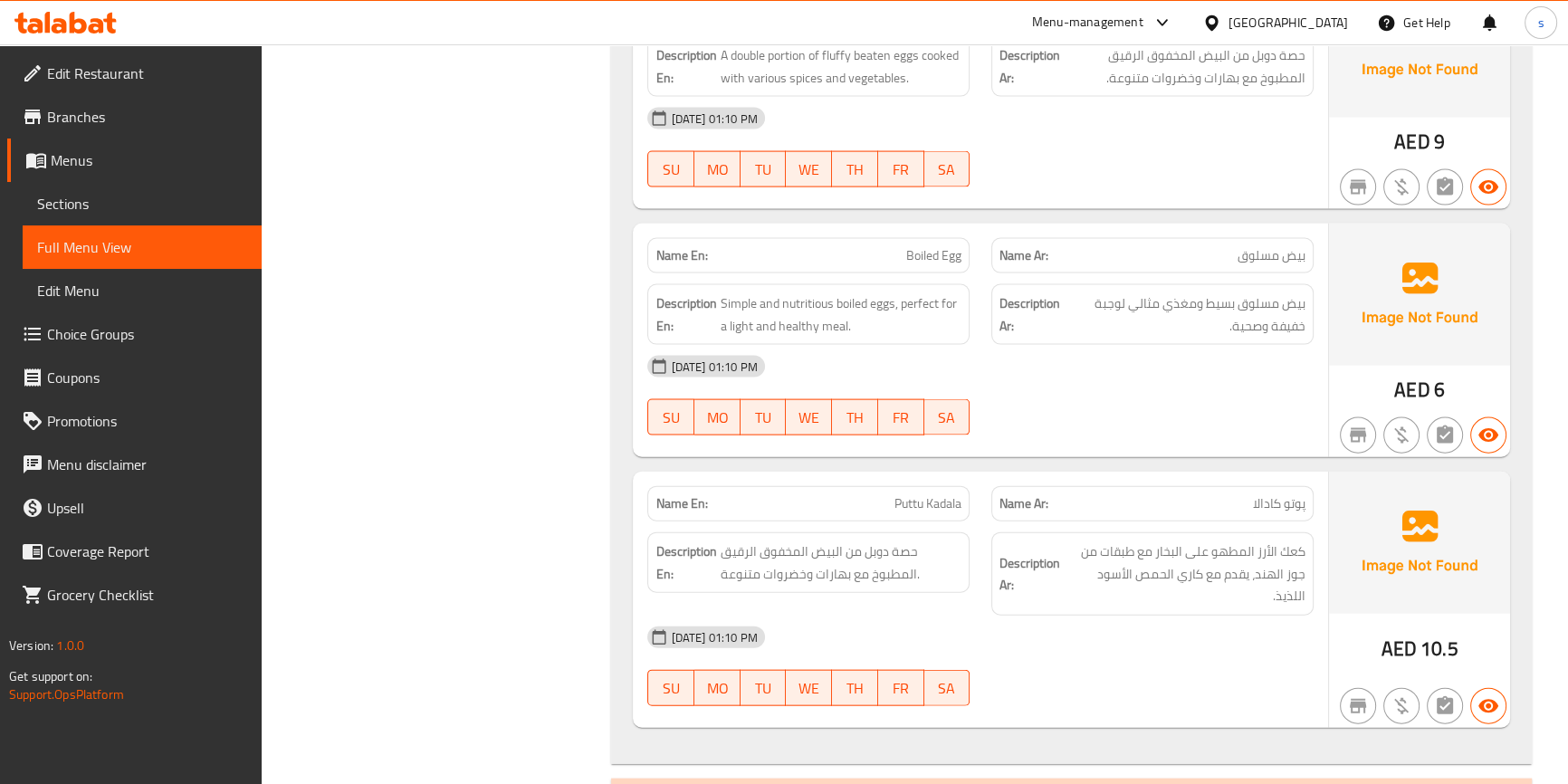
click at [1144, 494] on p "Name Ar: پوتو كادالا" at bounding box center [1153, 504] width 306 height 19
drag, startPoint x: 60, startPoint y: 198, endPoint x: 234, endPoint y: 227, distance: 176.4
click at [59, 197] on span "Sections" at bounding box center [143, 203] width 210 height 22
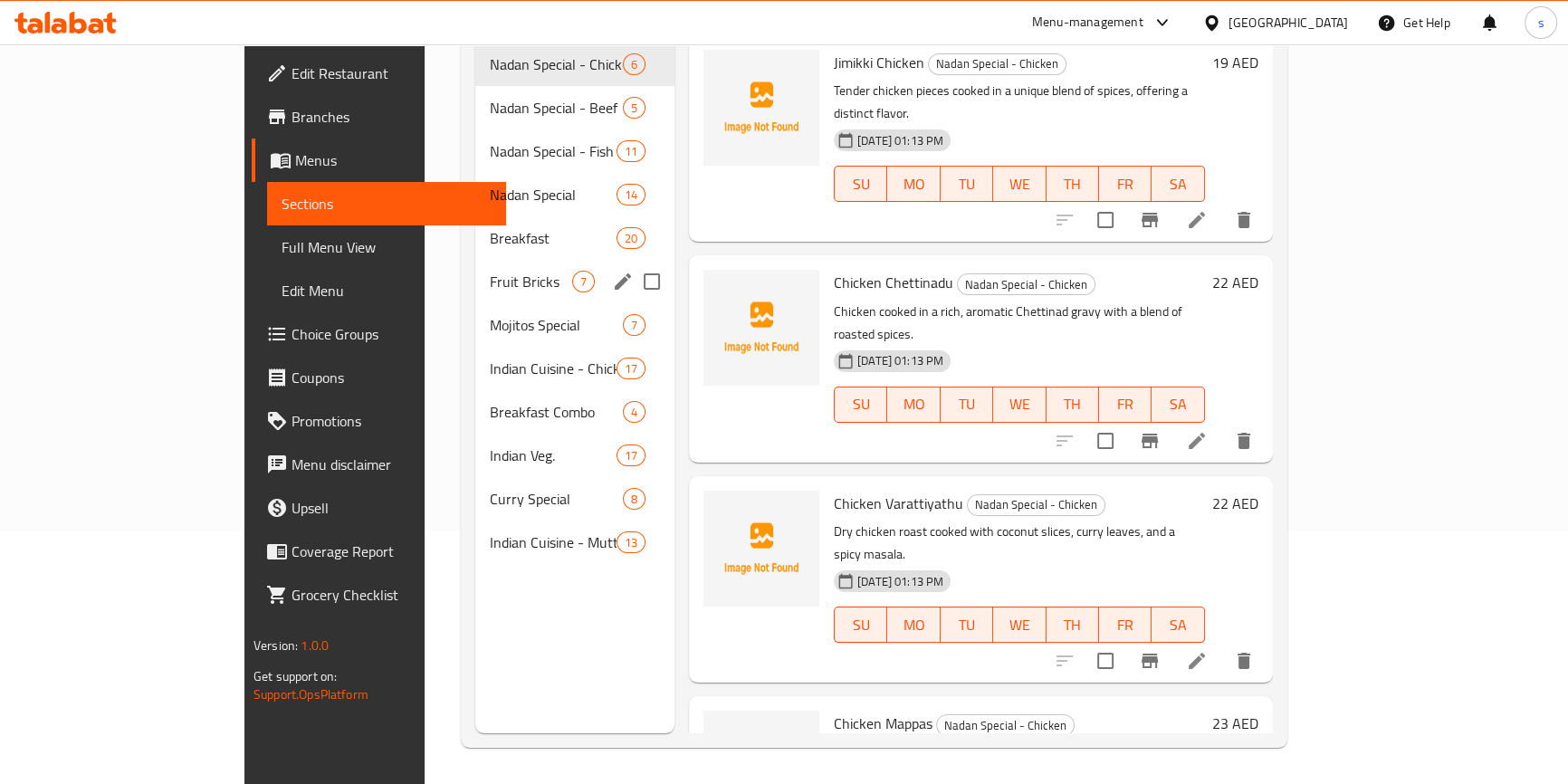
scroll to position [253, 0]
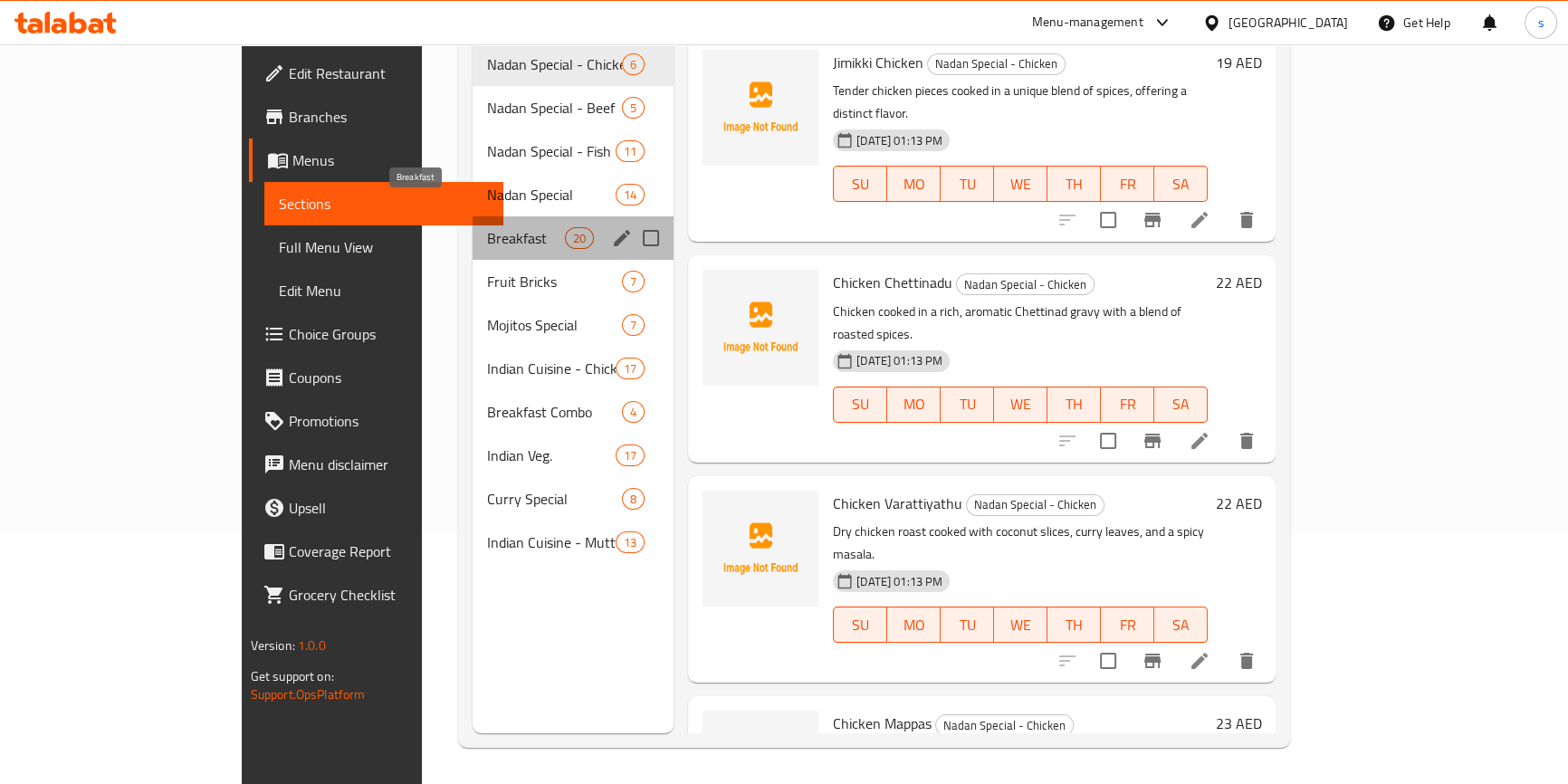
click at [487, 227] on span "Breakfast" at bounding box center [526, 238] width 77 height 22
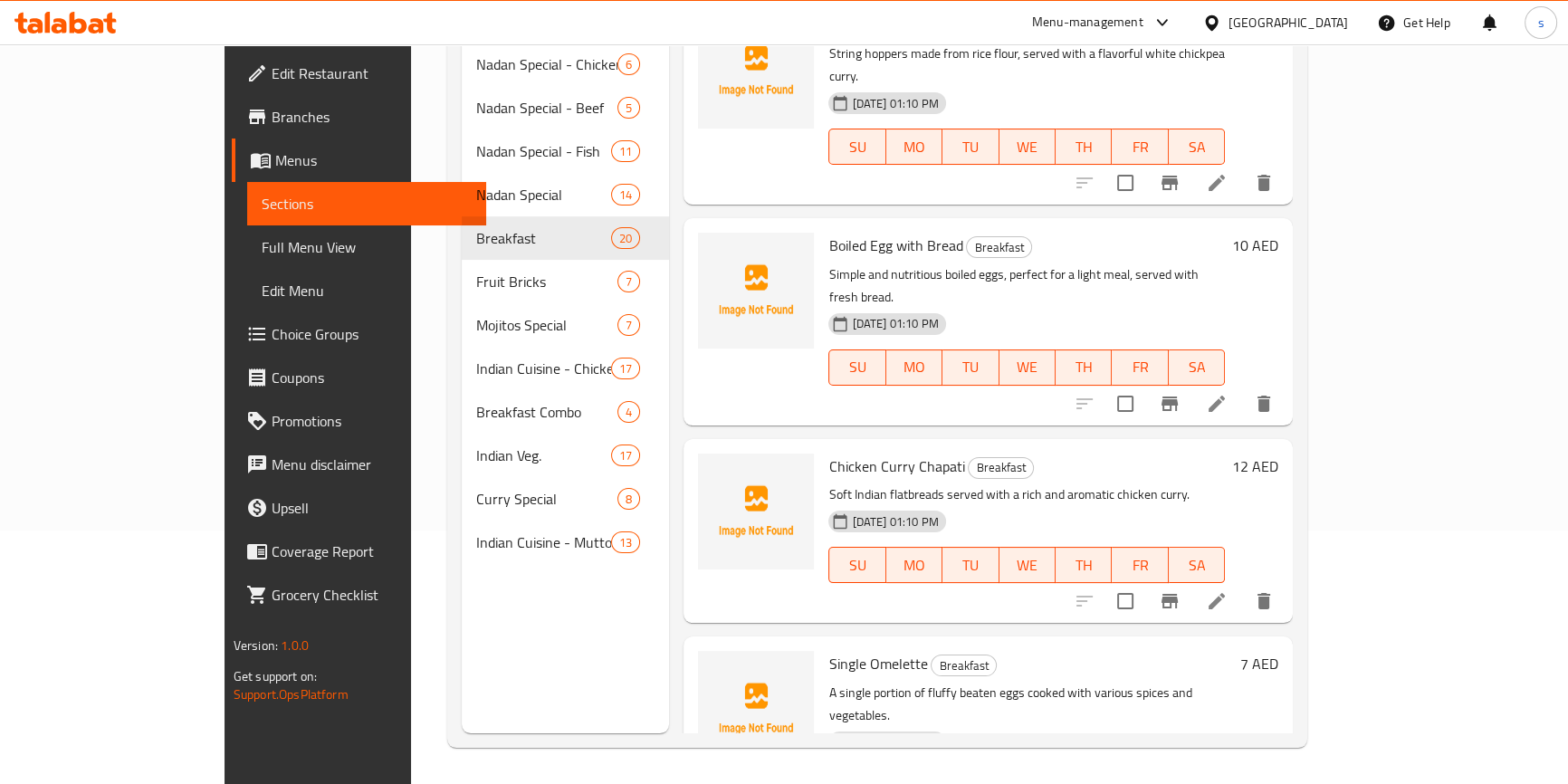
scroll to position [3214, 0]
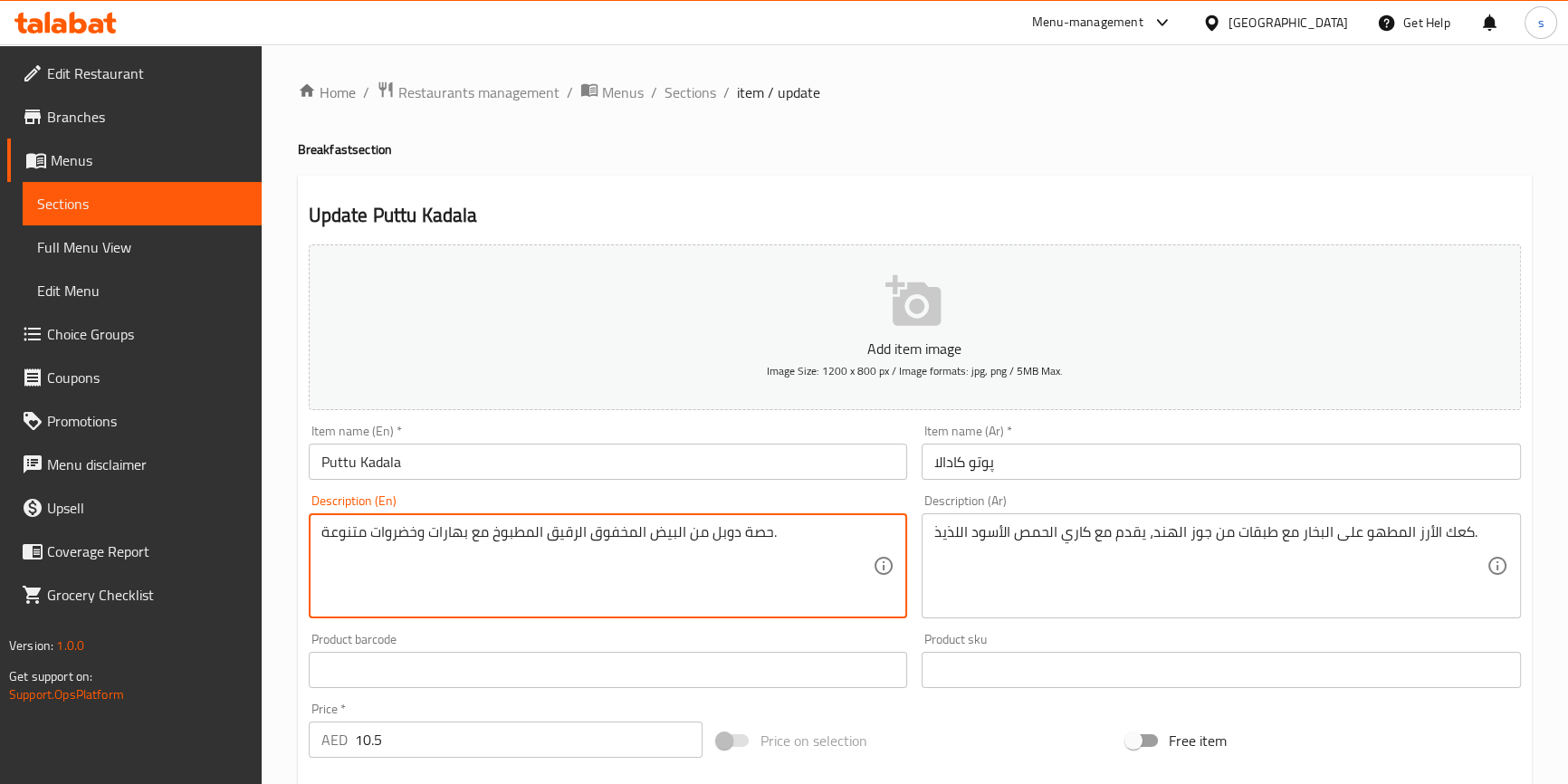
click at [748, 536] on textarea "حصة دوبل من البيض المخفوق الرقيق المطبوخ مع بهارات وخضروات متنوعة." at bounding box center [597, 565] width 552 height 86
paste textarea "Steamed rice cakes layered with coconut, served with a flavorful black chickpea…"
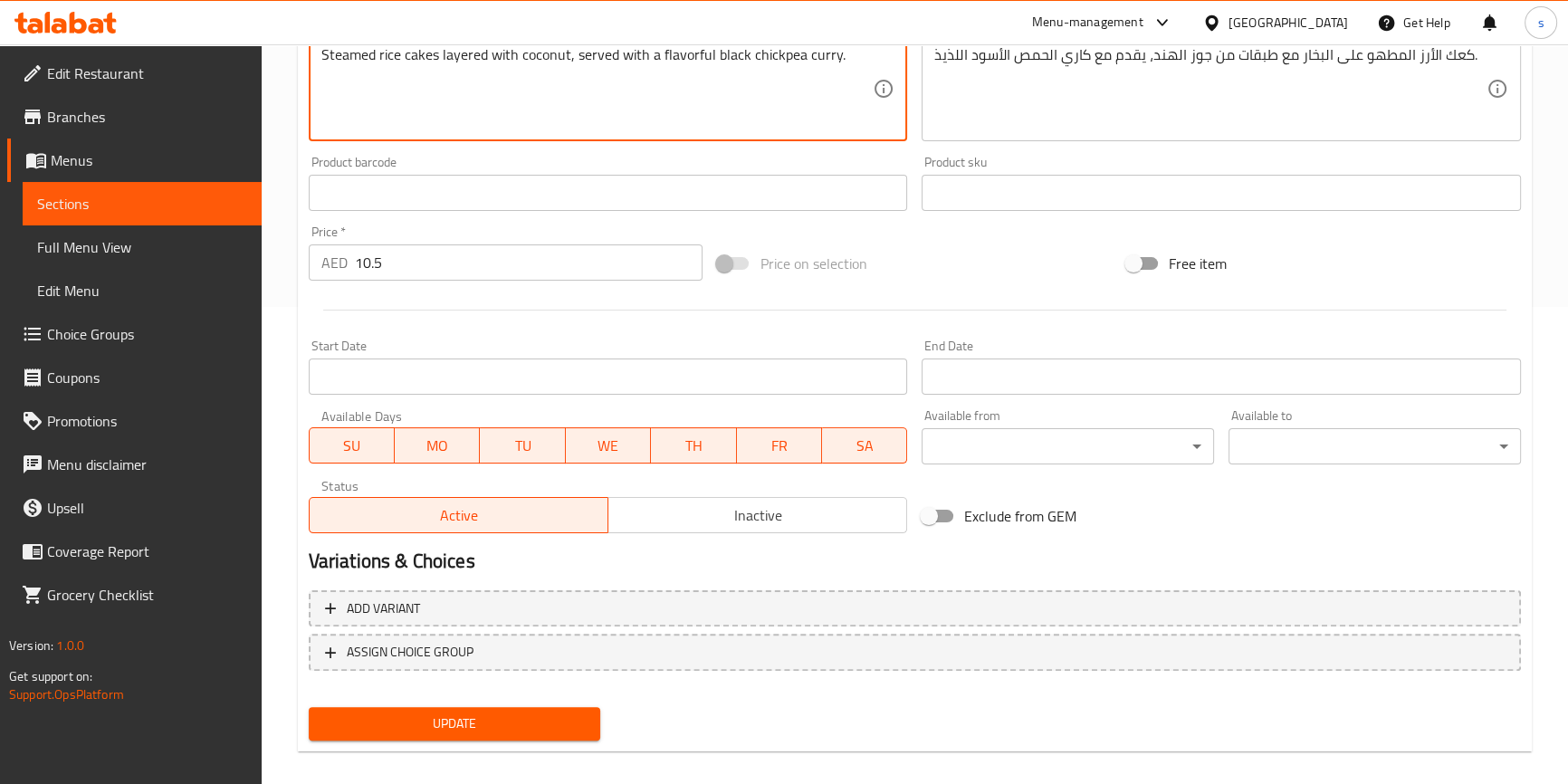
scroll to position [493, 0]
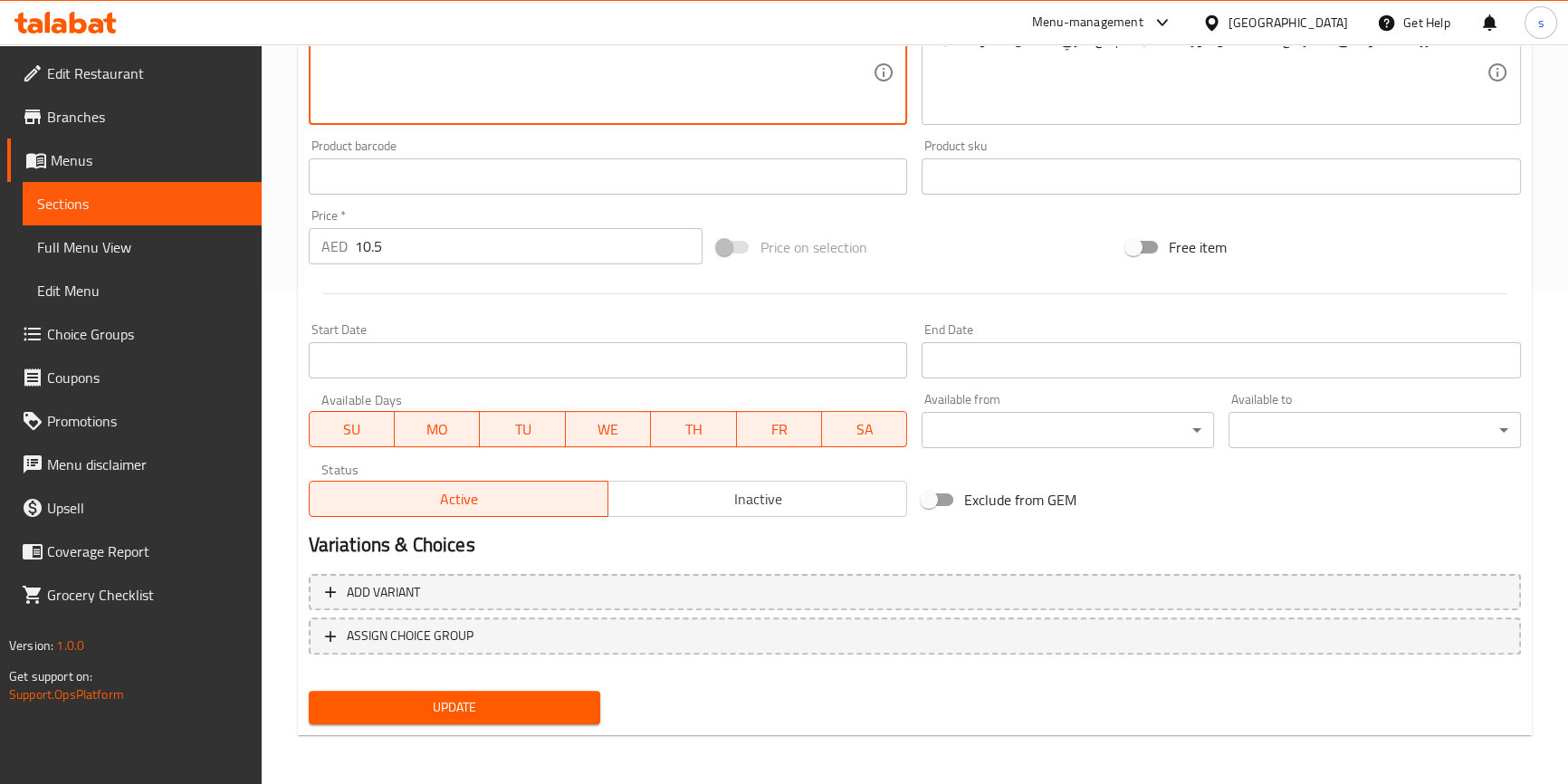
type textarea "Steamed rice cakes layered with coconut, served with a flavorful black chickpea…"
click at [543, 715] on span "Update" at bounding box center [455, 707] width 263 height 22
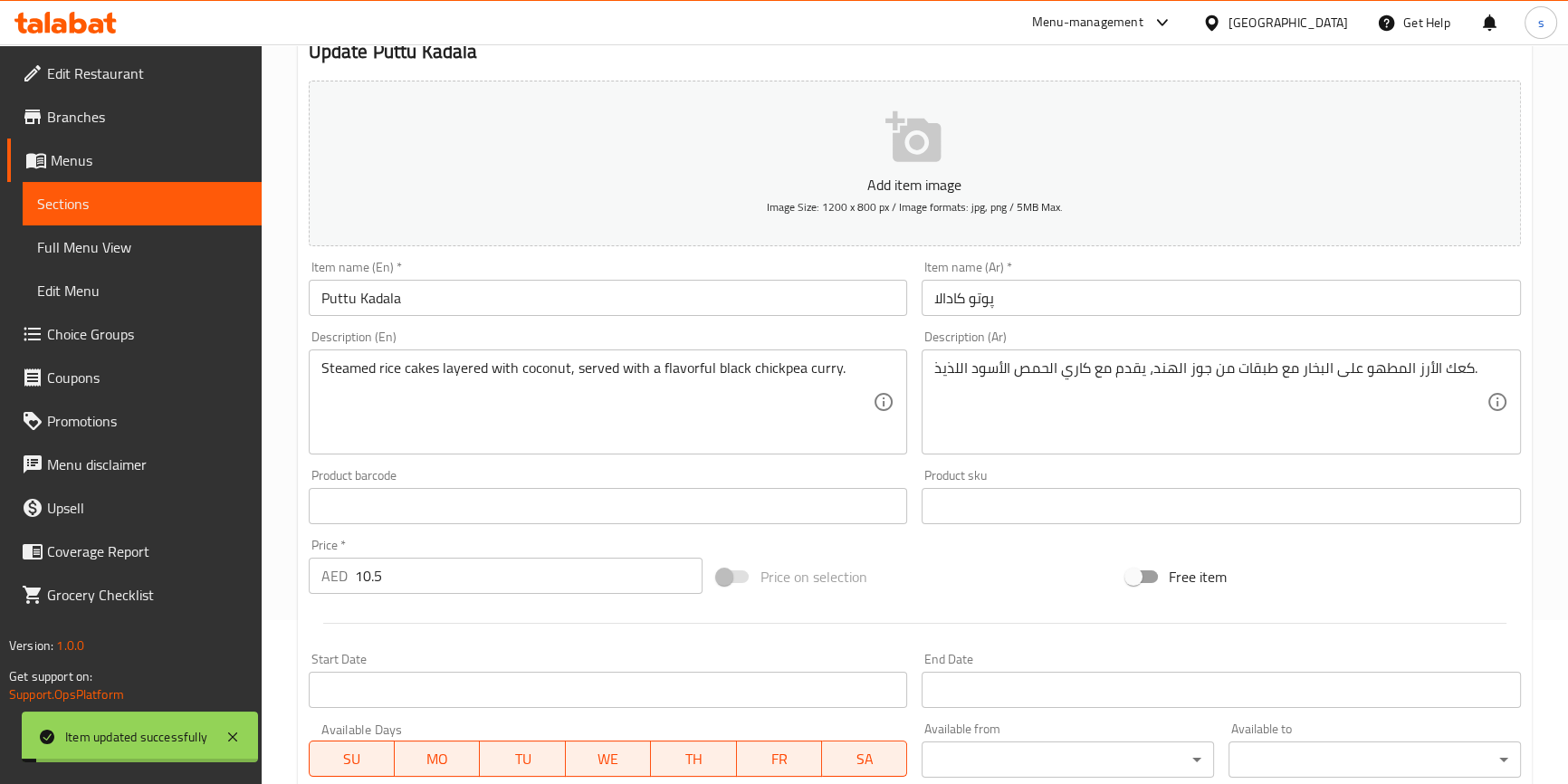
scroll to position [0, 0]
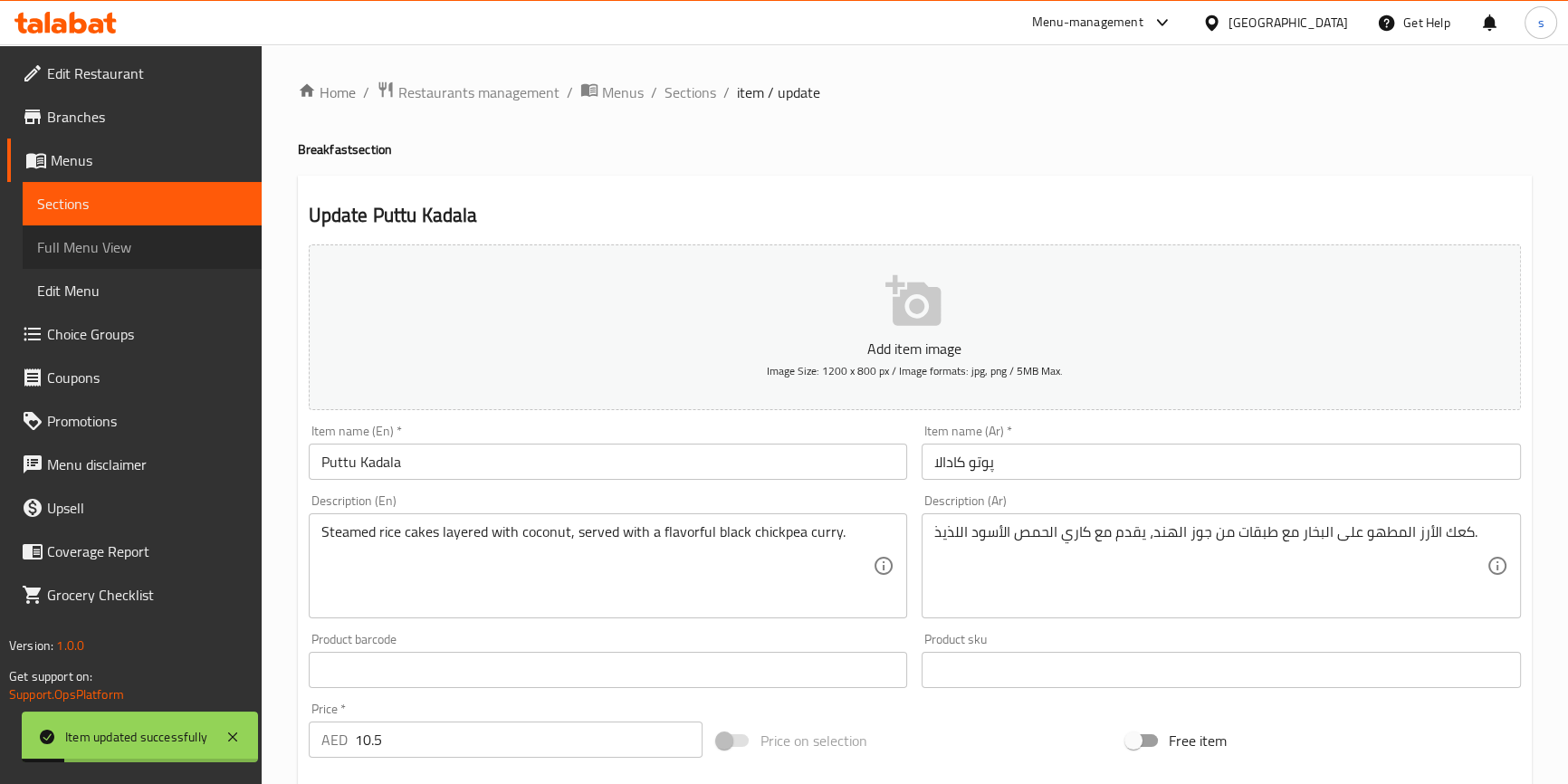
click at [64, 236] on span "Full Menu View" at bounding box center [143, 247] width 210 height 22
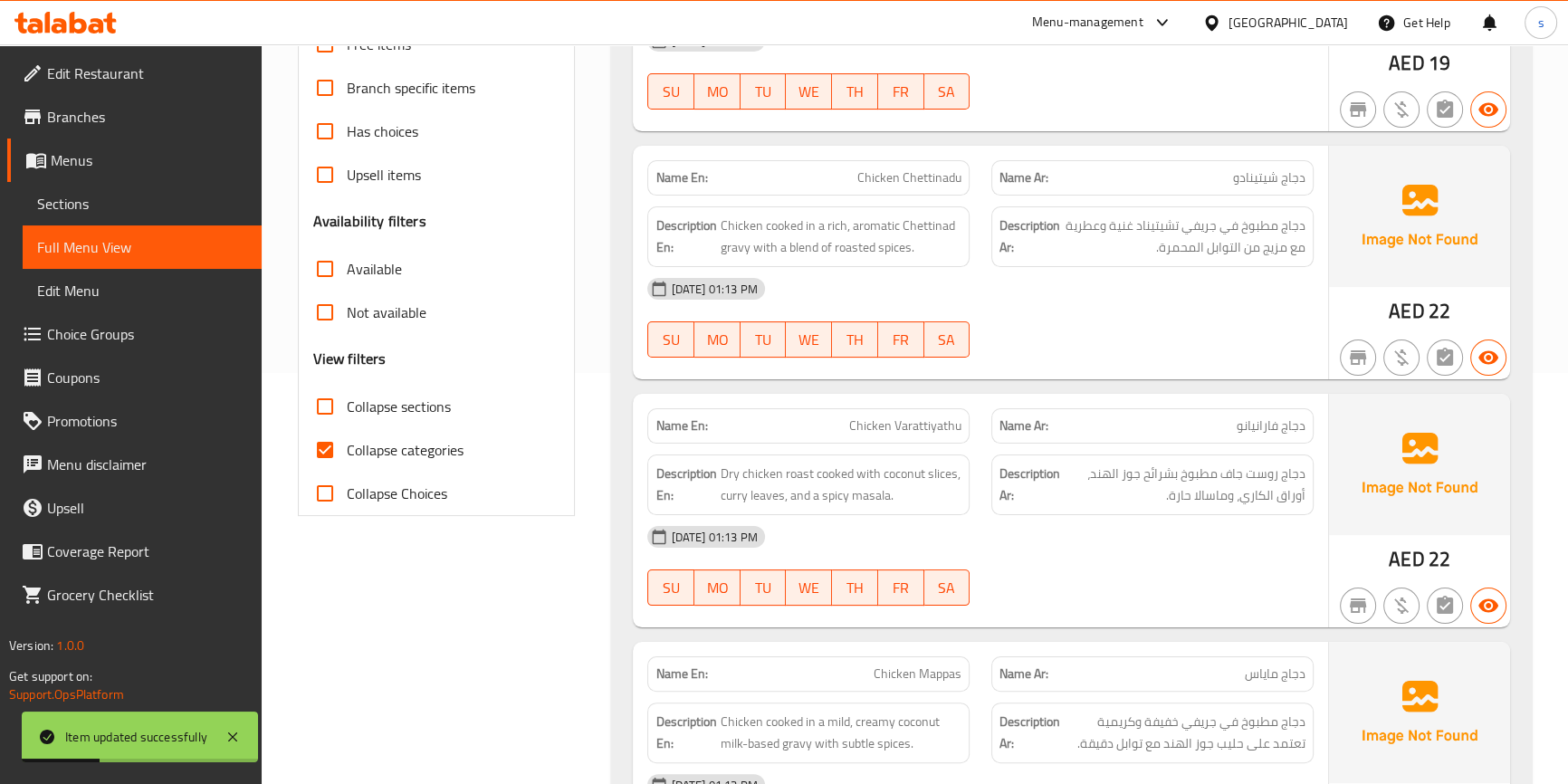
scroll to position [493, 0]
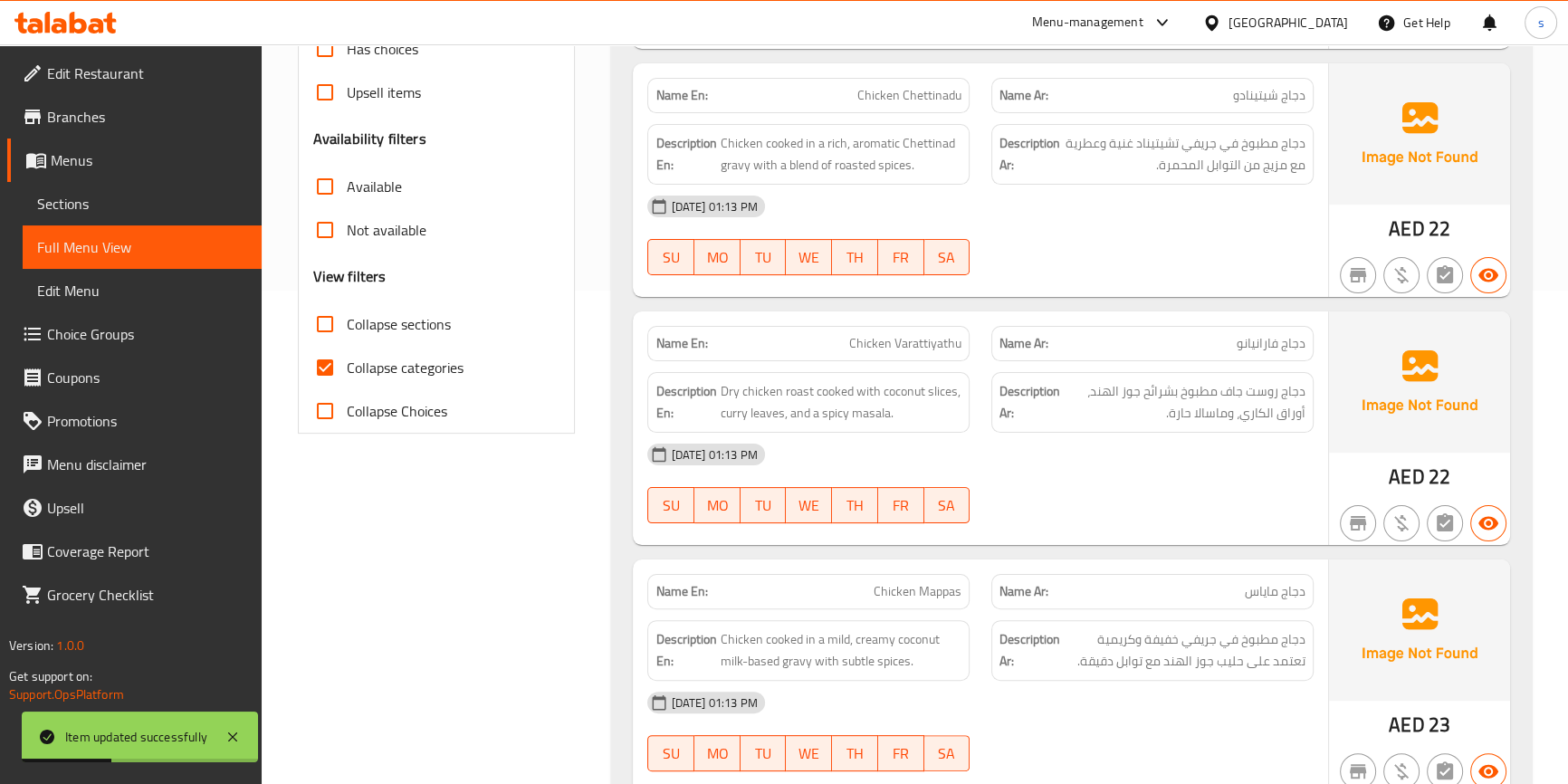
click at [335, 371] on input "Collapse categories" at bounding box center [325, 367] width 43 height 43
checkbox input "false"
click at [330, 330] on input "Collapse sections" at bounding box center [325, 324] width 43 height 43
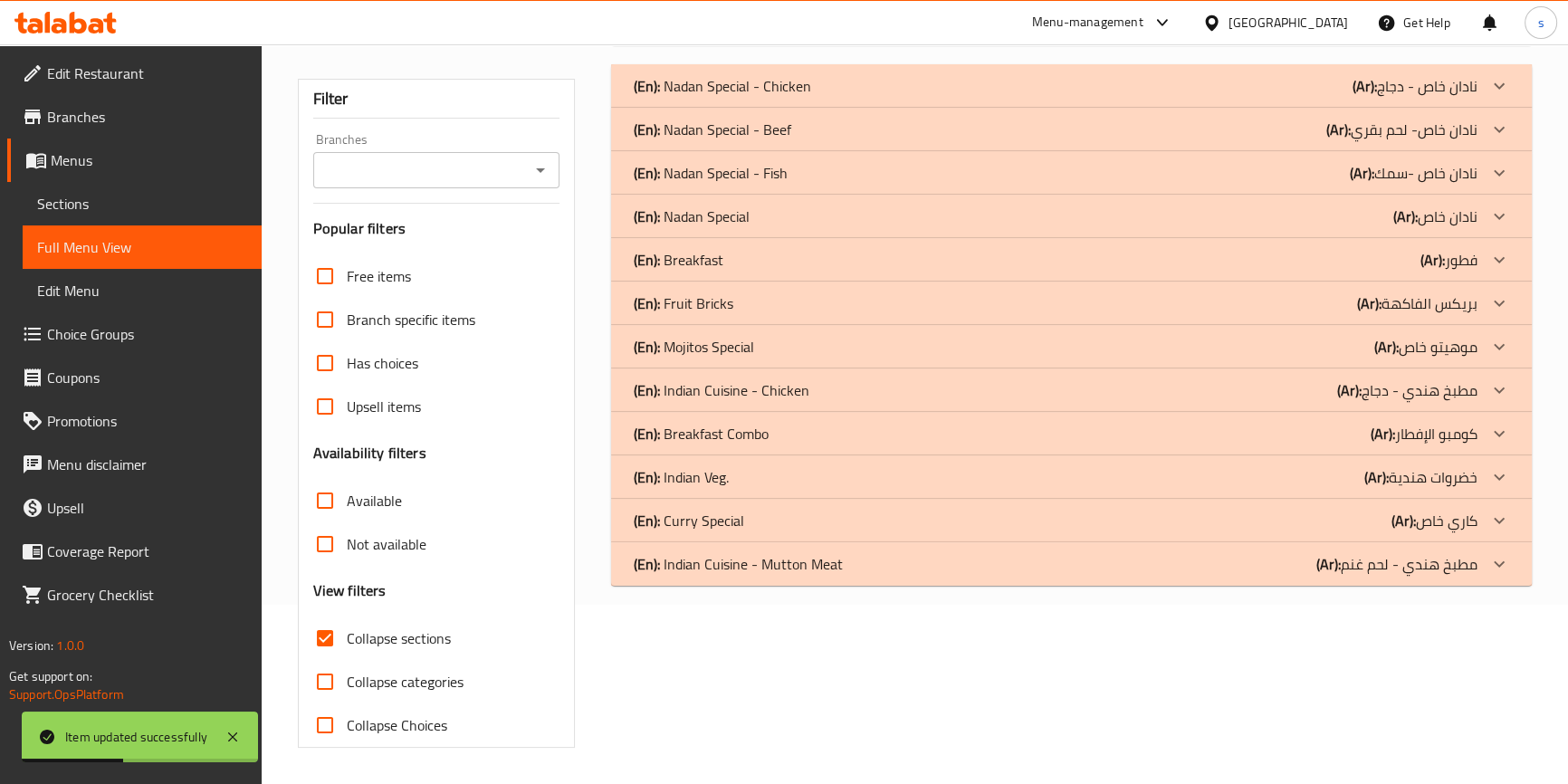
click at [330, 616] on input "Collapse sections" at bounding box center [325, 638] width 43 height 43
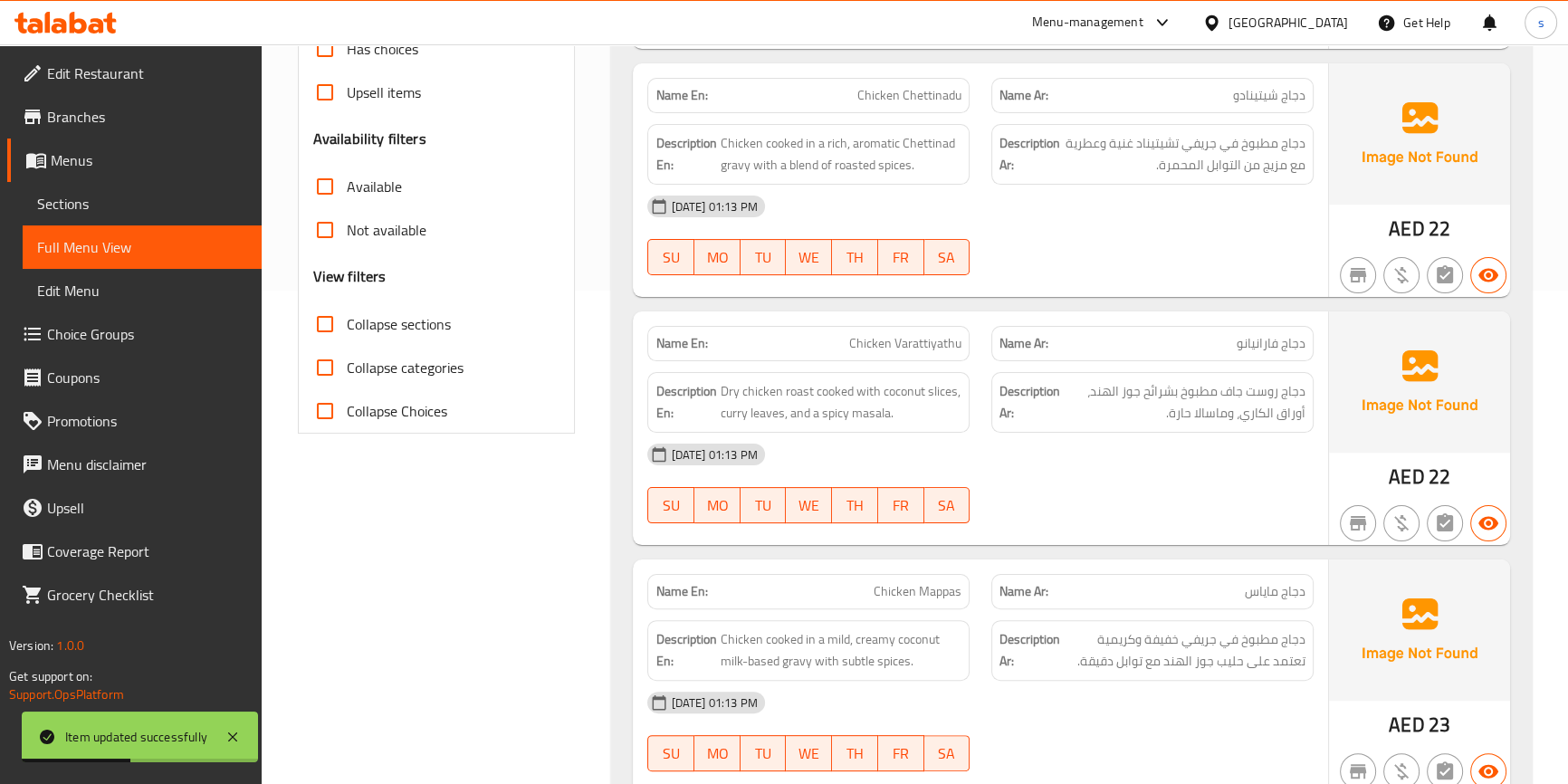
click at [330, 330] on input "Collapse sections" at bounding box center [325, 324] width 43 height 43
checkbox input "true"
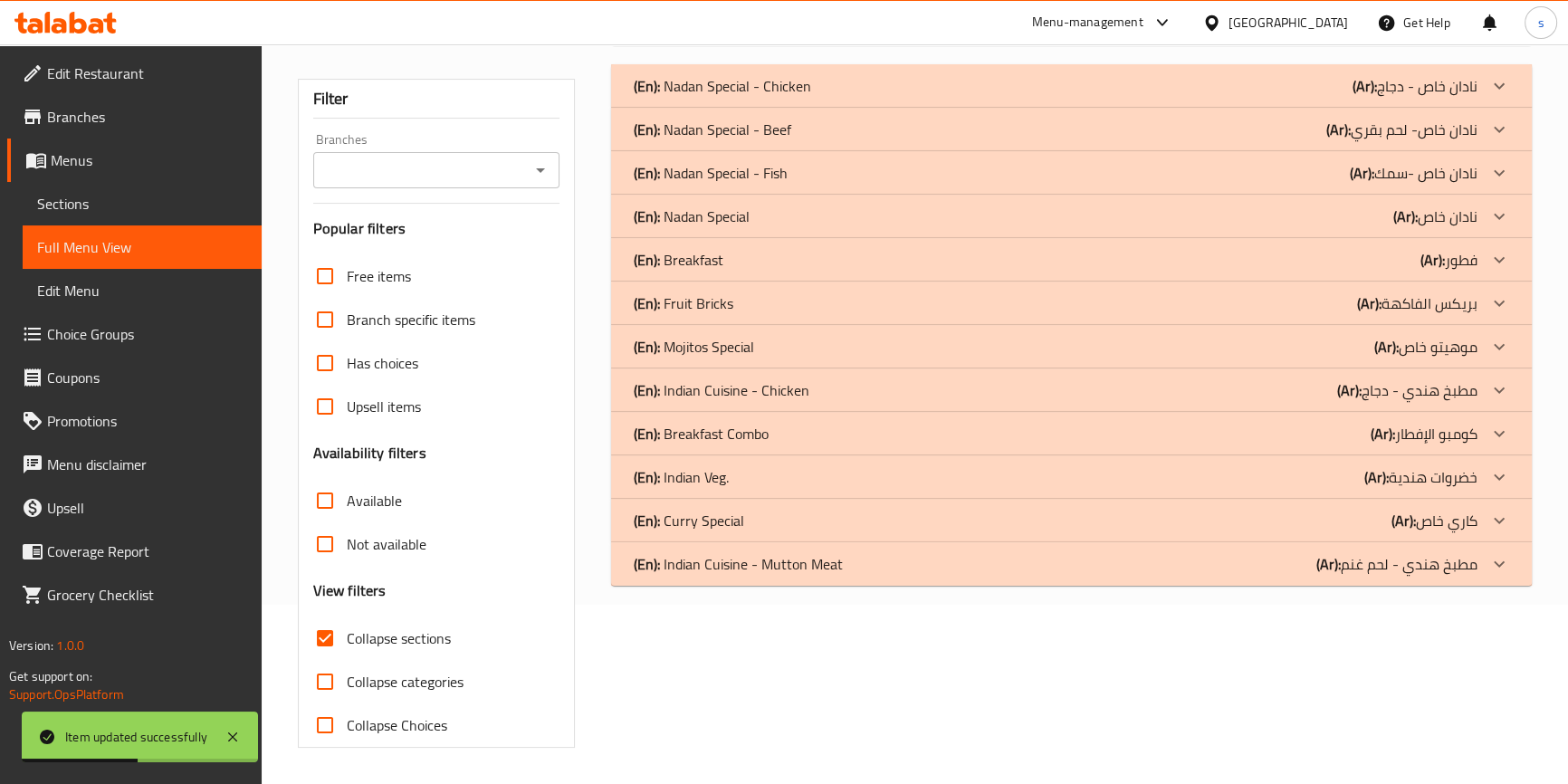
scroll to position [0, 0]
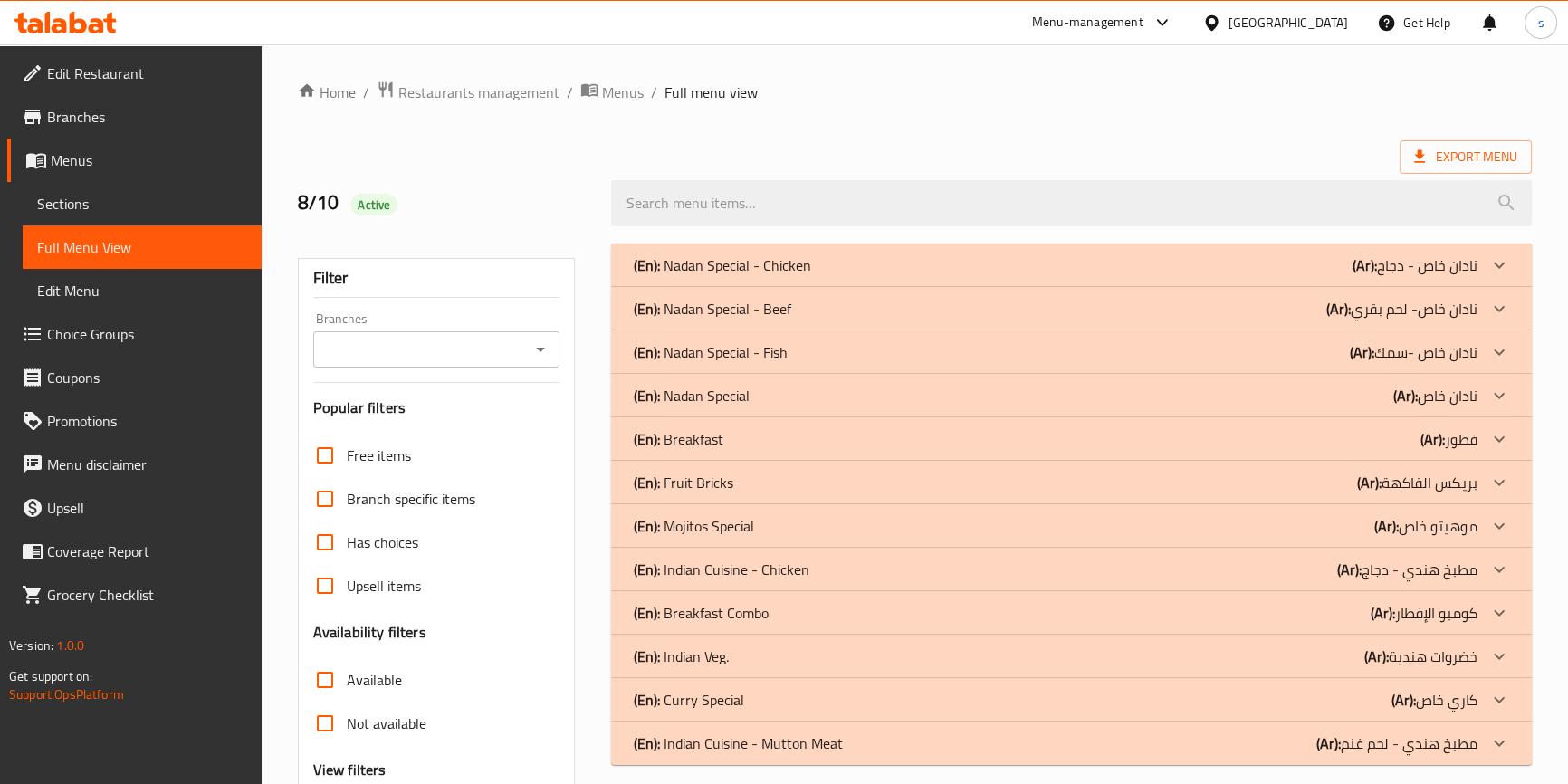
click at [731, 446] on div "(En): Breakfast (Ar): فطور" at bounding box center [1055, 439] width 844 height 22
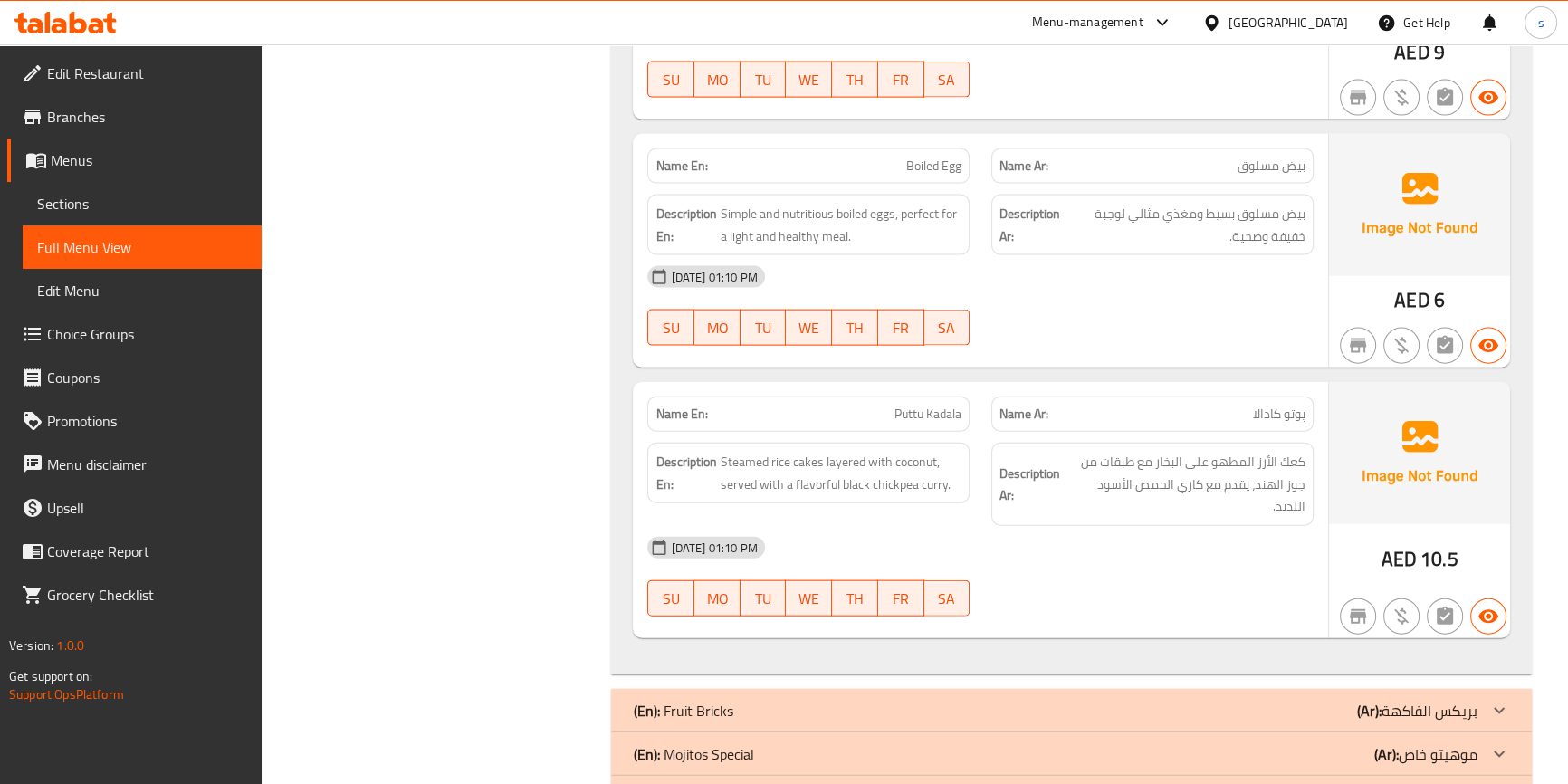
scroll to position [5219, 0]
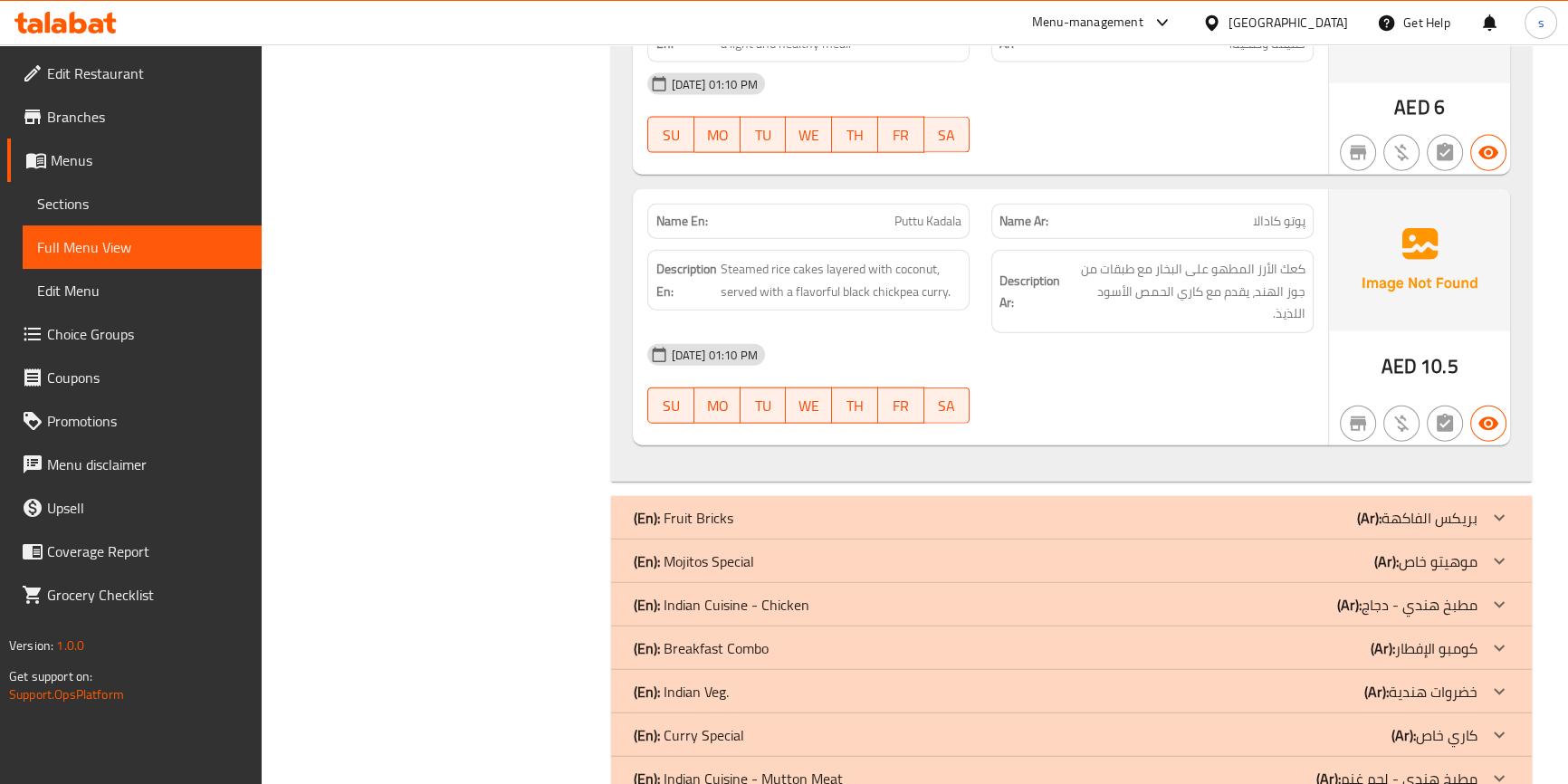
click at [761, 507] on div "(En): Fruit Bricks (Ar): بريكس الفاكهة" at bounding box center [1055, 517] width 844 height 22
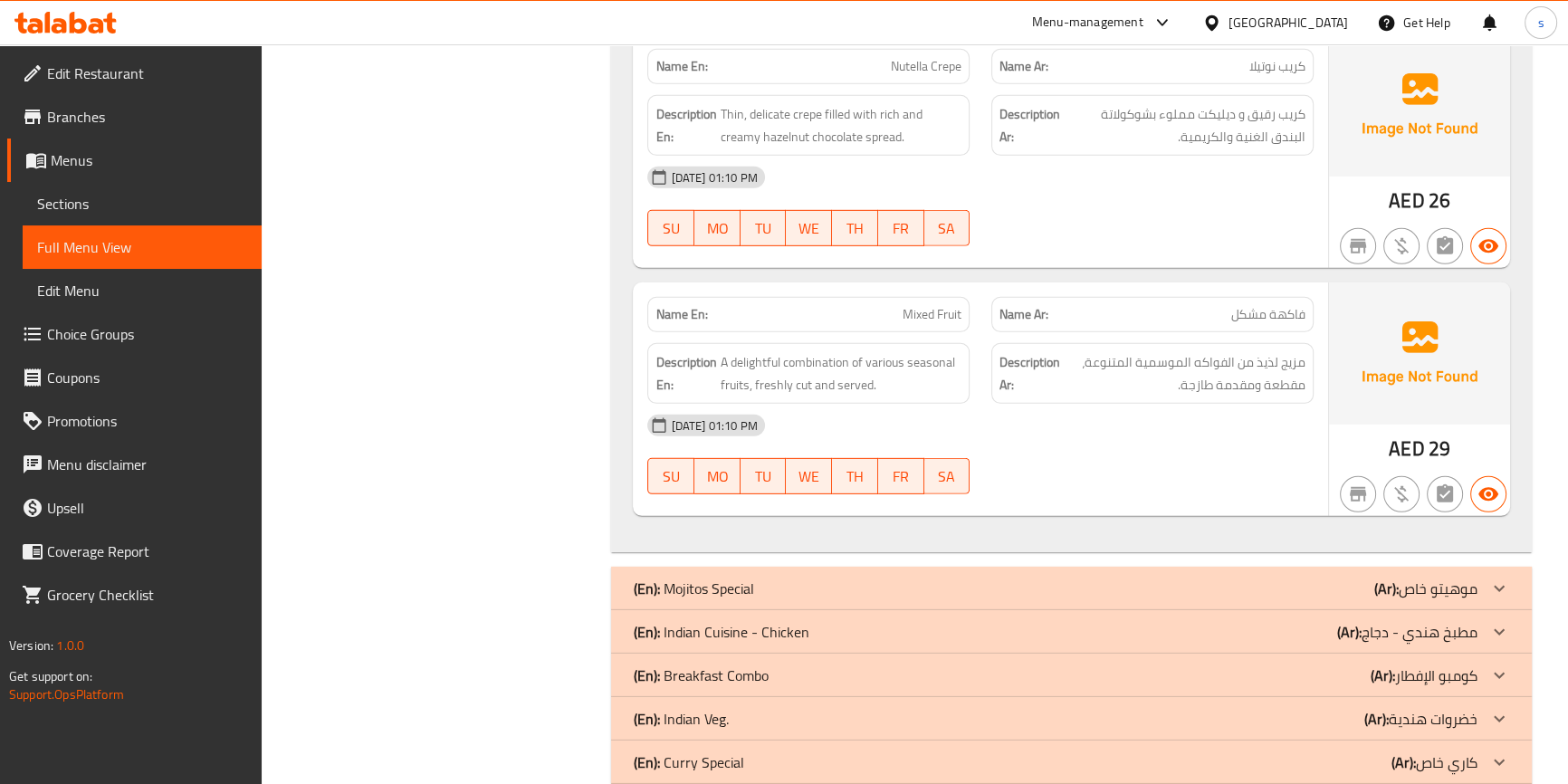
scroll to position [7033, 0]
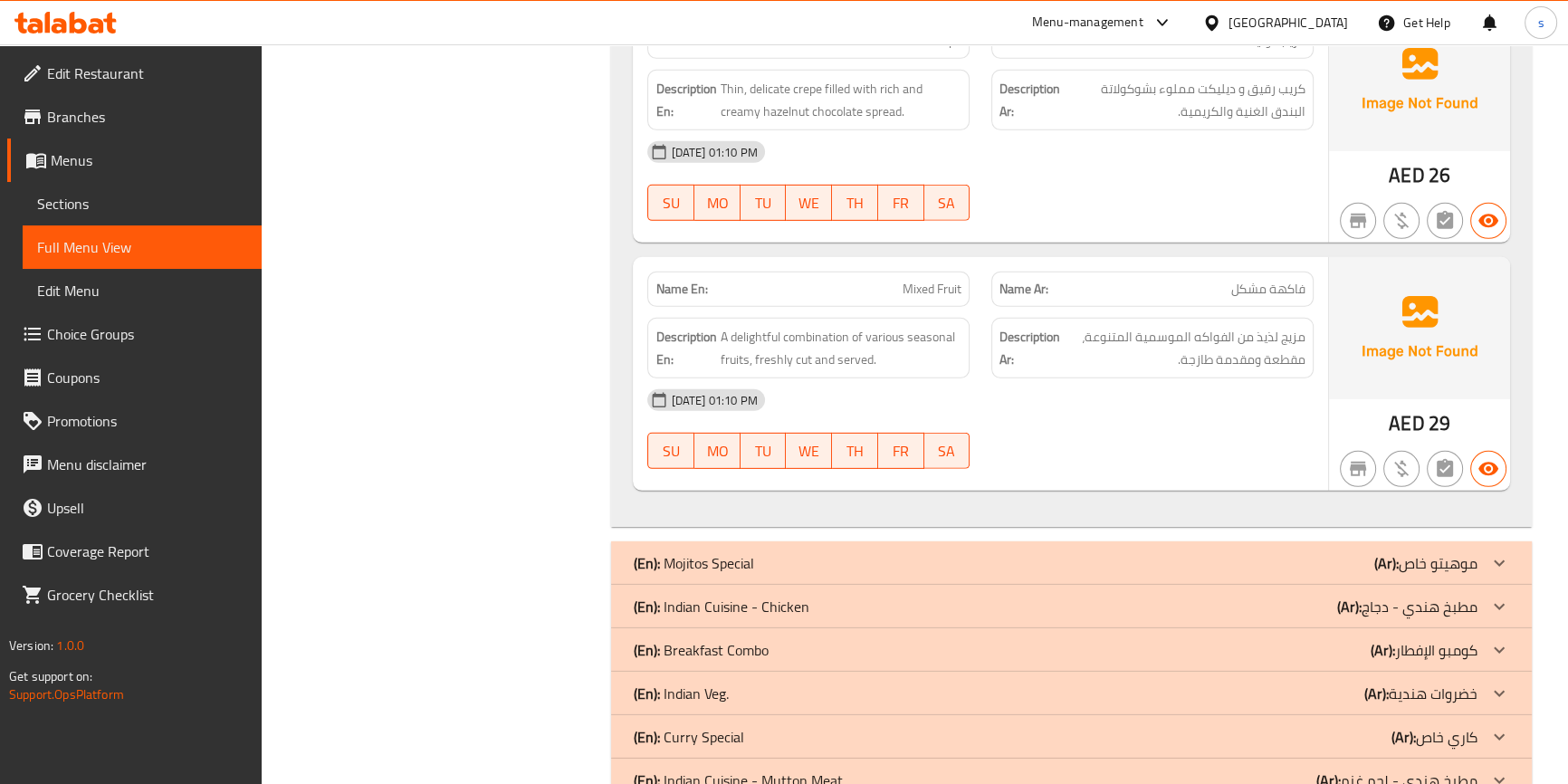
click at [728, 552] on p "(En): Mojitos Special" at bounding box center [693, 562] width 120 height 22
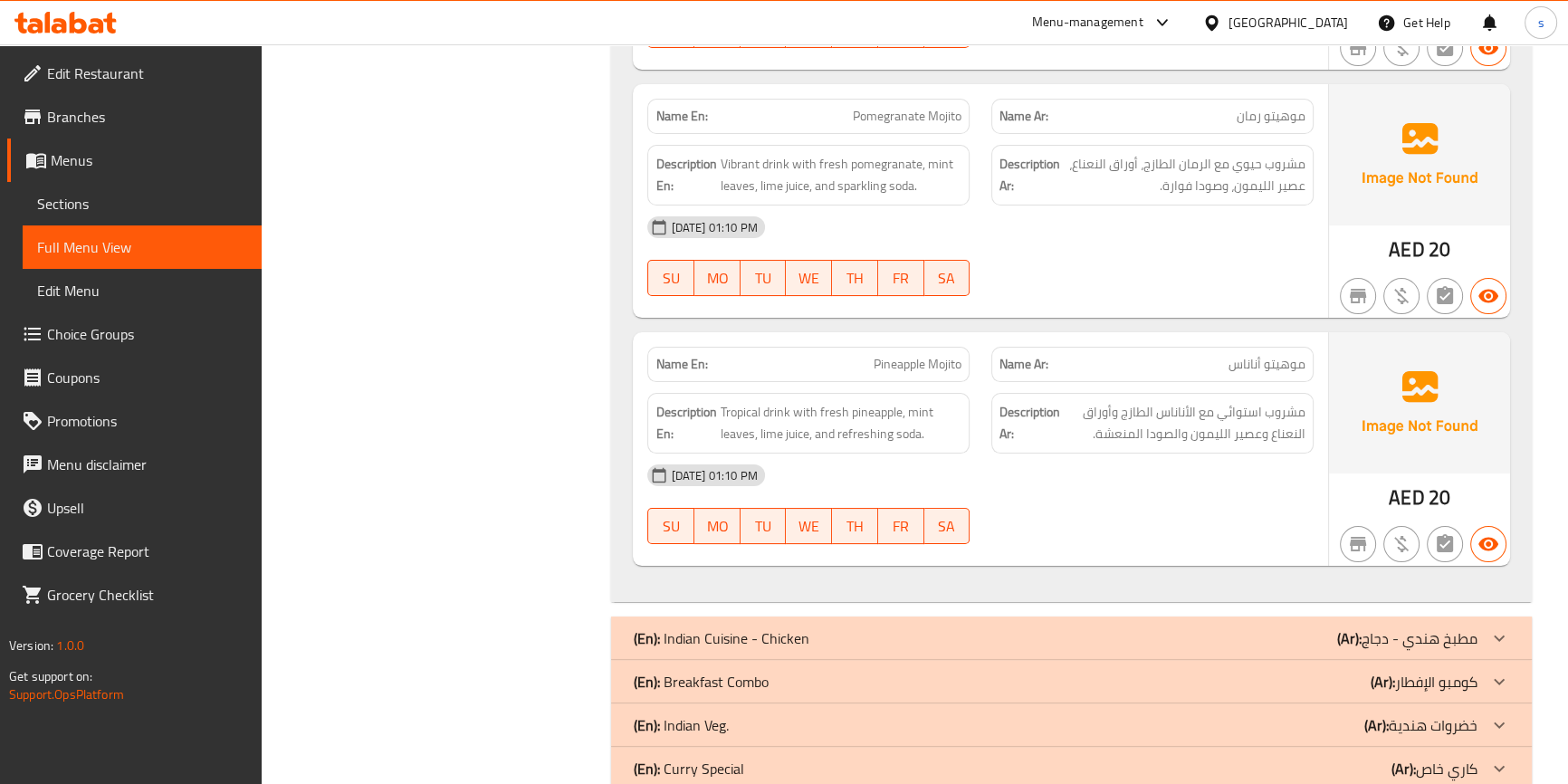
scroll to position [8846, 0]
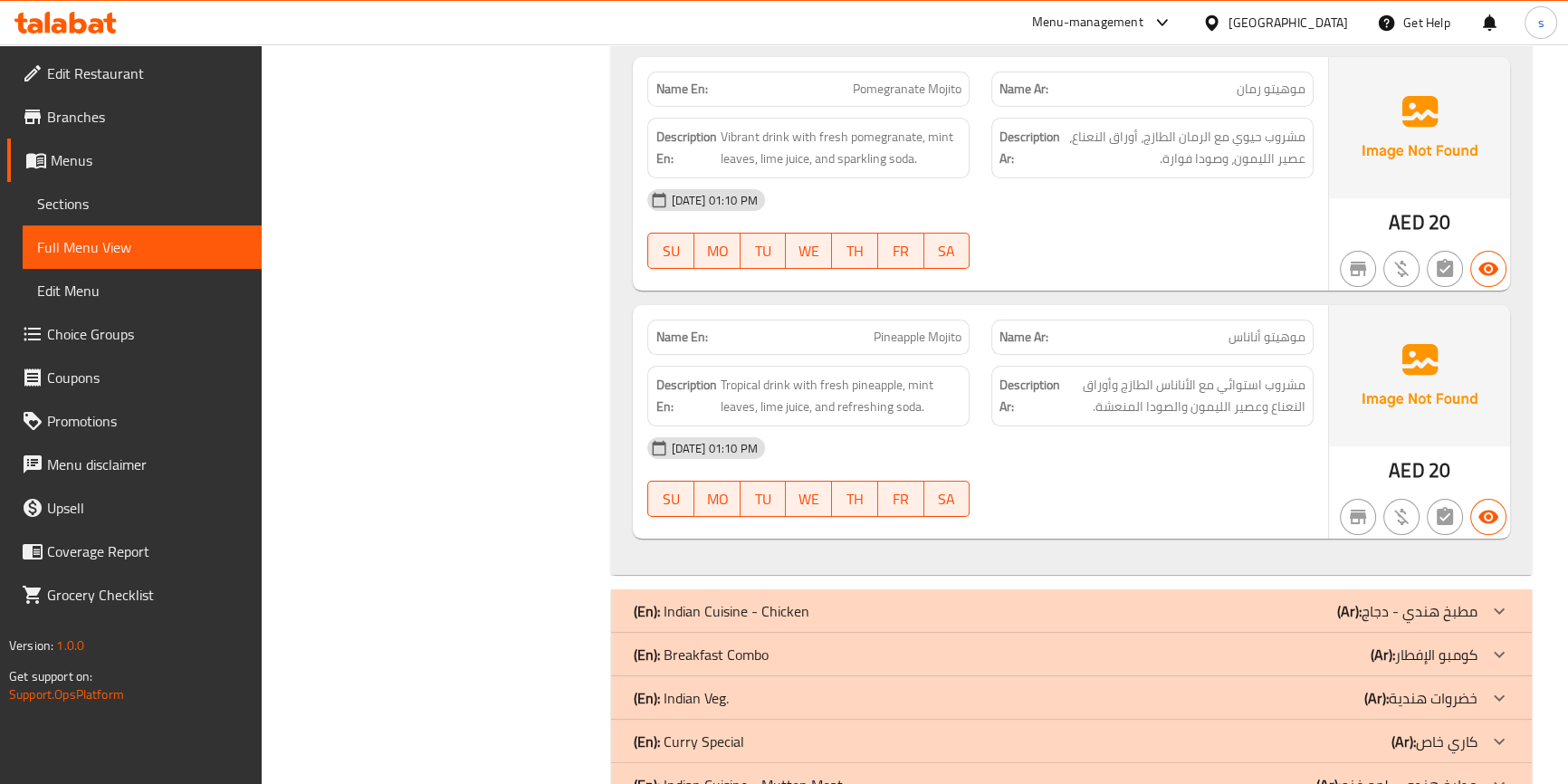
click at [712, 643] on p "(En): Breakfast Combo" at bounding box center [700, 654] width 135 height 22
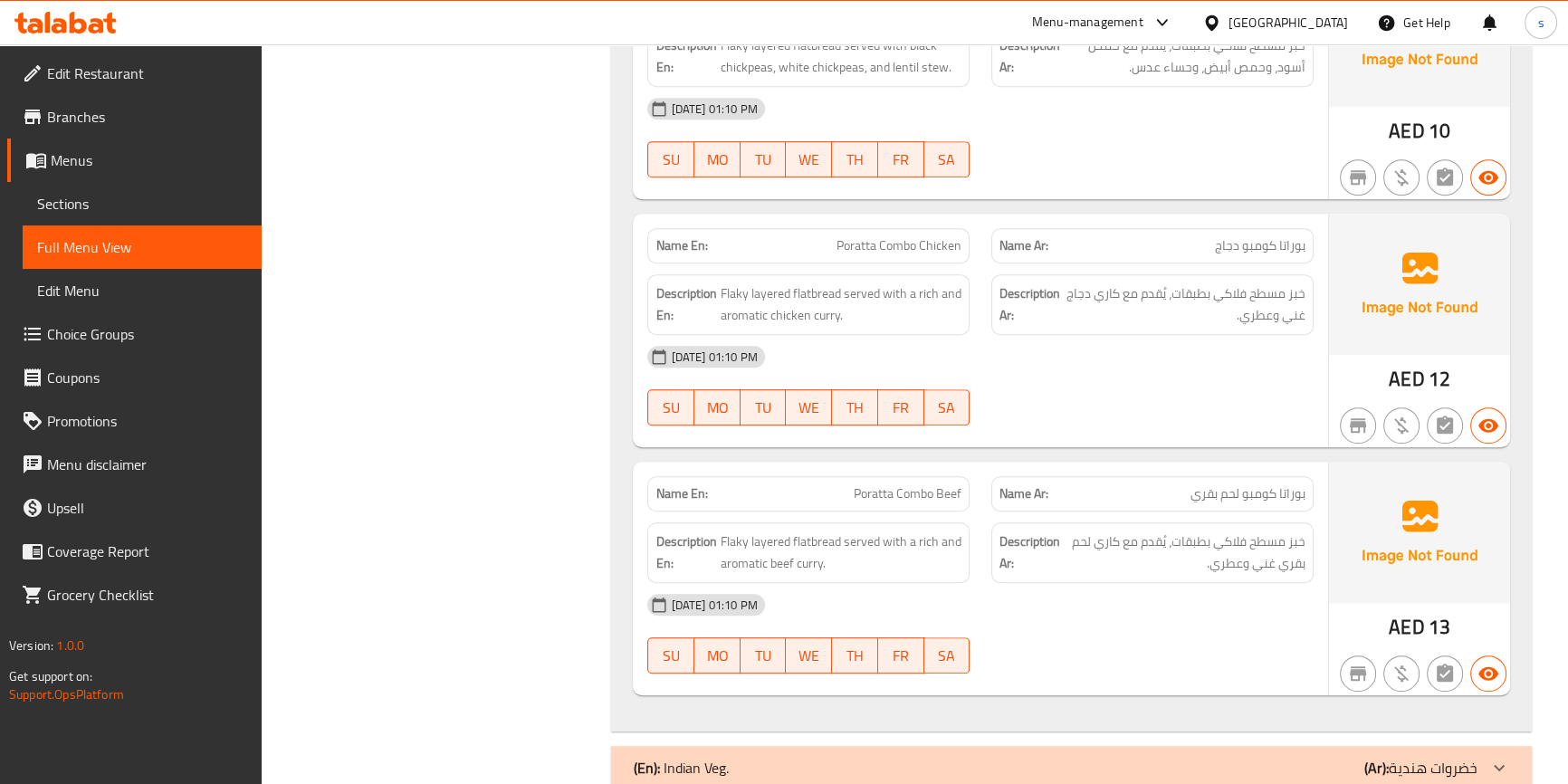
scroll to position [9909, 0]
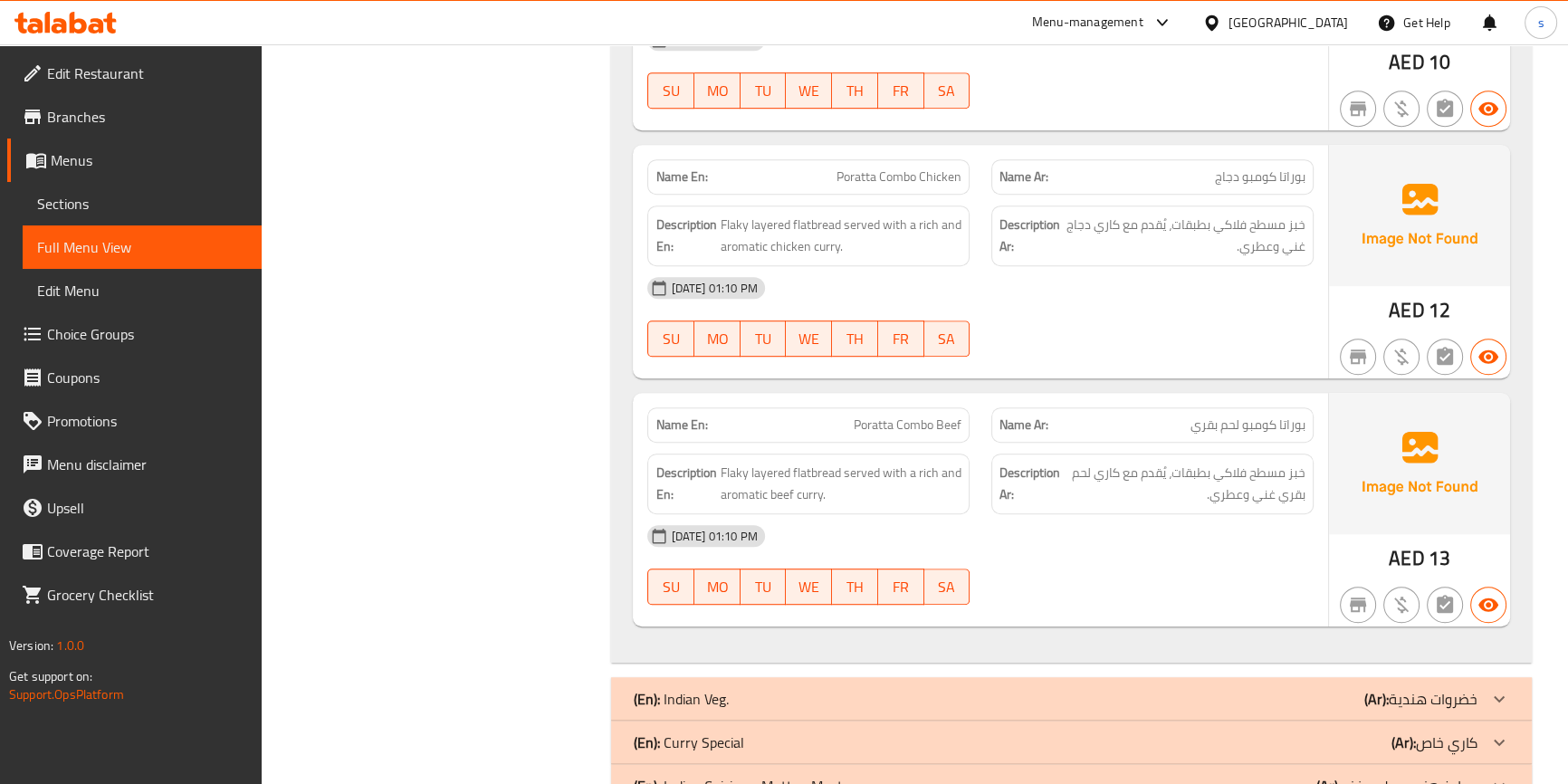
click at [724, 731] on p "(En): Curry Special" at bounding box center [688, 742] width 111 height 22
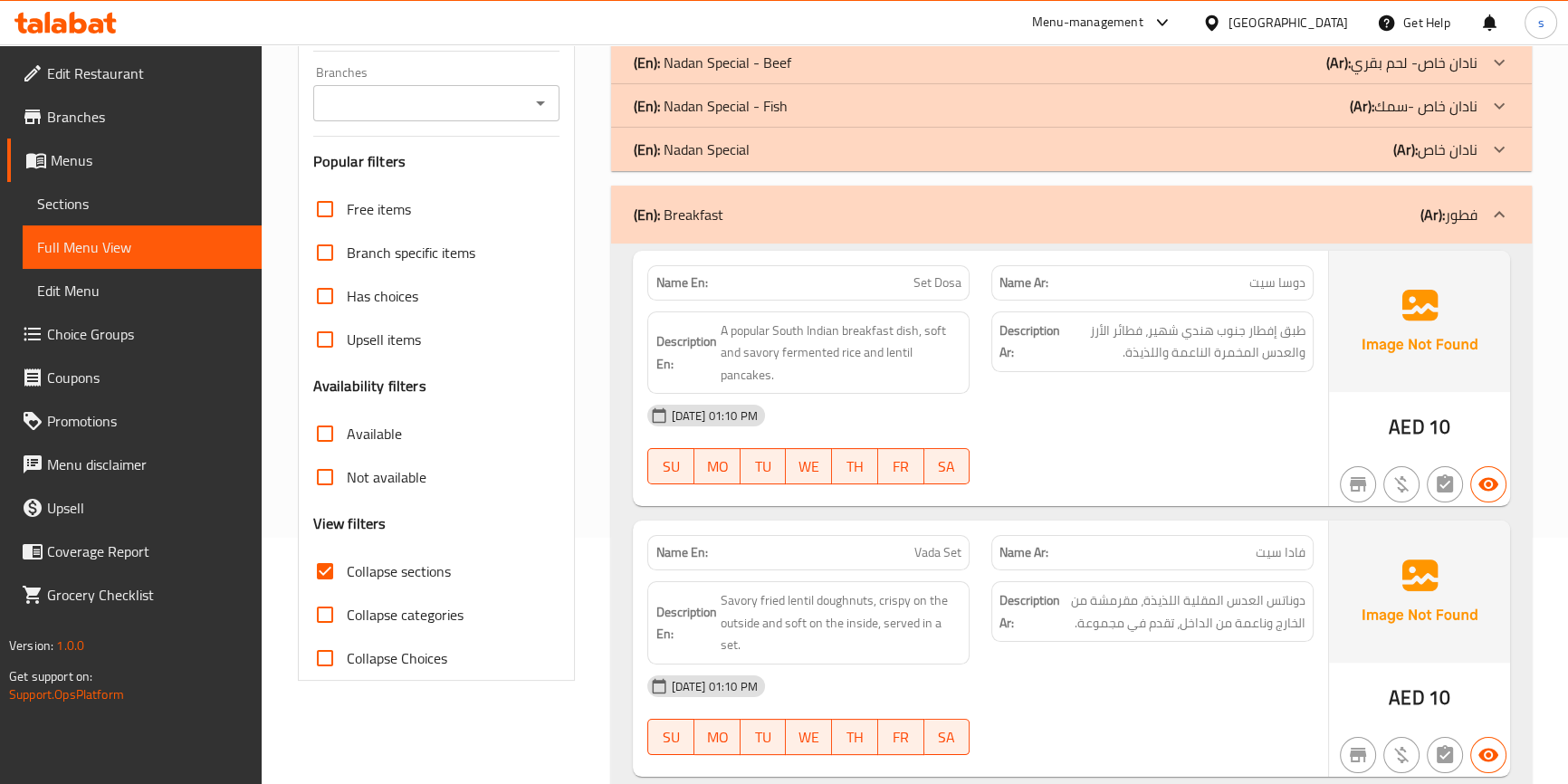
scroll to position [328, 0]
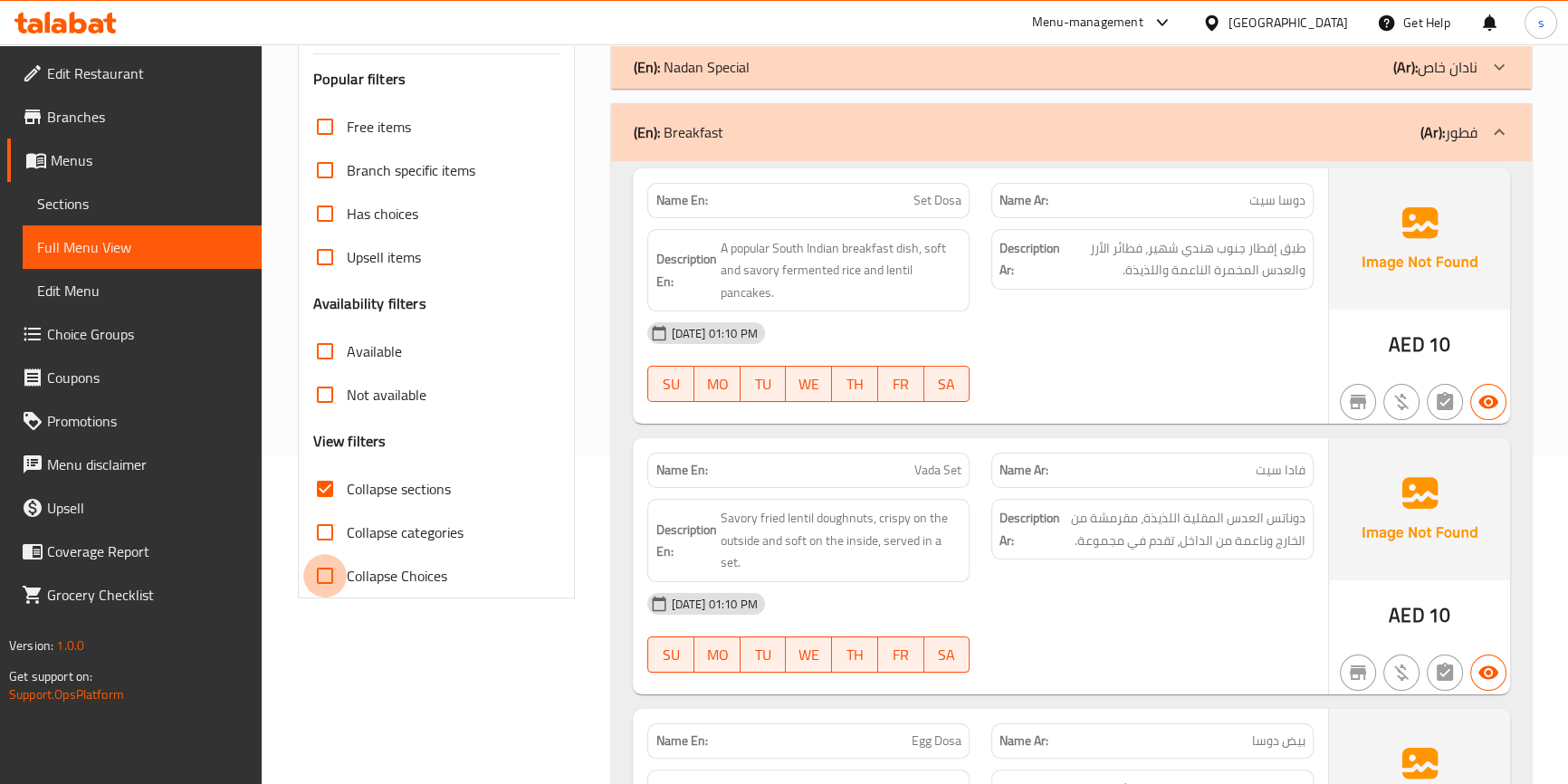
click at [334, 576] on input "Collapse Choices" at bounding box center [325, 575] width 43 height 43
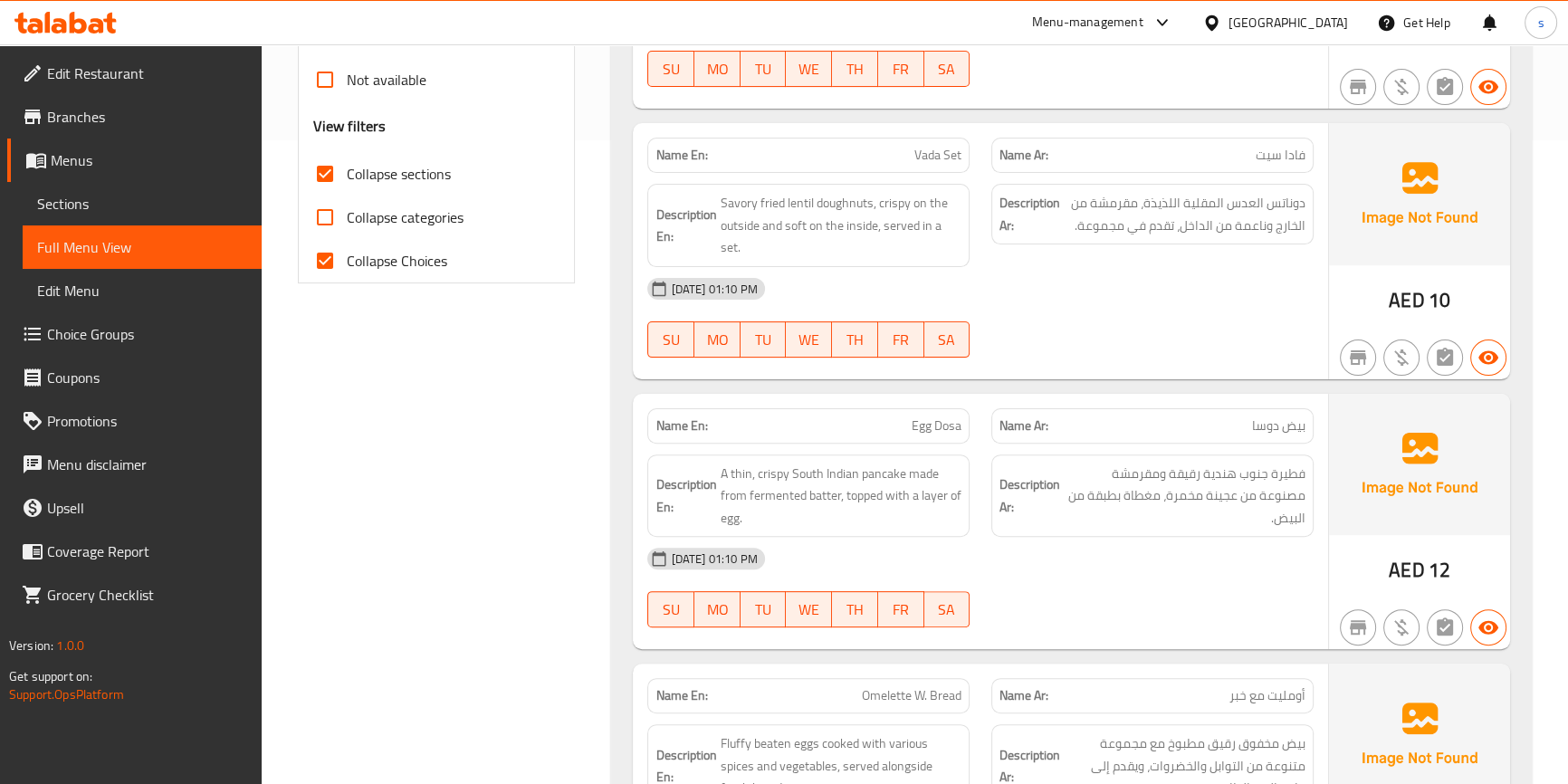
scroll to position [658, 0]
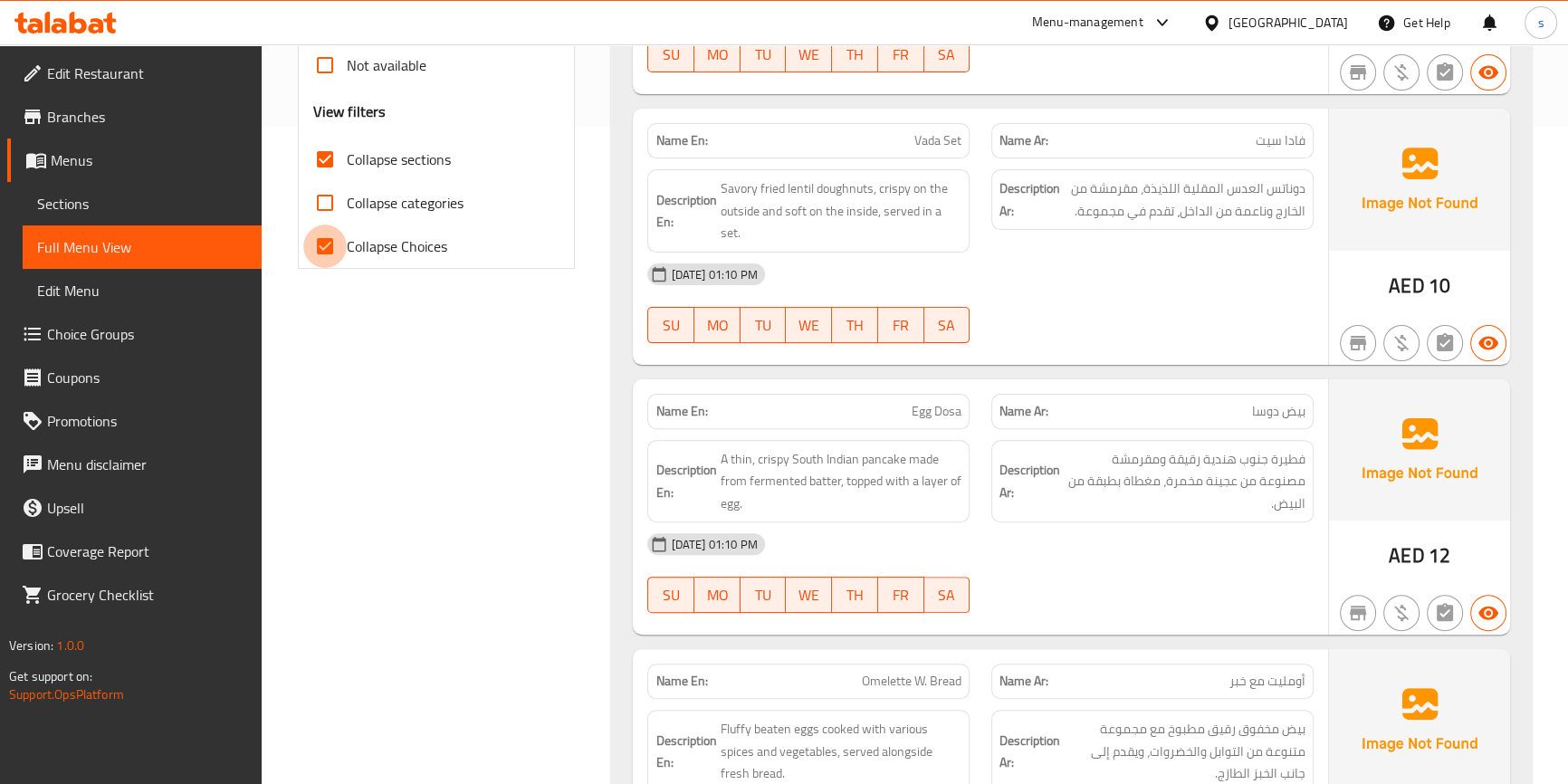
click at [328, 253] on input "Collapse Choices" at bounding box center [325, 246] width 43 height 43
checkbox input "false"
click at [333, 198] on input "Collapse categories" at bounding box center [325, 202] width 43 height 43
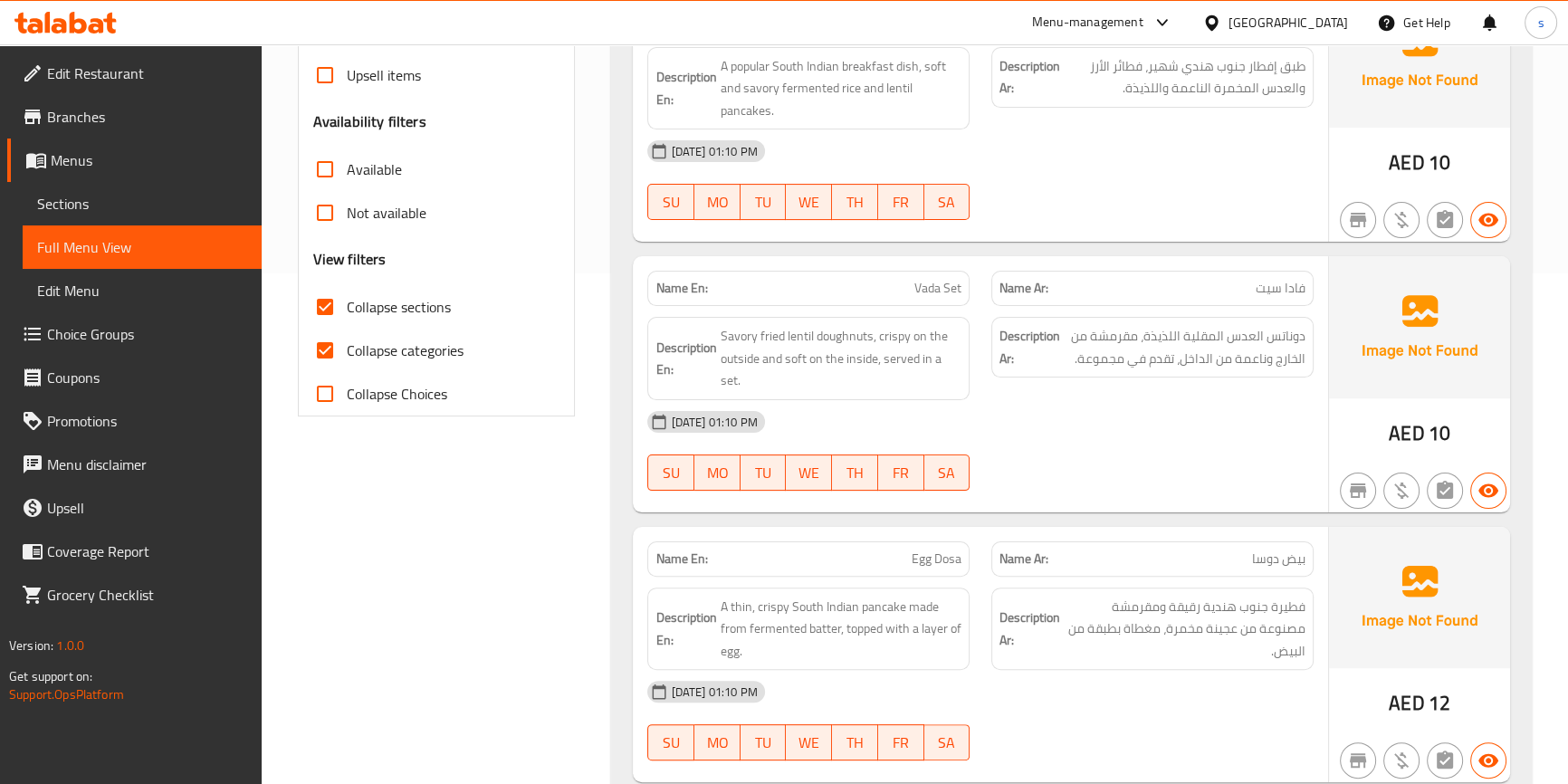
scroll to position [493, 0]
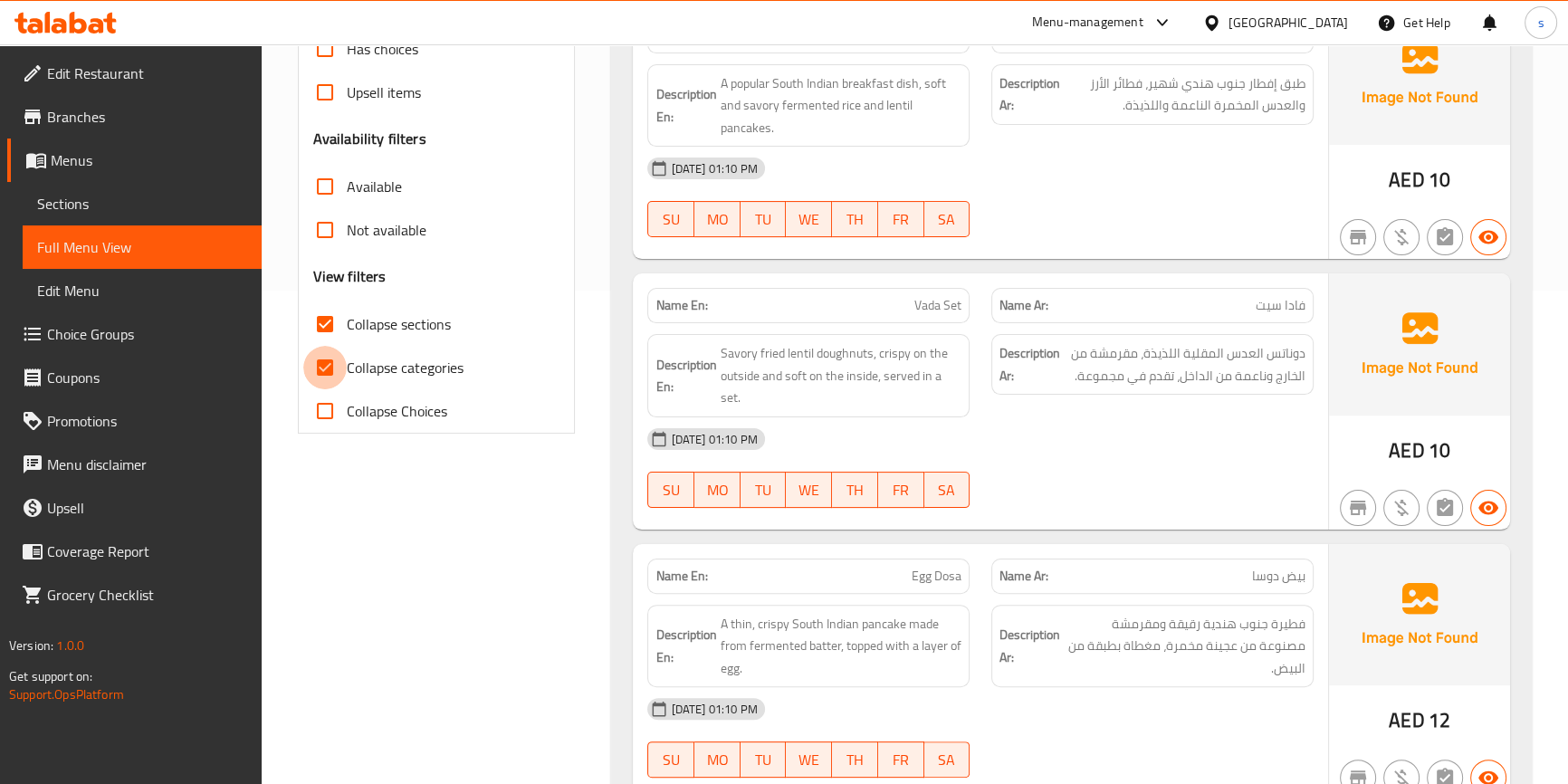
click at [324, 368] on input "Collapse categories" at bounding box center [325, 367] width 43 height 43
checkbox input "false"
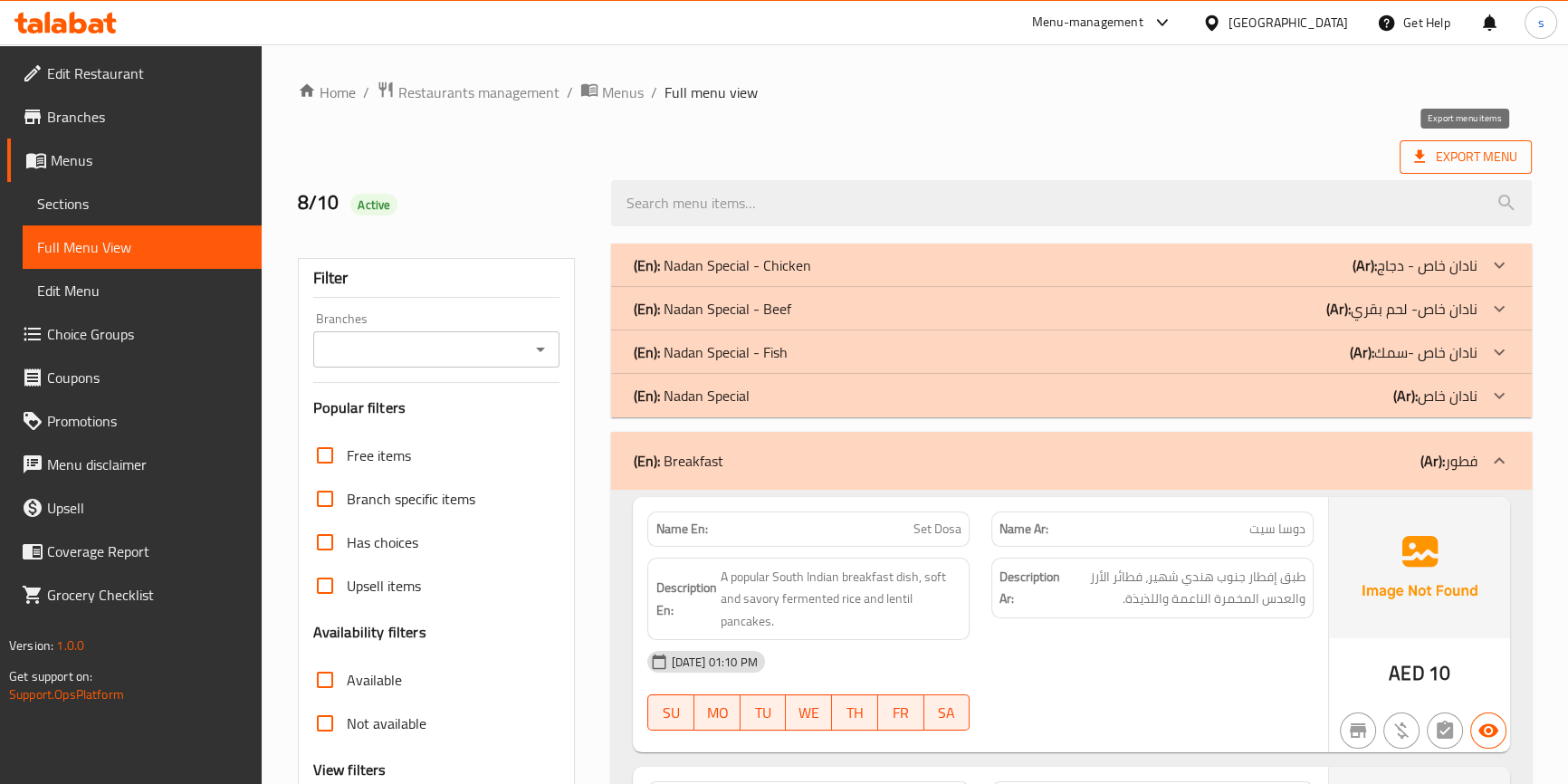
click at [1448, 147] on span "Export Menu" at bounding box center [1465, 156] width 103 height 22
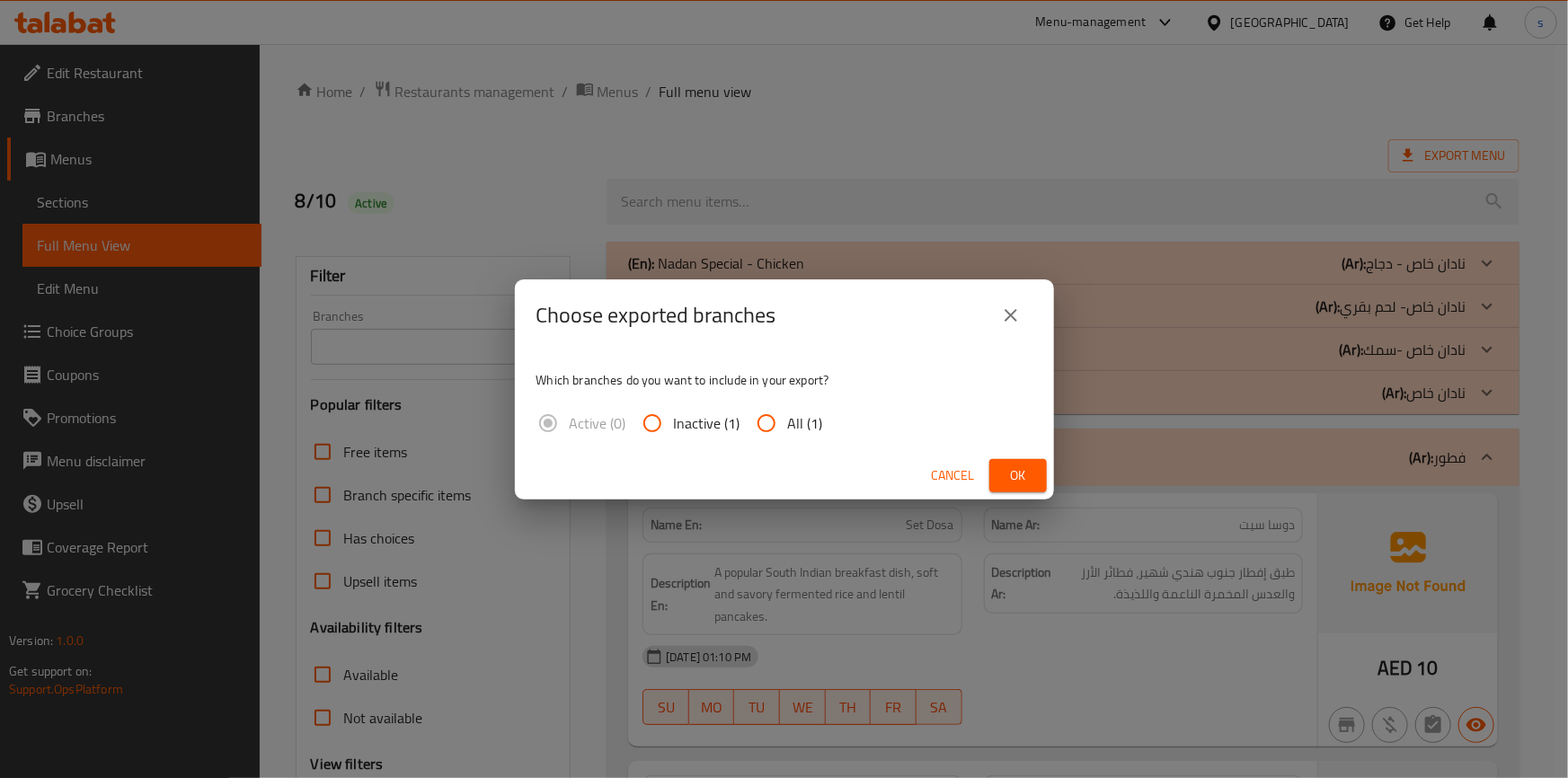
click at [773, 423] on input "All (1)" at bounding box center [766, 422] width 43 height 43
radio input "true"
click at [1013, 478] on span "Ok" at bounding box center [1018, 475] width 29 height 22
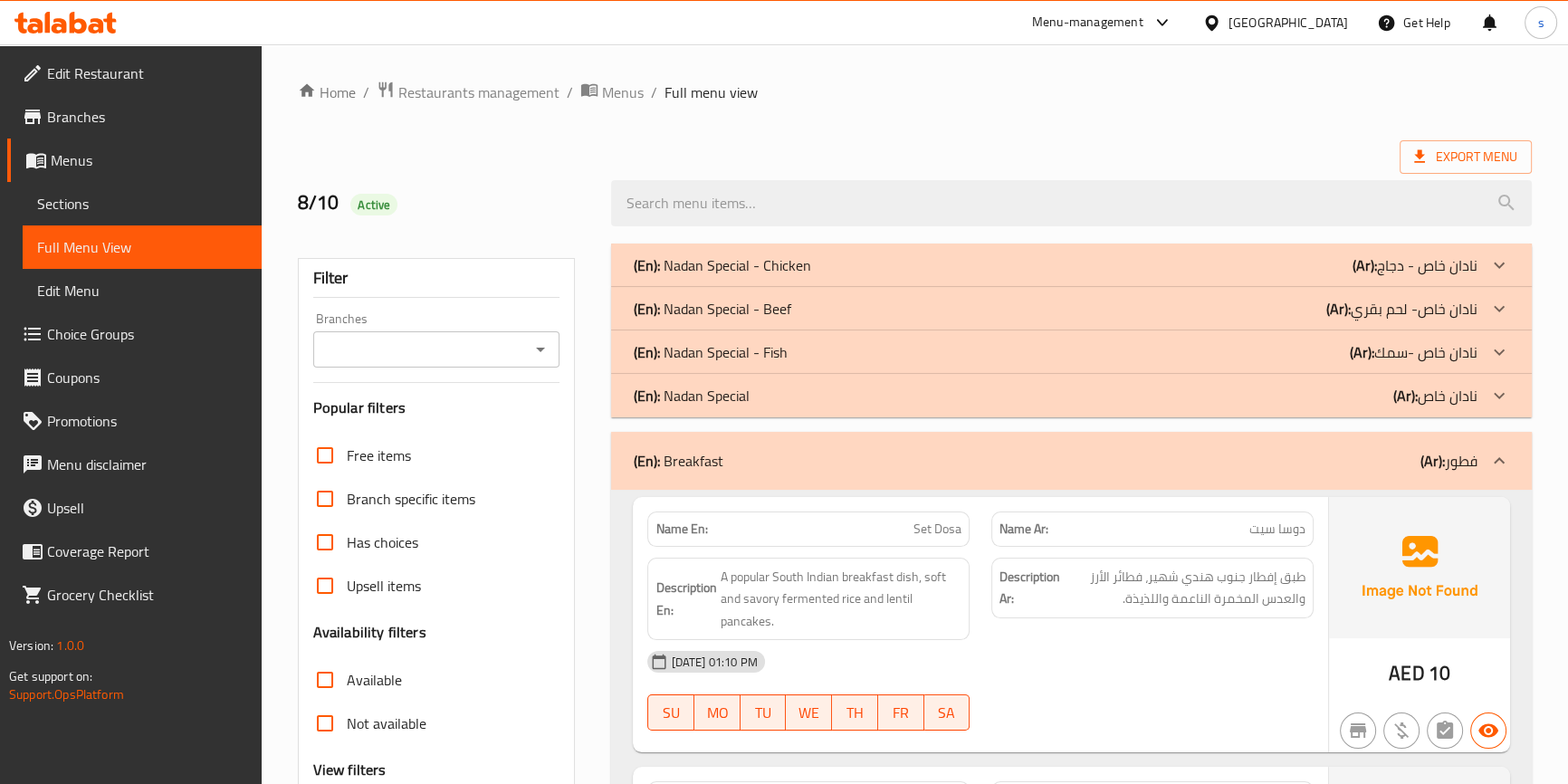
click at [1153, 86] on ol "Home / Restaurants management / Menus / Full menu view" at bounding box center [914, 92] width 1234 height 23
